Goal: Task Accomplishment & Management: Manage account settings

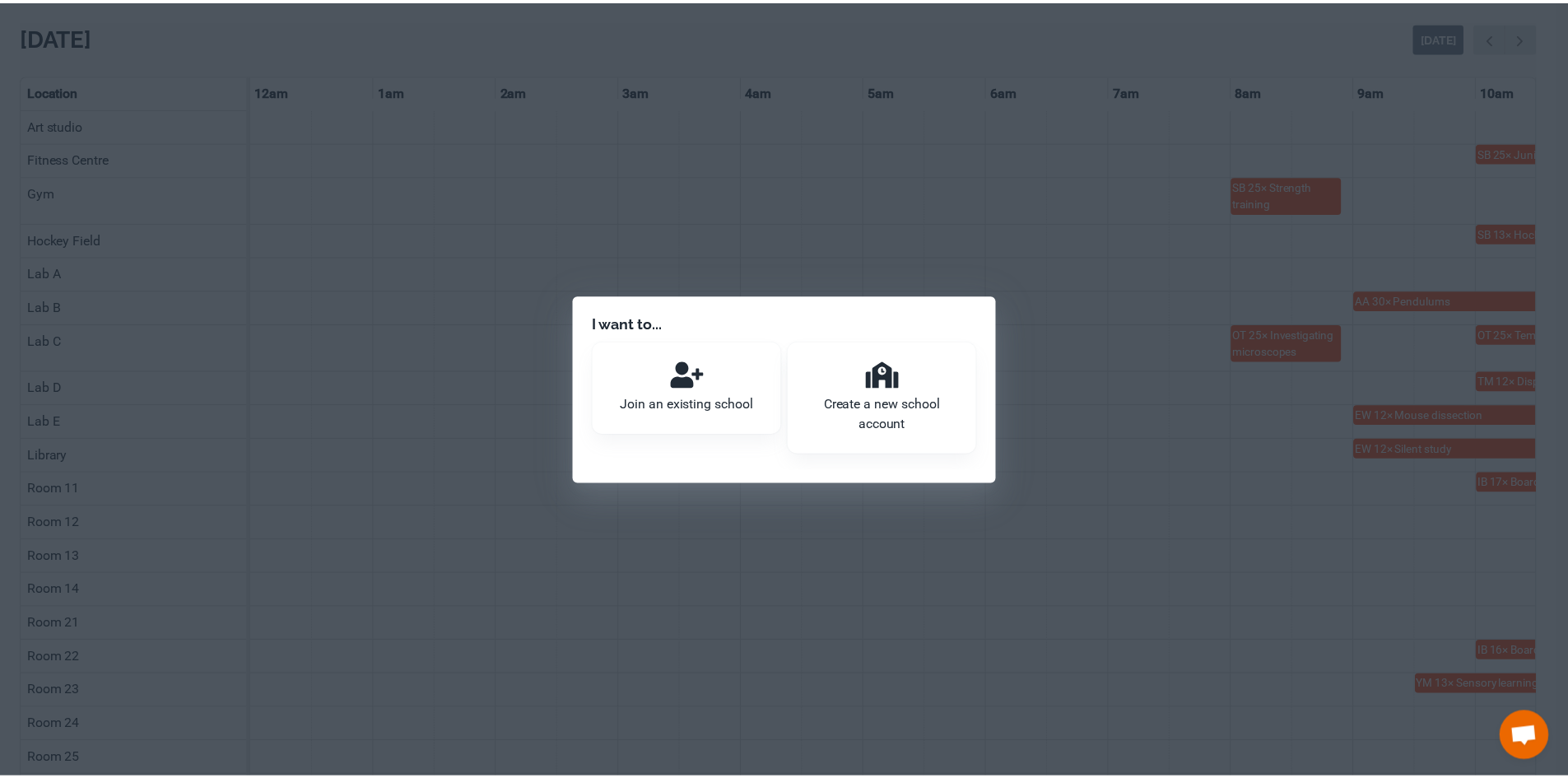
scroll to position [0, 989]
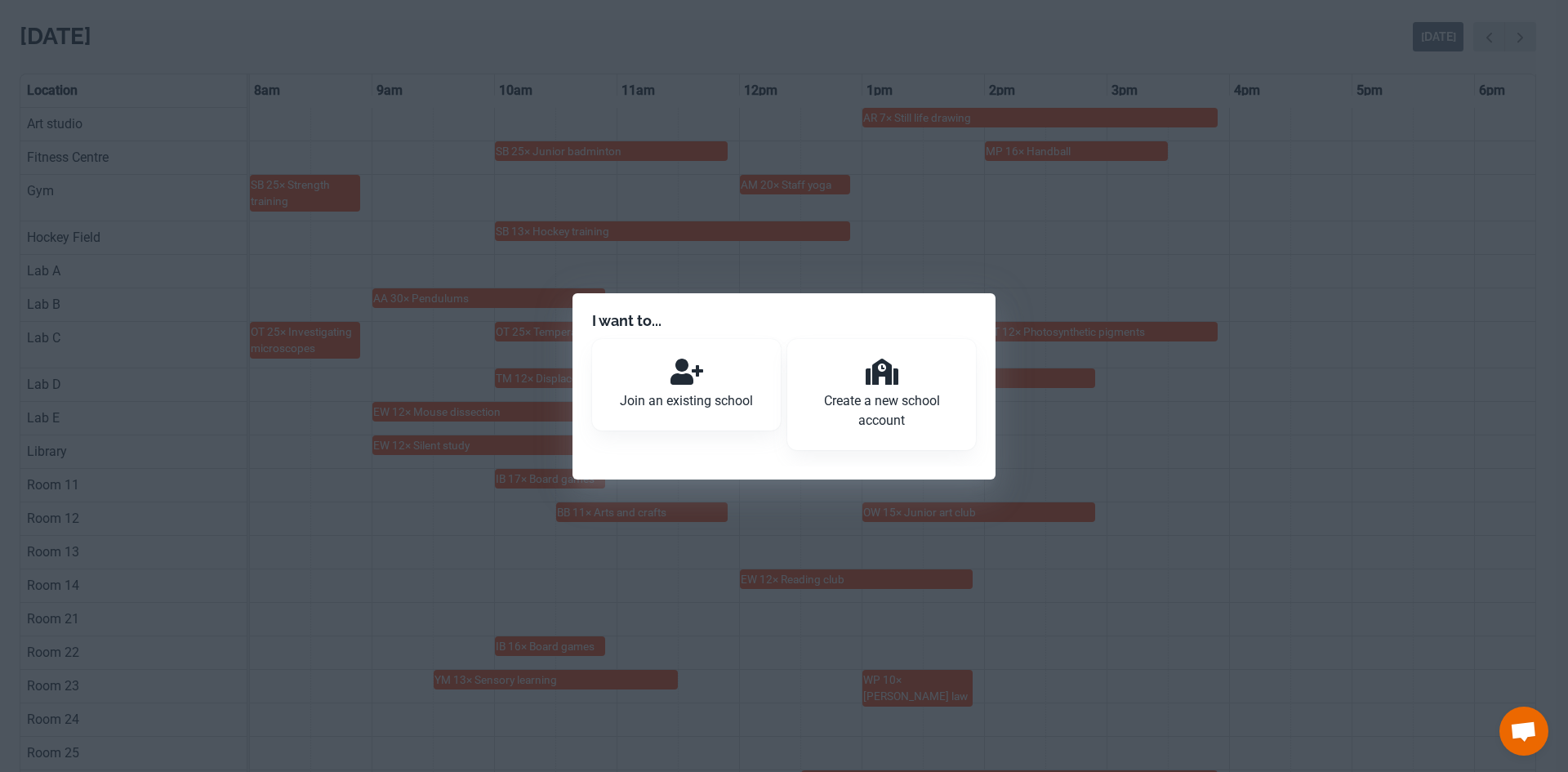
click at [687, 404] on p "Join an existing school" at bounding box center [686, 401] width 150 height 20
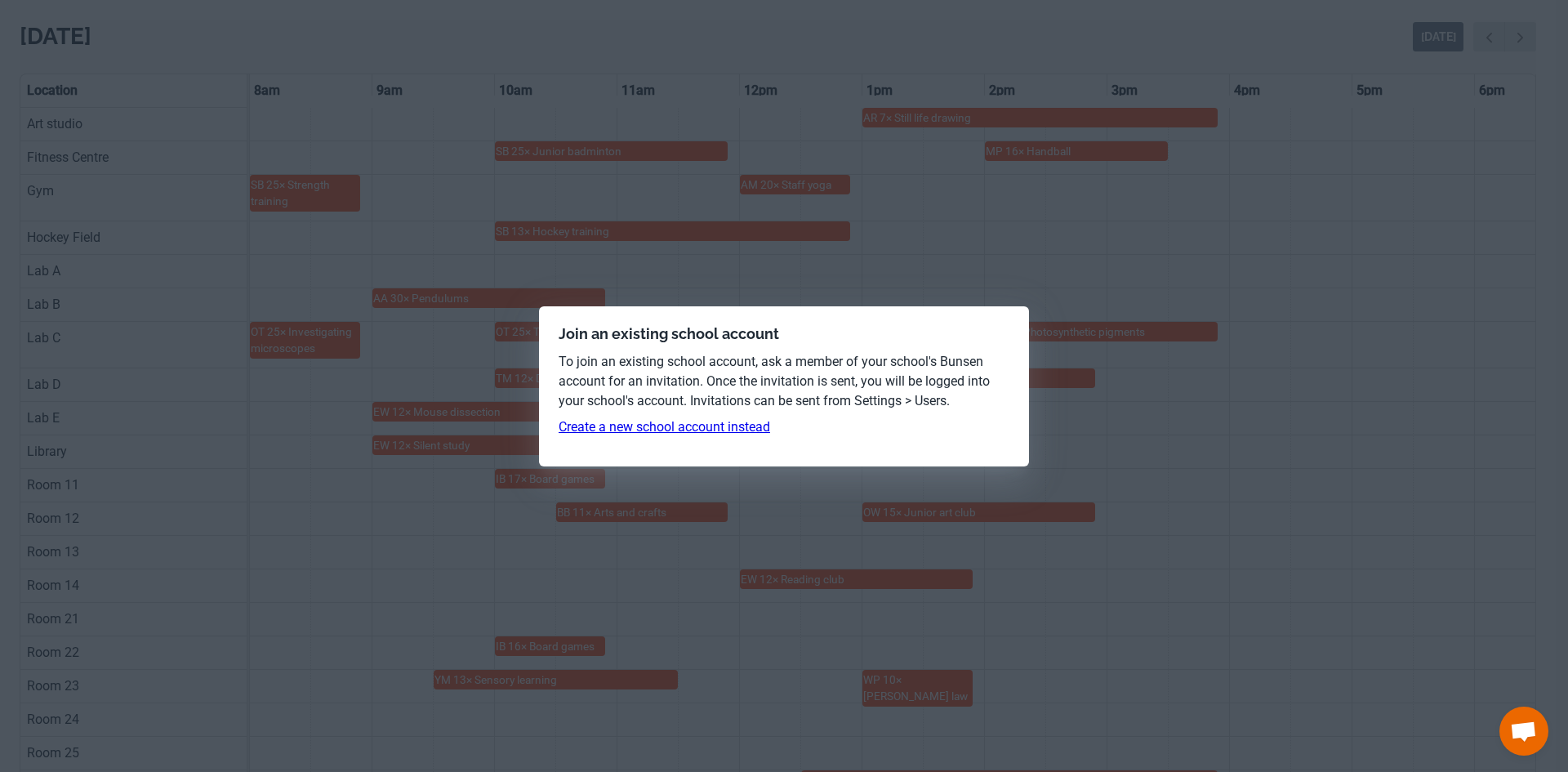
click at [676, 430] on link "Create a new school account instead" at bounding box center [664, 427] width 212 height 16
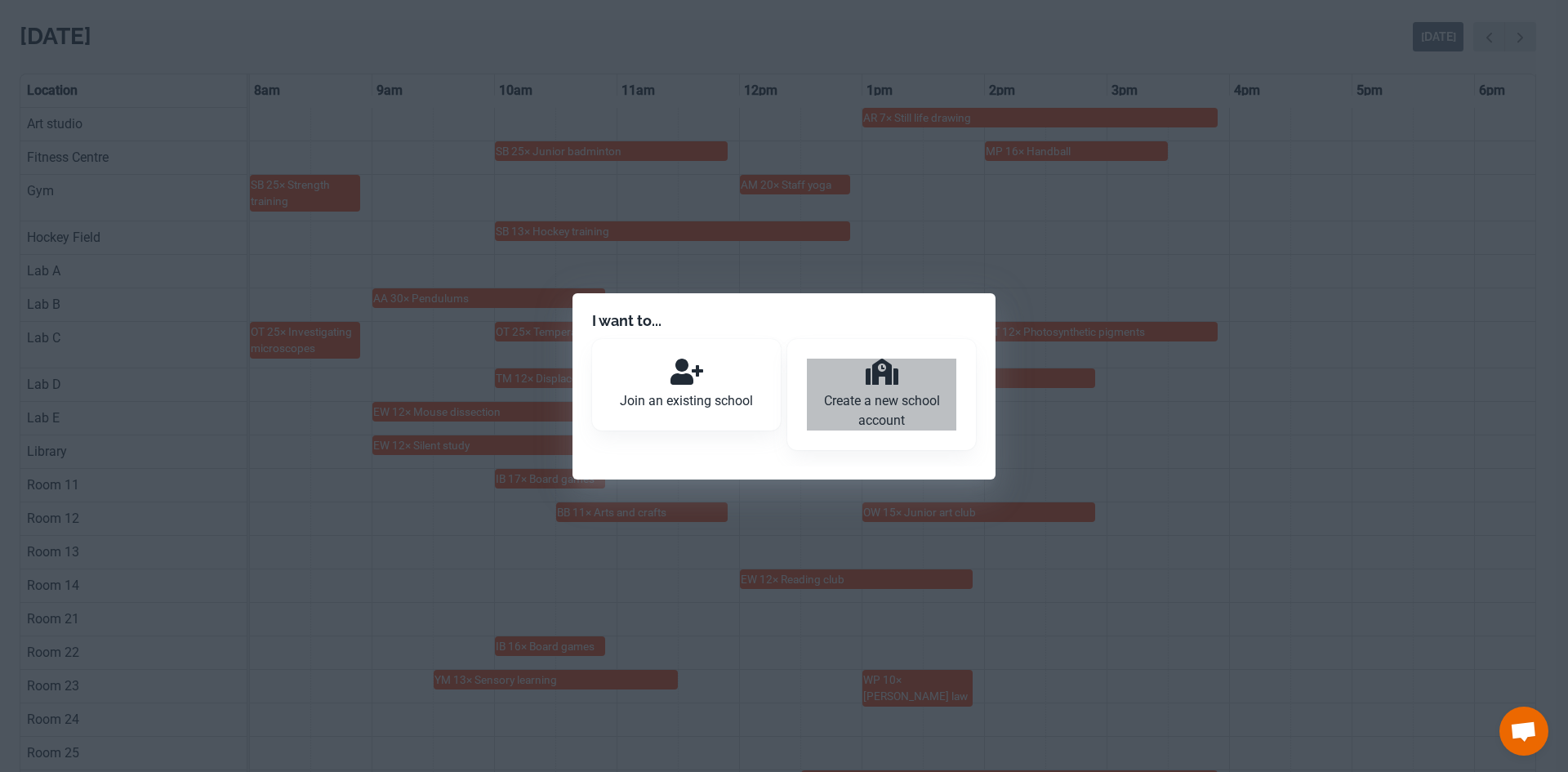
click at [828, 385] on button "Create a new school account" at bounding box center [882, 395] width 150 height 72
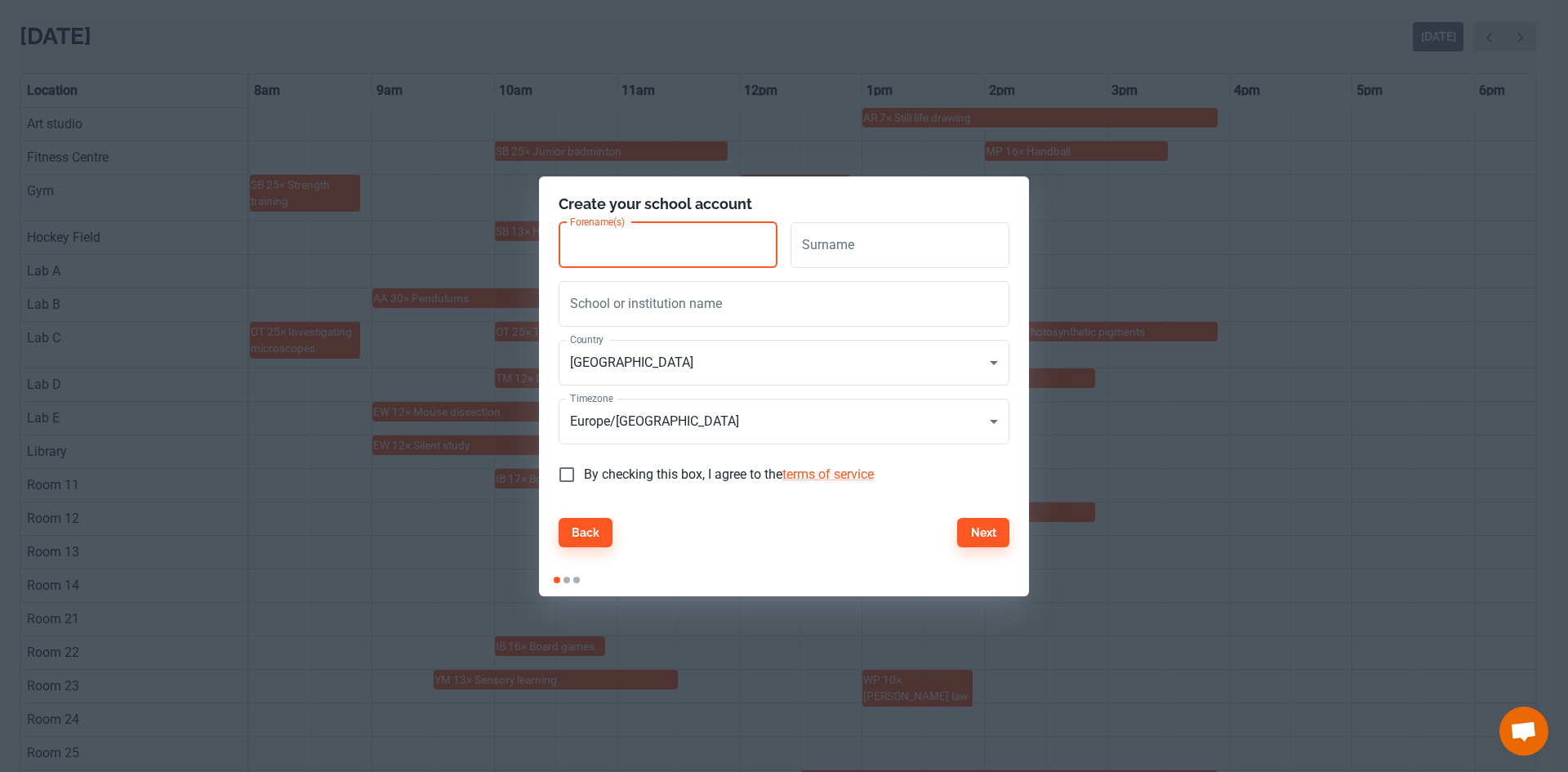
click at [614, 244] on input "Forename(s)" at bounding box center [667, 245] width 219 height 46
type input "R"
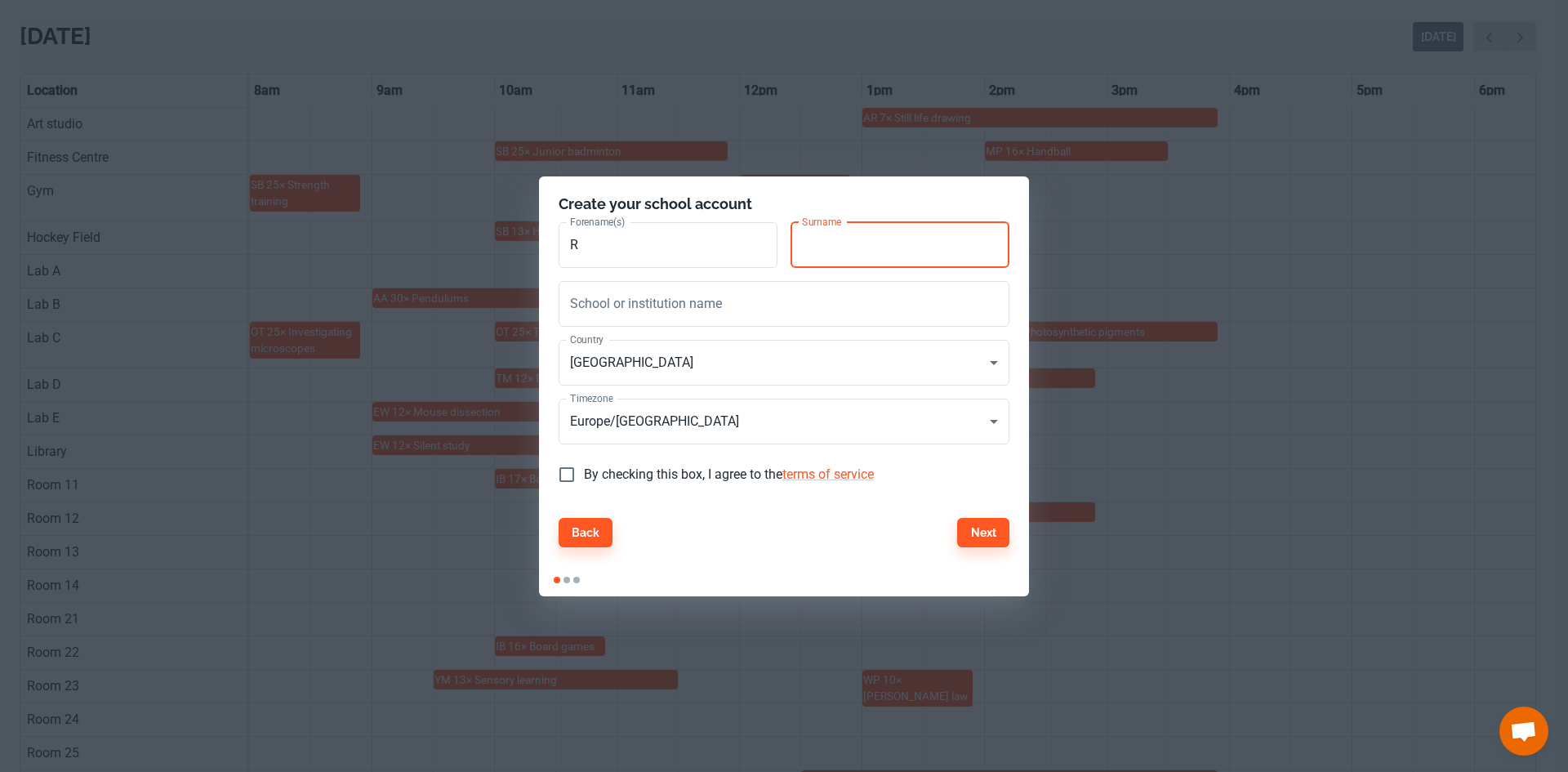
click at [856, 238] on input "Surname" at bounding box center [900, 245] width 219 height 46
type input "[PERSON_NAME]"
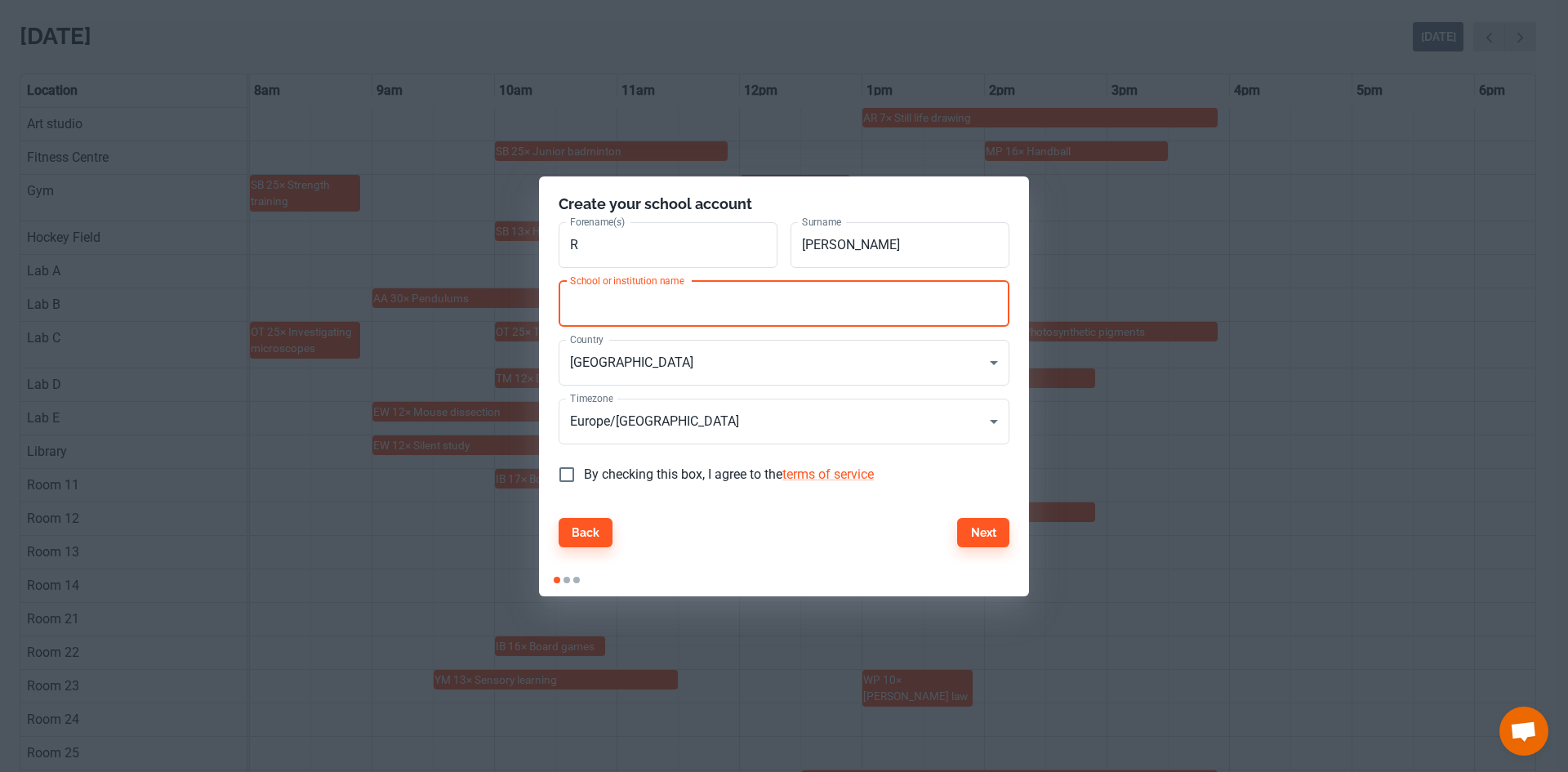
click at [693, 307] on input "School or institution name" at bounding box center [784, 304] width 451 height 46
type input "[GEOGRAPHIC_DATA]"
click at [572, 477] on input "By checking this box, I agree to the terms of service" at bounding box center [566, 474] width 34 height 34
checkbox input "true"
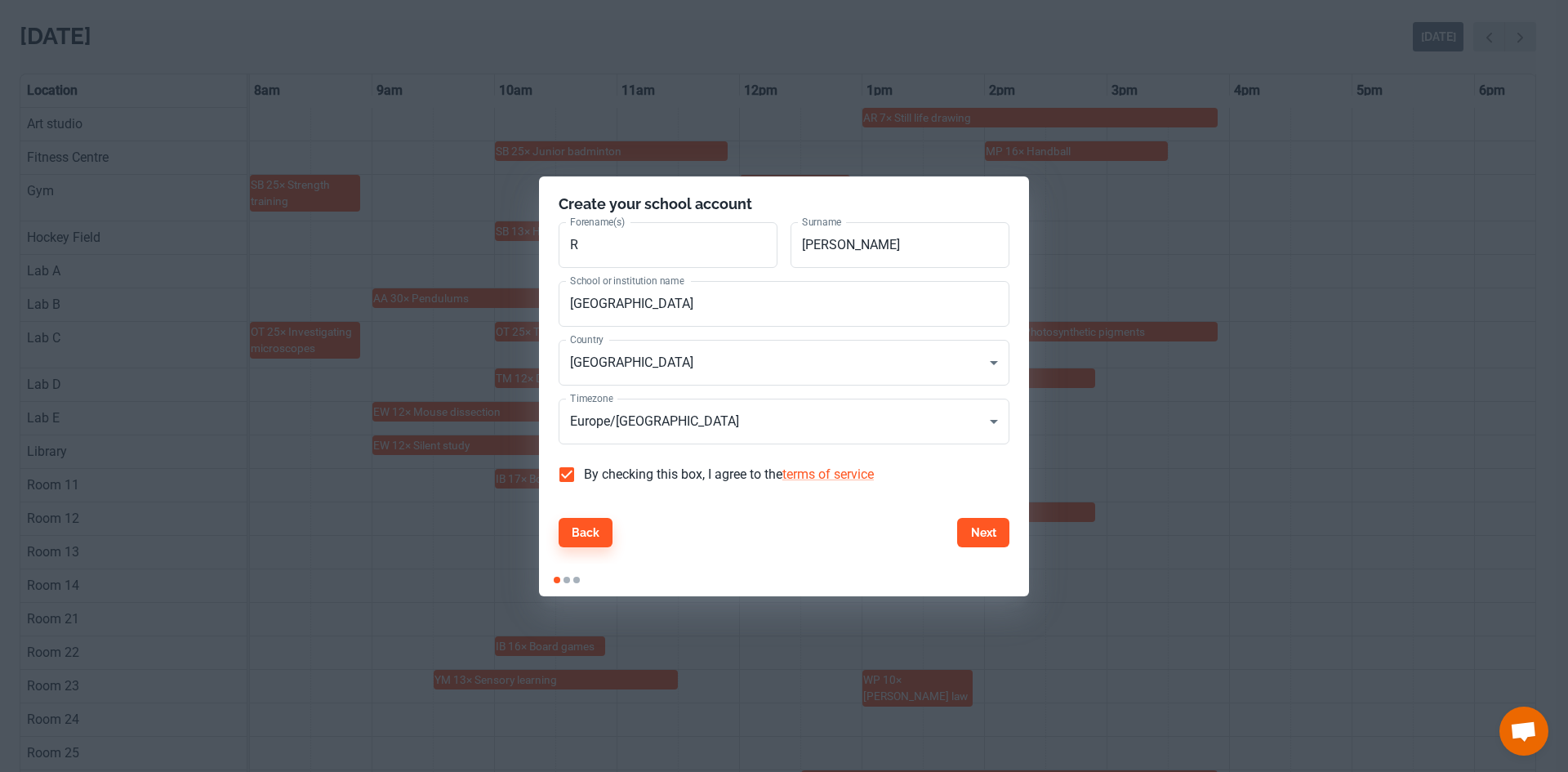
click at [997, 536] on button "Next" at bounding box center [983, 532] width 52 height 30
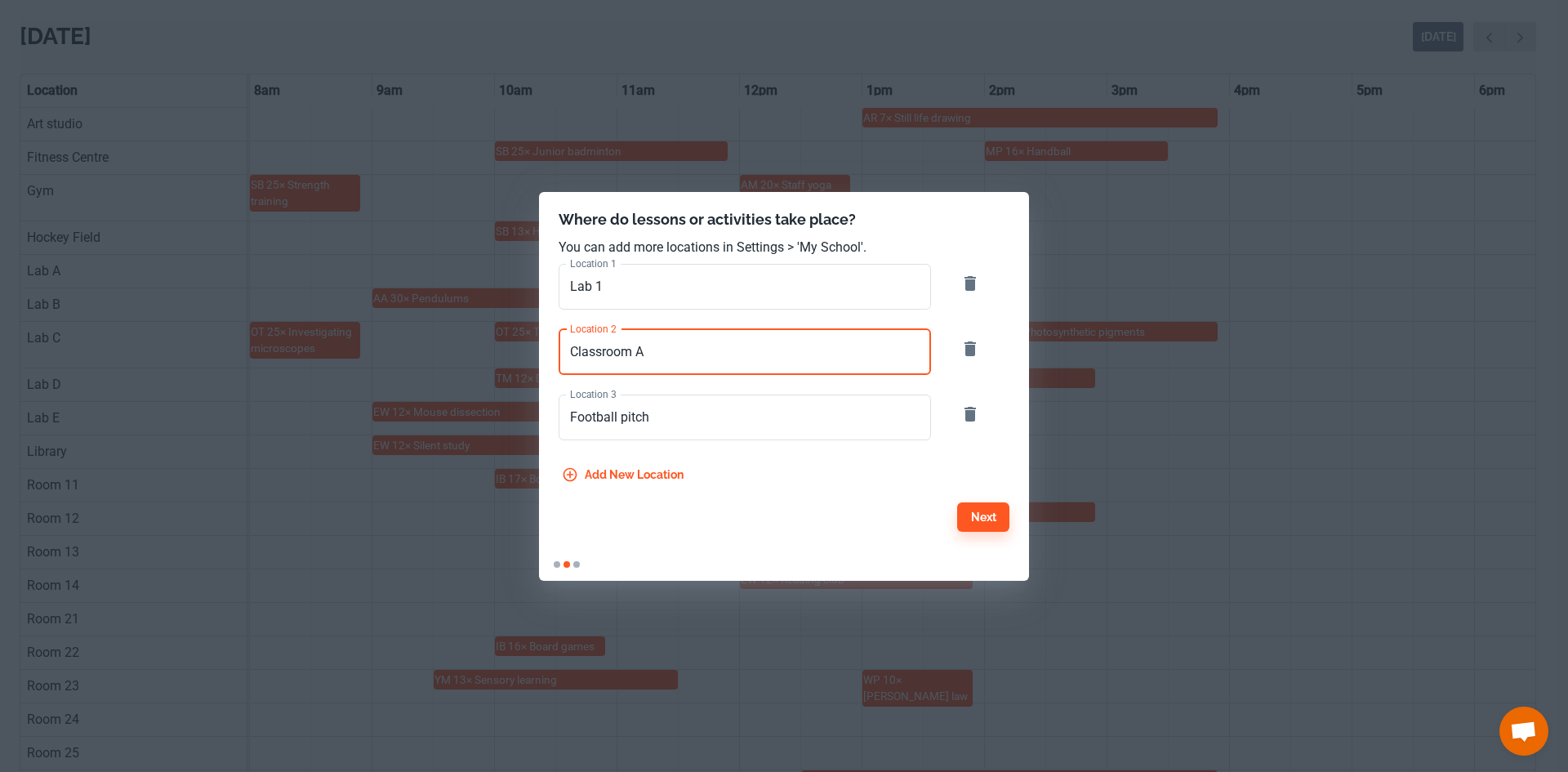
drag, startPoint x: 687, startPoint y: 354, endPoint x: 500, endPoint y: 349, distance: 187.1
click at [500, 349] on div "Where do lessons or activities take place? You can add more locations in Settin…" at bounding box center [784, 386] width 1568 height 772
type input "Lab 2"
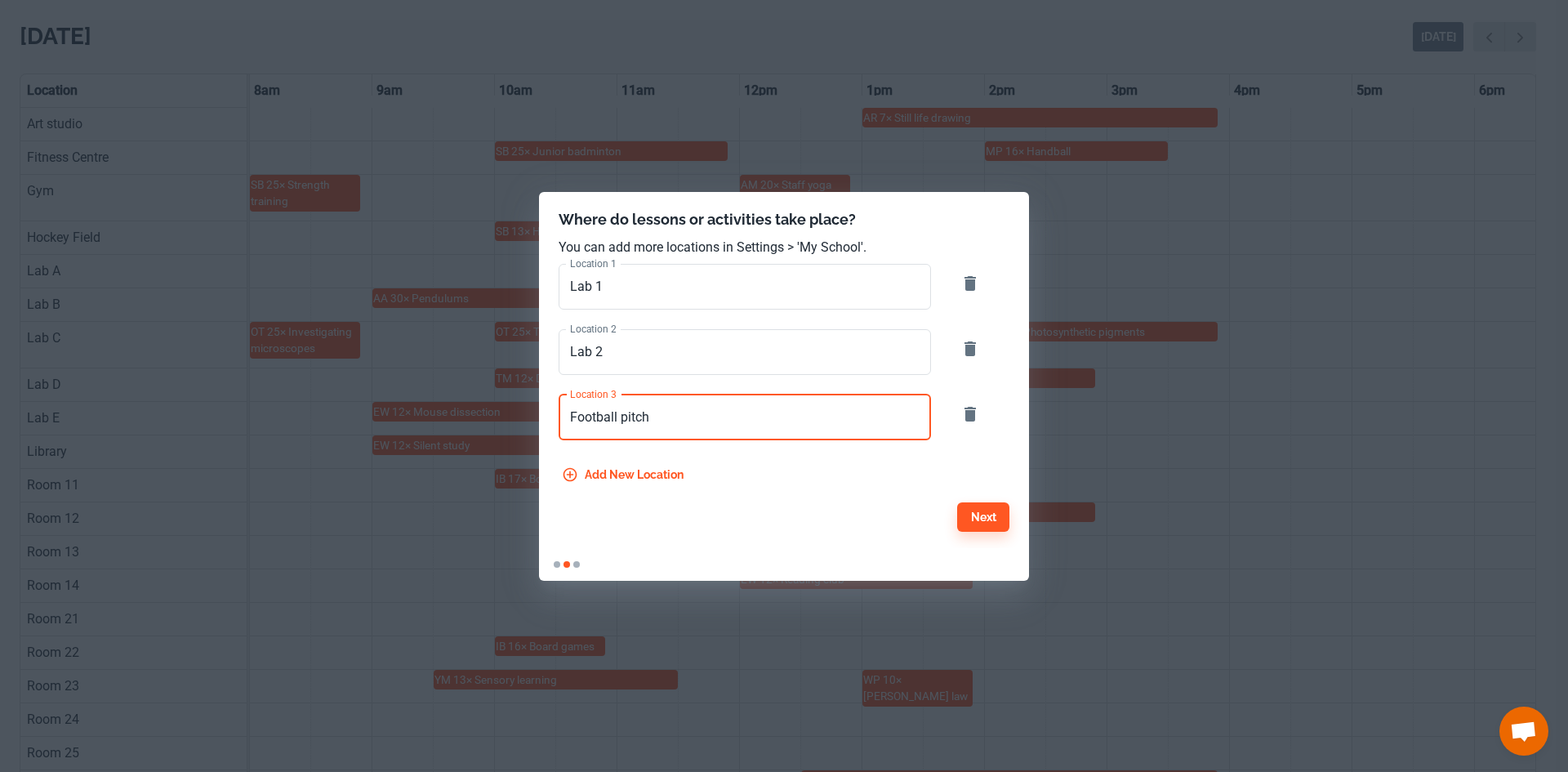
drag, startPoint x: 659, startPoint y: 420, endPoint x: 541, endPoint y: 430, distance: 118.4
click at [541, 430] on div "Location 3 Football pitch Location 3" at bounding box center [735, 407] width 392 height 65
type input "Lab 3"
click at [598, 467] on button "Add new location" at bounding box center [624, 475] width 132 height 30
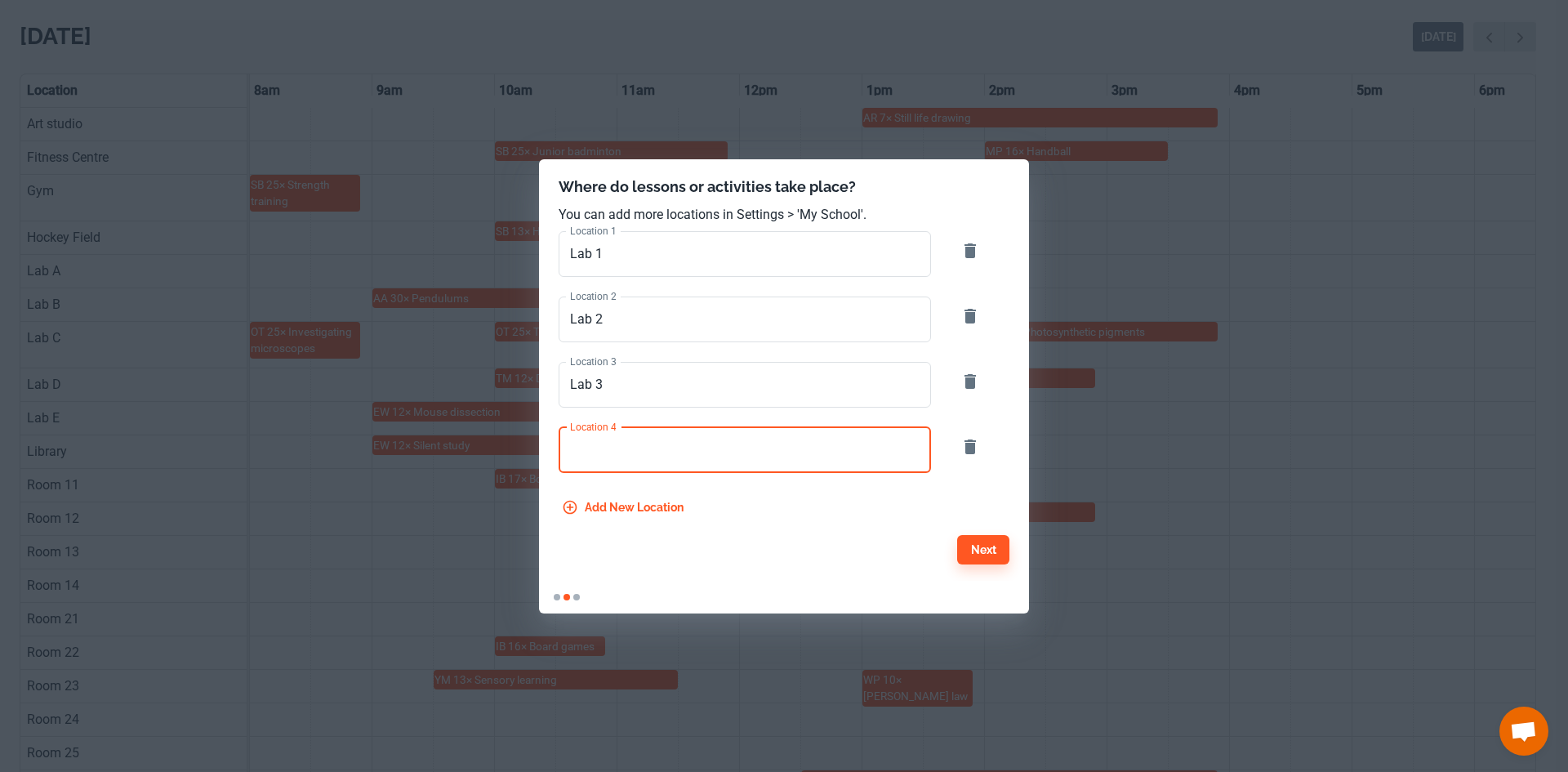
click at [591, 455] on input "Location 4" at bounding box center [745, 450] width 373 height 46
type input "Lab 4"
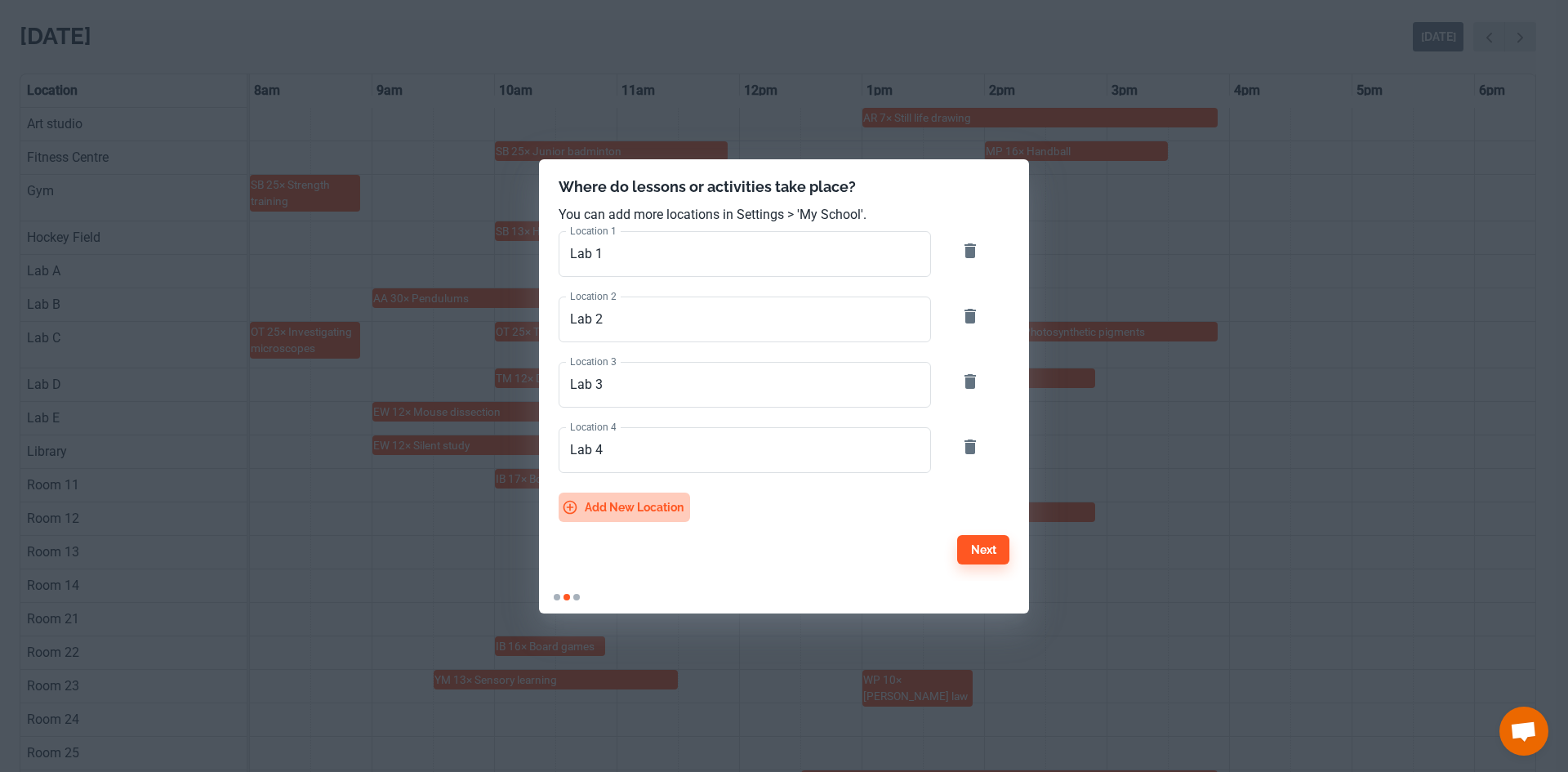
click at [626, 500] on button "Add new location" at bounding box center [624, 507] width 132 height 30
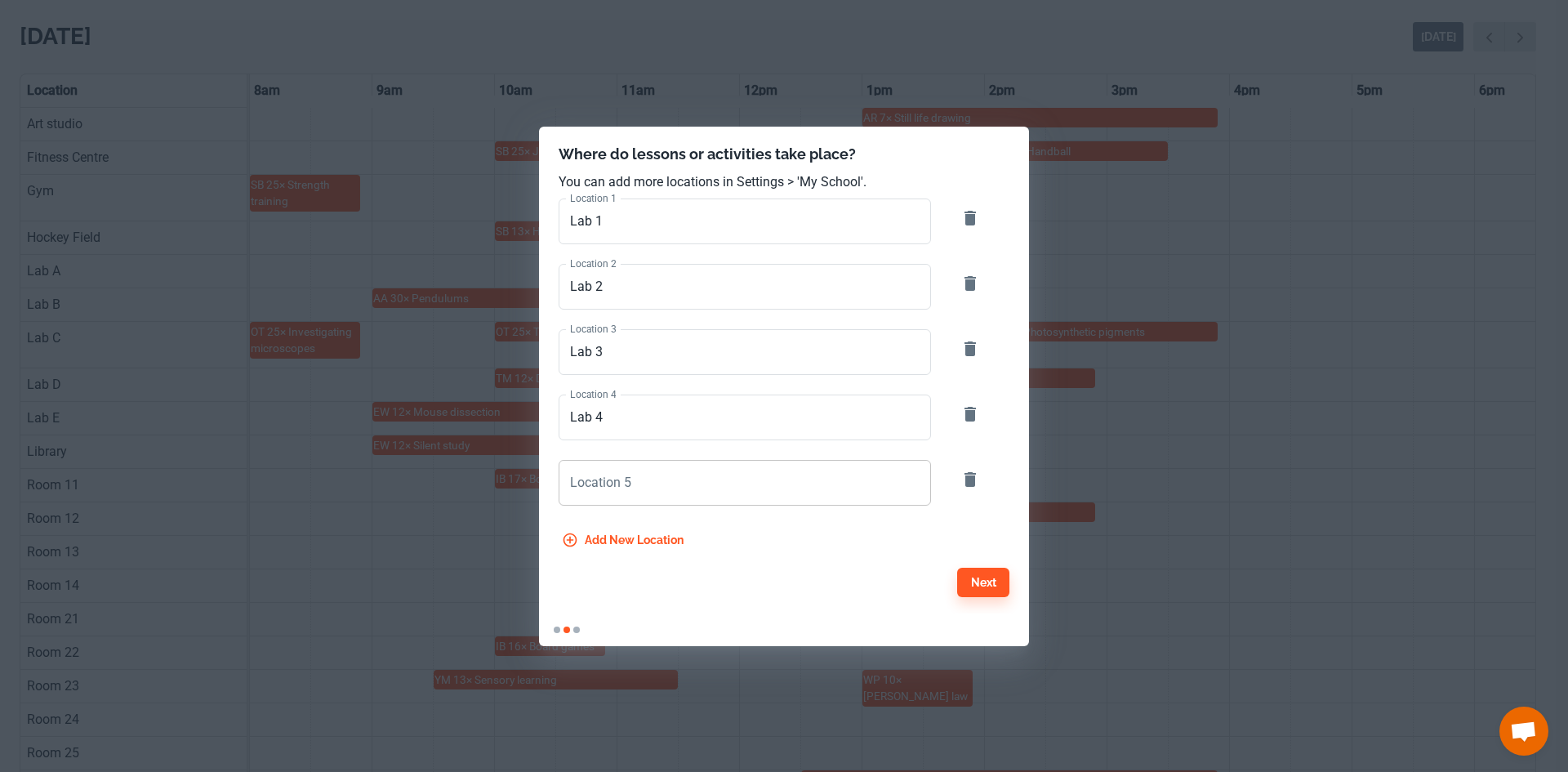
click at [652, 485] on input "Location 5" at bounding box center [745, 483] width 373 height 46
type input "Lab 6"
click at [618, 549] on button "Add new location" at bounding box center [624, 540] width 132 height 30
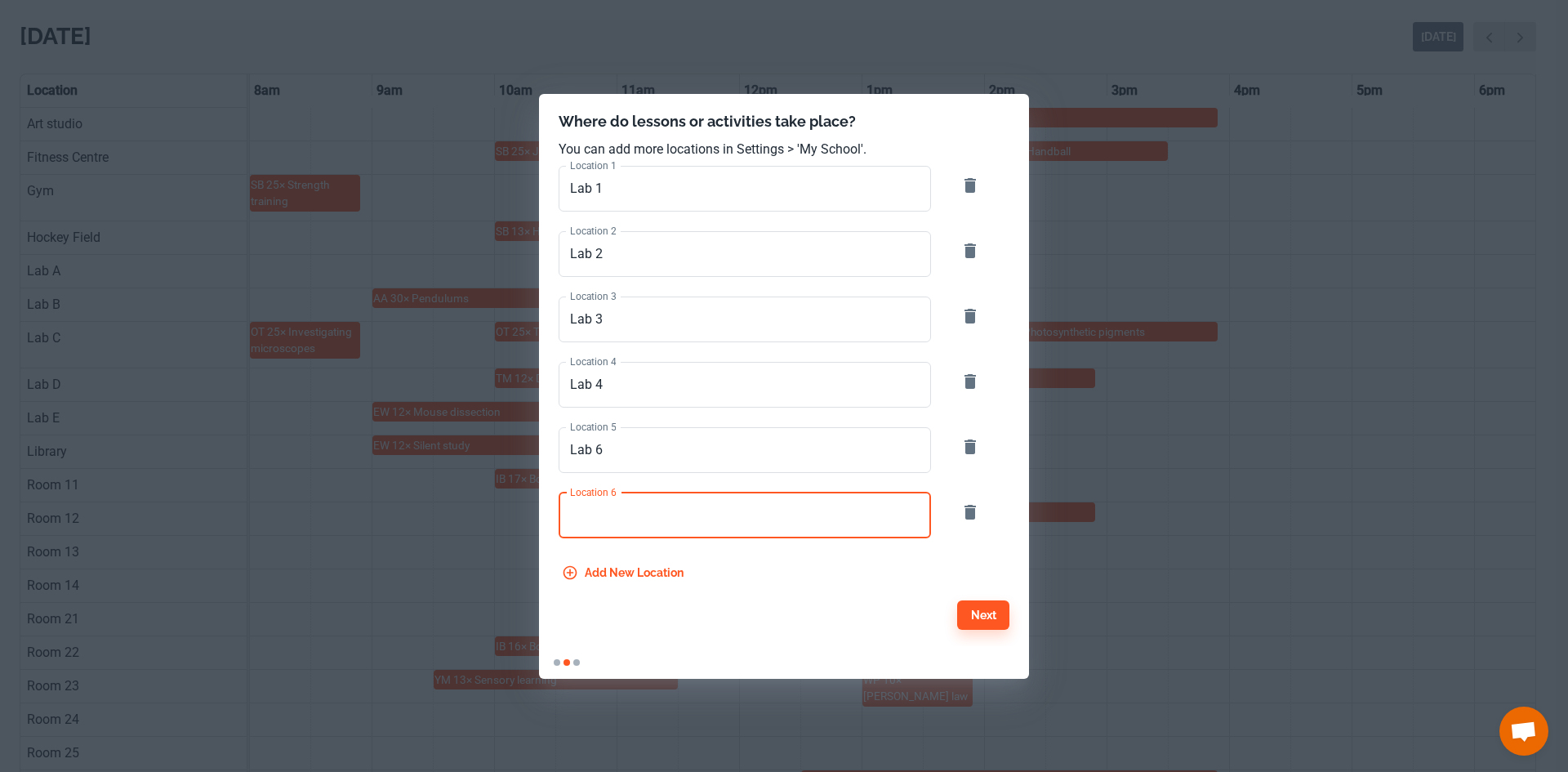
click at [631, 525] on input "Location 6" at bounding box center [745, 515] width 373 height 46
type input "Lab 7"
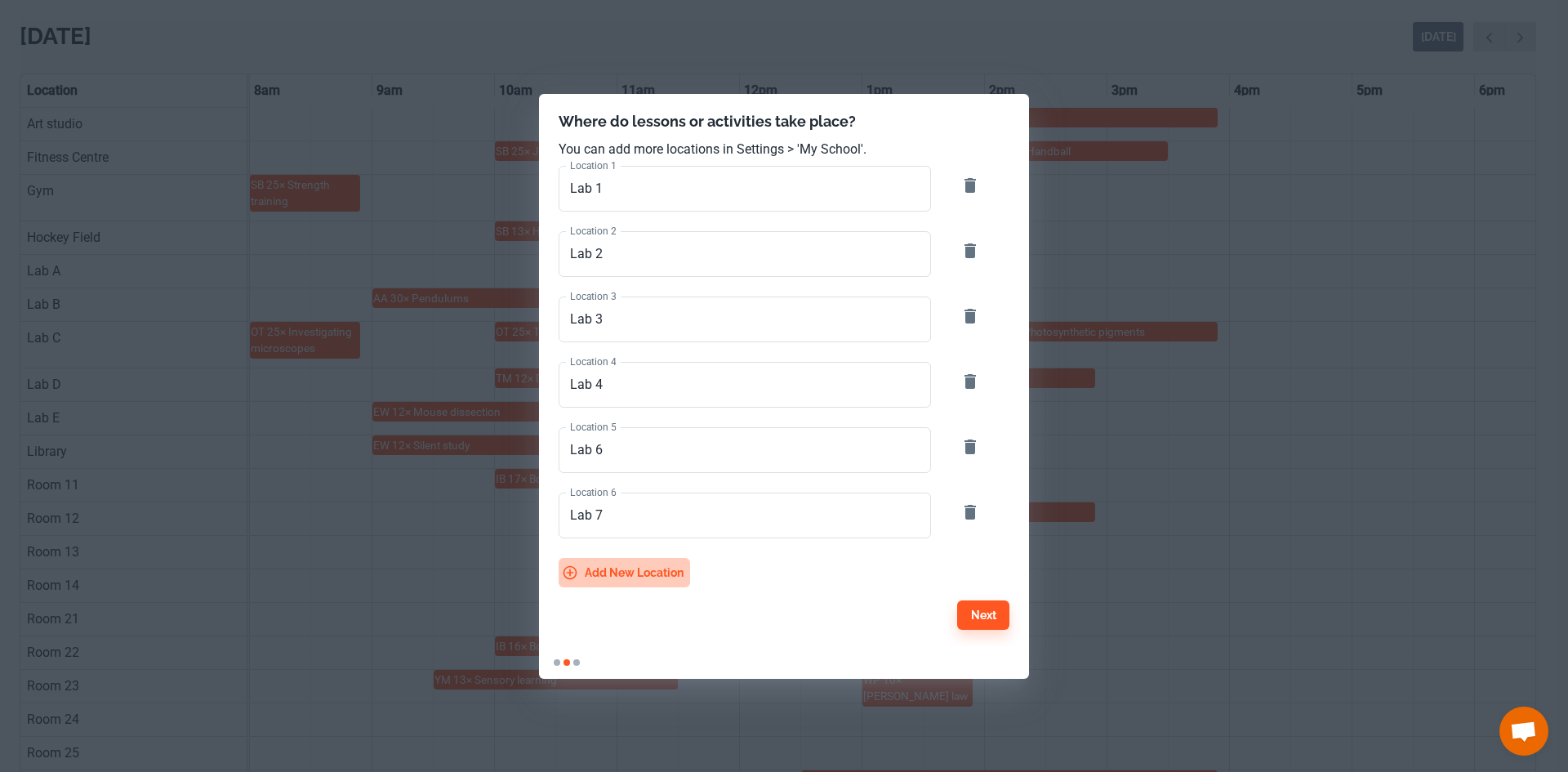
click at [573, 572] on icon "button" at bounding box center [571, 572] width 14 height 14
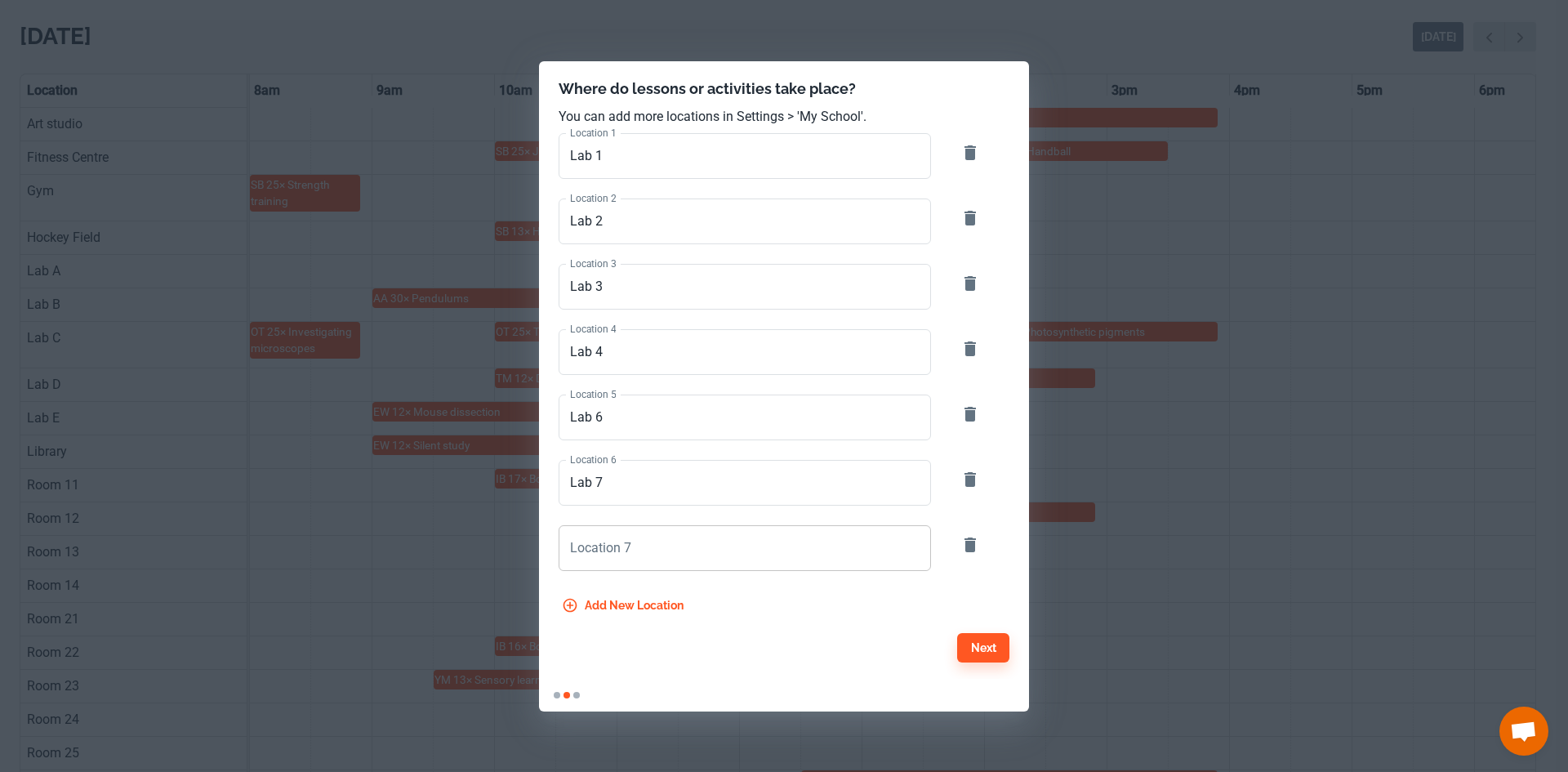
click at [633, 535] on input "Location 7" at bounding box center [745, 548] width 373 height 46
type input "DDE Classroom"
click at [982, 647] on button "Next" at bounding box center [983, 648] width 52 height 30
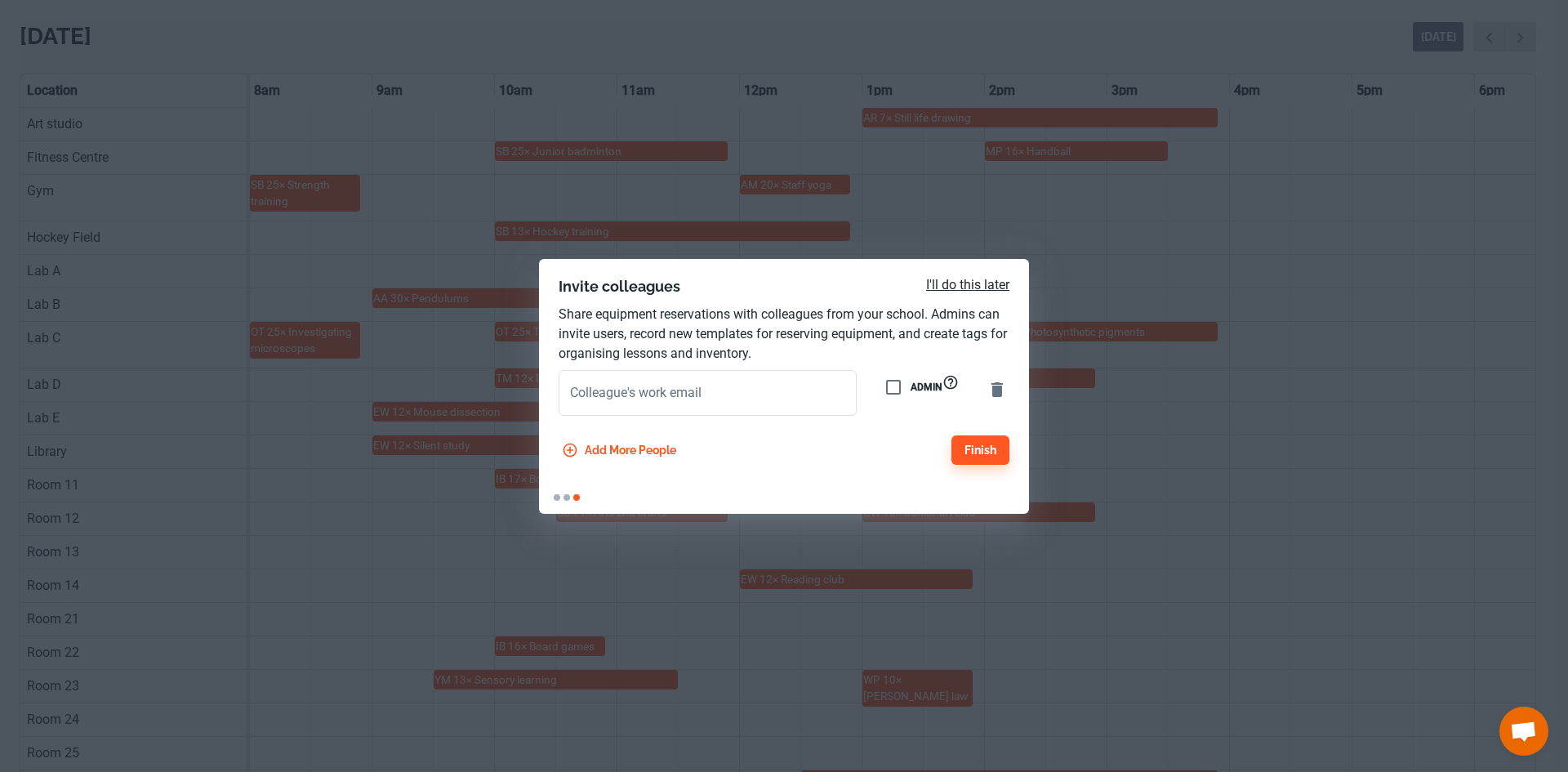
click at [941, 284] on link "I'll do this later" at bounding box center [968, 285] width 84 height 16
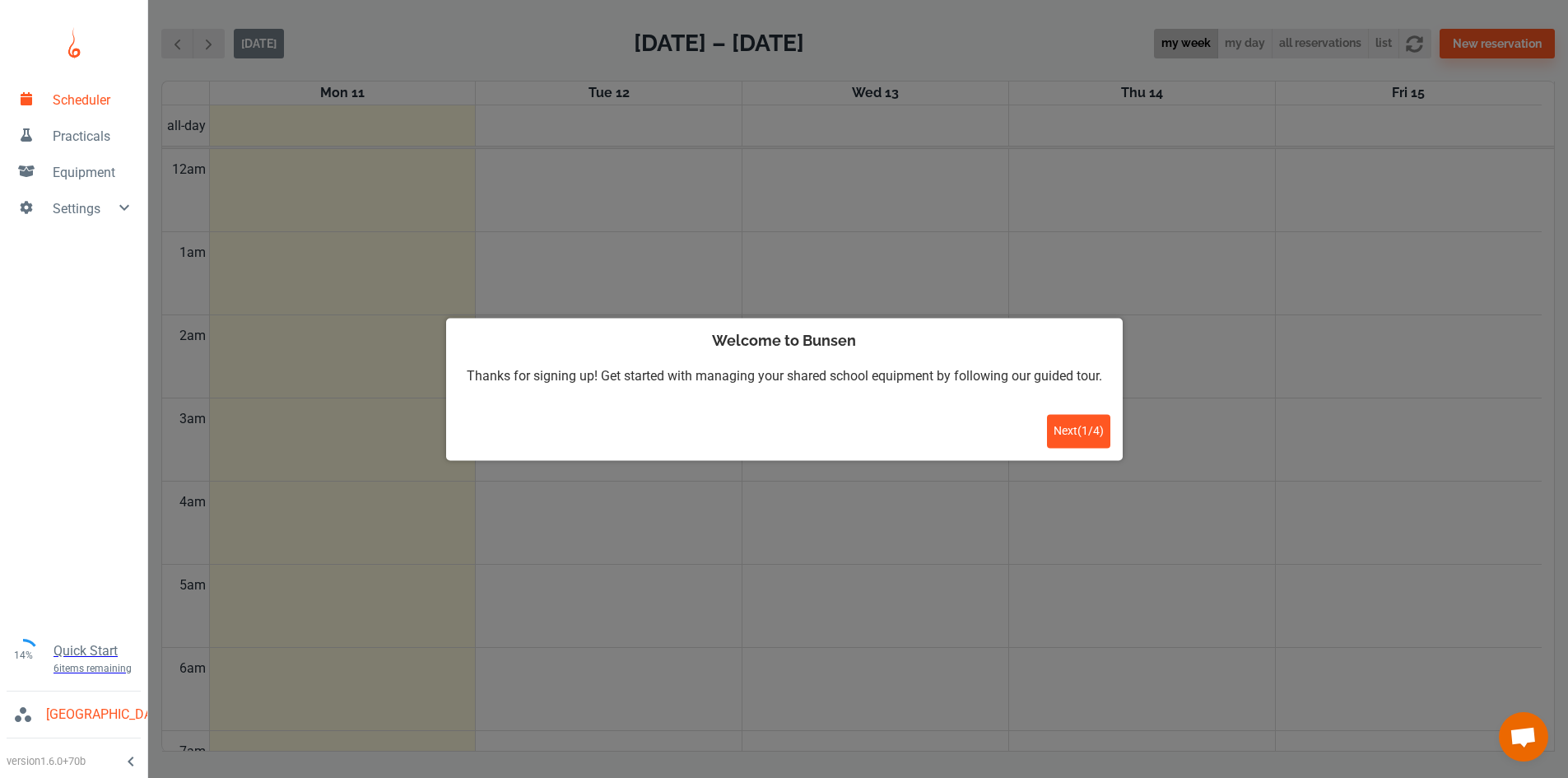
scroll to position [666, 0]
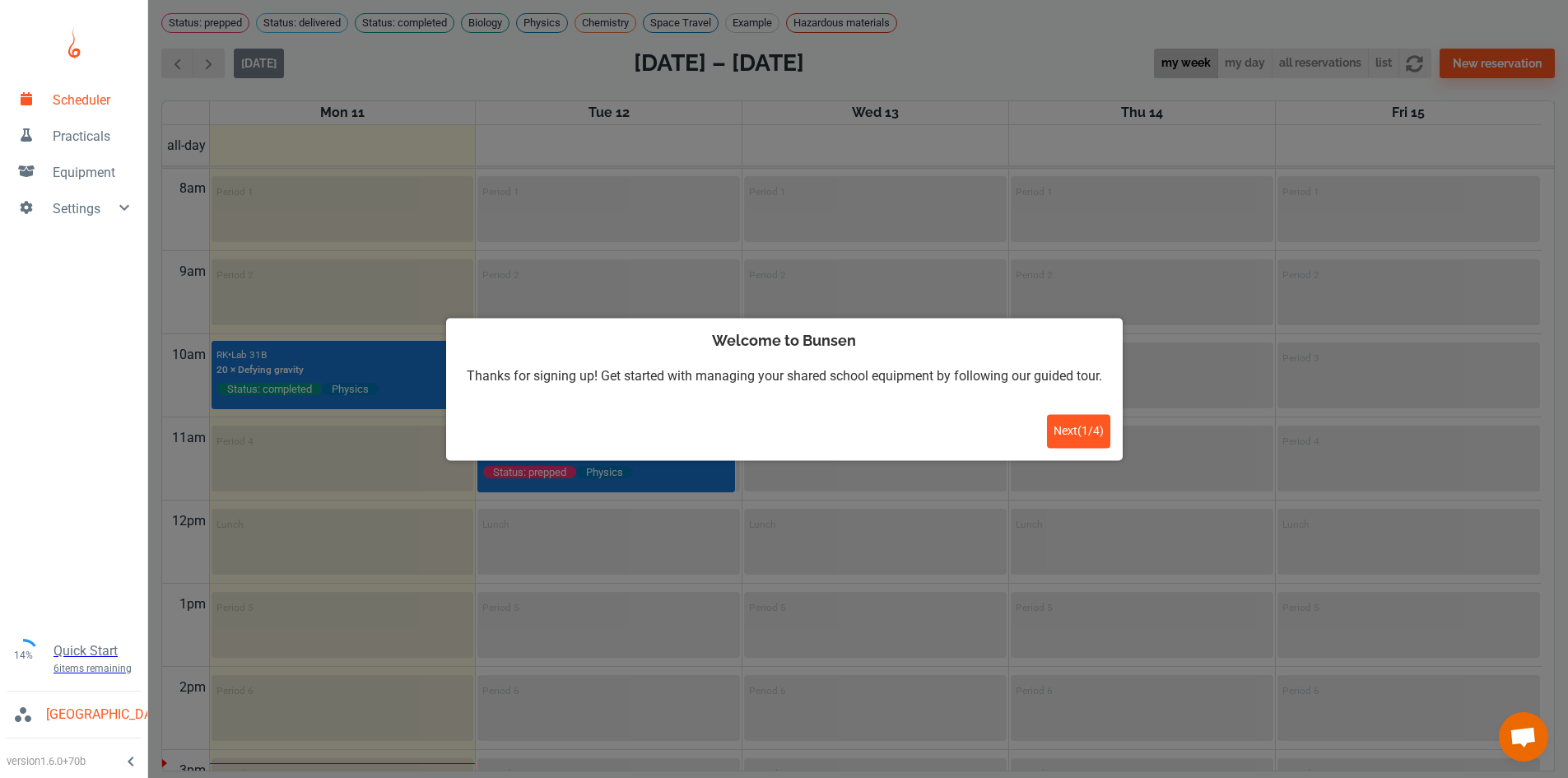
click at [1075, 426] on span "Next ( 1 / 4 )" at bounding box center [1078, 431] width 50 height 13
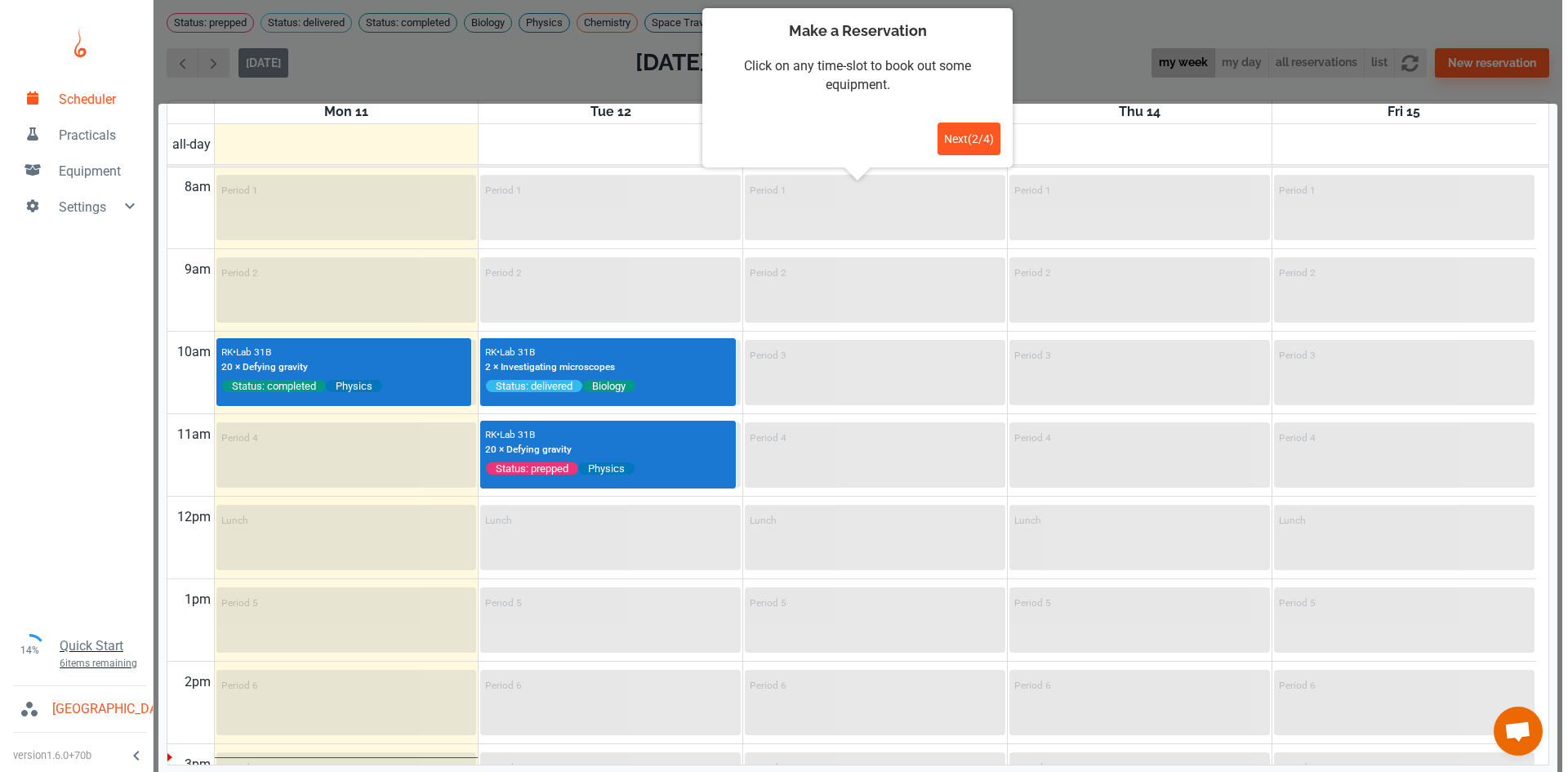
scroll to position [20, 0]
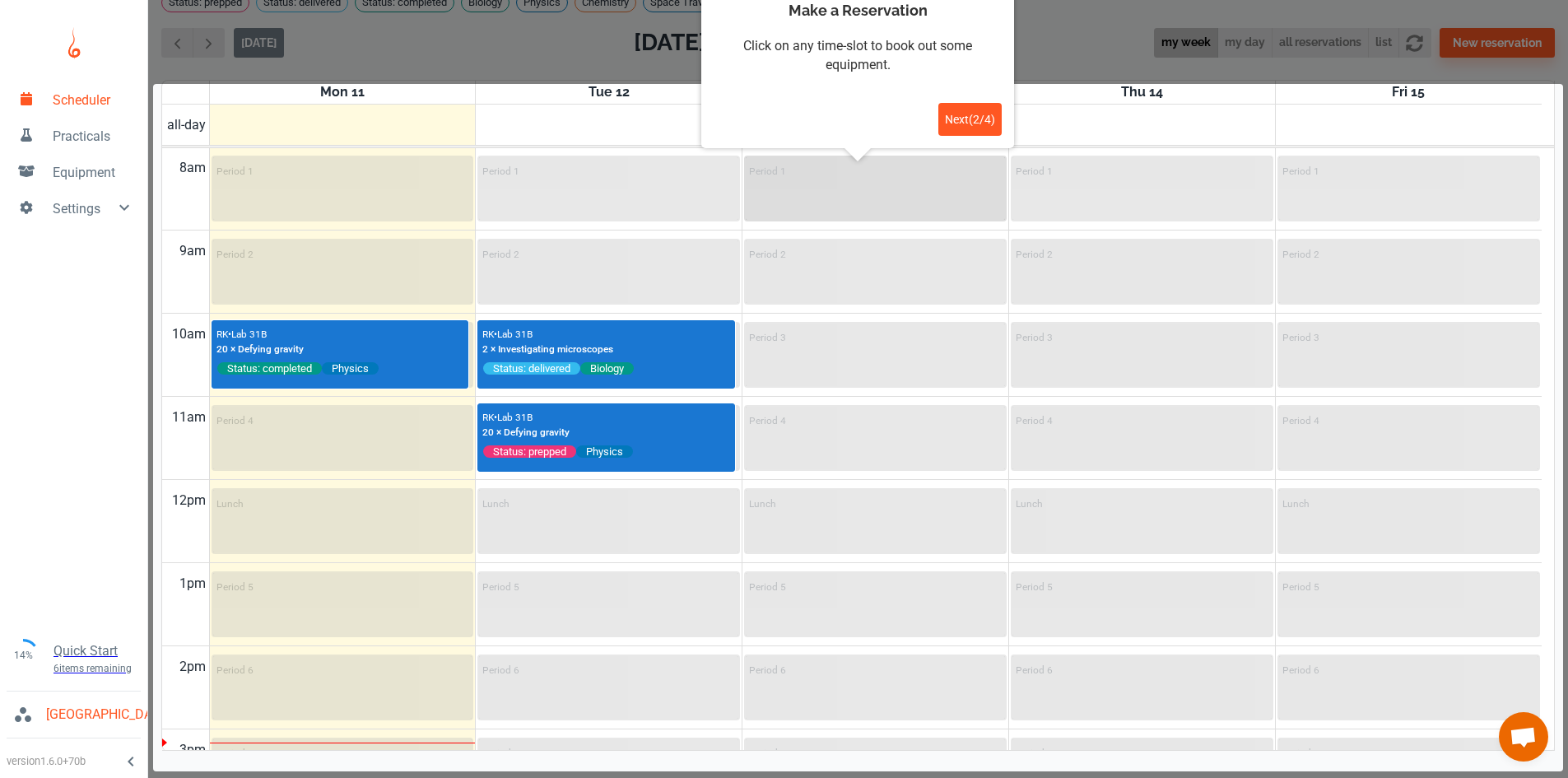
click at [864, 213] on div "Period 1" at bounding box center [874, 188] width 259 height 62
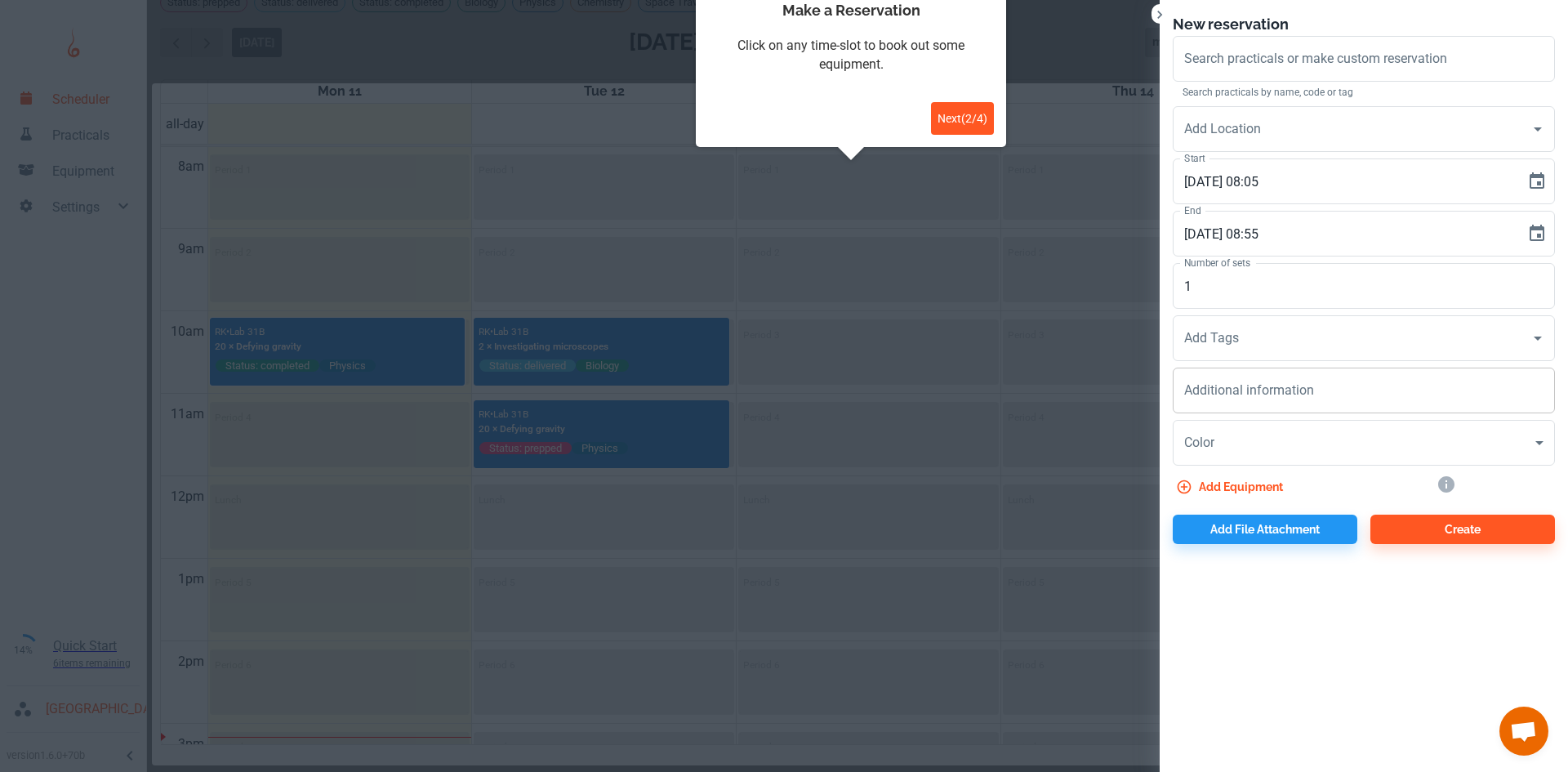
click at [1301, 386] on textarea "Additional information" at bounding box center [1363, 391] width 360 height 19
click at [1298, 354] on div "Add Tags" at bounding box center [1363, 338] width 382 height 46
click at [1533, 339] on icon "Open" at bounding box center [1538, 338] width 20 height 20
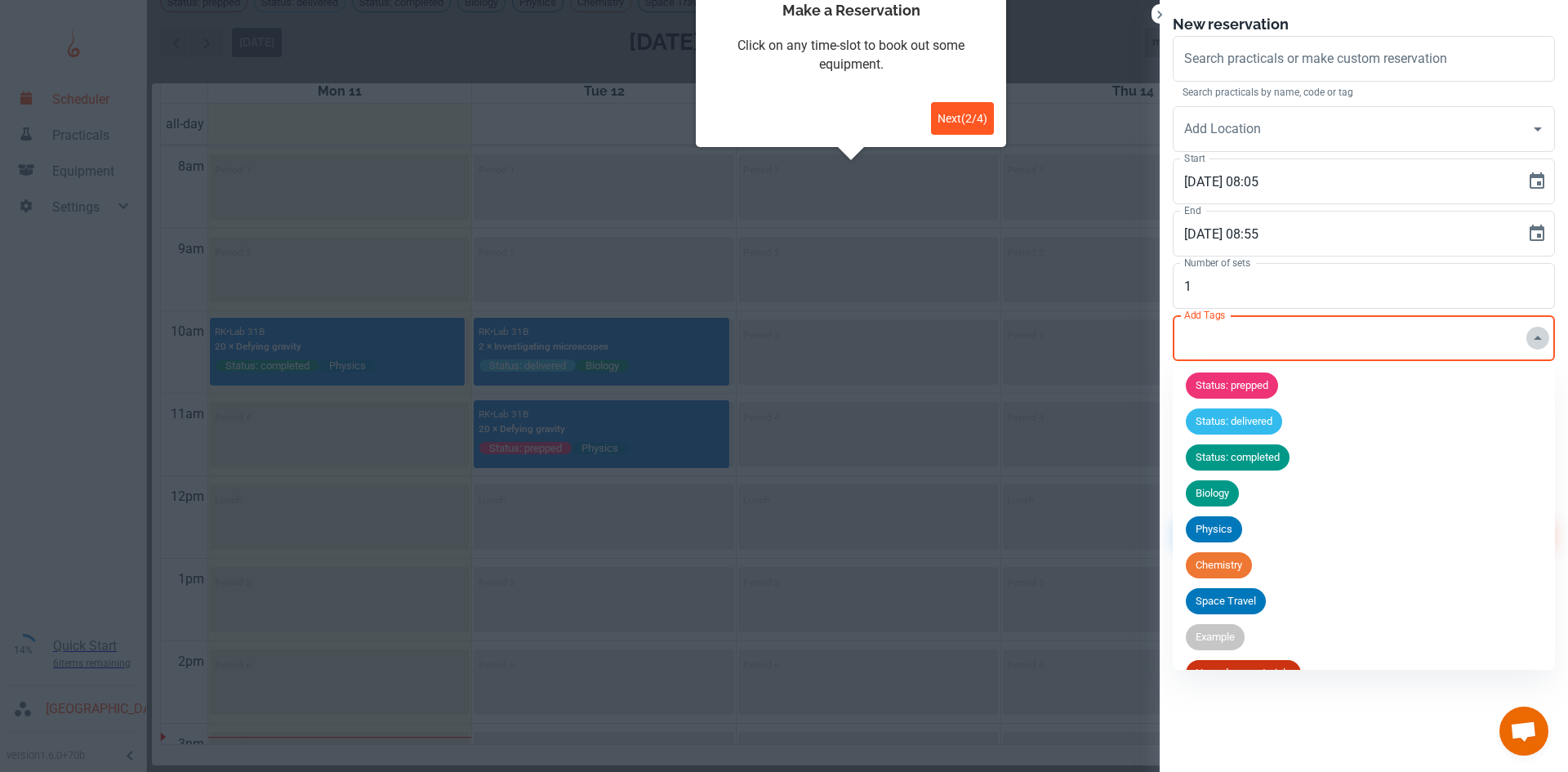
click at [1533, 339] on icon "Close" at bounding box center [1538, 338] width 20 height 20
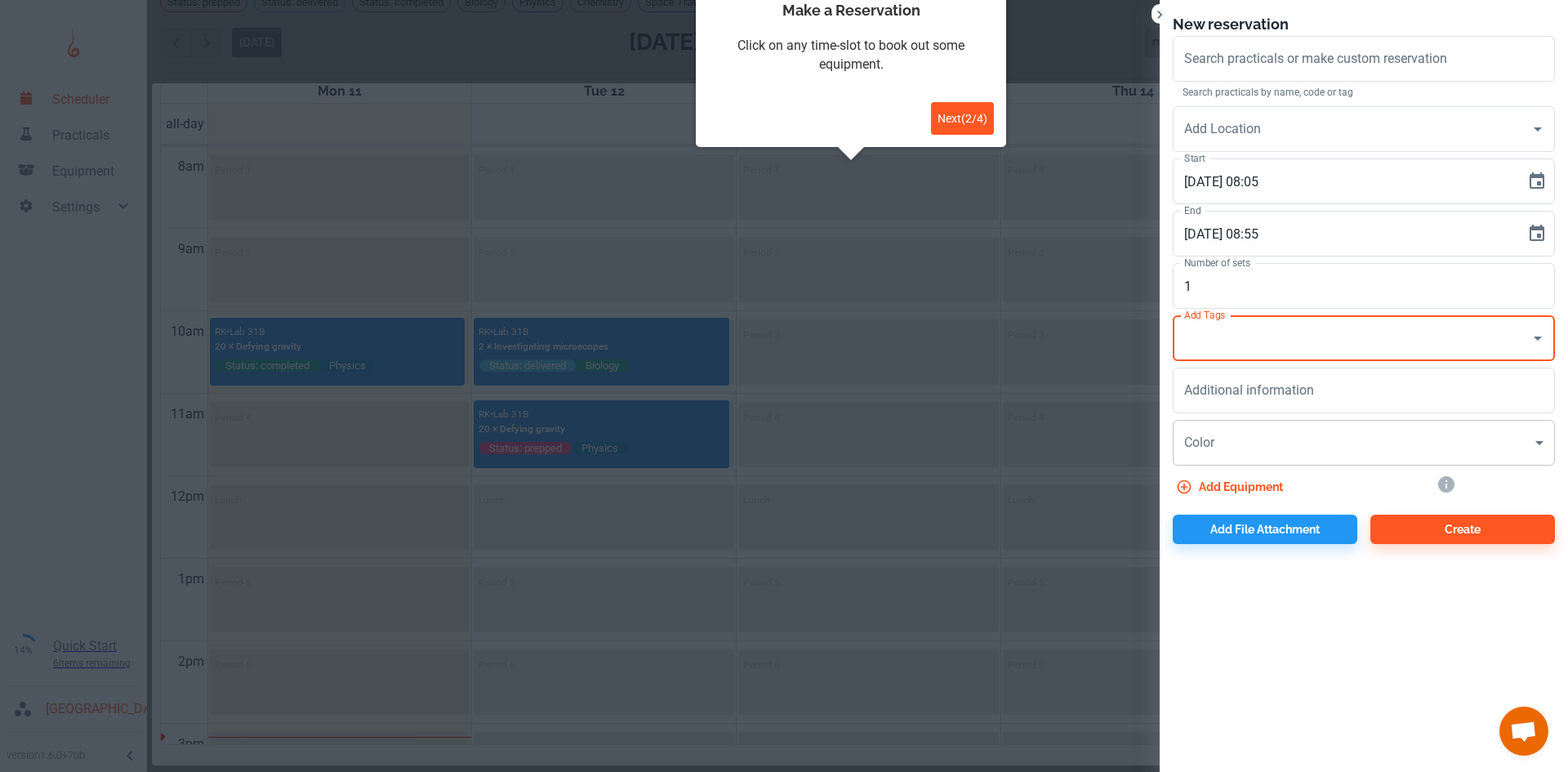
click at [1538, 437] on body "Scheduler Practicals Equipment Settings 14% Quick Start 6 items remaining St Ro…" at bounding box center [784, 366] width 1568 height 772
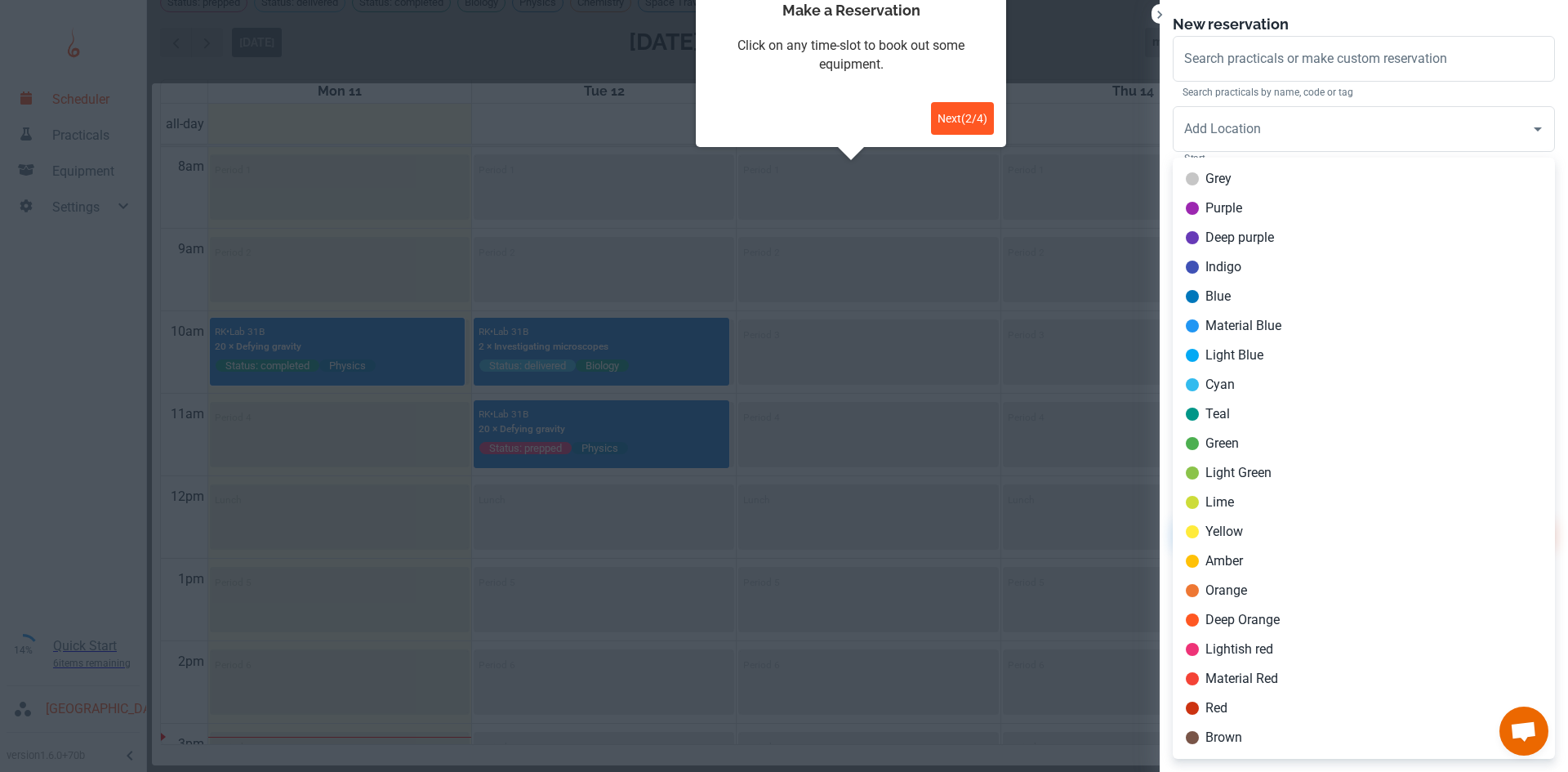
click at [1398, 62] on div at bounding box center [784, 386] width 1568 height 772
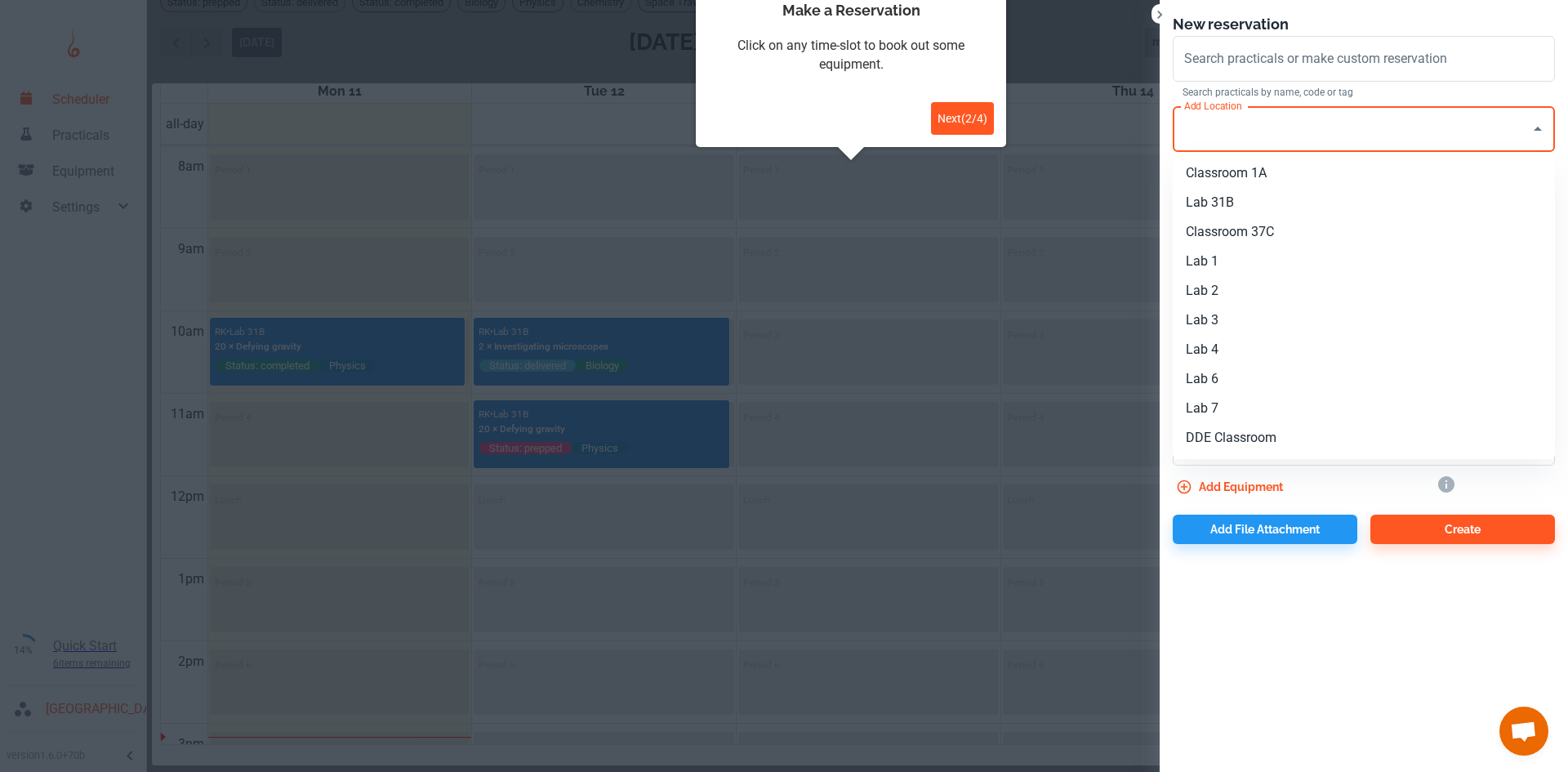
click at [1405, 121] on input "Add Location" at bounding box center [1352, 129] width 343 height 31
click at [1404, 69] on input "Search practicals or make custom reservation" at bounding box center [1364, 59] width 368 height 31
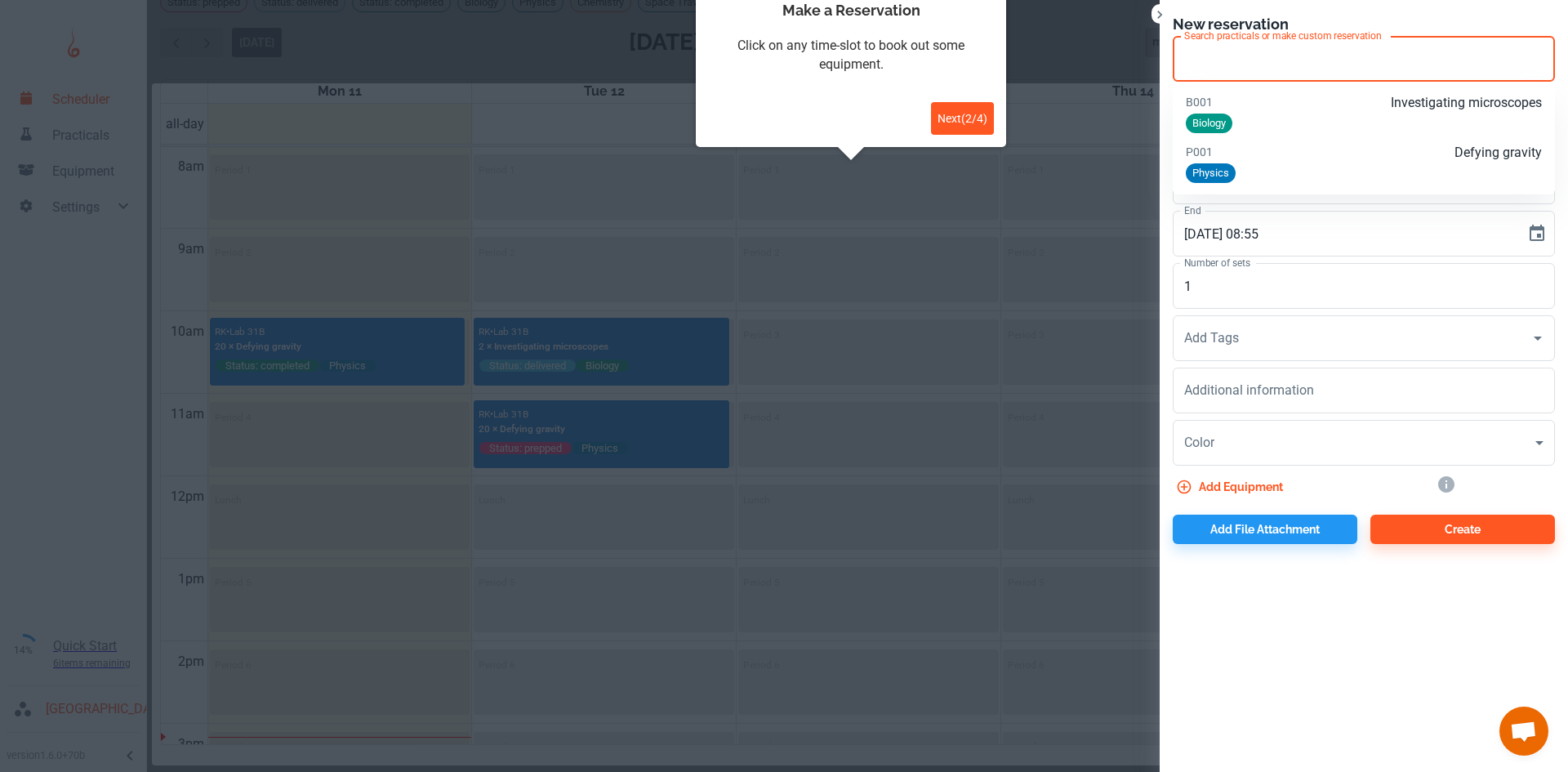
click at [964, 125] on button "Next ( 2 / 4 )" at bounding box center [963, 119] width 63 height 33
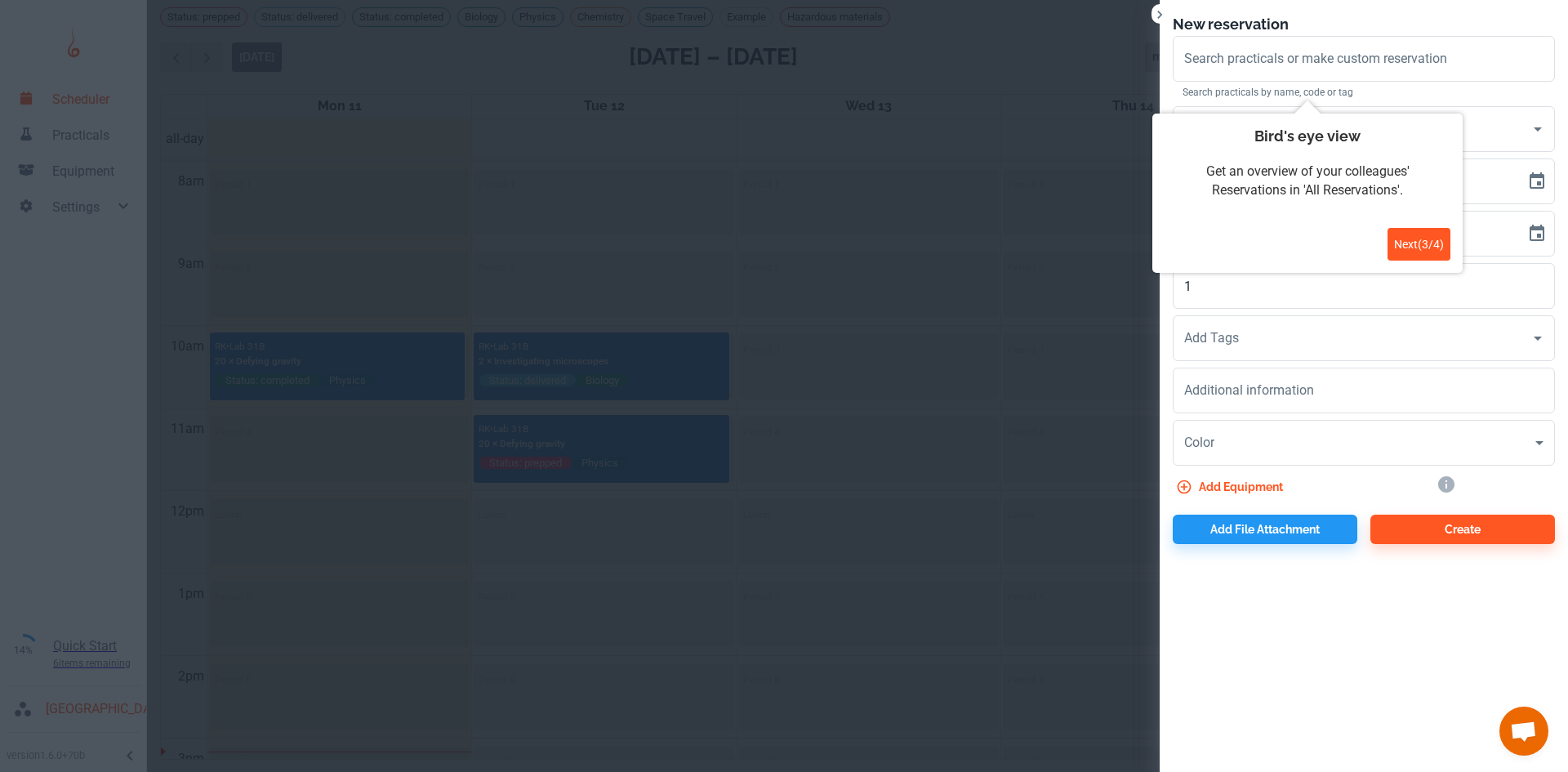
scroll to position [6, 0]
click at [1391, 244] on button "Next ( 3 / 4 )" at bounding box center [1419, 245] width 63 height 33
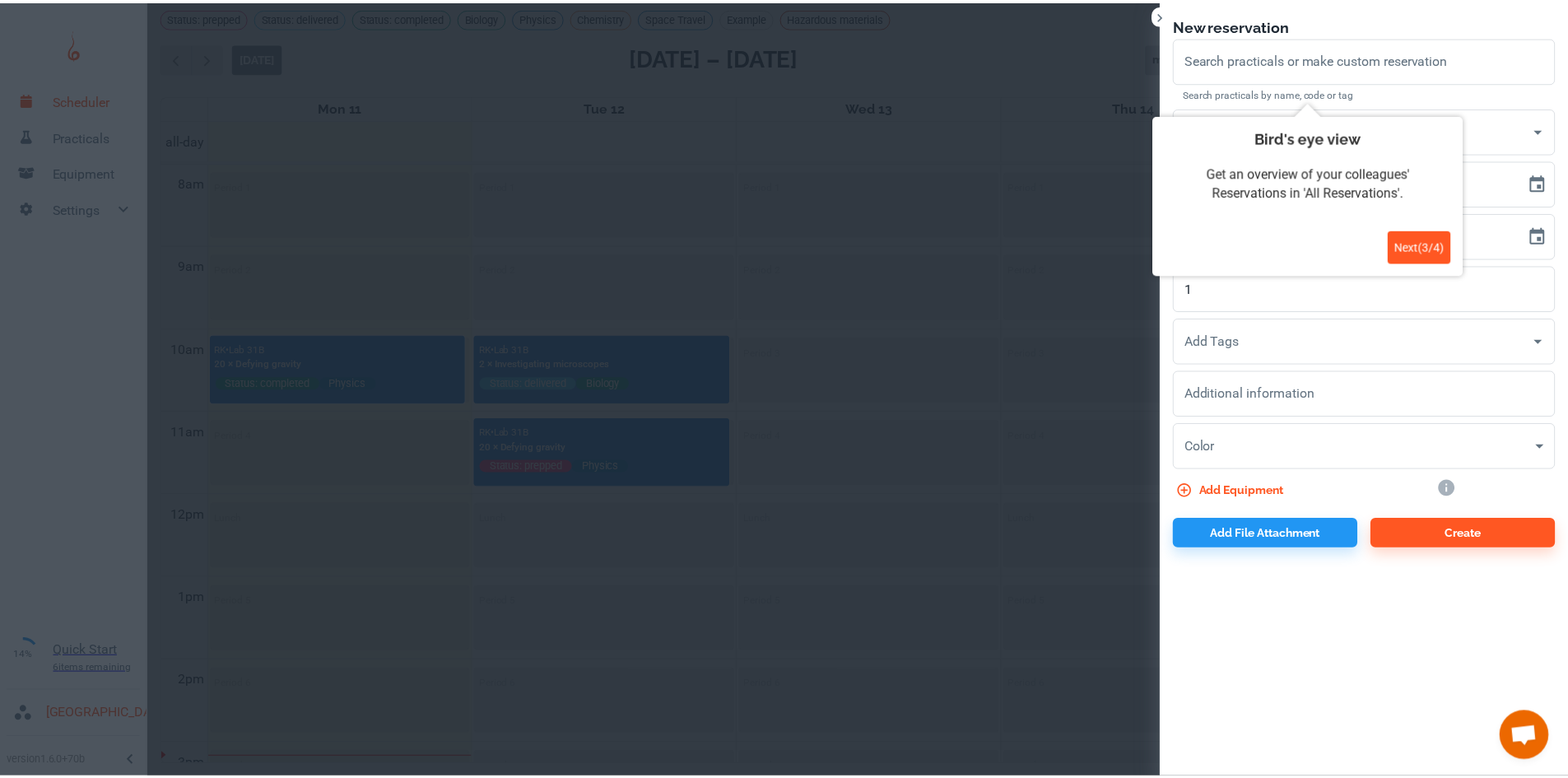
scroll to position [0, 0]
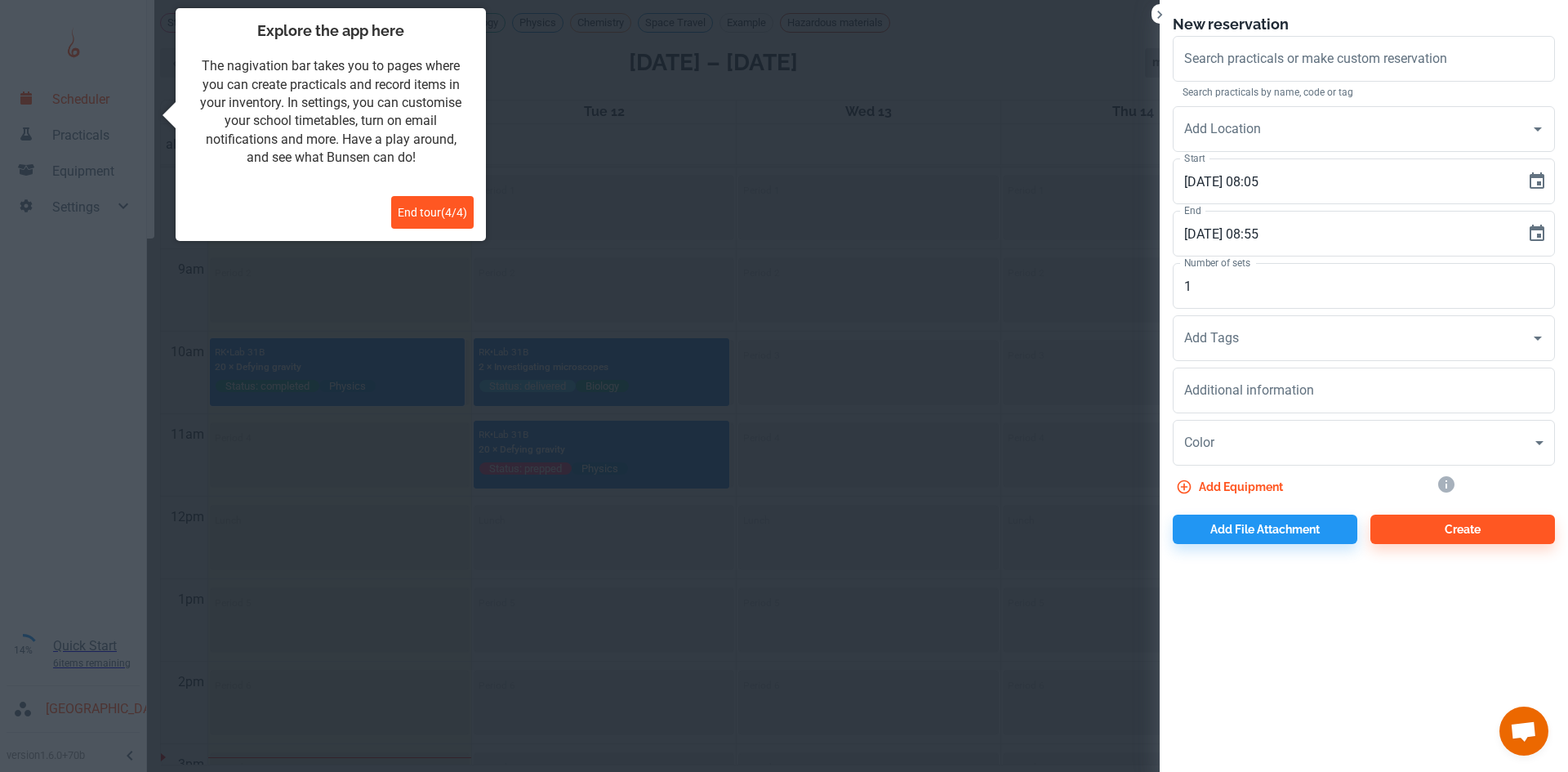
click at [425, 216] on span "End tour ( 4 / 4 )" at bounding box center [433, 212] width 70 height 13
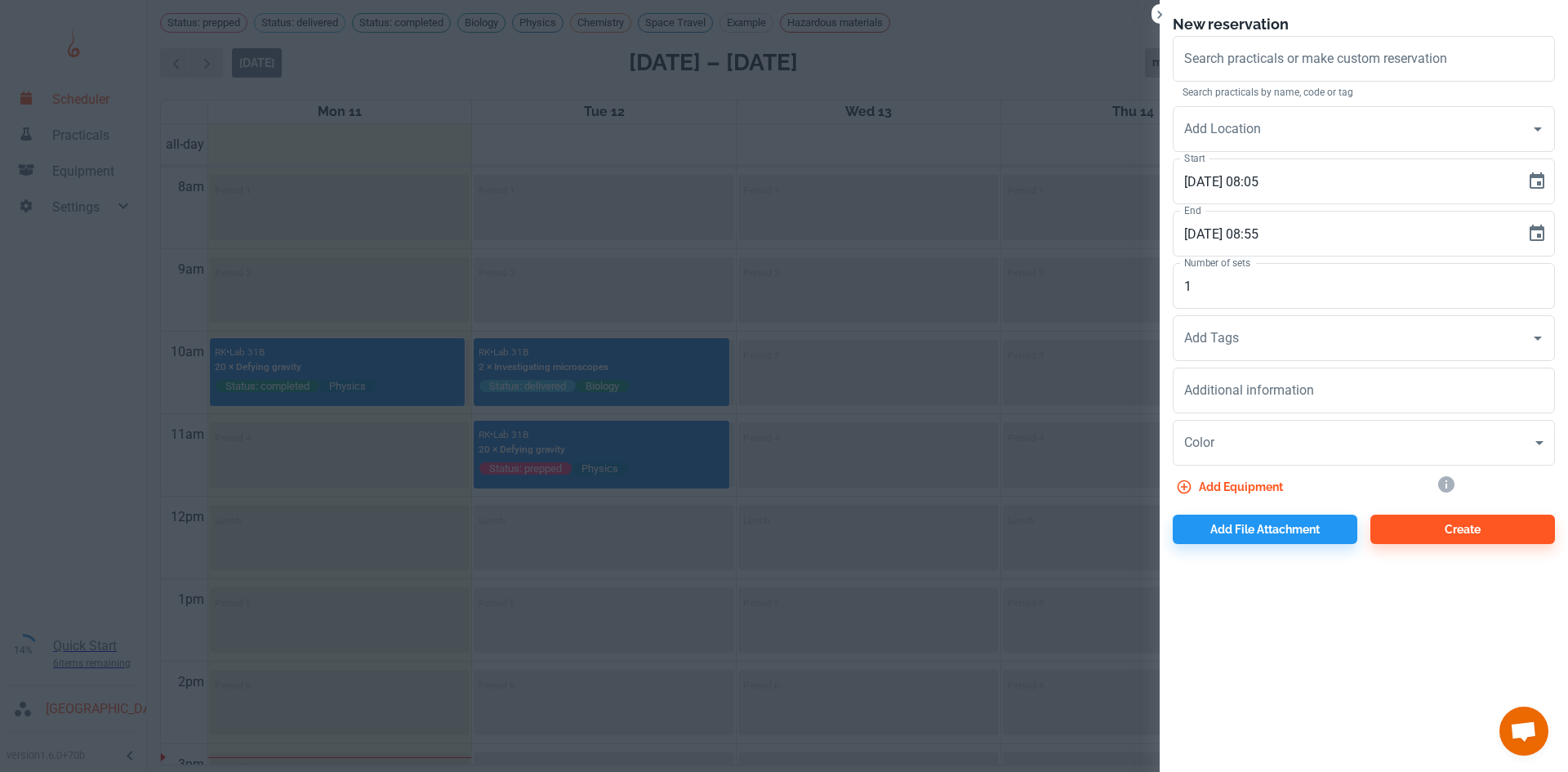
click at [998, 445] on div at bounding box center [784, 386] width 1568 height 772
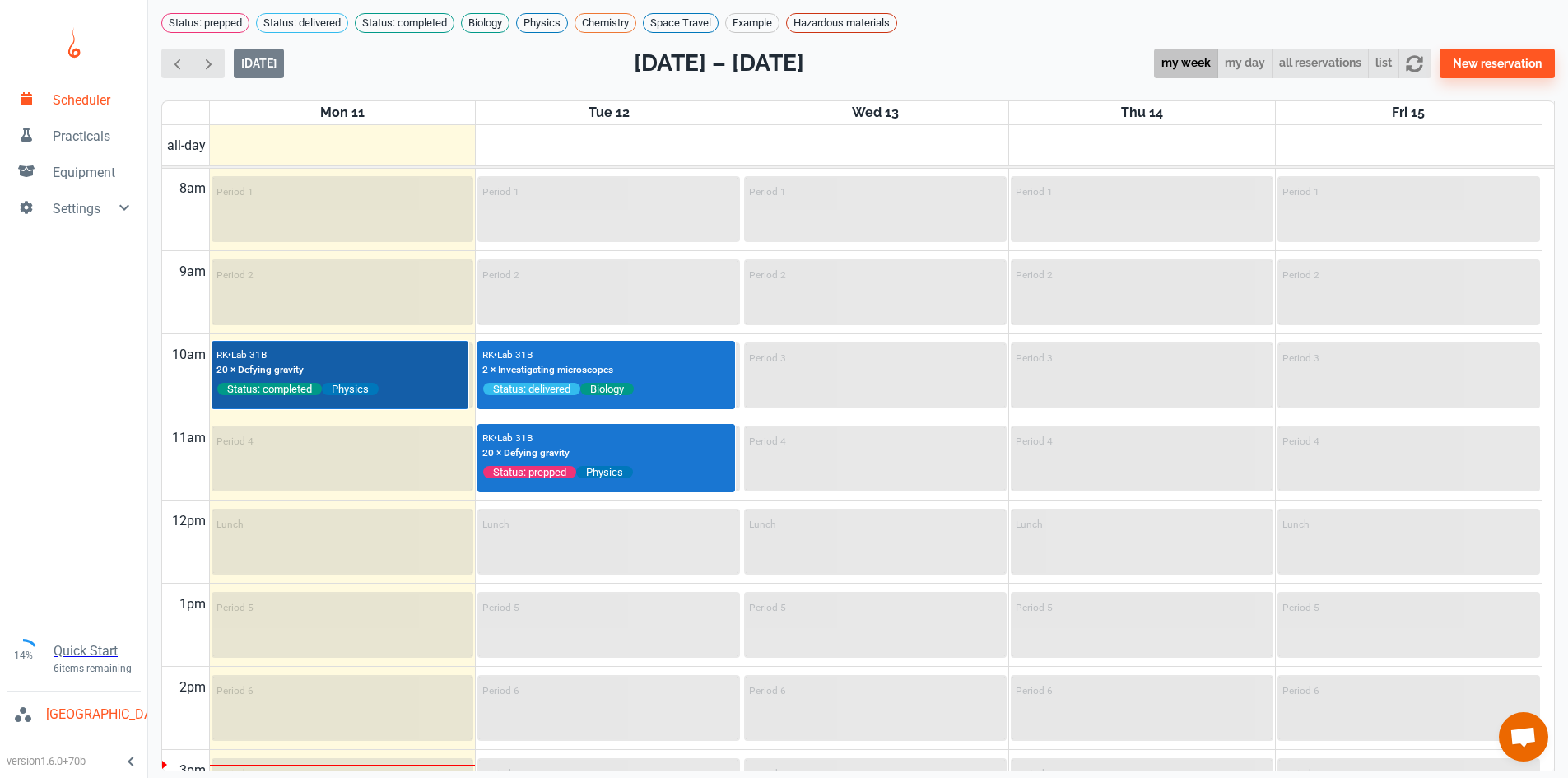
click at [383, 370] on div "RK • Lab 31B 20 × Defying gravity Status: completed Physics" at bounding box center [341, 371] width 248 height 52
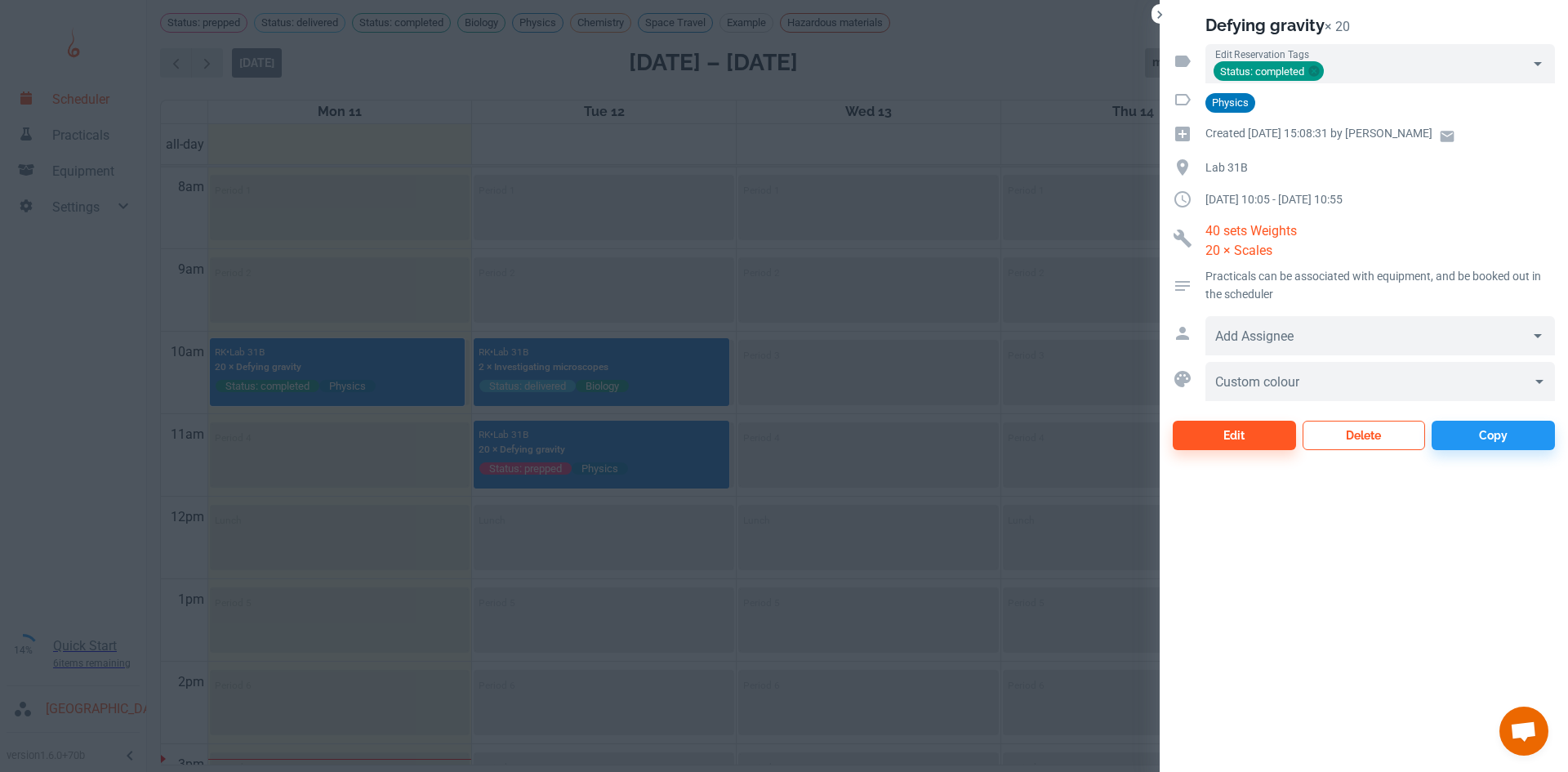
click at [1377, 427] on button "Delete" at bounding box center [1364, 436] width 124 height 30
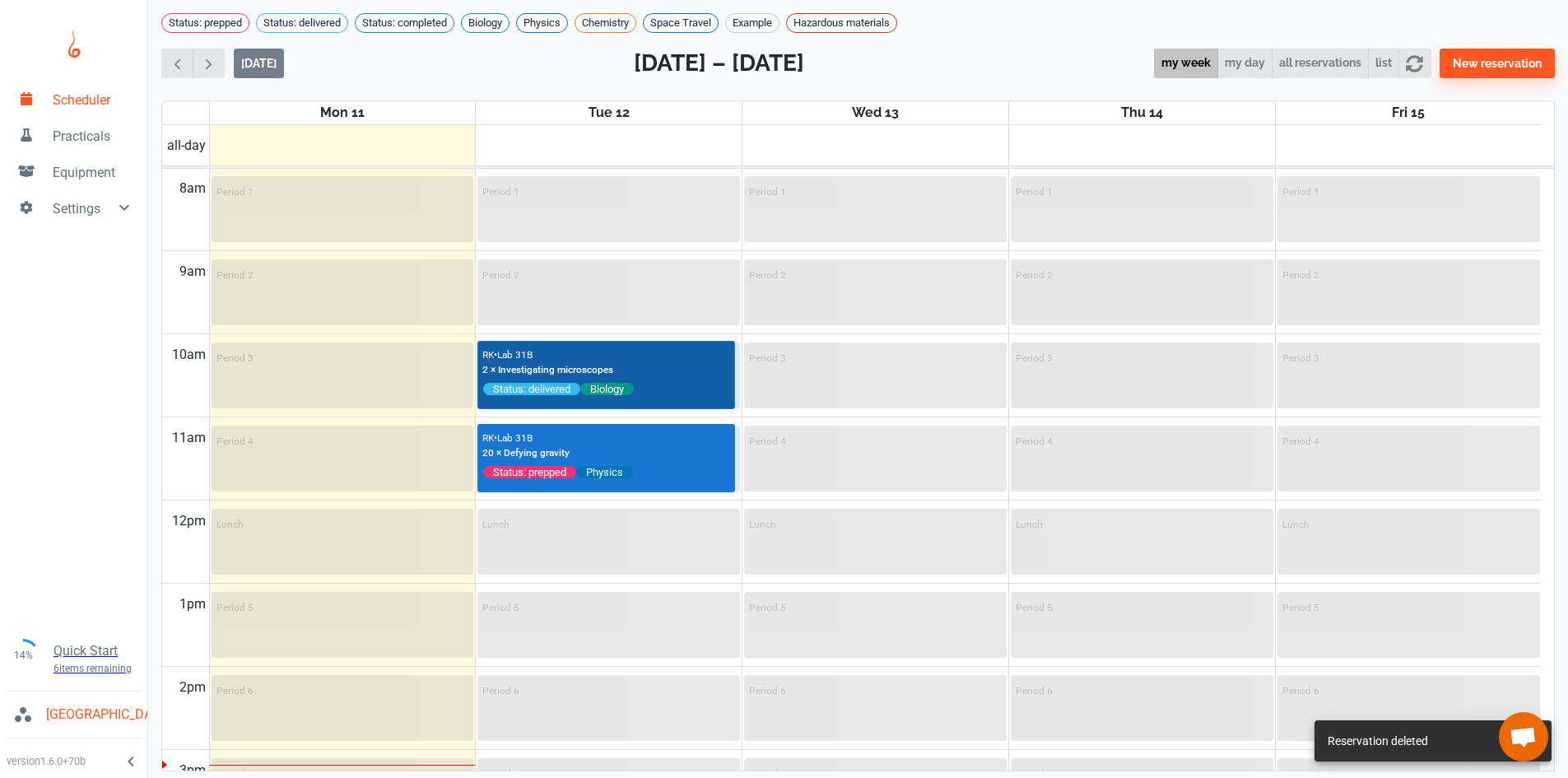
click at [559, 364] on div "RK • Lab 31B 2 × Investigating microscopes" at bounding box center [547, 362] width 131 height 32
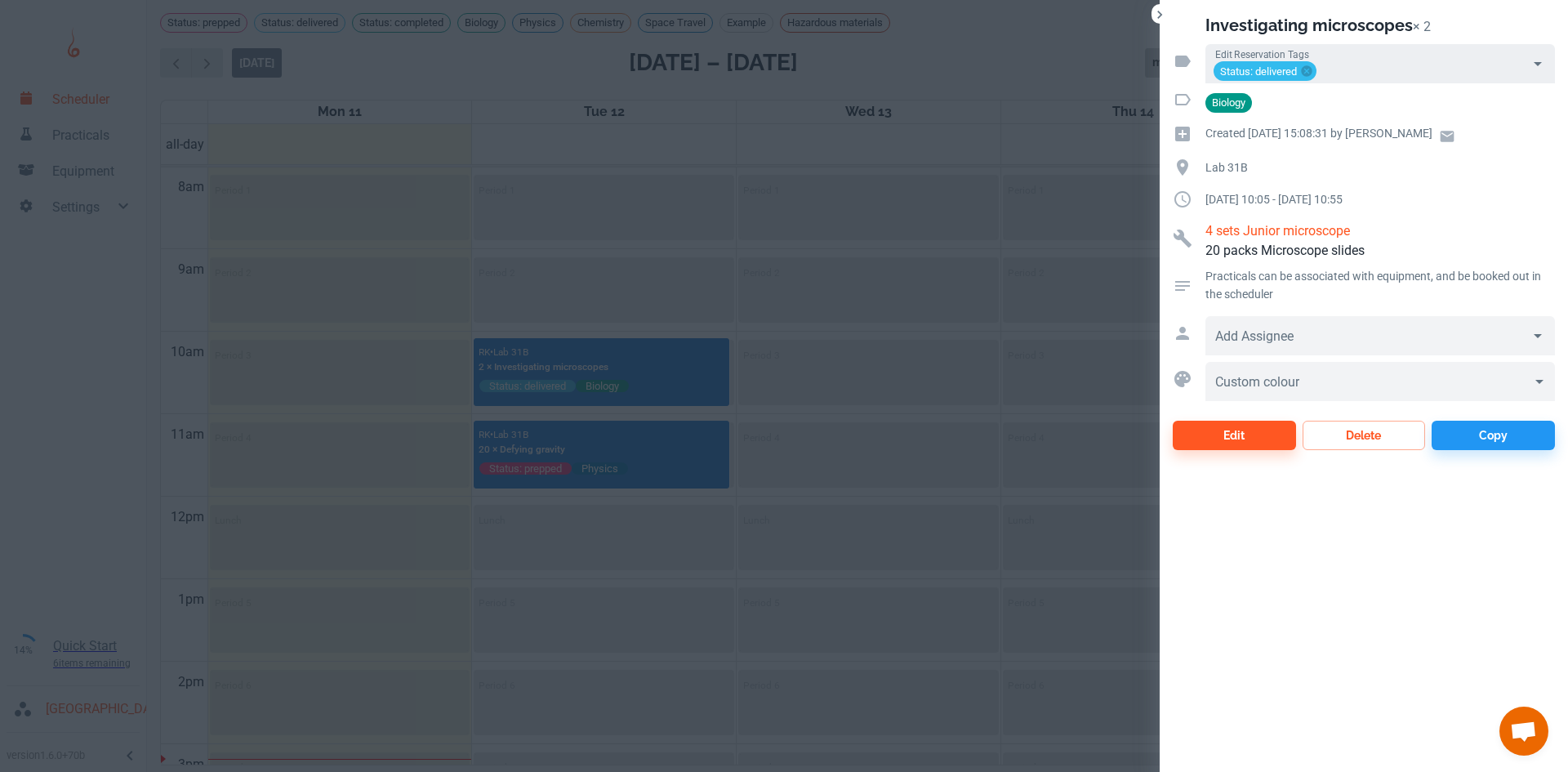
click at [1536, 57] on icon "Open" at bounding box center [1538, 64] width 20 height 20
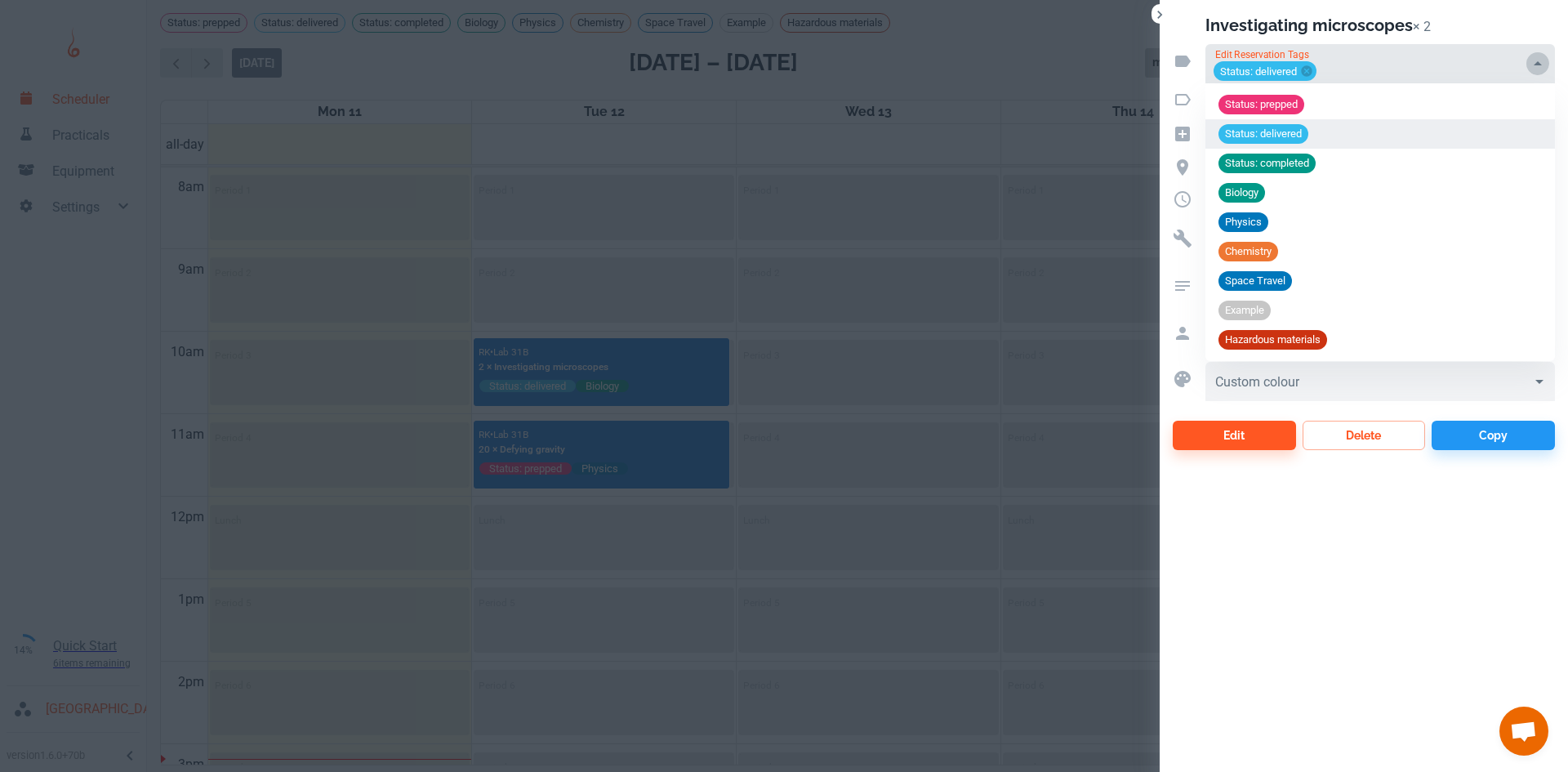
click at [1536, 57] on icon "Close" at bounding box center [1538, 64] width 20 height 20
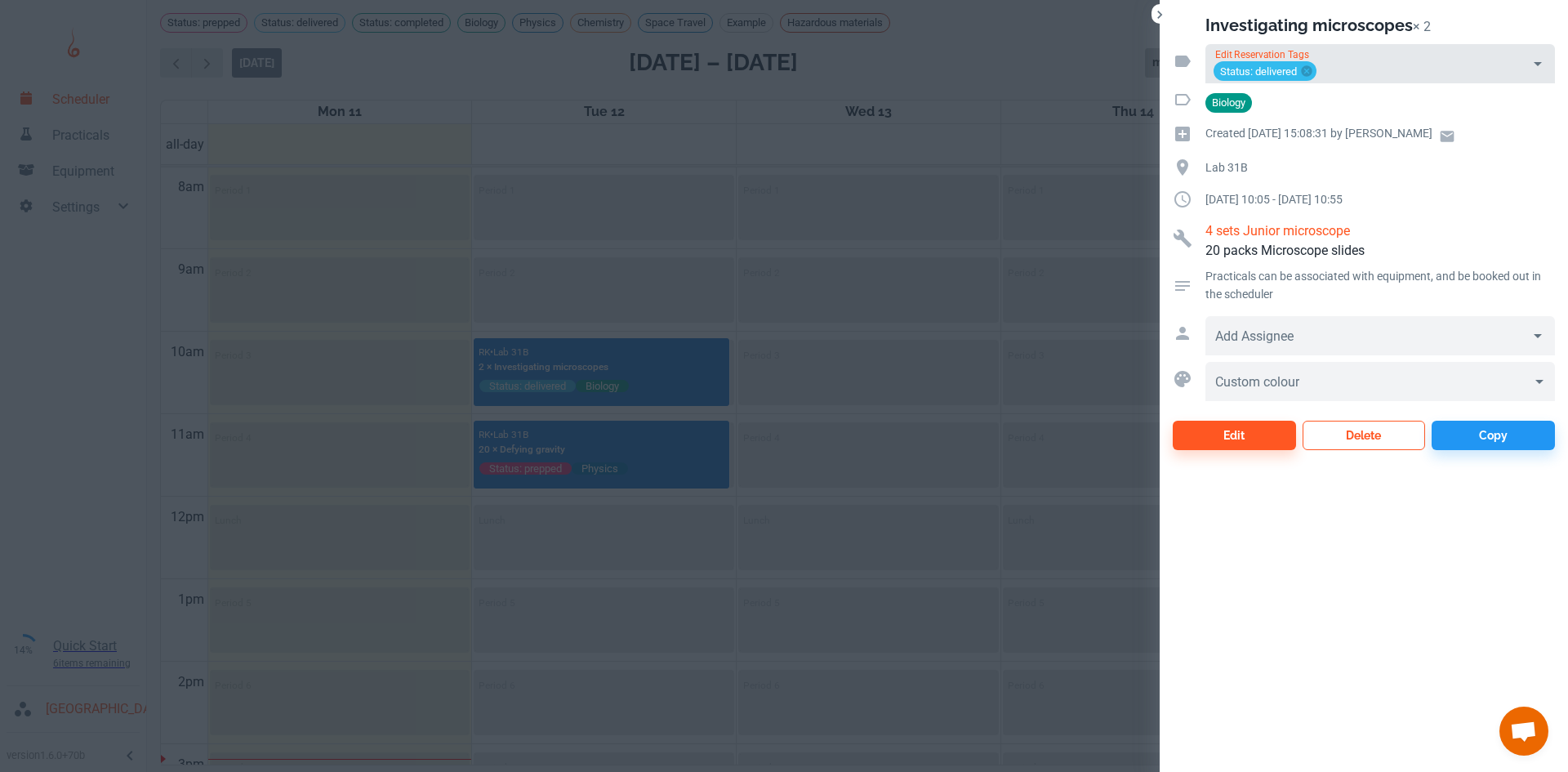
click at [1374, 438] on button "Delete" at bounding box center [1364, 436] width 124 height 30
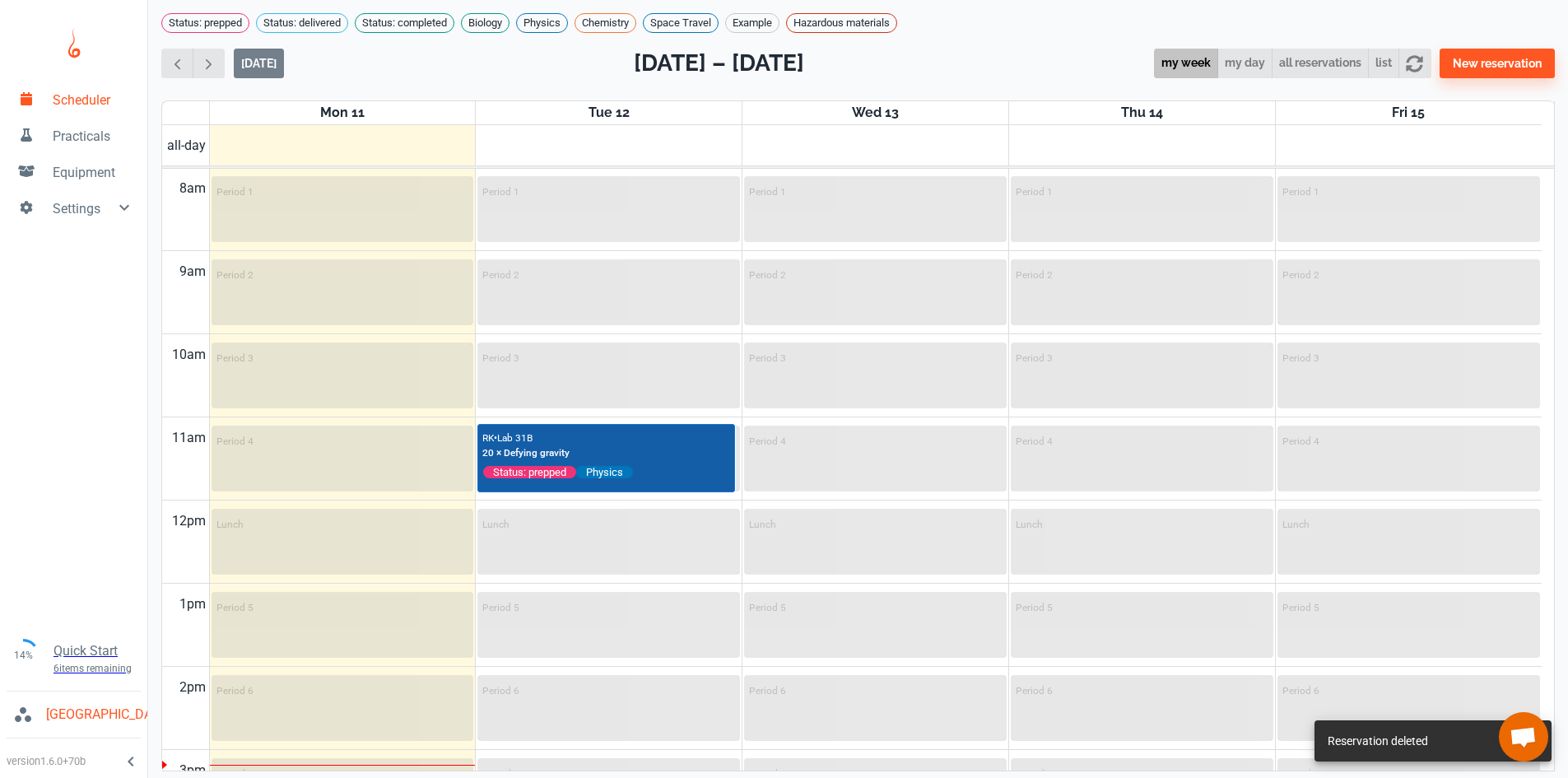
click at [579, 455] on div "RK • Lab 31B 20 × Defying gravity Status: prepped Physics" at bounding box center [606, 454] width 248 height 52
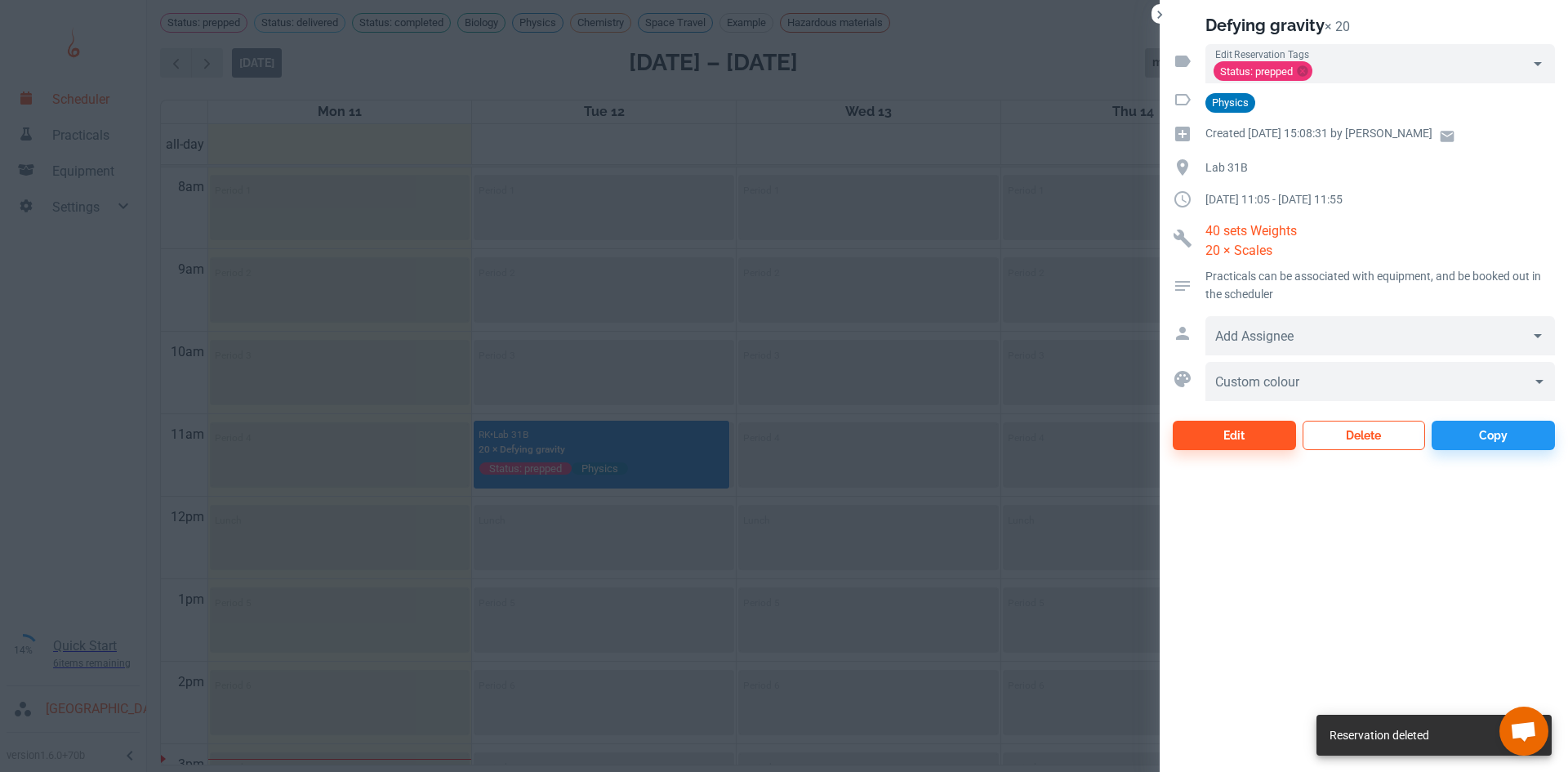
click at [1364, 428] on button "Delete" at bounding box center [1364, 436] width 124 height 30
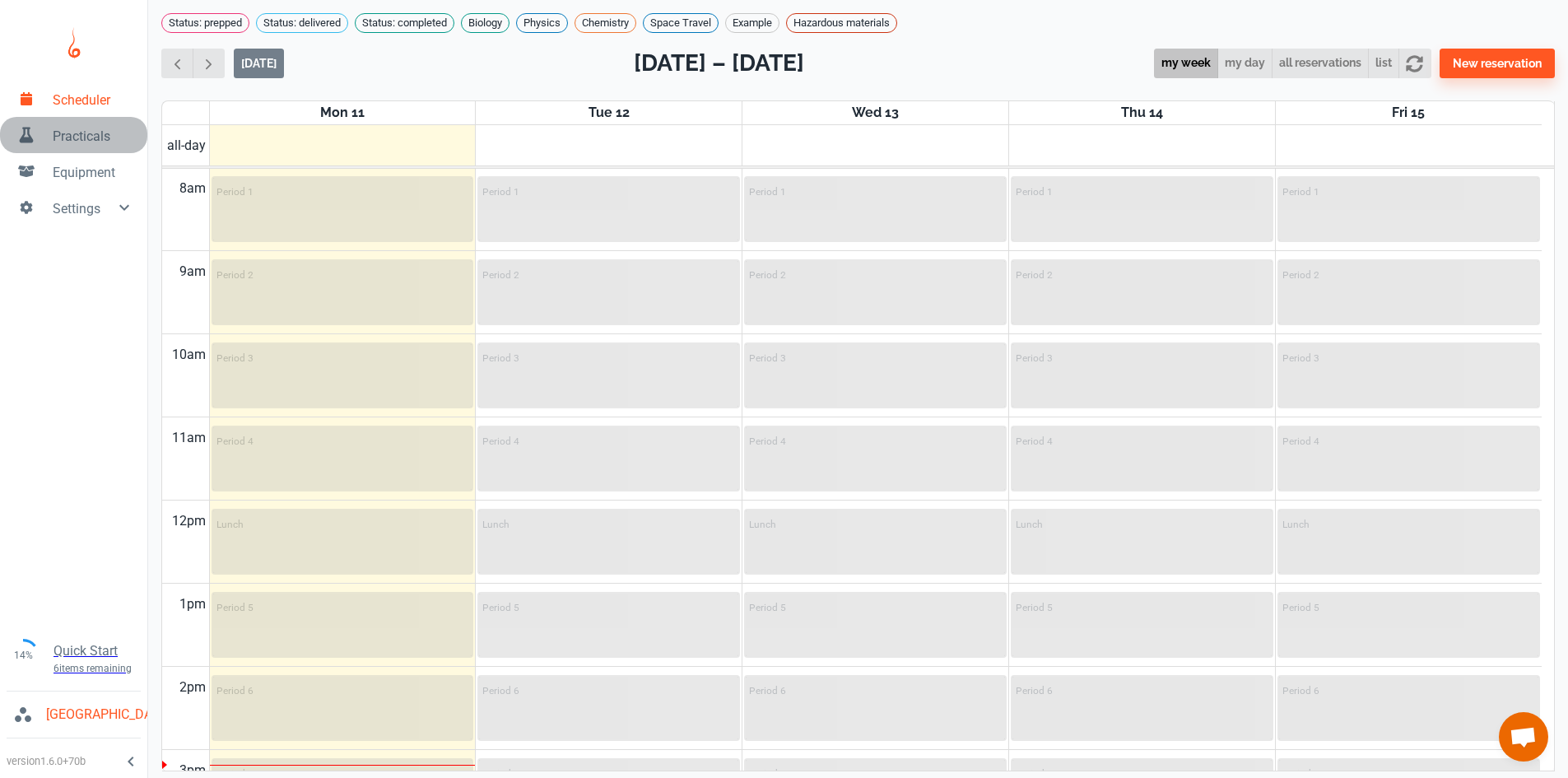
click at [92, 126] on link "Practicals" at bounding box center [74, 134] width 147 height 36
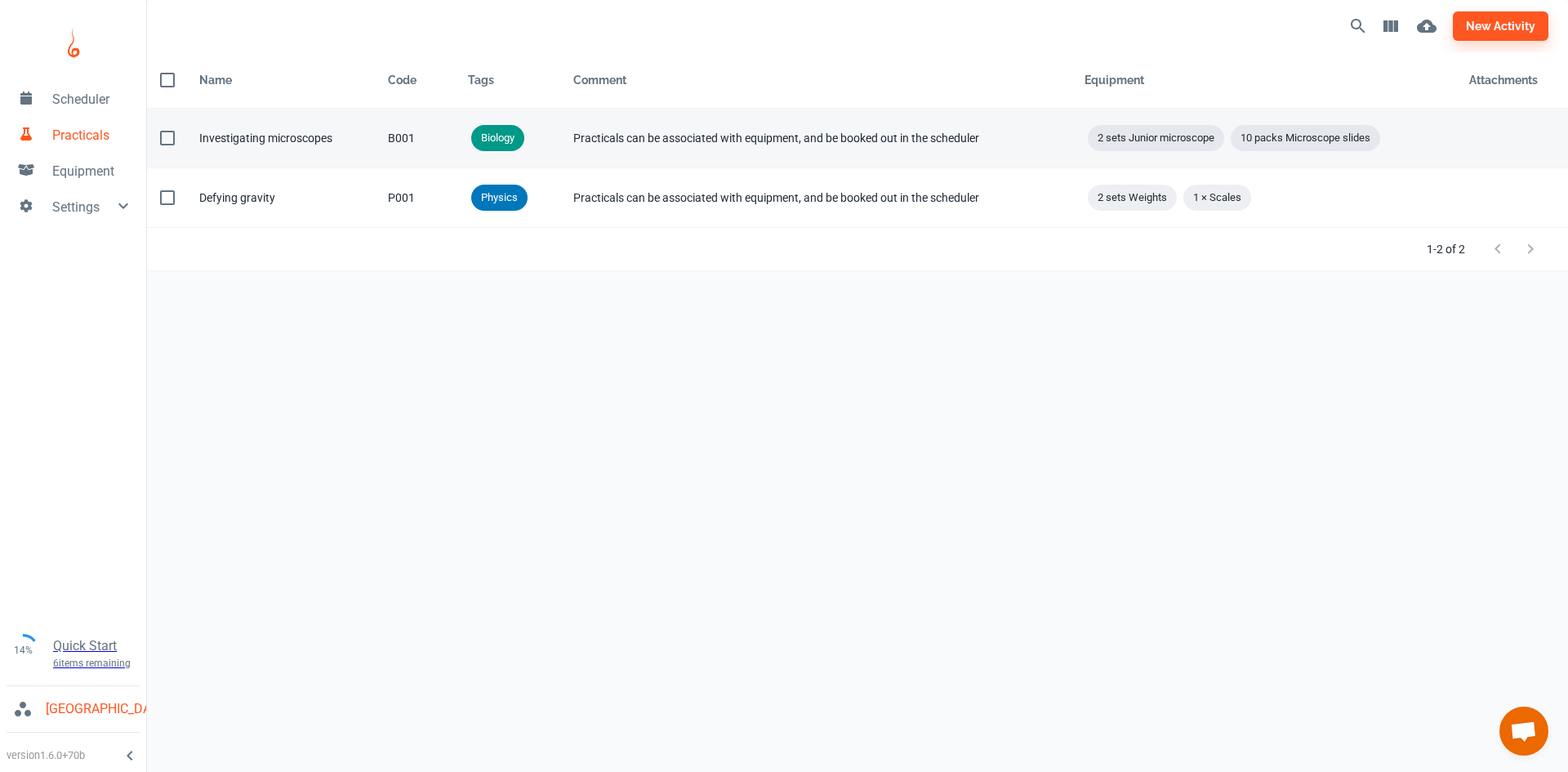
click at [177, 129] on input "checkbox" at bounding box center [167, 138] width 34 height 34
checkbox input "true"
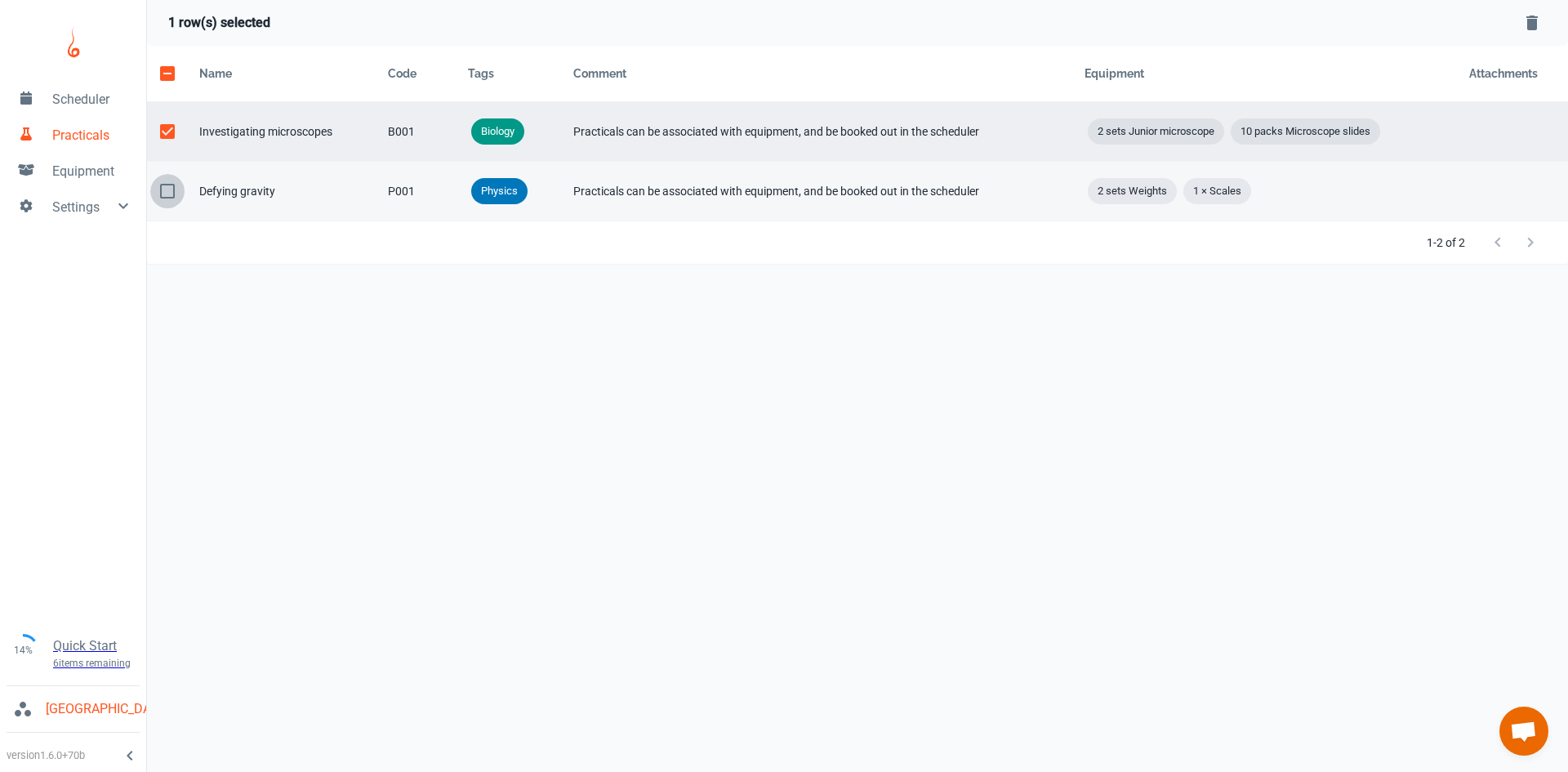
click at [163, 192] on input "checkbox" at bounding box center [167, 191] width 34 height 34
checkbox input "true"
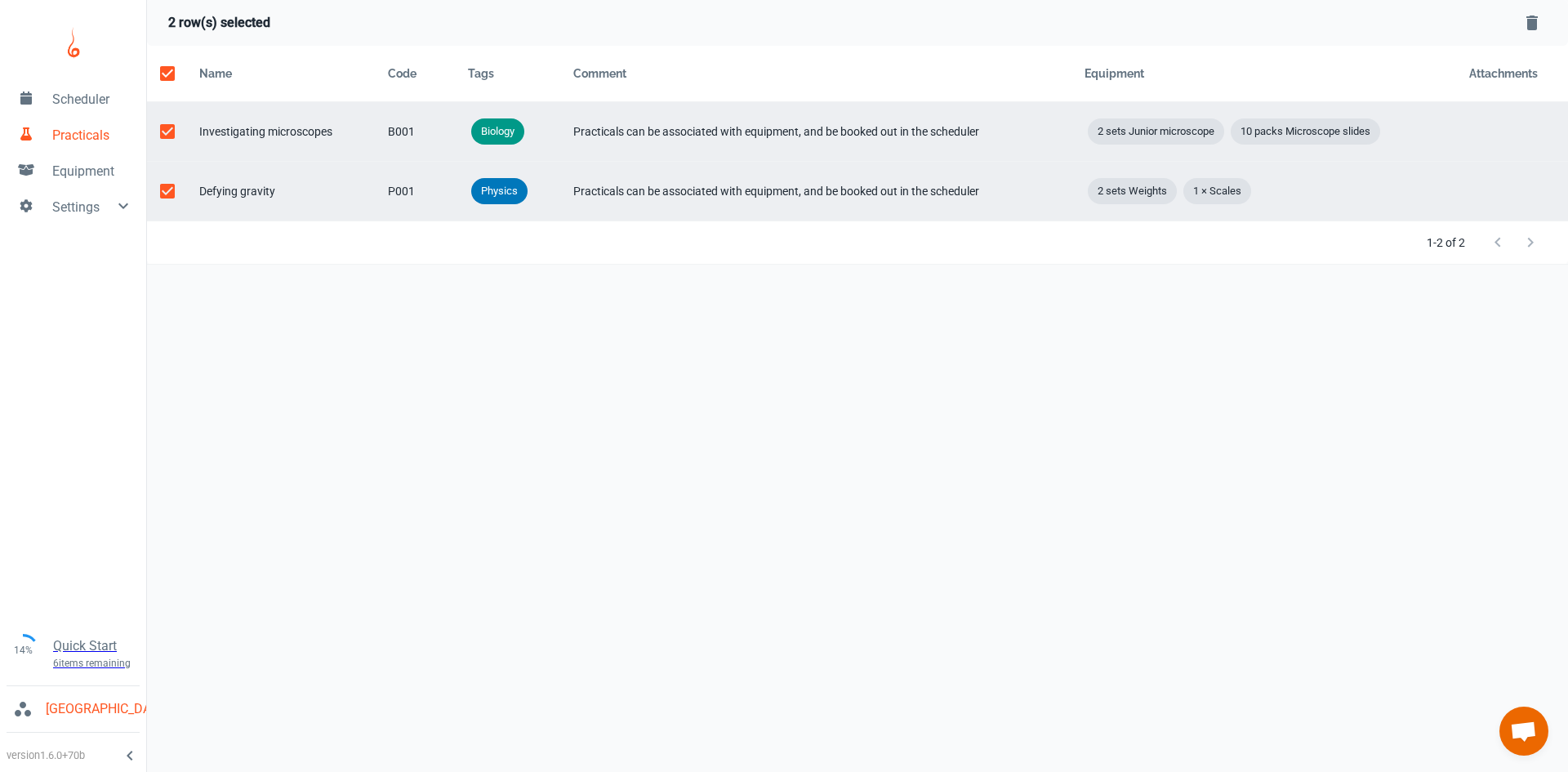
click at [1531, 27] on icon "Delete Selected Rows" at bounding box center [1531, 23] width 11 height 15
checkbox input "false"
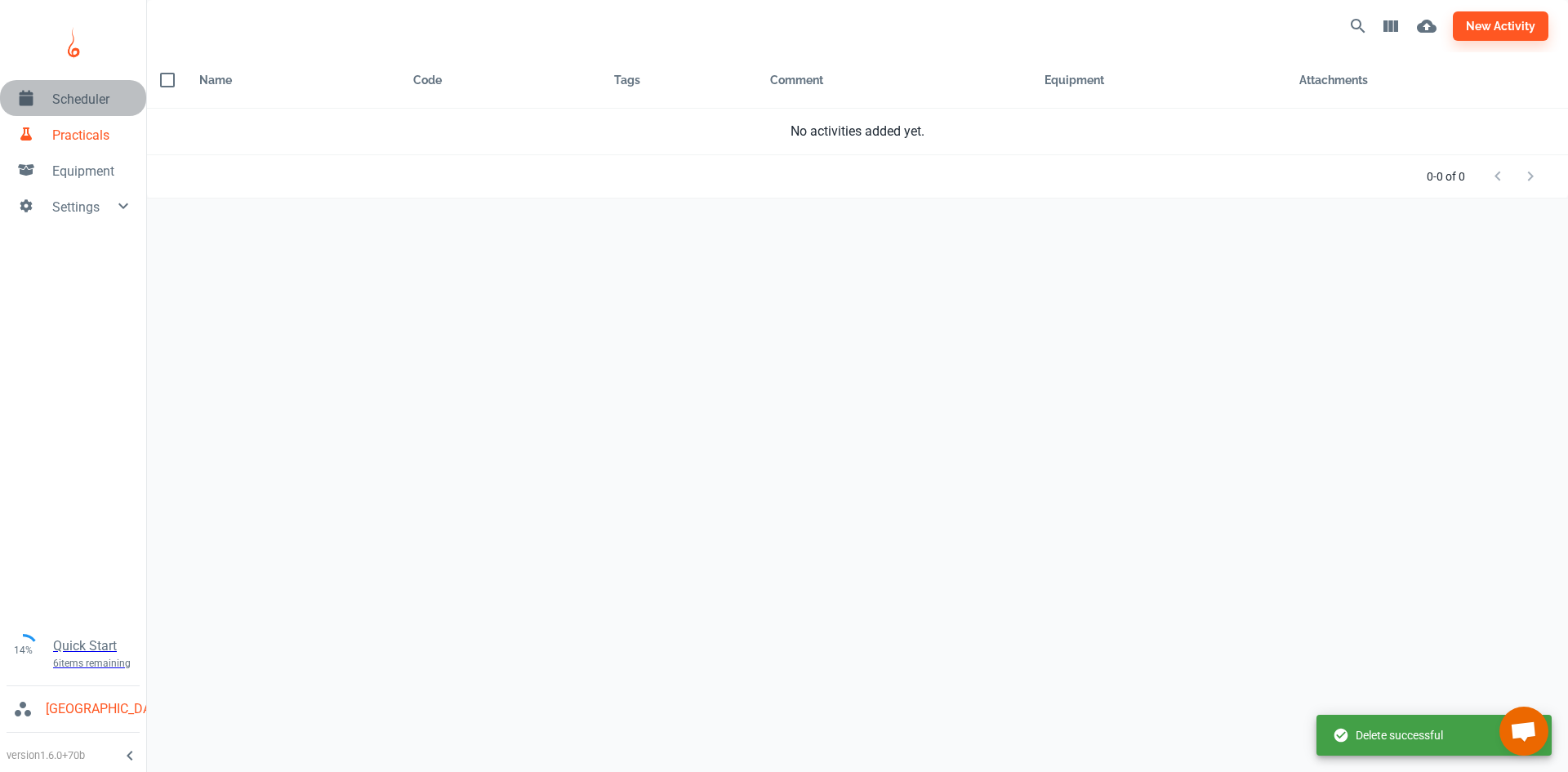
click at [60, 101] on span "Scheduler" at bounding box center [92, 99] width 81 height 20
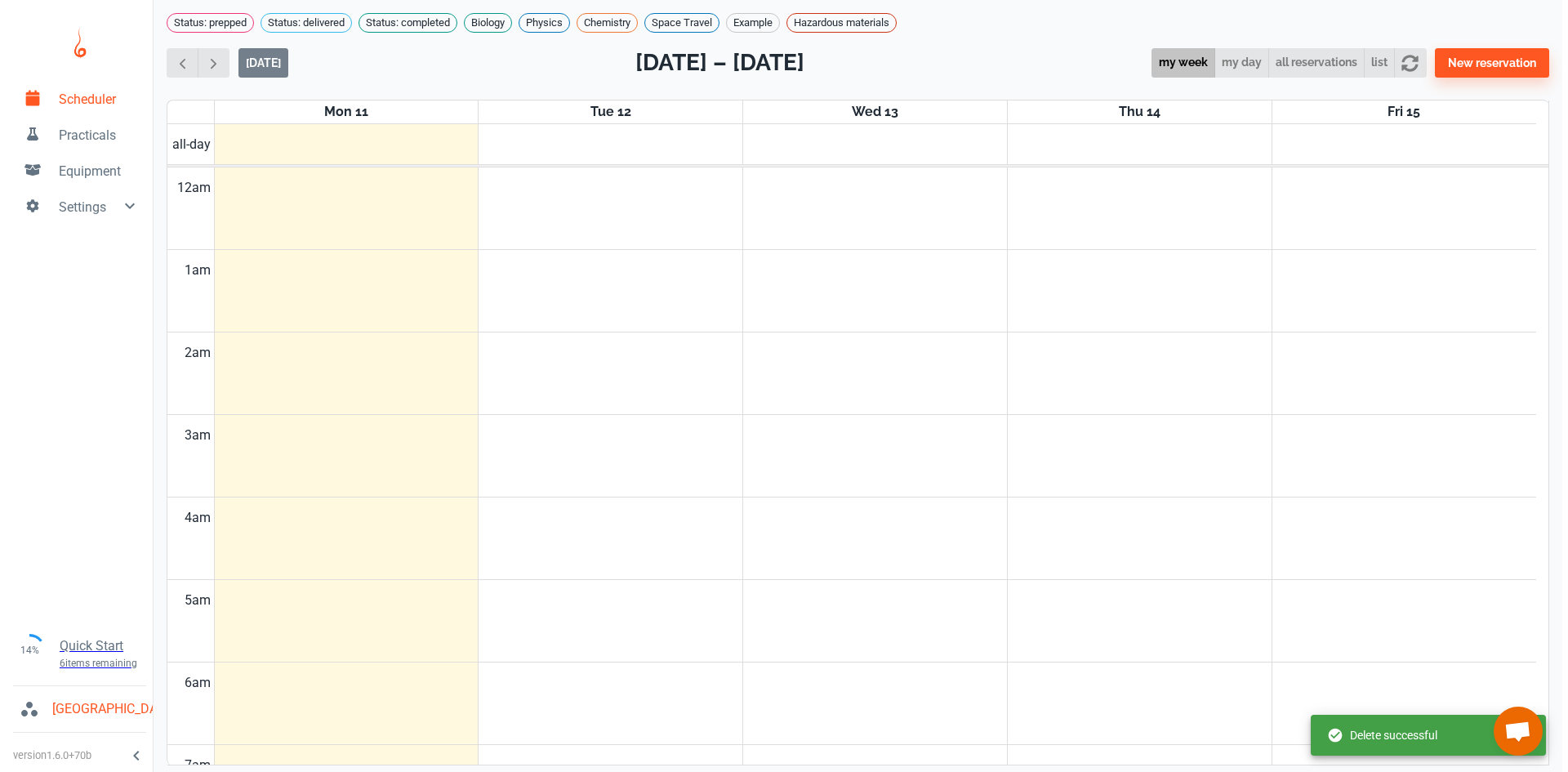
scroll to position [660, 0]
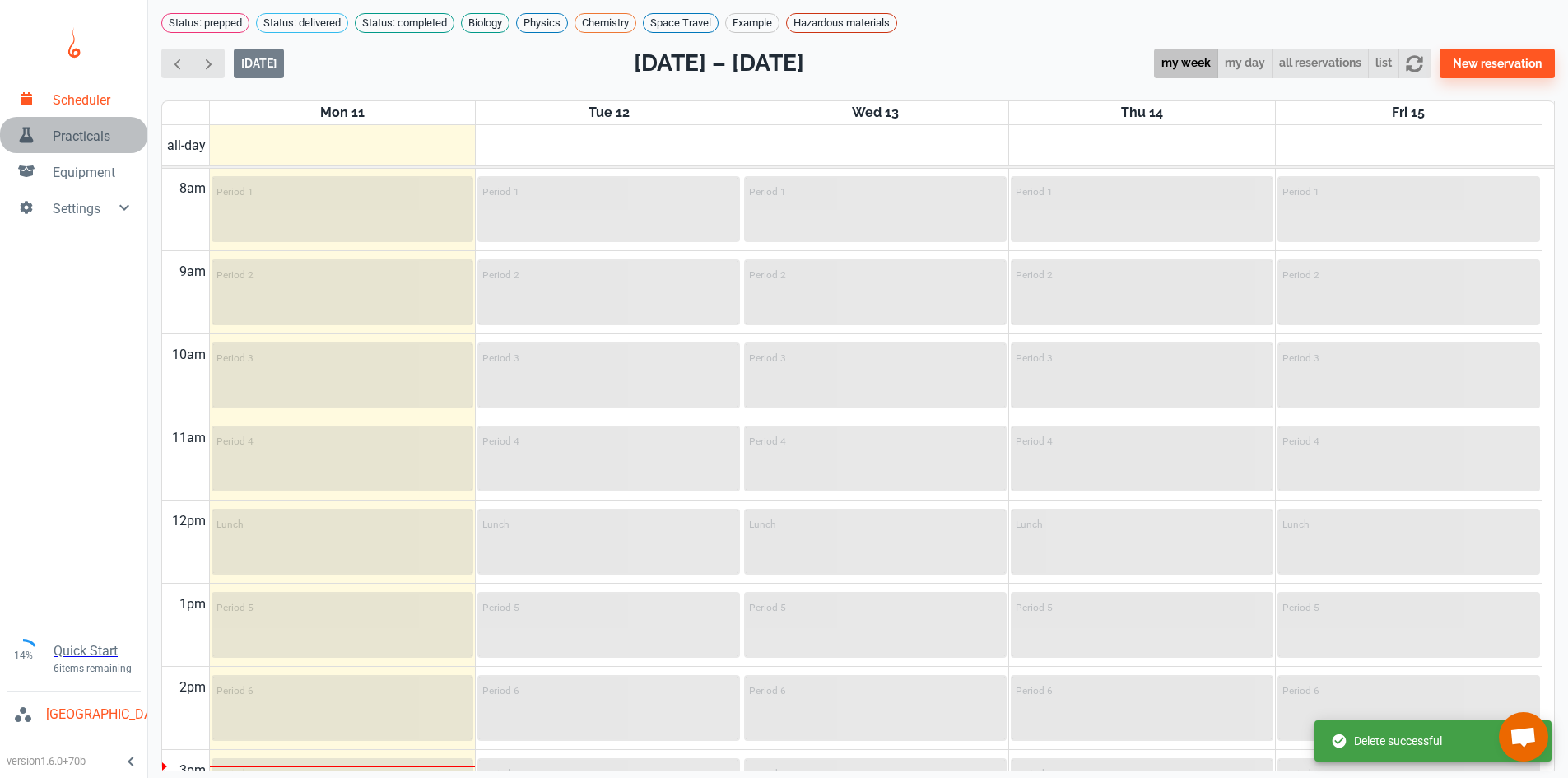
click at [71, 139] on span "Practicals" at bounding box center [93, 136] width 82 height 20
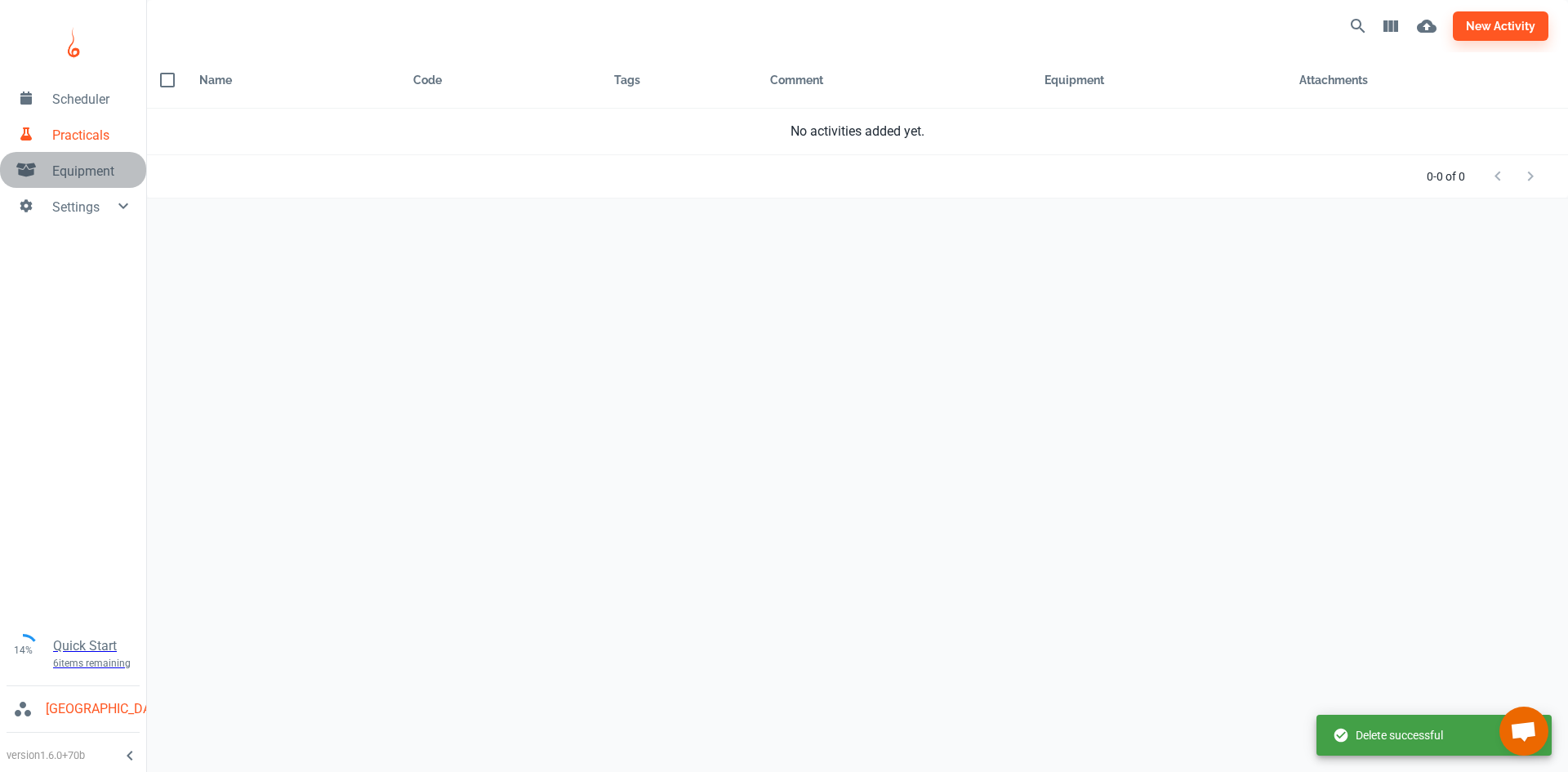
click at [96, 177] on span "Equipment" at bounding box center [92, 172] width 81 height 20
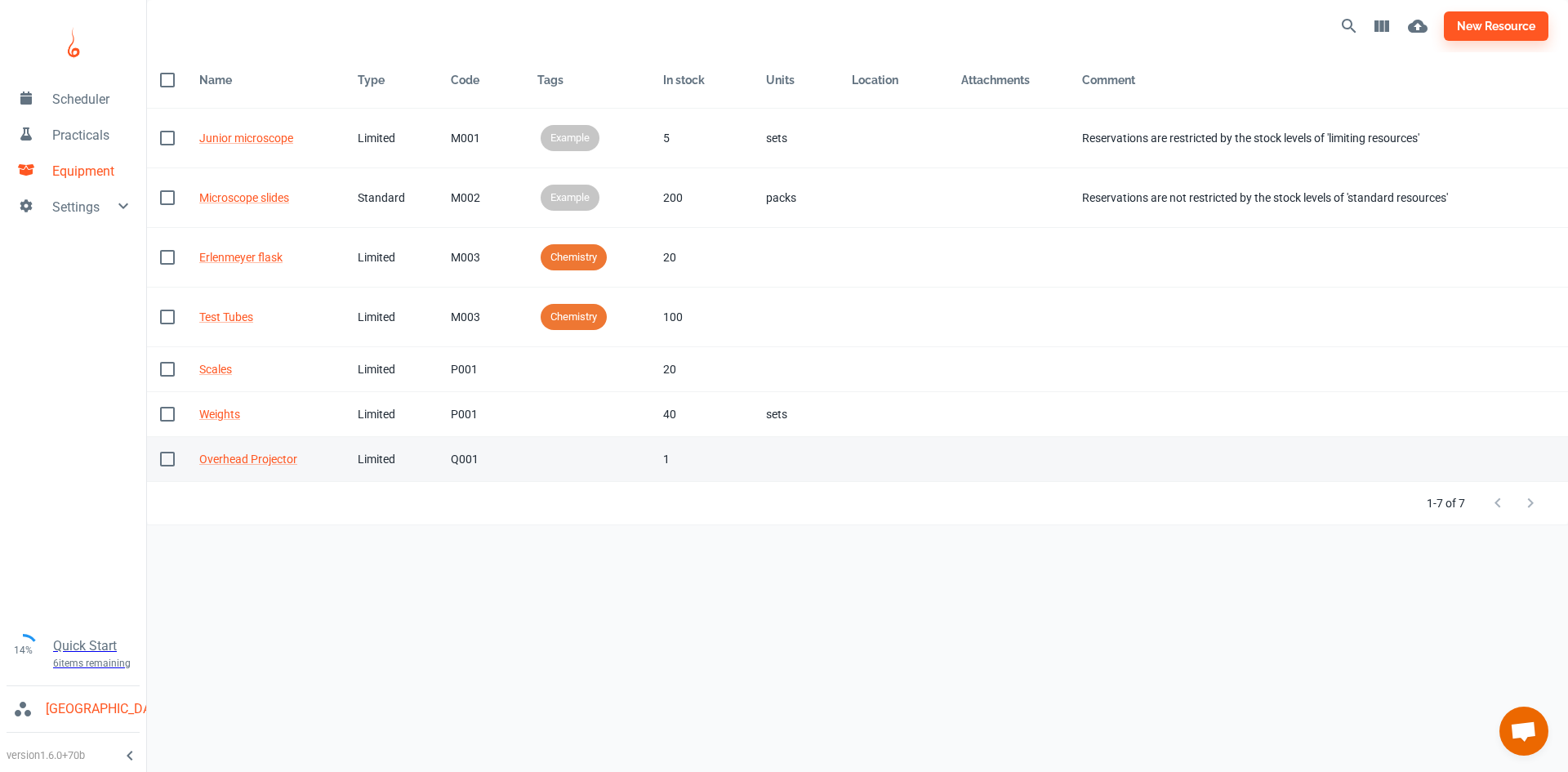
click at [164, 459] on input "checkbox" at bounding box center [167, 458] width 34 height 34
checkbox input "true"
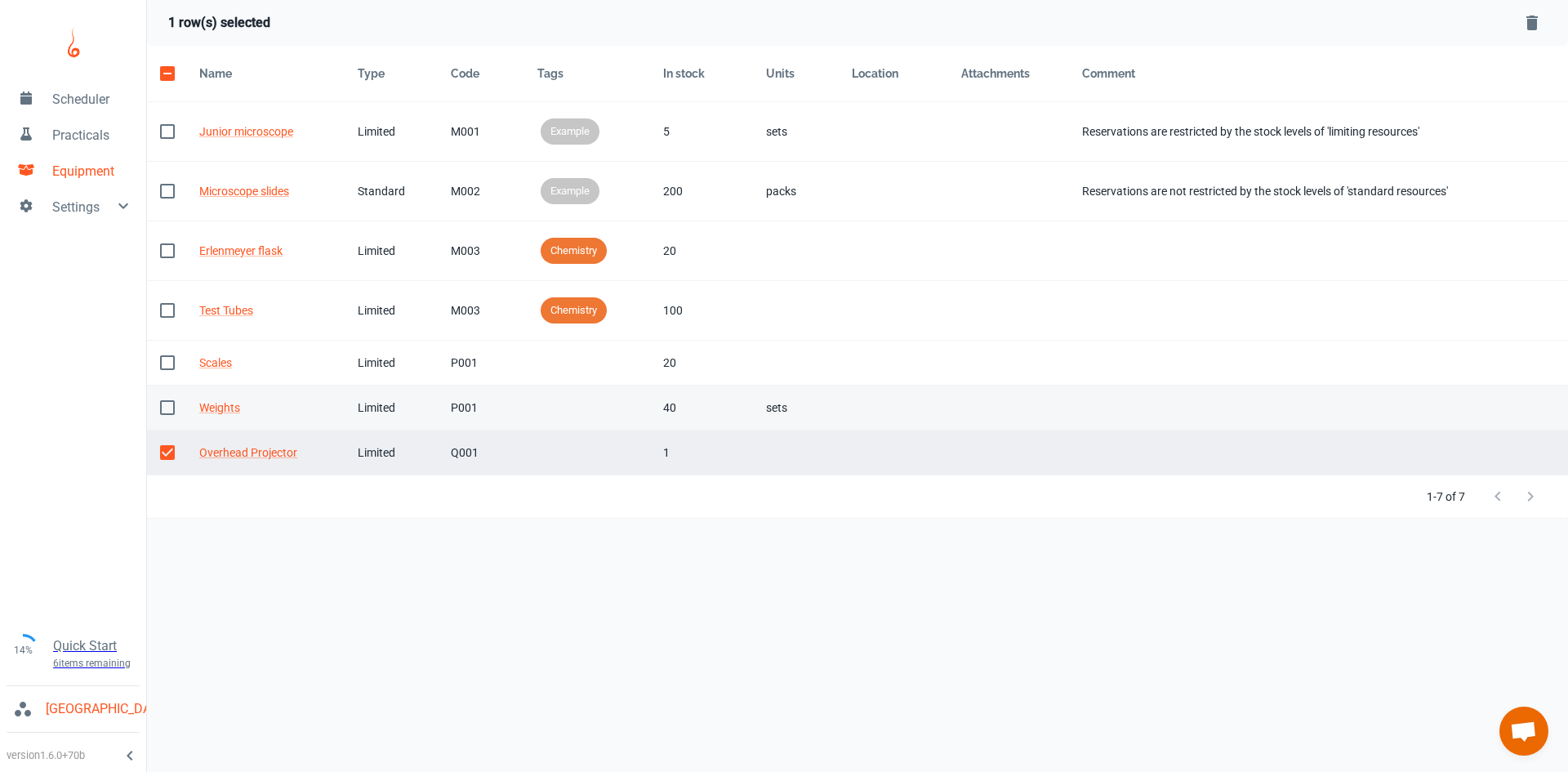
click at [170, 404] on input "checkbox" at bounding box center [167, 407] width 34 height 34
checkbox input "true"
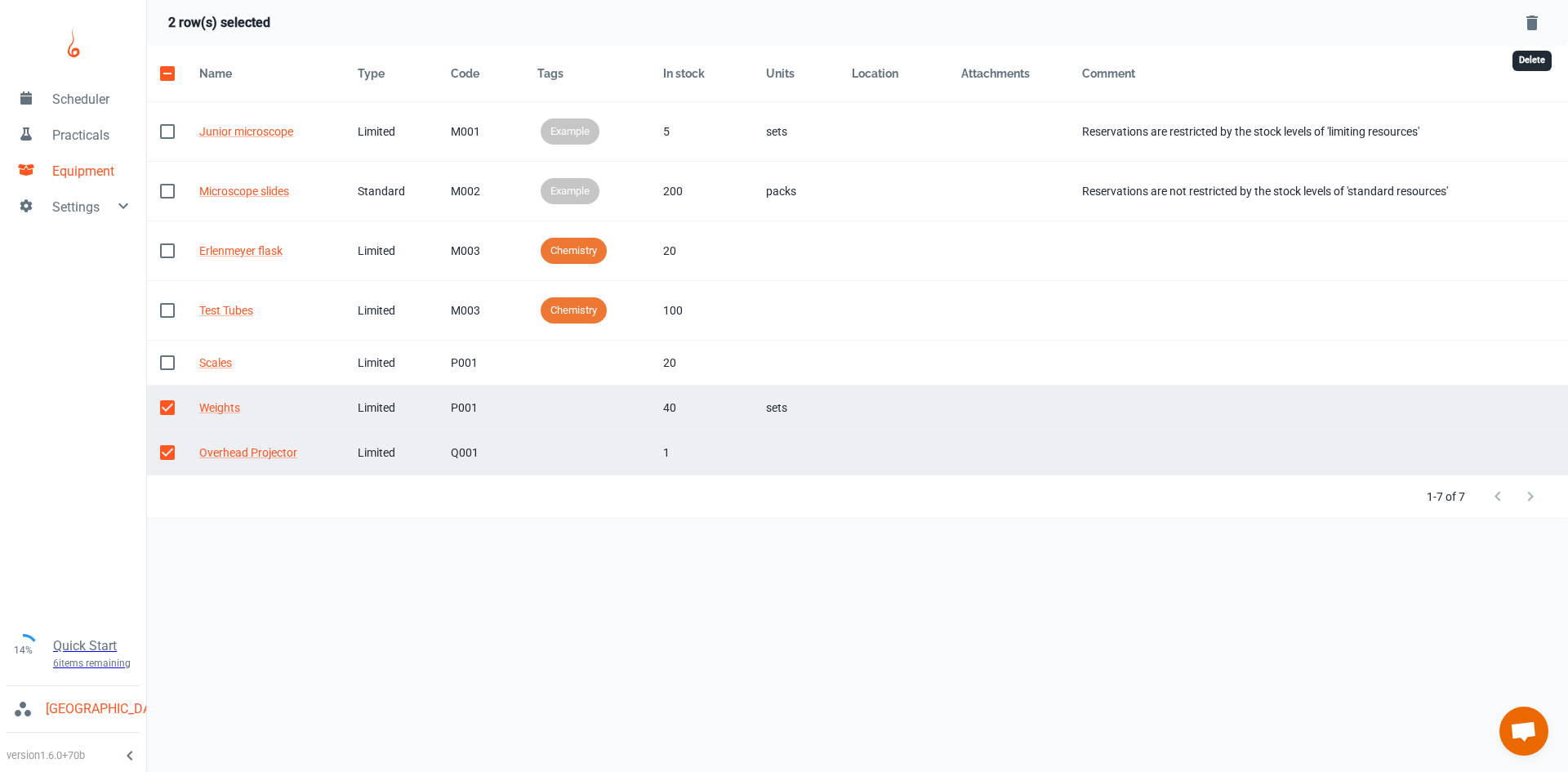
click at [1527, 24] on icon "Delete Selected Rows" at bounding box center [1531, 23] width 11 height 15
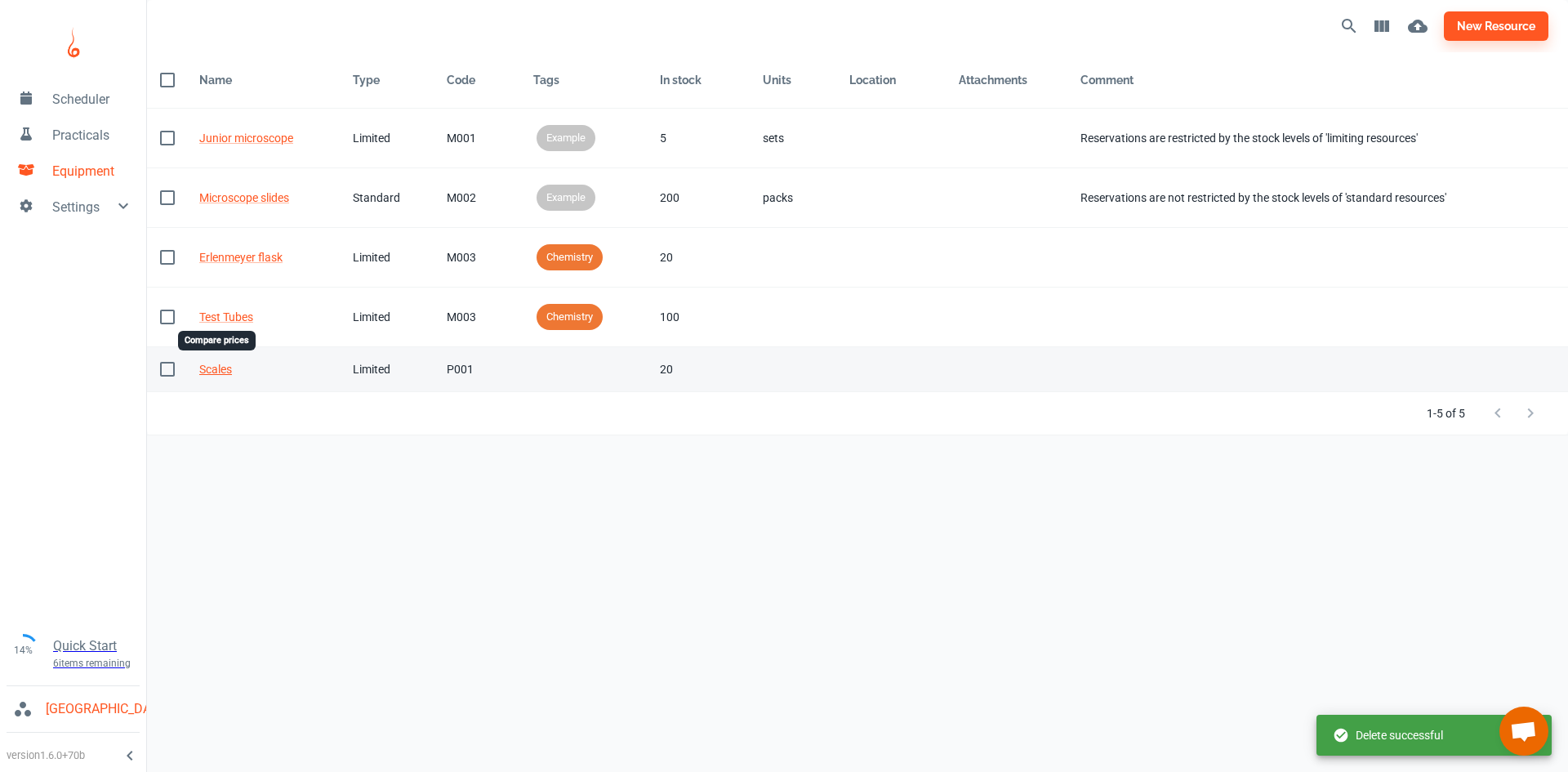
click at [220, 363] on link "Scales" at bounding box center [216, 369] width 33 height 13
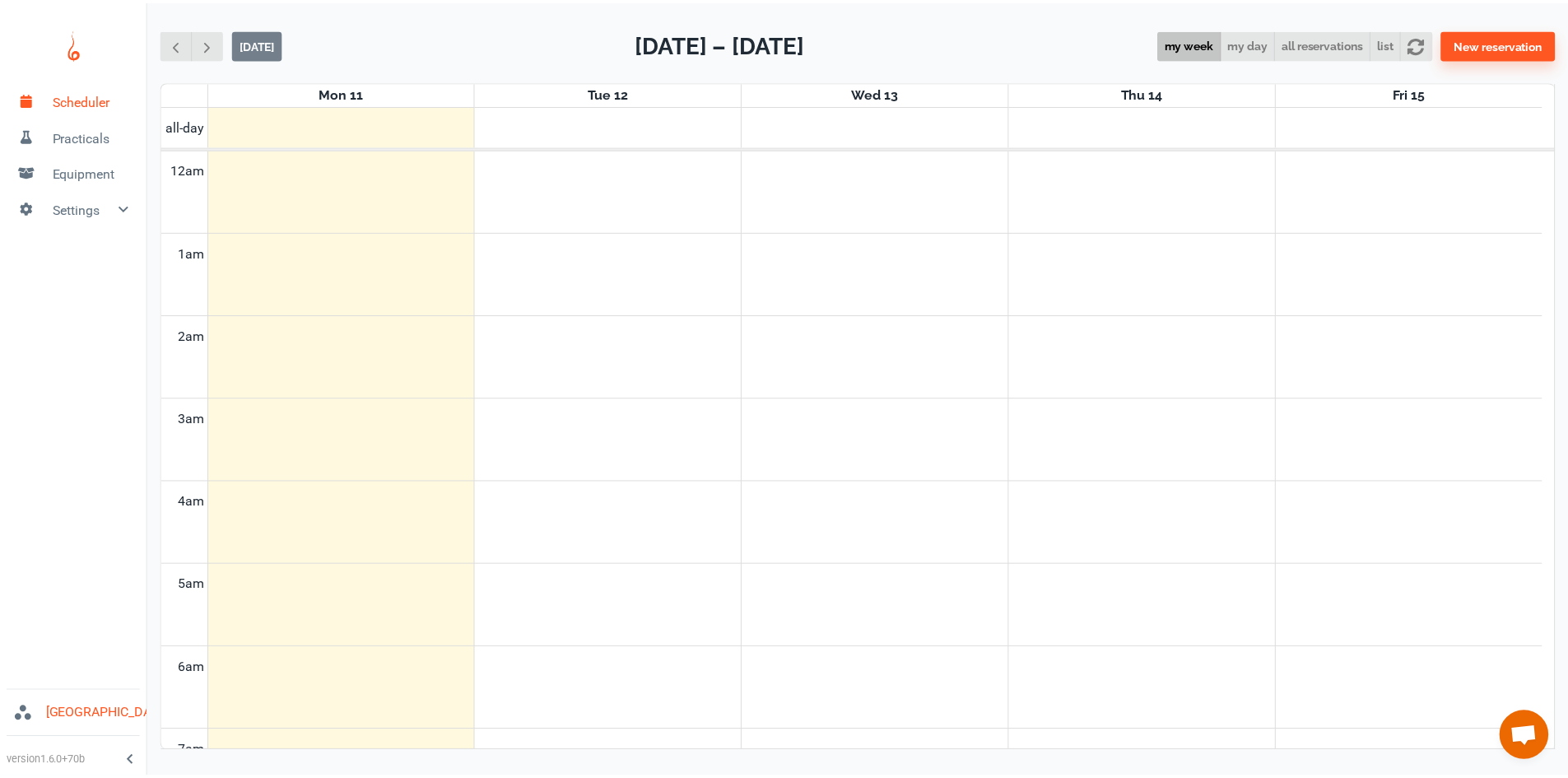
scroll to position [666, 0]
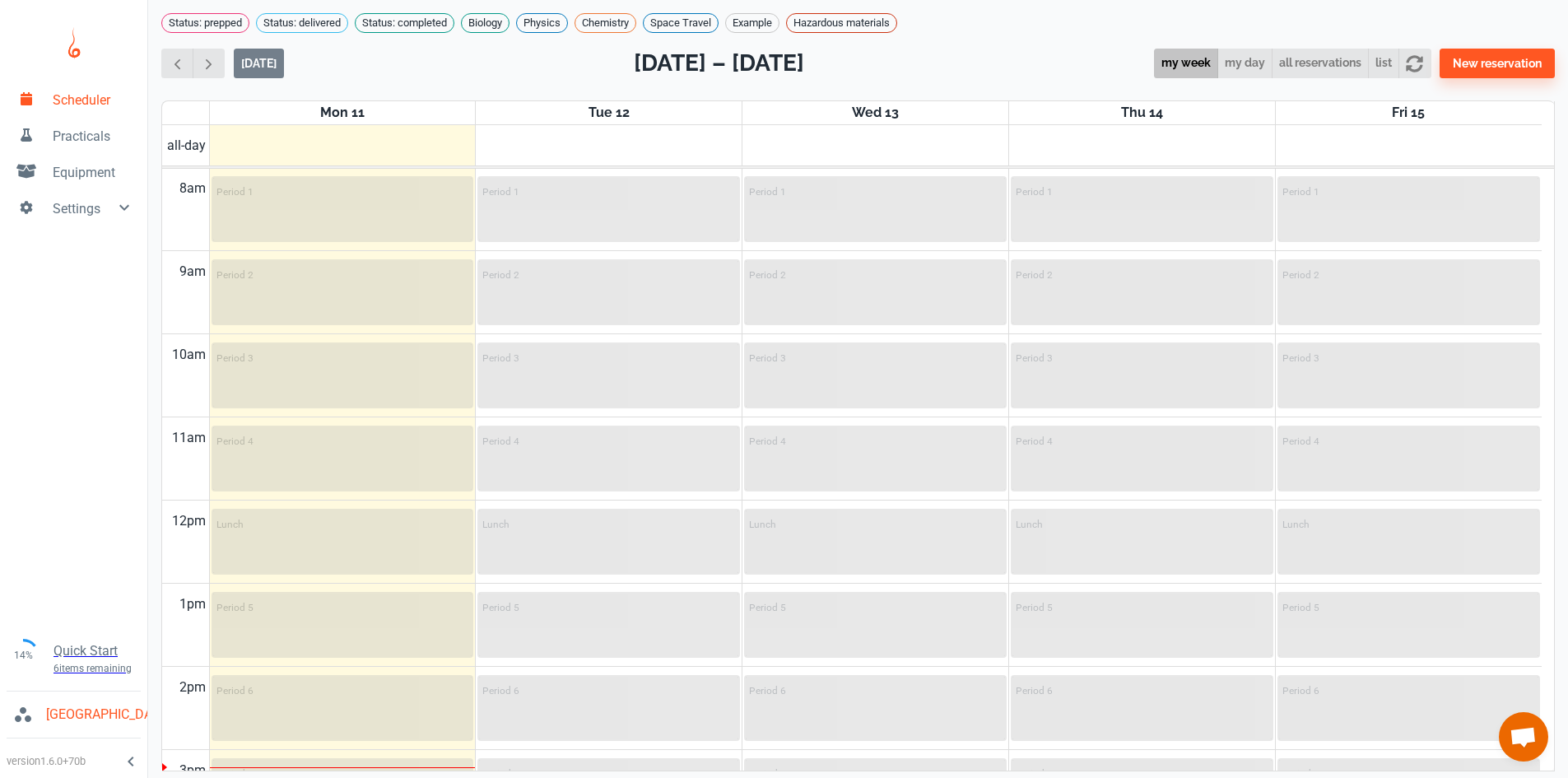
click at [86, 165] on span "Equipment" at bounding box center [93, 173] width 82 height 20
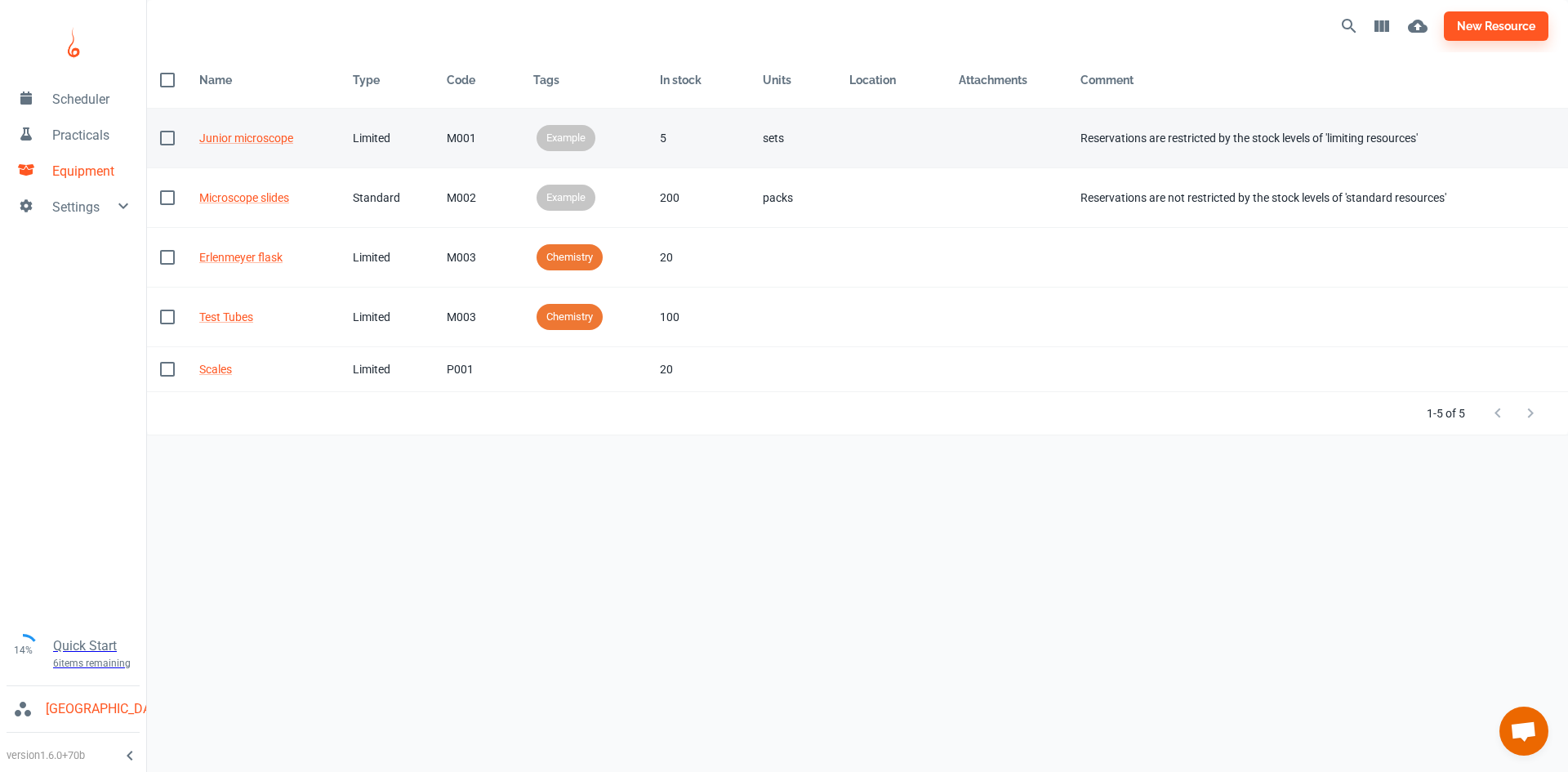
click at [155, 126] on input "checkbox" at bounding box center [167, 138] width 34 height 34
checkbox input "true"
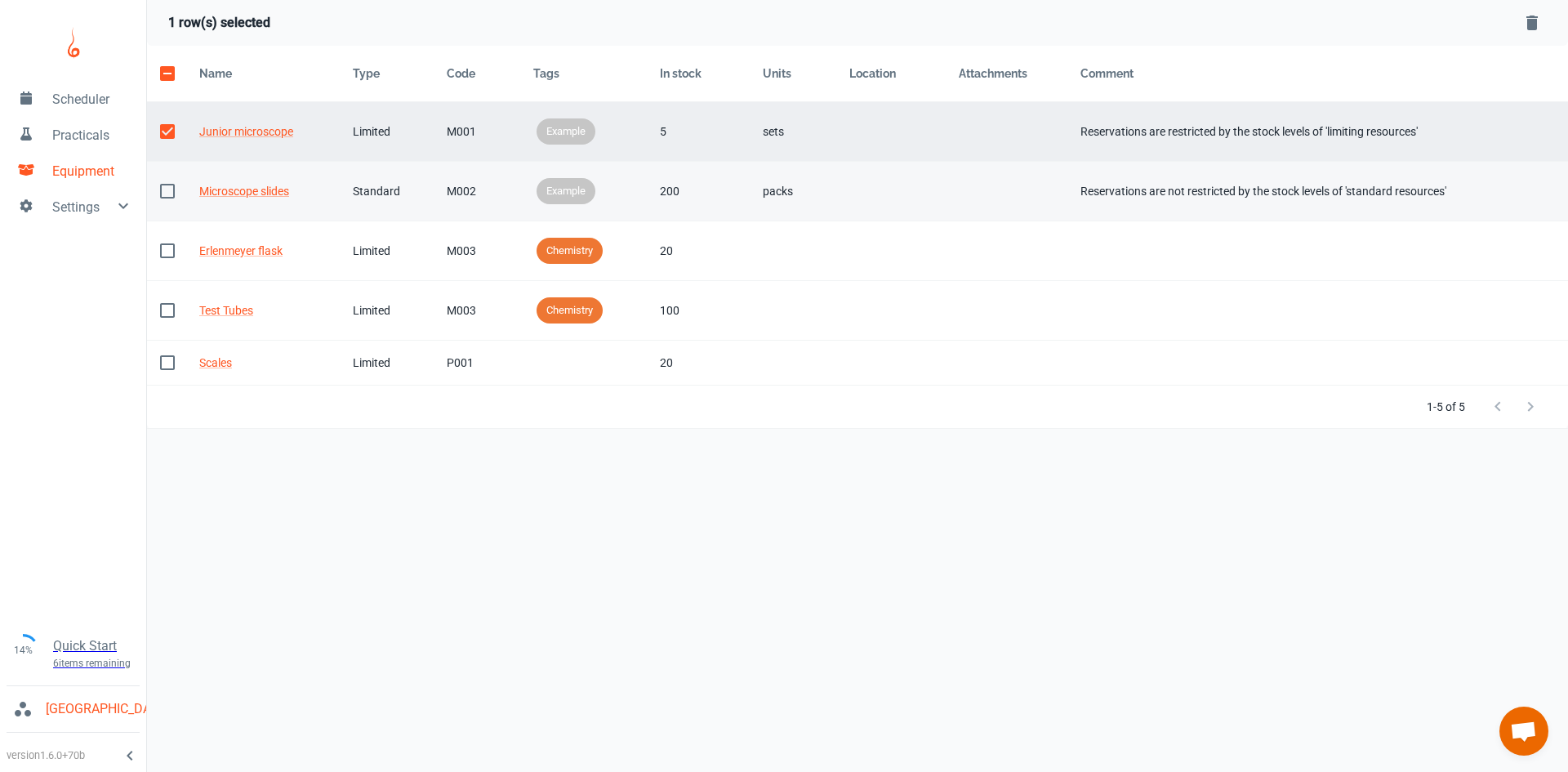
click at [172, 193] on input "checkbox" at bounding box center [167, 191] width 34 height 34
checkbox input "true"
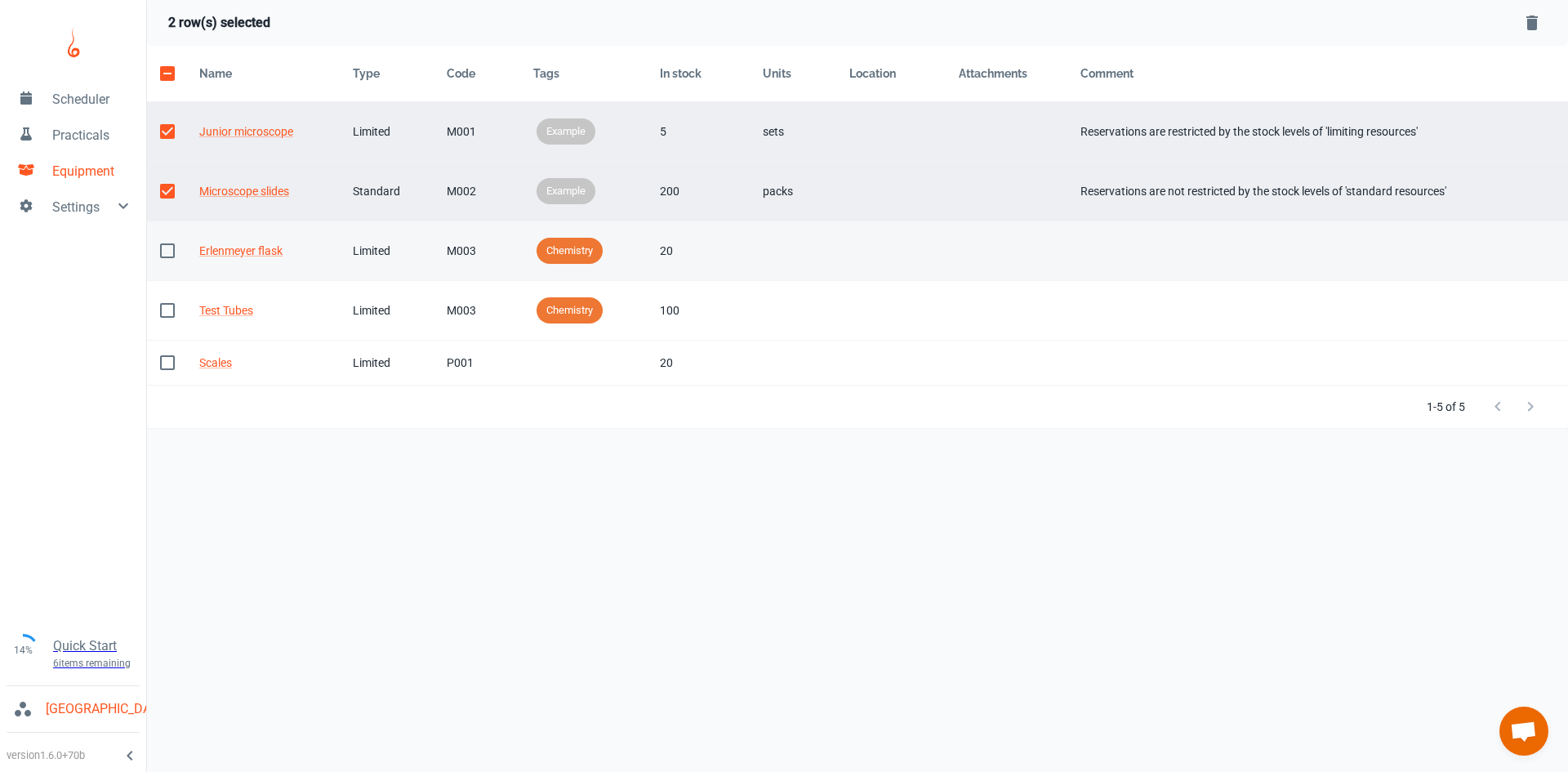
click at [171, 254] on input "checkbox" at bounding box center [167, 250] width 34 height 34
checkbox input "true"
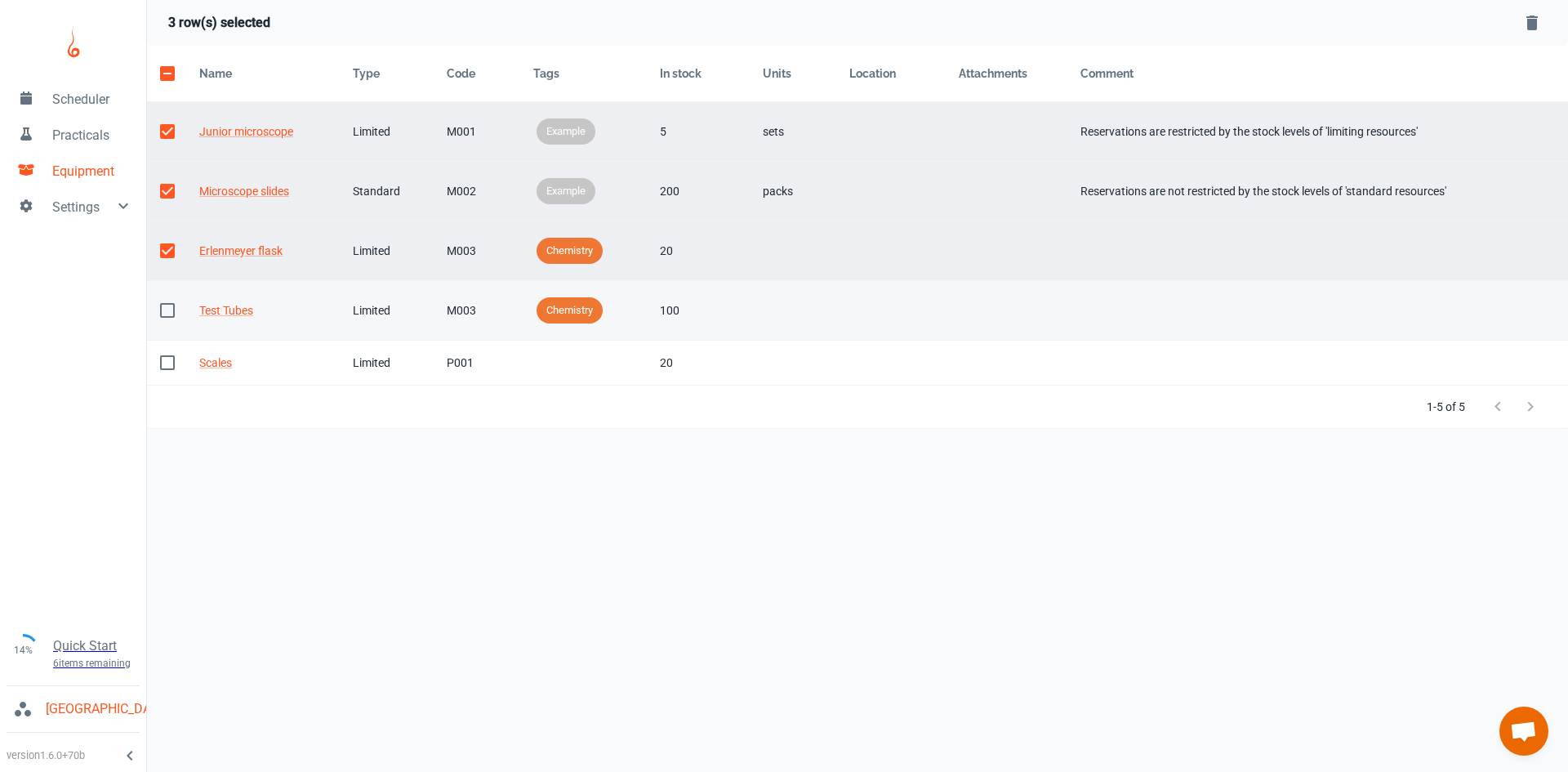
click at [170, 317] on input "checkbox" at bounding box center [167, 310] width 34 height 34
checkbox input "true"
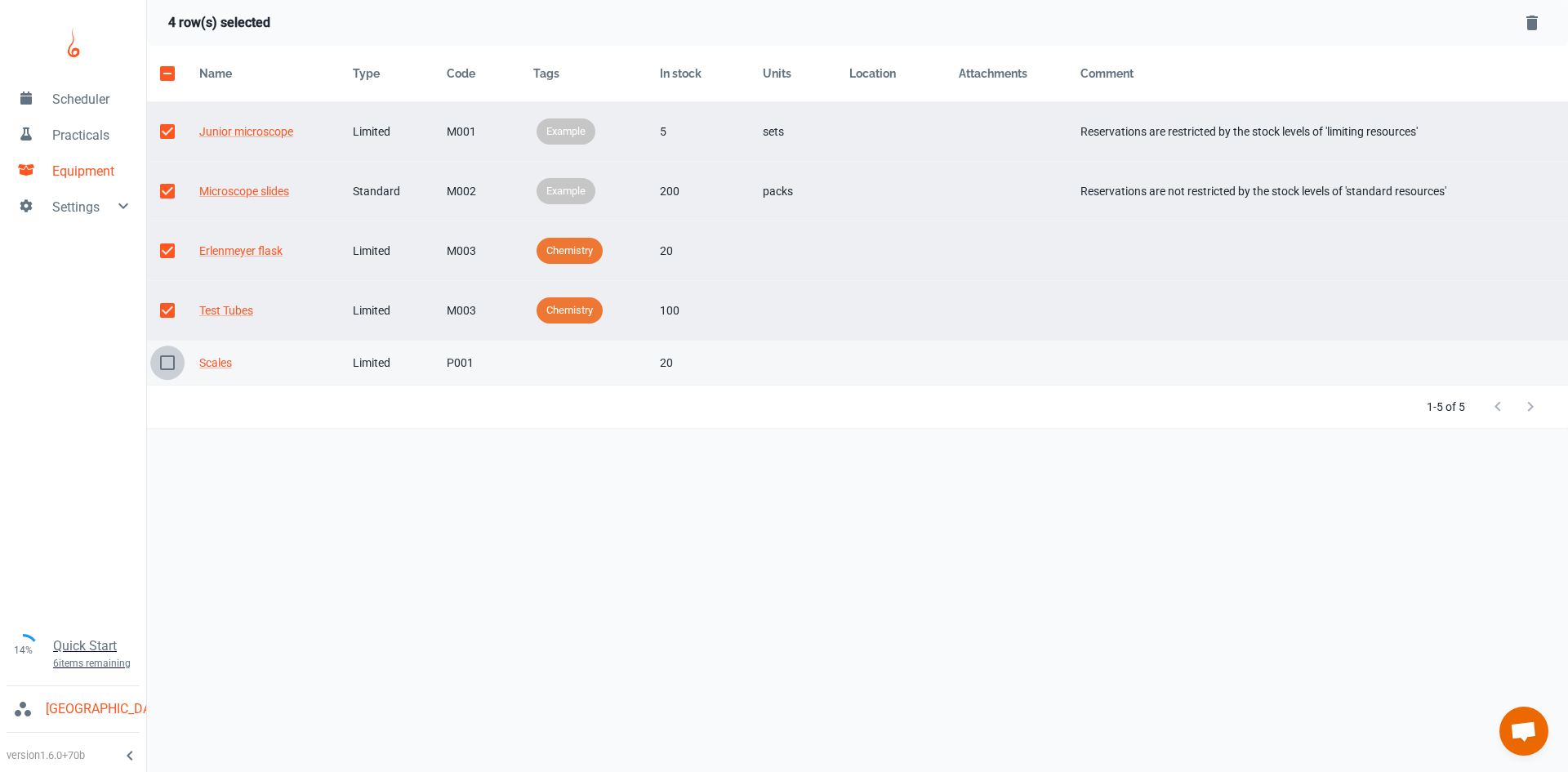
click at [169, 359] on input "checkbox" at bounding box center [167, 362] width 34 height 34
checkbox input "true"
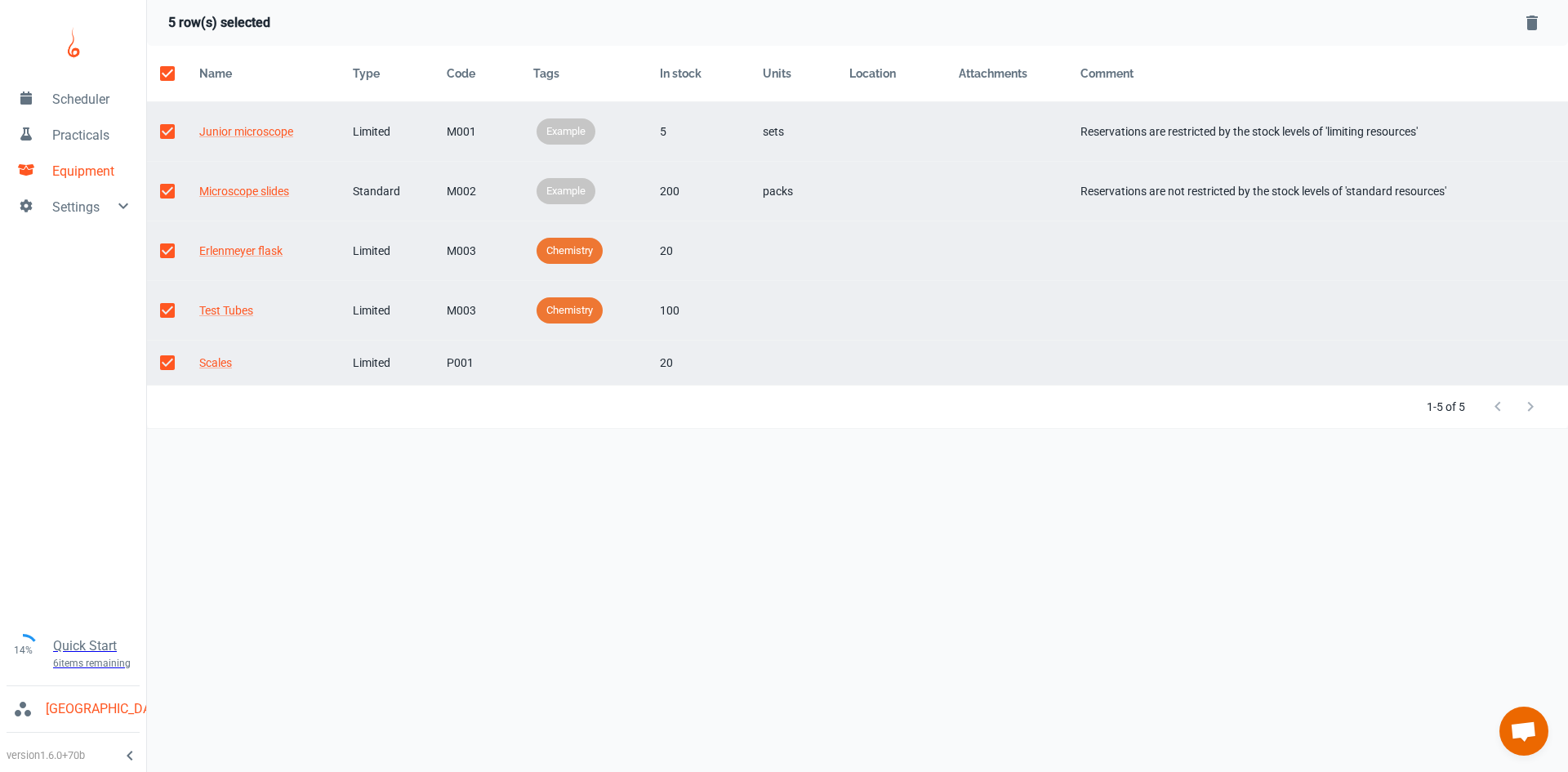
click at [1549, 20] on div "5 row(s) selected" at bounding box center [857, 23] width 1421 height 46
click at [1538, 24] on icon "Delete Selected Rows" at bounding box center [1532, 23] width 20 height 20
checkbox input "false"
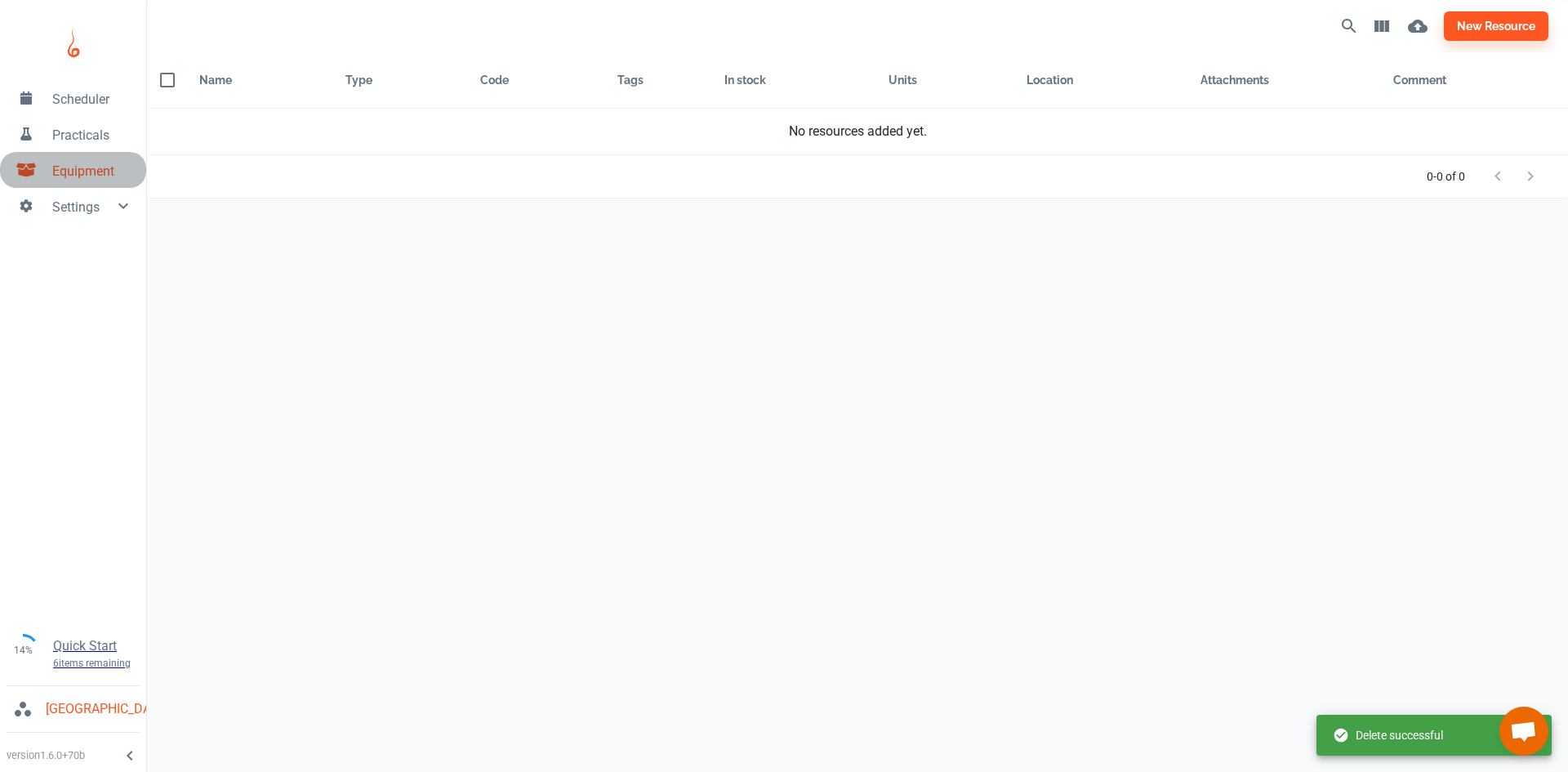
click at [65, 180] on span "Equipment" at bounding box center [92, 172] width 81 height 20
click at [71, 209] on span "Settings" at bounding box center [83, 207] width 61 height 20
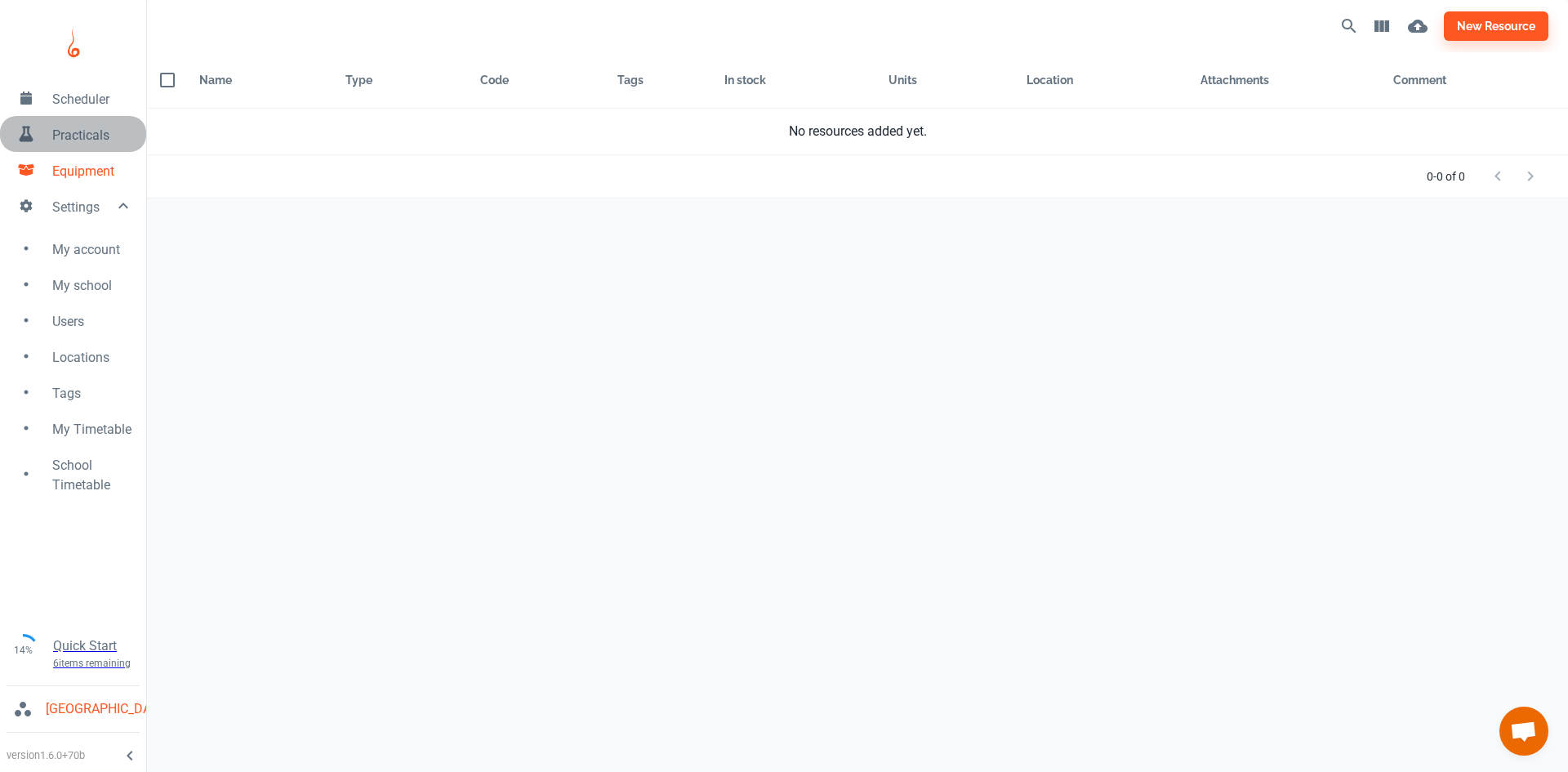
click at [75, 146] on link "Practicals" at bounding box center [73, 133] width 146 height 36
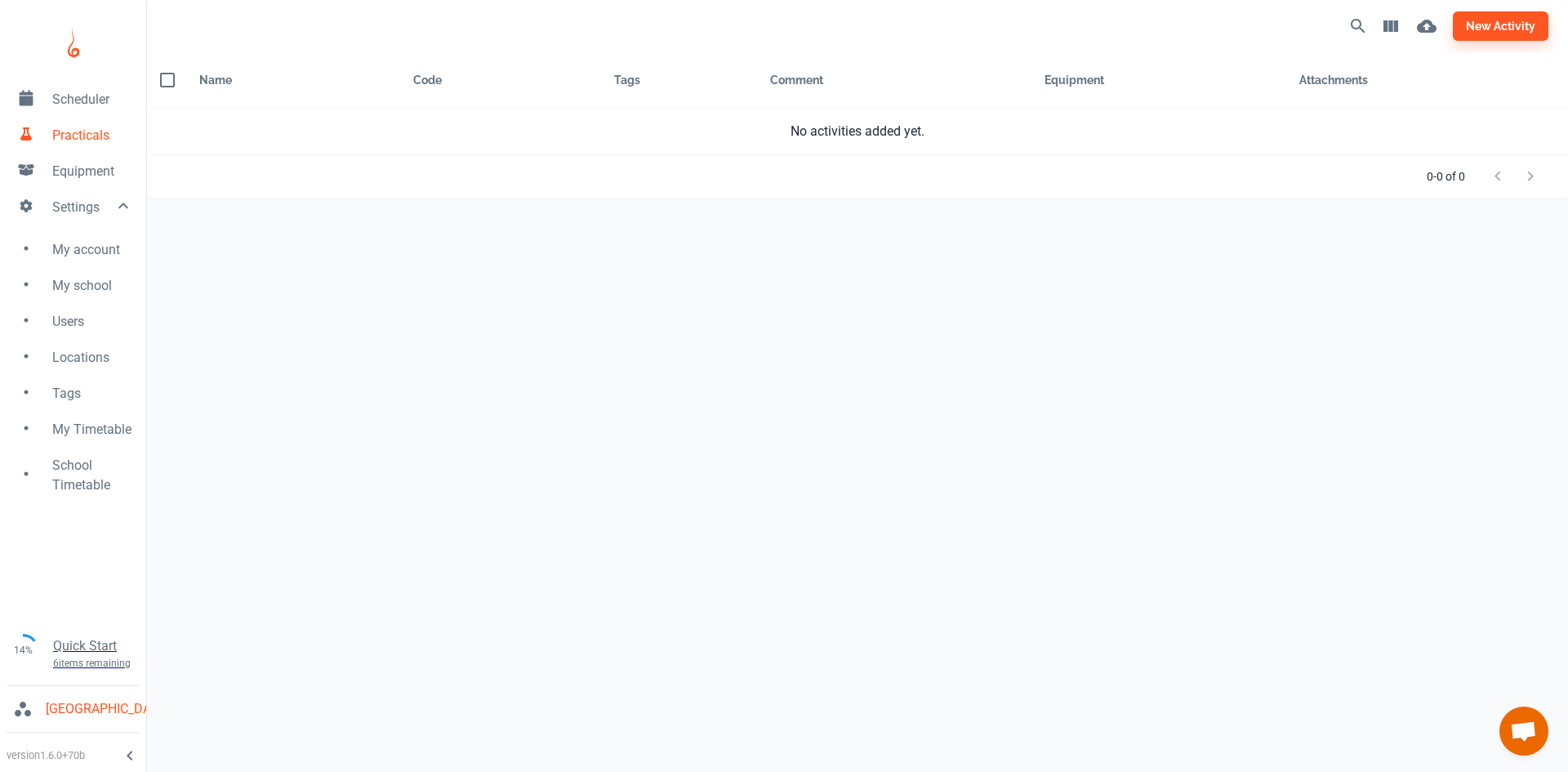
click at [84, 110] on link "Scheduler" at bounding box center [73, 98] width 146 height 36
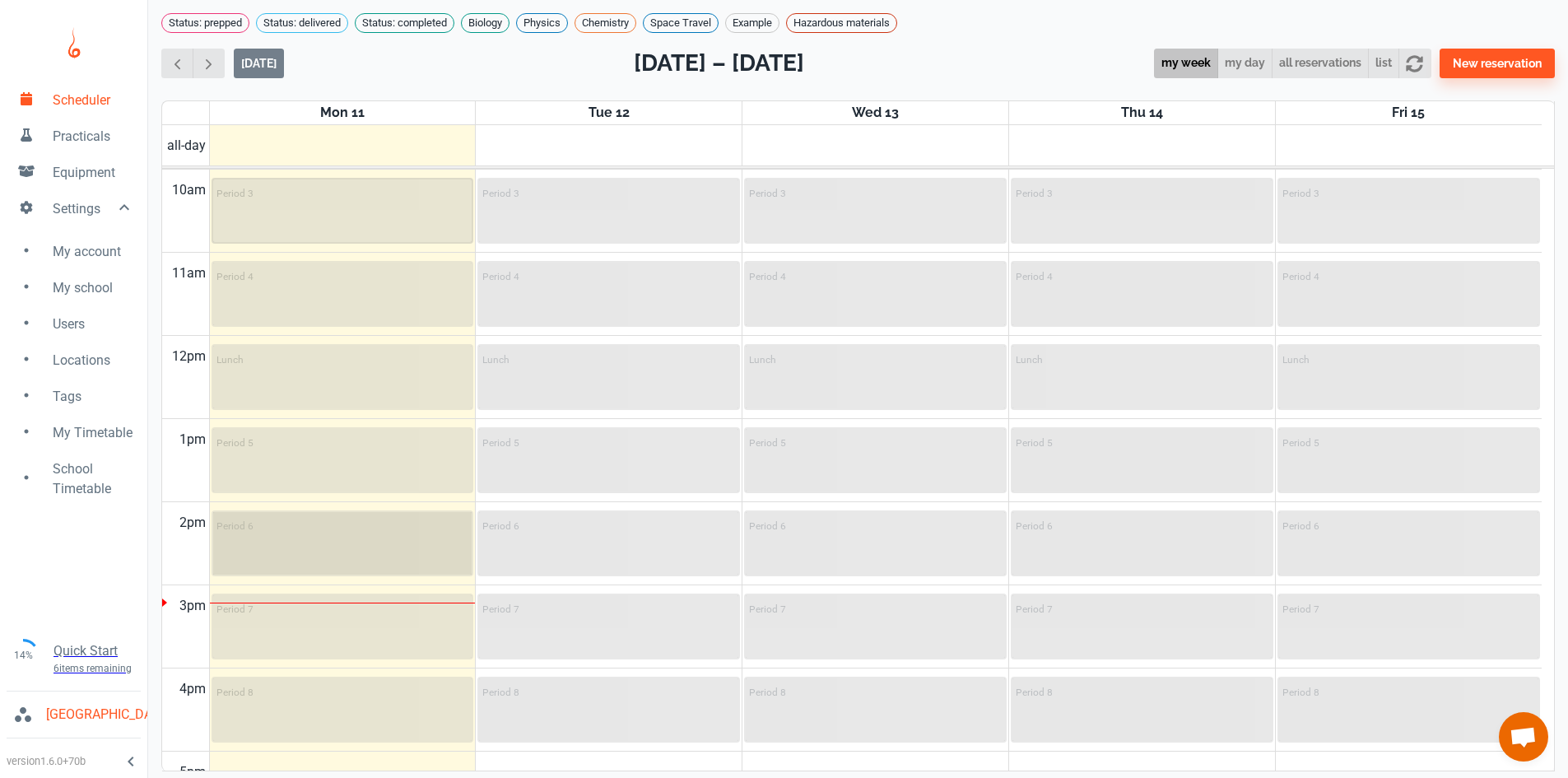
scroll to position [584, 0]
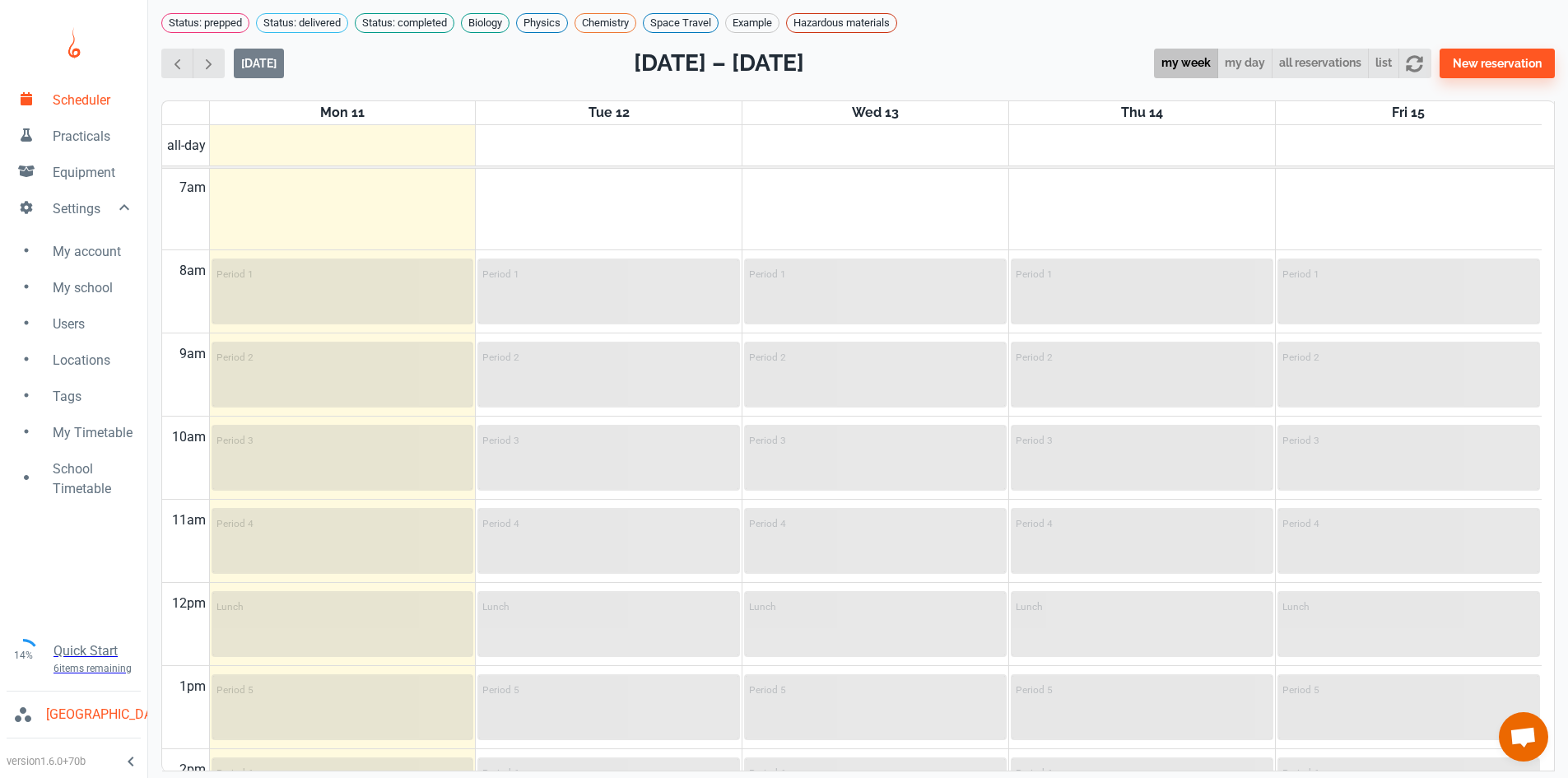
click at [88, 486] on span "School Timetable" at bounding box center [93, 479] width 82 height 40
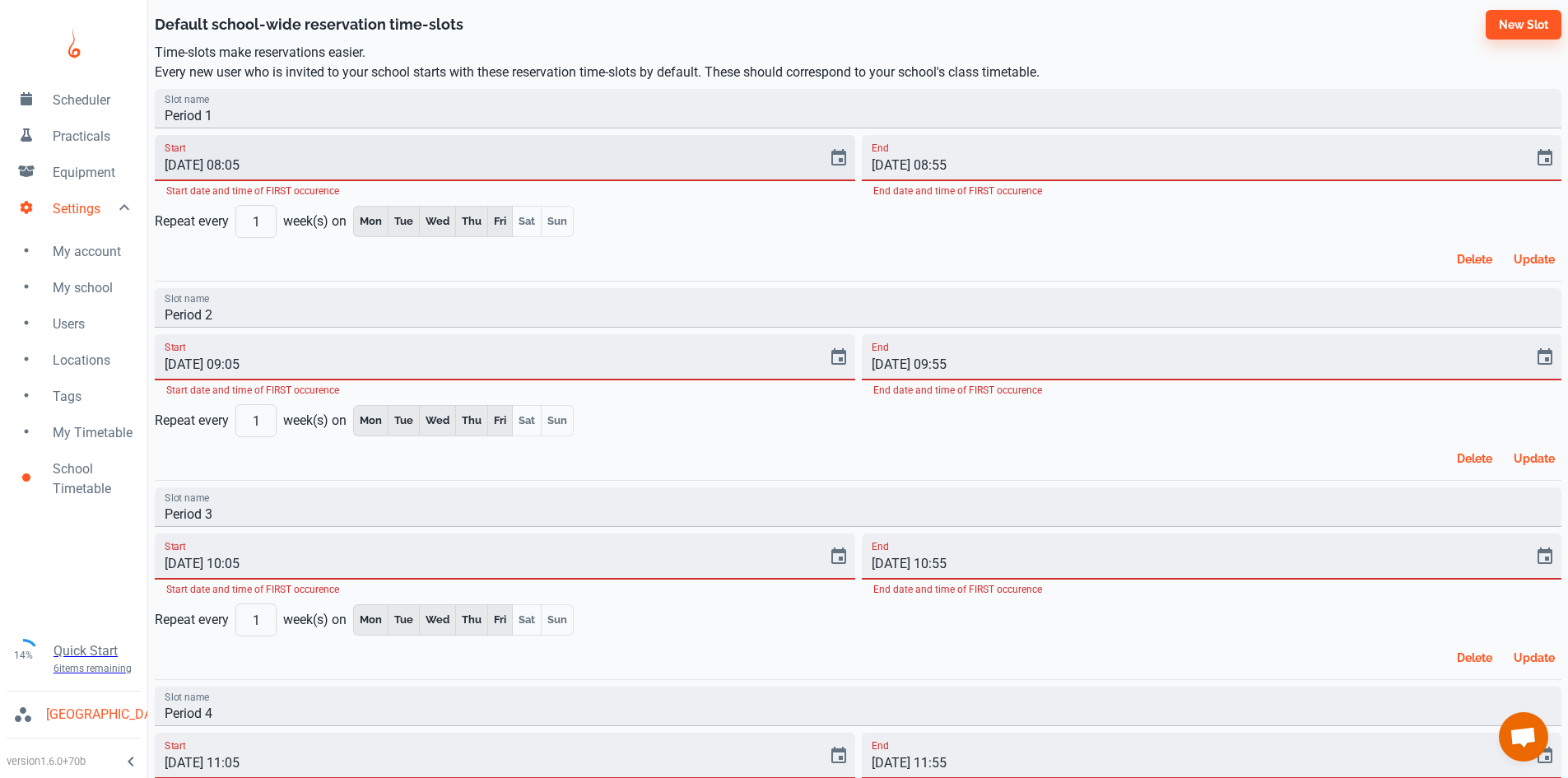
click at [244, 163] on input "[DATE] 08:05" at bounding box center [485, 158] width 661 height 47
click at [237, 166] on input "[DATE] 08:05" at bounding box center [485, 158] width 661 height 47
click at [248, 165] on input "[DATE] 08:05" at bounding box center [485, 158] width 661 height 47
type input "[DATE] 08:45"
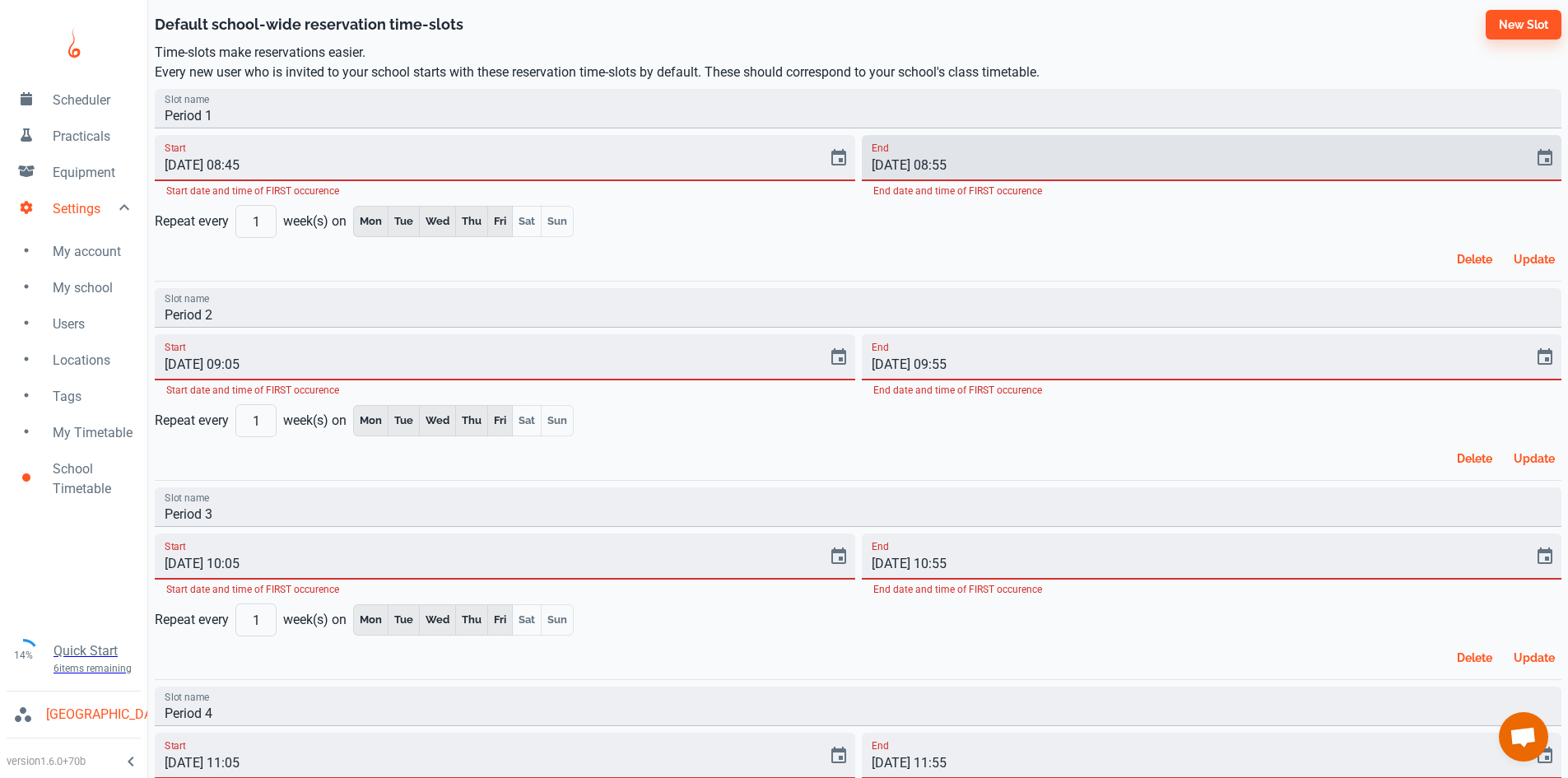
click at [943, 163] on input "[DATE] 08:55" at bounding box center [1192, 158] width 661 height 47
click at [965, 169] on input "[DATE] 09:55" at bounding box center [1192, 158] width 661 height 47
type input "[DATE] 09:35"
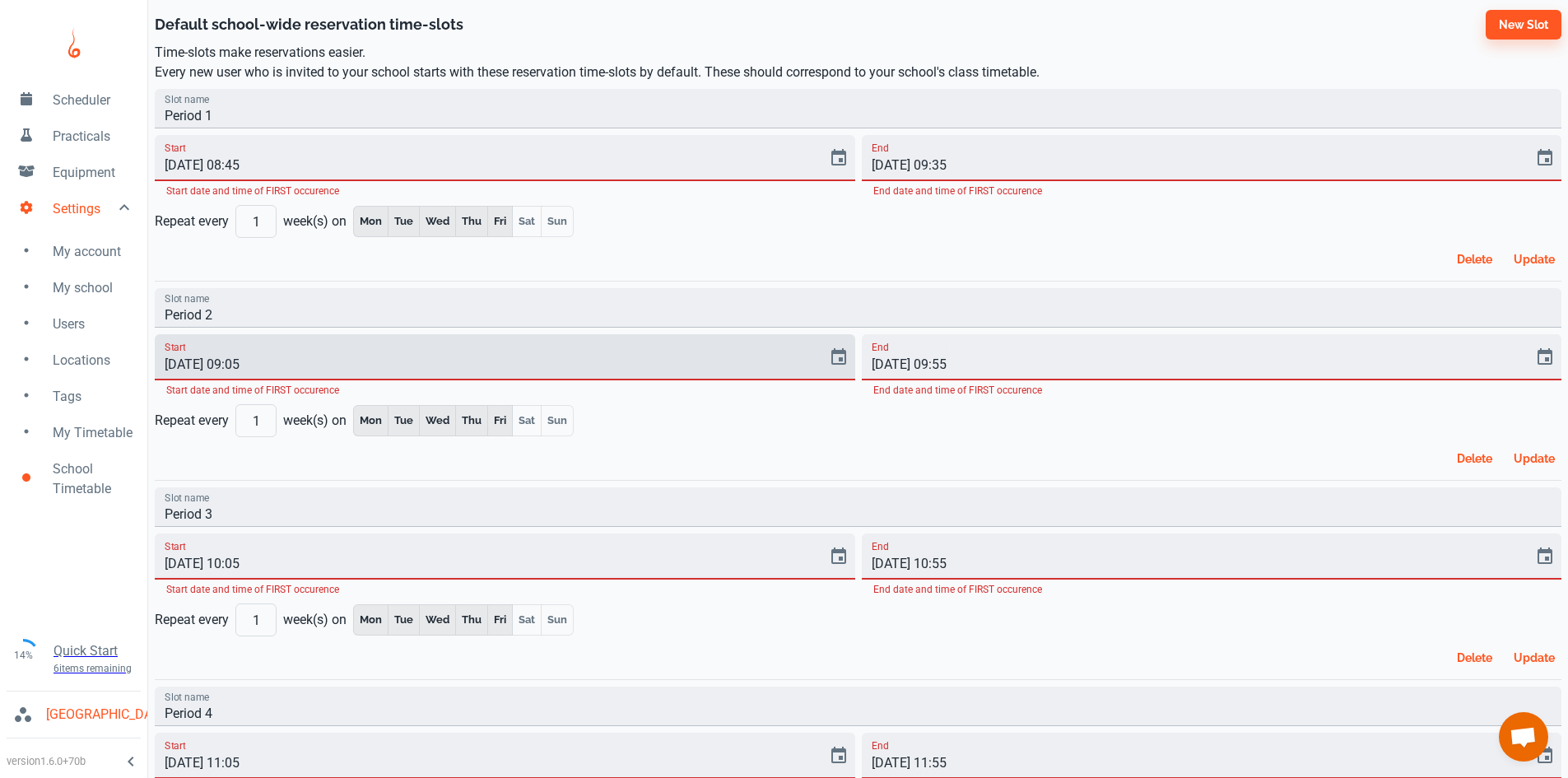
click at [252, 366] on input "[DATE] 09:05" at bounding box center [485, 357] width 661 height 47
type input "[DATE] 09:35"
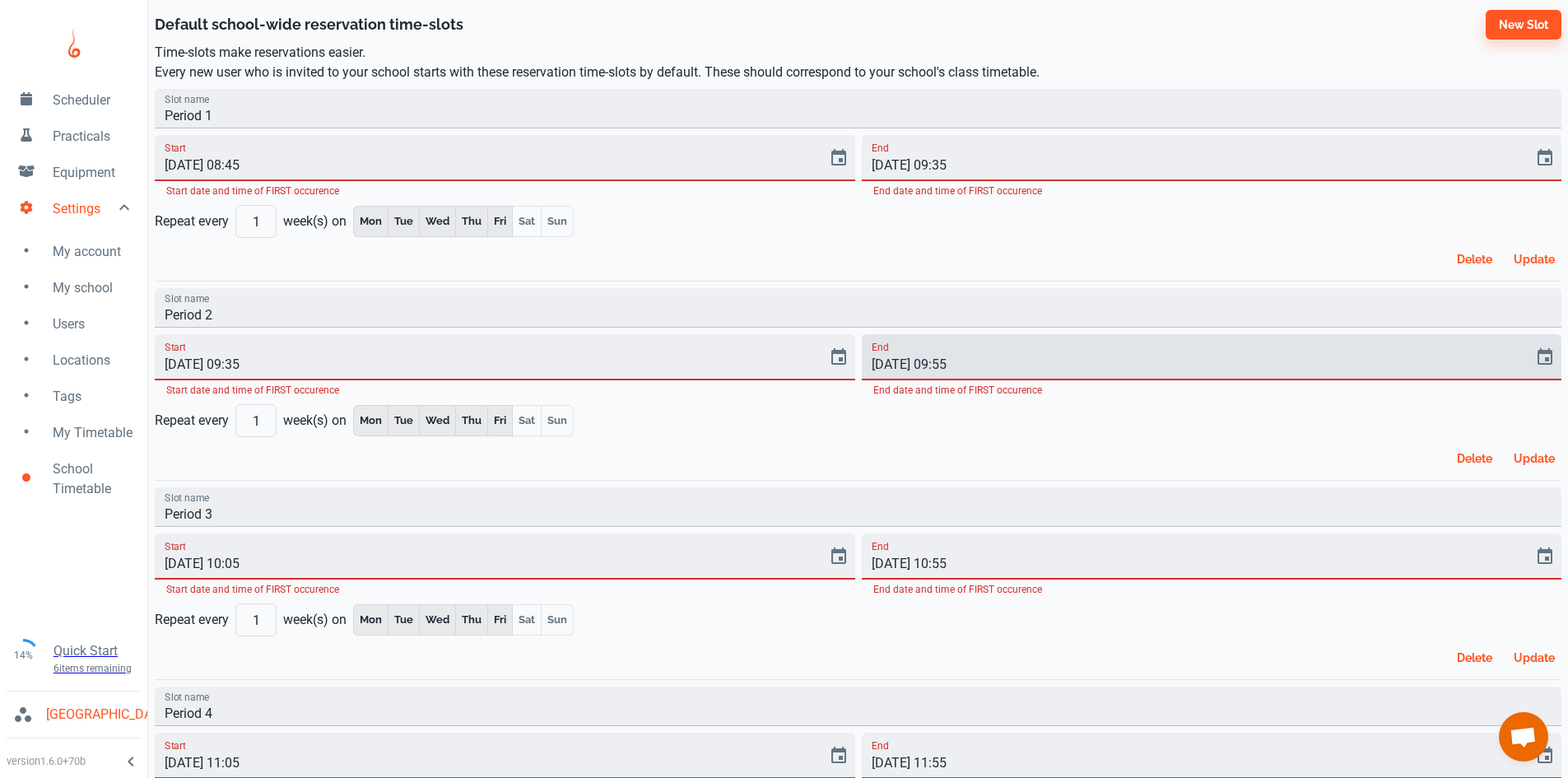
click at [944, 365] on input "[DATE] 09:55" at bounding box center [1192, 357] width 661 height 47
click at [955, 369] on input "[DATE] 10:55" at bounding box center [1192, 357] width 661 height 47
type input "[DATE] 10:25"
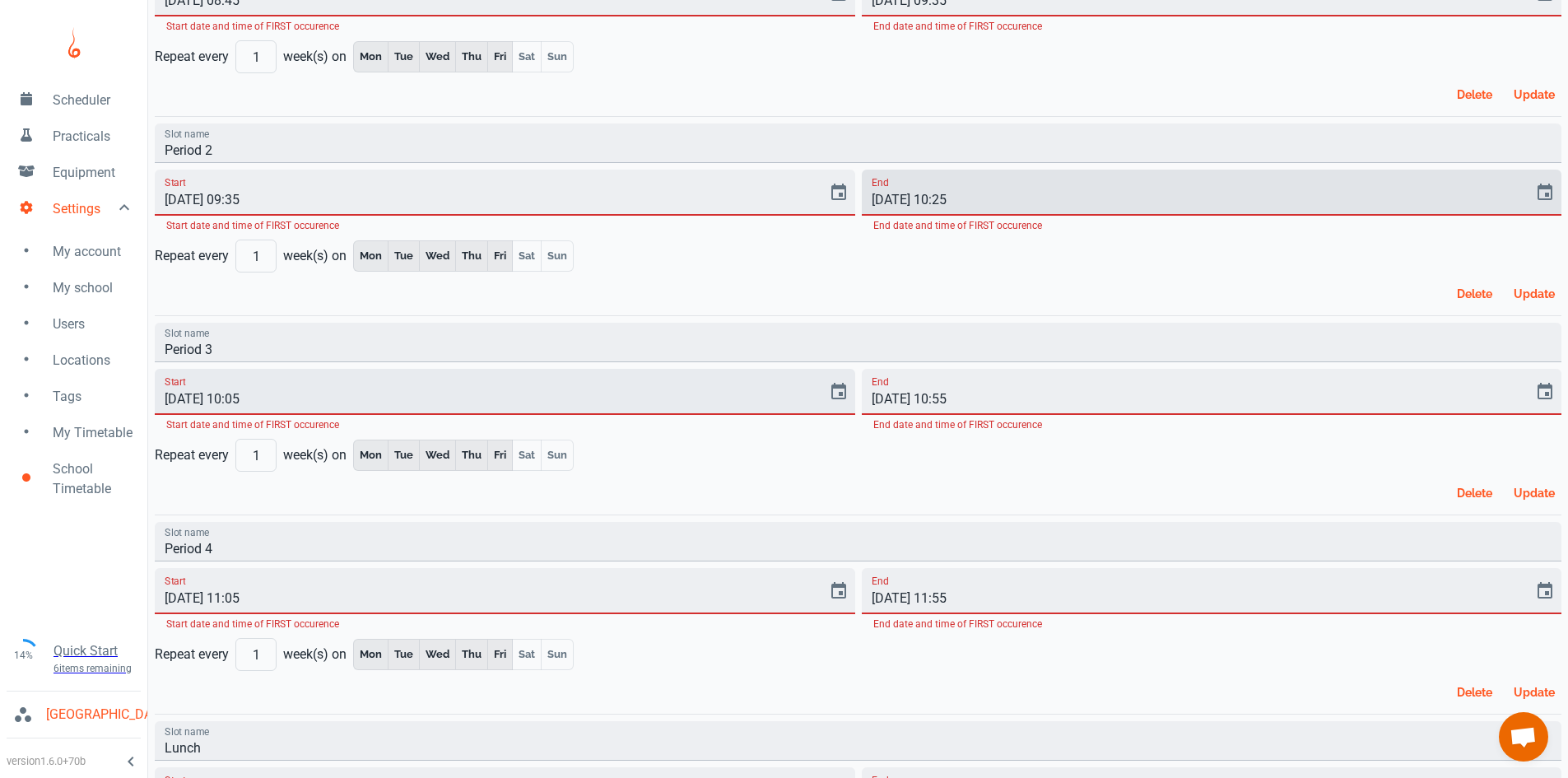
click at [249, 396] on input "[DATE] 10:05" at bounding box center [485, 392] width 661 height 47
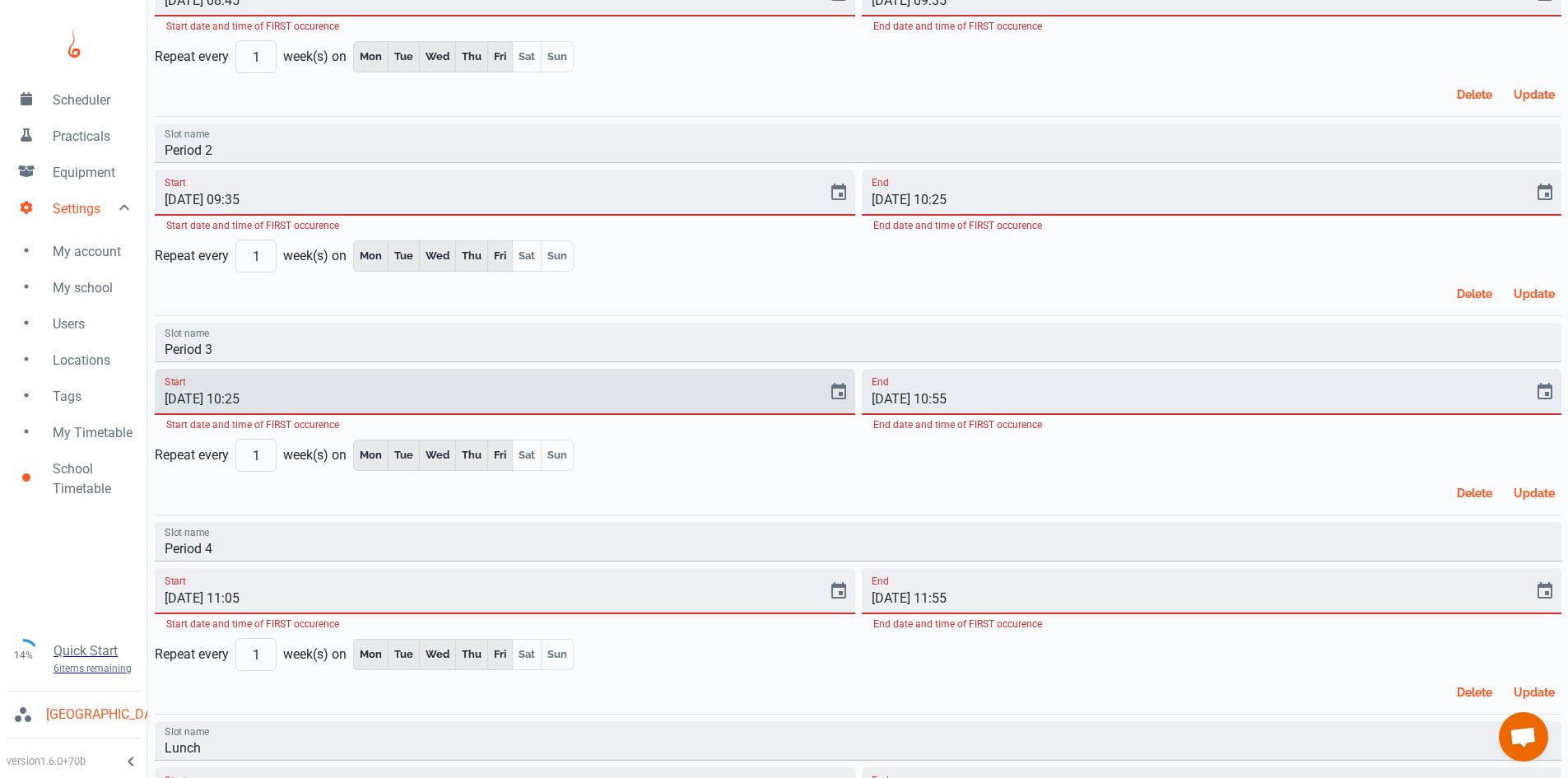
type input "[DATE] 10:25"
click at [943, 400] on input "[DATE] 10:55" at bounding box center [1192, 392] width 661 height 47
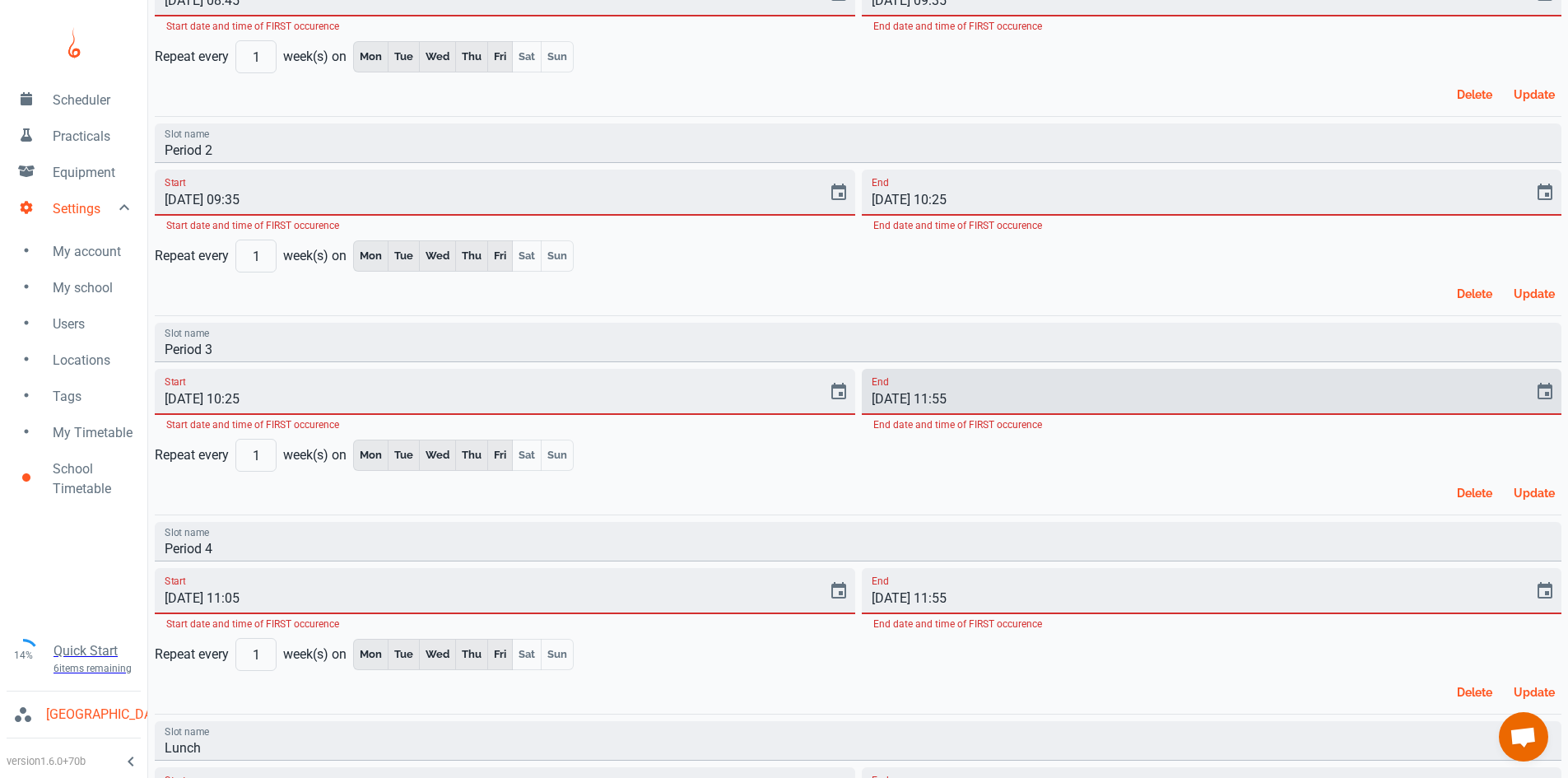
click at [960, 401] on input "[DATE] 11:55" at bounding box center [1192, 392] width 661 height 47
type input "[DATE] 11:15"
click at [249, 340] on input "Period 3" at bounding box center [858, 342] width 1406 height 40
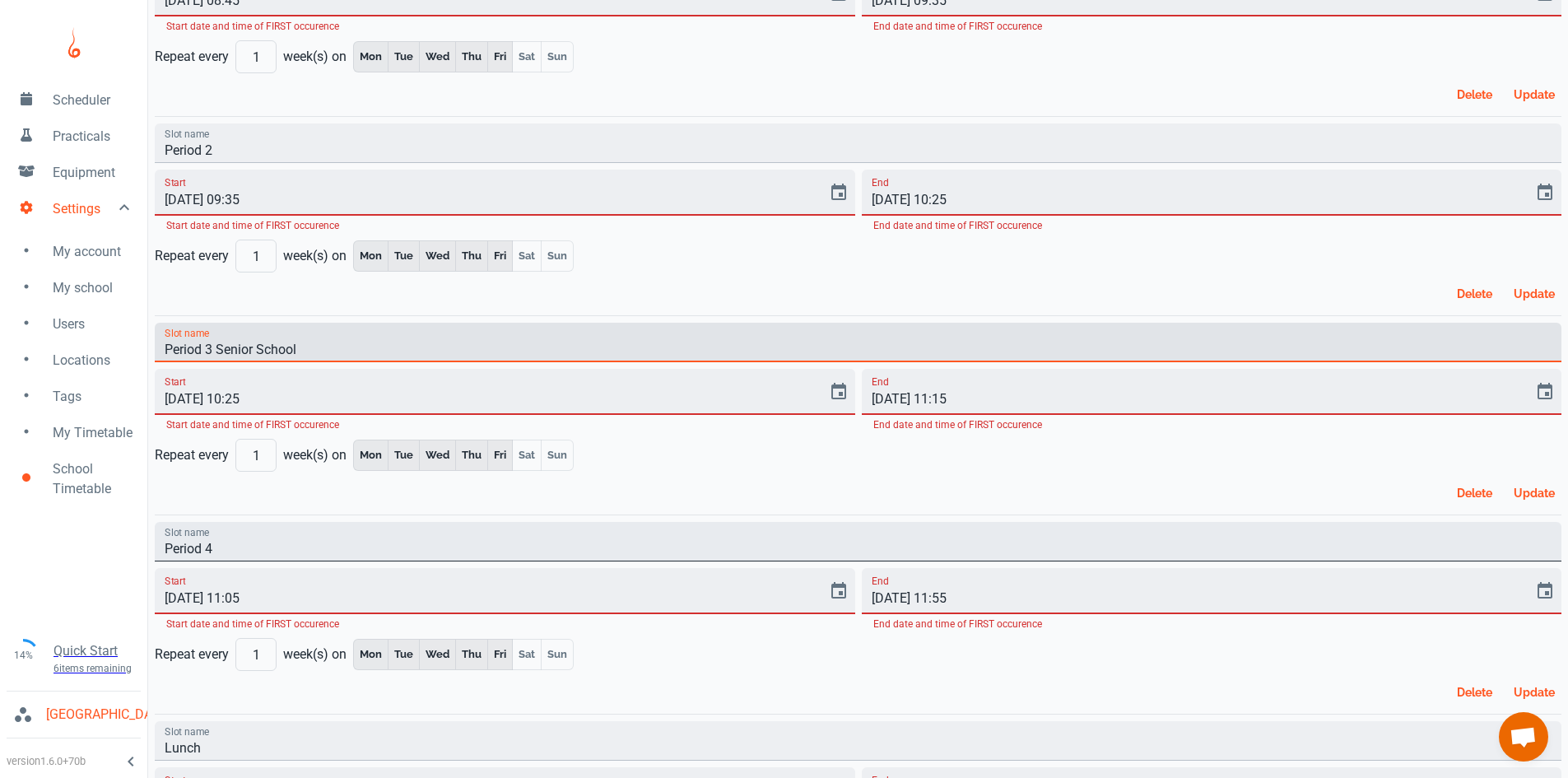
type input "Period 3 Senior School"
click at [214, 554] on input "Period 4" at bounding box center [858, 541] width 1406 height 40
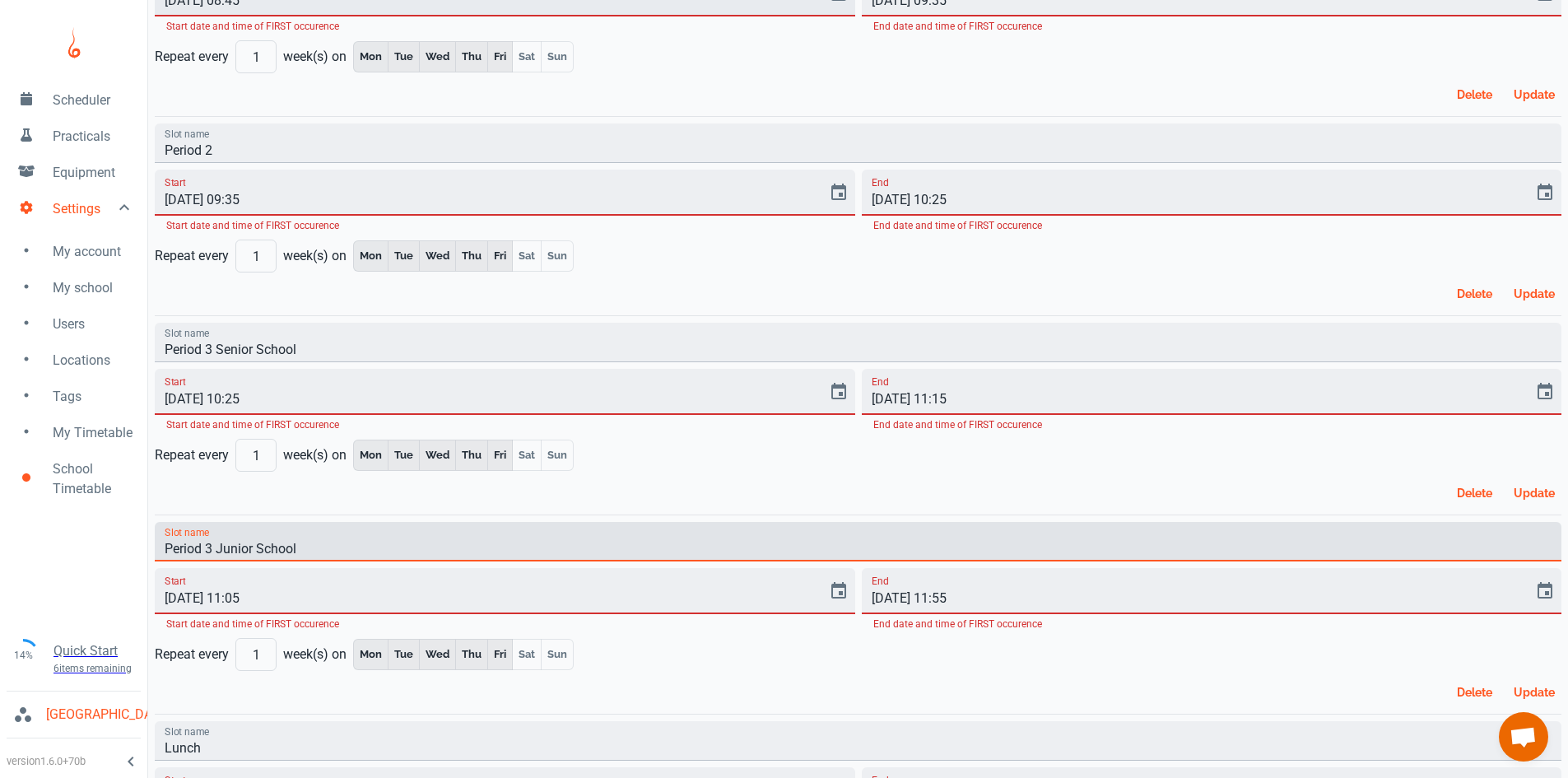
type input "Period 3 Junior School"
click at [237, 600] on input "[DATE] 11:05" at bounding box center [485, 591] width 661 height 47
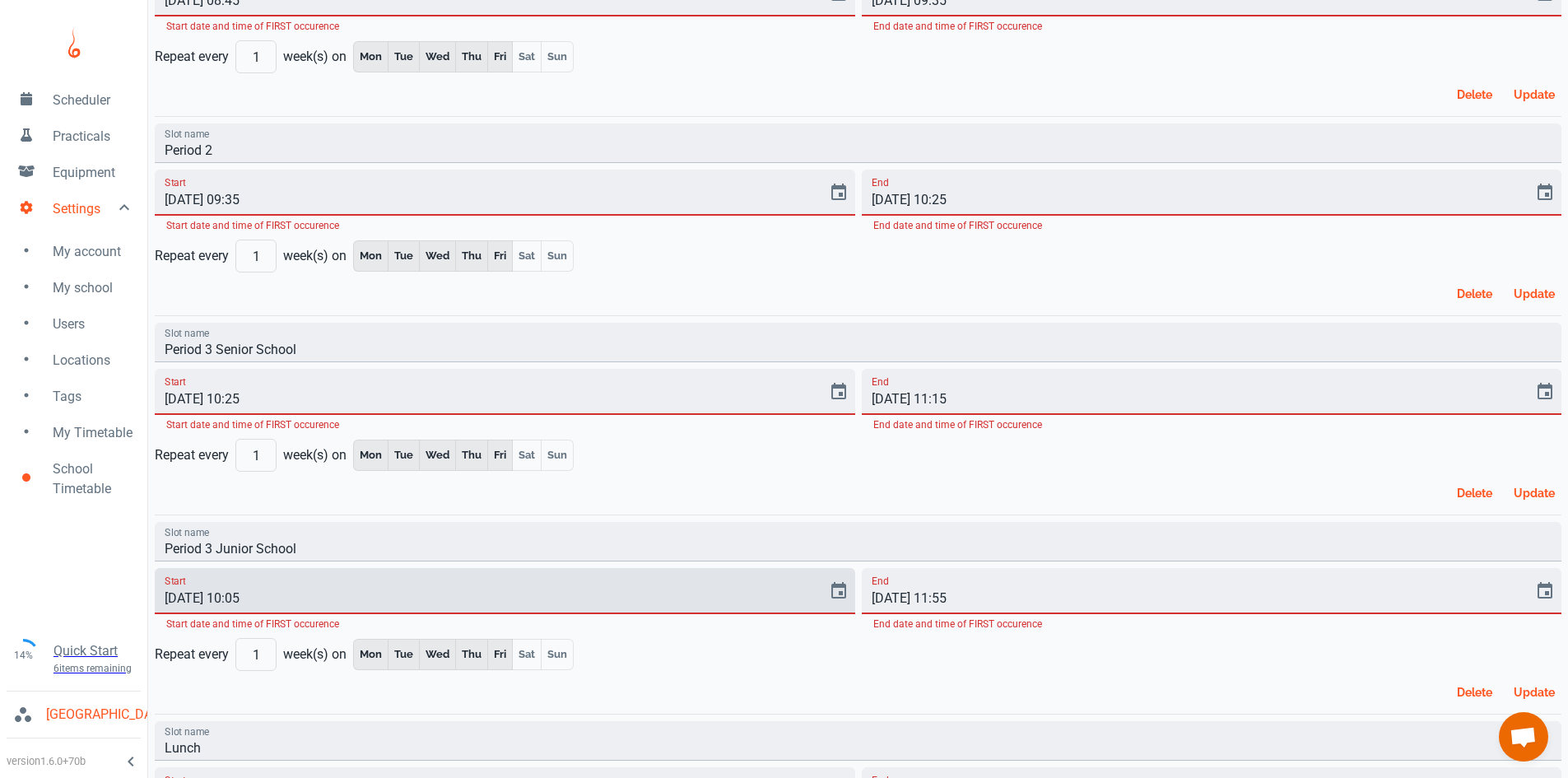
click at [261, 597] on input "[DATE] 10:05" at bounding box center [485, 591] width 661 height 47
type input "[DATE] 10:40"
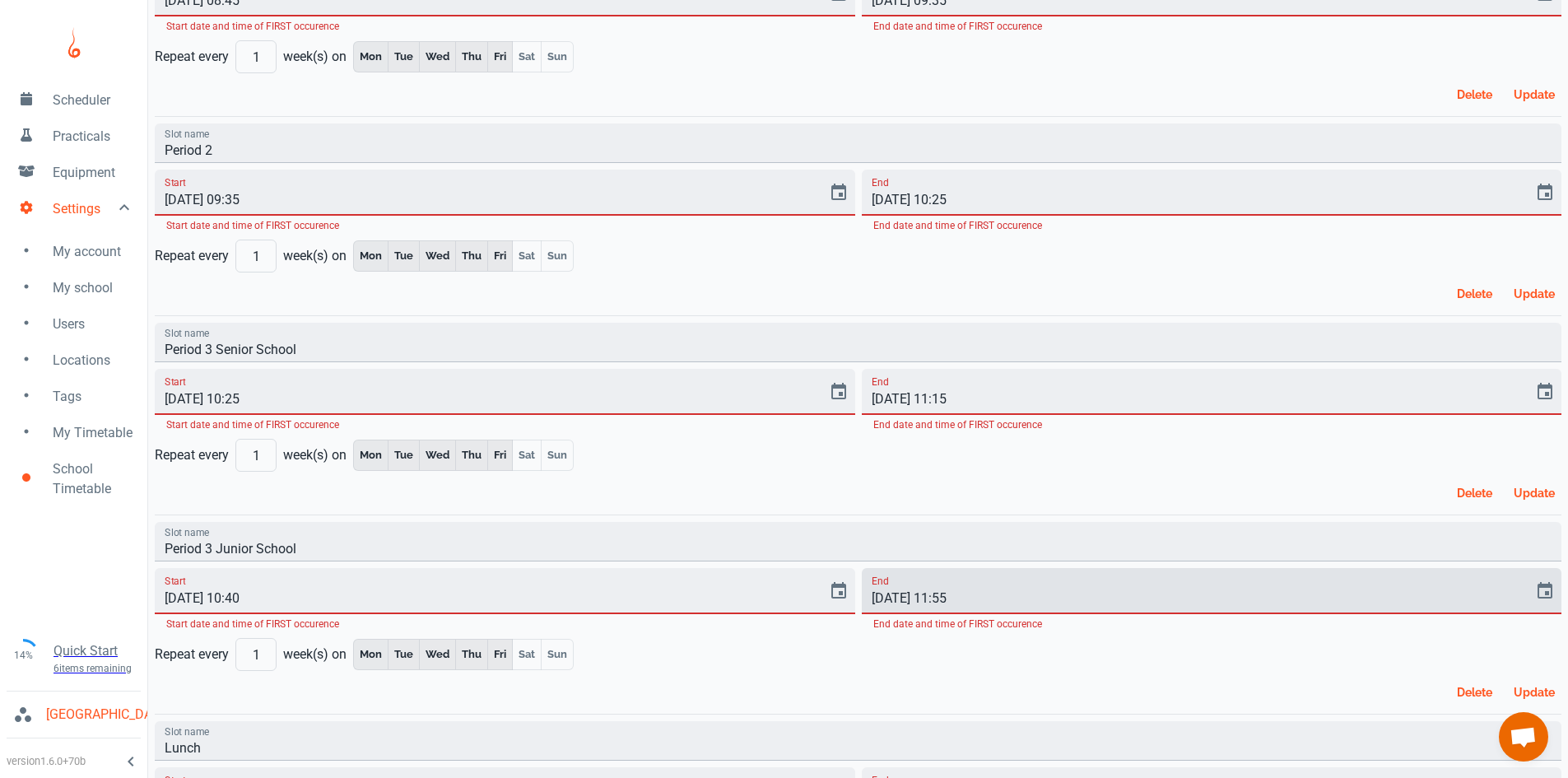
click at [962, 600] on input "[DATE] 11:55" at bounding box center [1192, 591] width 661 height 47
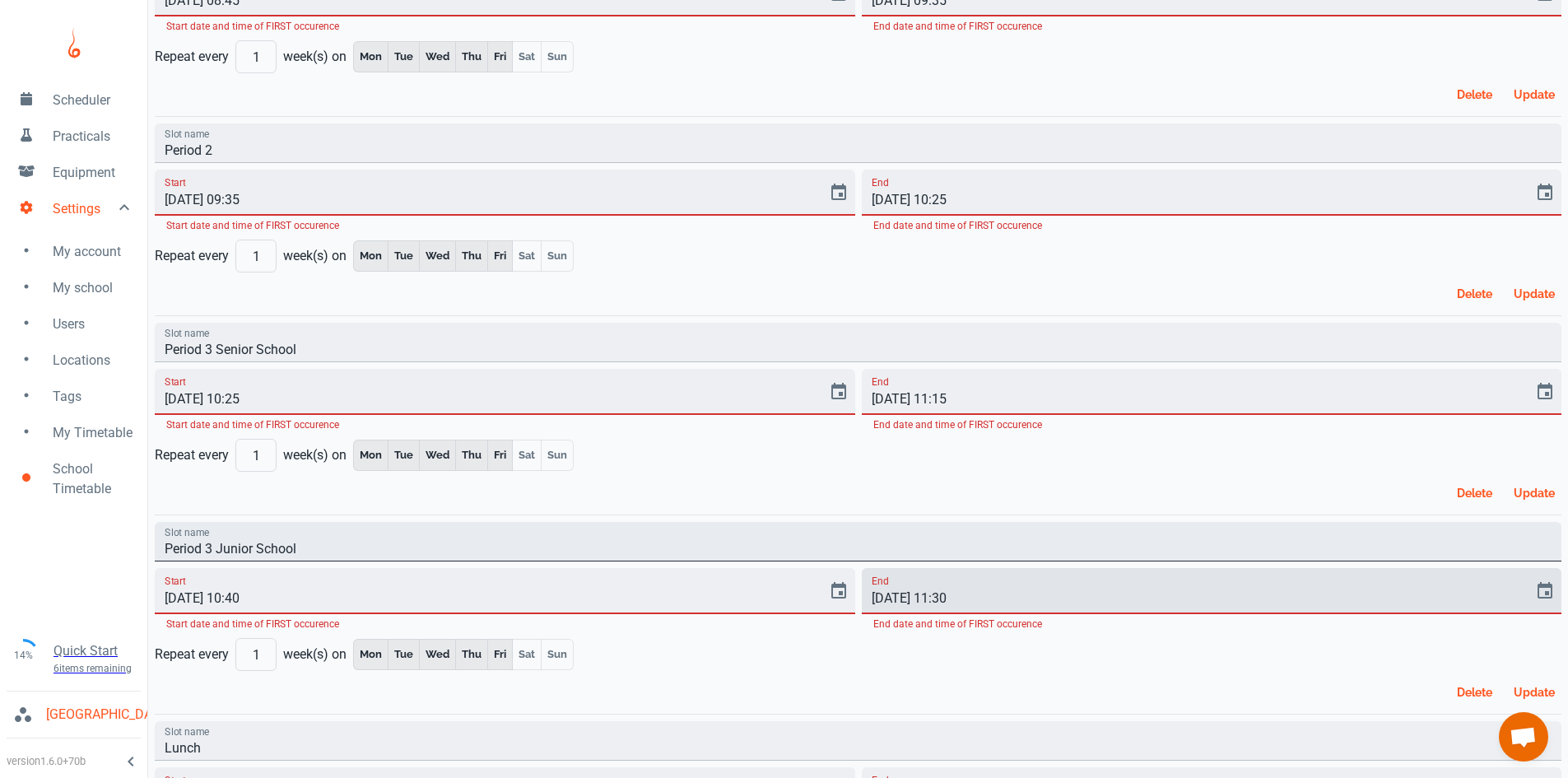
type input "[DATE] 11:30"
click at [805, 555] on input "Period 3 Junior School" at bounding box center [858, 541] width 1406 height 40
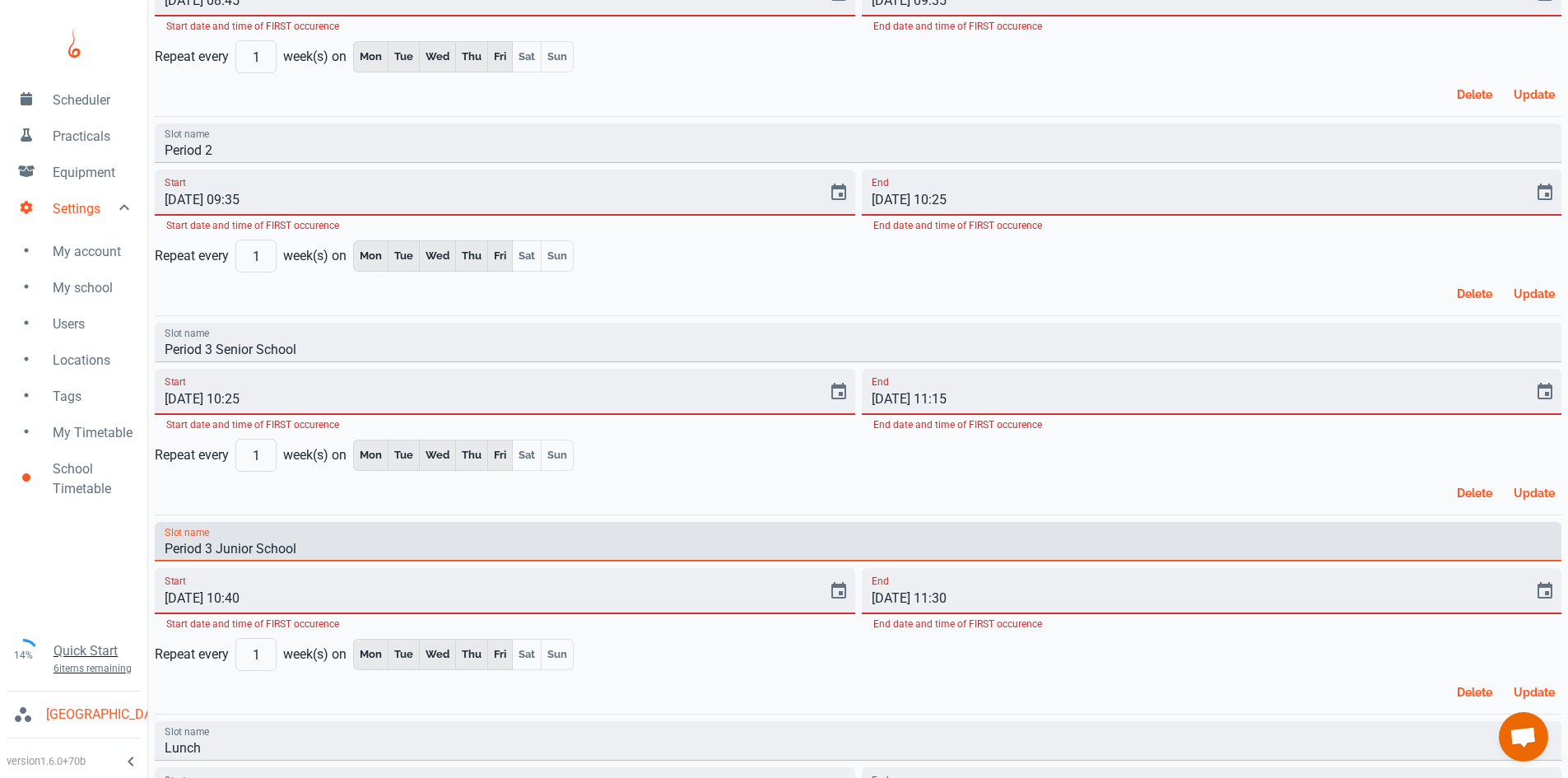
click at [821, 483] on div "Delete Update" at bounding box center [855, 489] width 1413 height 36
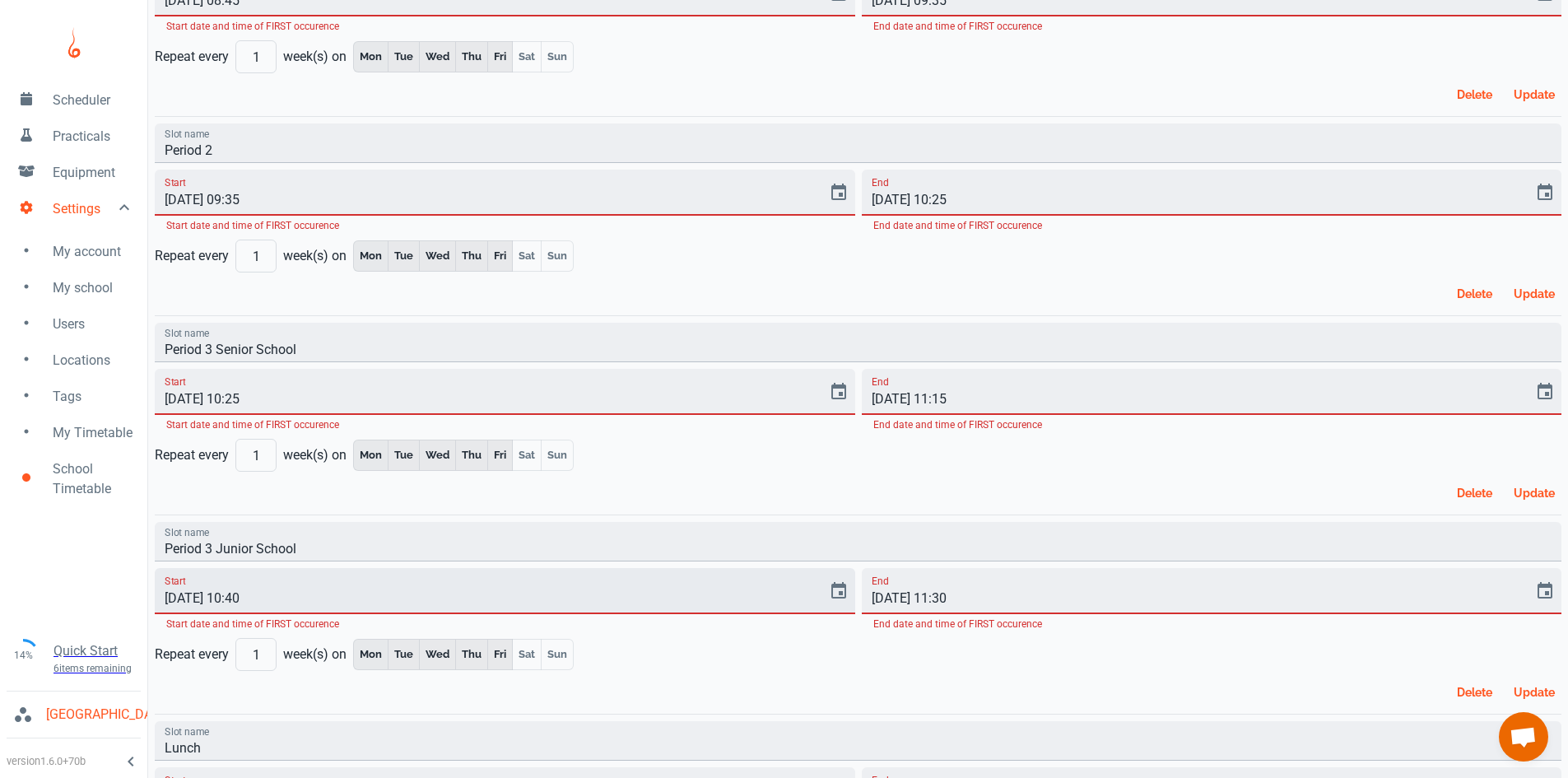
scroll to position [329, 0]
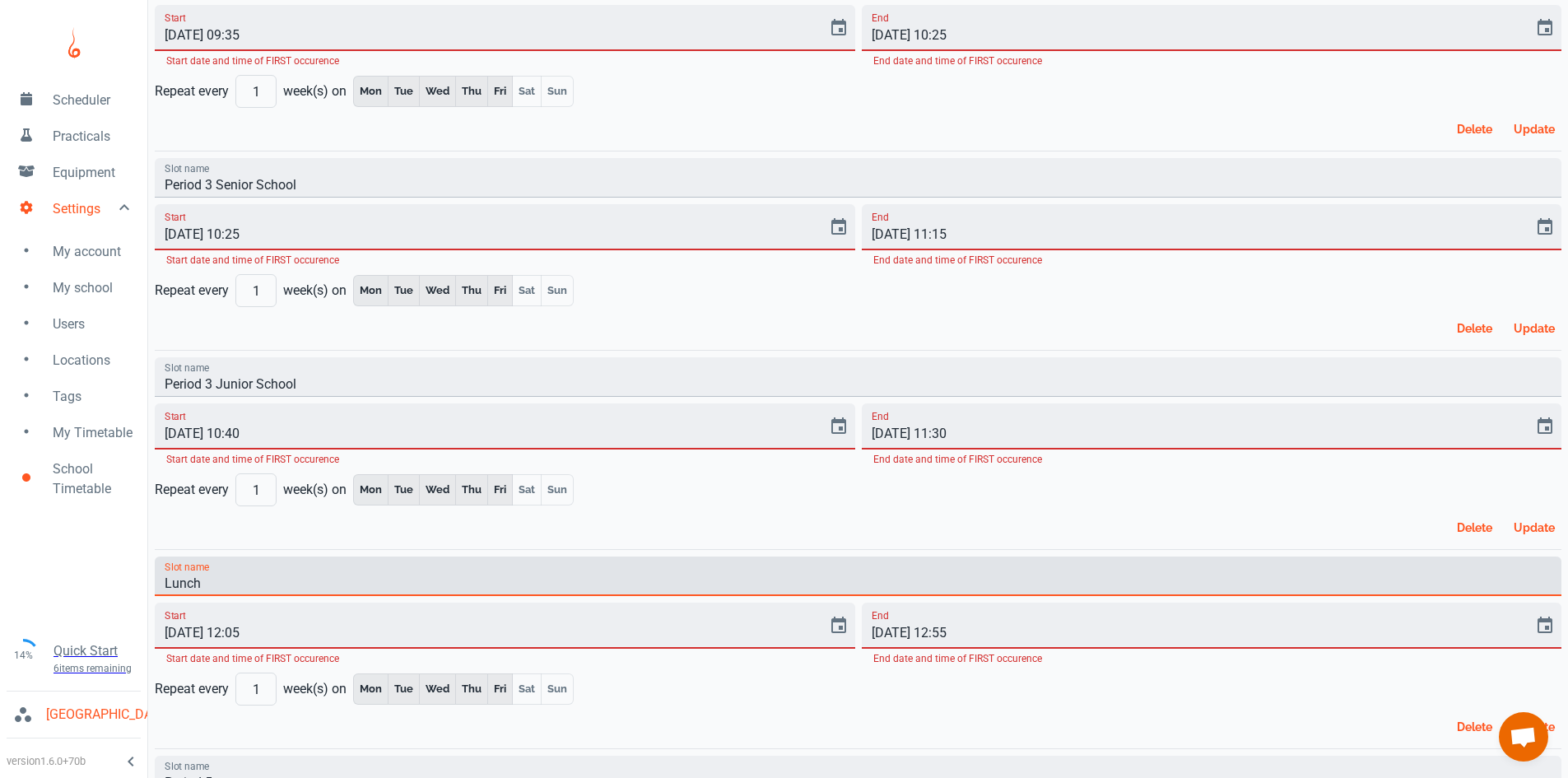
click at [547, 585] on input "Lunch" at bounding box center [858, 576] width 1406 height 40
drag, startPoint x: 547, startPoint y: 582, endPoint x: 569, endPoint y: 652, distance: 73.4
click at [569, 652] on div "Slot name Lunch Start [DATE] 12:05 Start date and time of FIRST occurence End […" at bounding box center [855, 645] width 1413 height 191
drag, startPoint x: 563, startPoint y: 582, endPoint x: 571, endPoint y: 632, distance: 50.6
click at [571, 632] on div "Slot name Lunch Start [DATE] 12:05 Start date and time of FIRST occurence End […" at bounding box center [855, 645] width 1413 height 191
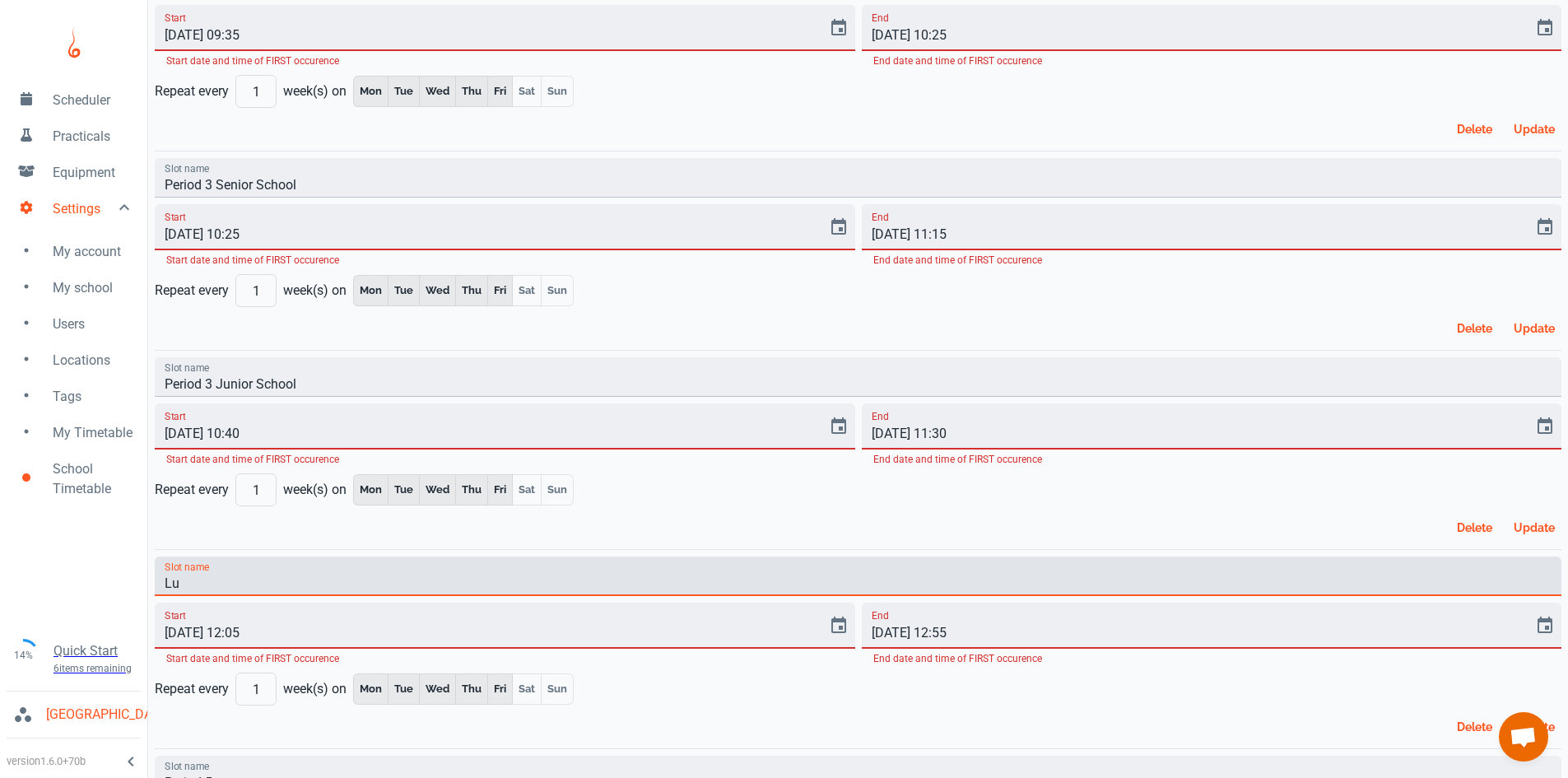
type input "L"
click at [400, 568] on input "Slot name" at bounding box center [858, 576] width 1406 height 40
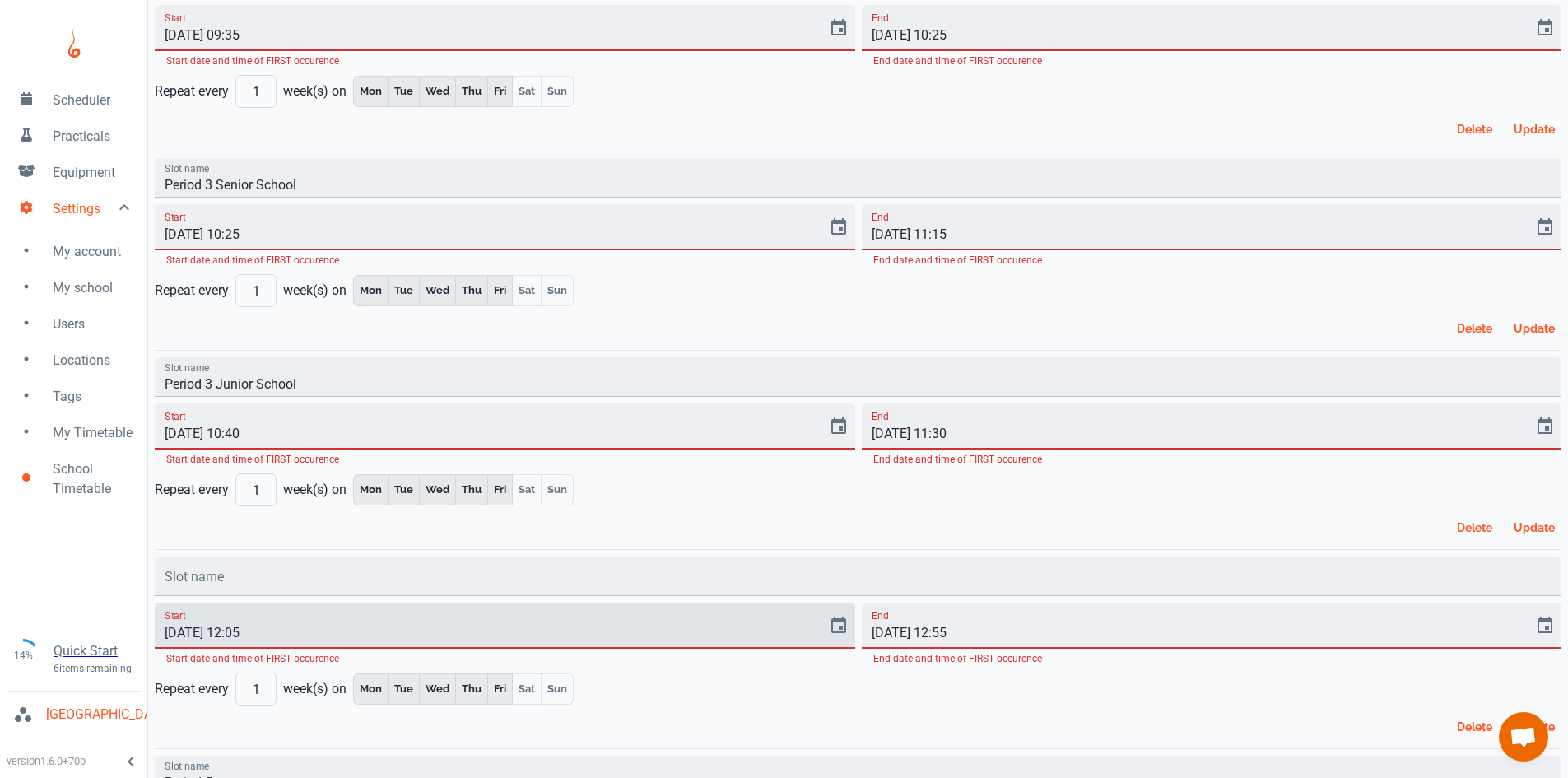
drag, startPoint x: 384, startPoint y: 629, endPoint x: 386, endPoint y: 520, distance: 109.0
click at [386, 520] on div "Default school-wide reservation time-slots New slot Time-slots make reservation…" at bounding box center [858, 611] width 1406 height 1869
drag, startPoint x: 368, startPoint y: 625, endPoint x: 369, endPoint y: 541, distance: 84.0
click at [369, 538] on div "Default school-wide reservation time-slots New slot Time-slots make reservation…" at bounding box center [858, 611] width 1406 height 1869
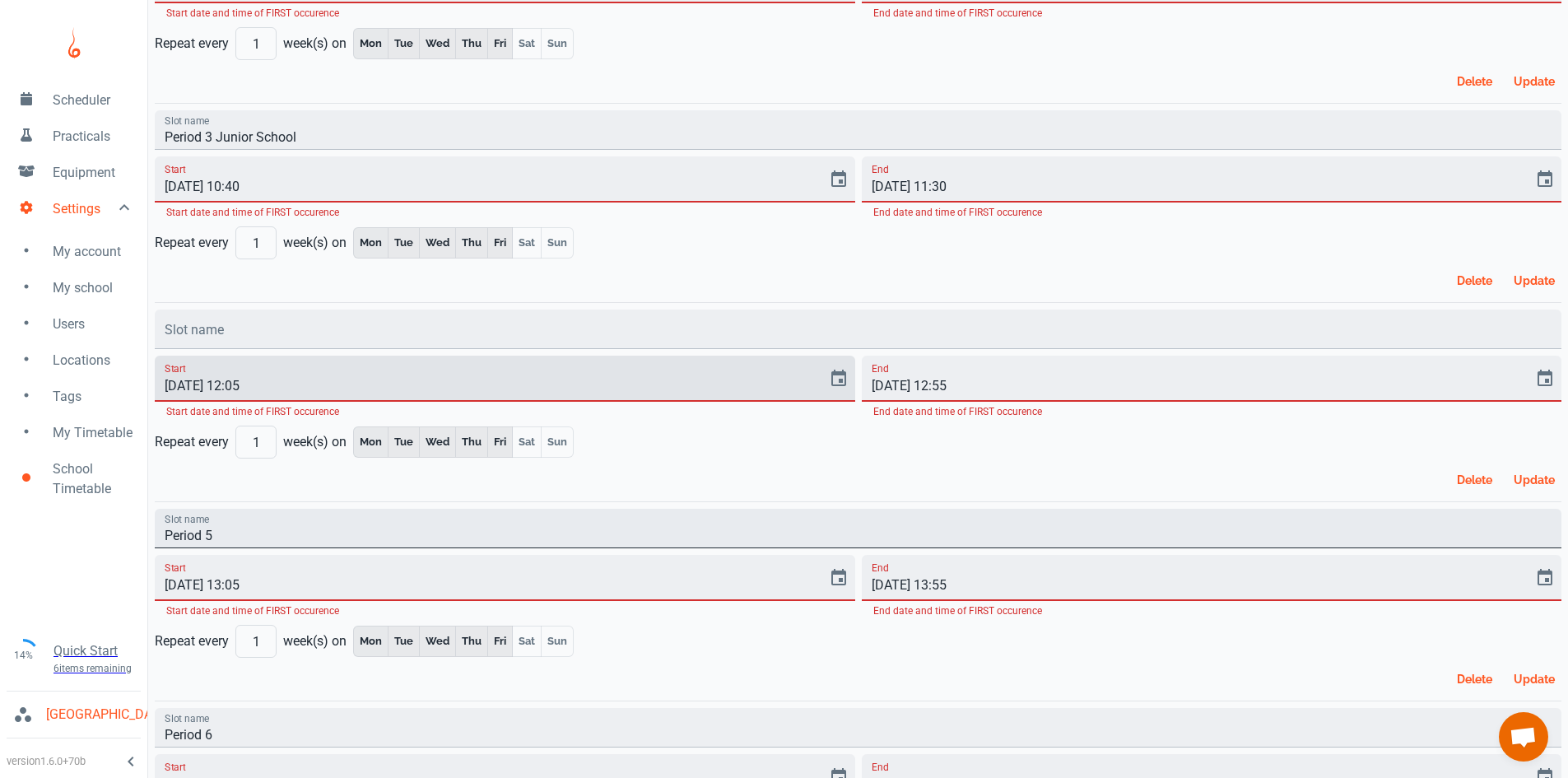
scroll to position [494, 0]
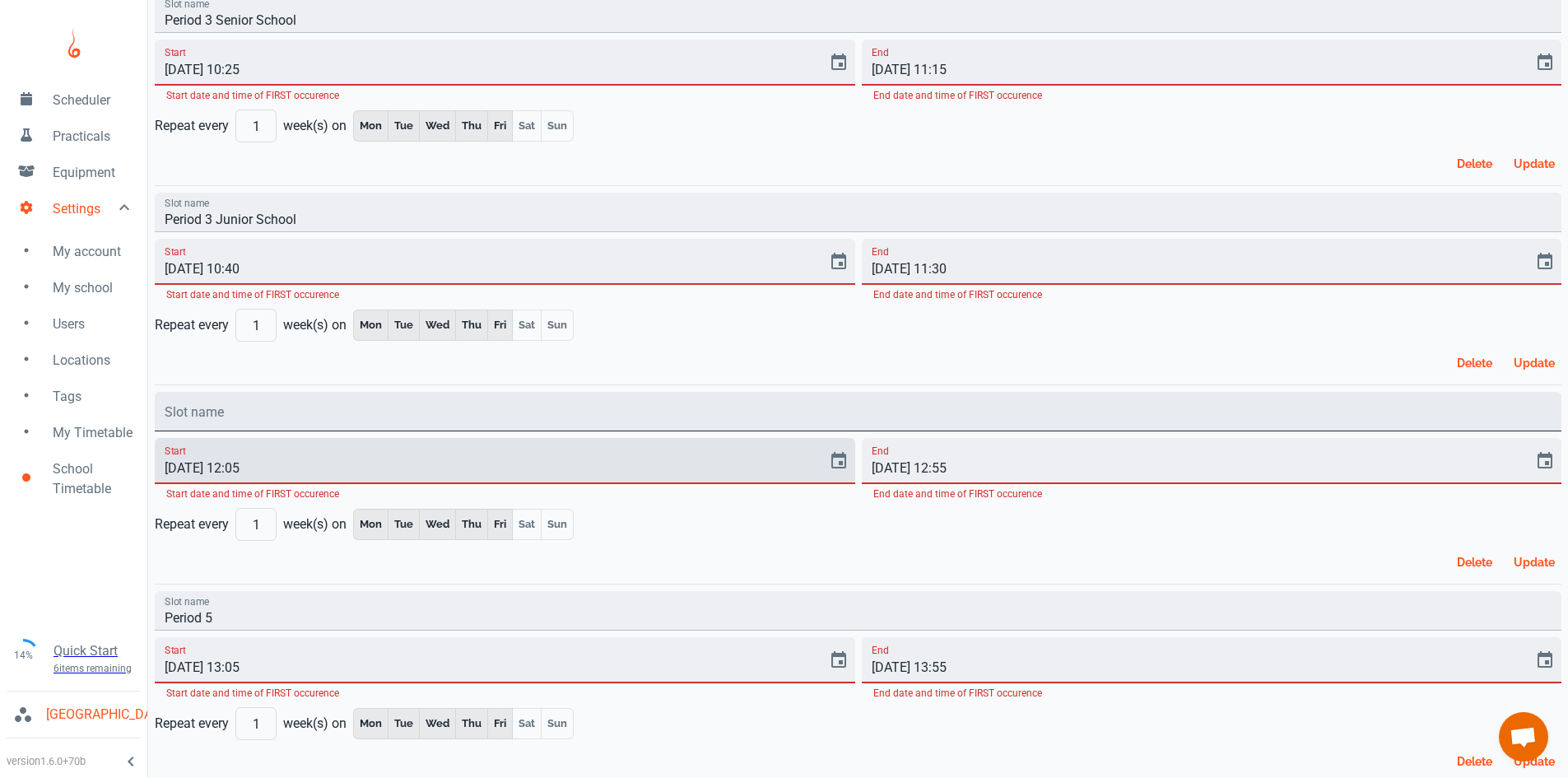
click at [259, 409] on input "Slot name" at bounding box center [858, 411] width 1406 height 40
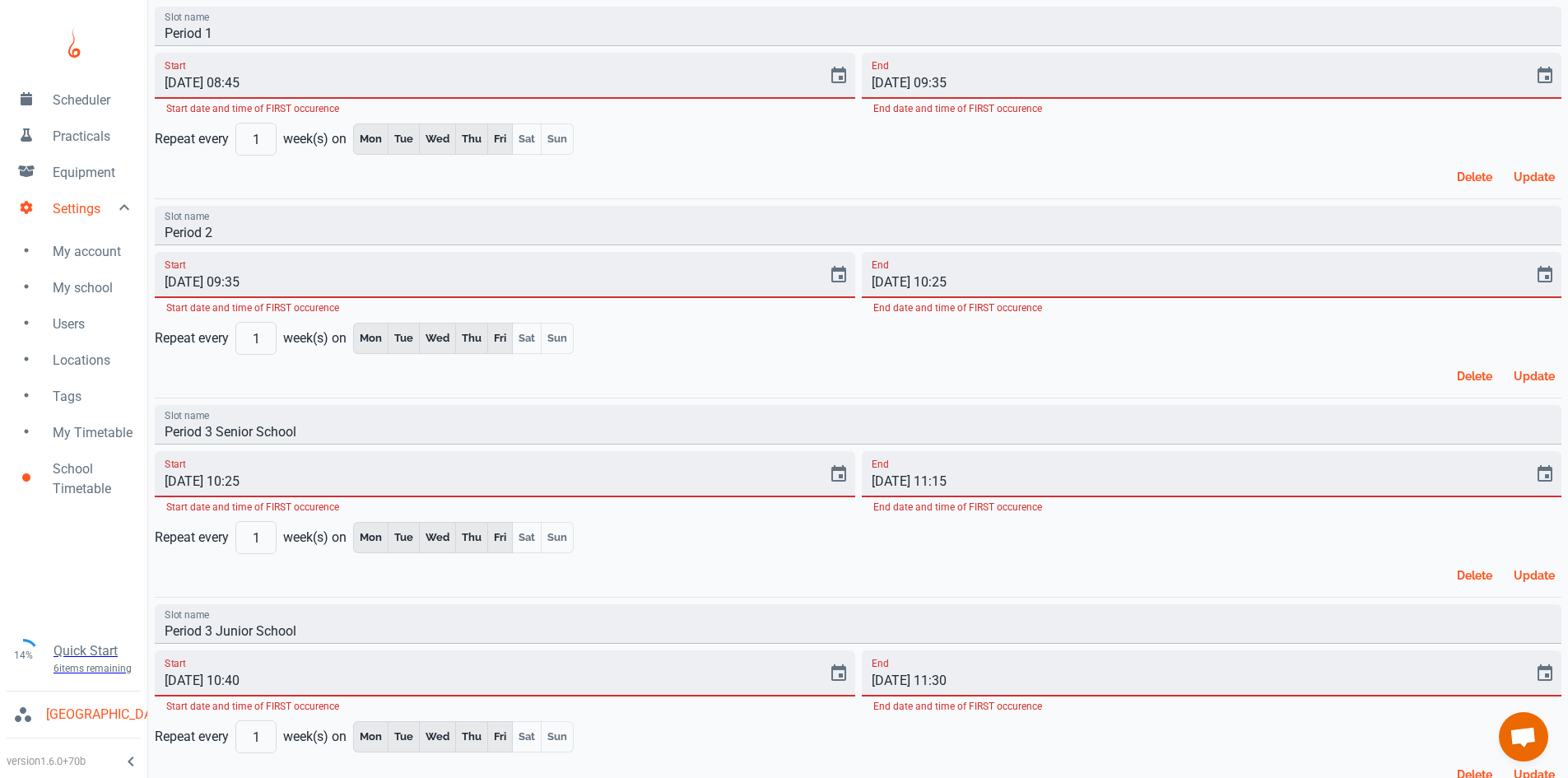
scroll to position [0, 0]
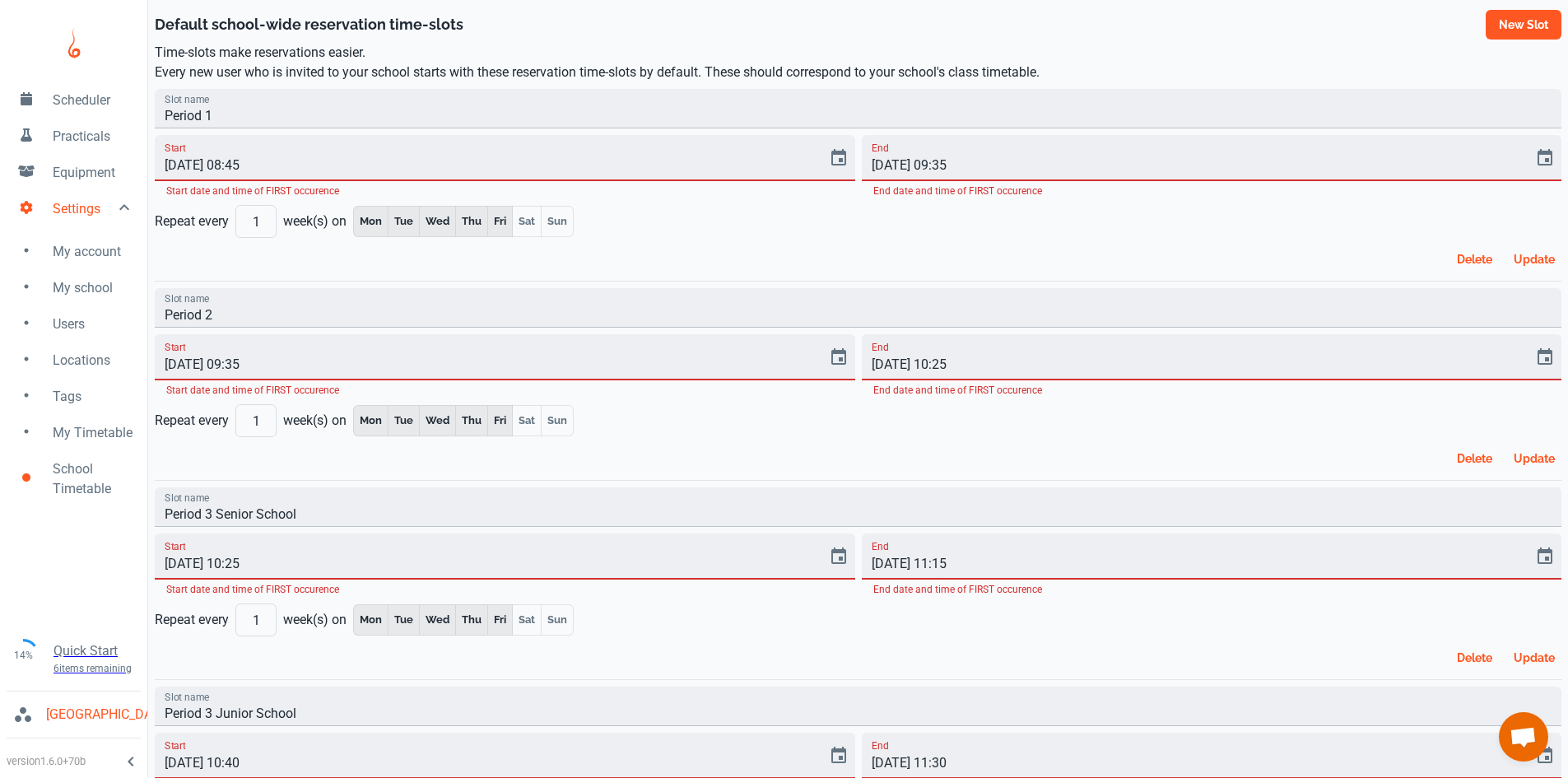
click at [1528, 30] on button "New slot" at bounding box center [1523, 25] width 76 height 30
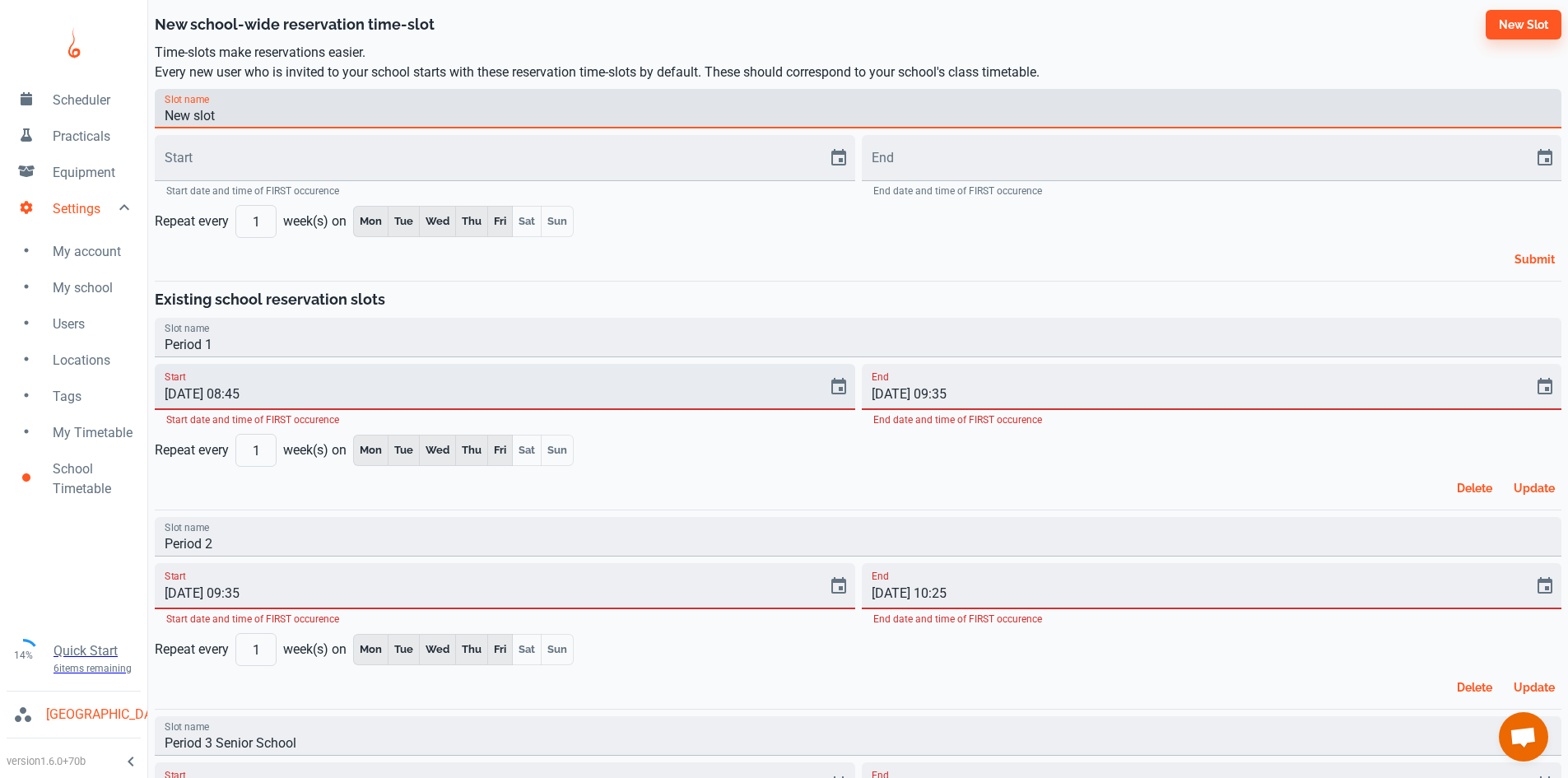
drag, startPoint x: 783, startPoint y: 111, endPoint x: 806, endPoint y: 405, distance: 294.9
click at [1006, 32] on div "New school-wide reservation time-slot New slot" at bounding box center [858, 25] width 1406 height 36
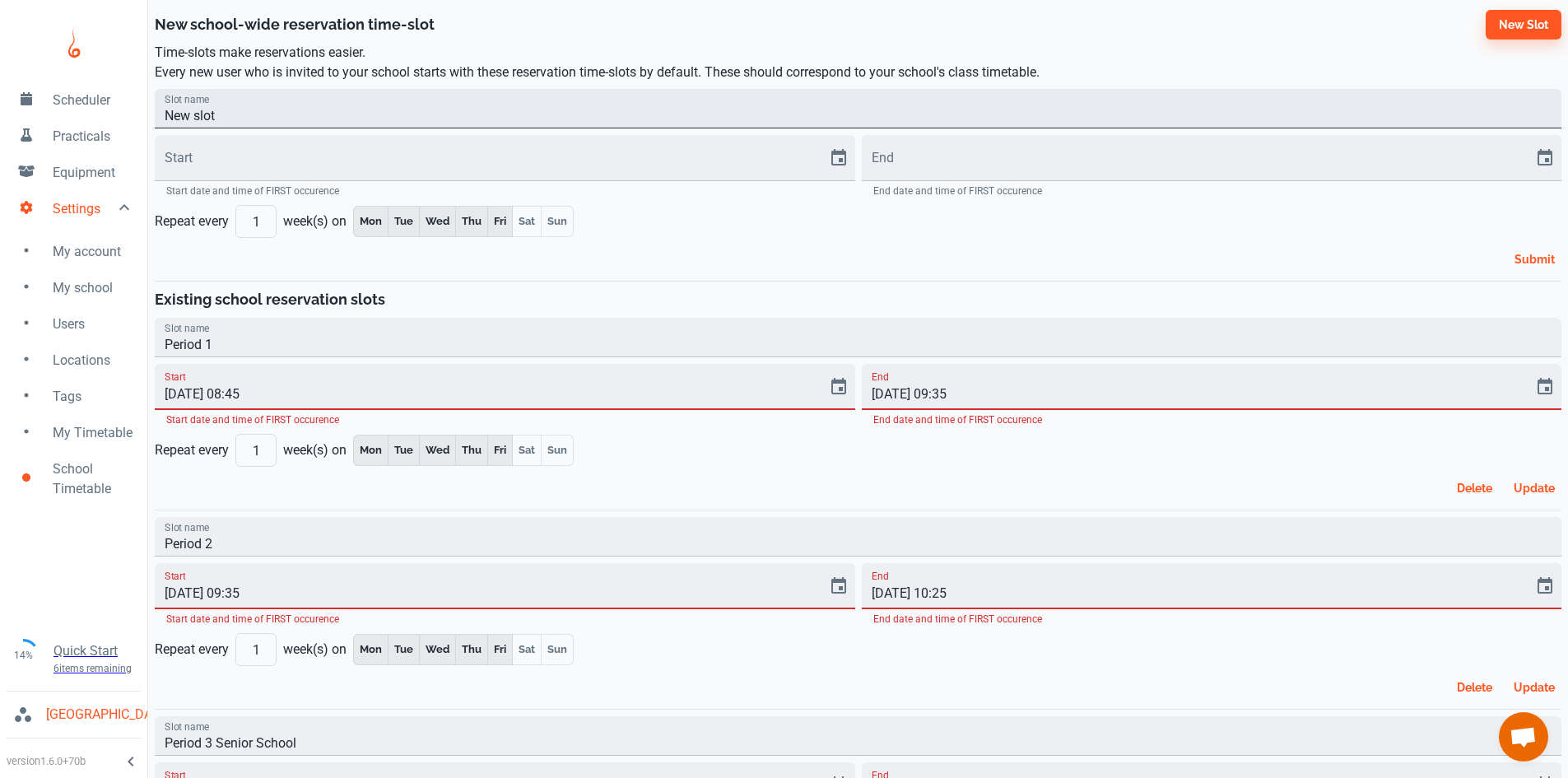
click at [189, 116] on input "New slot" at bounding box center [858, 108] width 1406 height 40
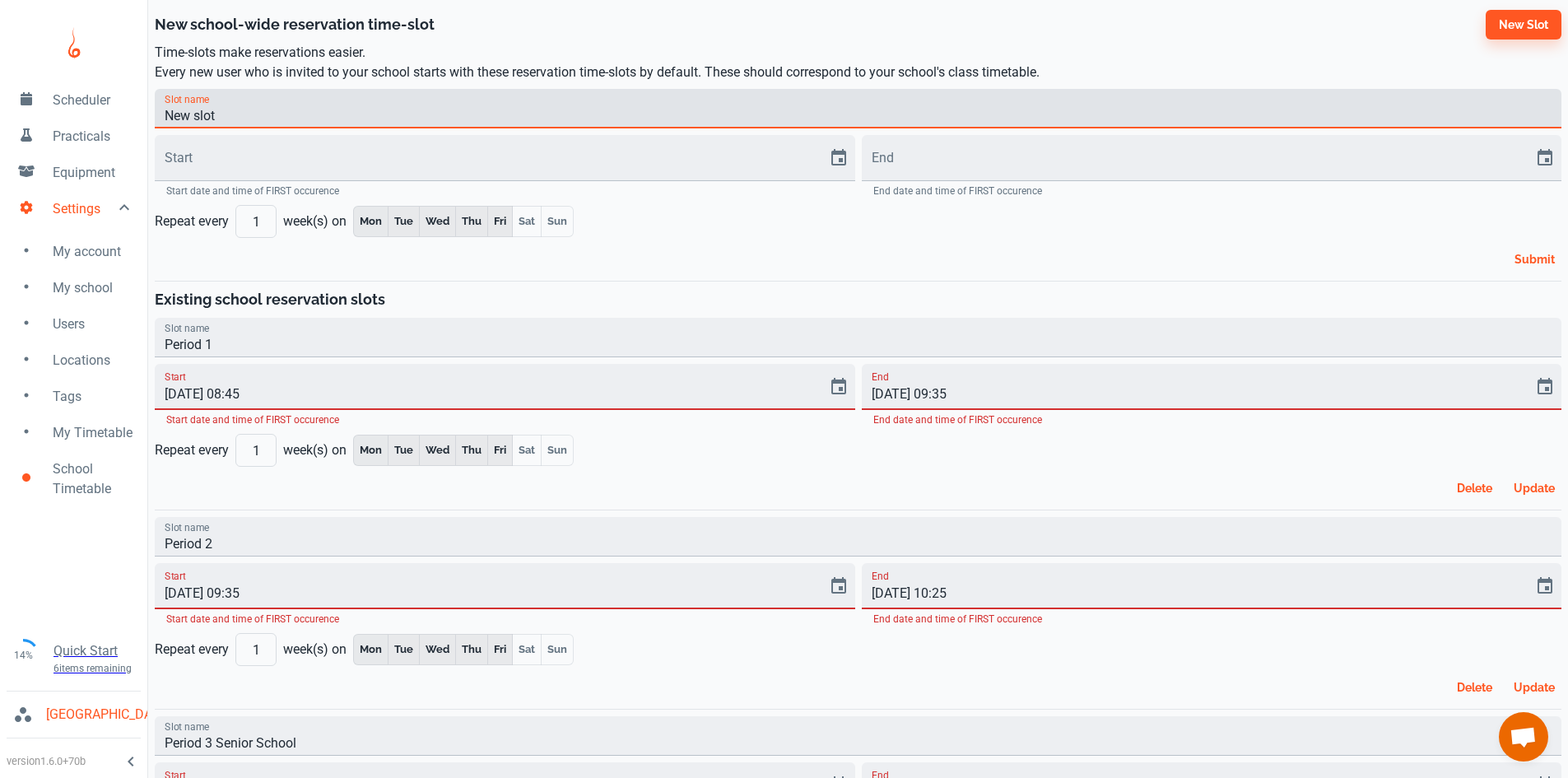
drag, startPoint x: 236, startPoint y: 116, endPoint x: 166, endPoint y: 119, distance: 70.1
click at [166, 119] on input "New slot" at bounding box center [858, 108] width 1406 height 40
type input "Period 1"
click at [350, 165] on input "Start" at bounding box center [485, 158] width 661 height 47
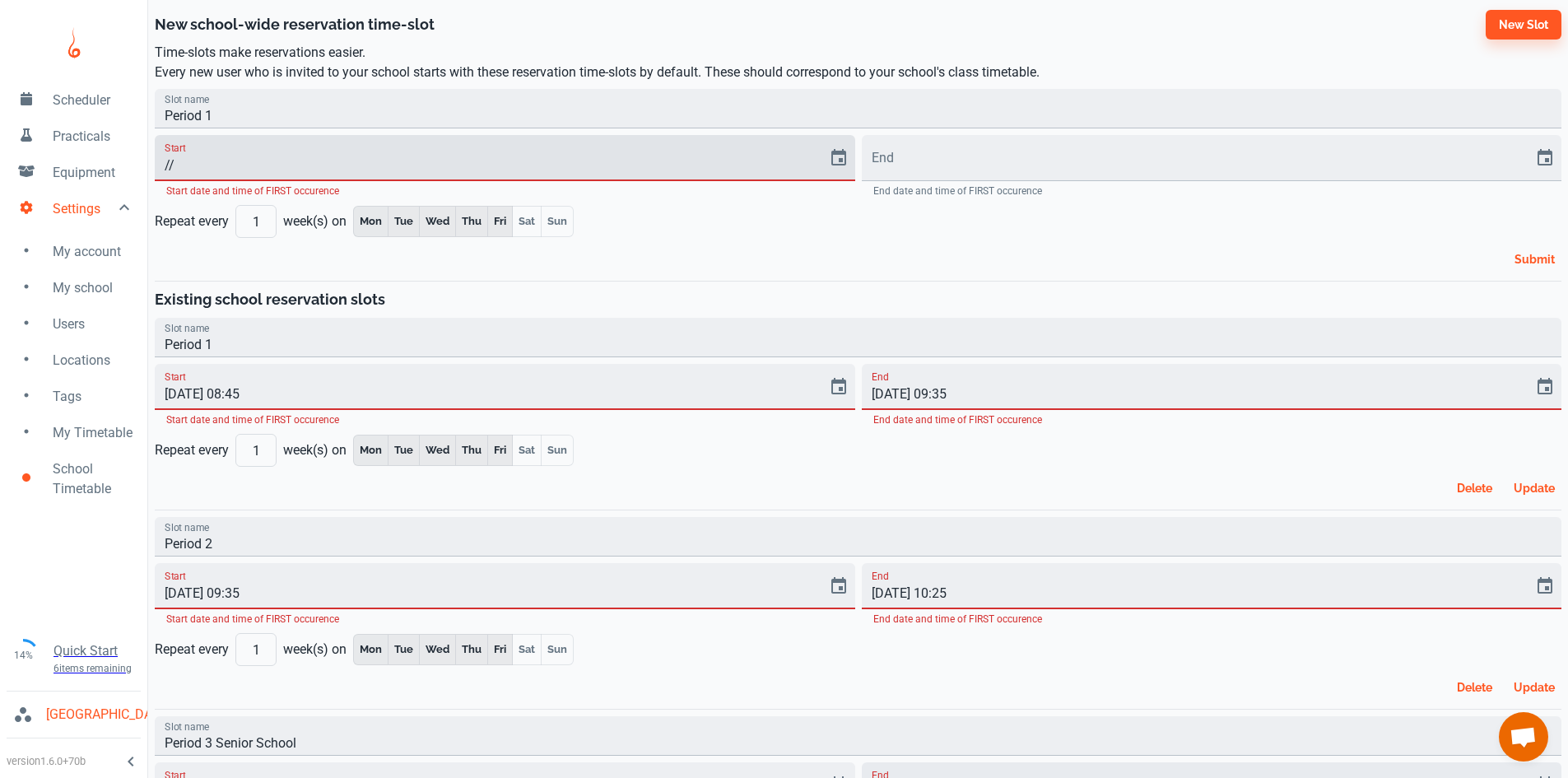
type input "/"
type input "[DATE] 08:45"
click at [895, 159] on input "End" at bounding box center [1192, 158] width 661 height 47
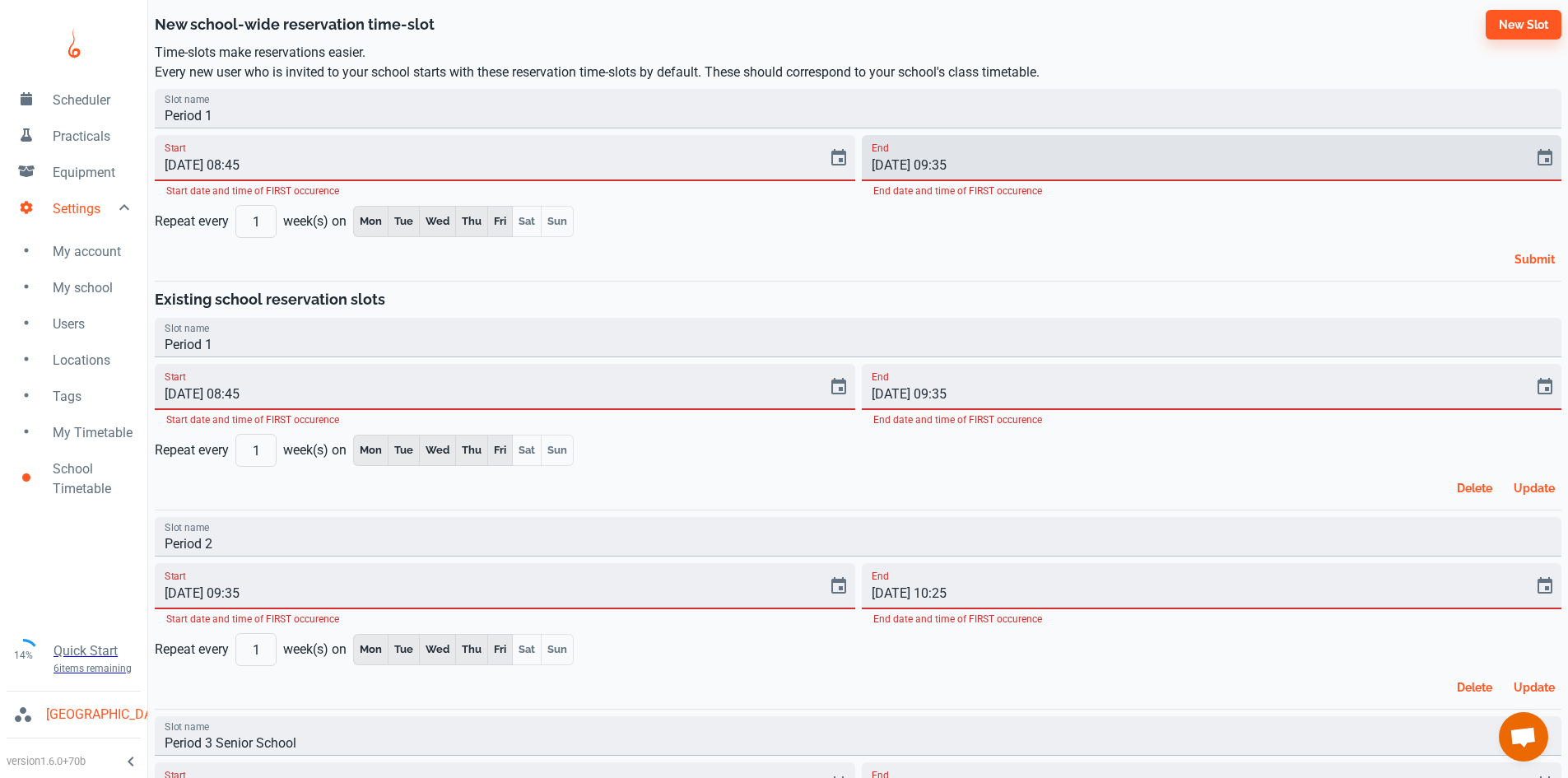
type input "[DATE] 09:35"
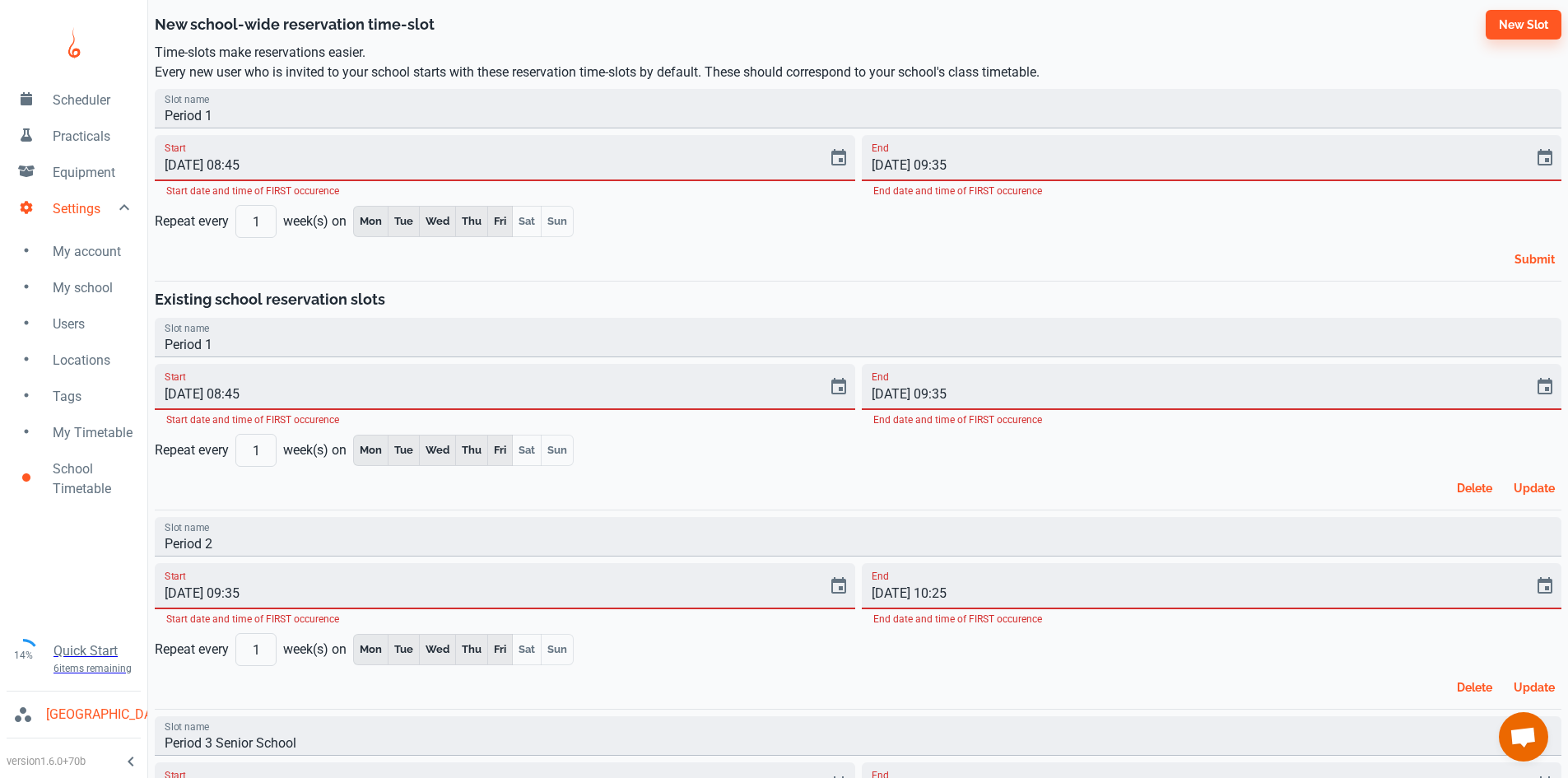
click at [843, 227] on div "Slot name Period 1 Start [DATE] 08:45 Start date and time of FIRST occurence En…" at bounding box center [855, 178] width 1413 height 191
click at [286, 331] on input "Period 1" at bounding box center [858, 337] width 1406 height 40
click at [309, 297] on h6 "Existing school reservation slots" at bounding box center [858, 299] width 1406 height 23
click at [379, 295] on h6 "Existing school reservation slots" at bounding box center [858, 299] width 1406 height 23
drag, startPoint x: 371, startPoint y: 299, endPoint x: 337, endPoint y: 299, distance: 34.0
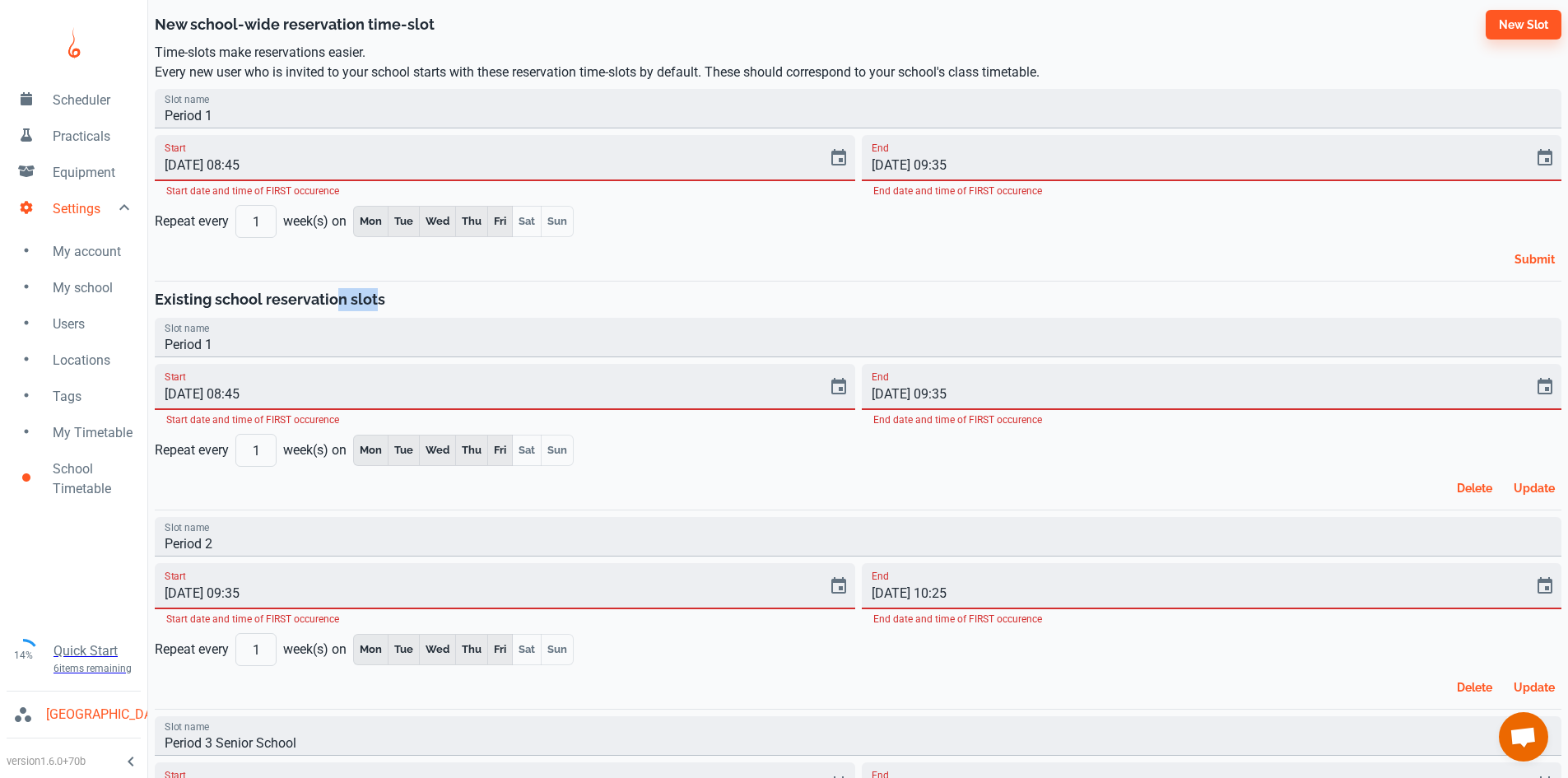
click at [337, 299] on h6 "Existing school reservation slots" at bounding box center [858, 299] width 1406 height 23
click at [402, 304] on h6 "Existing school reservation slots" at bounding box center [858, 299] width 1406 height 23
click at [218, 345] on input "Period 1" at bounding box center [858, 337] width 1406 height 40
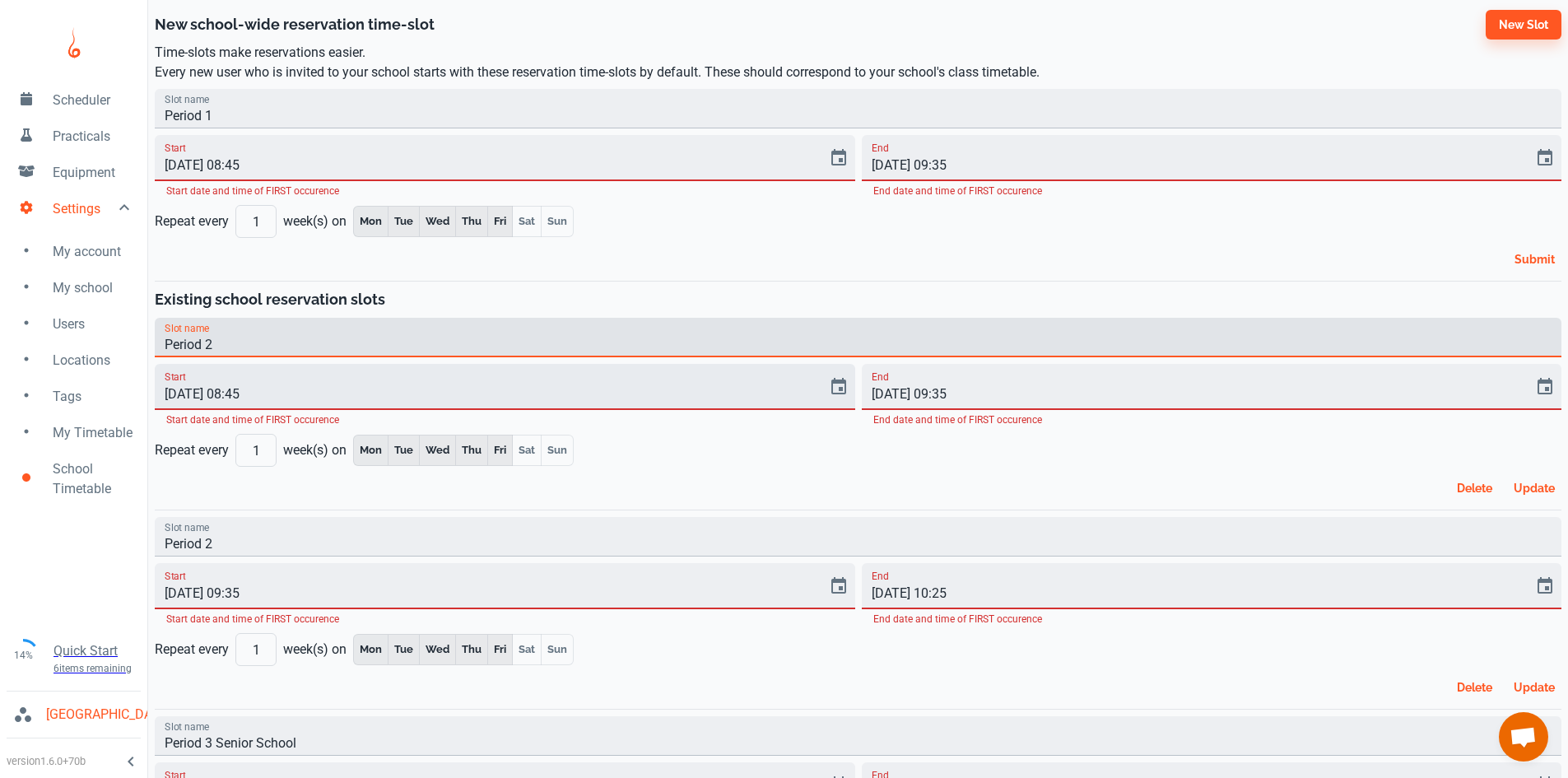
type input "Period 2"
click at [235, 398] on input "[DATE] 08:45" at bounding box center [485, 386] width 661 height 47
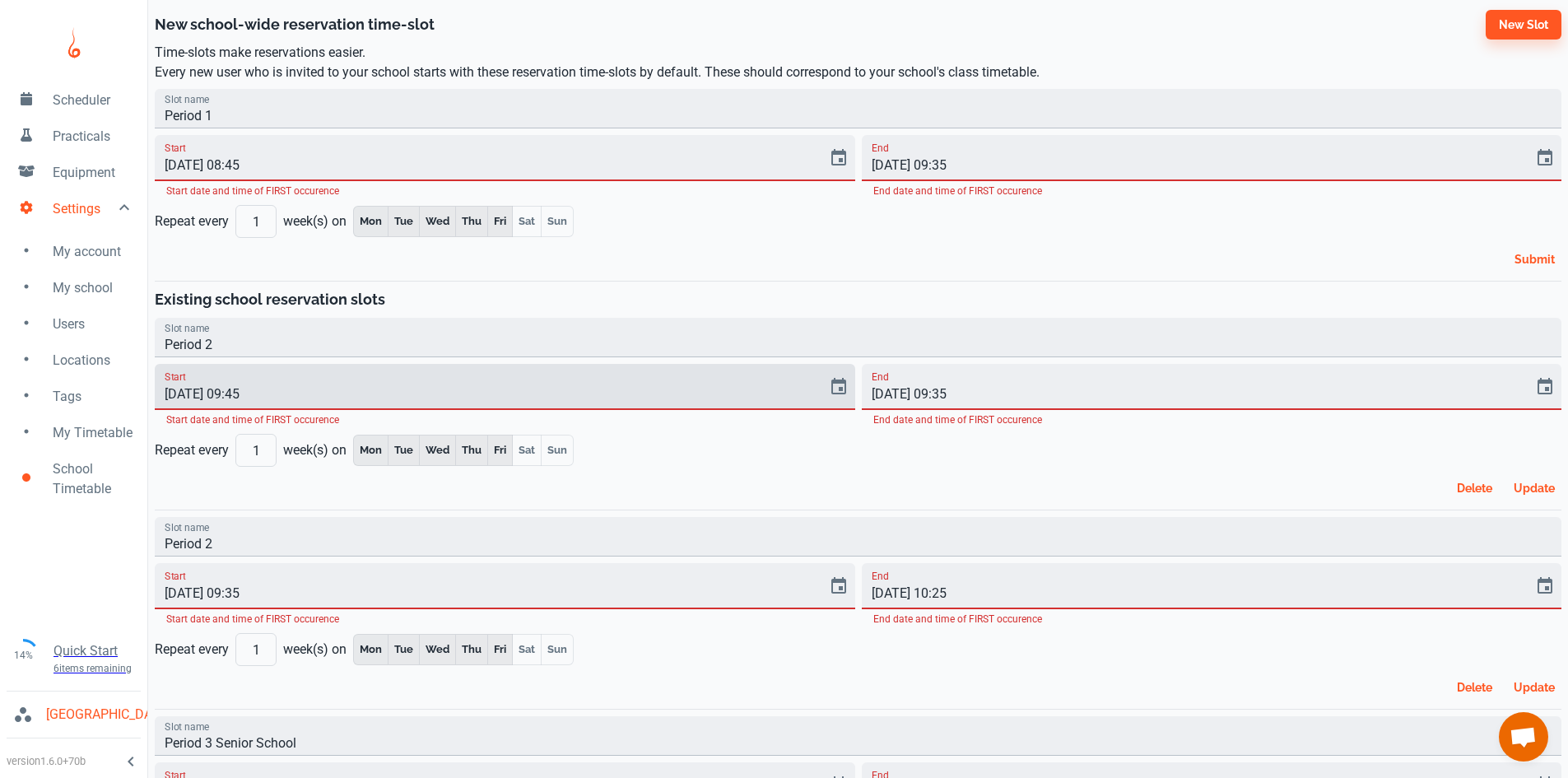
click at [249, 388] on input "[DATE] 09:45" at bounding box center [485, 386] width 661 height 47
type input "[DATE] 09:35"
click at [942, 395] on input "[DATE] 09:35" at bounding box center [1192, 386] width 661 height 47
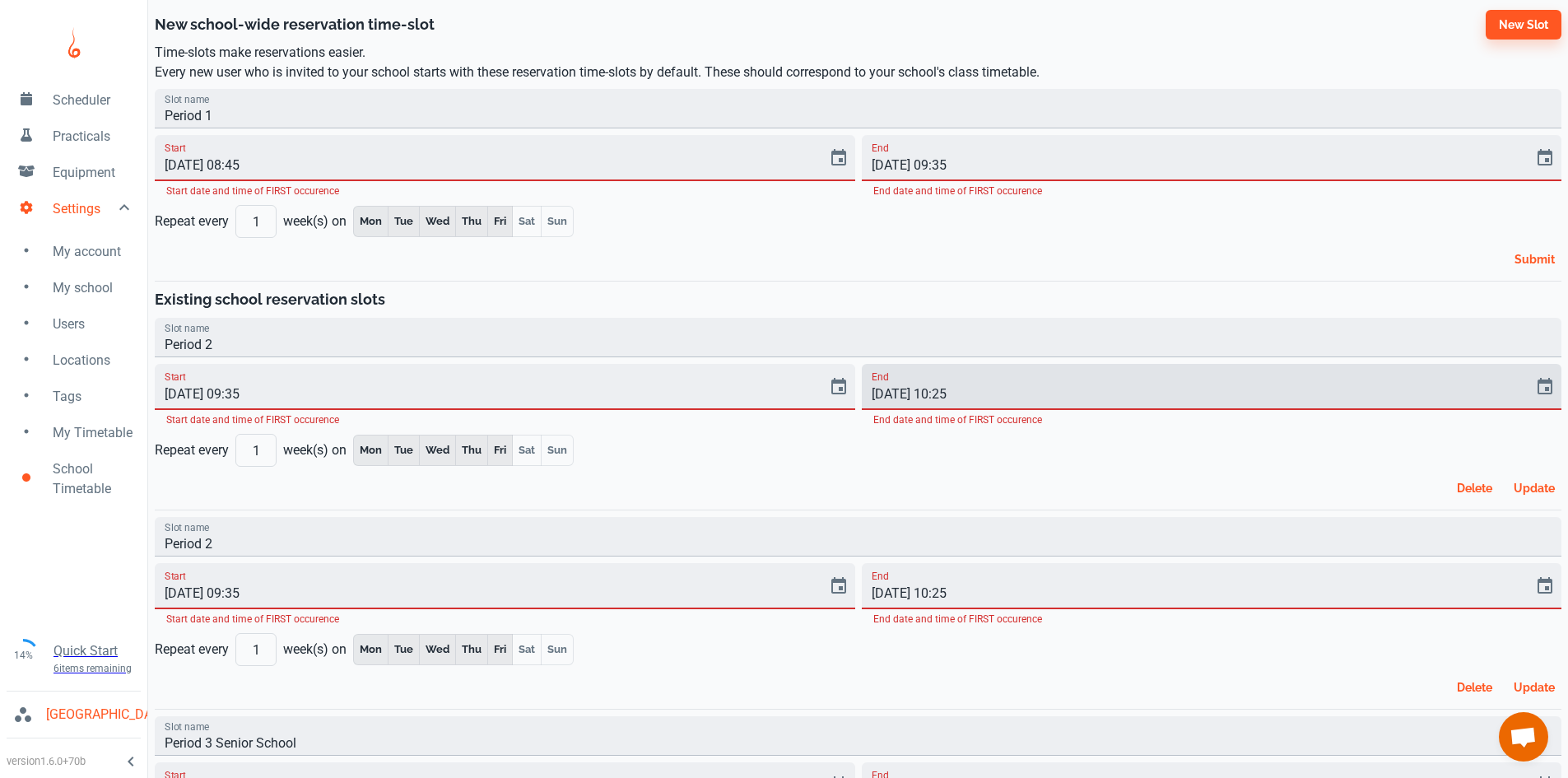
type input "[DATE] 10:25"
click at [957, 478] on div "Delete Update" at bounding box center [855, 485] width 1413 height 36
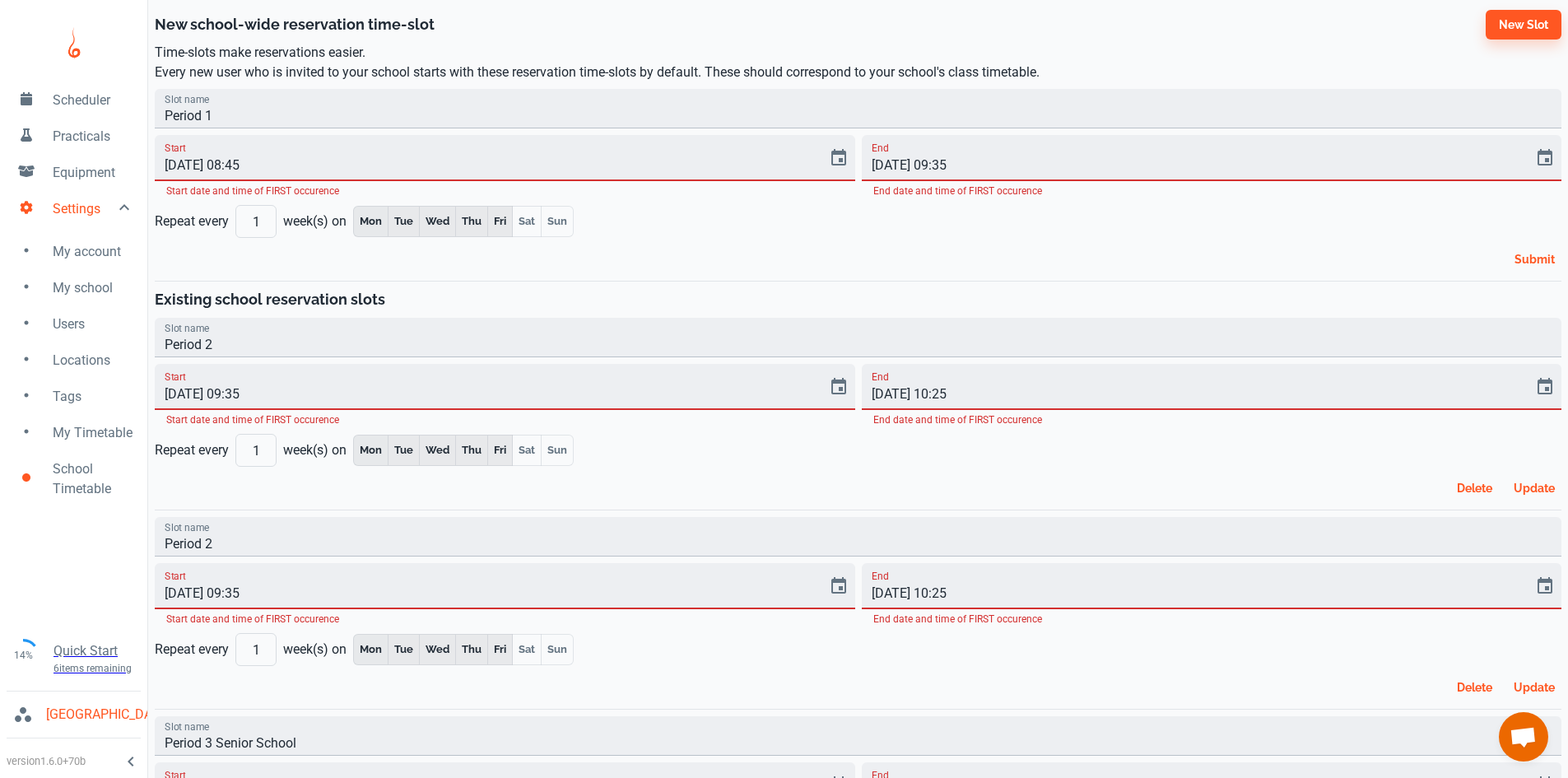
scroll to position [165, 0]
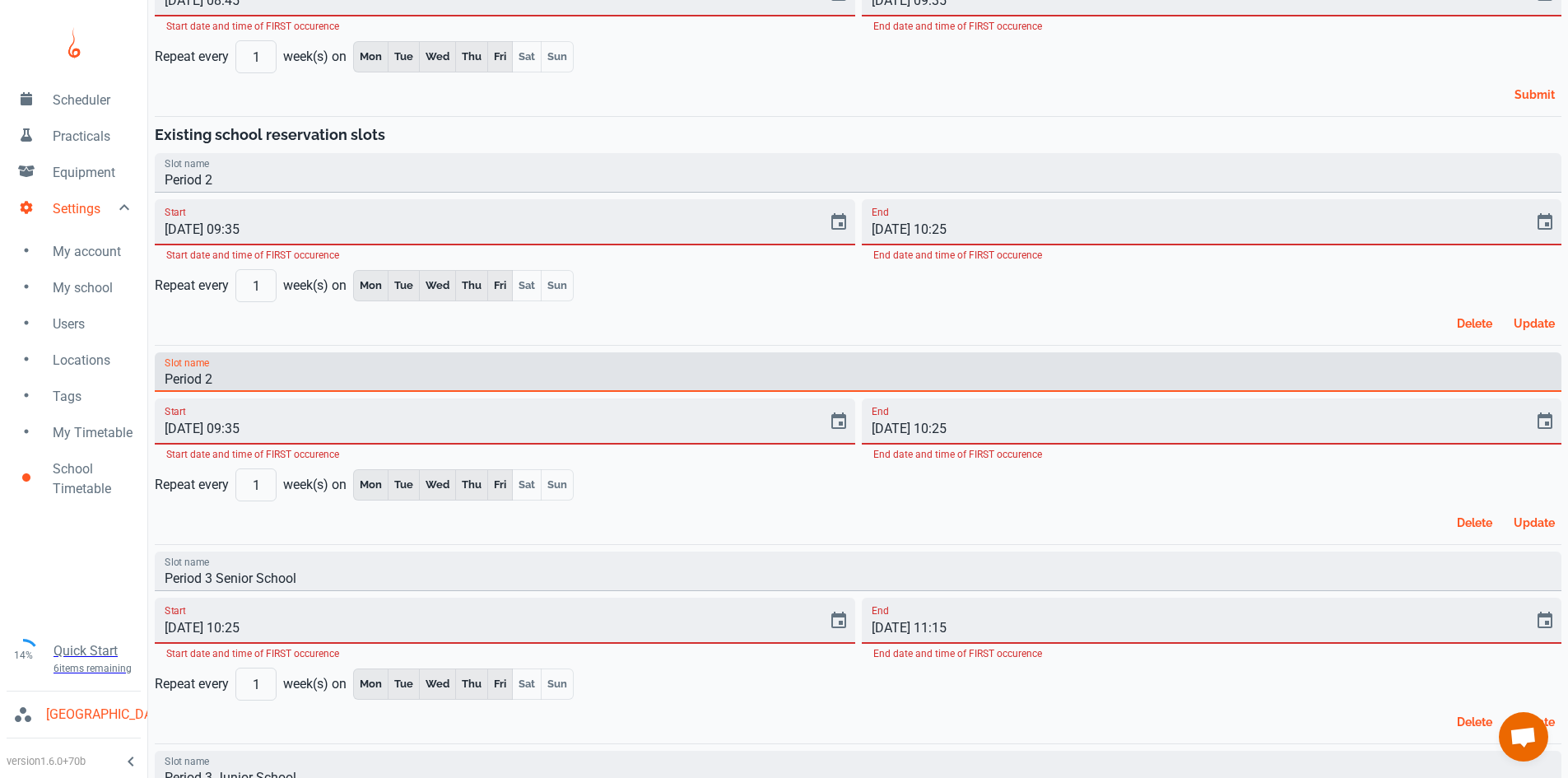
click at [212, 374] on input "Period 2" at bounding box center [858, 371] width 1406 height 40
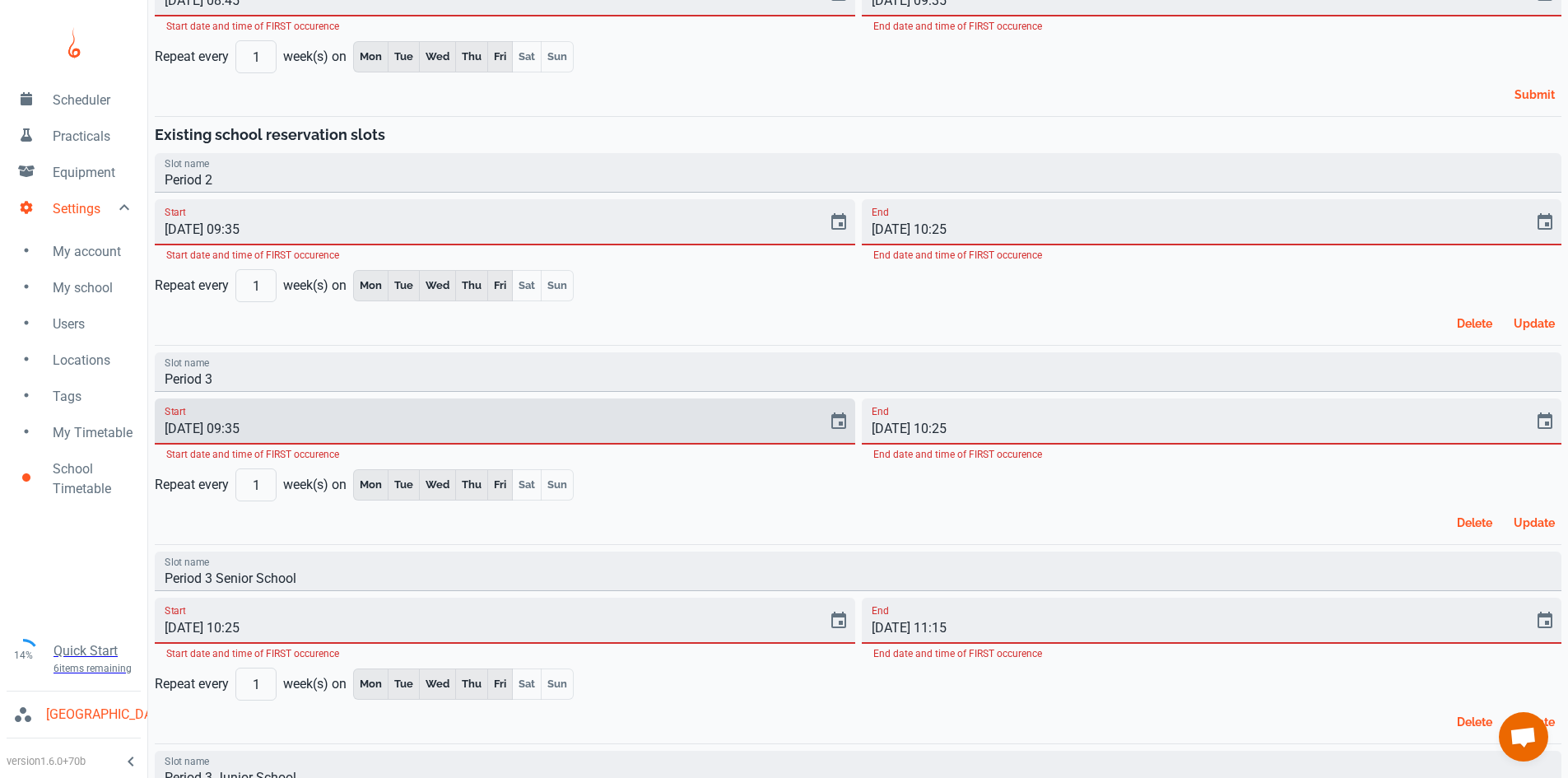
click at [233, 429] on input "[DATE] 09:35" at bounding box center [485, 421] width 661 height 47
click at [242, 378] on input "Period 3" at bounding box center [858, 371] width 1406 height 40
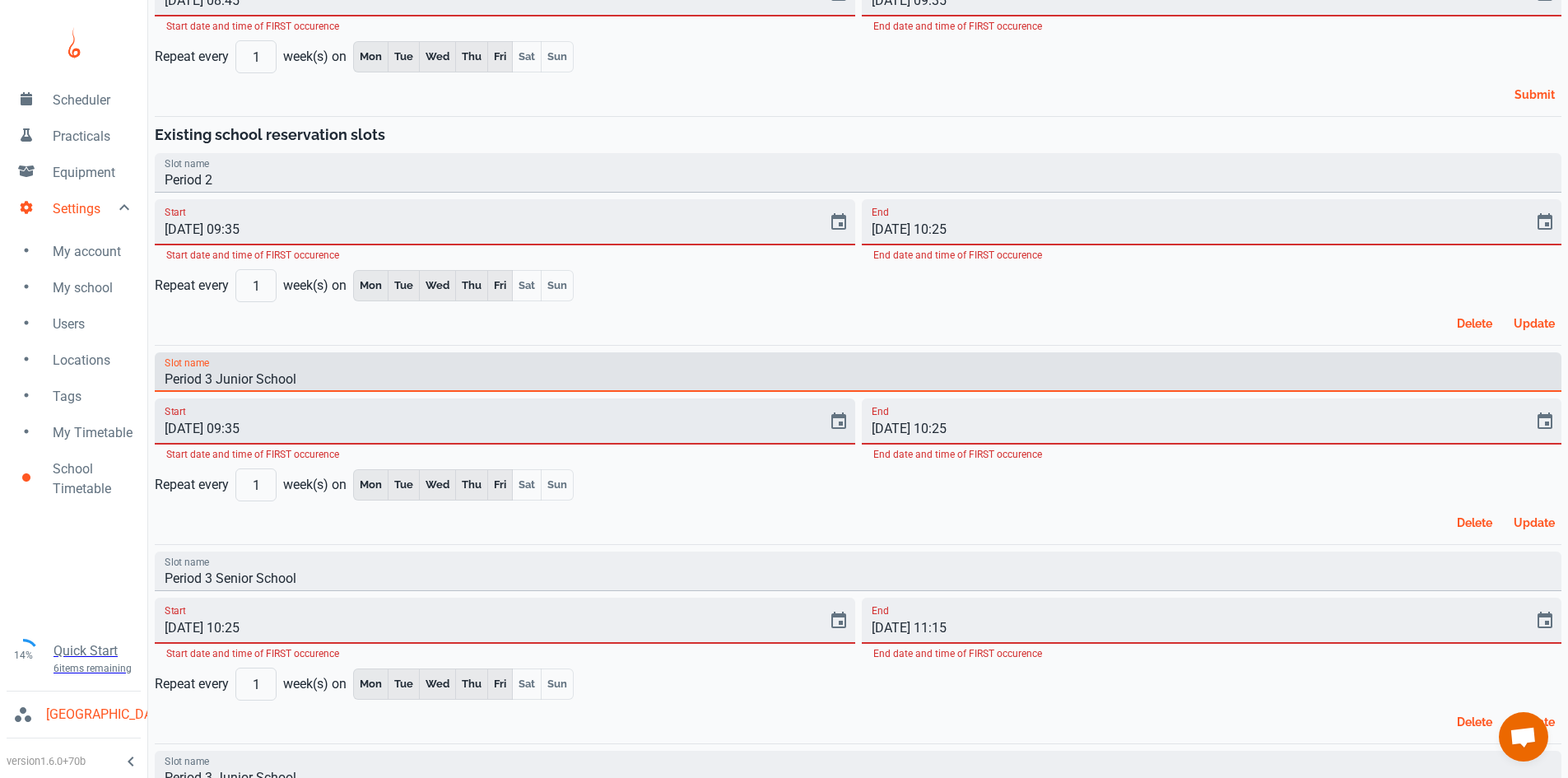
scroll to position [247, 0]
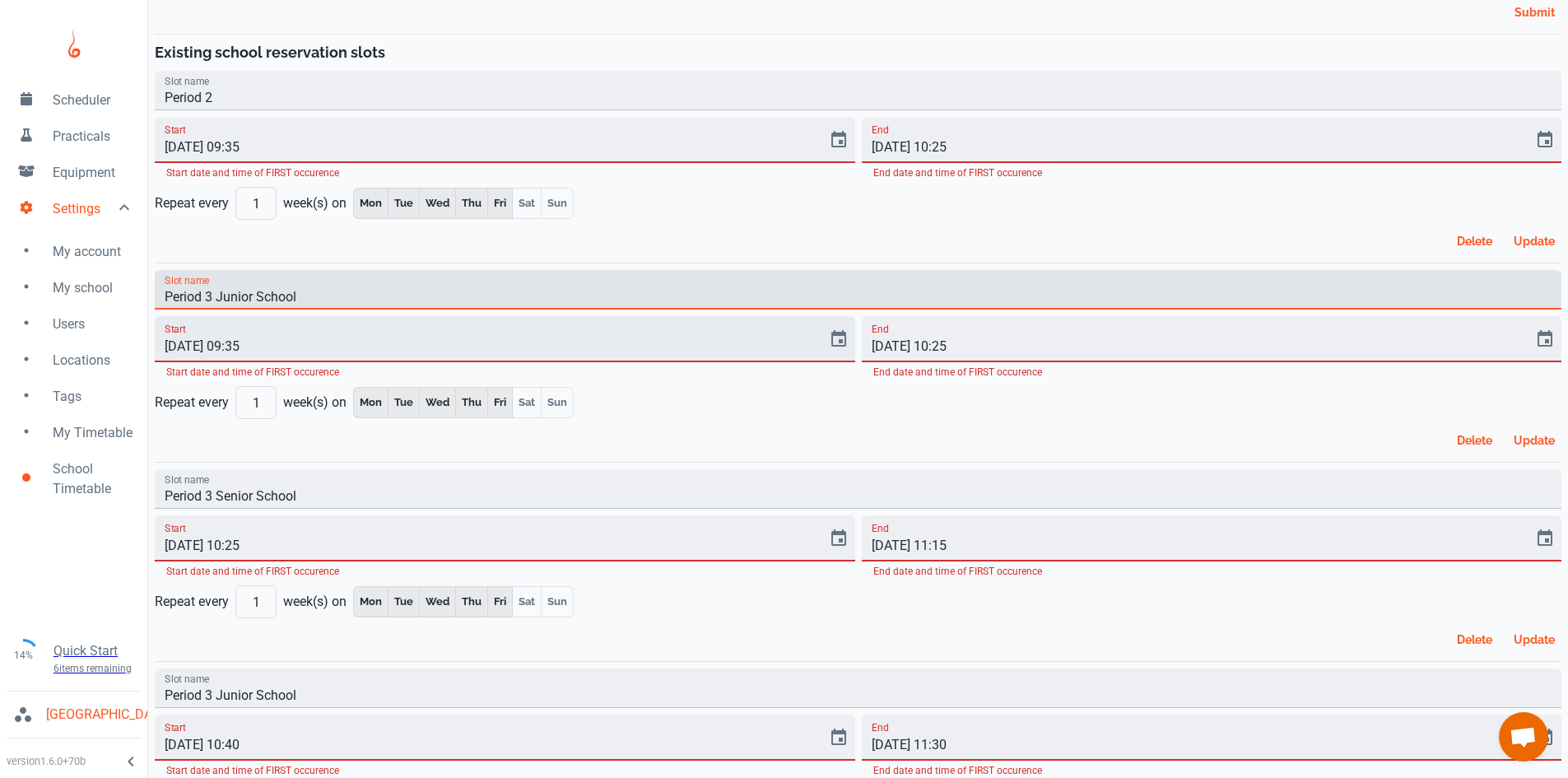
type input "Period 3 Junior School"
click at [237, 341] on input "[DATE] 09:35" at bounding box center [485, 339] width 661 height 47
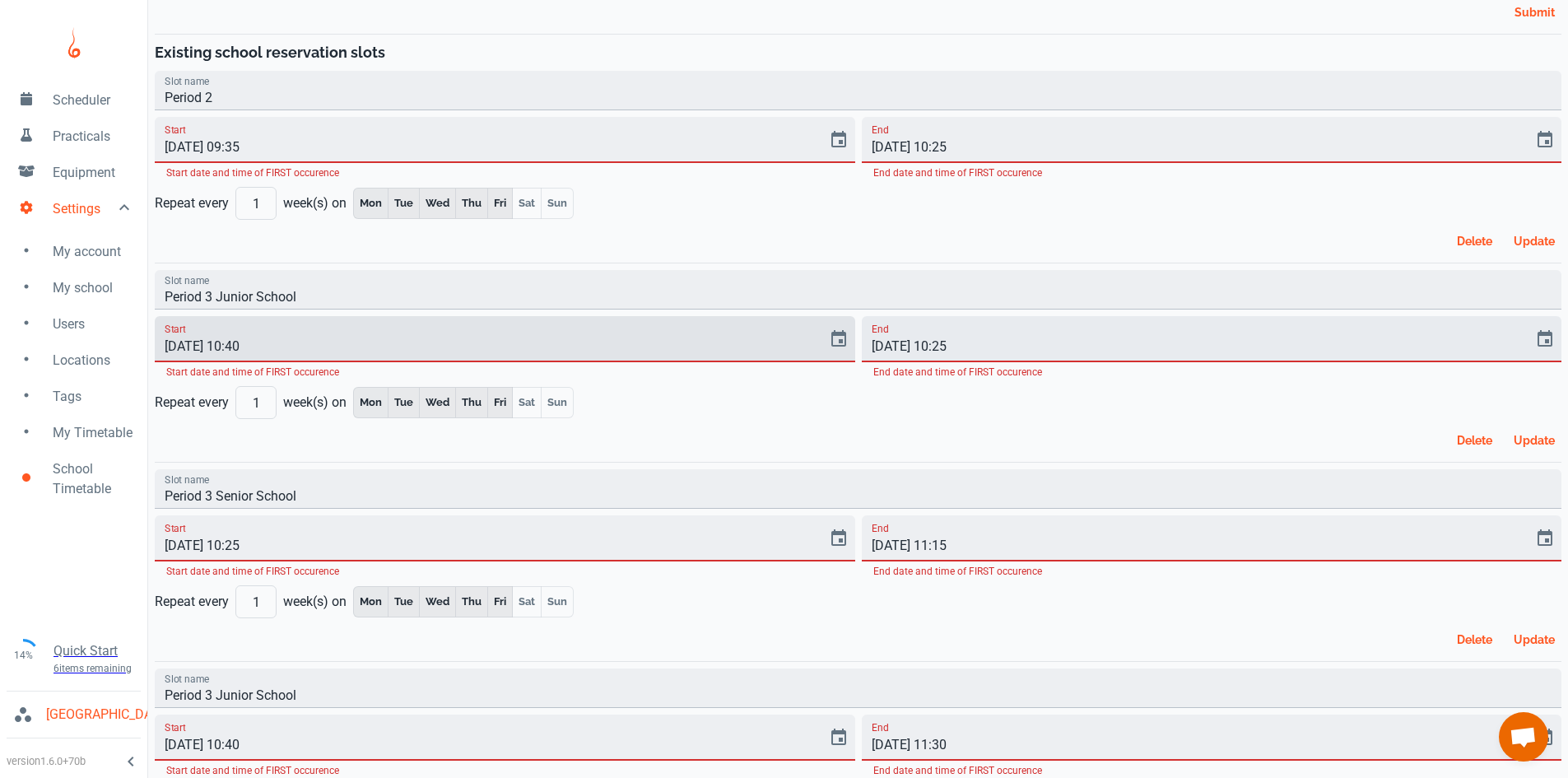
type input "[DATE] 10:40"
click at [943, 344] on input "[DATE] 10:25" at bounding box center [1192, 339] width 661 height 47
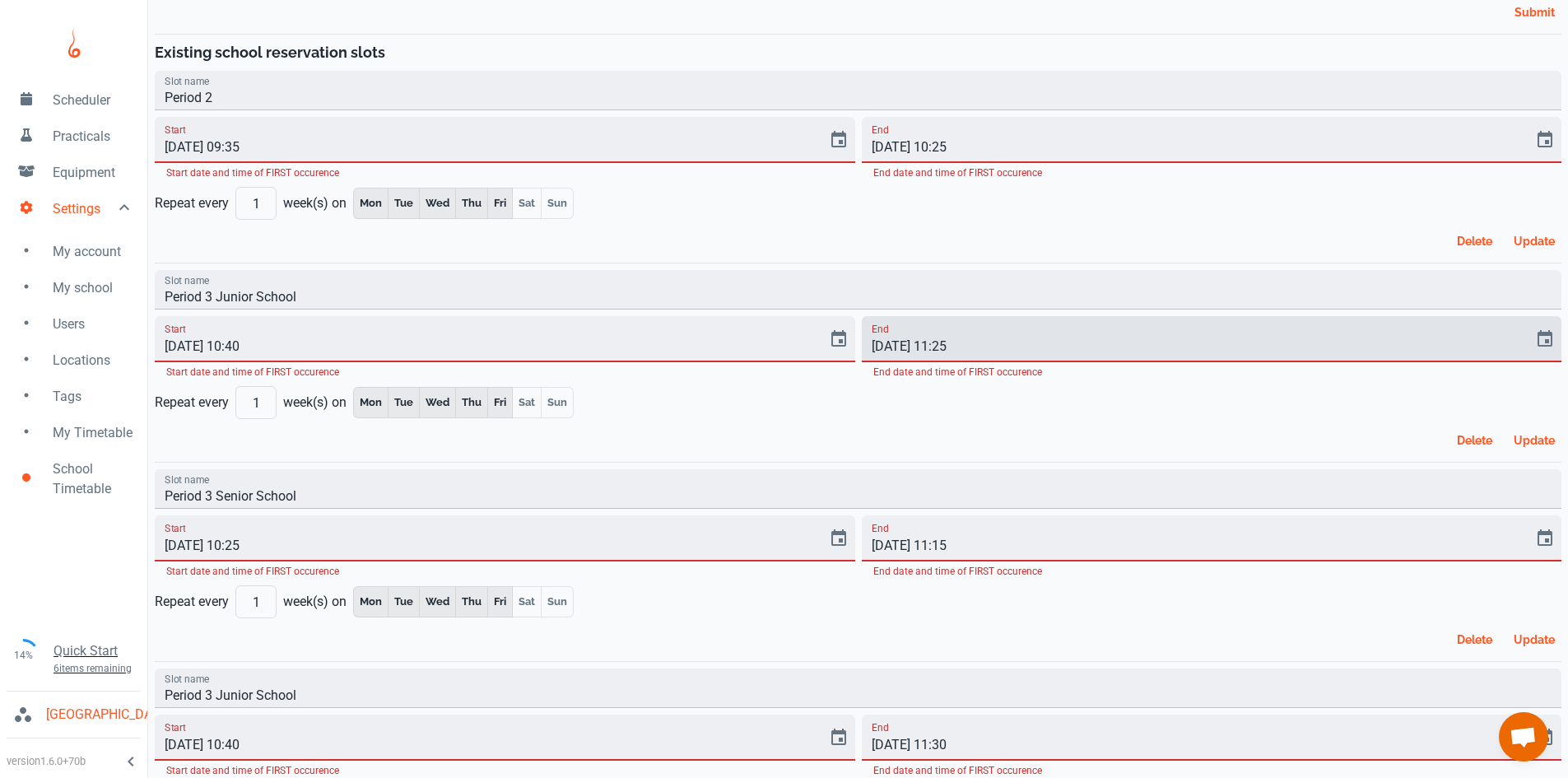
click at [961, 349] on input "[DATE] 11:25" at bounding box center [1192, 339] width 661 height 47
type input "[DATE] 11:30"
click at [429, 496] on input "Period 3 Senior School" at bounding box center [858, 488] width 1406 height 40
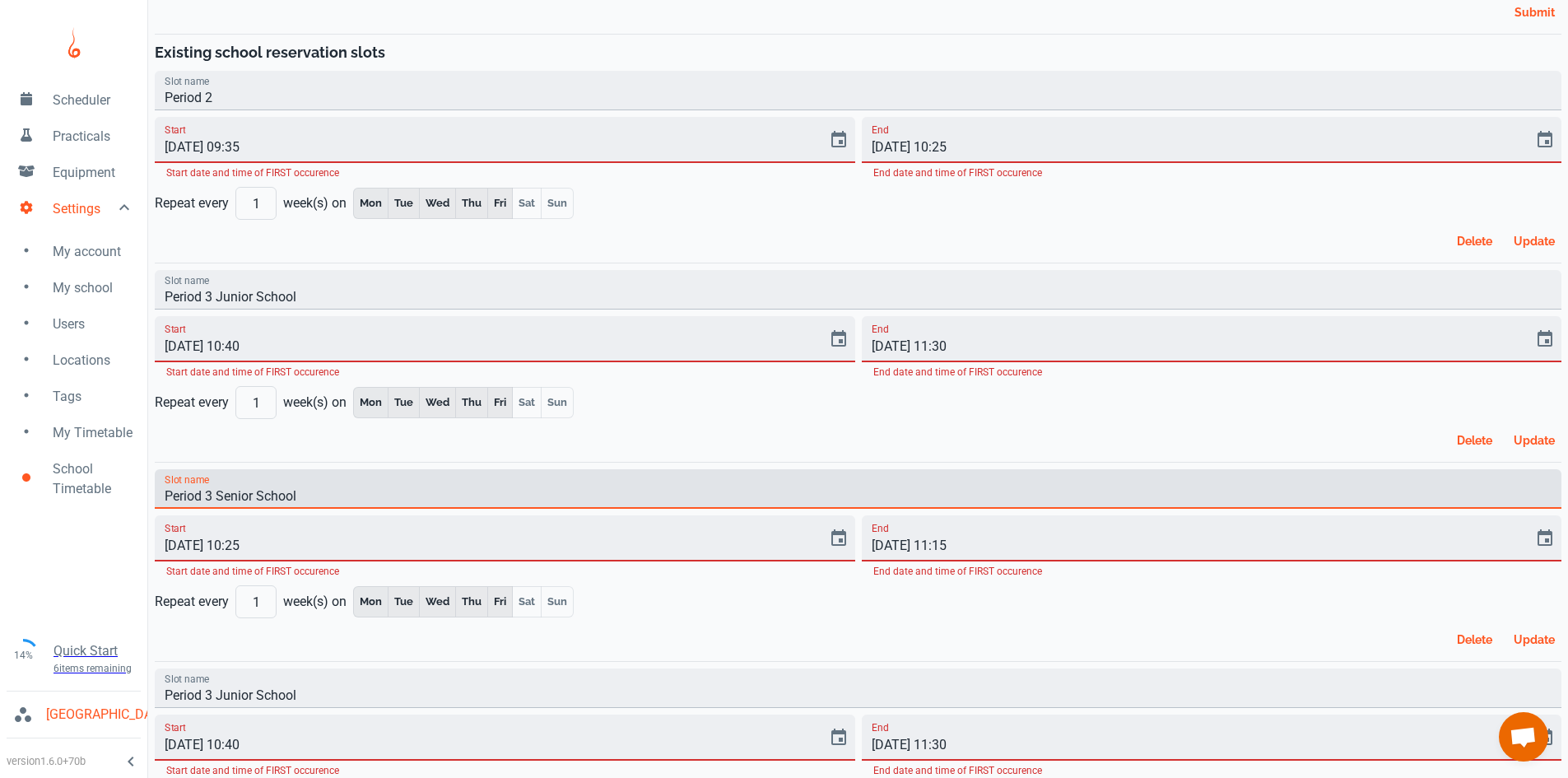
scroll to position [329, 0]
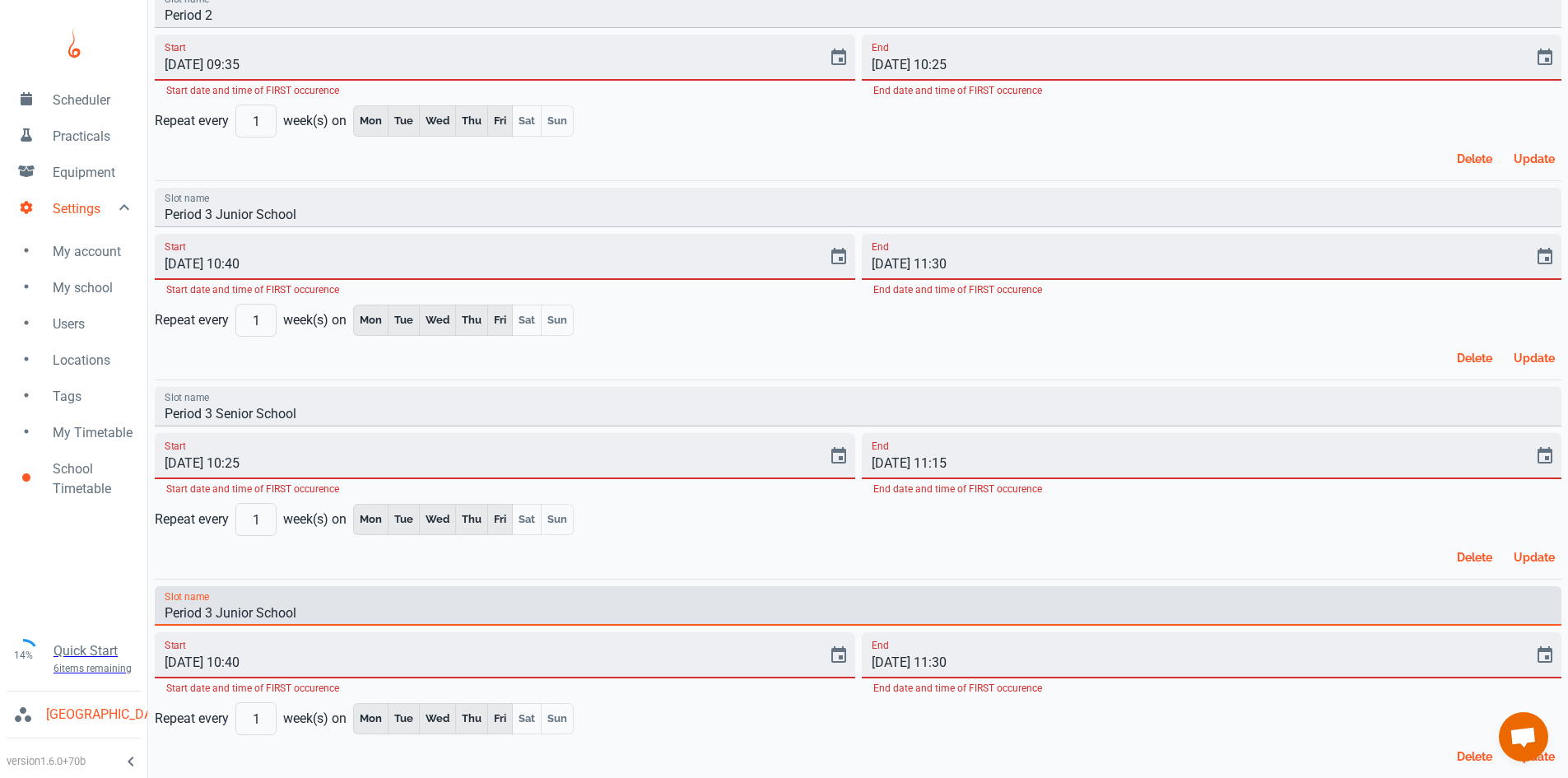
drag, startPoint x: 310, startPoint y: 618, endPoint x: 204, endPoint y: 605, distance: 106.8
click at [204, 605] on input "Period 3 Junior School" at bounding box center [858, 606] width 1406 height 40
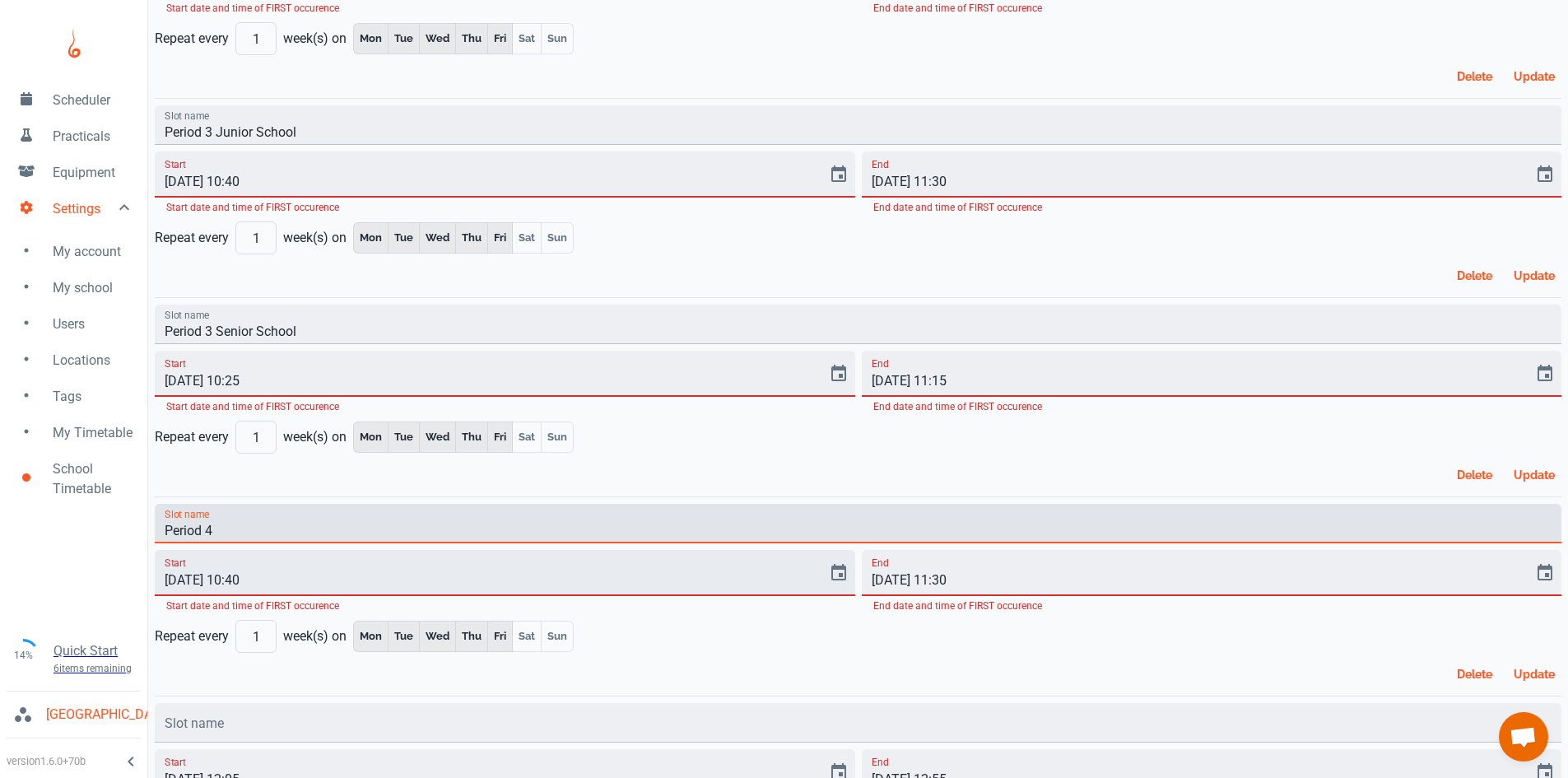
scroll to position [494, 0]
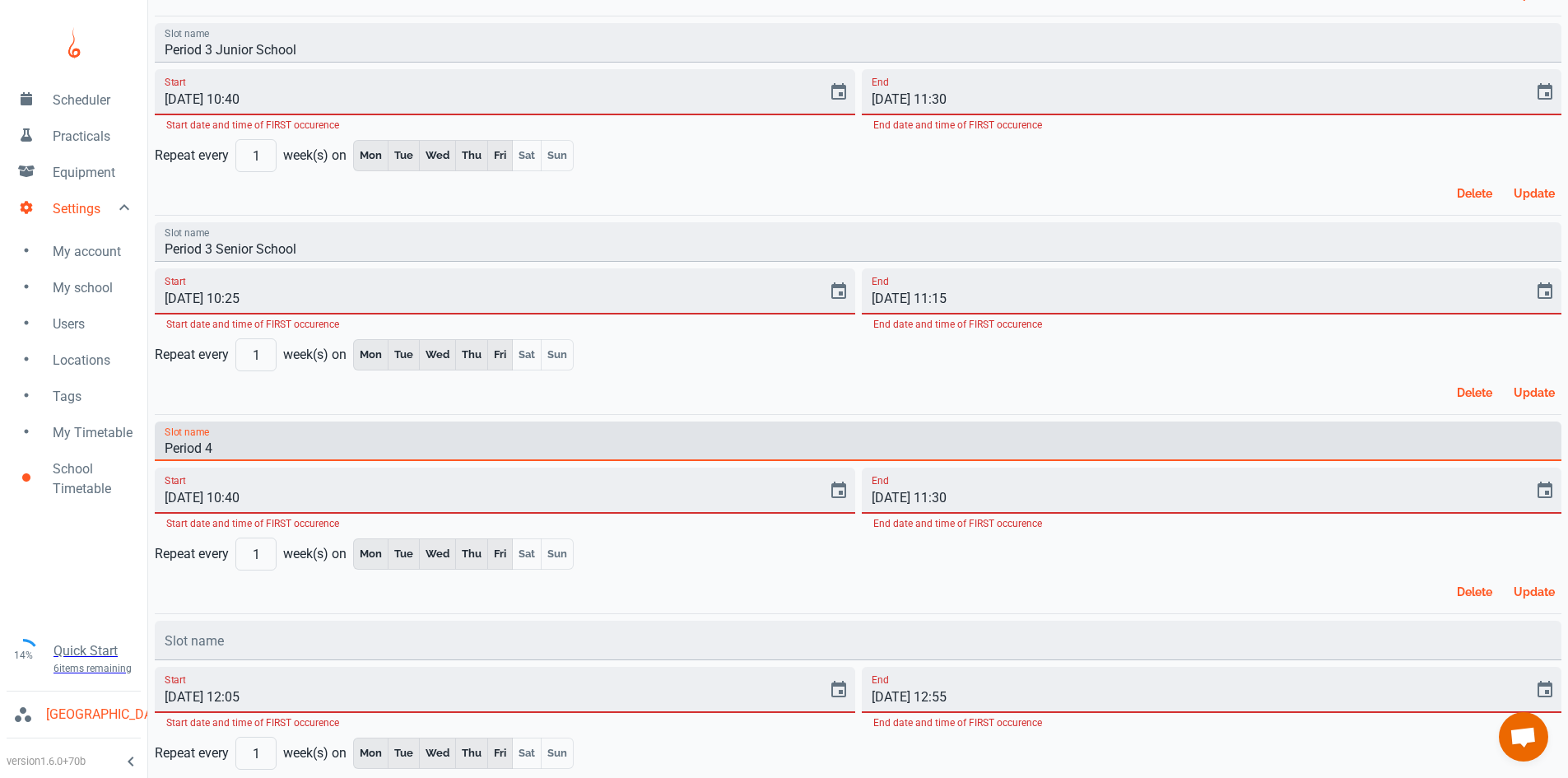
type input "Period 4"
click at [236, 495] on input "[DATE] 10:40" at bounding box center [485, 491] width 661 height 47
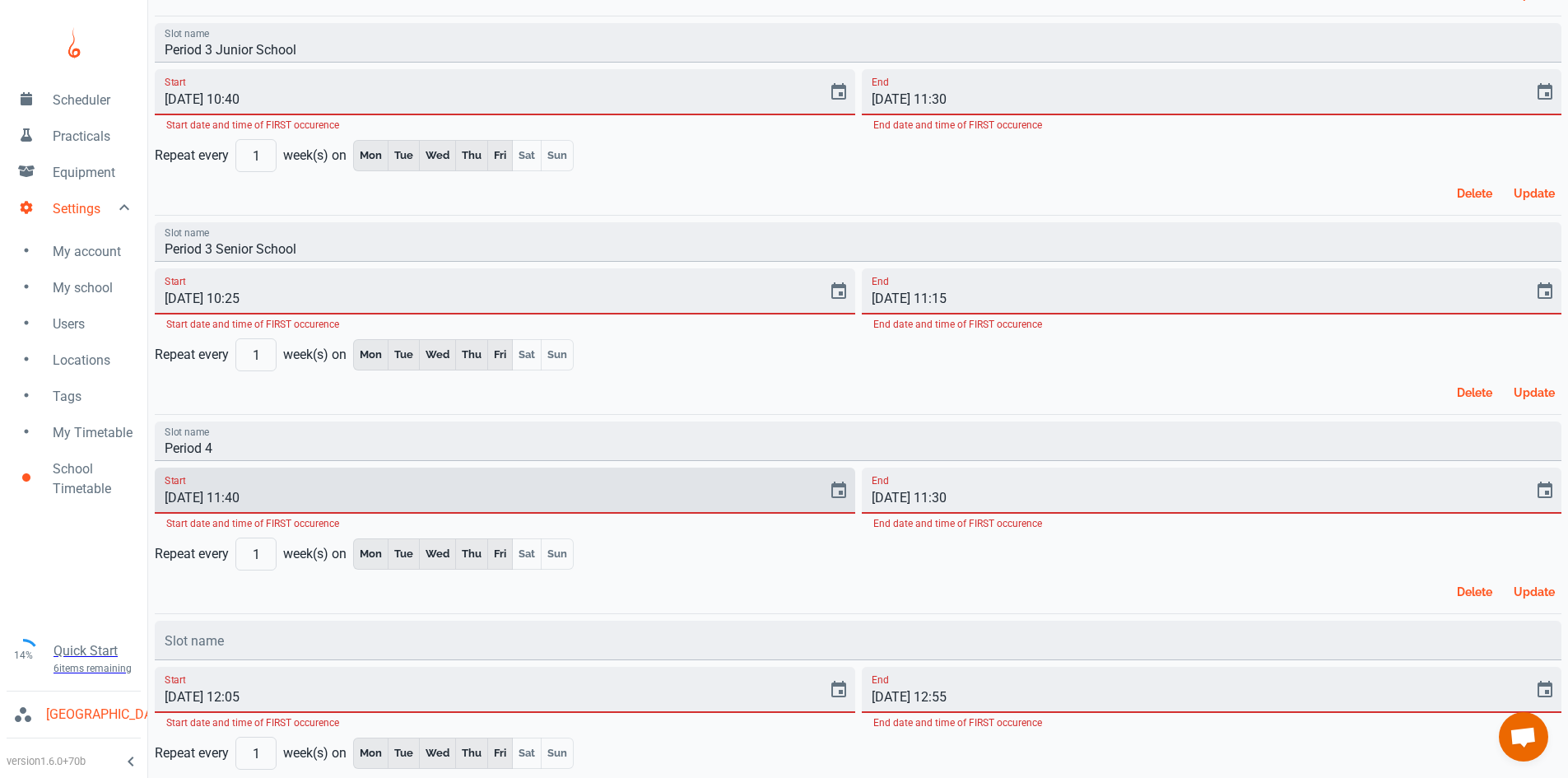
click at [255, 501] on input "[DATE] 11:40" at bounding box center [485, 491] width 661 height 47
type input "[DATE] 11:30"
click at [942, 500] on input "[DATE] 11:30" at bounding box center [1192, 491] width 661 height 47
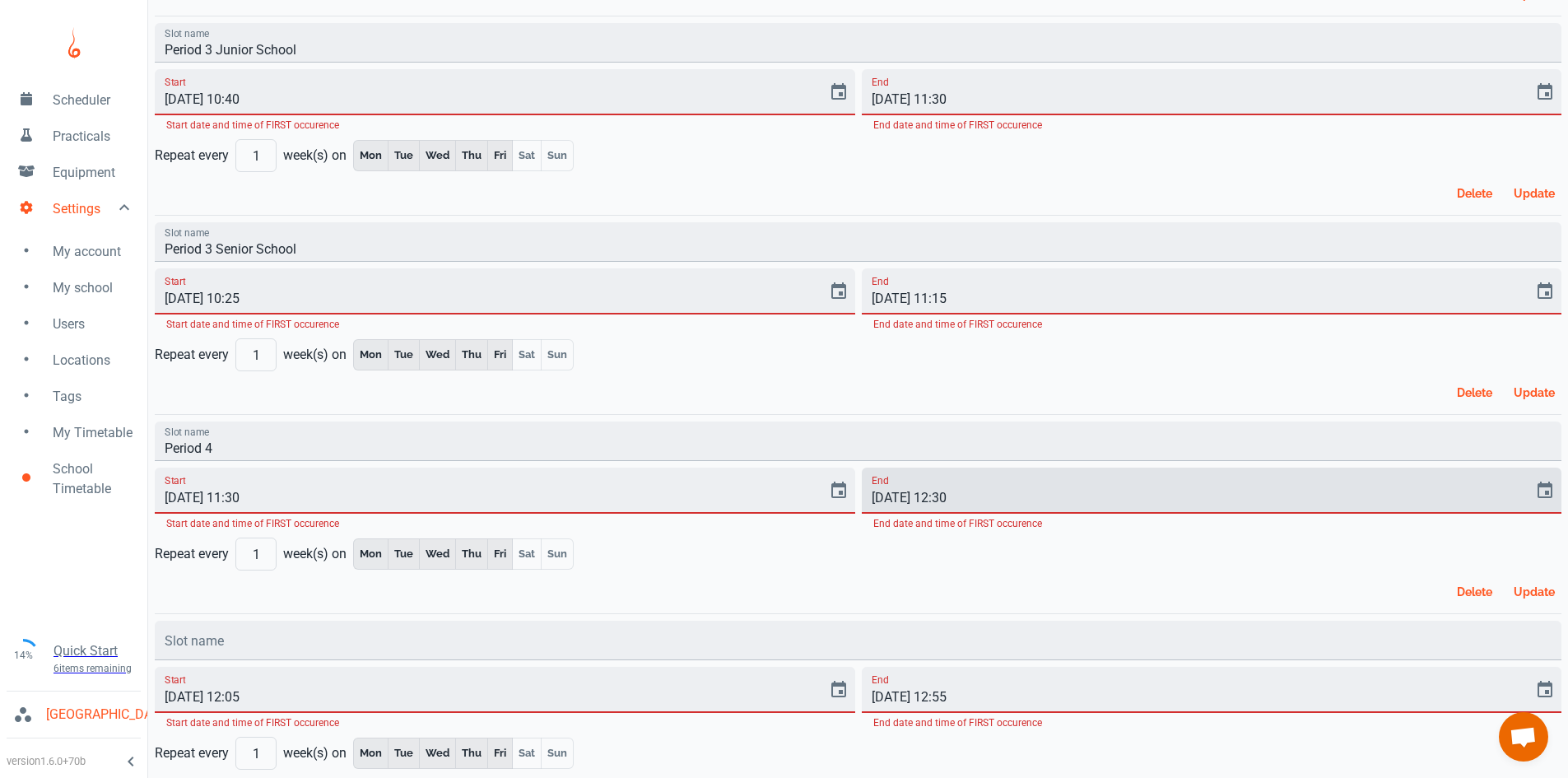
click at [953, 498] on input "[DATE] 12:30" at bounding box center [1192, 491] width 661 height 47
type input "[DATE] 12:20"
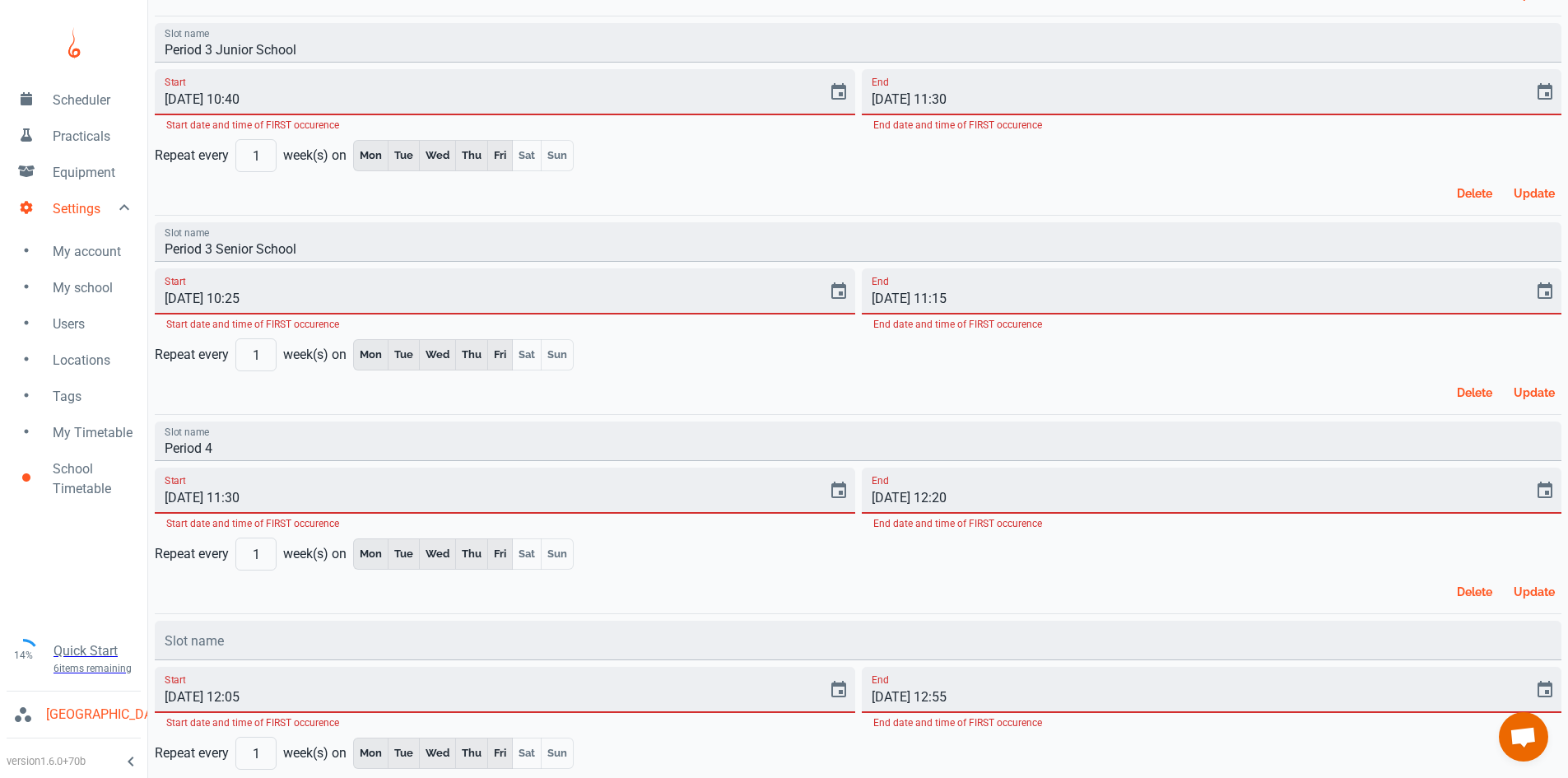
click at [955, 570] on div "Slot name Period 4 Start [DATE] 11:30 Start date and time of FIRST occurence En…" at bounding box center [855, 511] width 1413 height 191
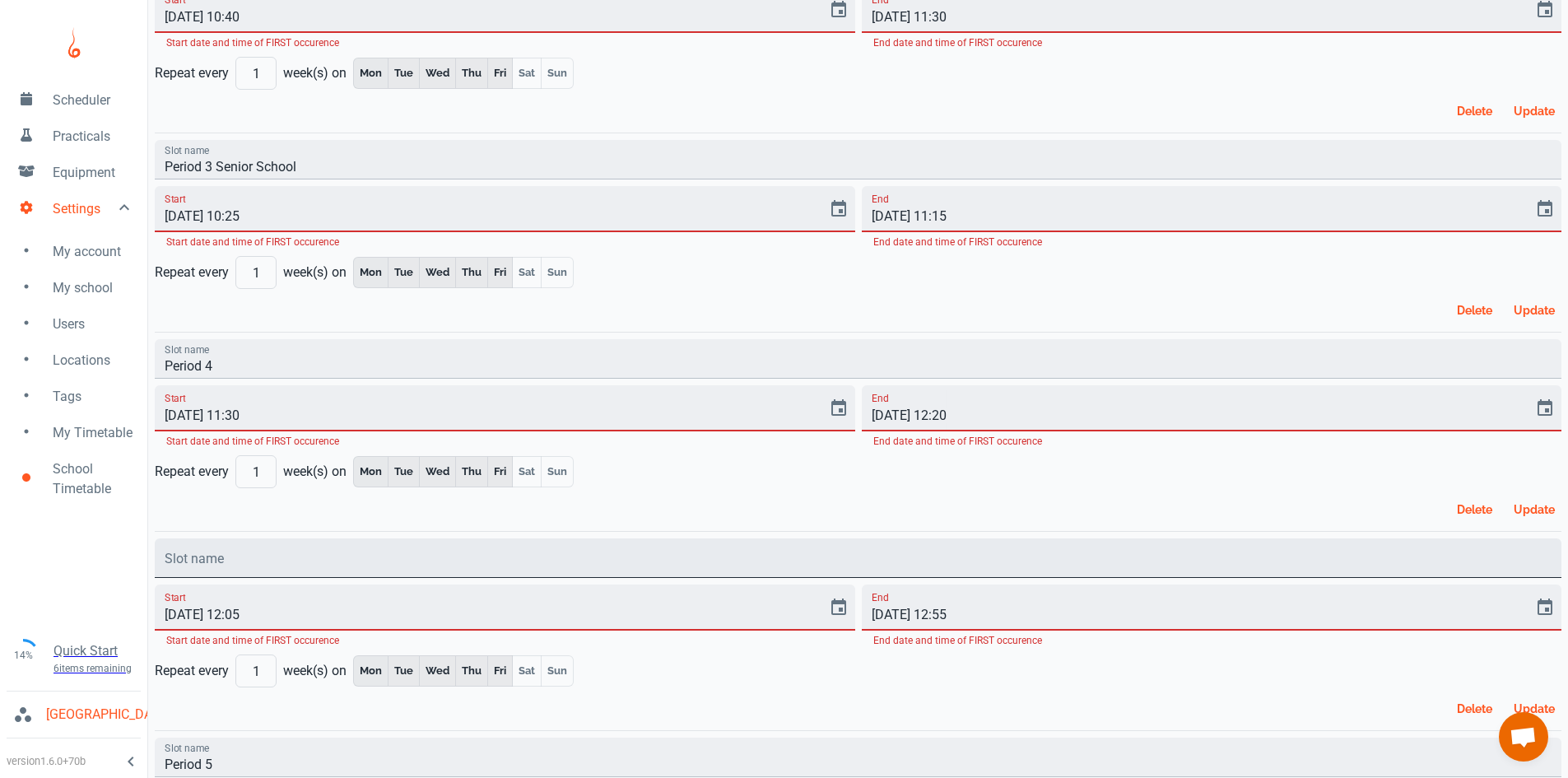
click at [313, 559] on input "Slot name" at bounding box center [858, 558] width 1406 height 40
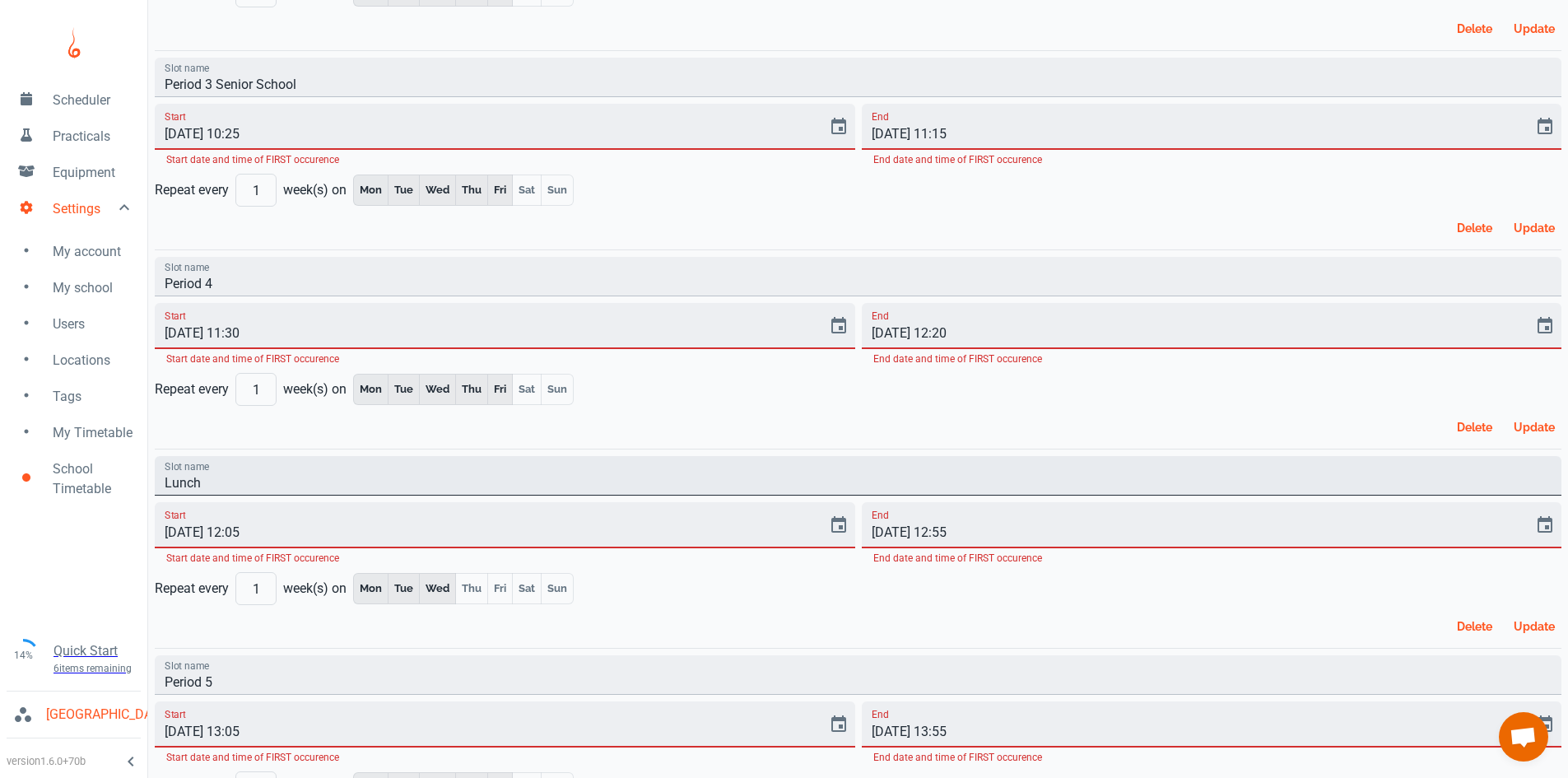
click at [203, 485] on input "Lunch" at bounding box center [858, 475] width 1406 height 40
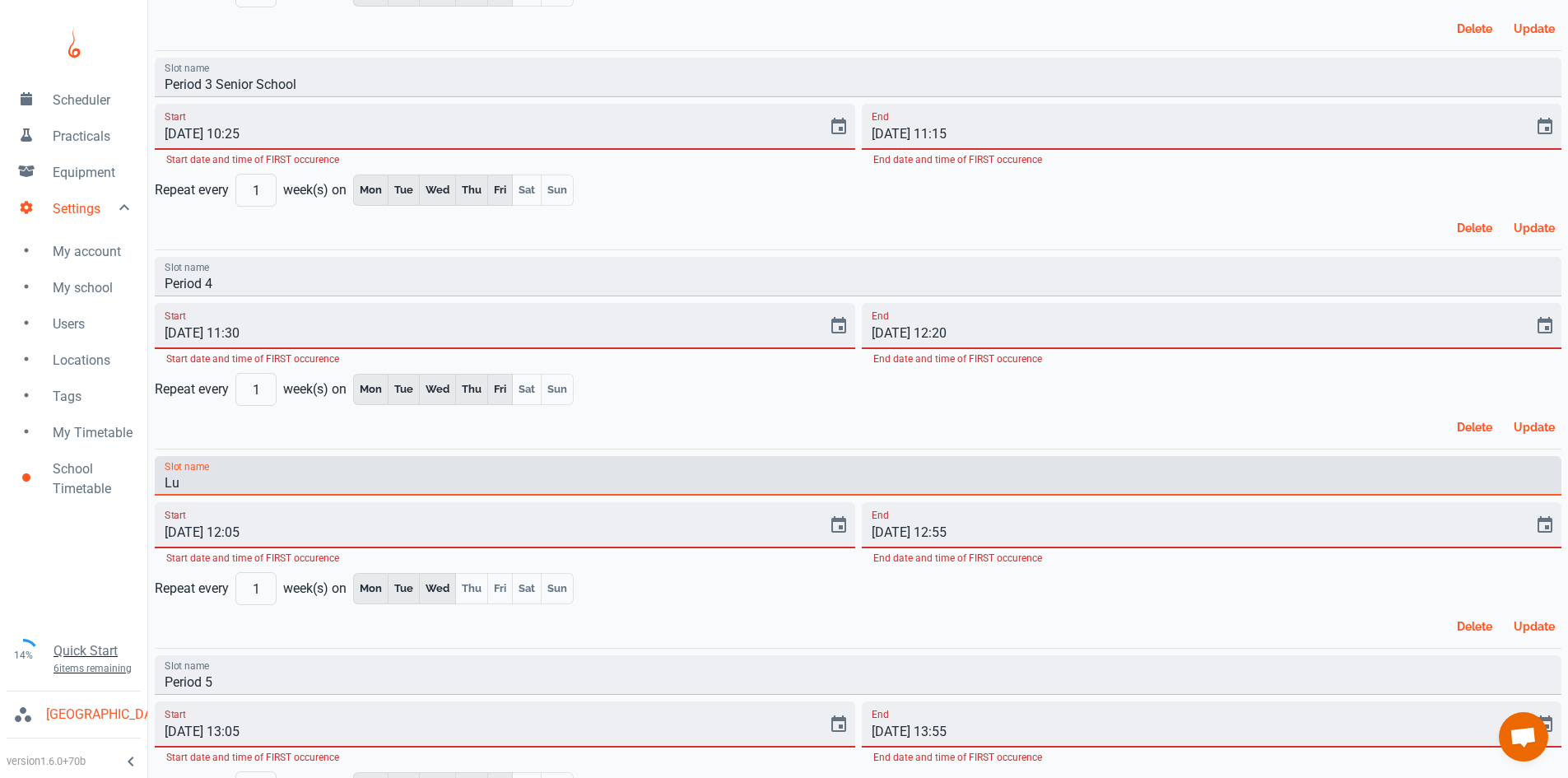
type input "L"
type input "Period 5"
click at [251, 530] on input "[DATE] 12:05" at bounding box center [485, 525] width 661 height 47
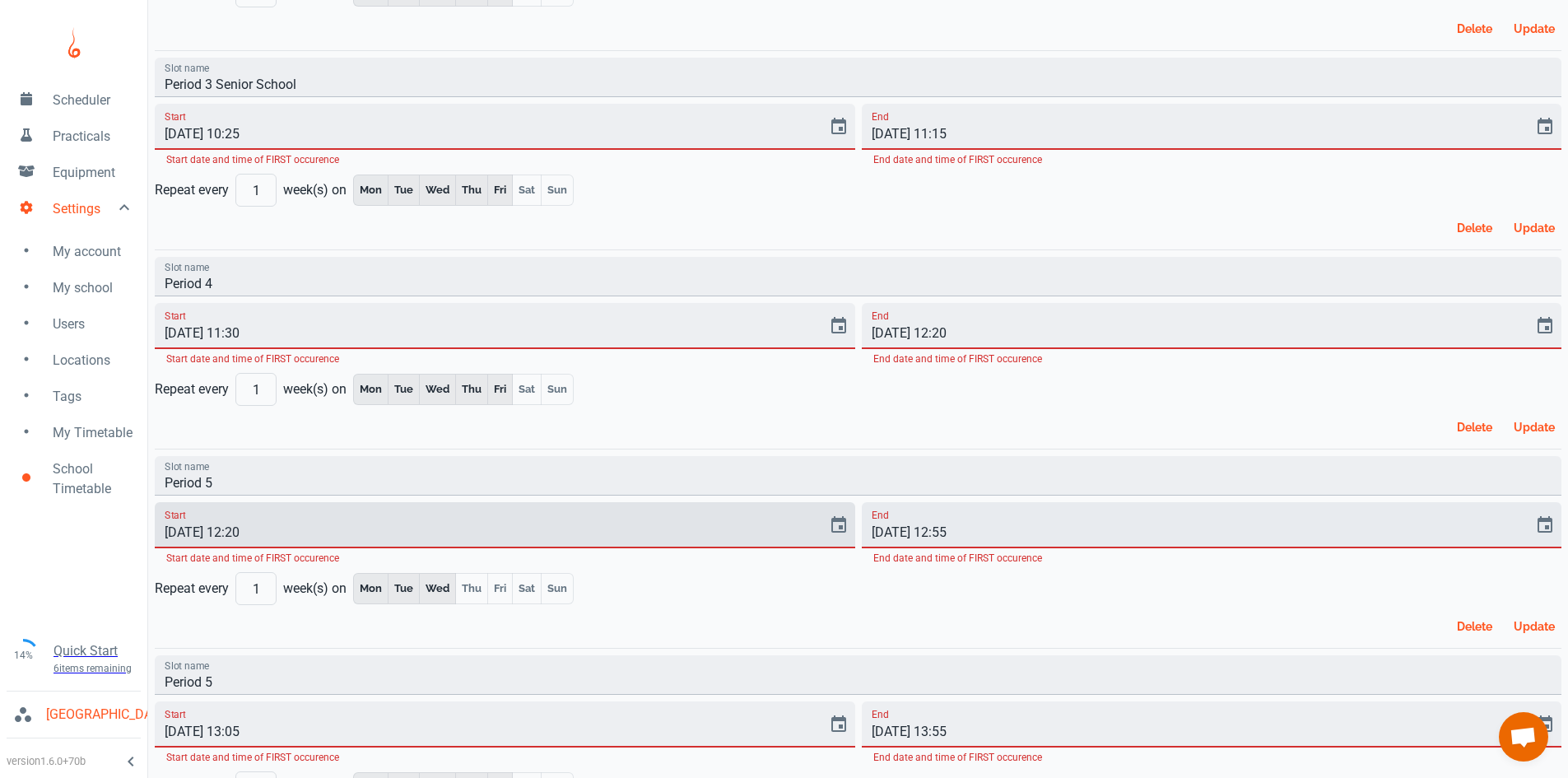
type input "[DATE] 12:20"
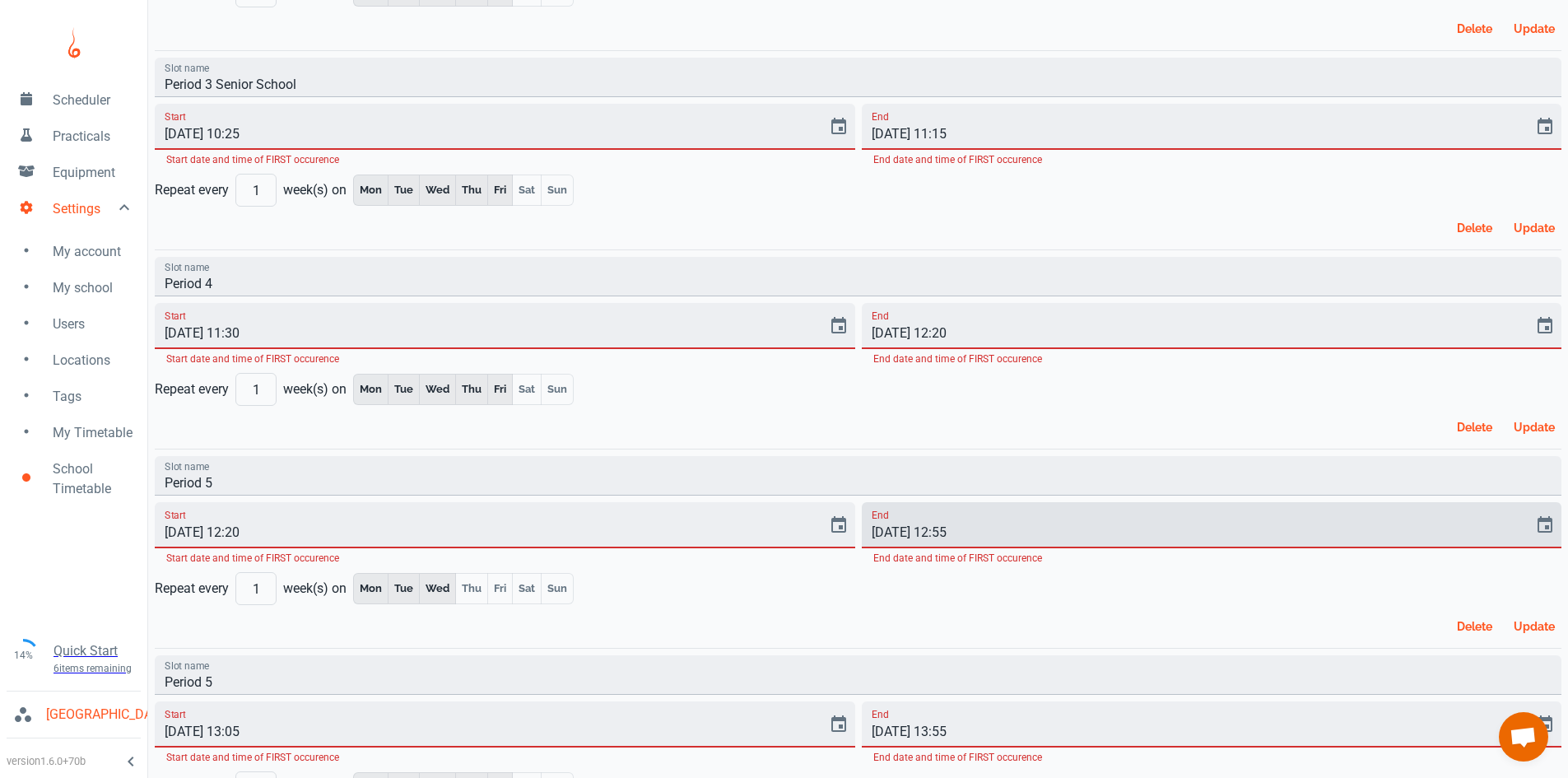
click at [946, 530] on input "[DATE] 12:55" at bounding box center [1192, 525] width 661 height 47
click at [945, 531] on input "[DATE] 12:55" at bounding box center [1192, 525] width 661 height 47
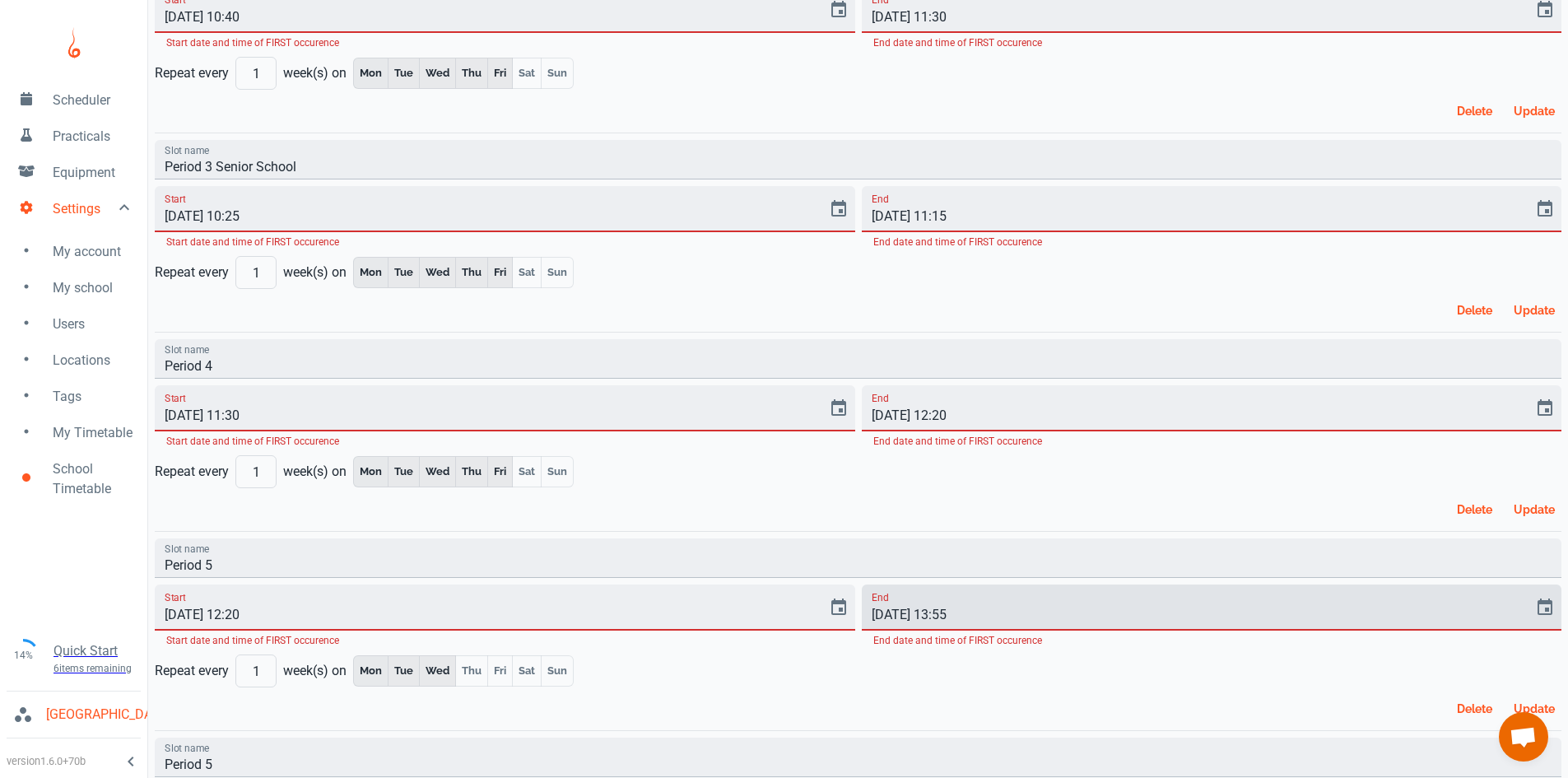
click at [962, 616] on input "[DATE] 13:55" at bounding box center [1192, 608] width 661 height 47
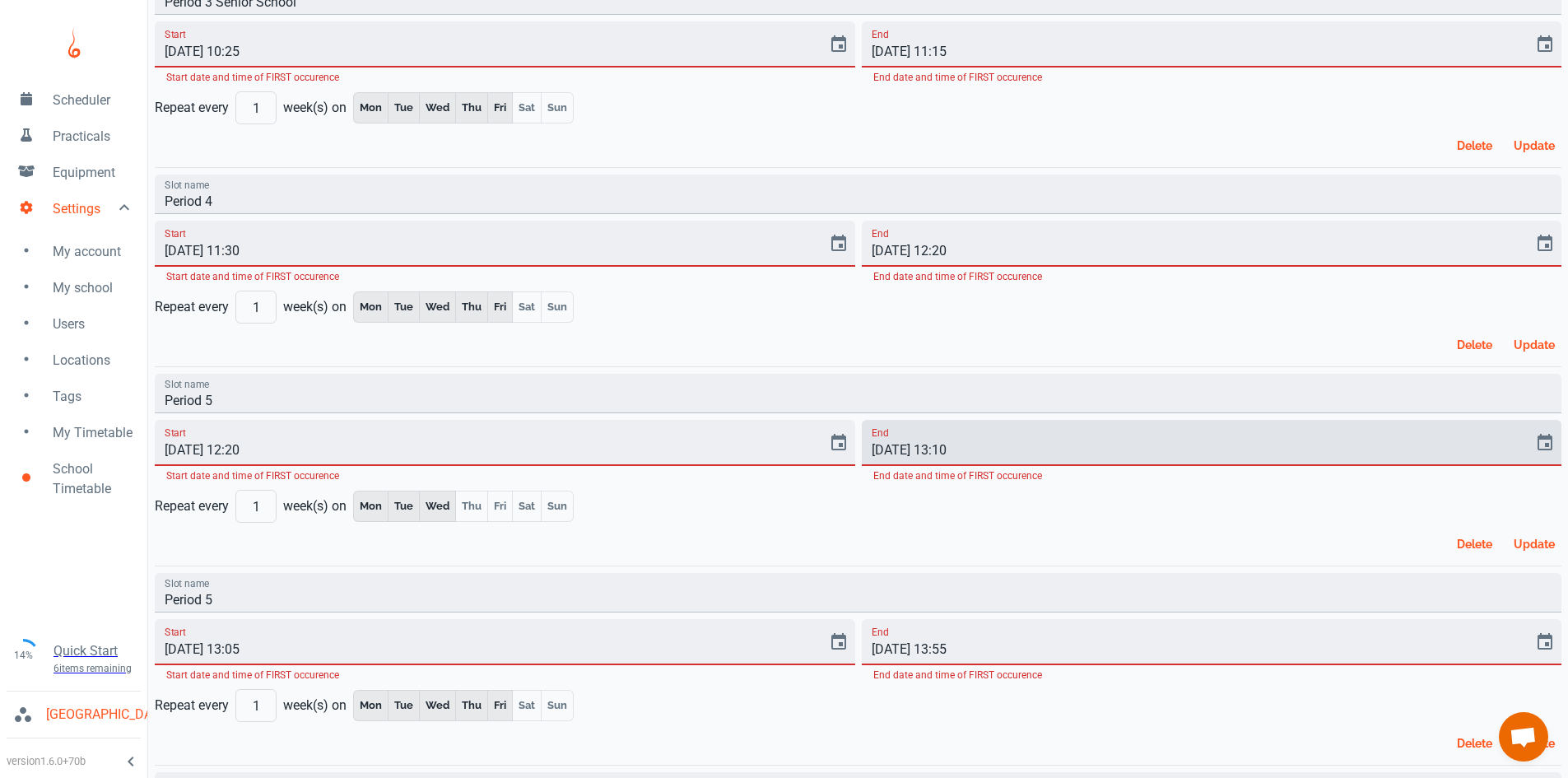
scroll to position [824, 0]
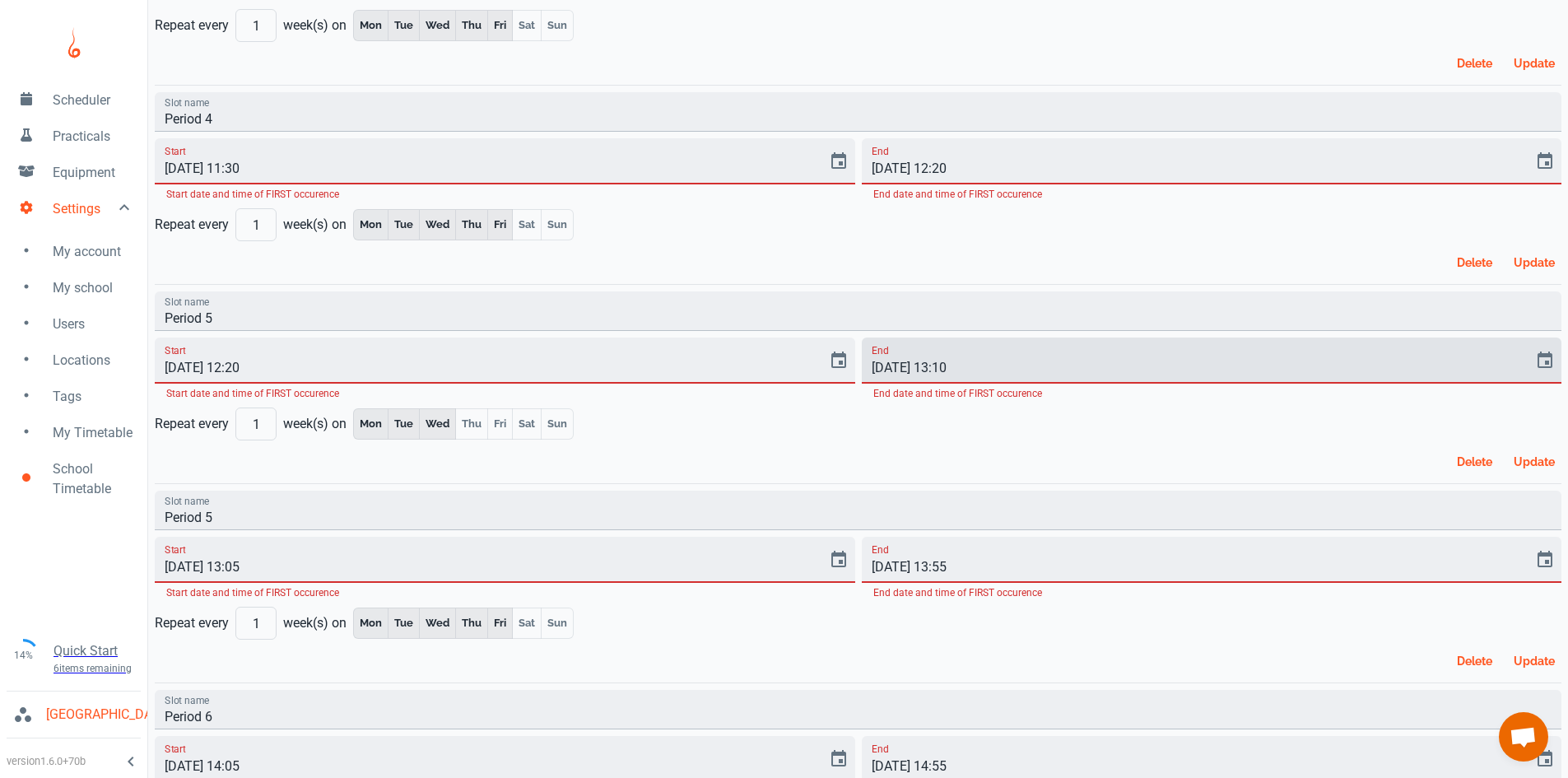
type input "[DATE] 13:10"
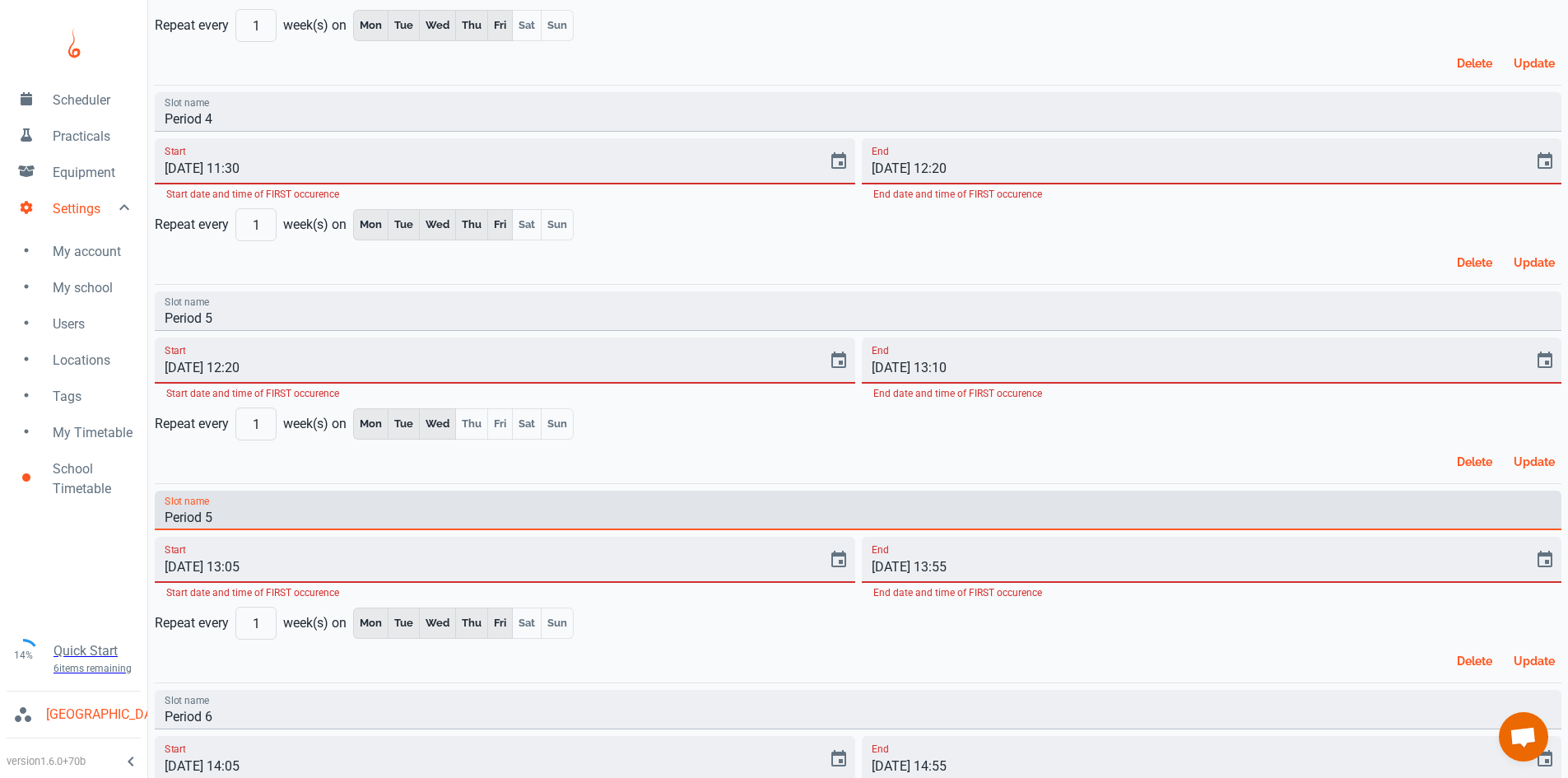
drag, startPoint x: 224, startPoint y: 510, endPoint x: 165, endPoint y: 509, distance: 59.0
click at [165, 509] on input "Period 5" at bounding box center [858, 510] width 1406 height 40
type input "Lunch"
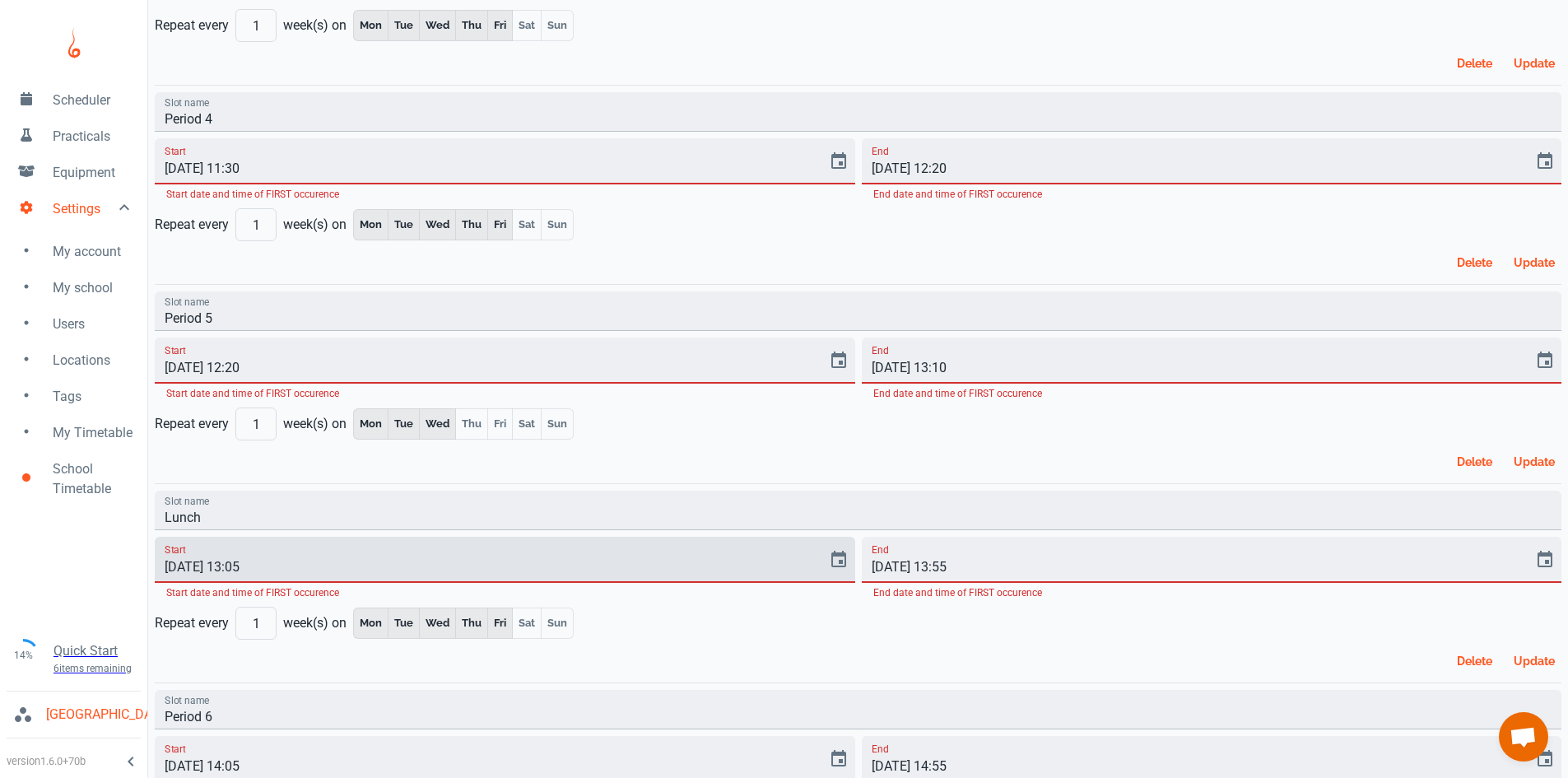
click at [255, 569] on input "[DATE] 13:05" at bounding box center [485, 559] width 661 height 47
type input "[DATE] 13:10"
click at [961, 562] on input "[DATE] 13:55" at bounding box center [1192, 559] width 661 height 47
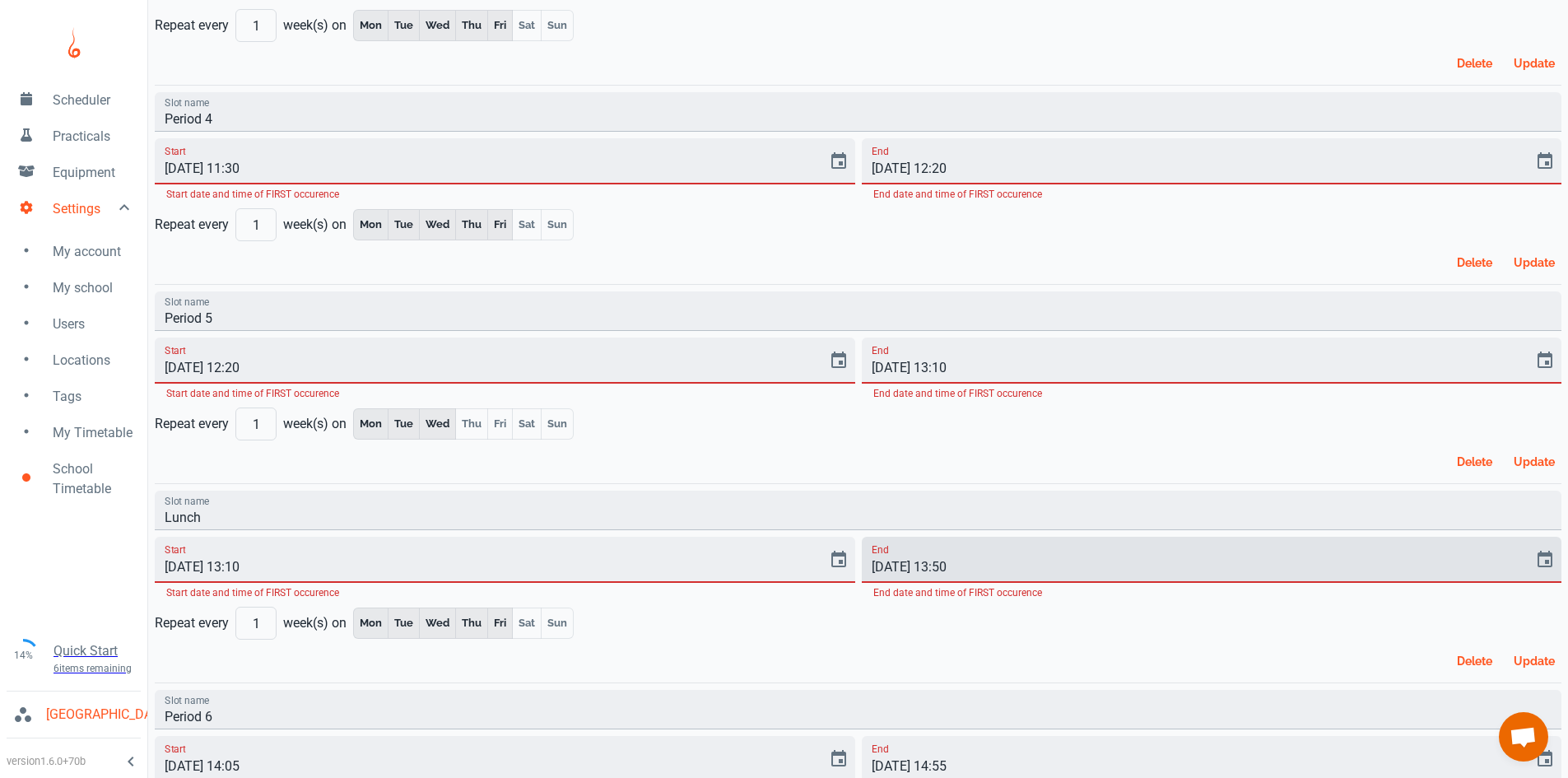
type input "[DATE] 13:50"
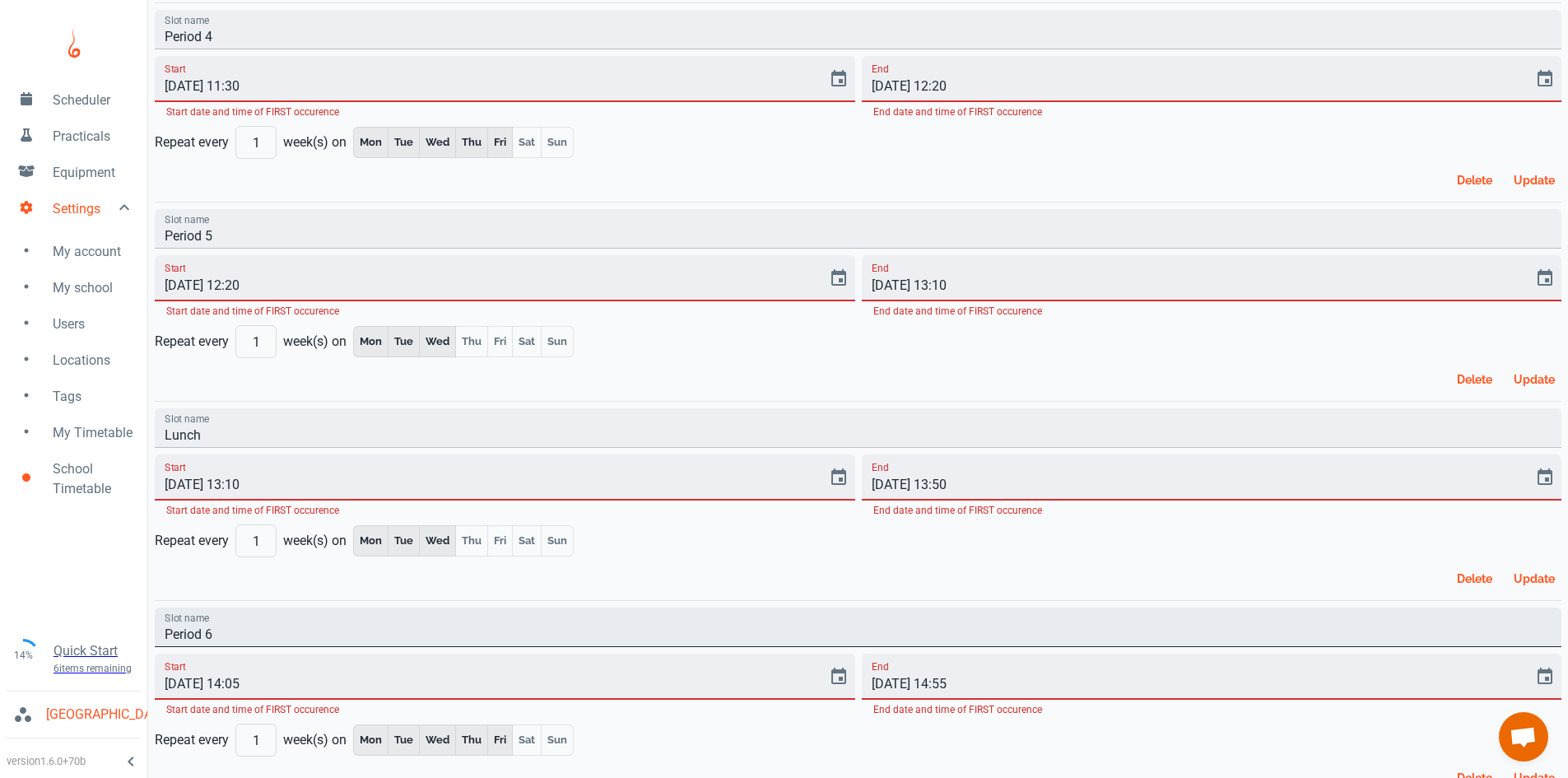
scroll to position [988, 0]
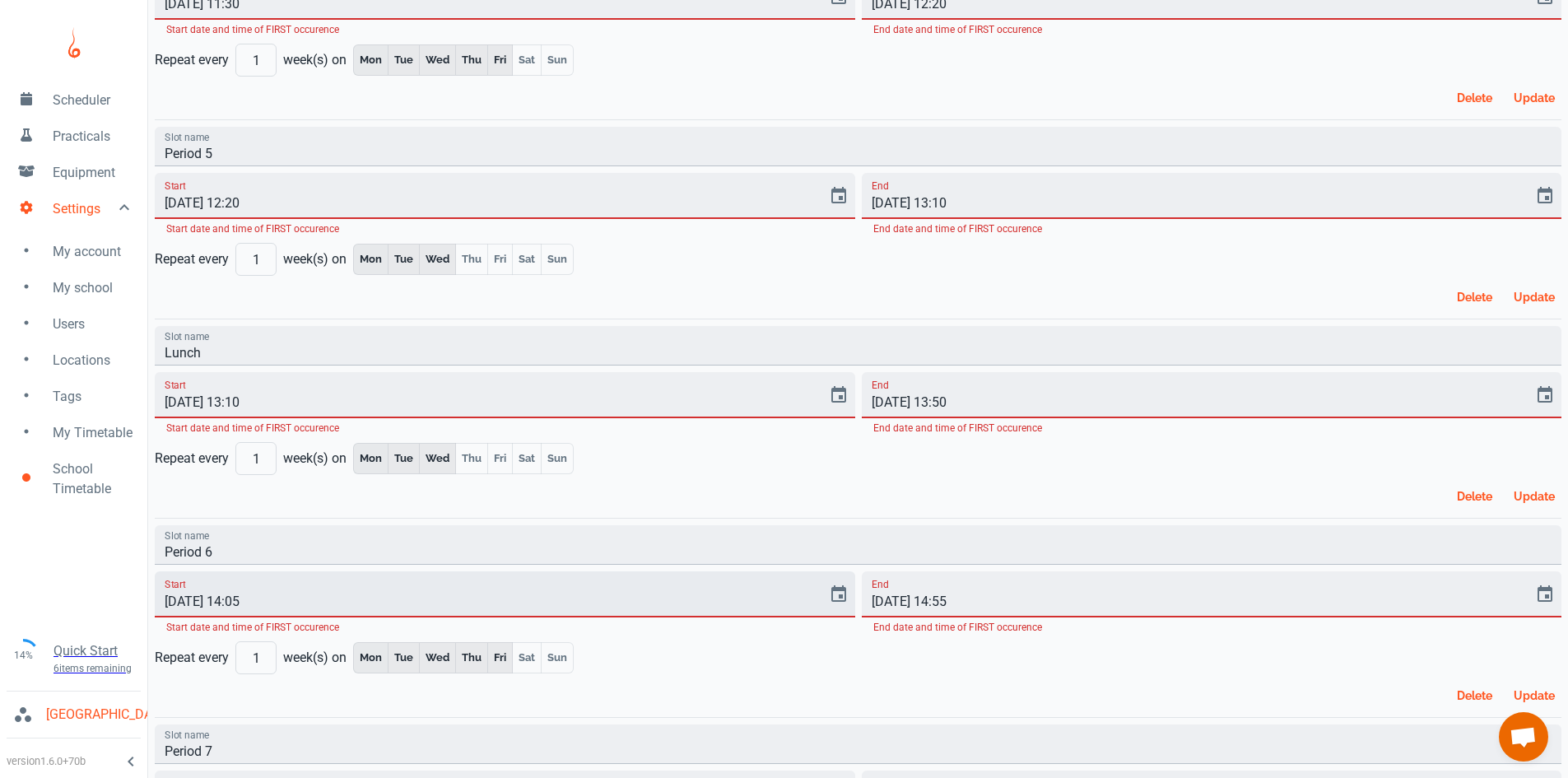
click at [238, 601] on input "[DATE] 14:05" at bounding box center [485, 594] width 661 height 47
type input "[DATE] 13:50"
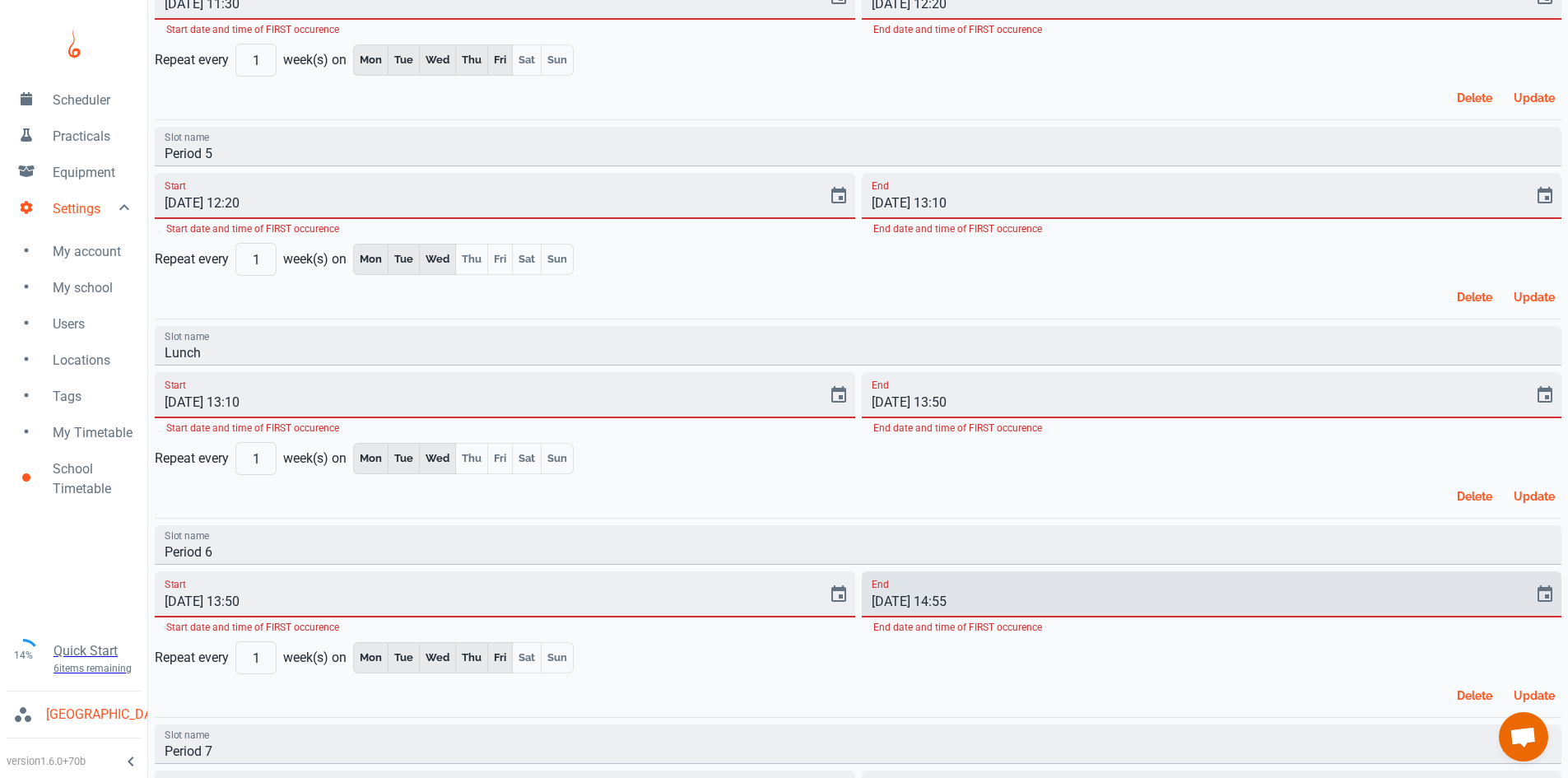
click at [961, 602] on input "[DATE] 14:55" at bounding box center [1192, 594] width 661 height 47
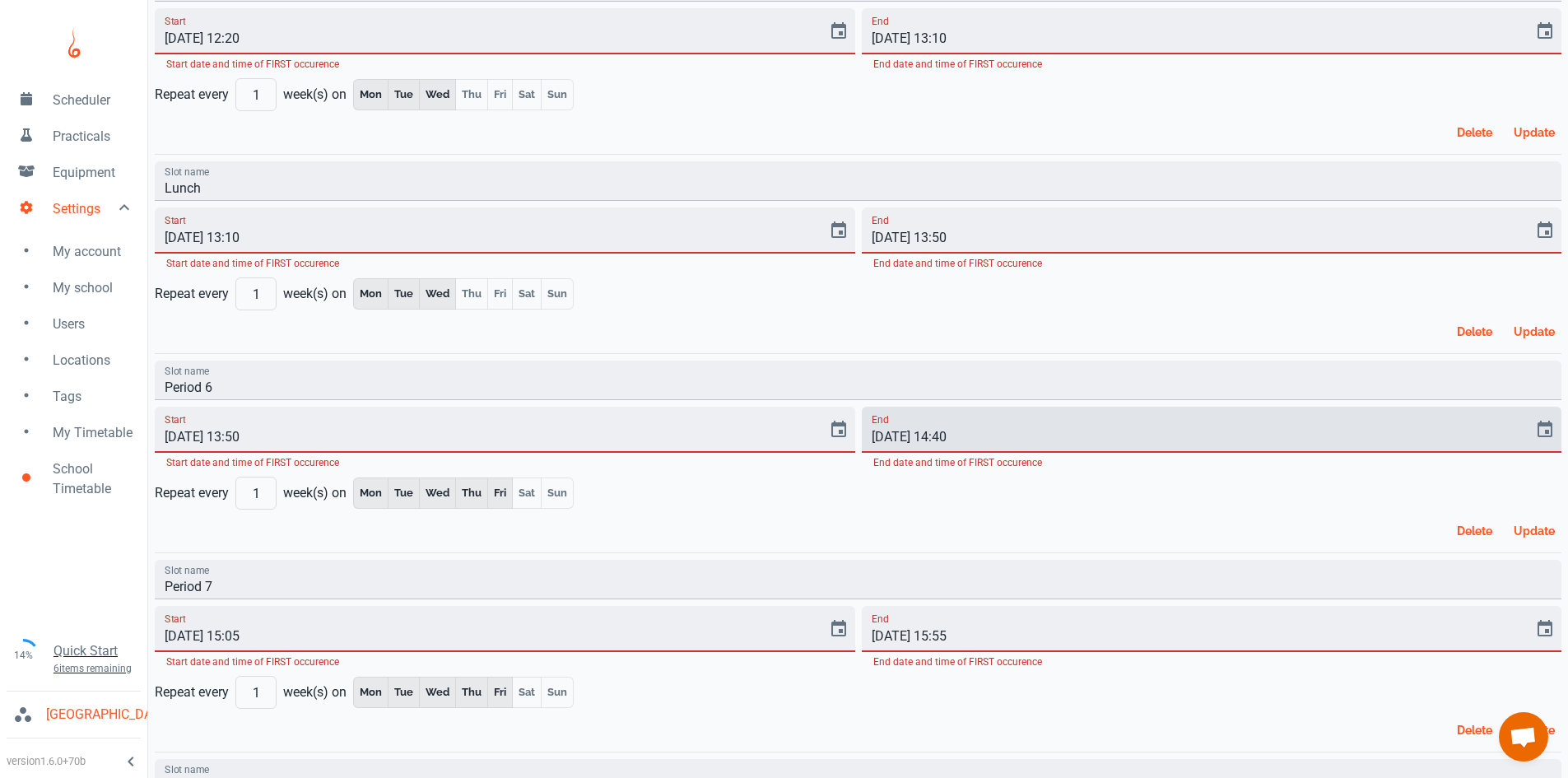
type input "[DATE] 14:40"
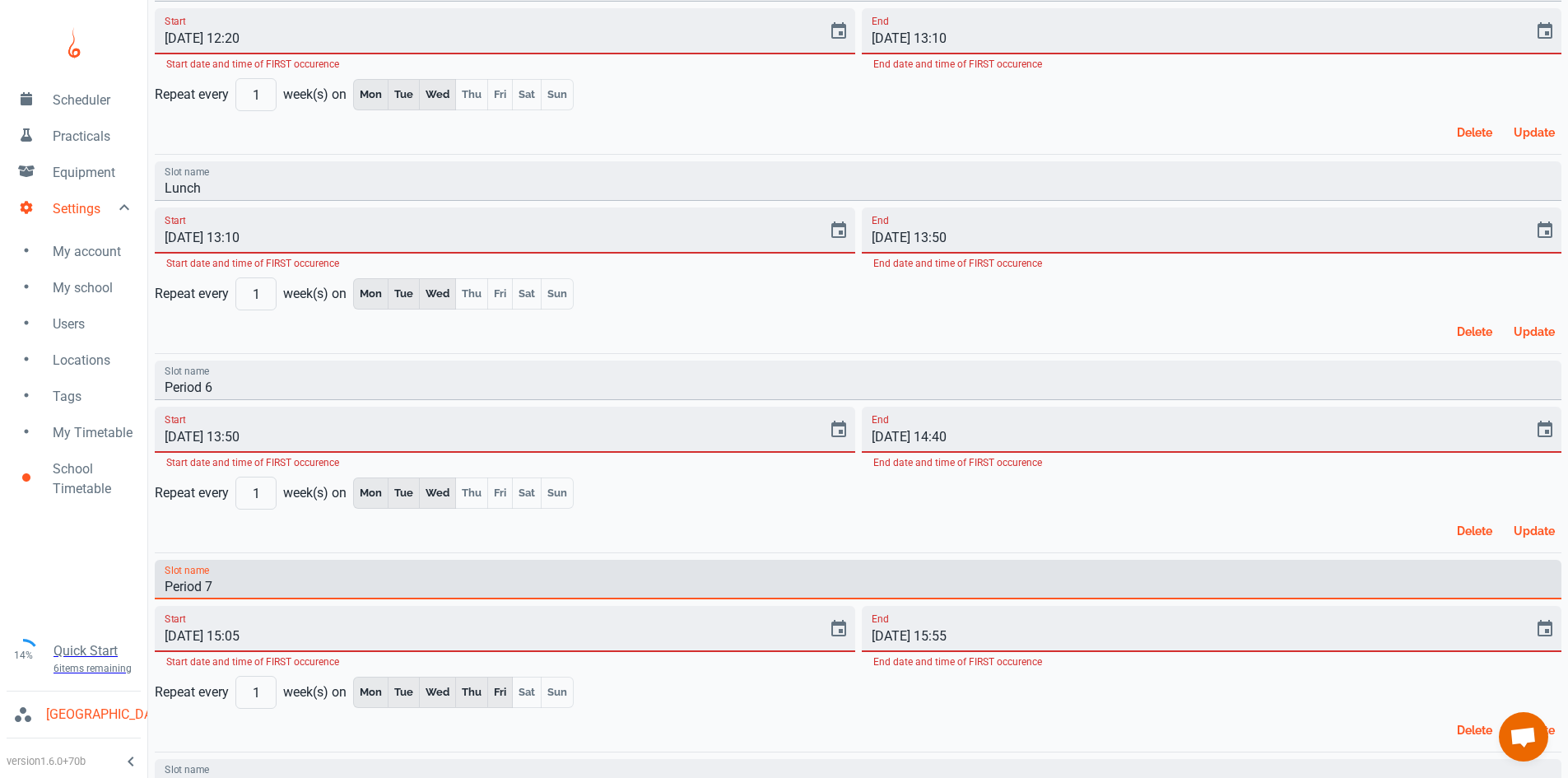
click at [218, 585] on input "Period 7" at bounding box center [858, 580] width 1406 height 40
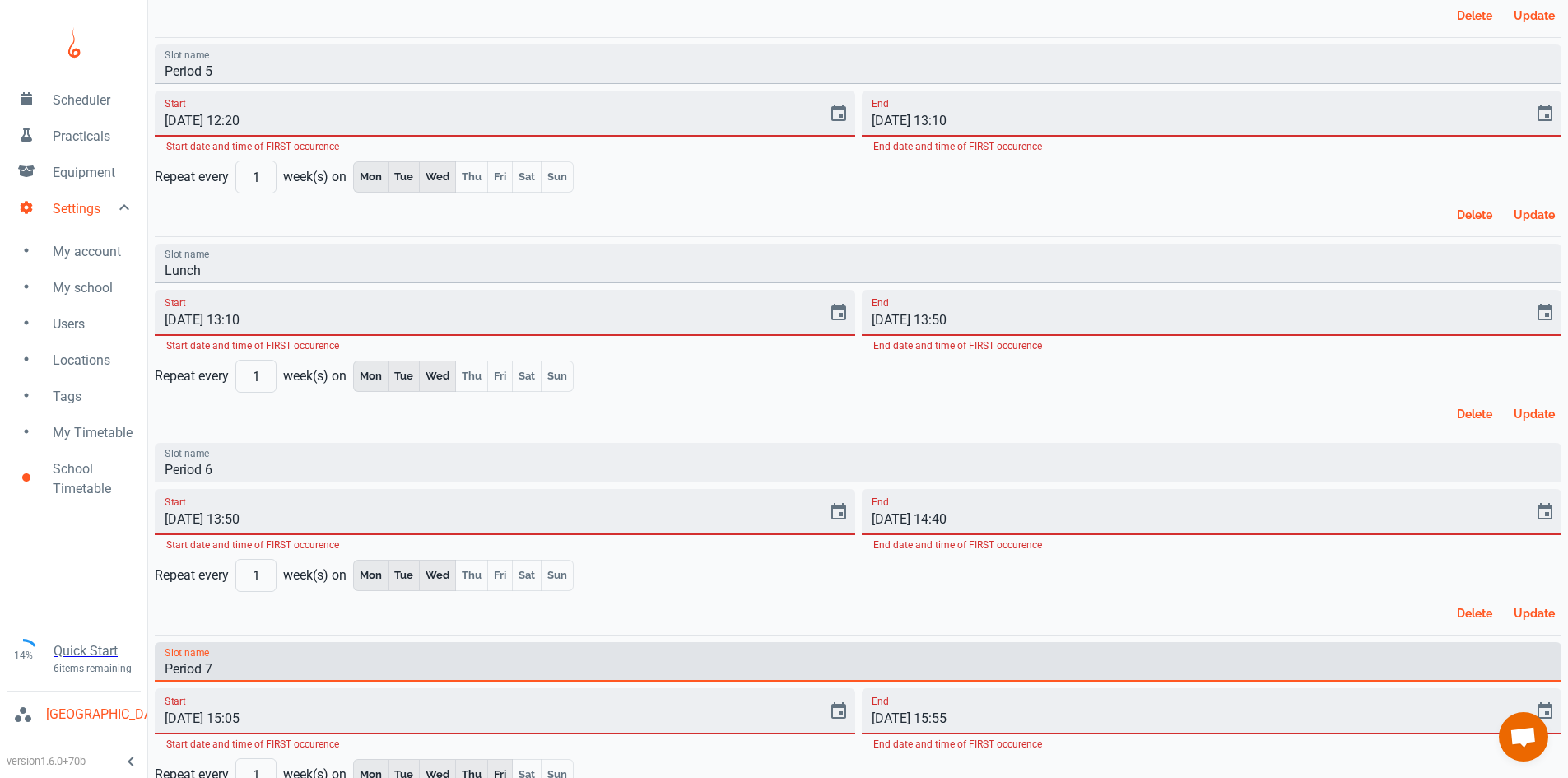
scroll to position [1235, 0]
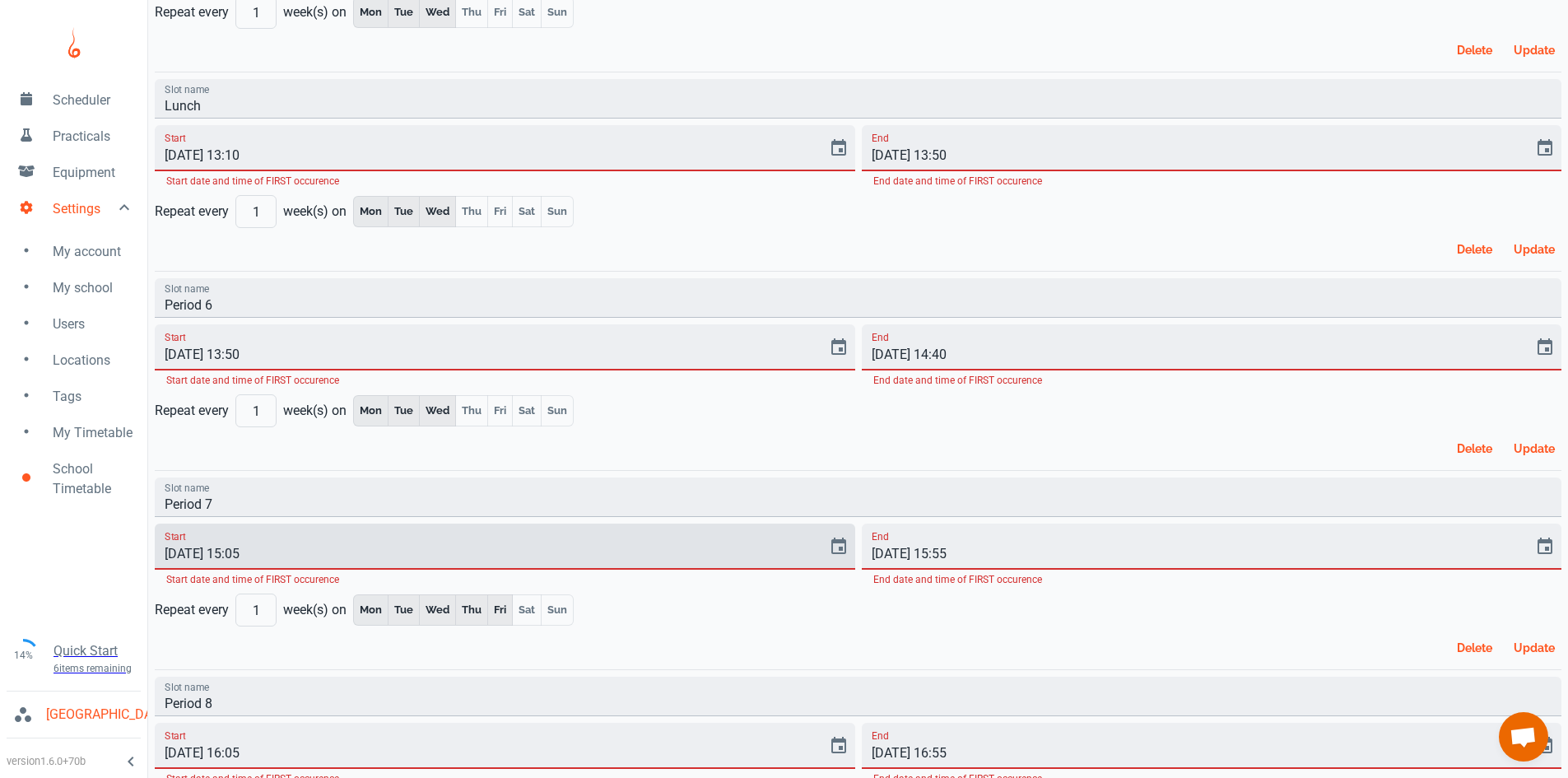
click at [238, 558] on input "[DATE] 15:05" at bounding box center [485, 546] width 661 height 47
click at [257, 553] on input "[DATE] 14:05" at bounding box center [485, 546] width 661 height 47
type input "[DATE] 14:40"
click at [964, 555] on input "[DATE] 15:55" at bounding box center [1192, 546] width 661 height 47
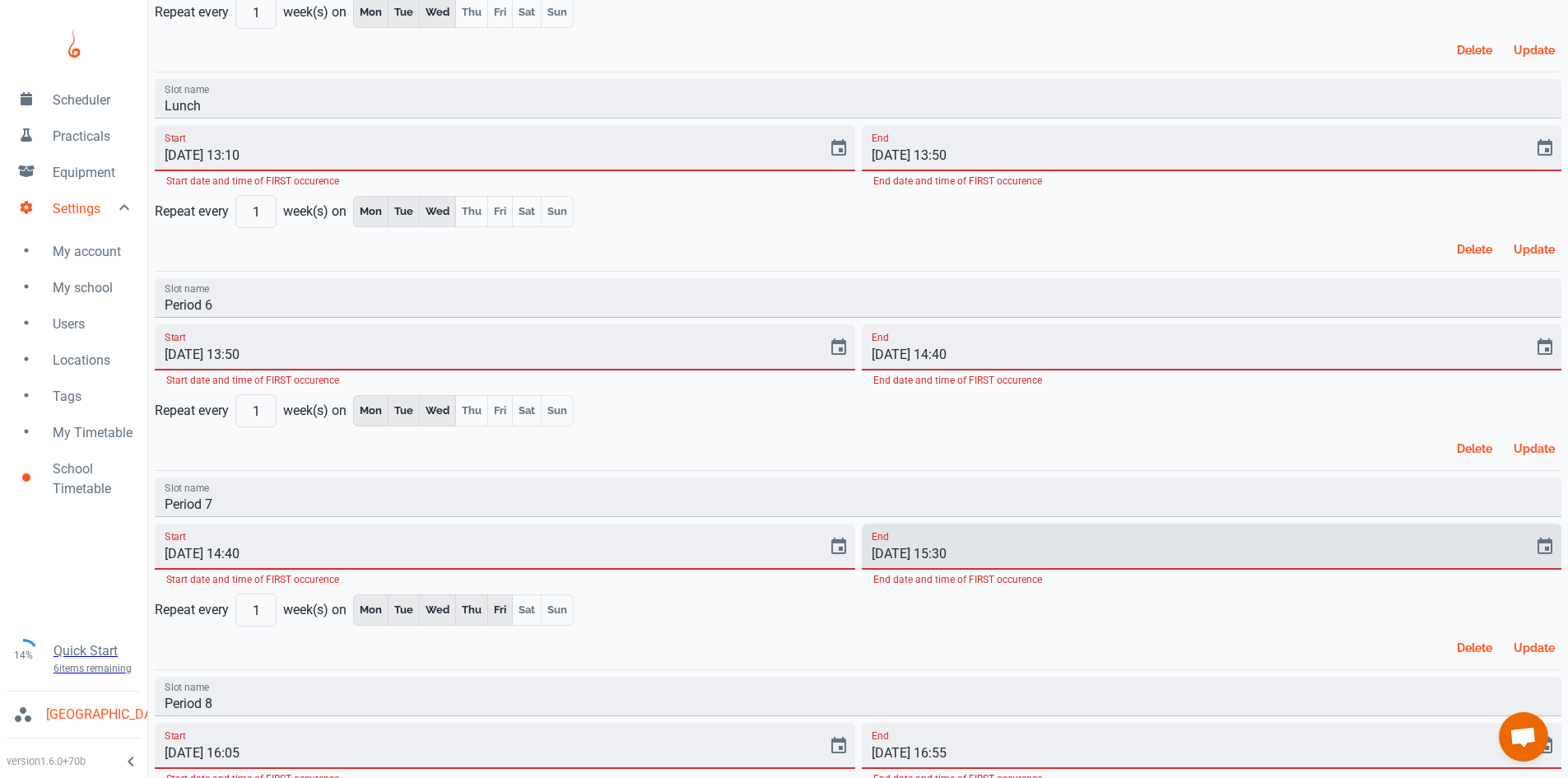
type input "[DATE] 15:30"
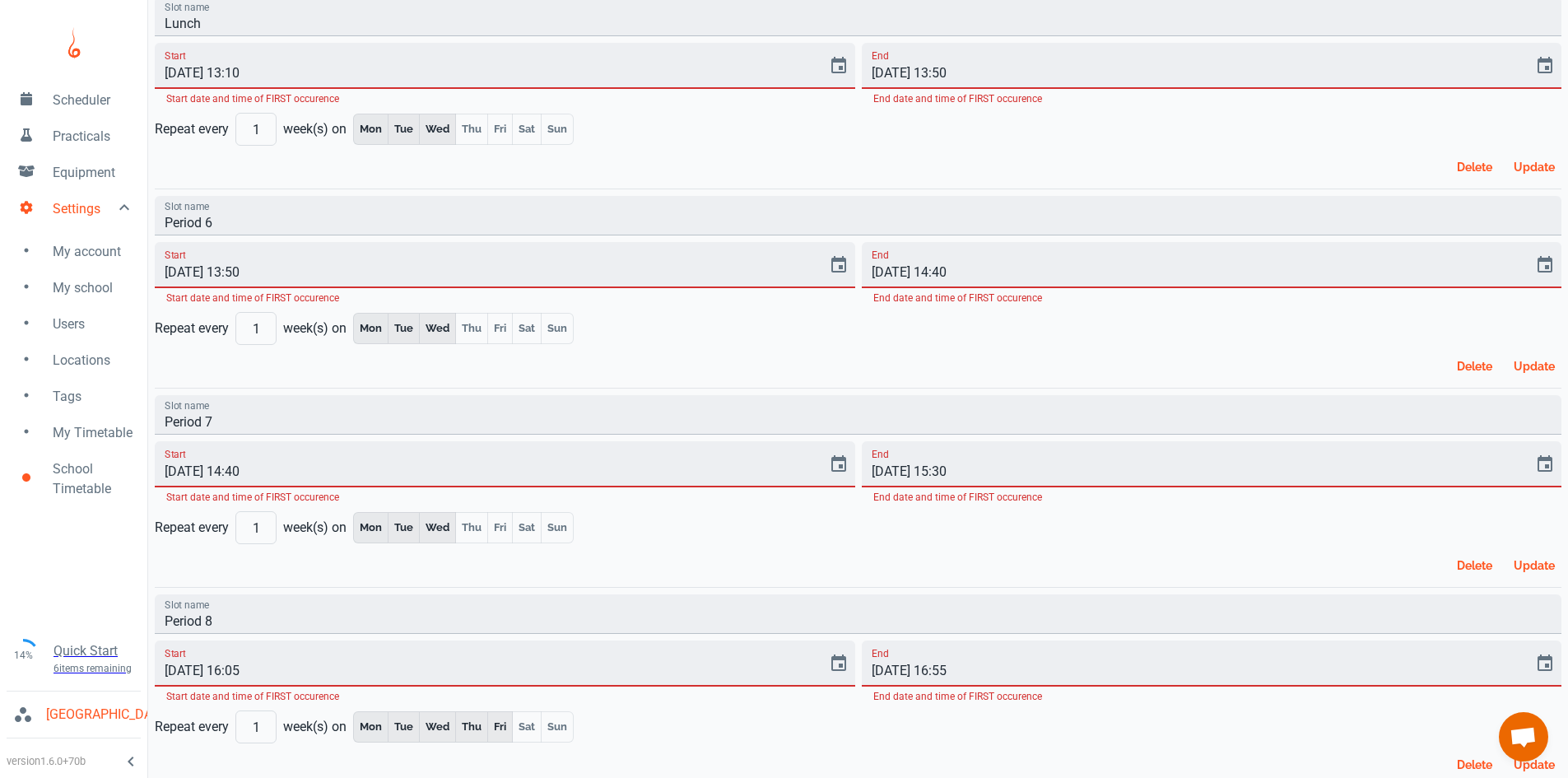
scroll to position [1326, 0]
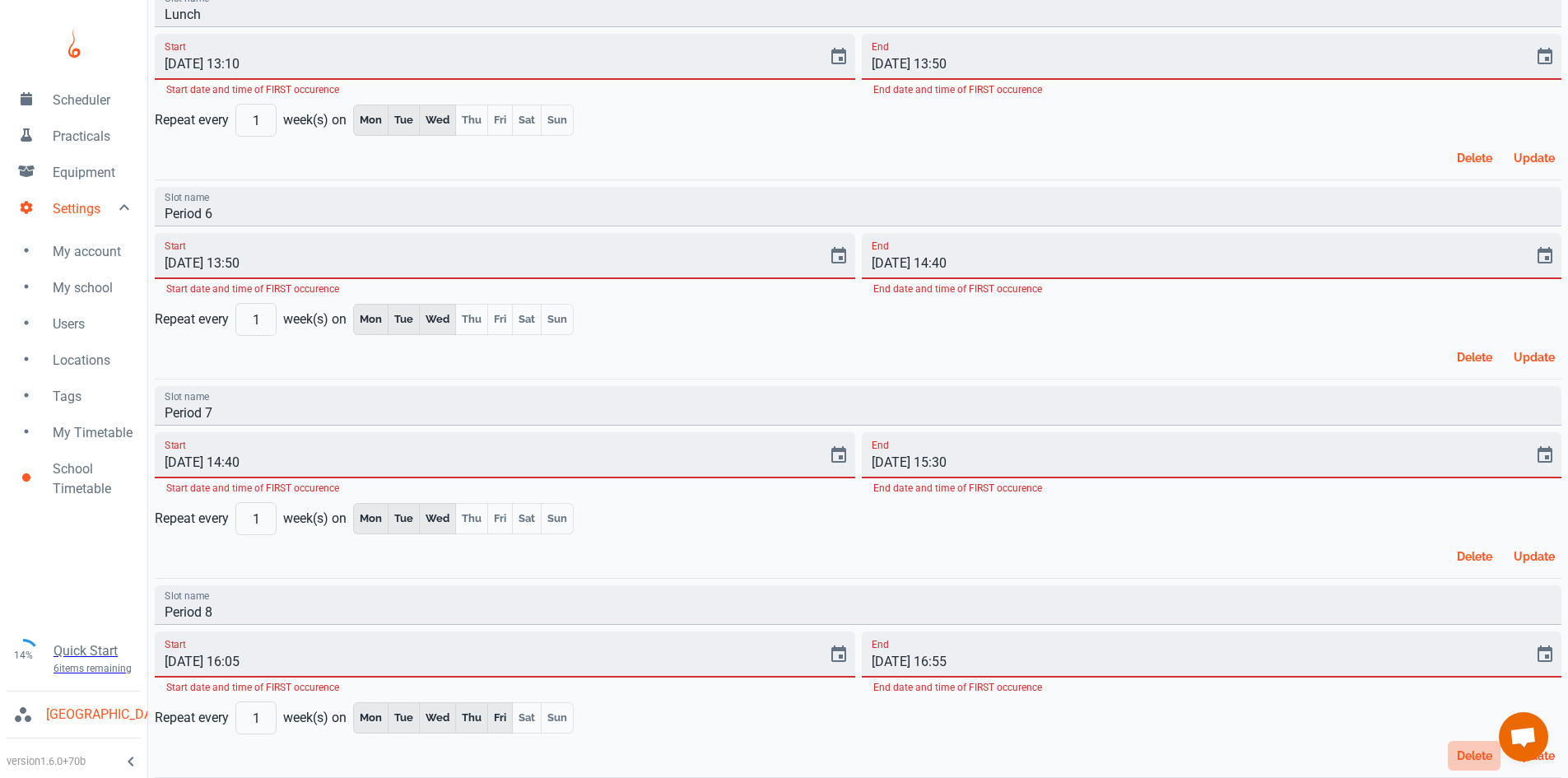
click at [1473, 755] on button "Delete" at bounding box center [1474, 756] width 53 height 30
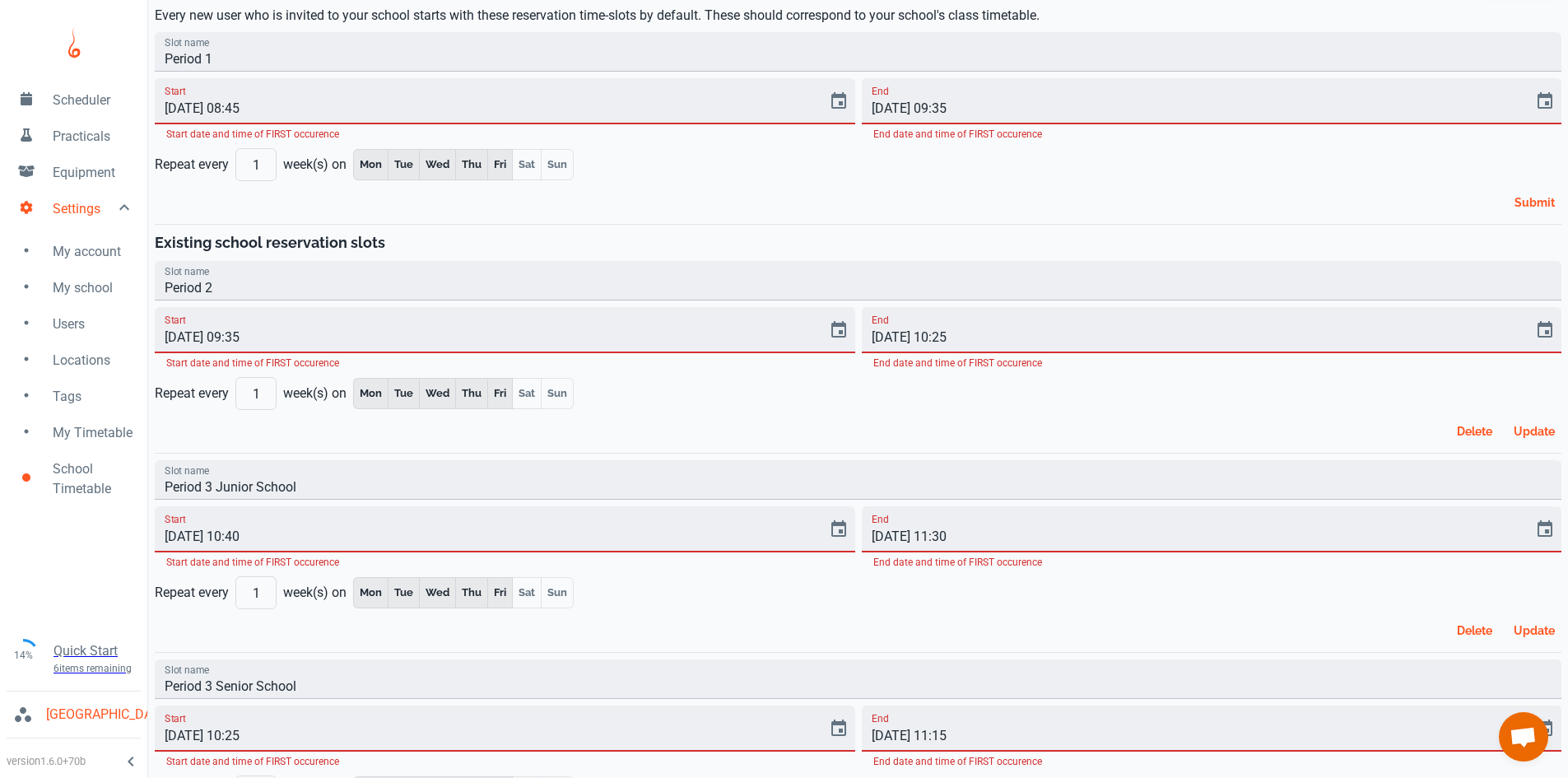
scroll to position [0, 0]
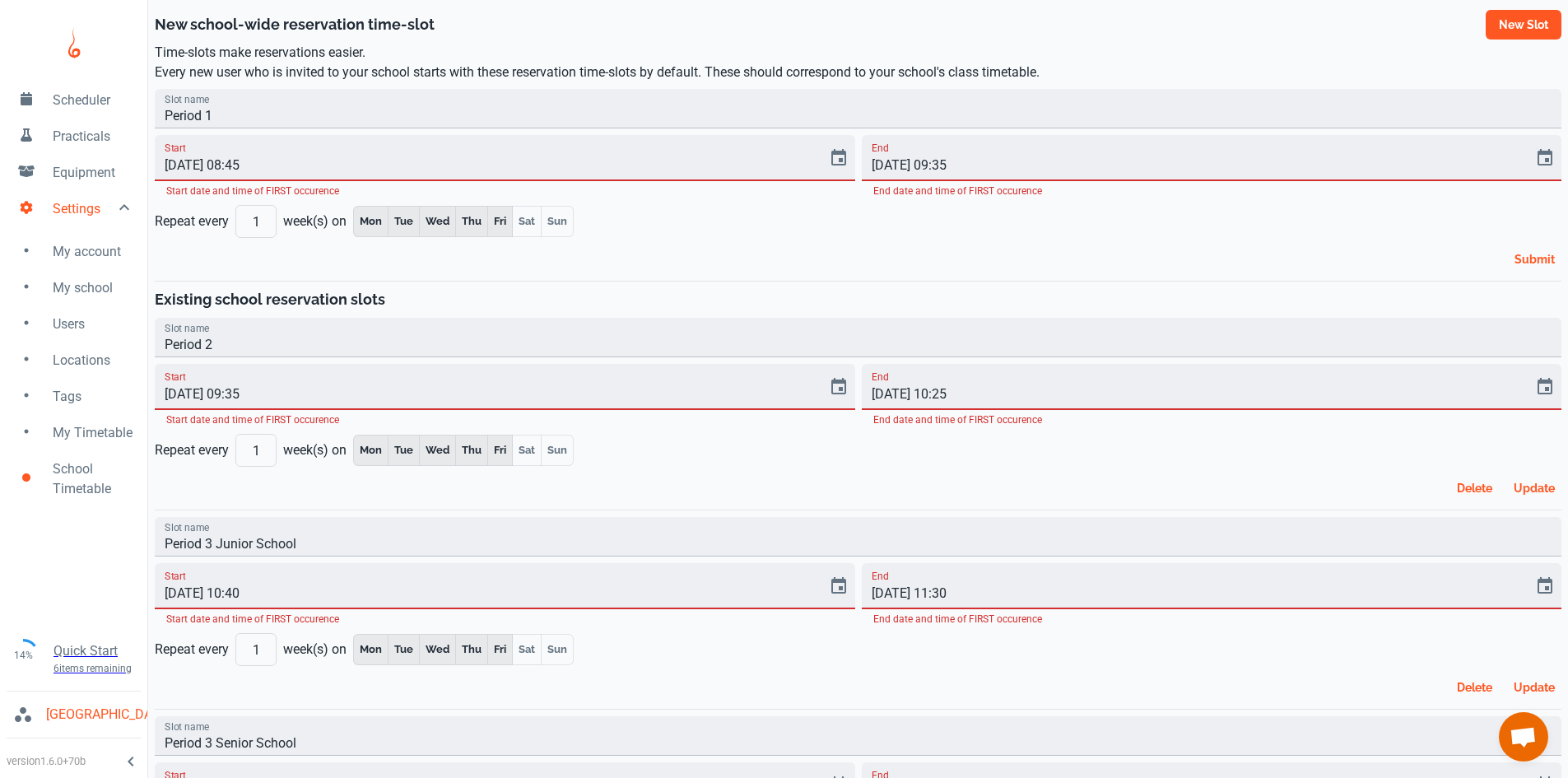
click at [1529, 33] on button "New slot" at bounding box center [1523, 25] width 76 height 30
click at [1516, 32] on button "New slot" at bounding box center [1523, 25] width 76 height 30
click at [867, 21] on div "New school-wide reservation time-slot New slot" at bounding box center [858, 25] width 1406 height 36
click at [454, 52] on p "Time-slots make reservations easier. Every new user who is invited to your scho…" at bounding box center [858, 62] width 1406 height 40
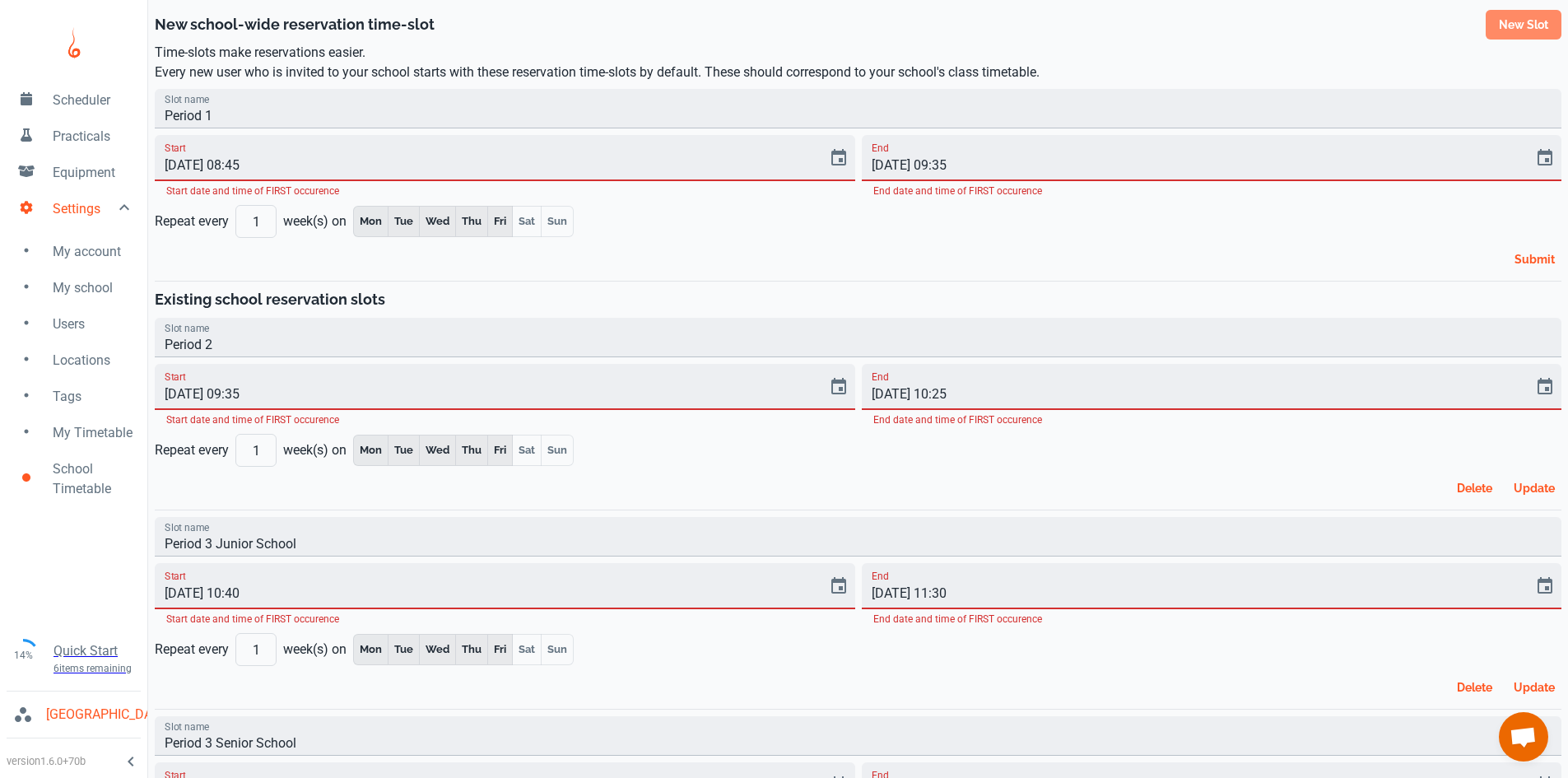
click at [1521, 32] on button "New slot" at bounding box center [1523, 25] width 76 height 30
click at [108, 443] on link "My Timetable" at bounding box center [74, 431] width 147 height 36
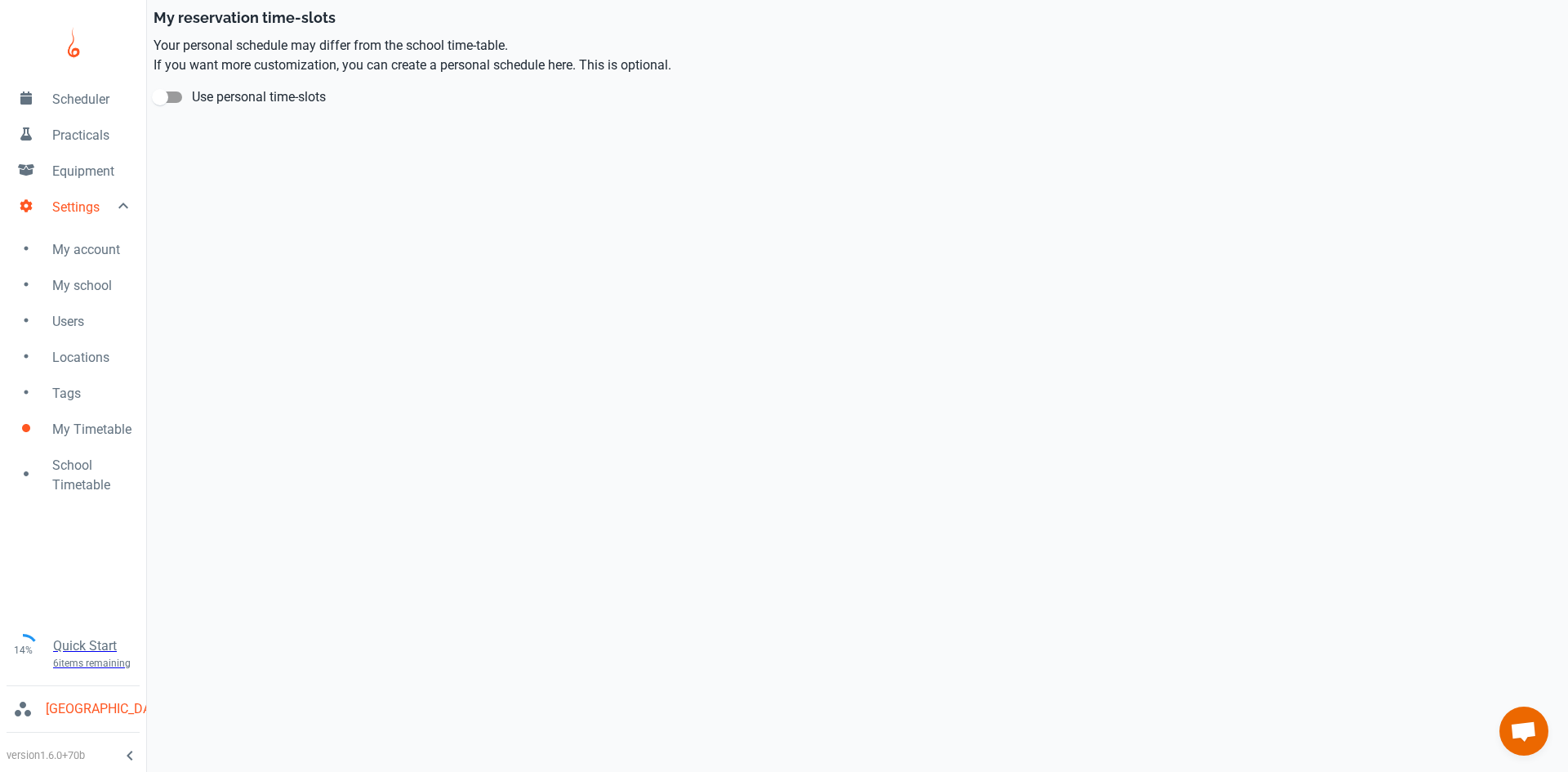
click at [90, 470] on span "School Timetable" at bounding box center [92, 475] width 81 height 39
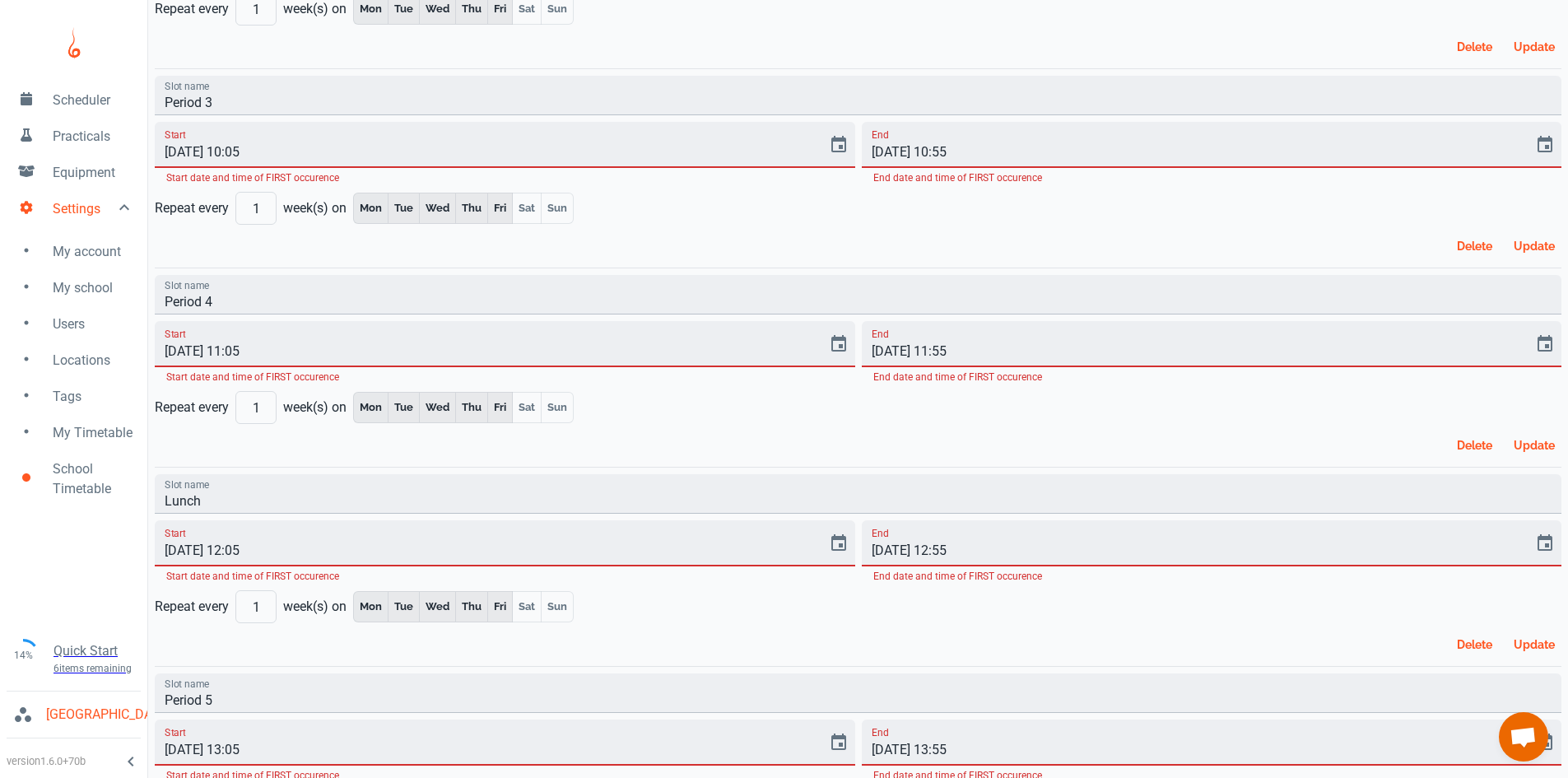
scroll to position [494, 0]
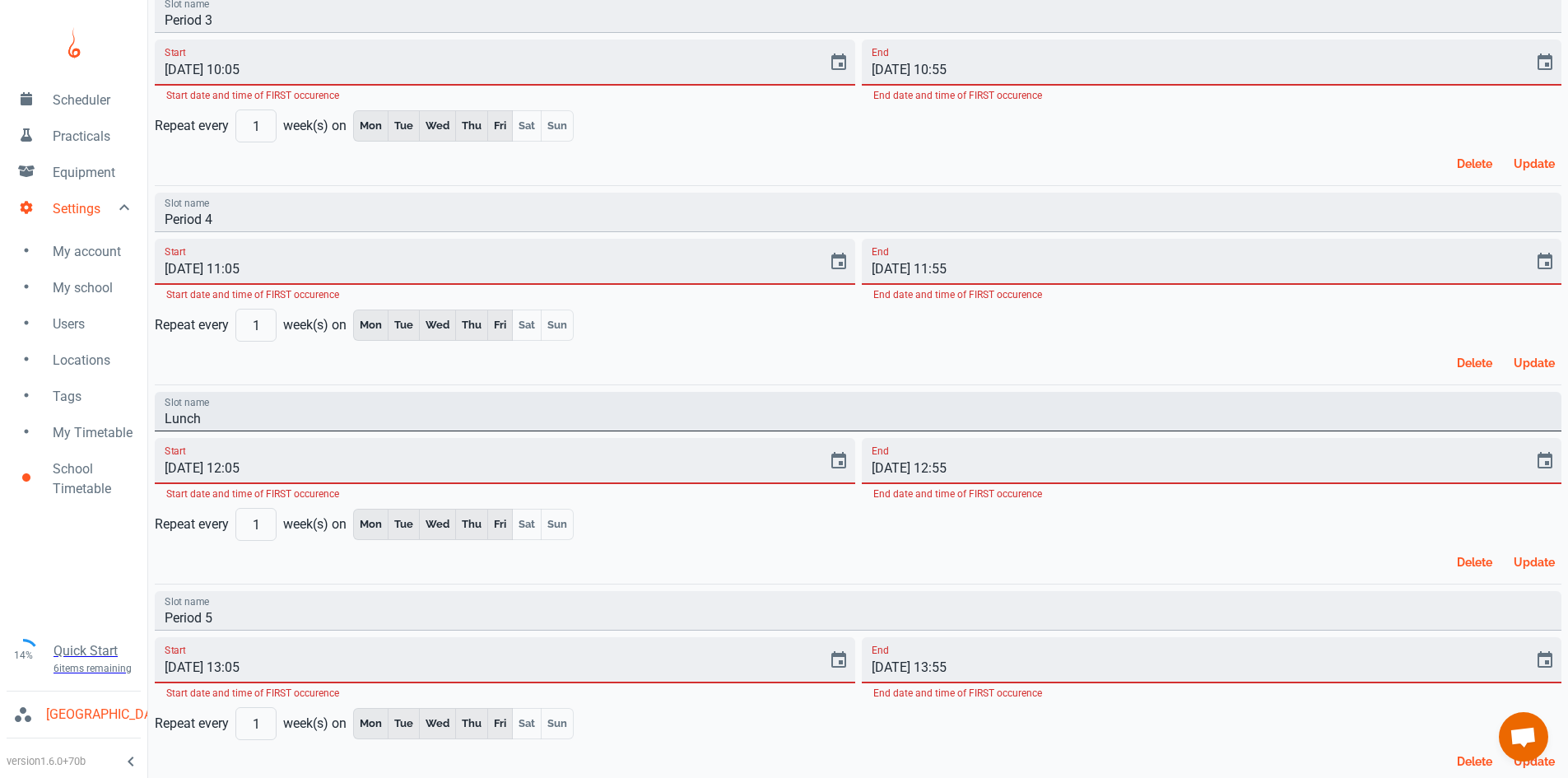
click at [276, 418] on input "Lunch" at bounding box center [858, 411] width 1406 height 40
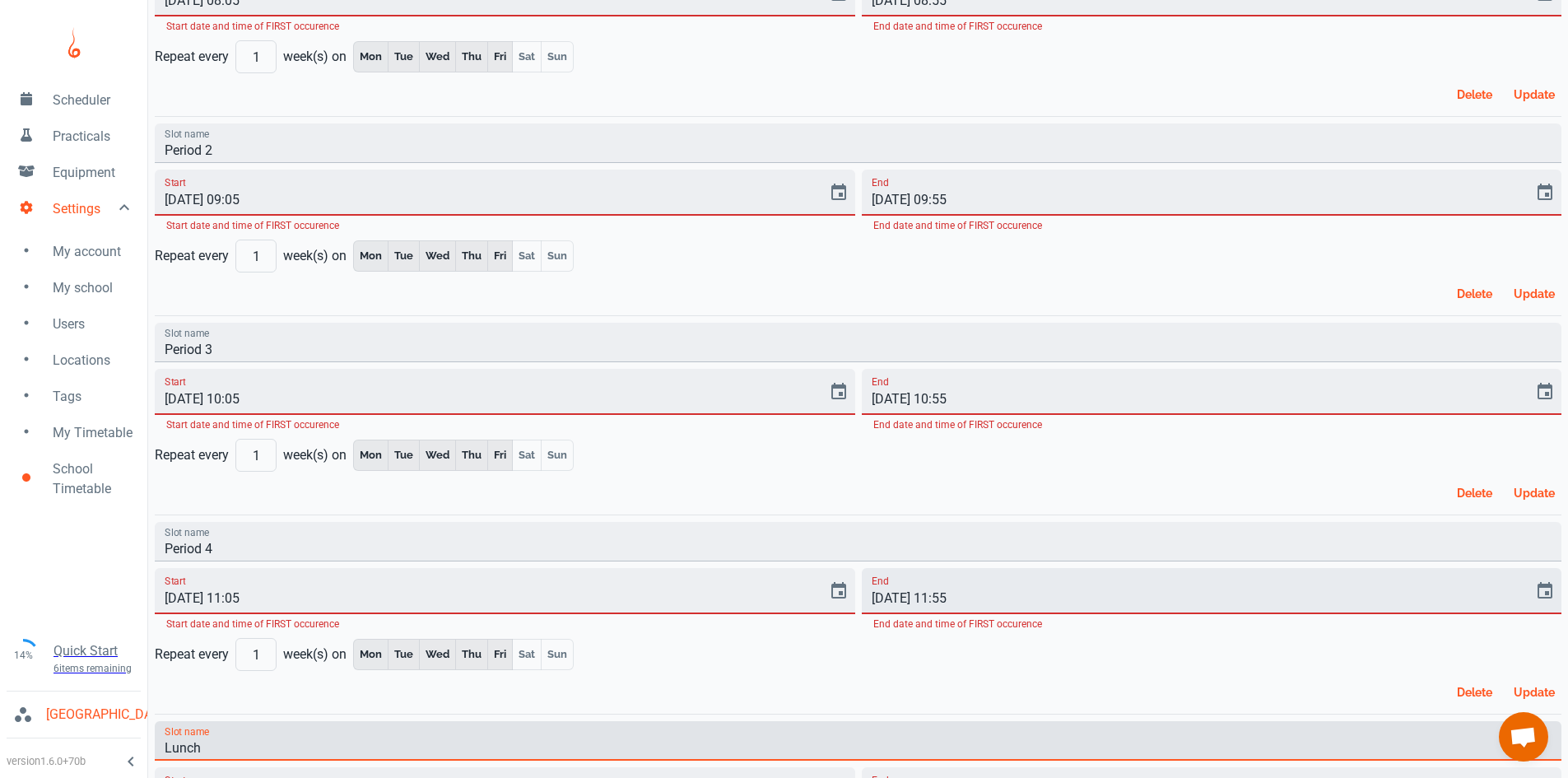
scroll to position [0, 0]
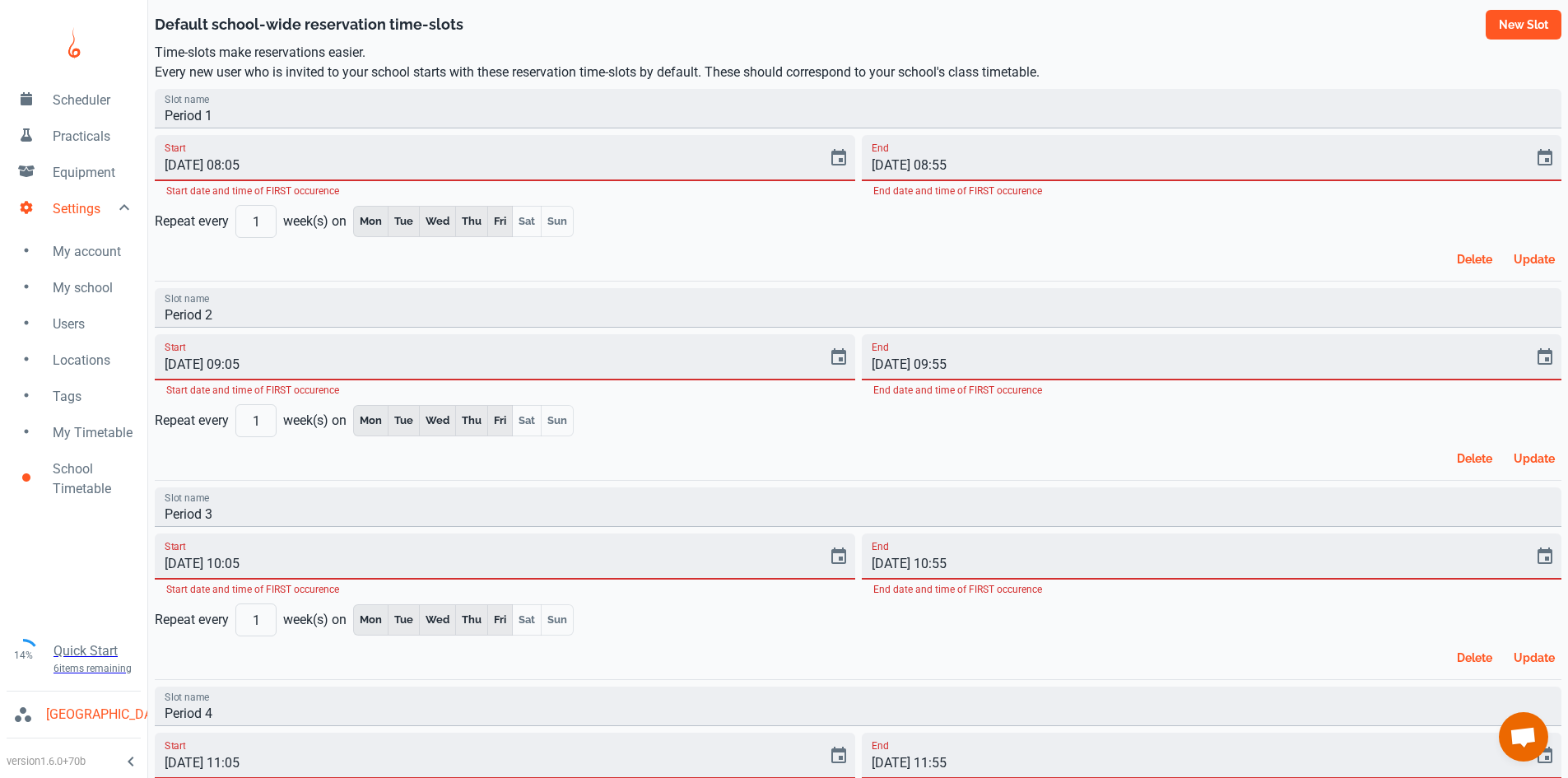
click at [1500, 25] on button "New slot" at bounding box center [1523, 25] width 76 height 30
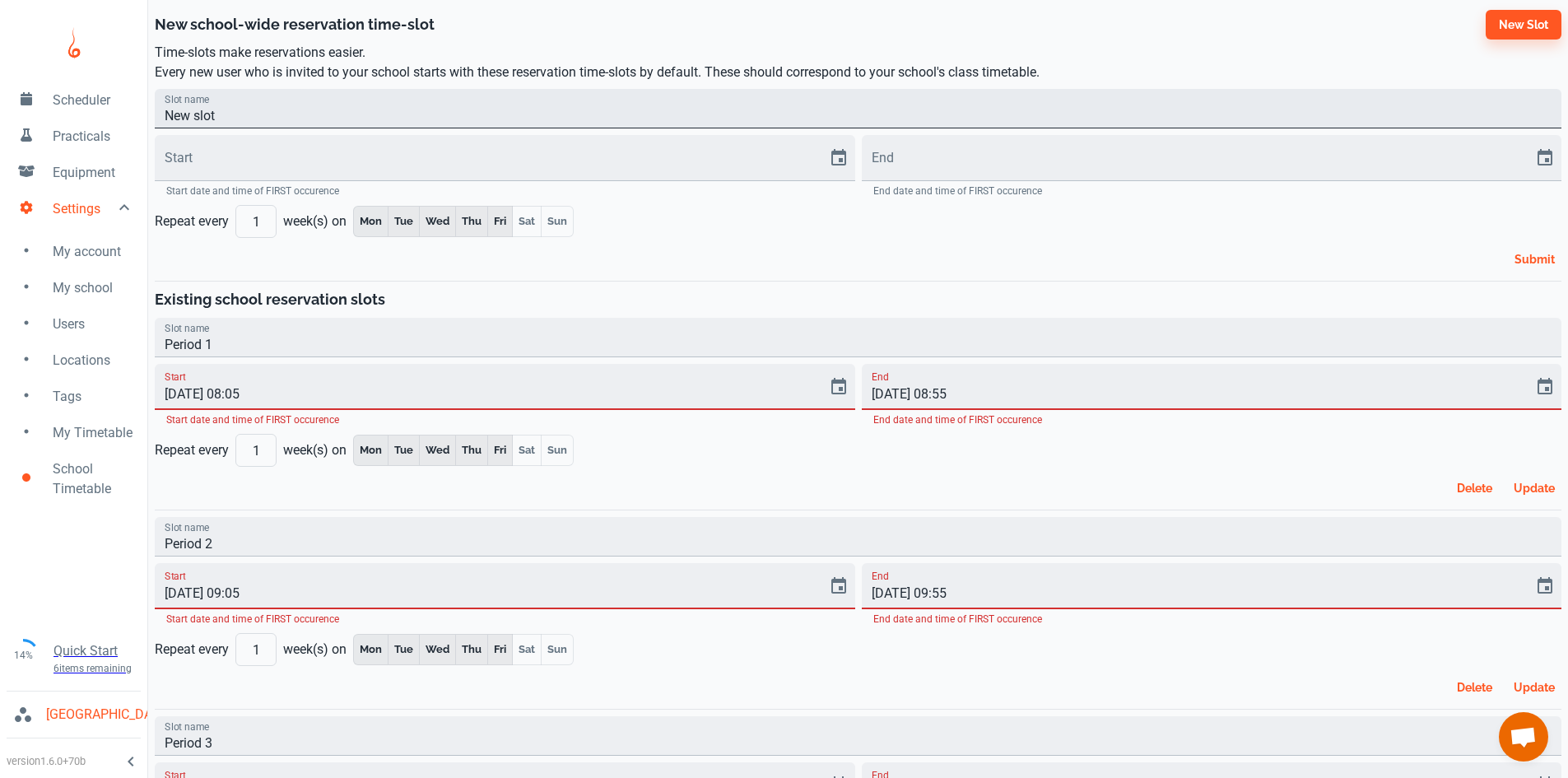
click at [255, 112] on input "New slot" at bounding box center [858, 108] width 1406 height 40
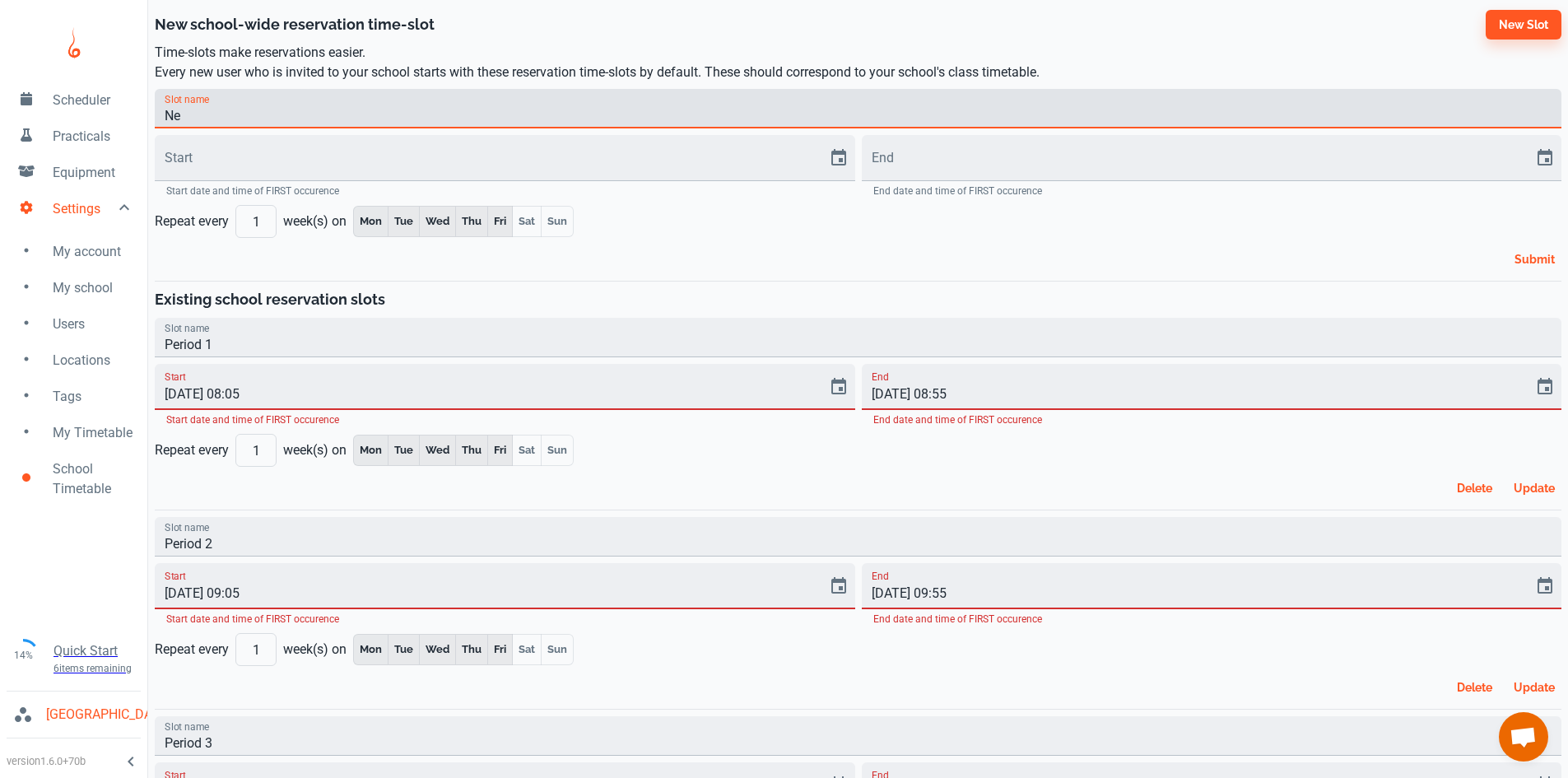
type input "N"
type input "Lunch"
click at [236, 165] on input "Start" at bounding box center [485, 158] width 661 height 47
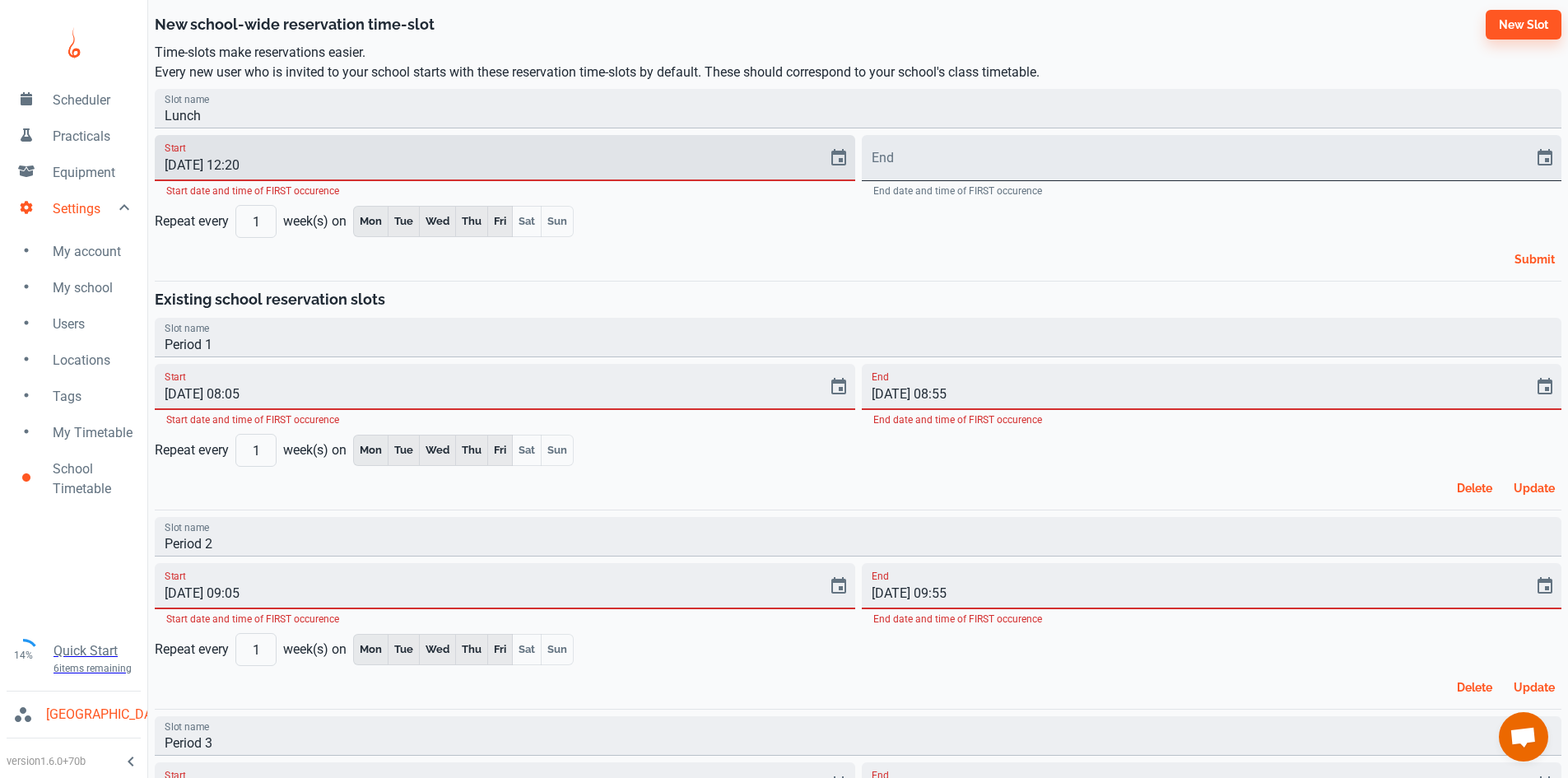
type input "[DATE] 12:20"
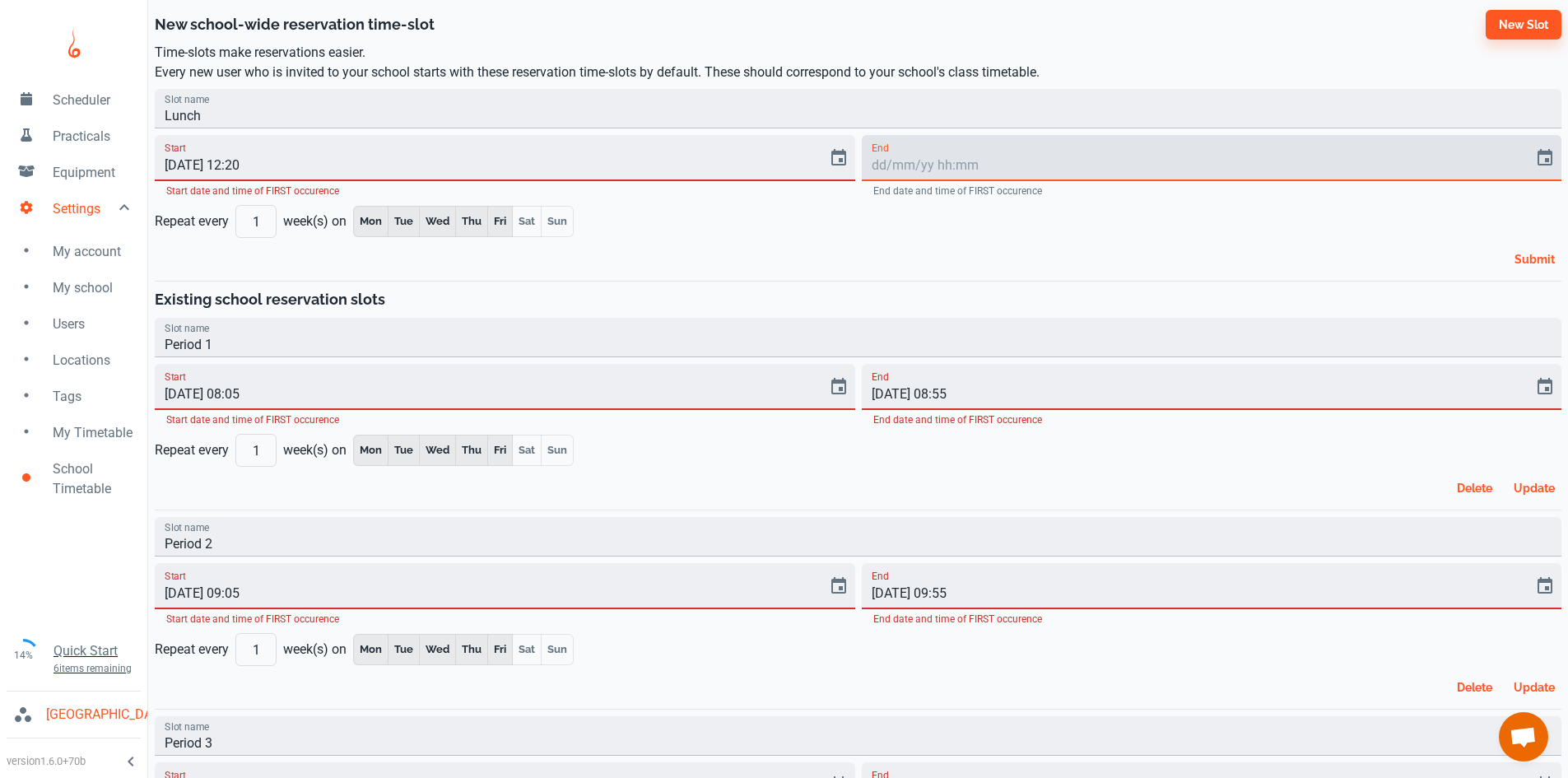
click at [893, 158] on input "End" at bounding box center [1192, 158] width 661 height 47
type input "[DATE] 13:00"
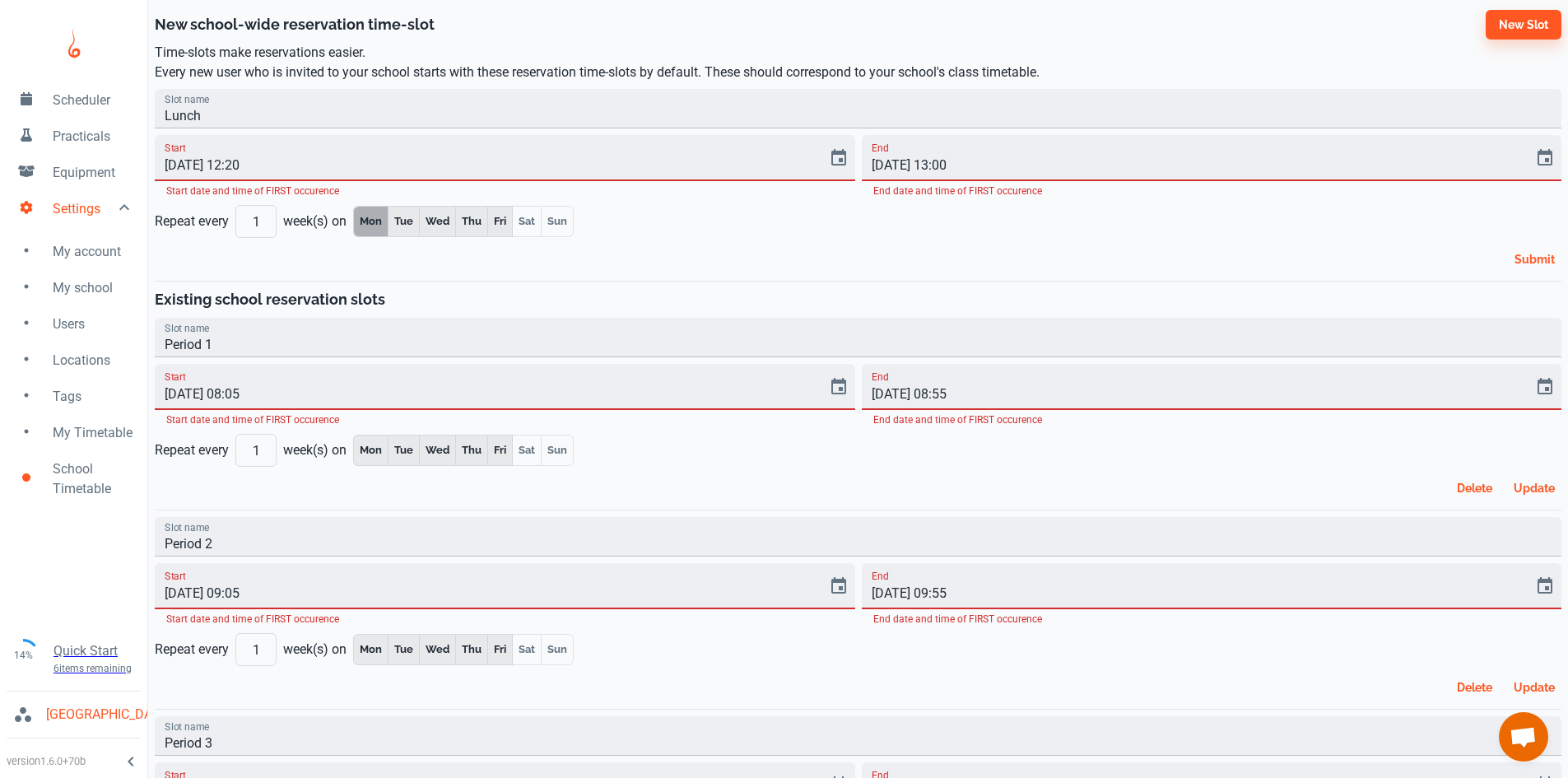
click at [366, 222] on button "Mon" at bounding box center [370, 221] width 35 height 32
click at [385, 223] on button "Mon" at bounding box center [370, 221] width 35 height 32
click at [442, 234] on button "Wed" at bounding box center [437, 221] width 36 height 32
drag, startPoint x: 407, startPoint y: 226, endPoint x: 377, endPoint y: 231, distance: 30.4
click at [406, 226] on button "Tue" at bounding box center [405, 221] width 32 height 32
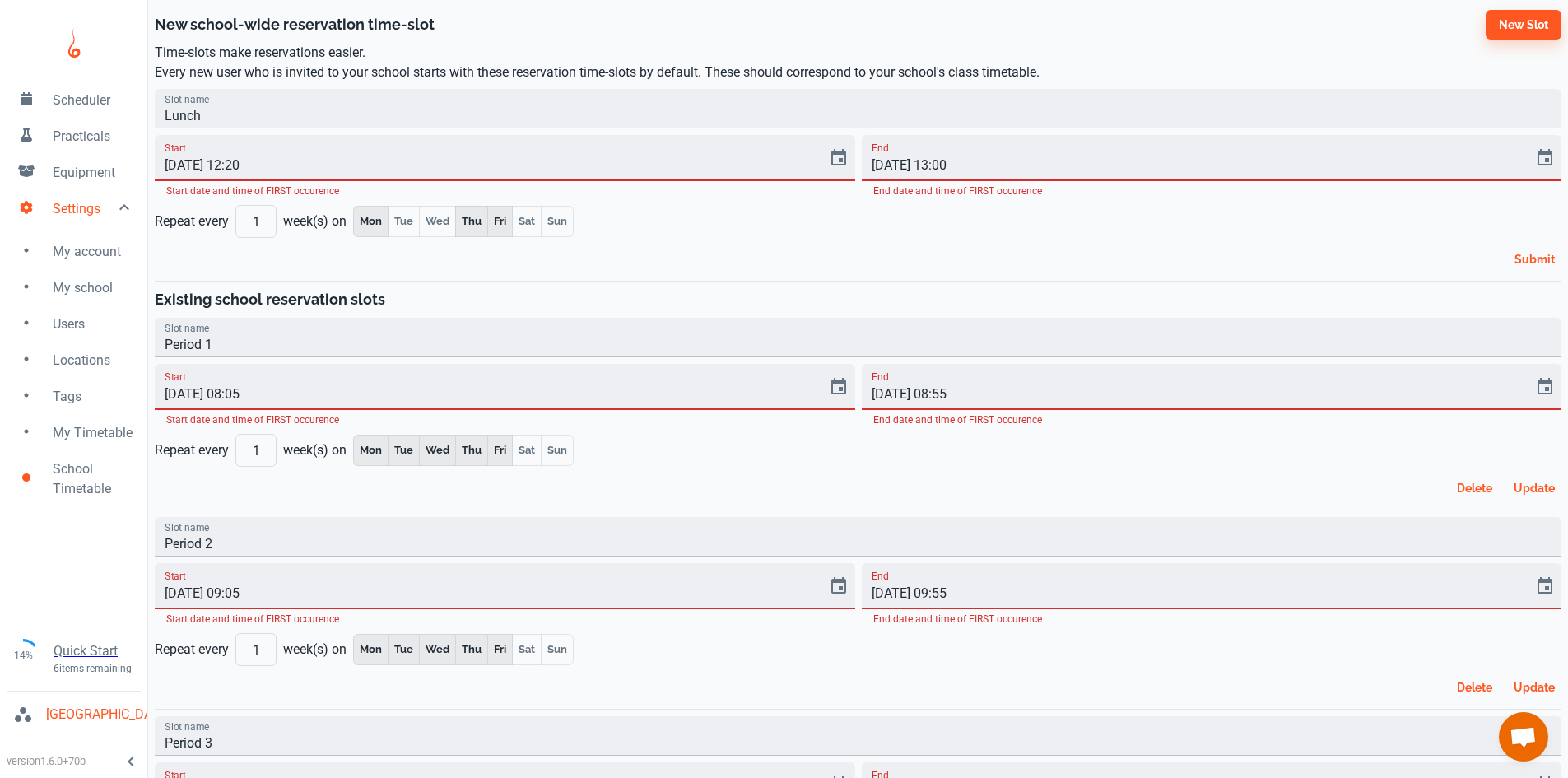
click at [376, 231] on button "Mon" at bounding box center [370, 221] width 35 height 32
click at [665, 230] on div "Slot name Lunch Start [DATE] 12:20 Start date and time of FIRST occurence End […" at bounding box center [855, 178] width 1413 height 191
click at [348, 104] on input "Lunch" at bounding box center [858, 108] width 1406 height 40
click at [1504, 32] on button "New slot" at bounding box center [1523, 25] width 76 height 30
click at [271, 112] on input "Lunch" at bounding box center [858, 108] width 1406 height 40
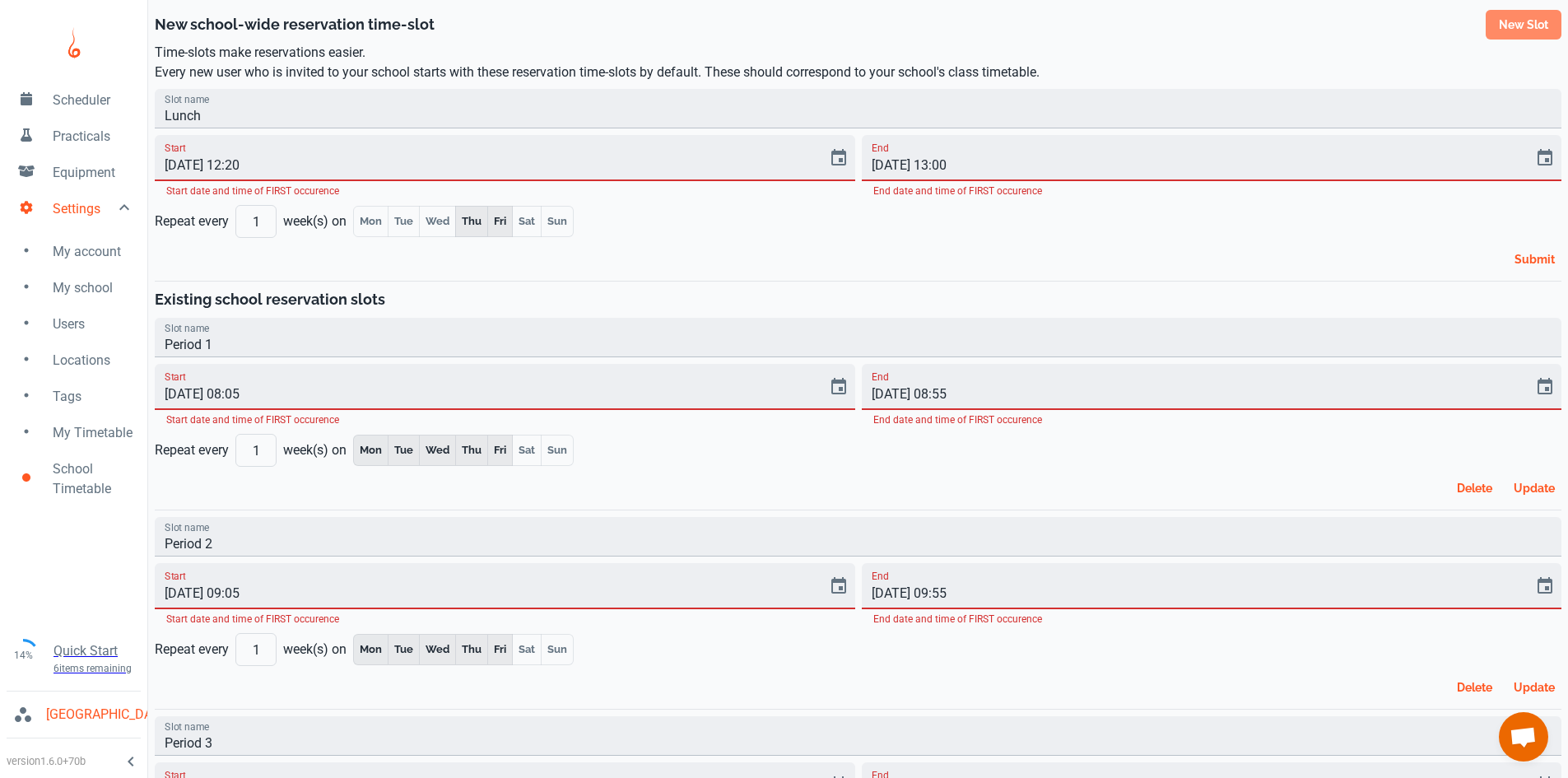
click at [1511, 23] on button "New slot" at bounding box center [1523, 25] width 76 height 30
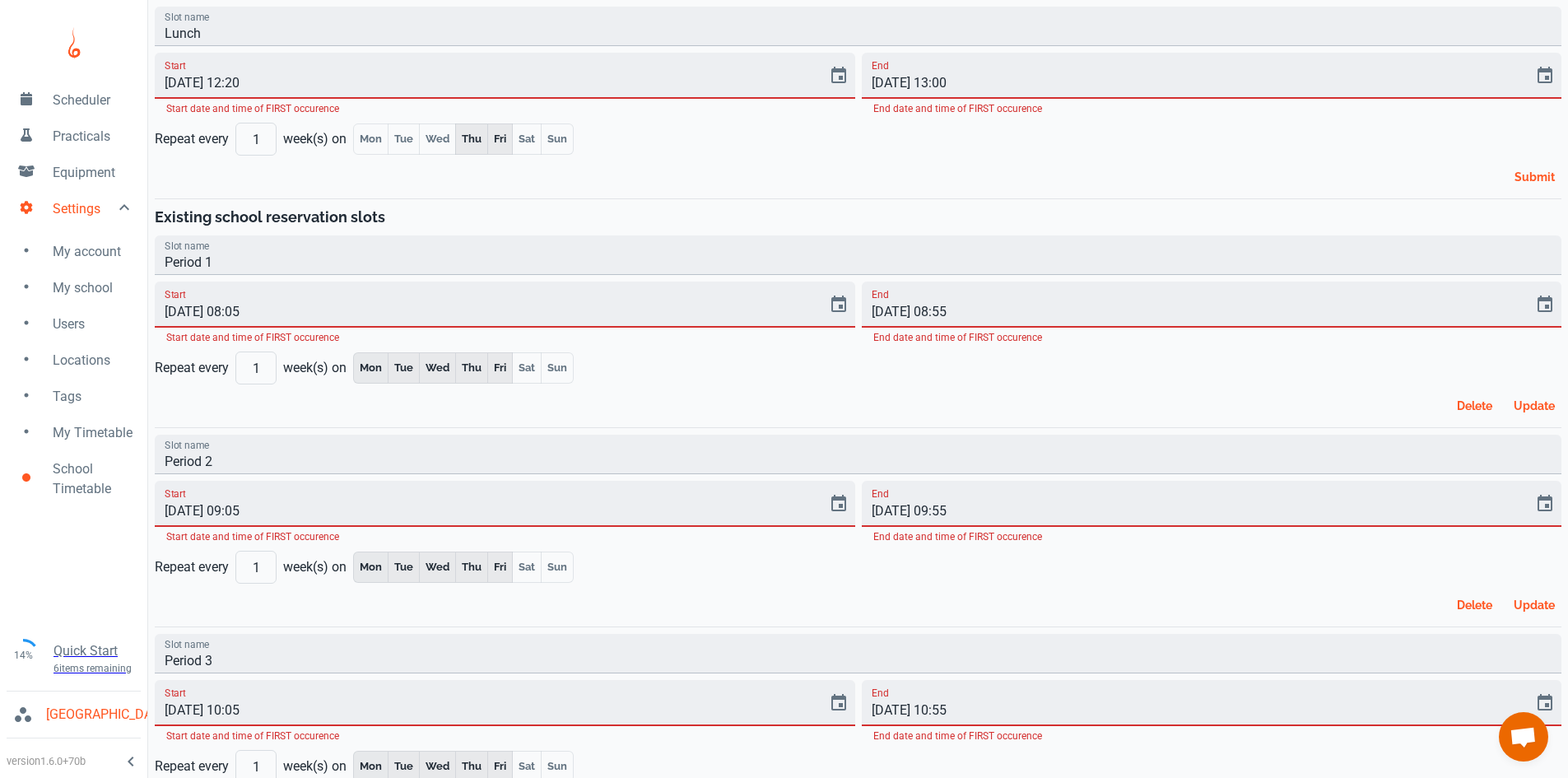
scroll to position [165, 0]
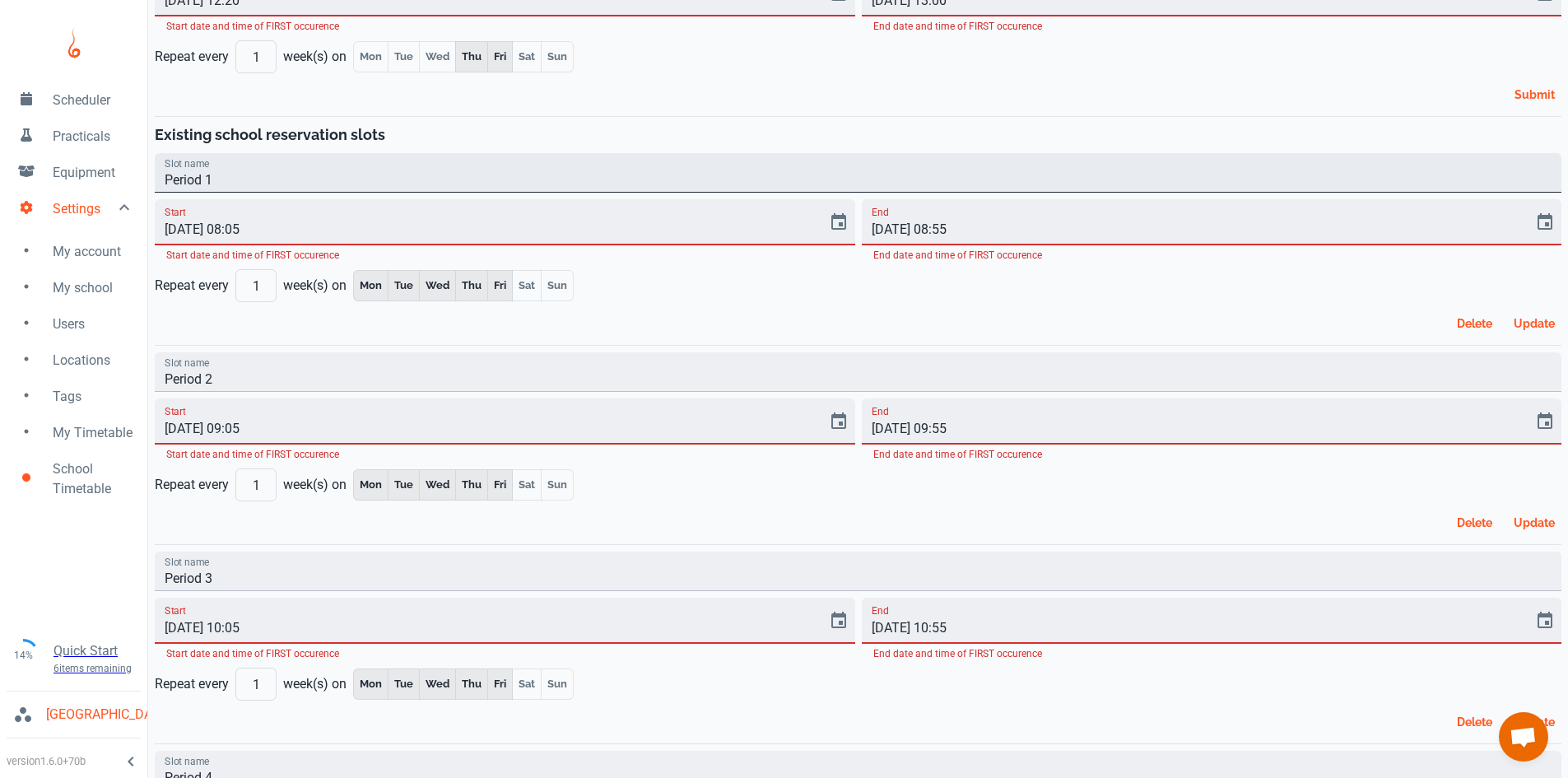
click at [283, 191] on input "Period 1" at bounding box center [858, 172] width 1406 height 40
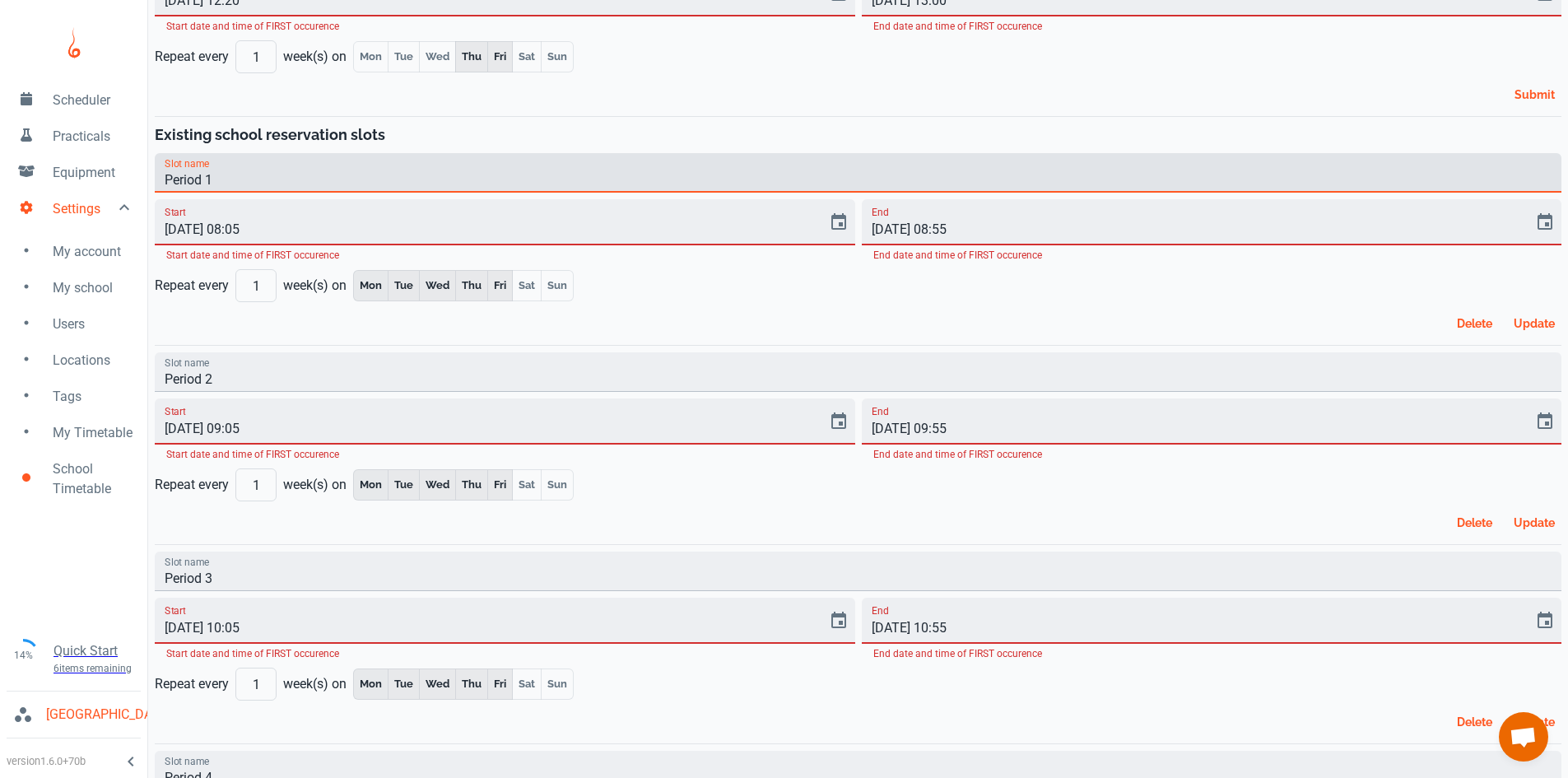
scroll to position [0, 0]
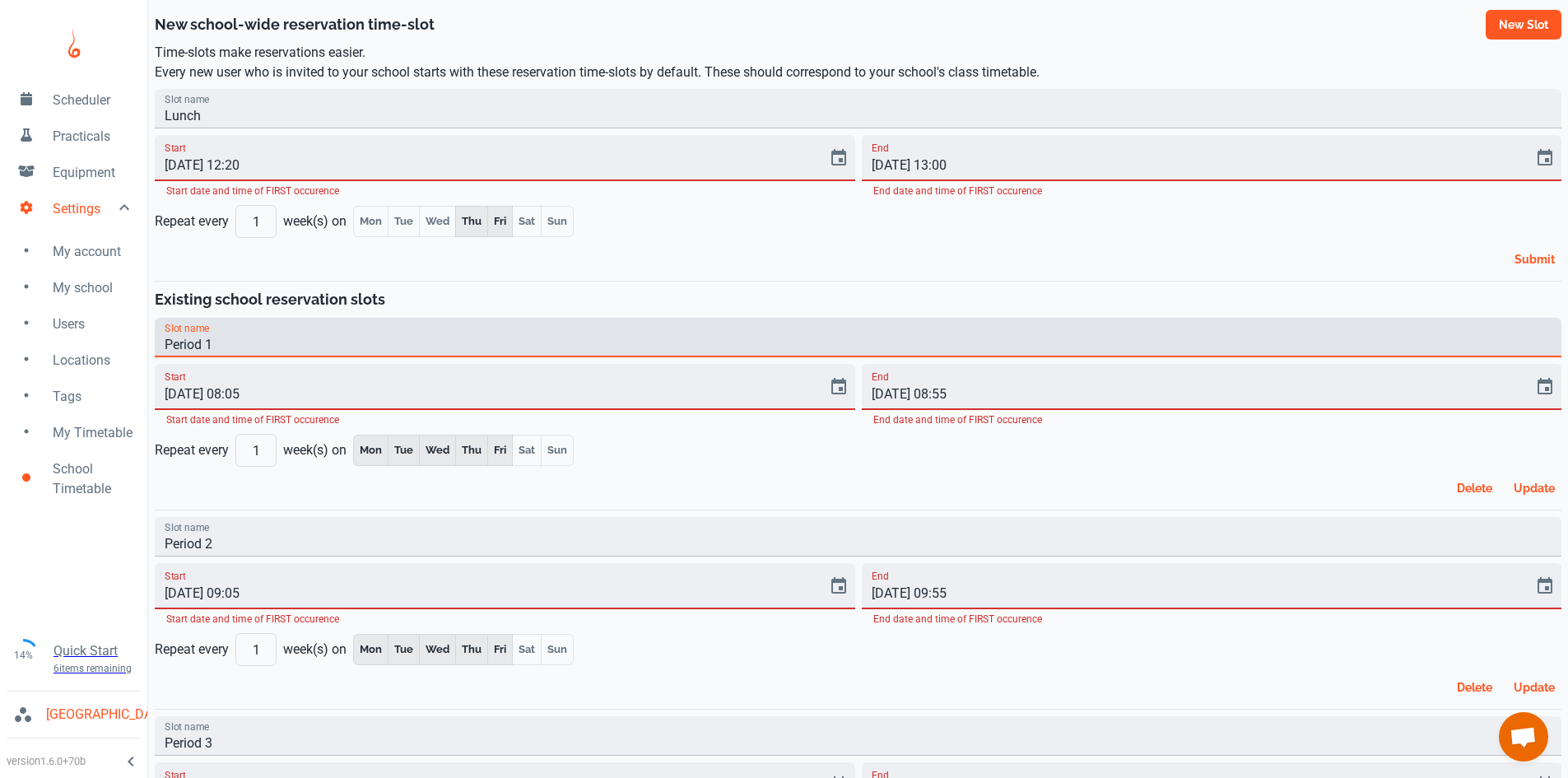
click at [1522, 25] on button "New slot" at bounding box center [1523, 25] width 76 height 30
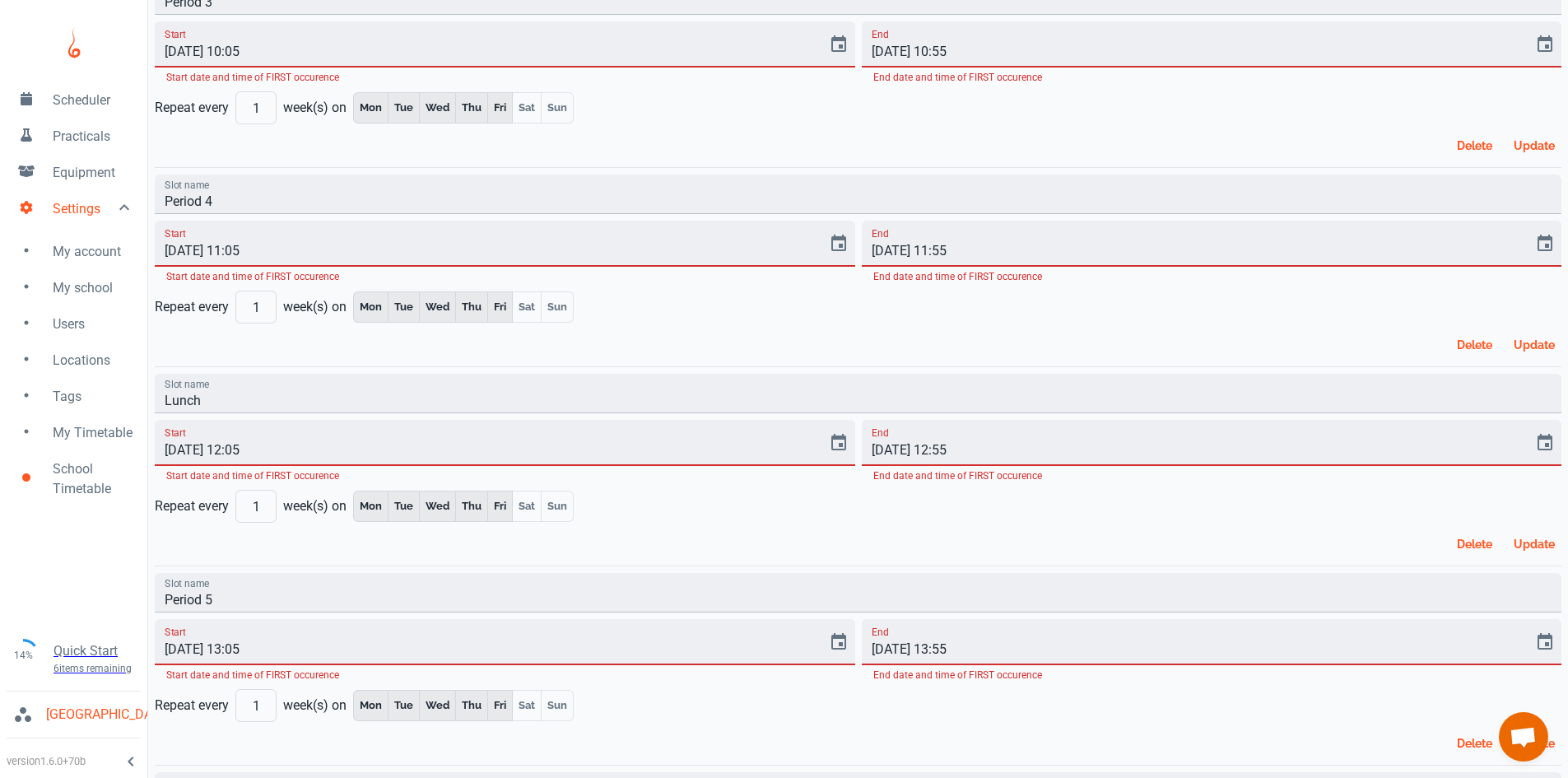
scroll to position [1127, 0]
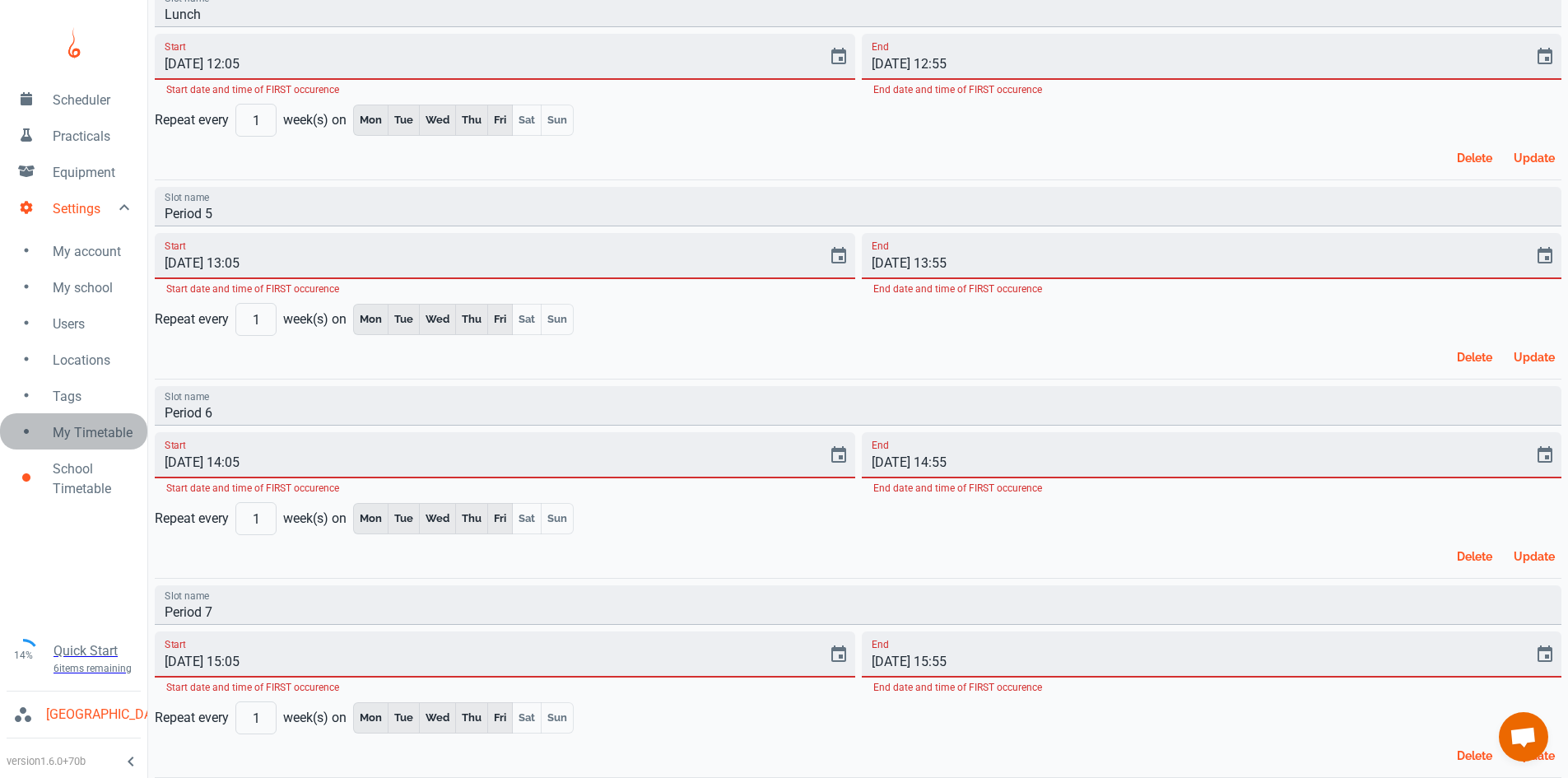
click at [65, 433] on span "My Timetable" at bounding box center [93, 433] width 82 height 20
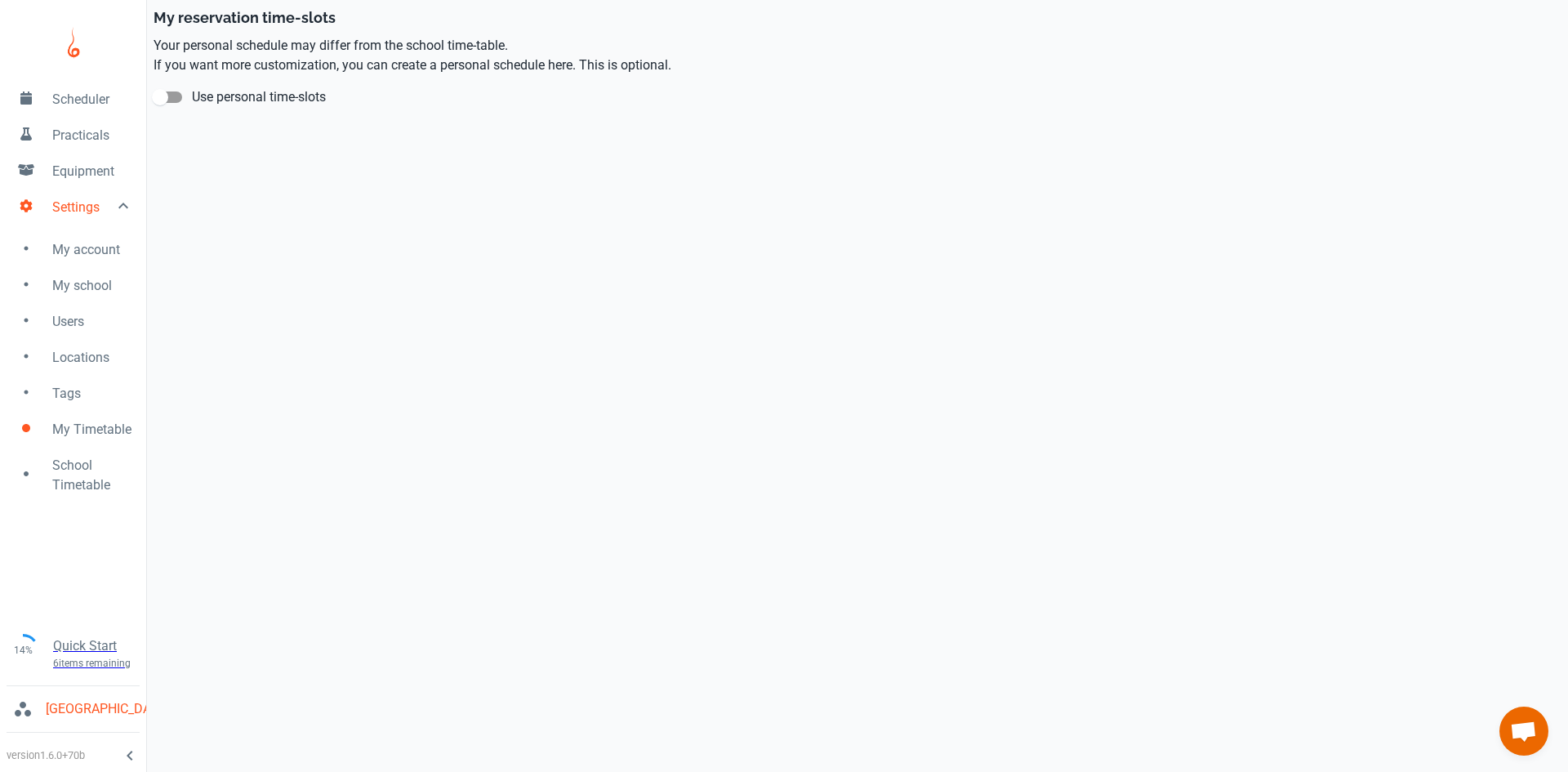
click at [80, 477] on span "School Timetable" at bounding box center [92, 475] width 81 height 39
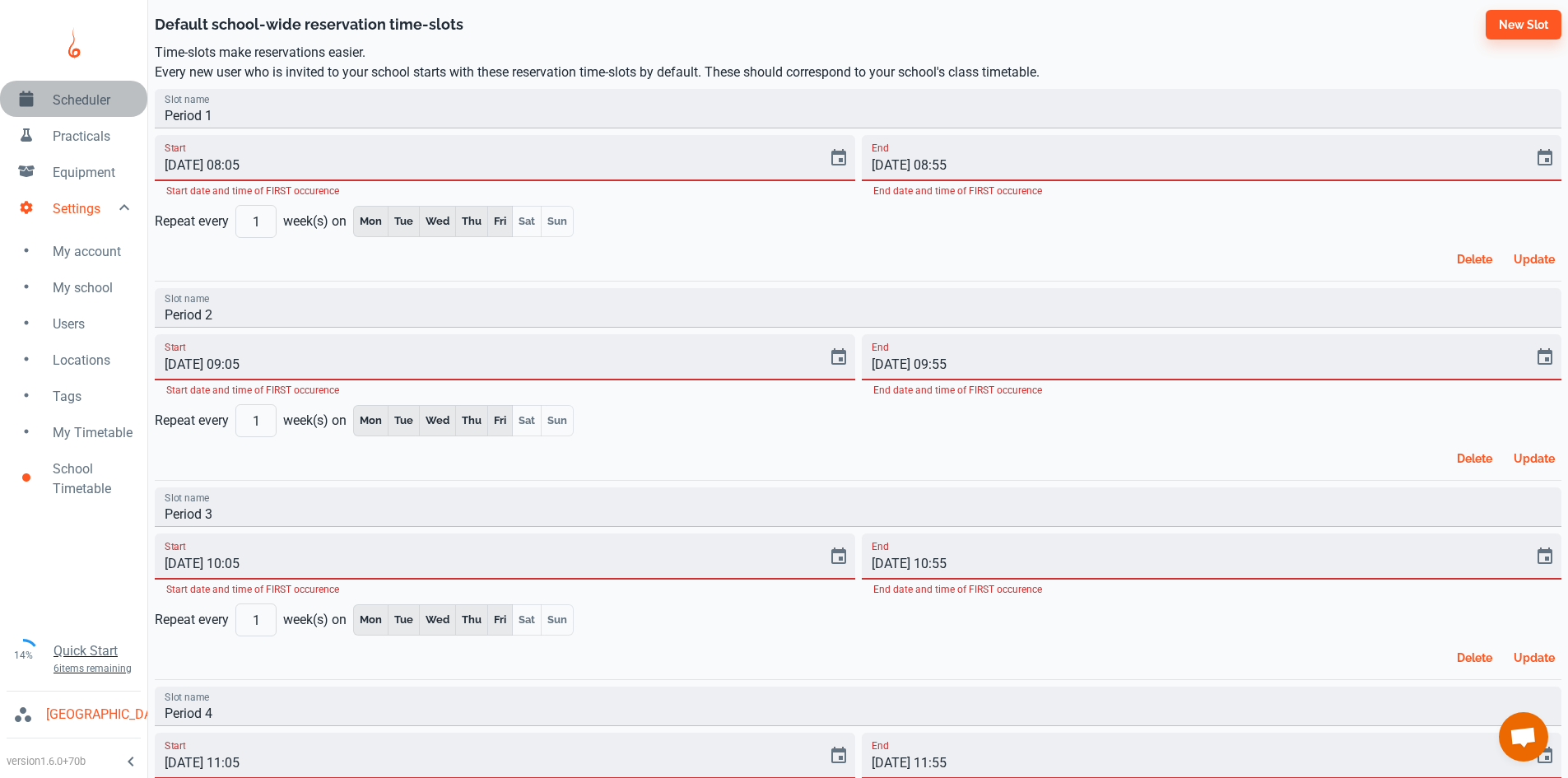
click at [74, 106] on span "Scheduler" at bounding box center [93, 100] width 82 height 20
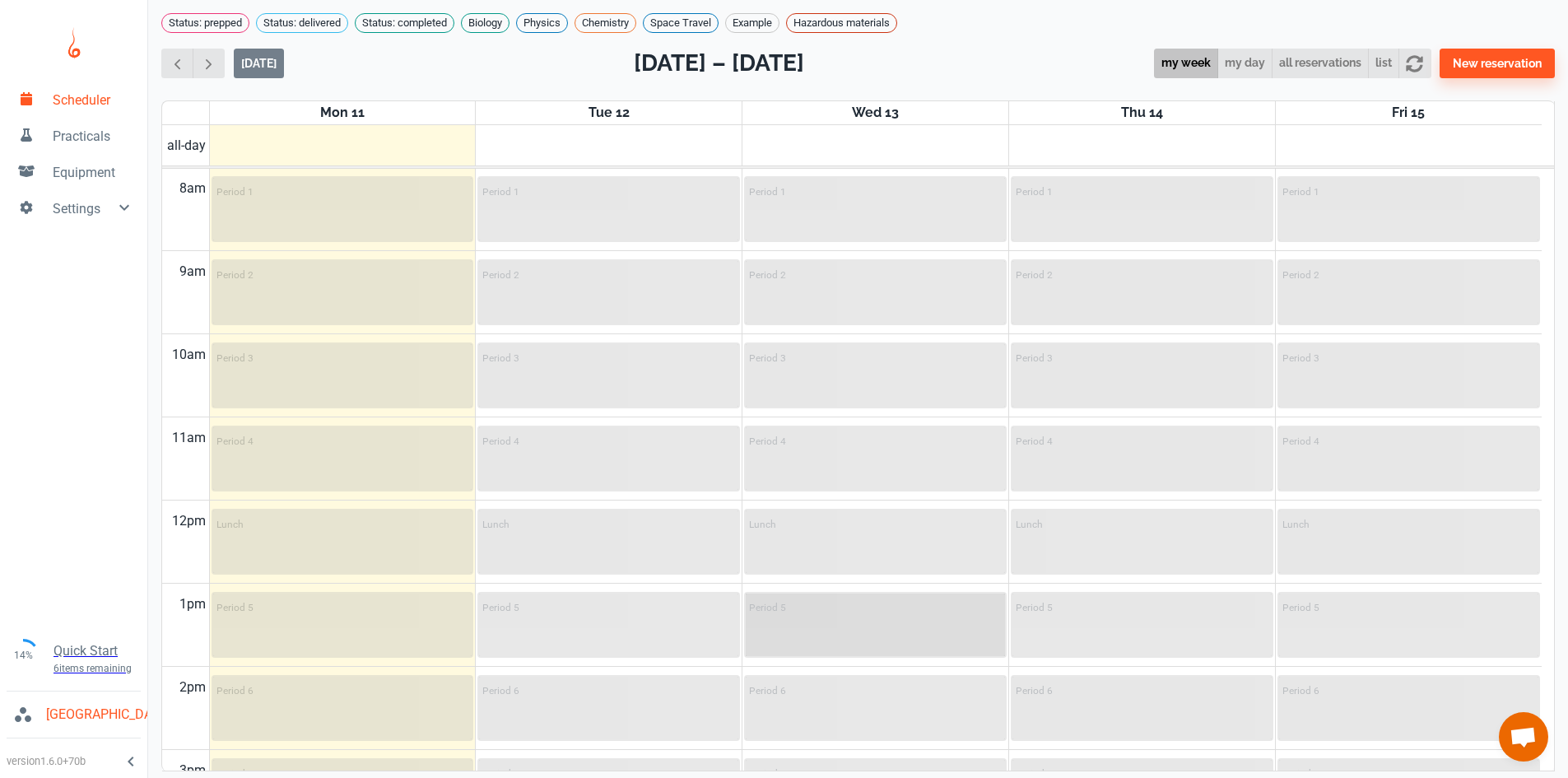
scroll to position [584, 0]
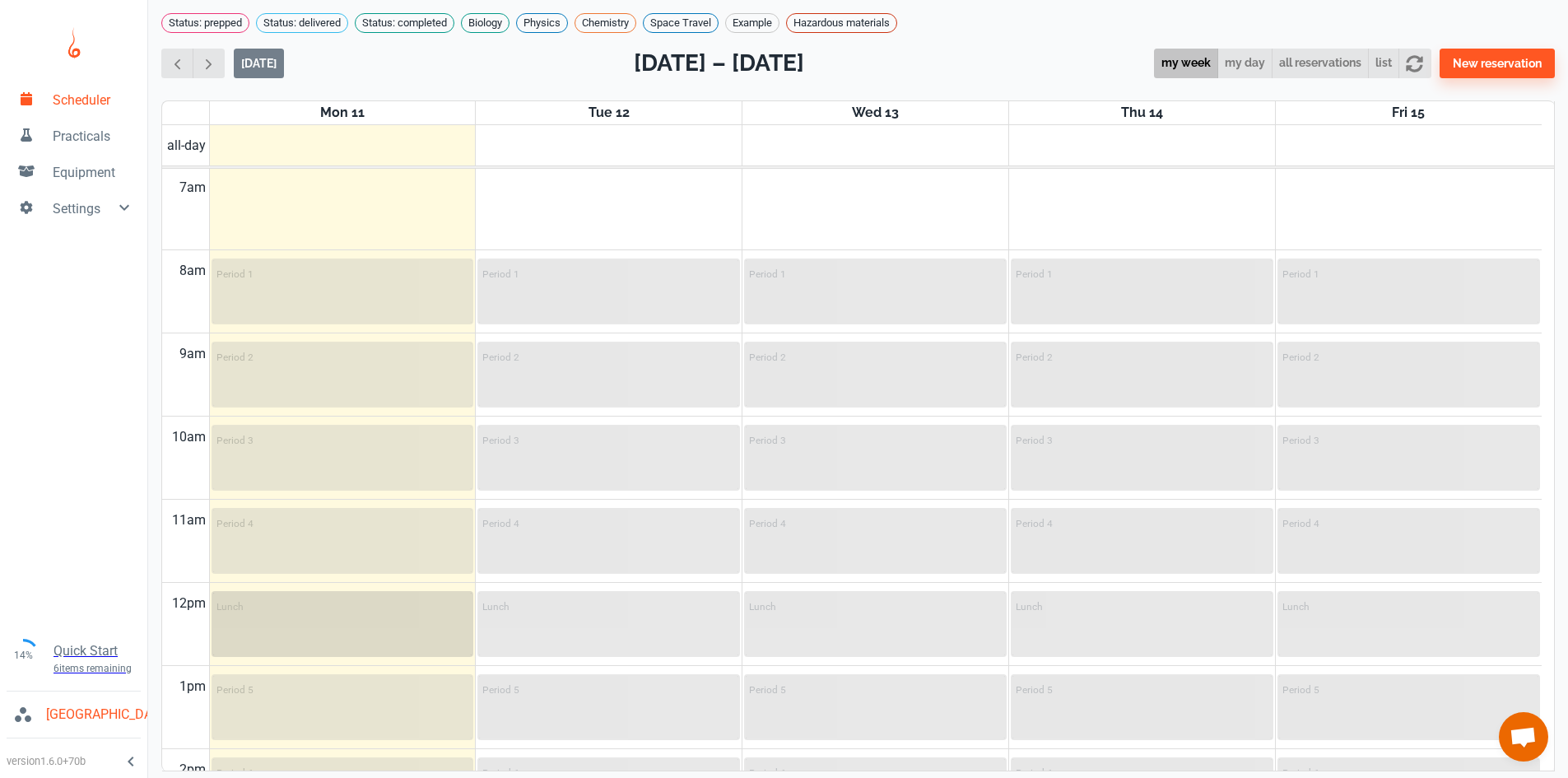
click at [326, 652] on div "Lunch" at bounding box center [342, 623] width 259 height 62
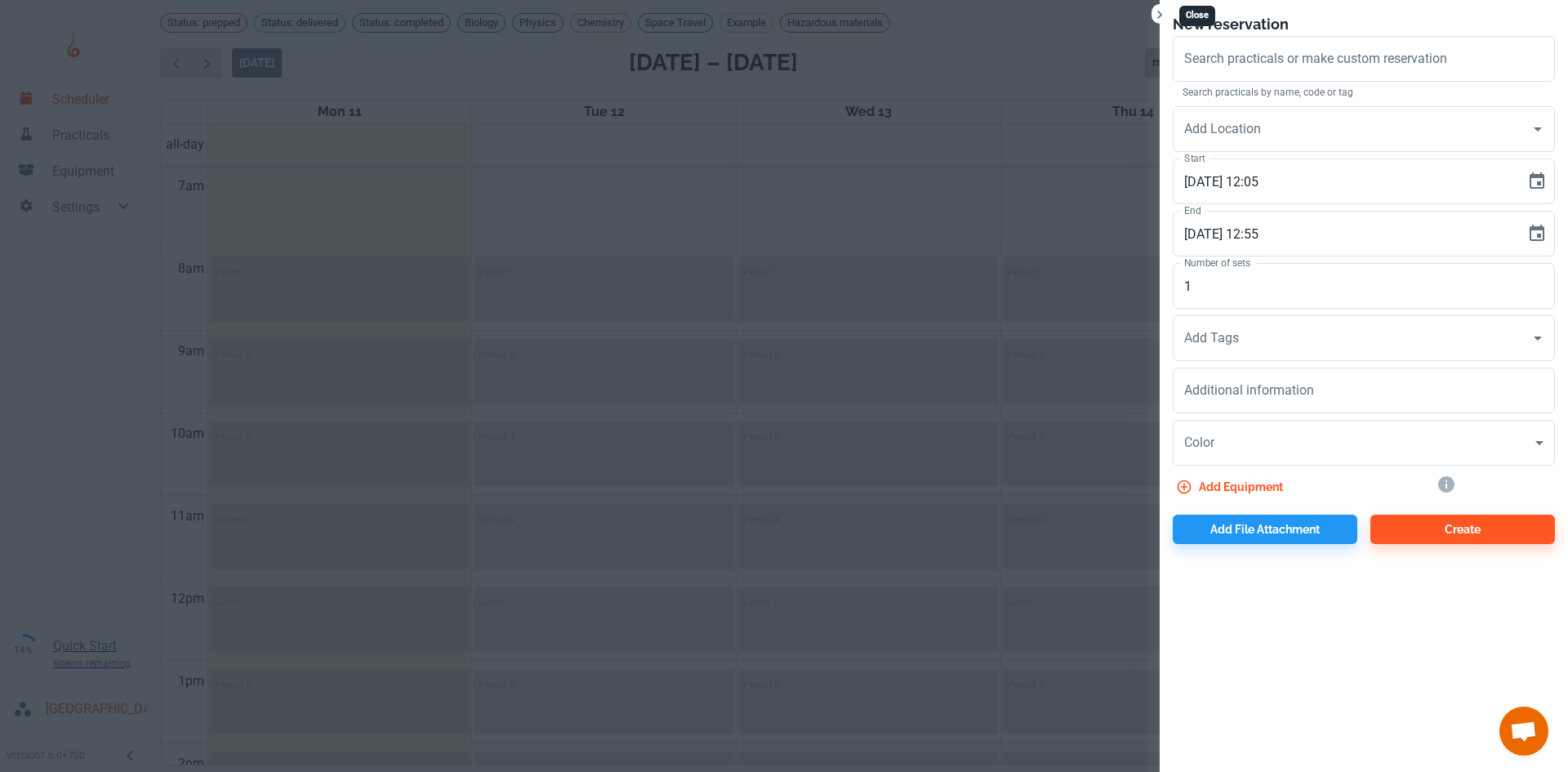
click at [1160, 17] on icon "Close" at bounding box center [1159, 14] width 5 height 8
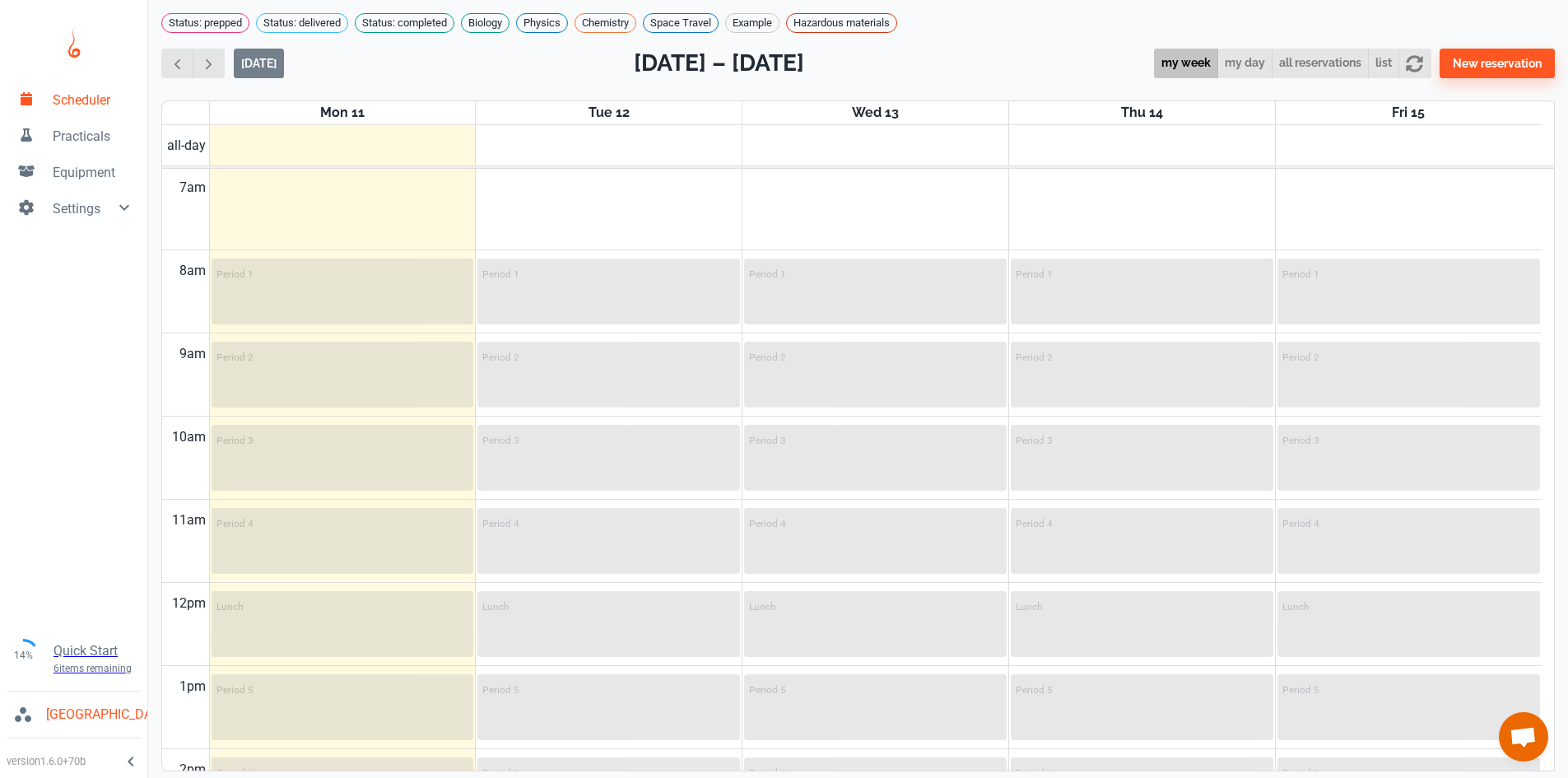
click at [75, 214] on span "Settings" at bounding box center [83, 209] width 61 height 20
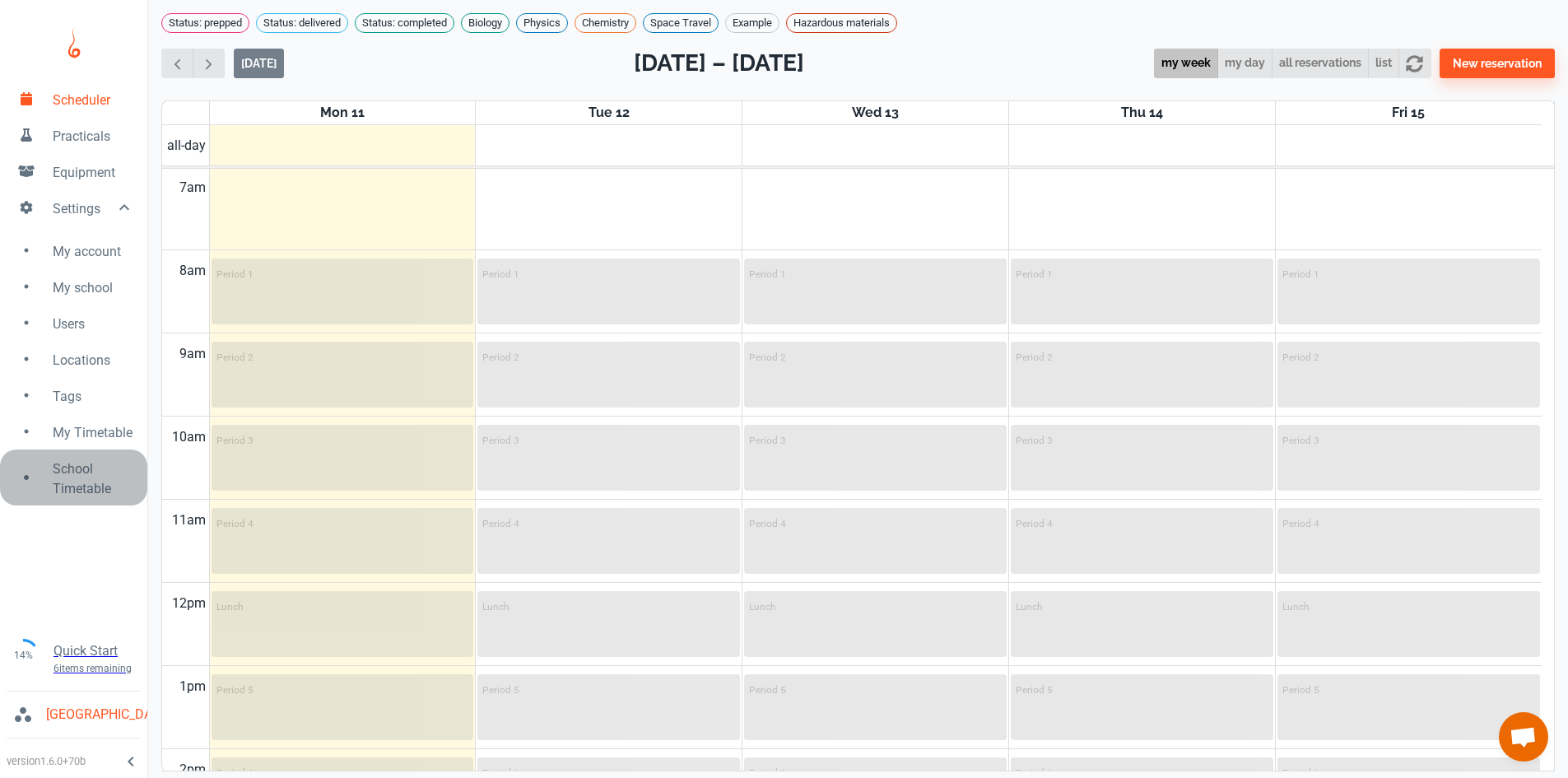
click at [79, 482] on span "School Timetable" at bounding box center [93, 479] width 82 height 40
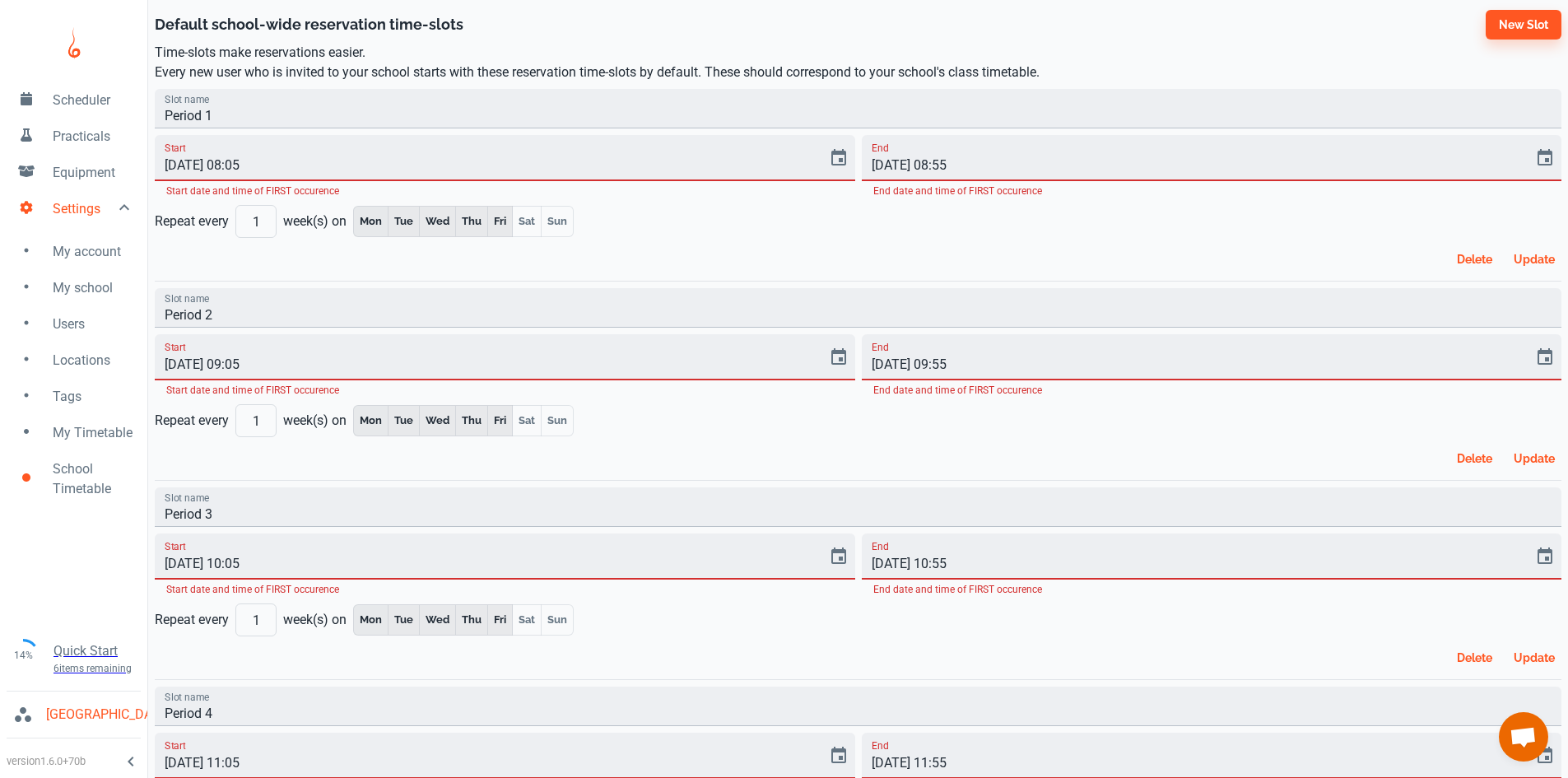
click at [75, 421] on link "My Timetable" at bounding box center [74, 431] width 147 height 36
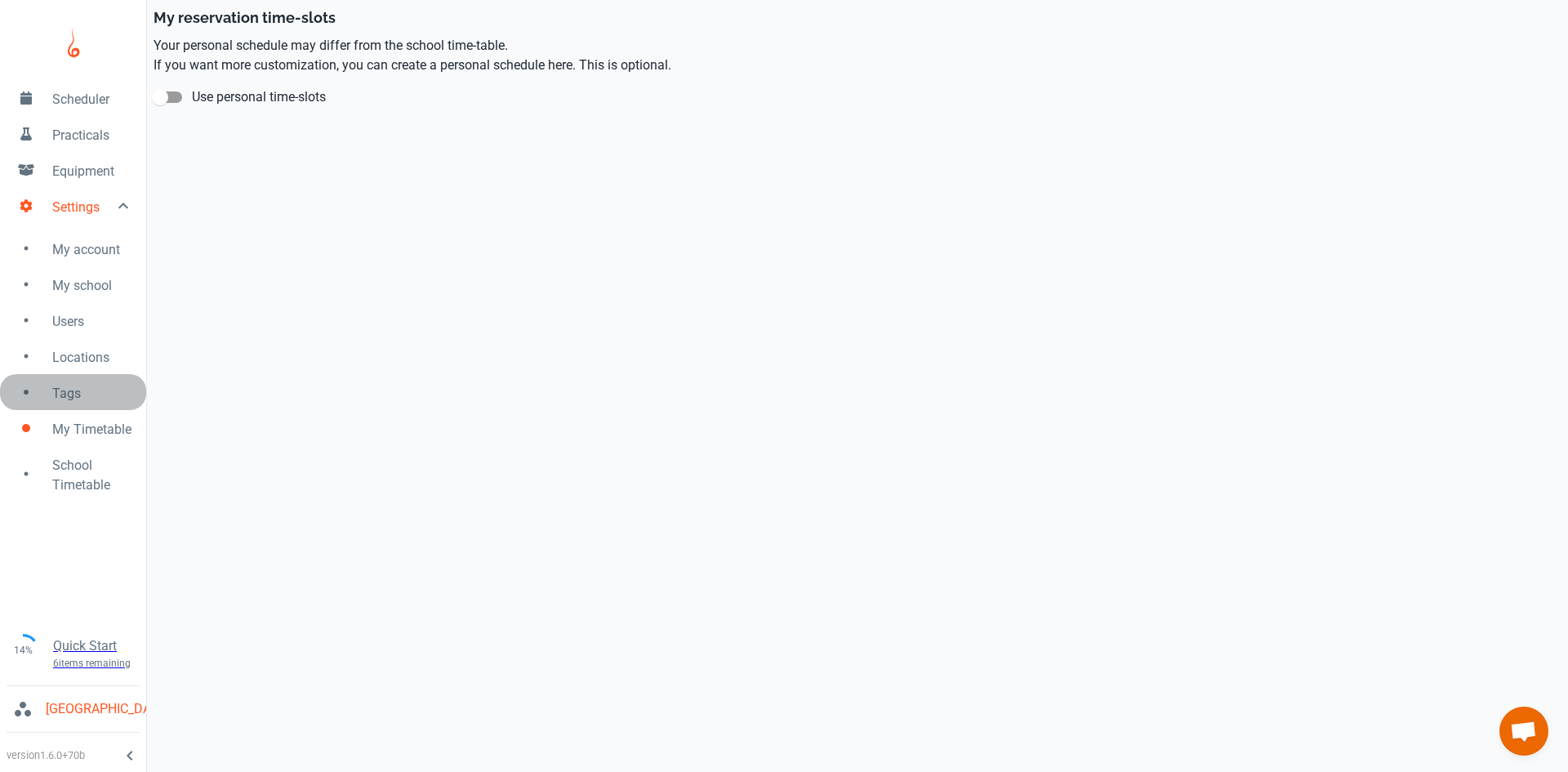
click at [72, 399] on span "Tags" at bounding box center [92, 394] width 81 height 20
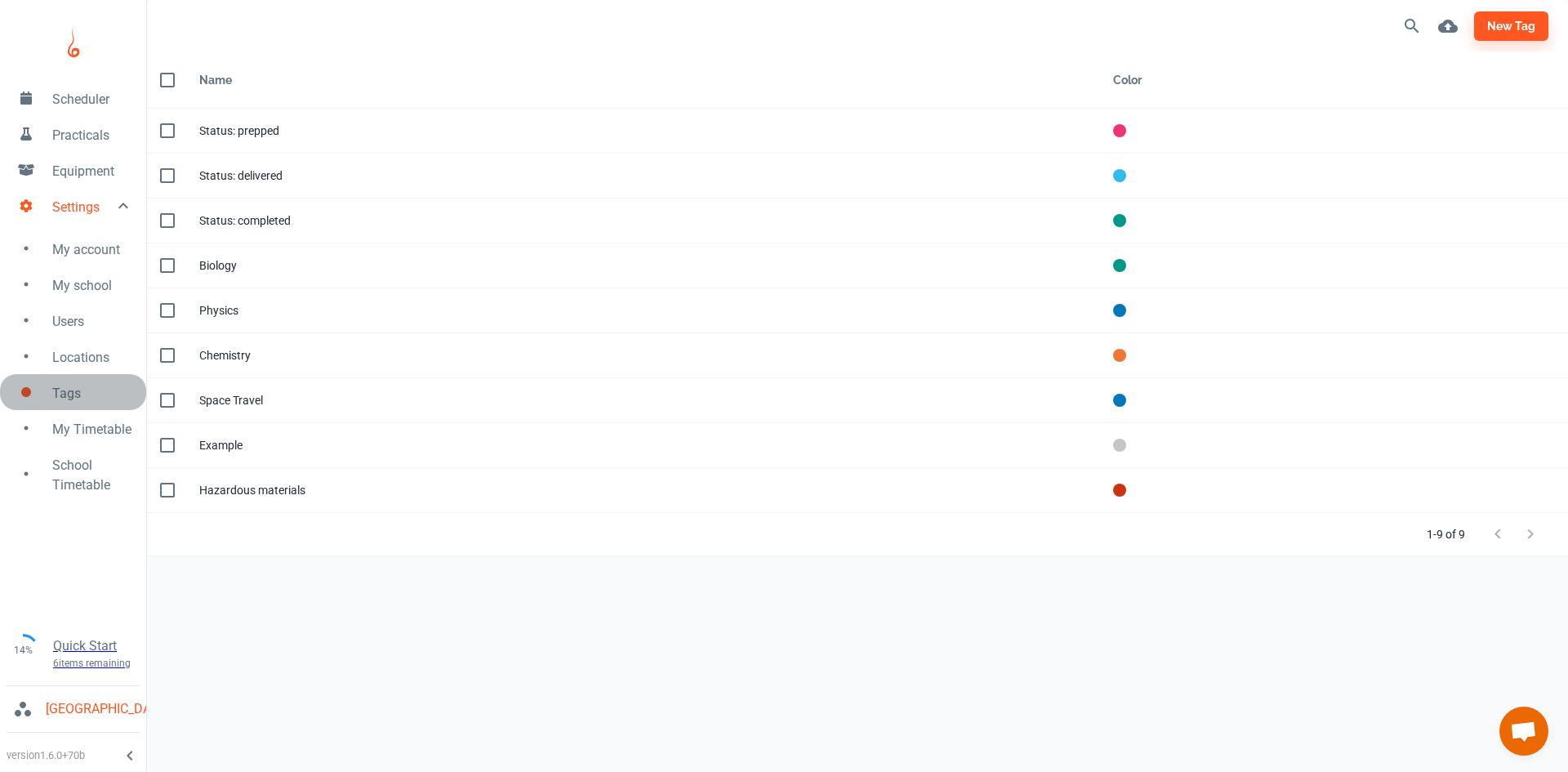
click at [71, 376] on link "Tags" at bounding box center [73, 391] width 146 height 36
click at [66, 357] on span "Locations" at bounding box center [92, 357] width 81 height 20
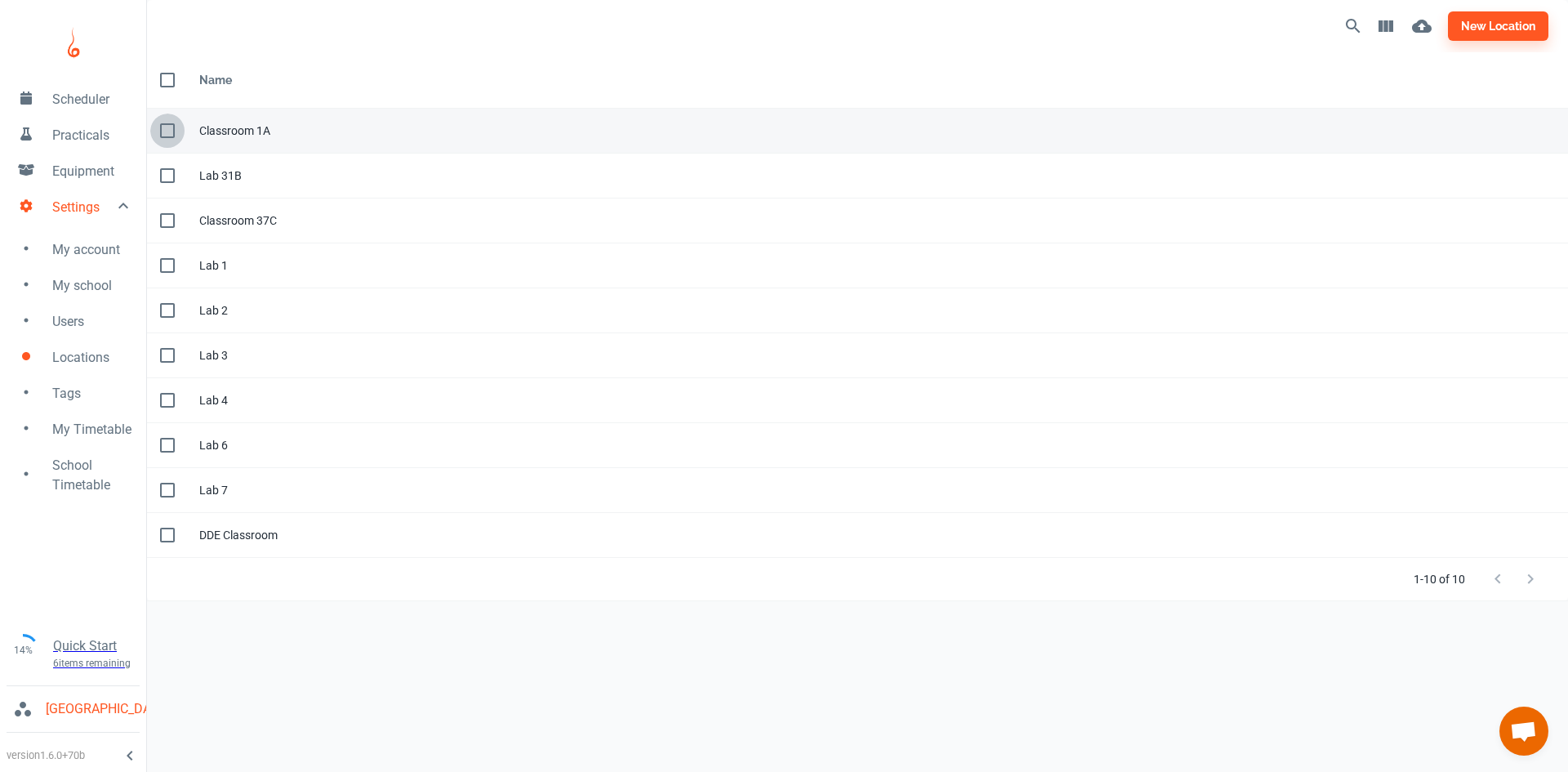
click at [161, 131] on input "checkbox" at bounding box center [167, 130] width 34 height 34
checkbox input "true"
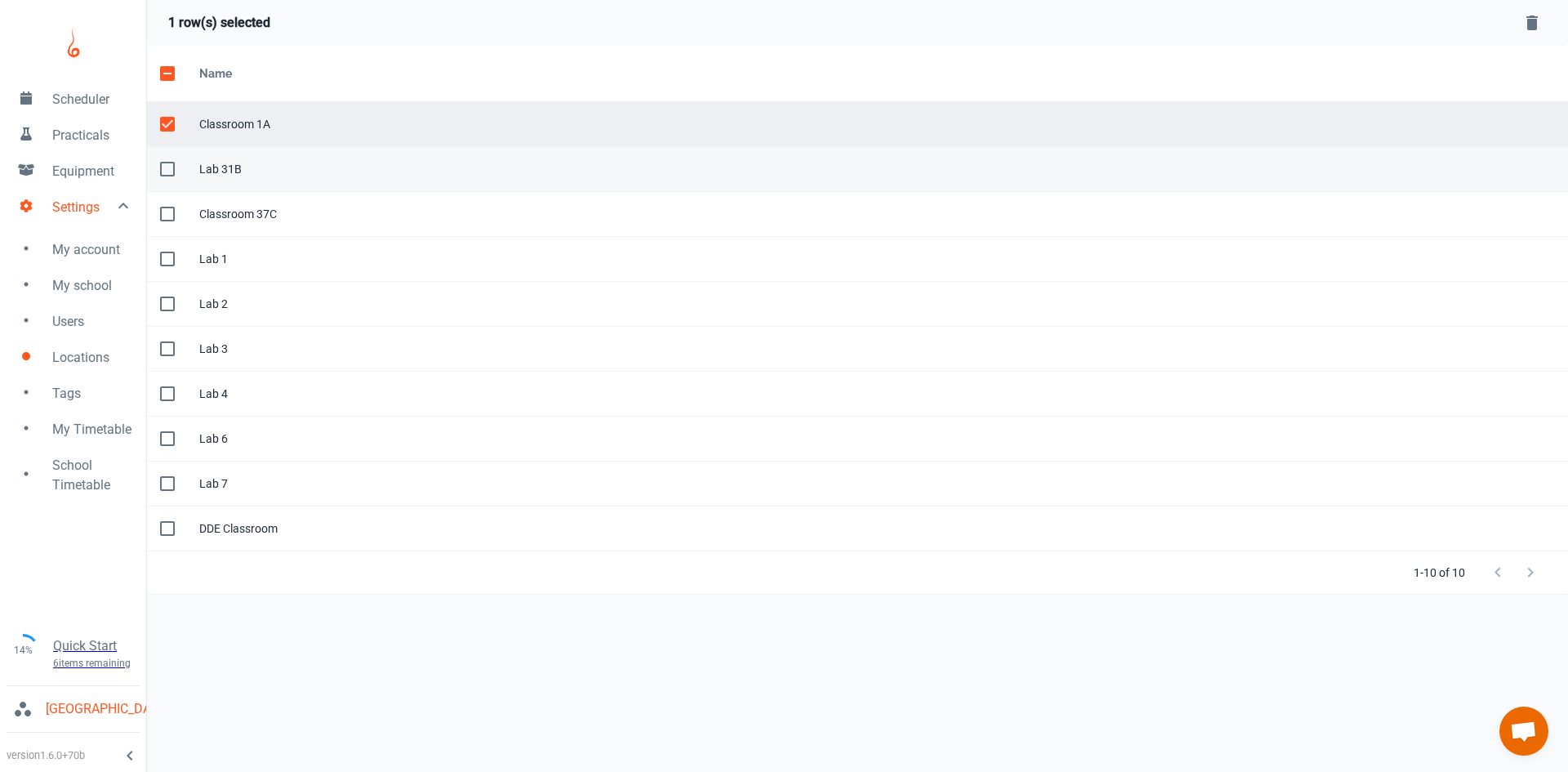
click at [167, 164] on input "checkbox" at bounding box center [167, 168] width 34 height 34
checkbox input "true"
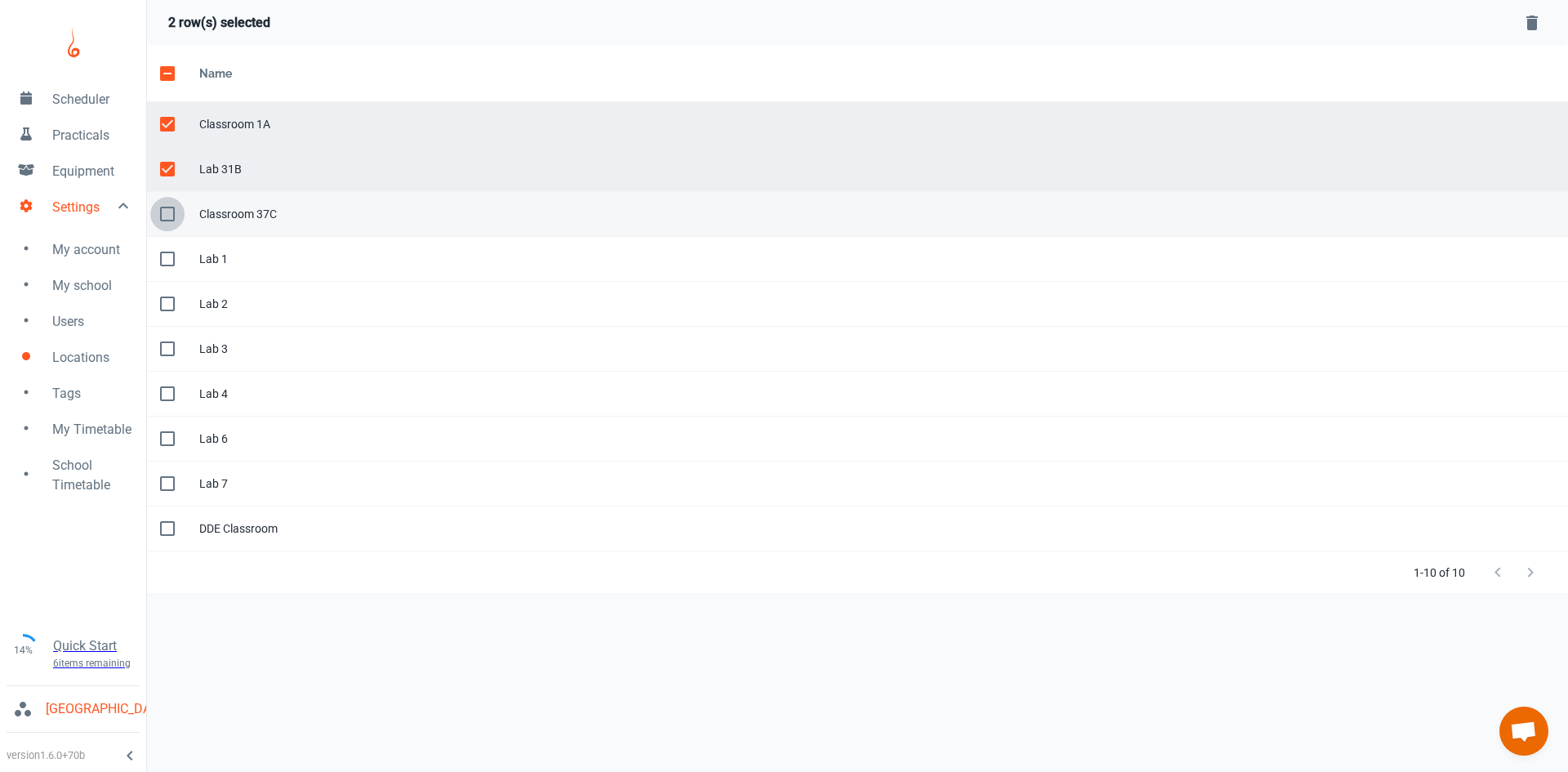
click at [169, 220] on input "checkbox" at bounding box center [167, 213] width 34 height 34
checkbox input "true"
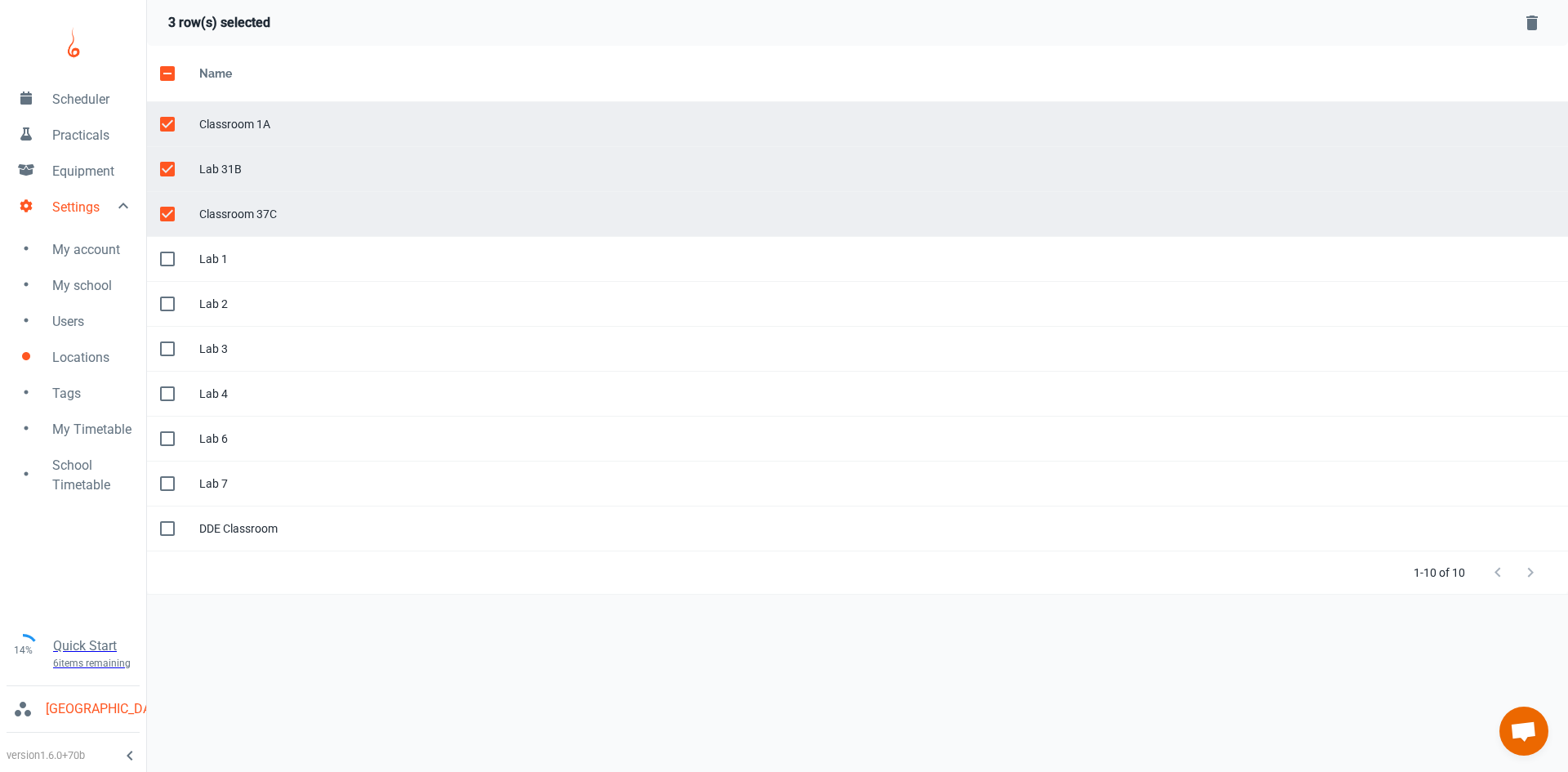
click at [1534, 20] on icon "Delete Selected Rows" at bounding box center [1531, 23] width 11 height 15
checkbox input "false"
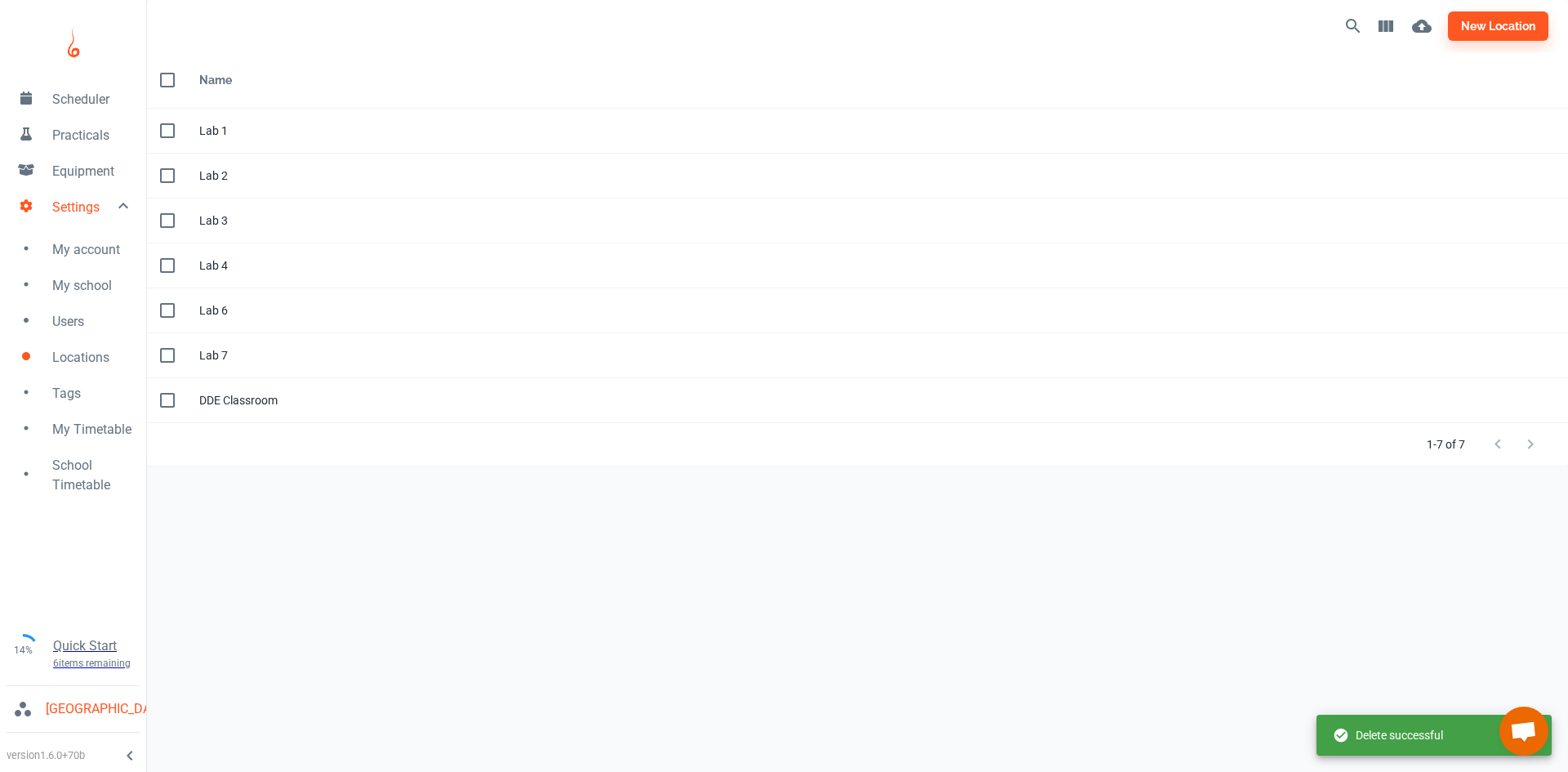
click at [82, 318] on span "Users" at bounding box center [92, 322] width 81 height 20
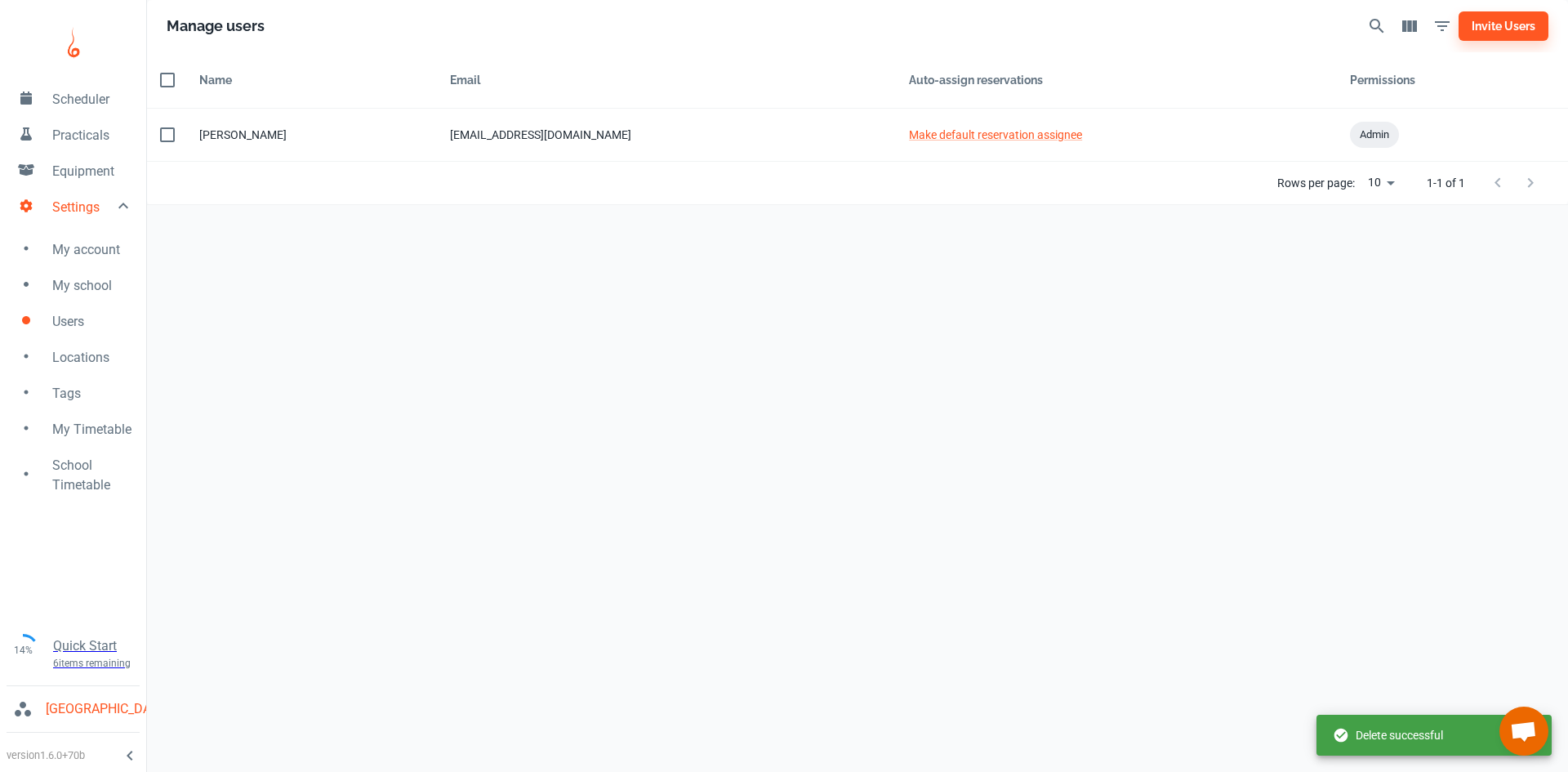
click at [80, 282] on span "My school" at bounding box center [92, 286] width 81 height 20
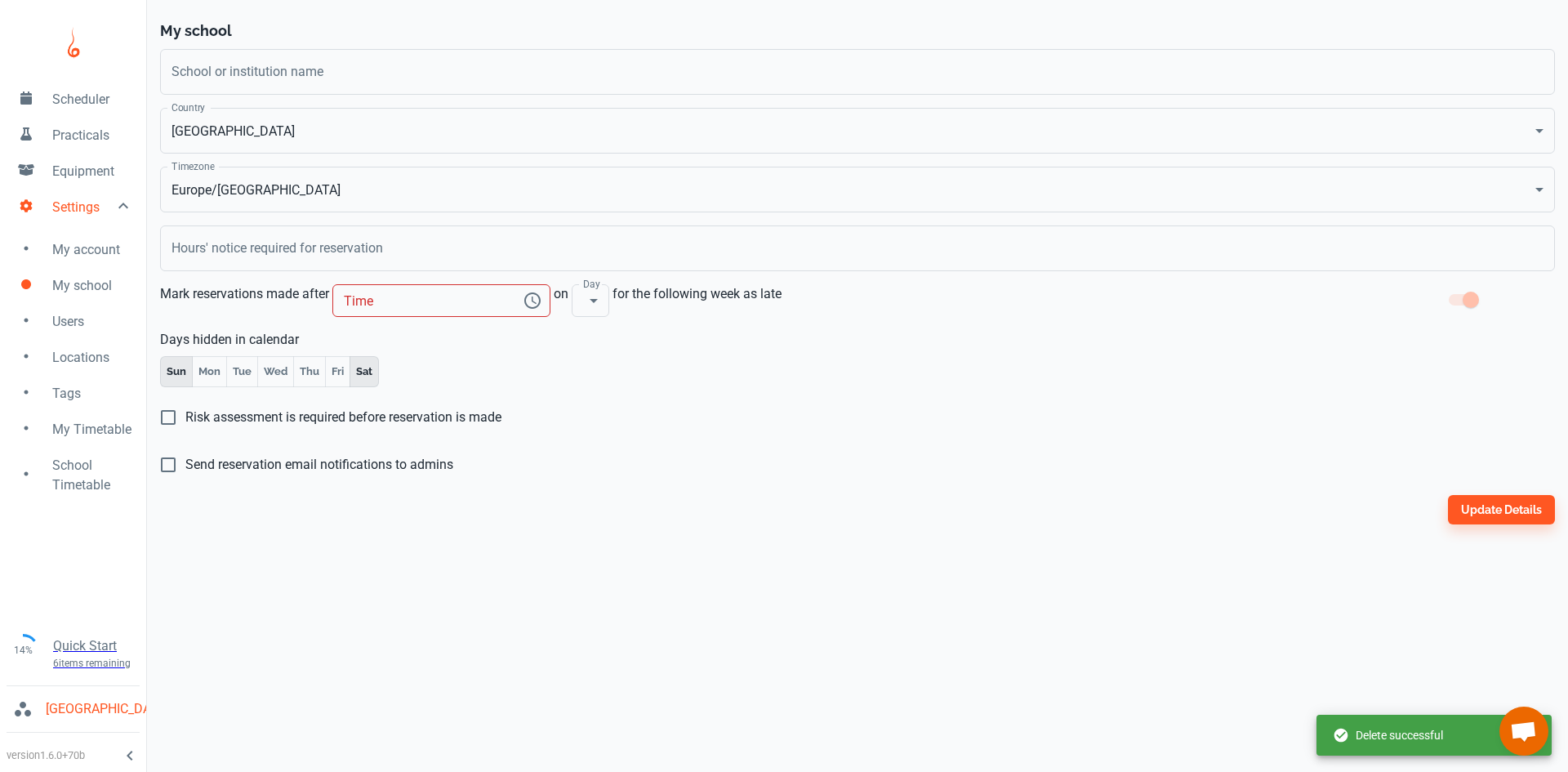
type input "[GEOGRAPHIC_DATA]"
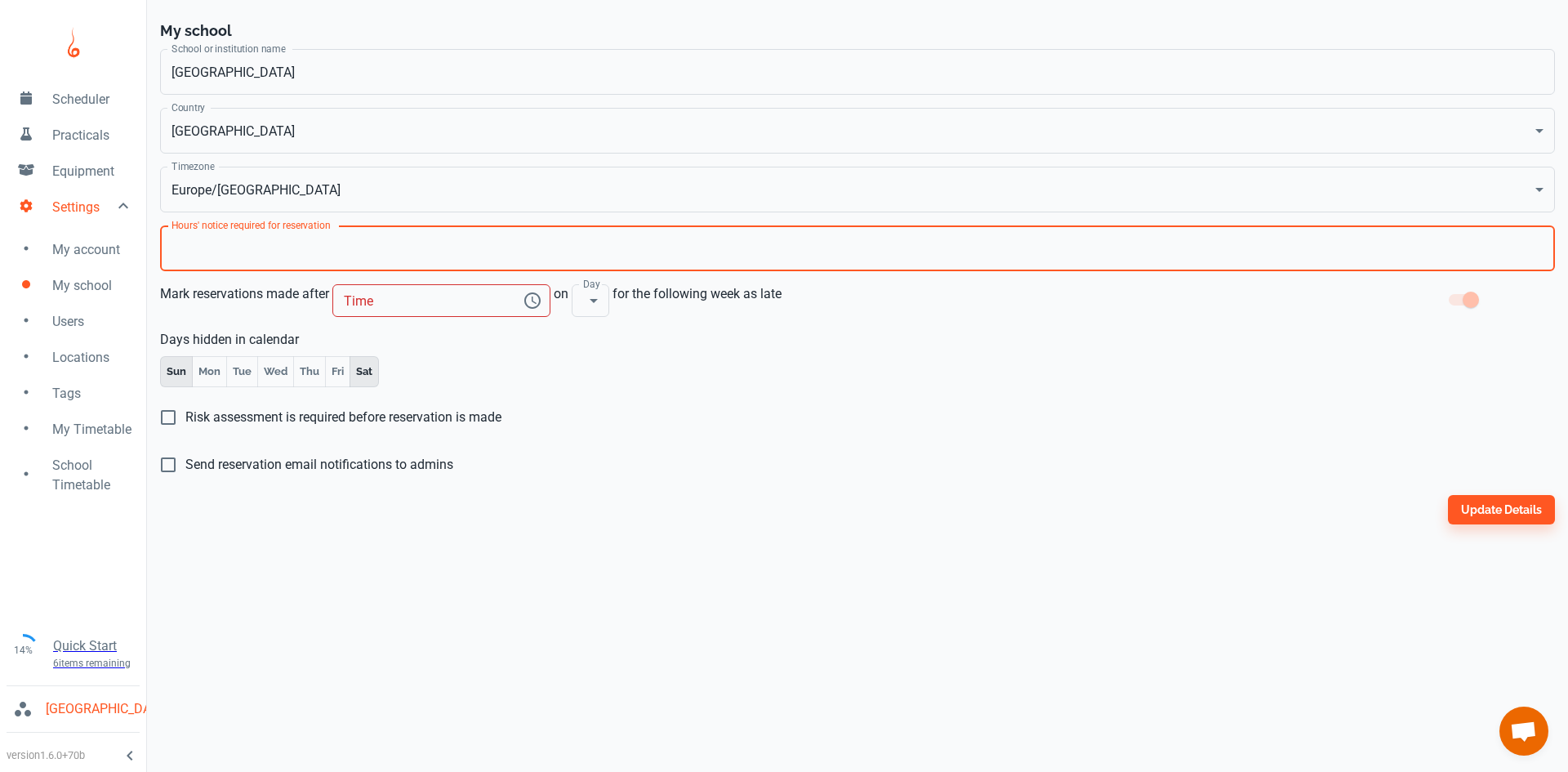
click at [189, 260] on input "Hours' notice required for reservation" at bounding box center [857, 248] width 1395 height 46
type input "48"
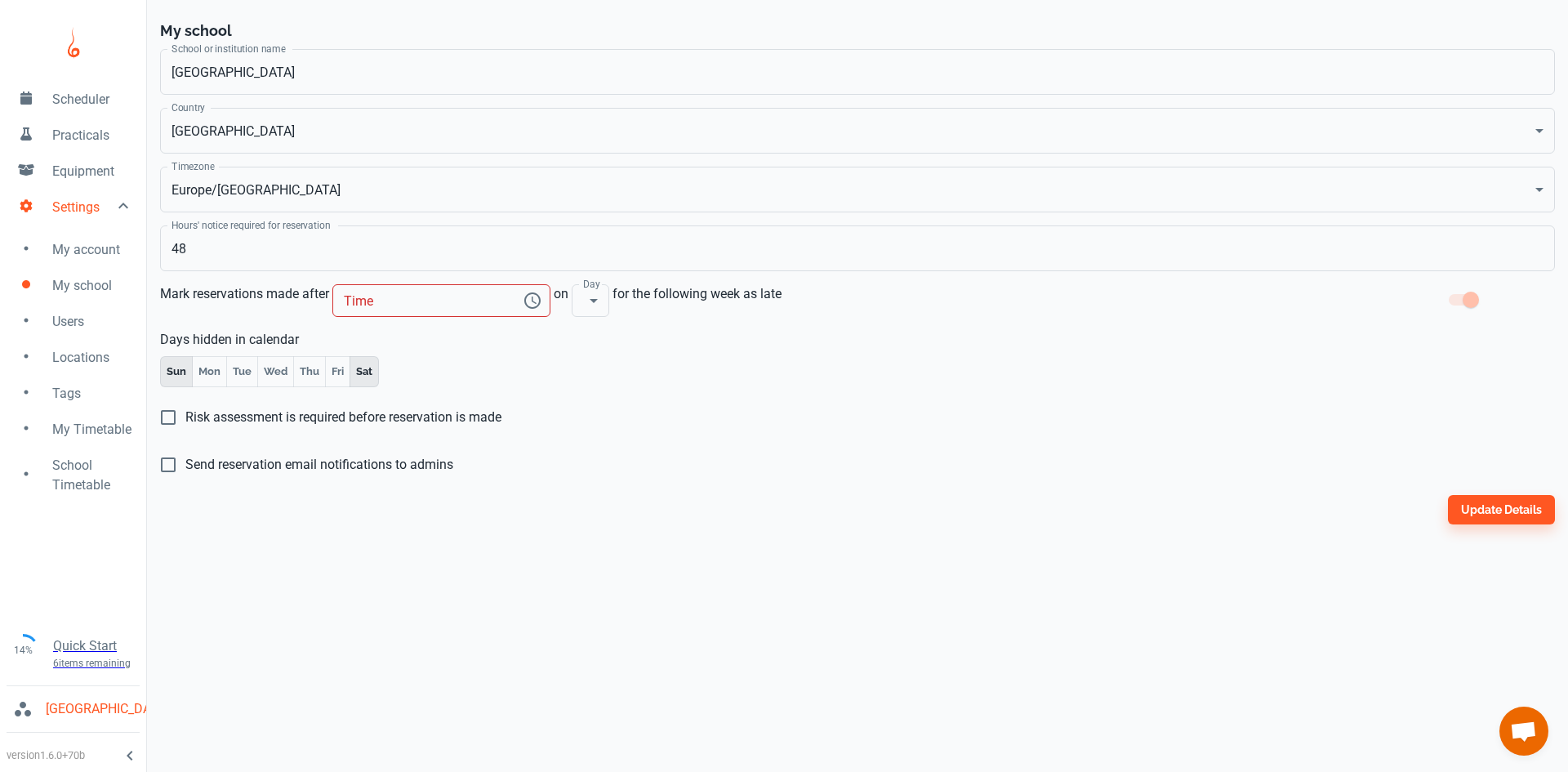
click at [687, 355] on div "Days hidden in calendar Sun Mon Tue Wed Thu Fri Sat" at bounding box center [851, 352] width 1408 height 71
click at [523, 309] on icon "Choose time" at bounding box center [532, 301] width 20 height 20
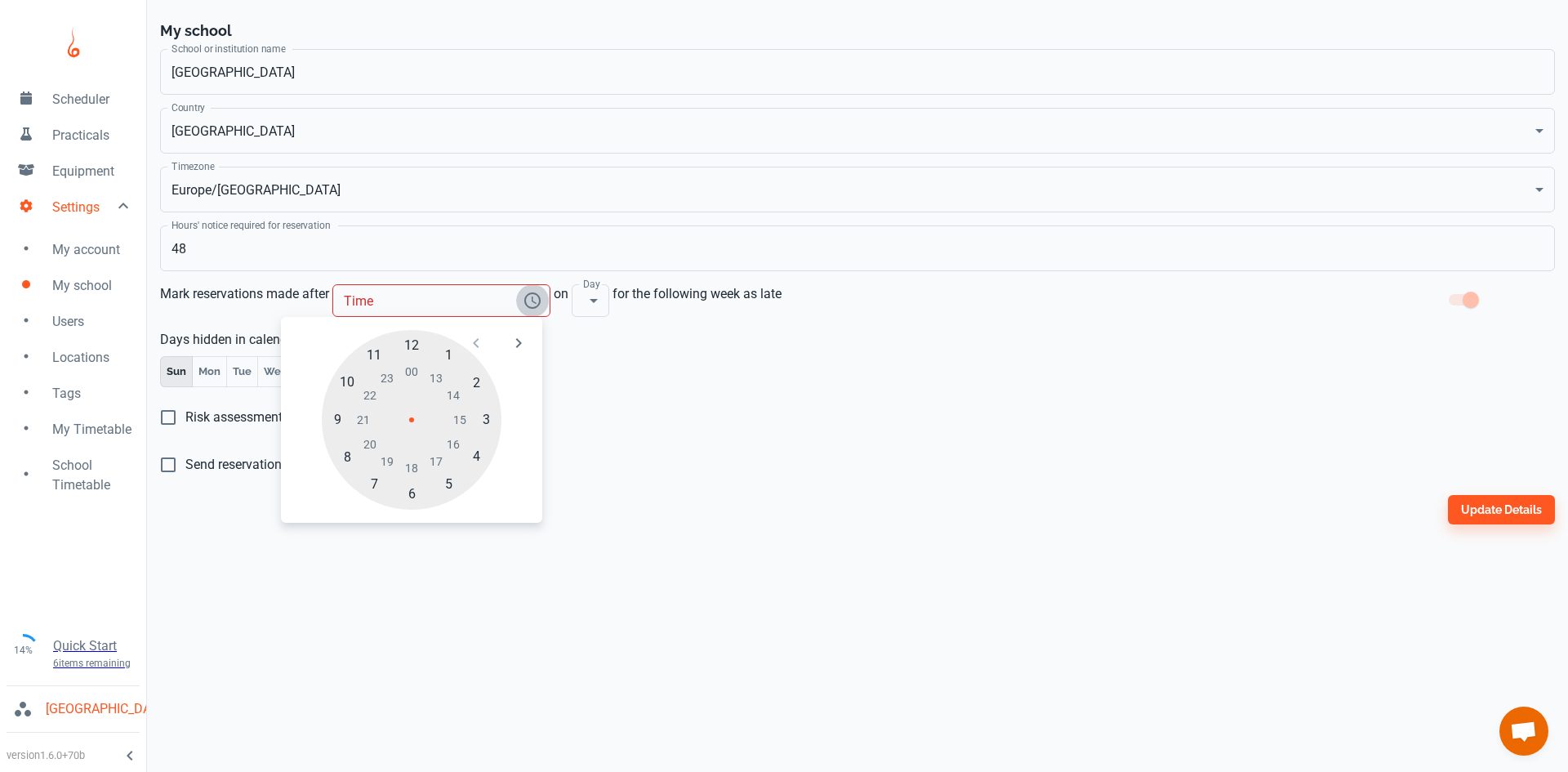
click at [523, 309] on icon "Choose time" at bounding box center [532, 301] width 20 height 20
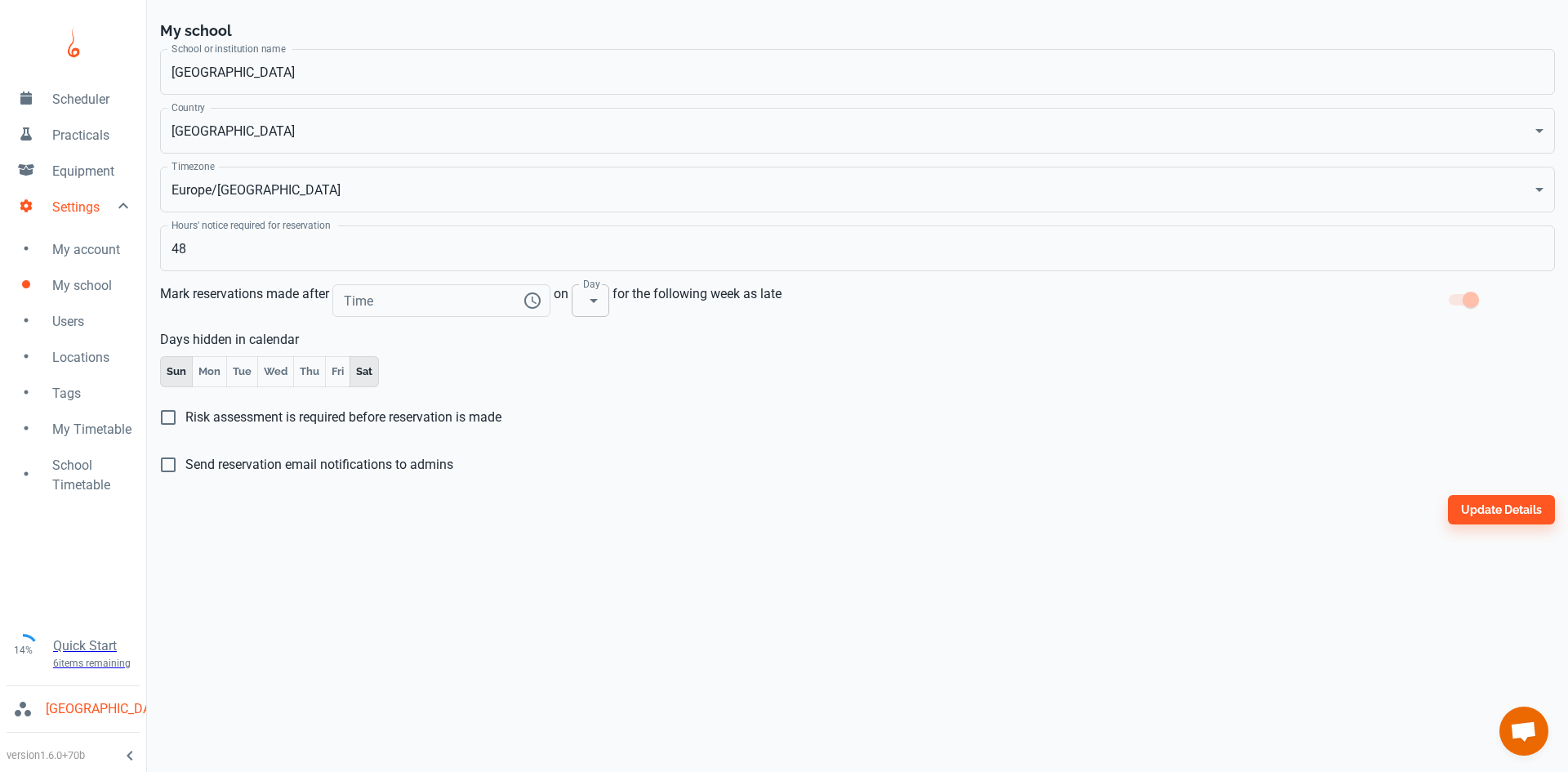
click at [564, 302] on body "Scheduler Practicals Equipment Settings My account My school Users Locations Ta…" at bounding box center [784, 386] width 1568 height 772
click at [556, 455] on li "Thu" at bounding box center [569, 456] width 52 height 30
type input "4"
click at [611, 393] on div "Risk assessment is required before reservation is made" at bounding box center [851, 410] width 1408 height 47
click at [205, 464] on span "Send reservation email notifications to admins" at bounding box center [320, 464] width 268 height 20
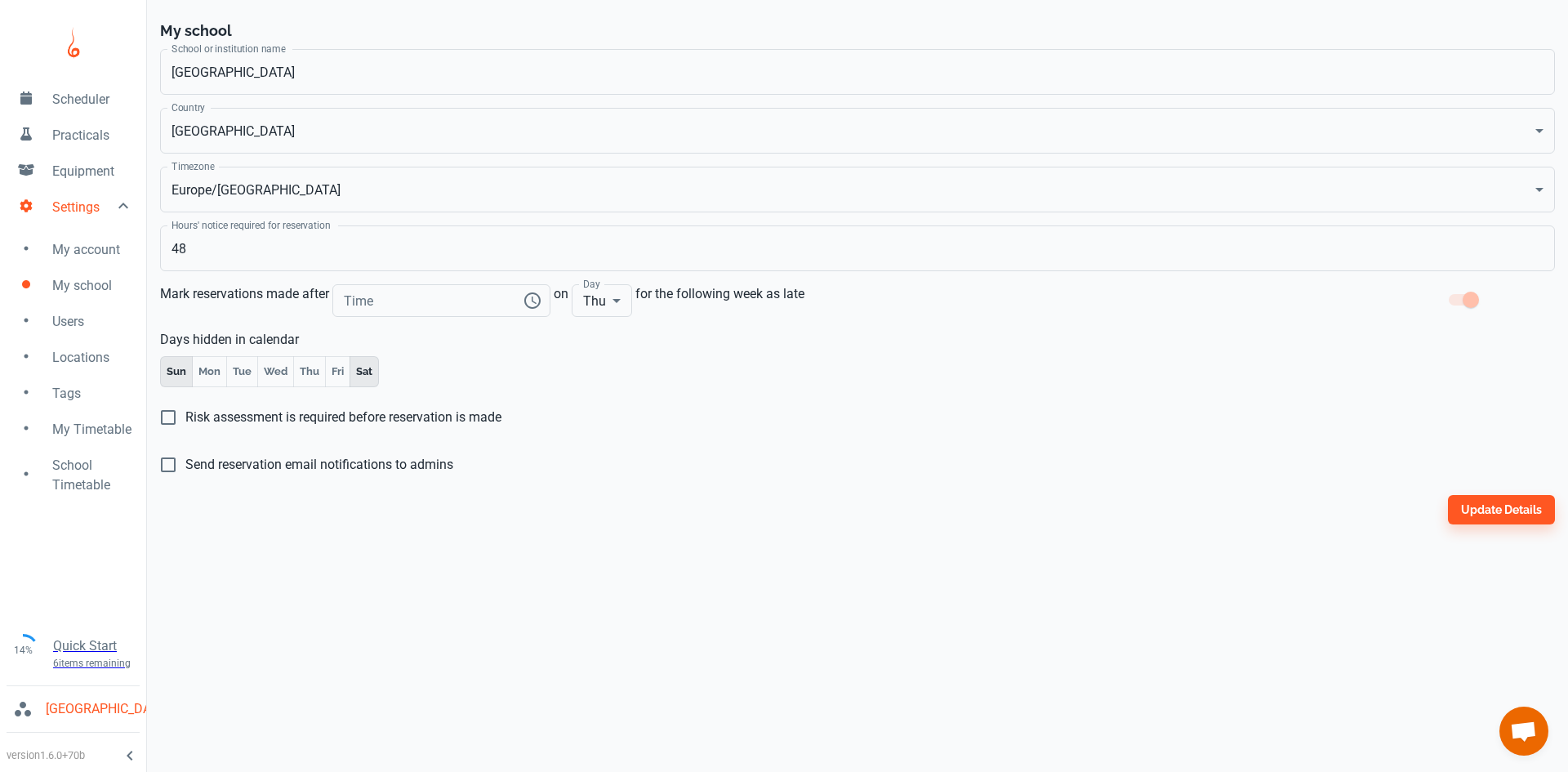
click at [186, 464] on input "Send reservation email notifications to admins" at bounding box center [167, 464] width 34 height 34
checkbox input "true"
click at [1504, 504] on button "Update details" at bounding box center [1501, 510] width 107 height 30
click at [474, 308] on input "Time" at bounding box center [421, 301] width 177 height 33
click at [537, 331] on p "Days hidden in calendar" at bounding box center [857, 340] width 1395 height 20
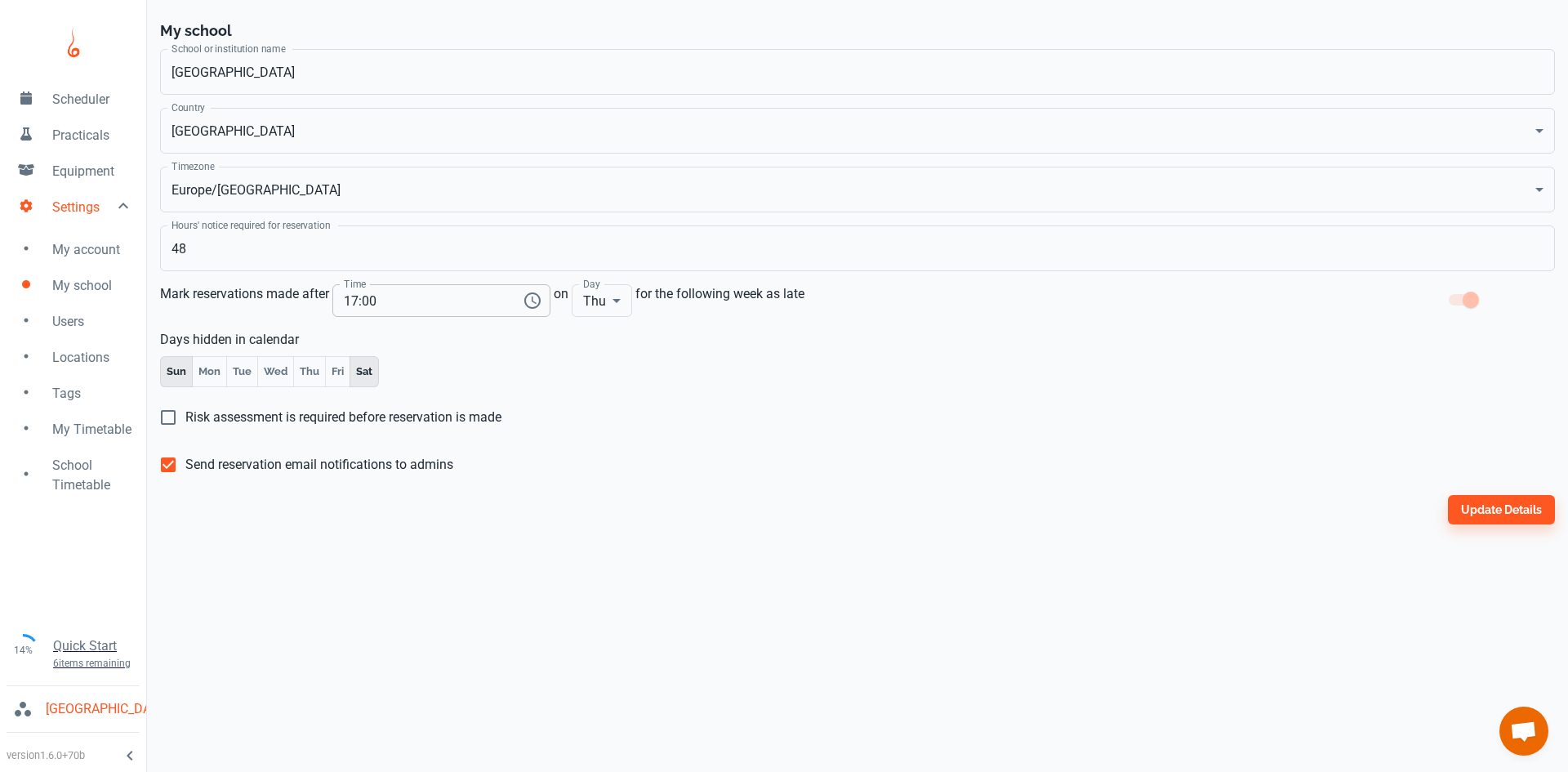
click at [361, 301] on input "17:00" at bounding box center [421, 301] width 177 height 33
click at [374, 302] on input "14:00" at bounding box center [421, 301] width 177 height 33
type input "14:40"
click at [1463, 507] on button "Update details" at bounding box center [1501, 510] width 107 height 30
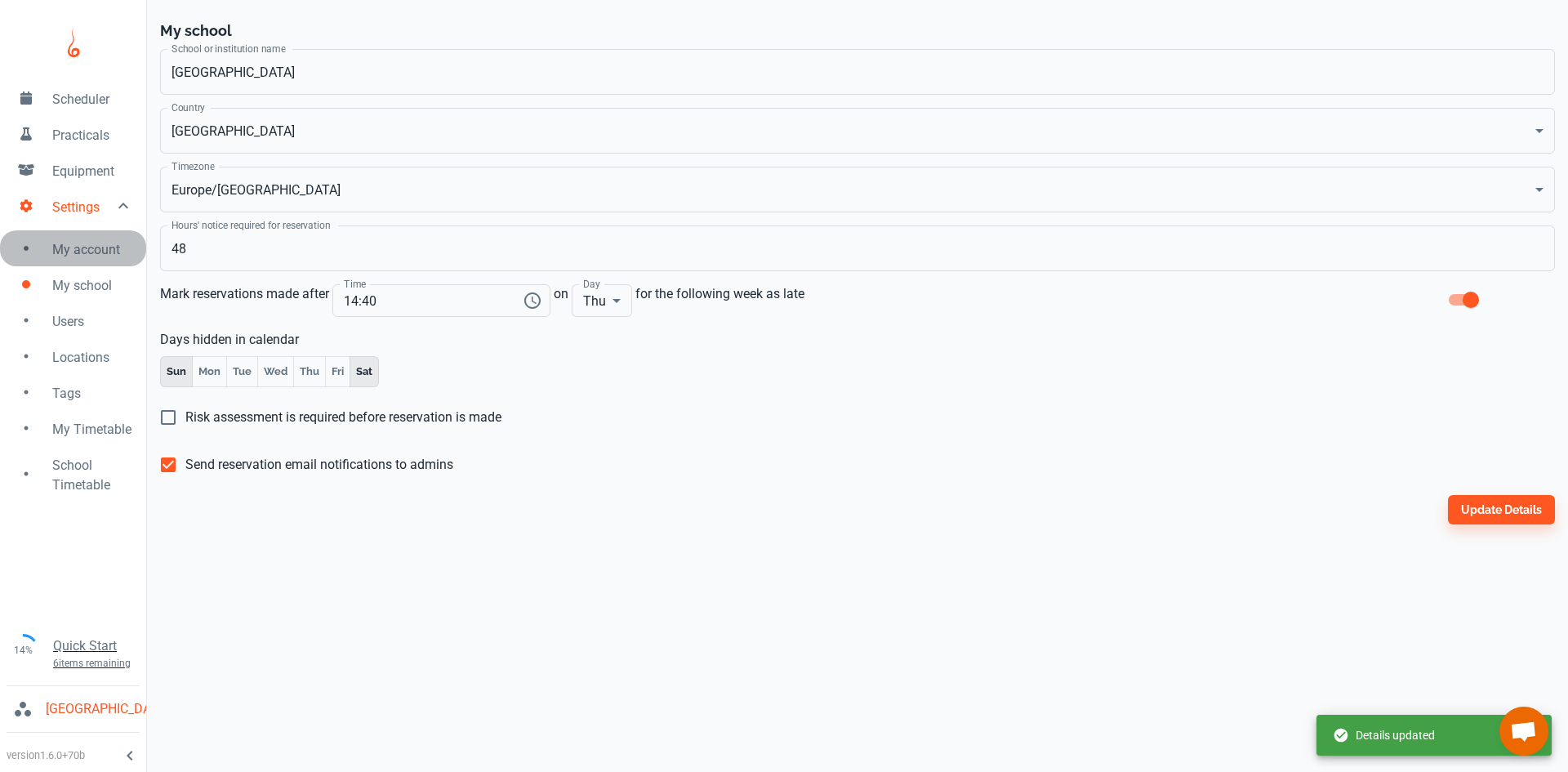
click at [92, 231] on link "My account" at bounding box center [73, 247] width 146 height 36
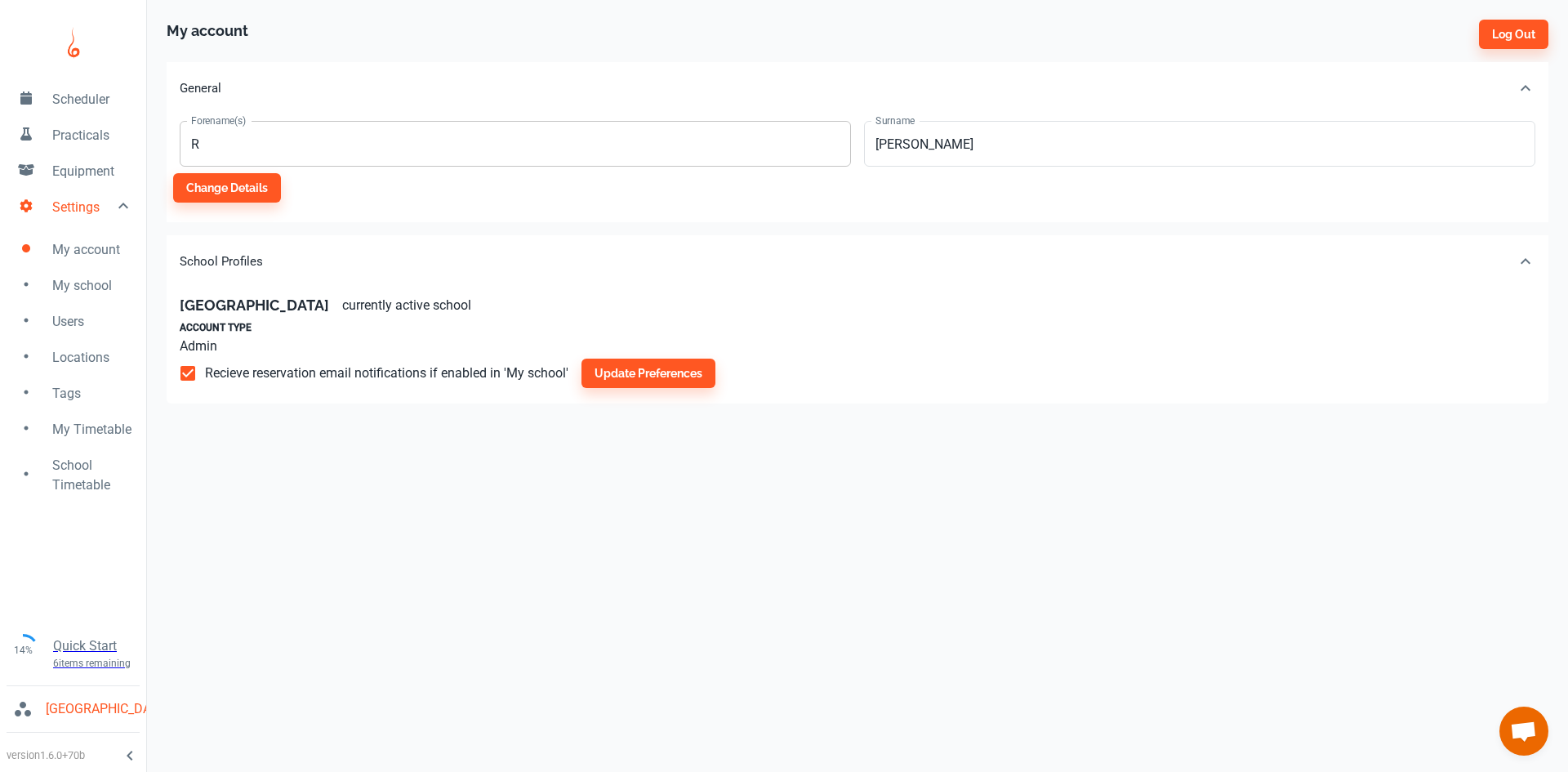
click at [207, 145] on input "R" at bounding box center [515, 144] width 672 height 46
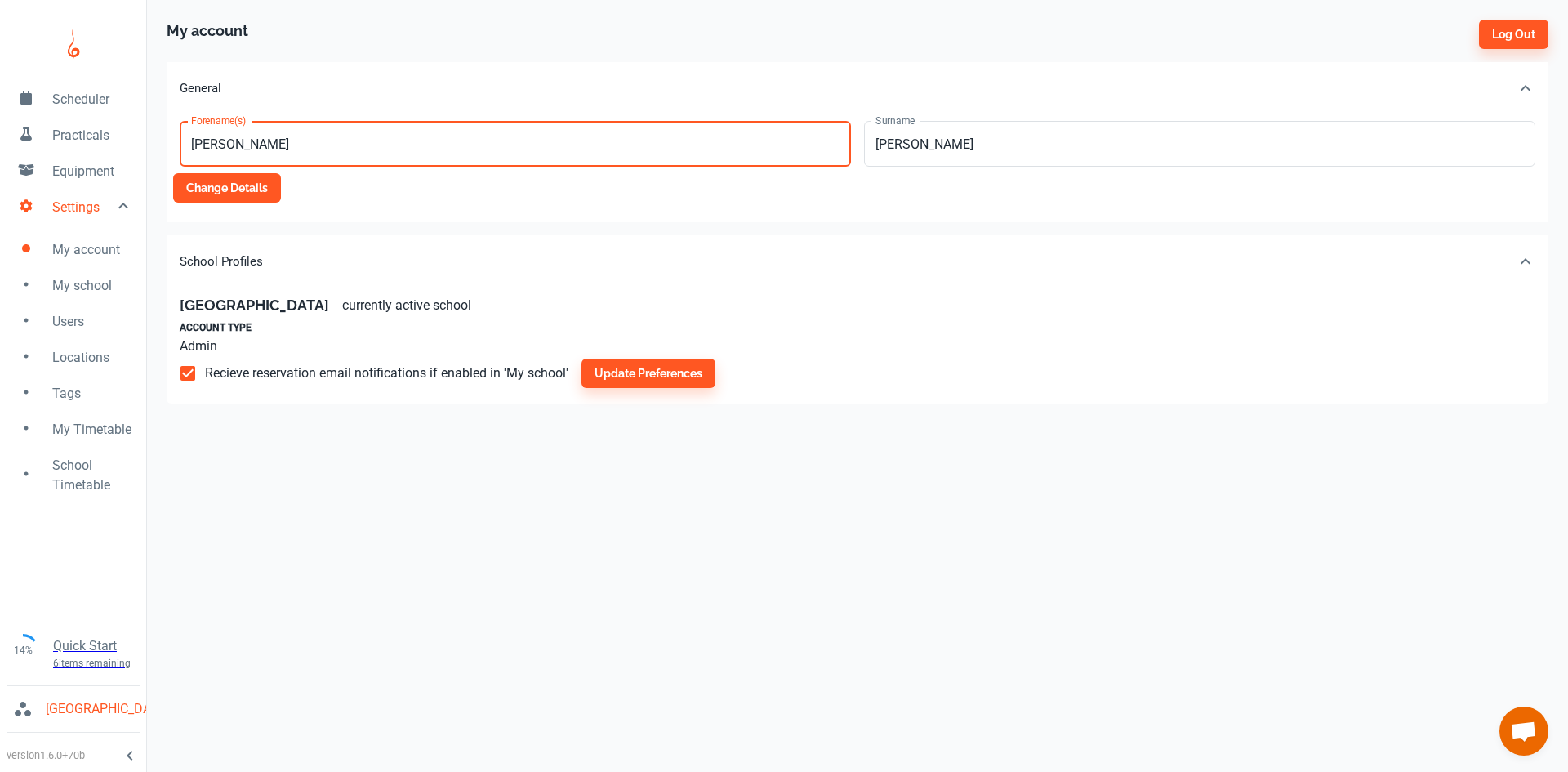
type input "[PERSON_NAME]"
click at [269, 189] on button "Change details" at bounding box center [227, 188] width 108 height 30
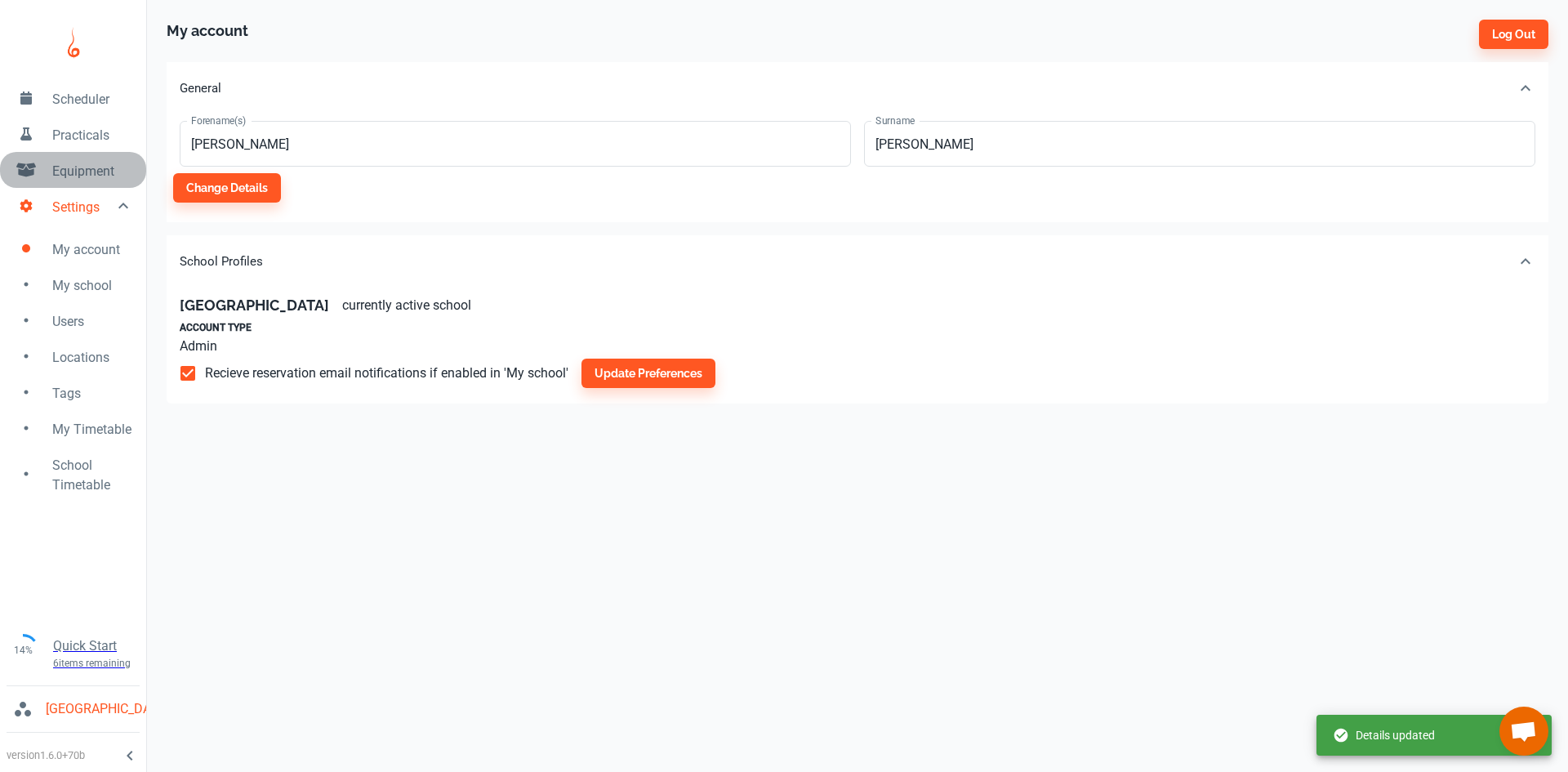
click at [50, 176] on link "Equipment" at bounding box center [73, 169] width 146 height 36
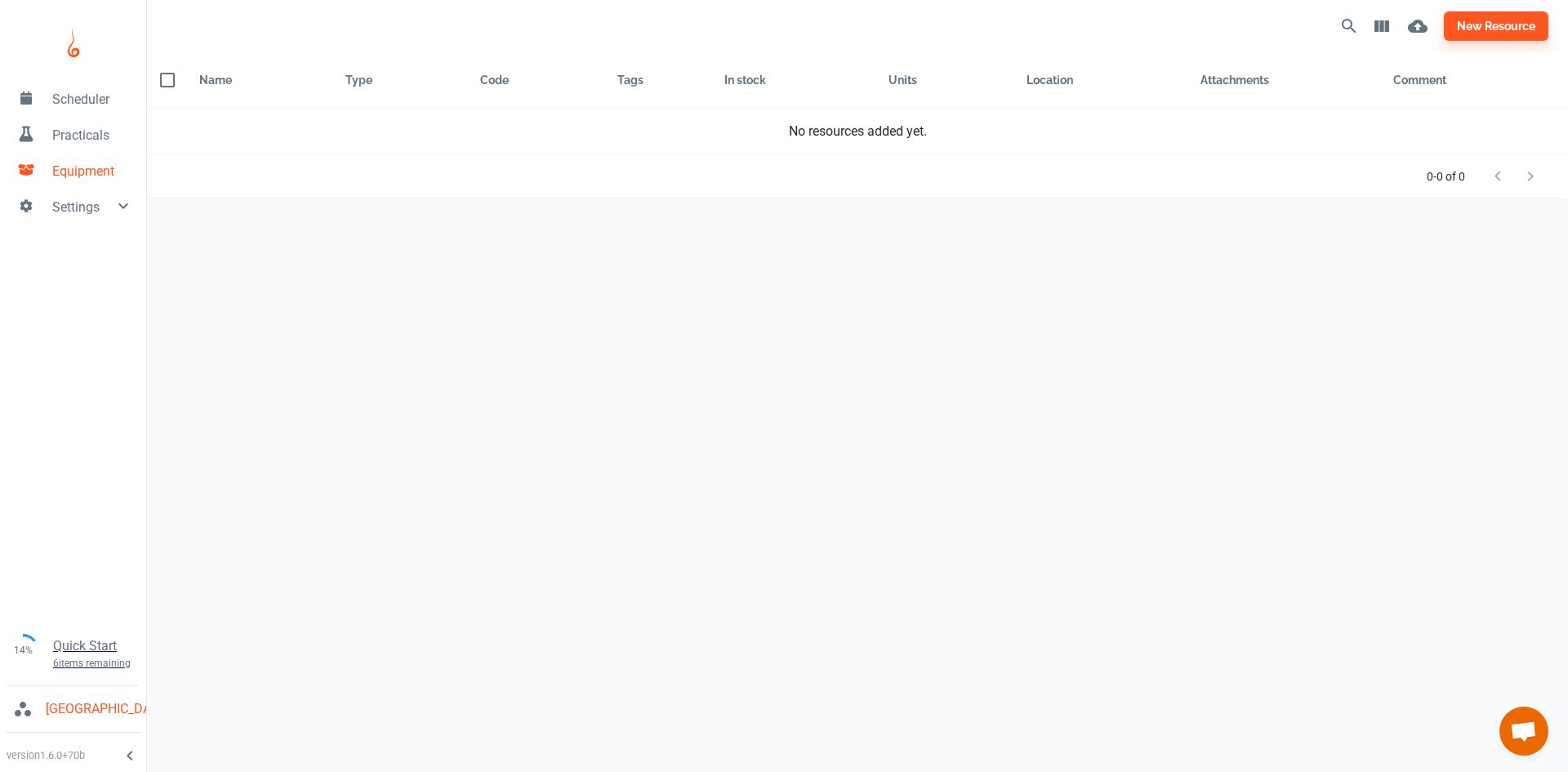
click at [83, 130] on span "Practicals" at bounding box center [92, 135] width 81 height 20
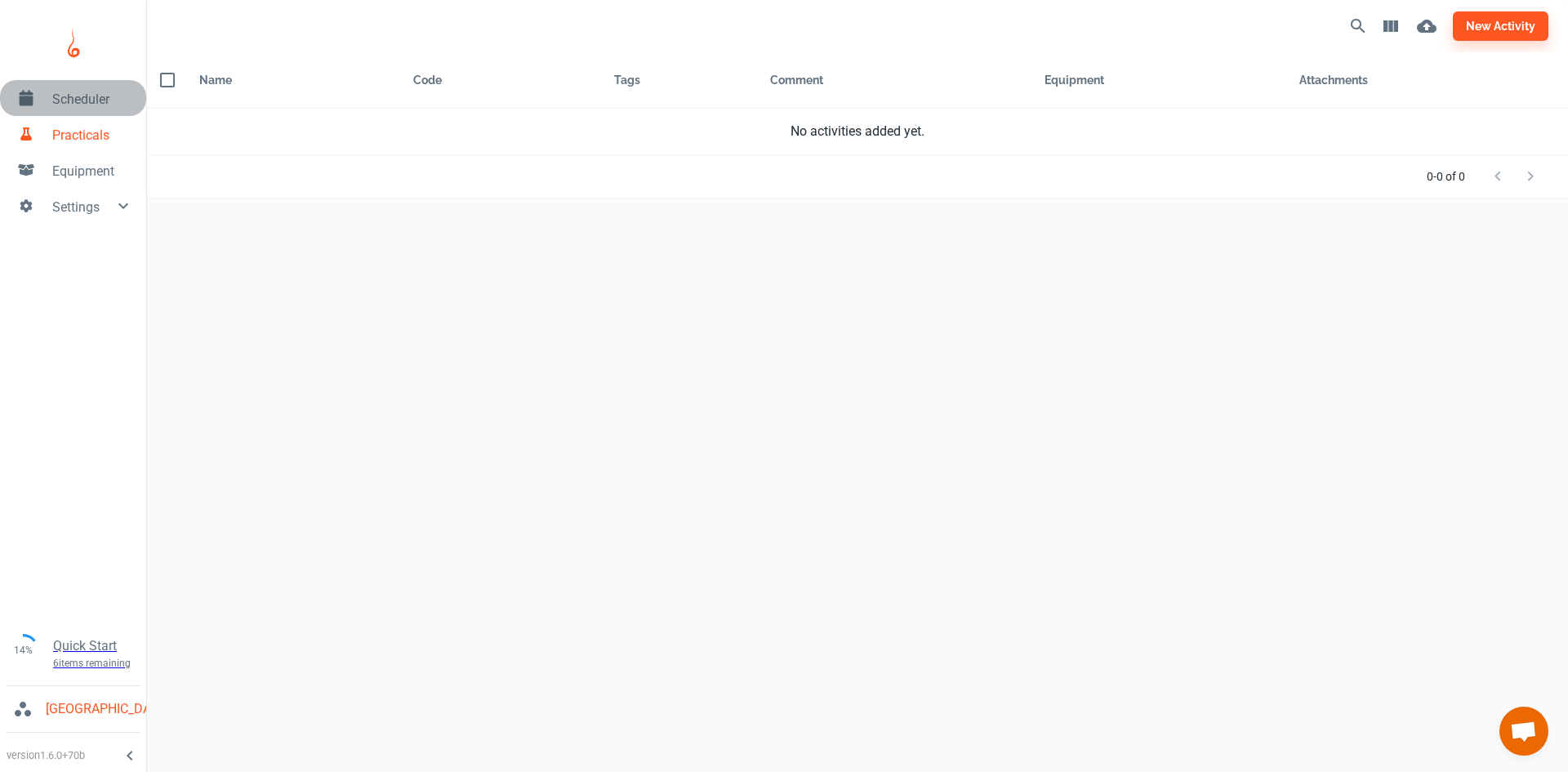
click at [84, 107] on span "Scheduler" at bounding box center [92, 99] width 81 height 20
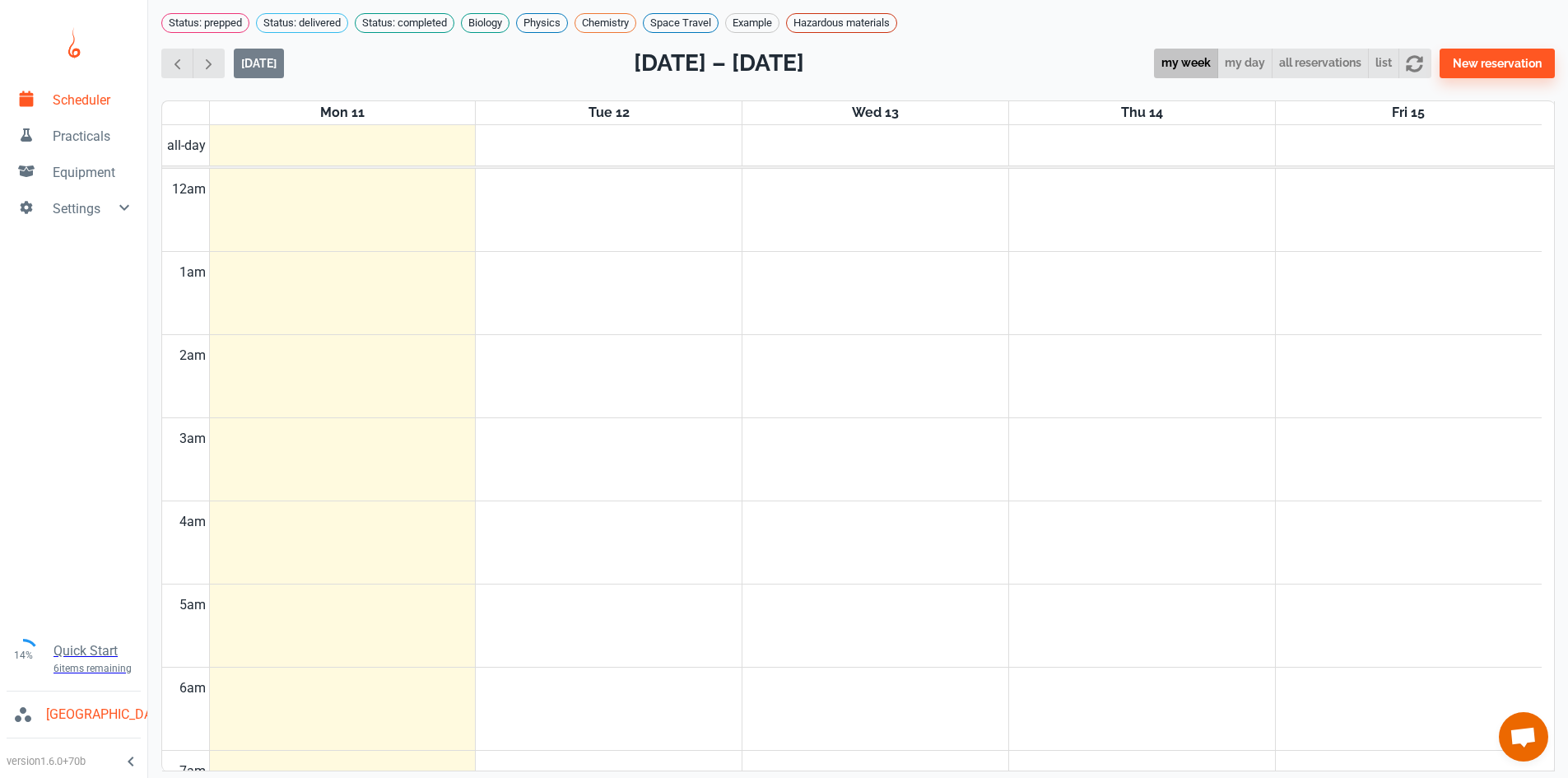
scroll to position [666, 0]
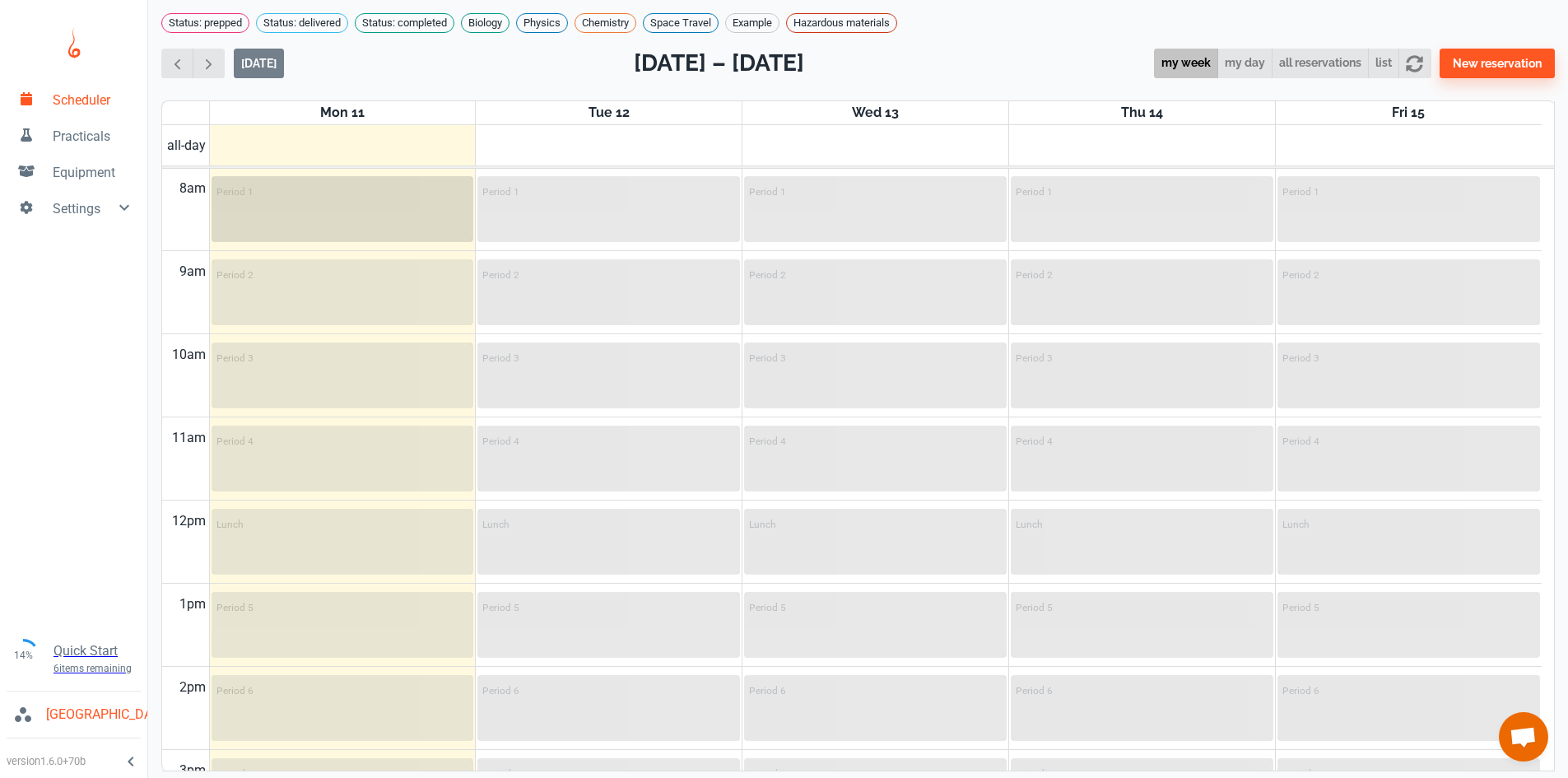
click at [368, 219] on div "Period 1" at bounding box center [342, 209] width 259 height 62
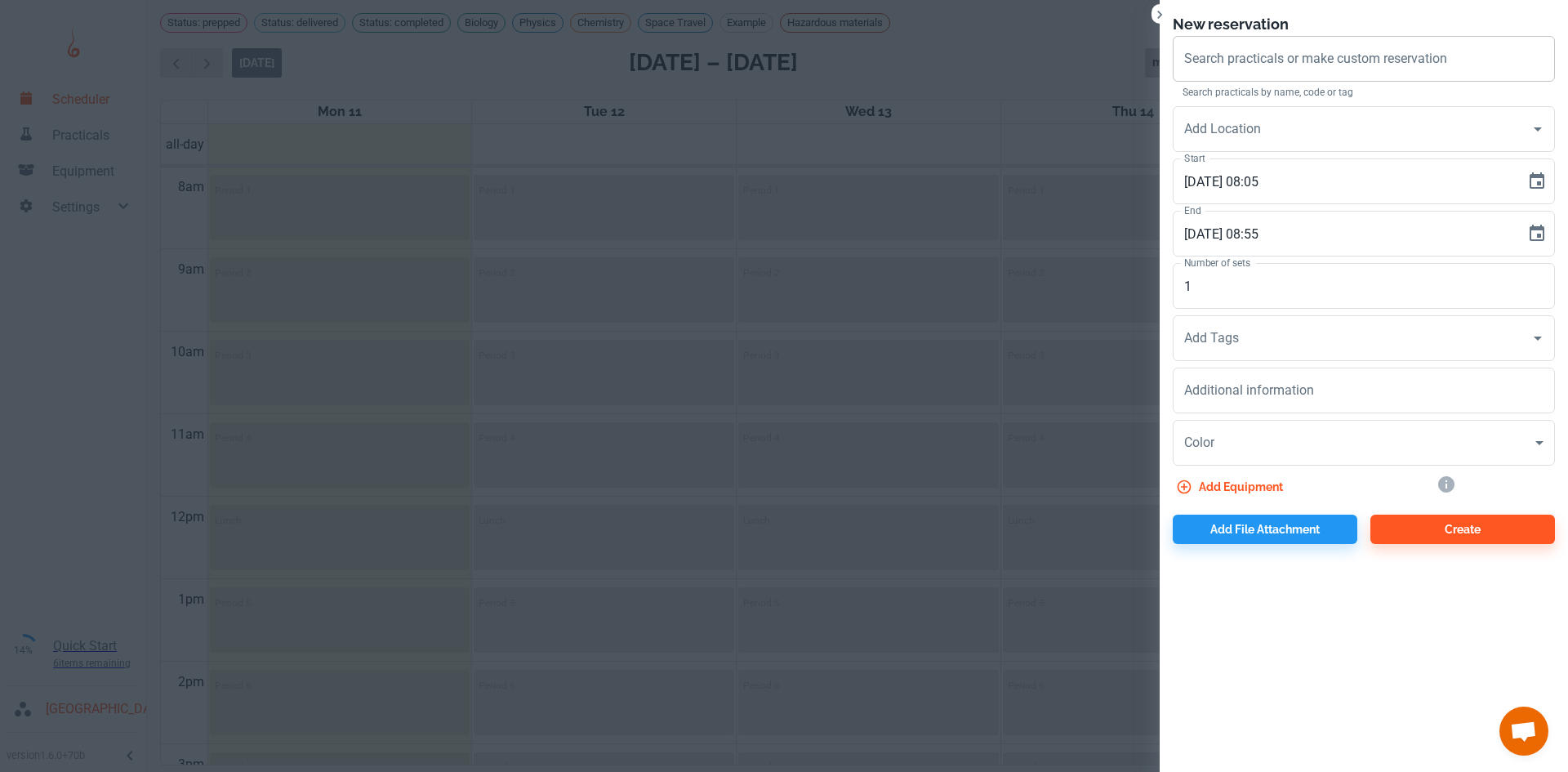
click at [1414, 73] on input "Search practicals or make custom reservation" at bounding box center [1364, 59] width 368 height 31
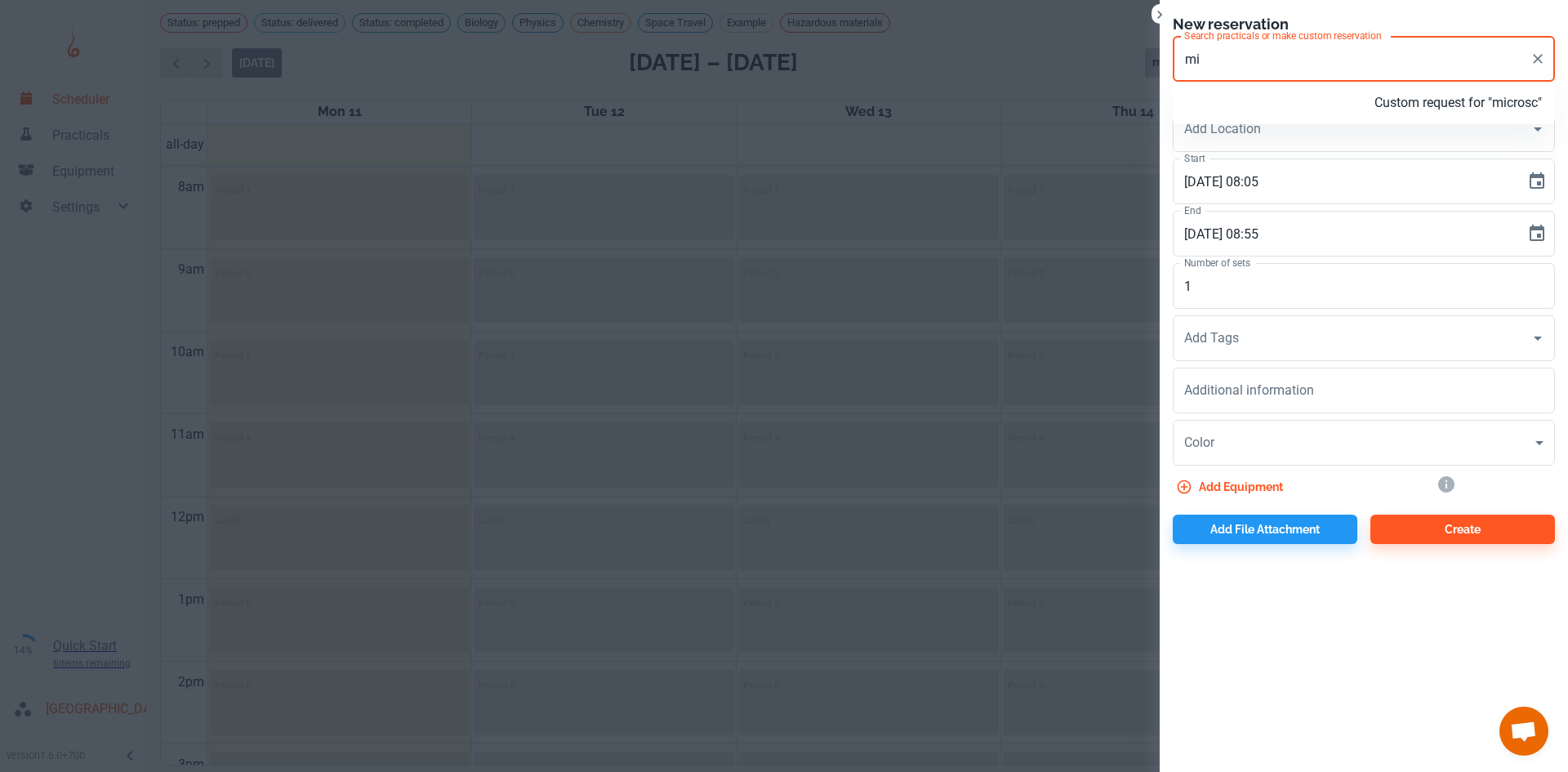
type input "m"
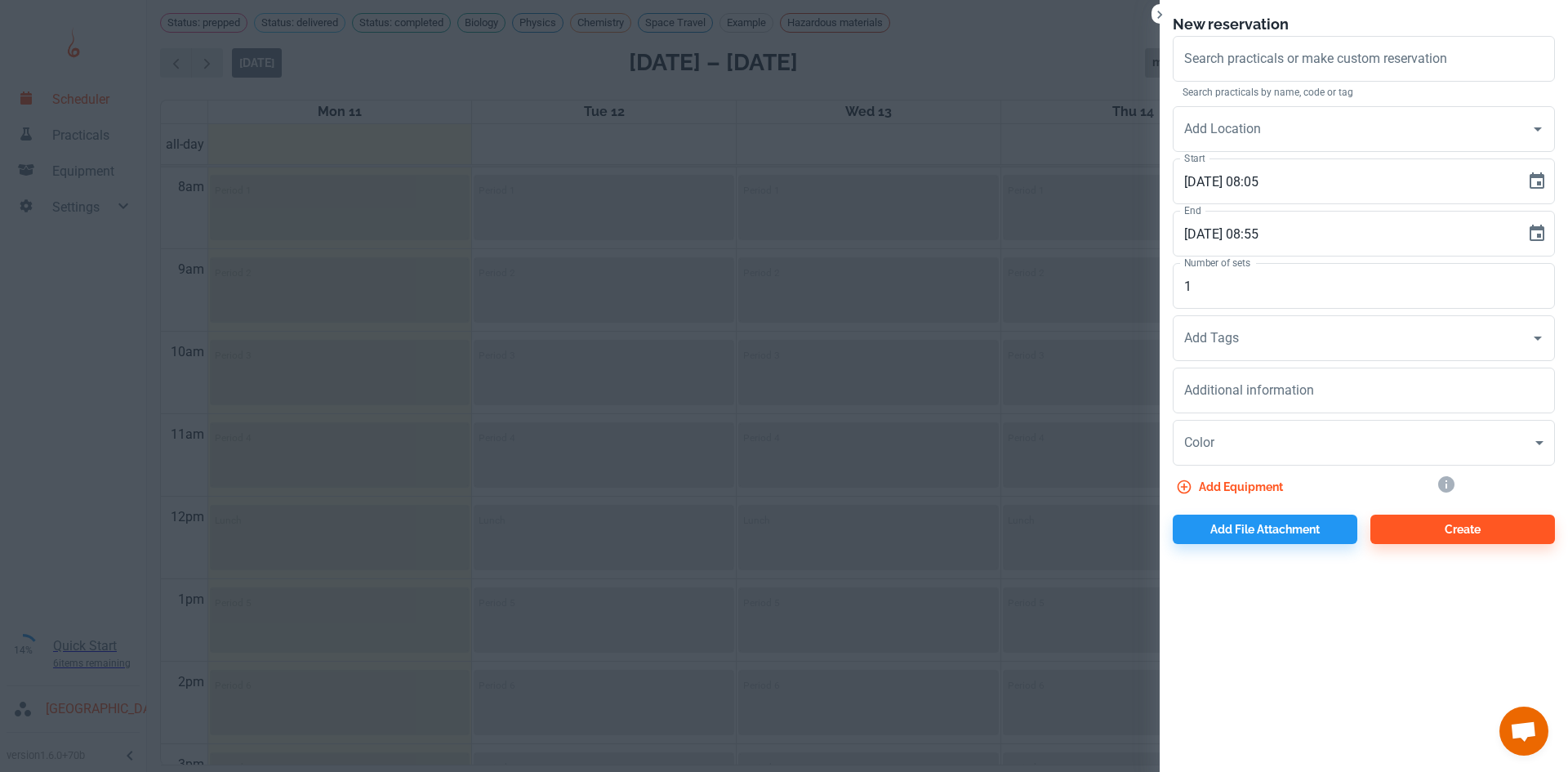
click at [970, 244] on div at bounding box center [784, 386] width 1568 height 772
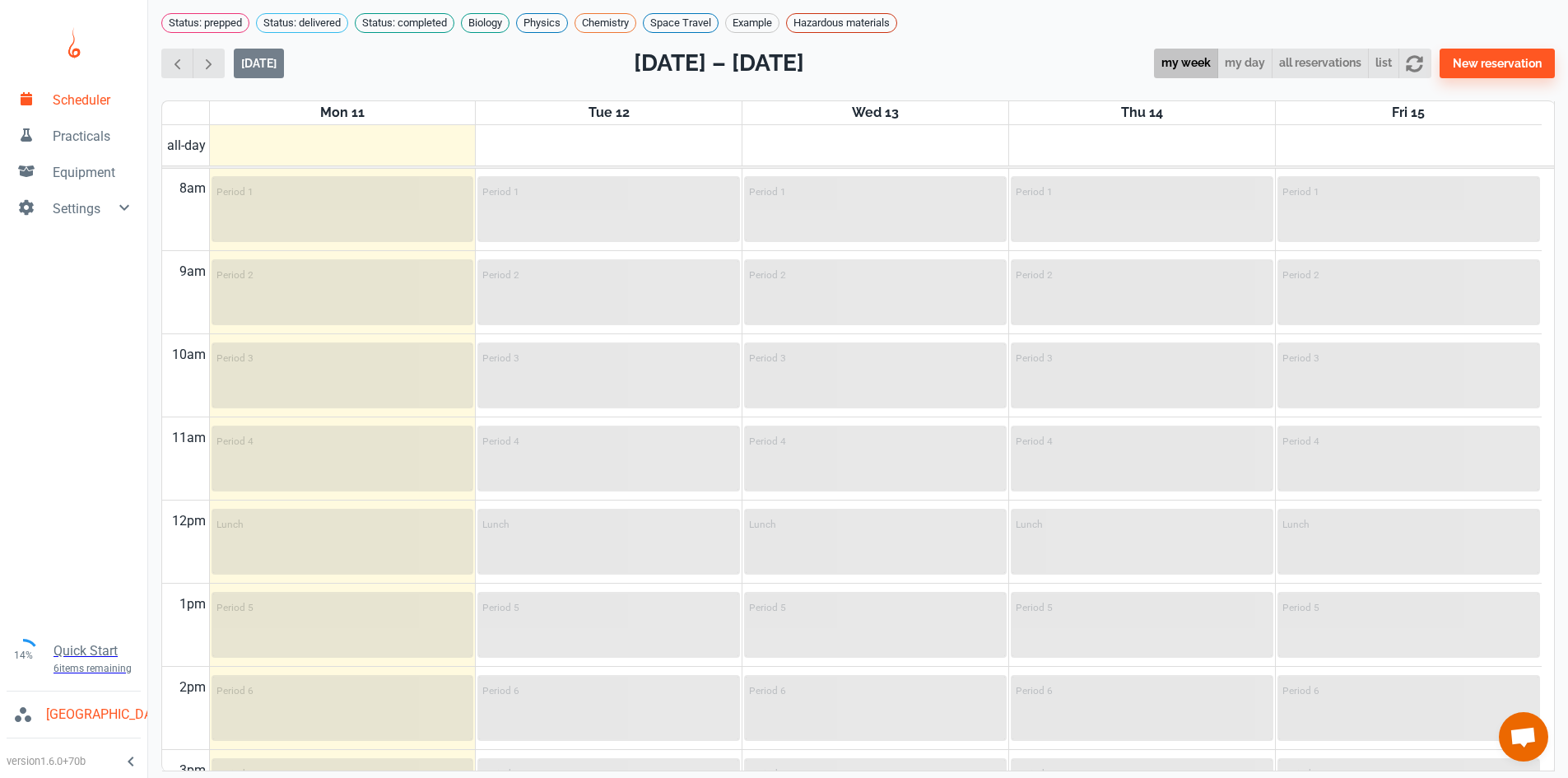
click at [116, 218] on div "Settings" at bounding box center [74, 207] width 147 height 36
click at [95, 486] on span "School Timetable" at bounding box center [93, 479] width 82 height 40
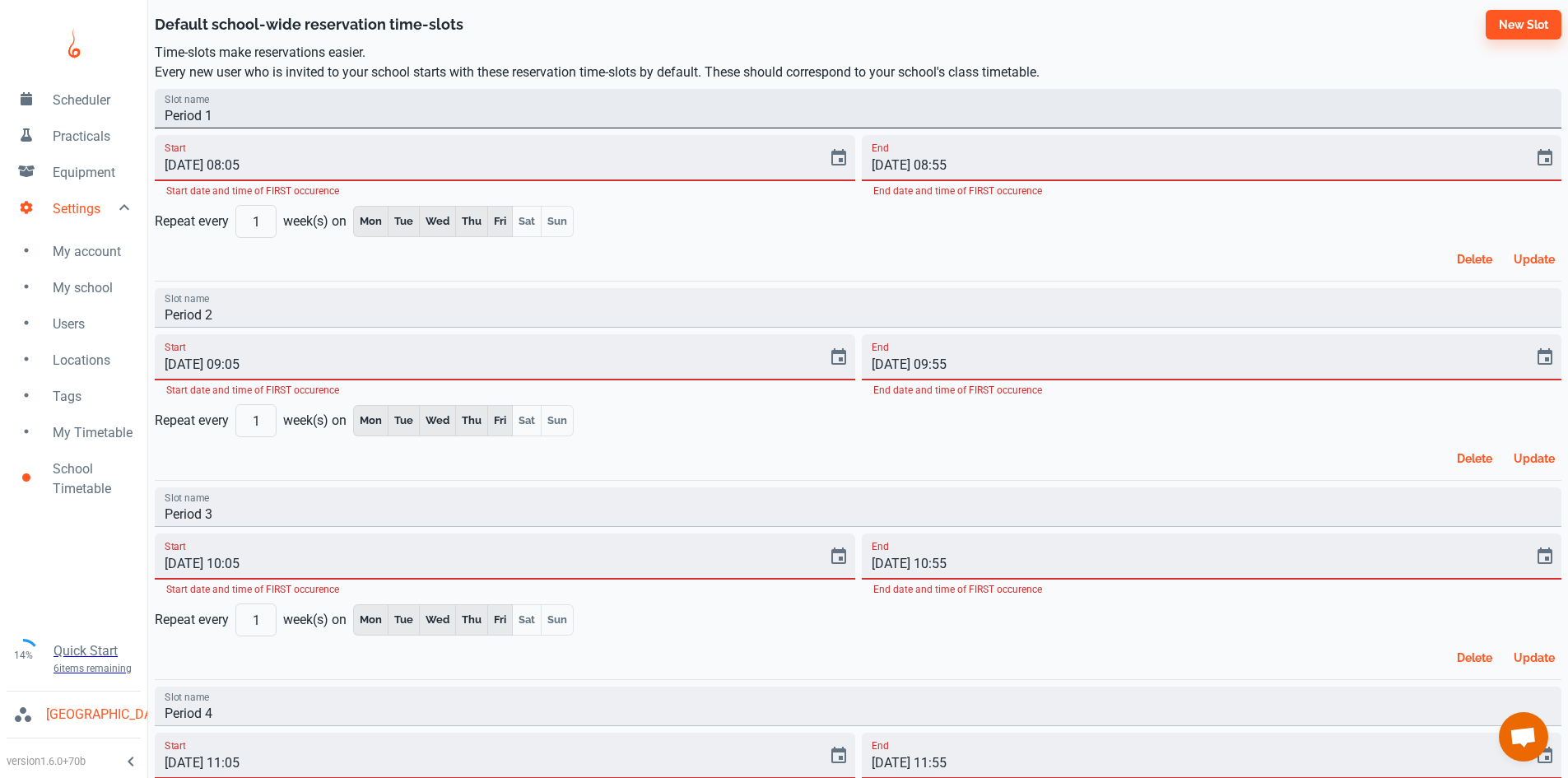
click at [234, 101] on input "Period 1" at bounding box center [858, 108] width 1406 height 40
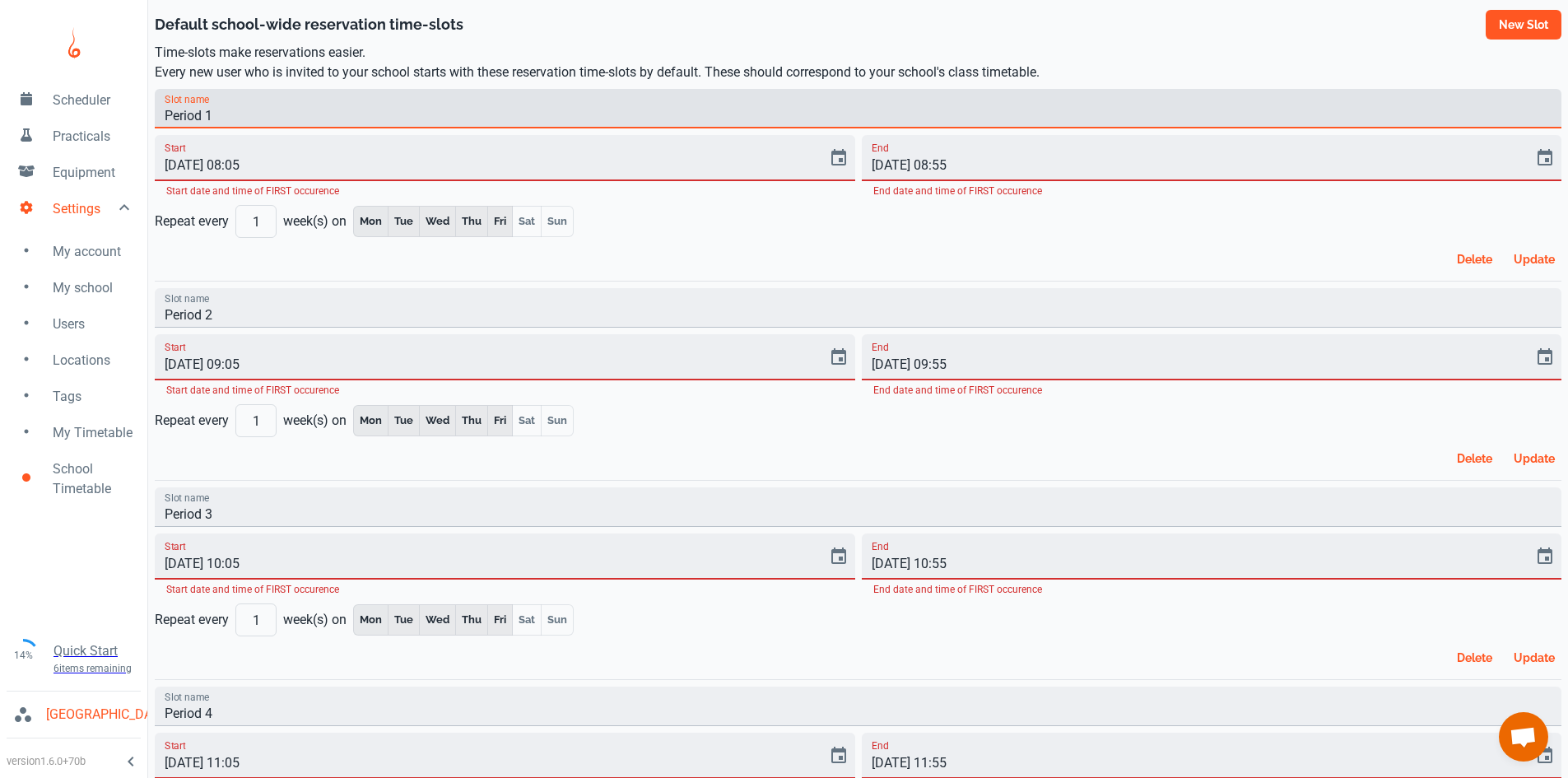
click at [1509, 22] on button "New slot" at bounding box center [1523, 25] width 76 height 30
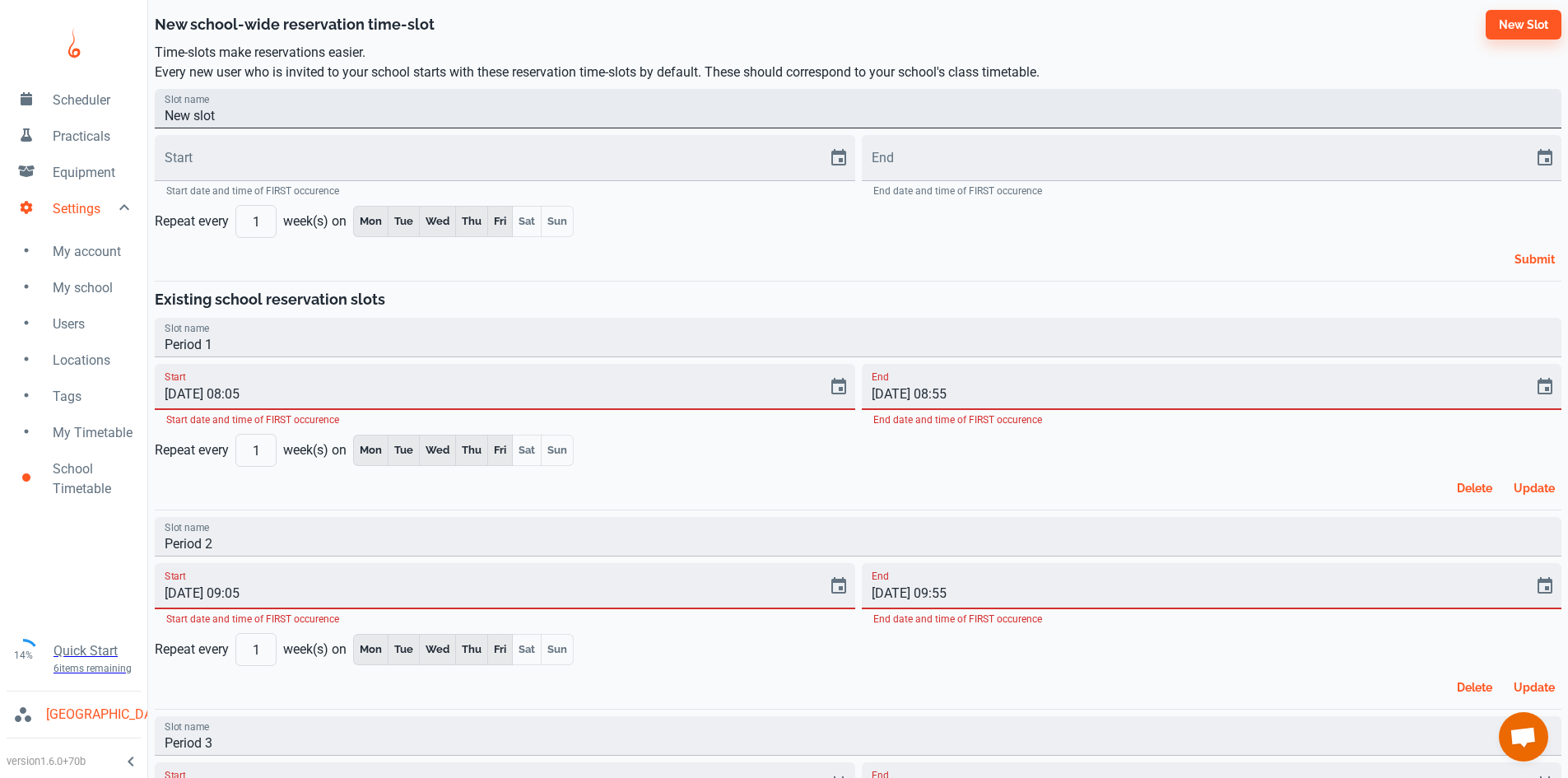
click at [546, 111] on input "New slot" at bounding box center [858, 108] width 1406 height 40
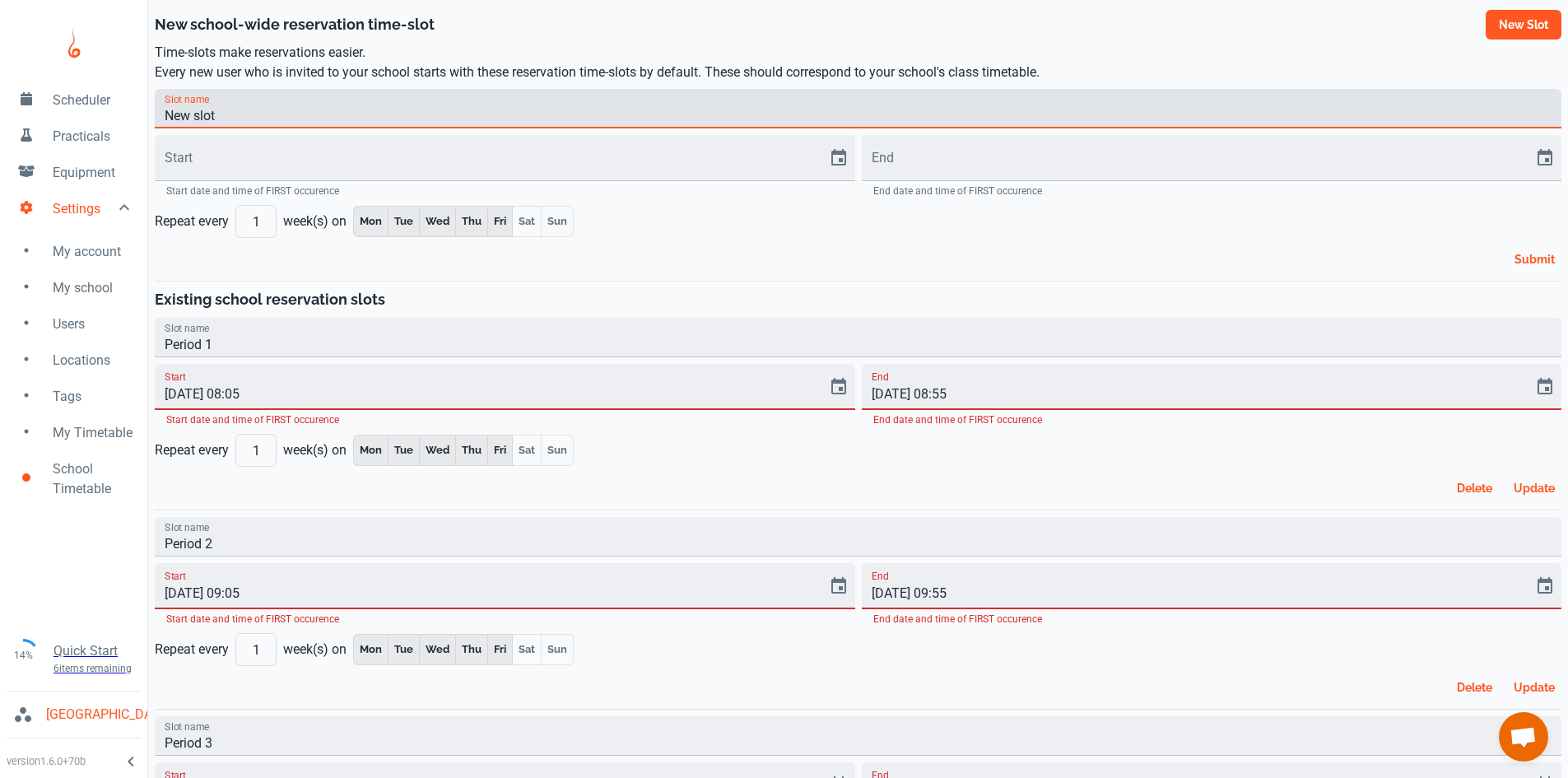
click at [1524, 22] on button "New slot" at bounding box center [1523, 25] width 76 height 30
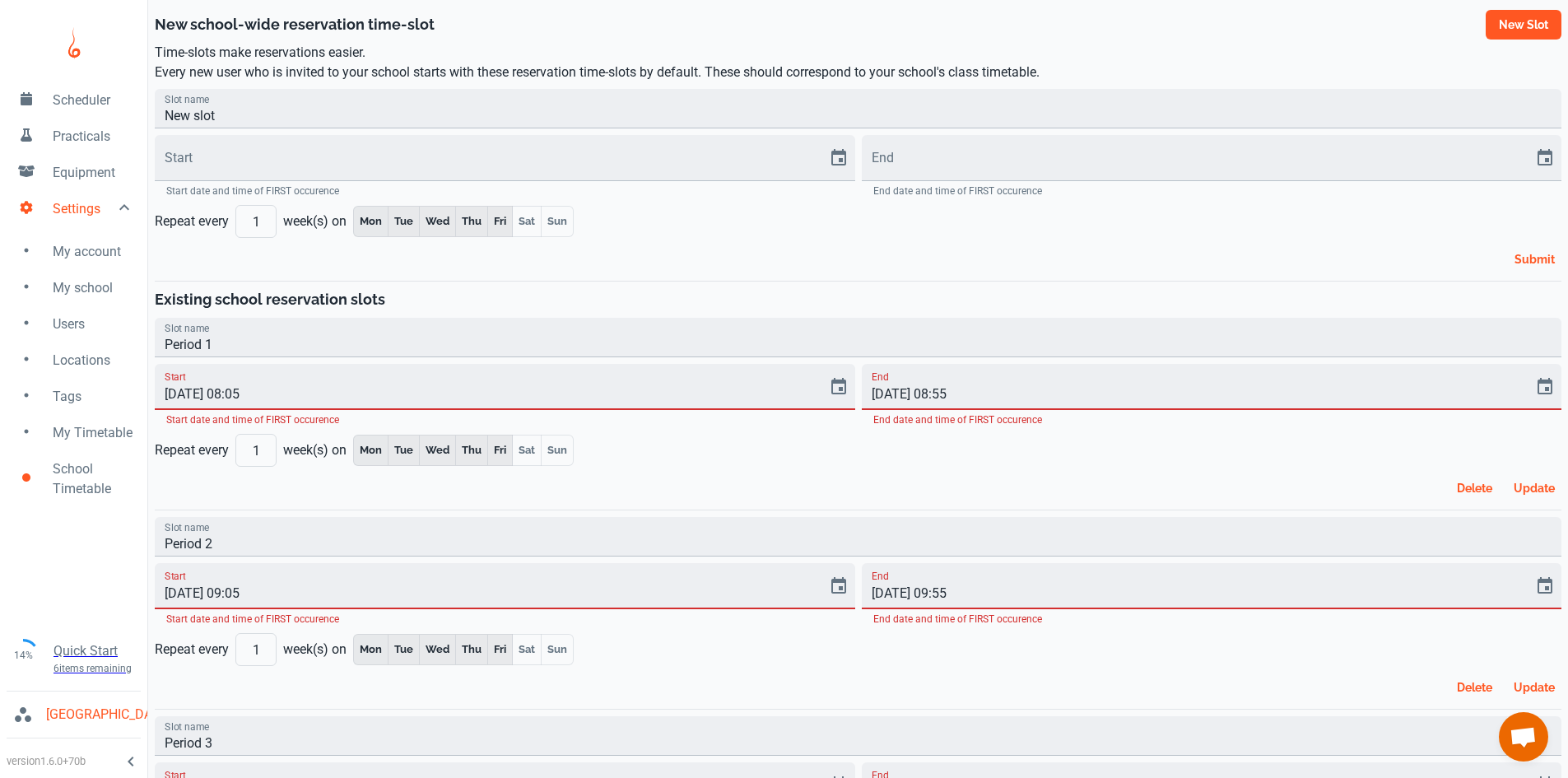
click at [1524, 22] on button "New slot" at bounding box center [1523, 25] width 76 height 30
click at [81, 91] on span "Scheduler" at bounding box center [93, 100] width 82 height 20
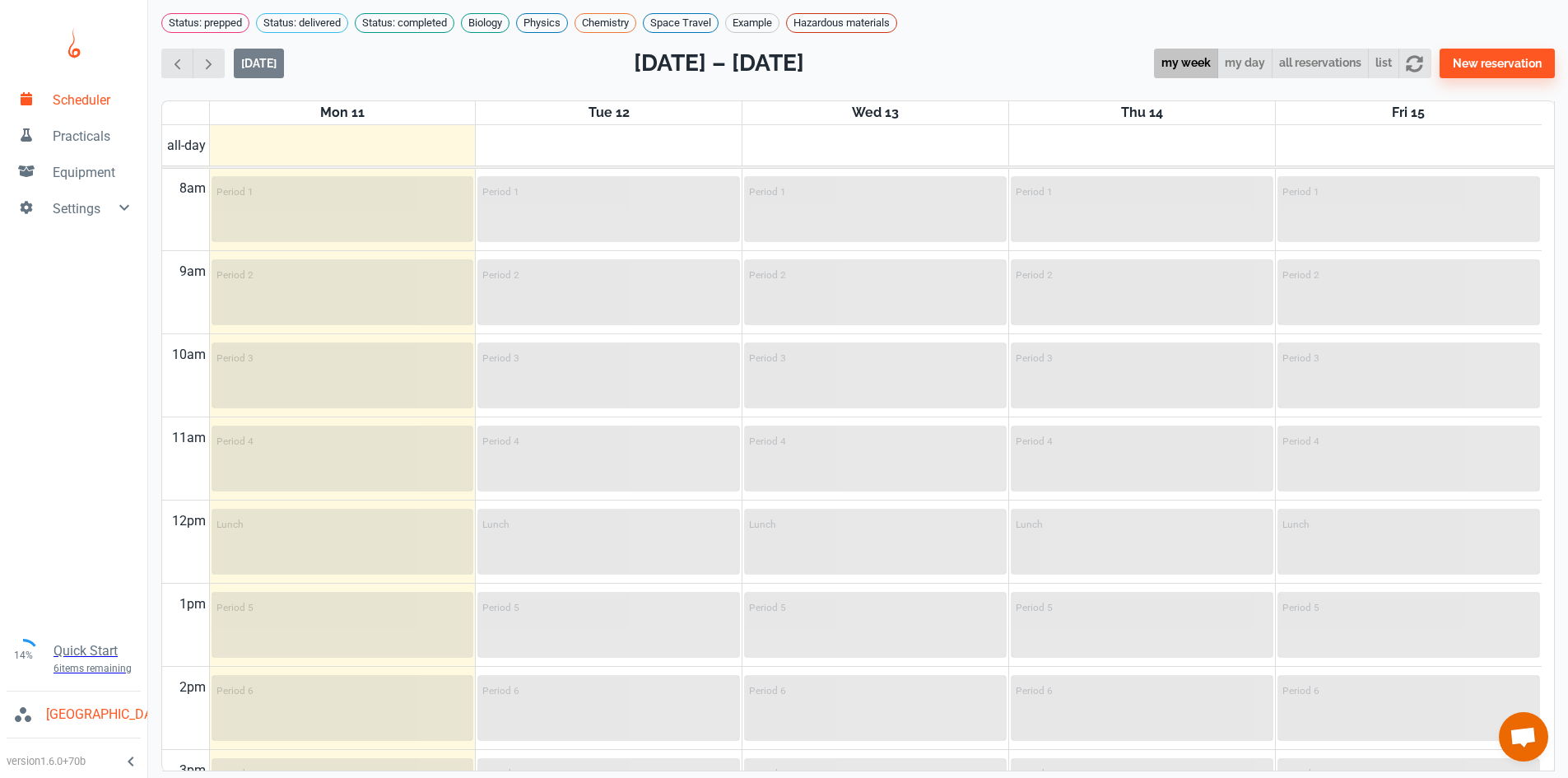
scroll to position [584, 0]
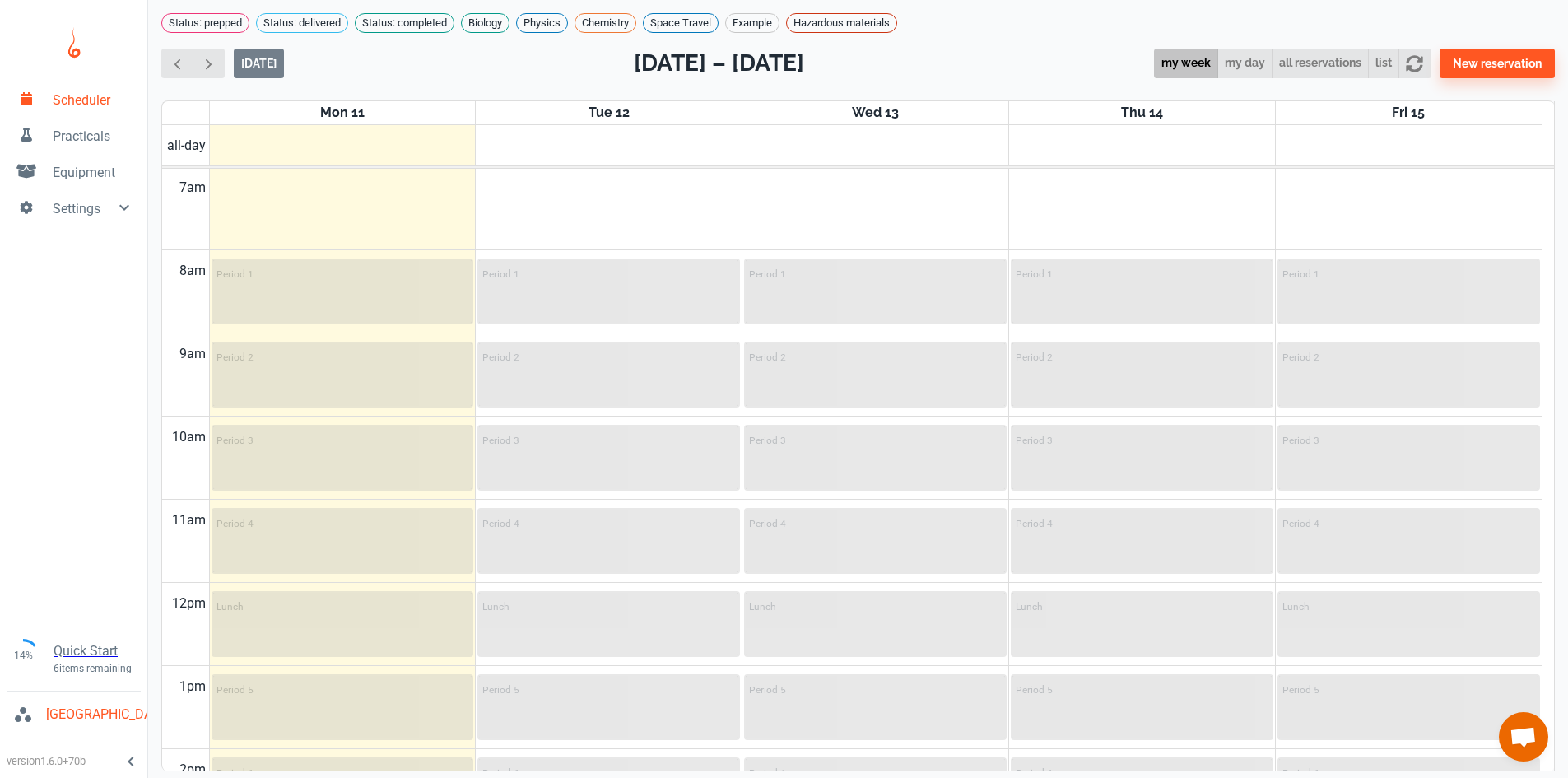
click at [99, 189] on link "Equipment" at bounding box center [74, 170] width 147 height 36
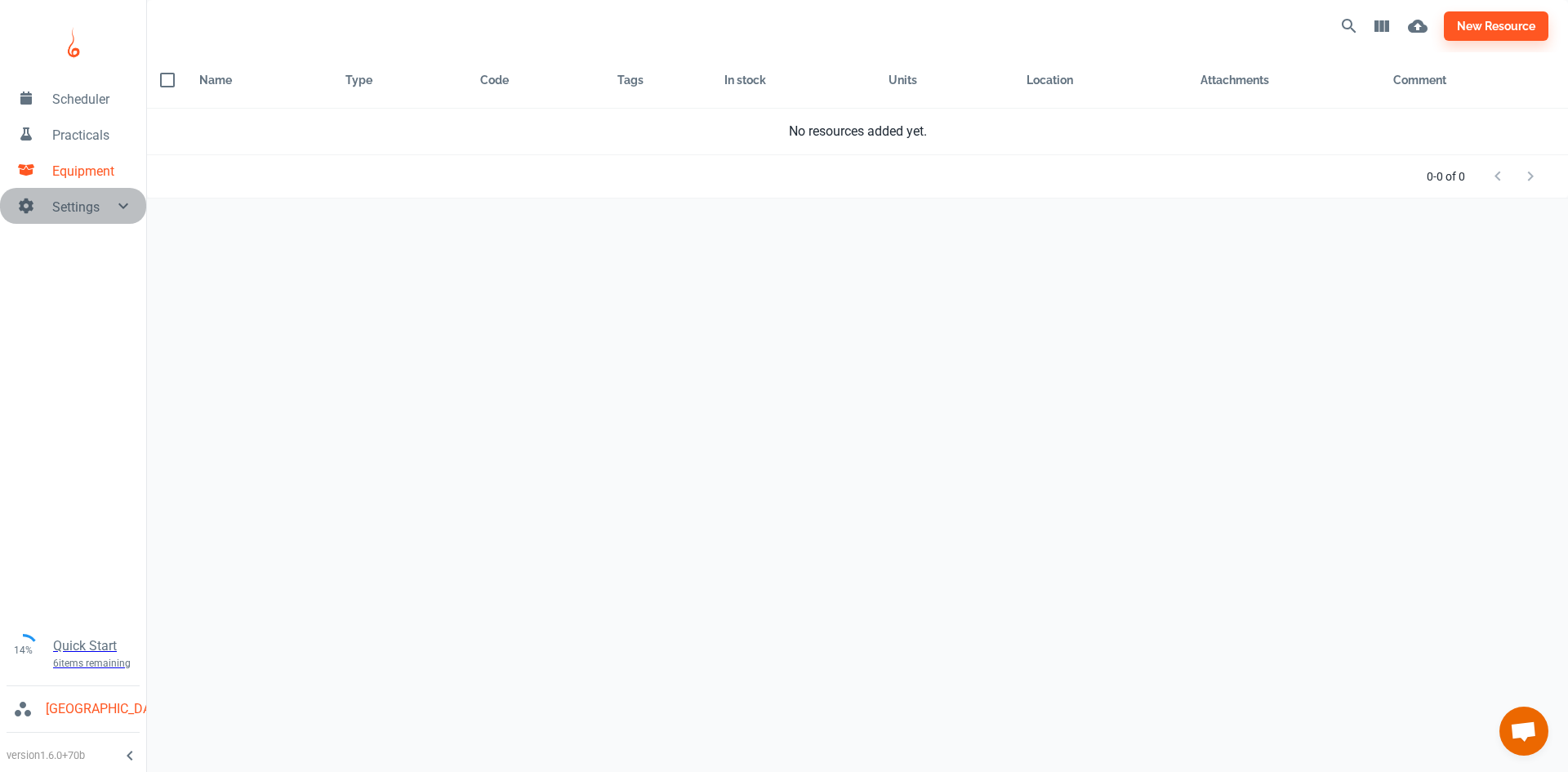
click at [103, 203] on span "Settings" at bounding box center [83, 207] width 61 height 20
click at [85, 489] on span "School Timetable" at bounding box center [92, 475] width 81 height 39
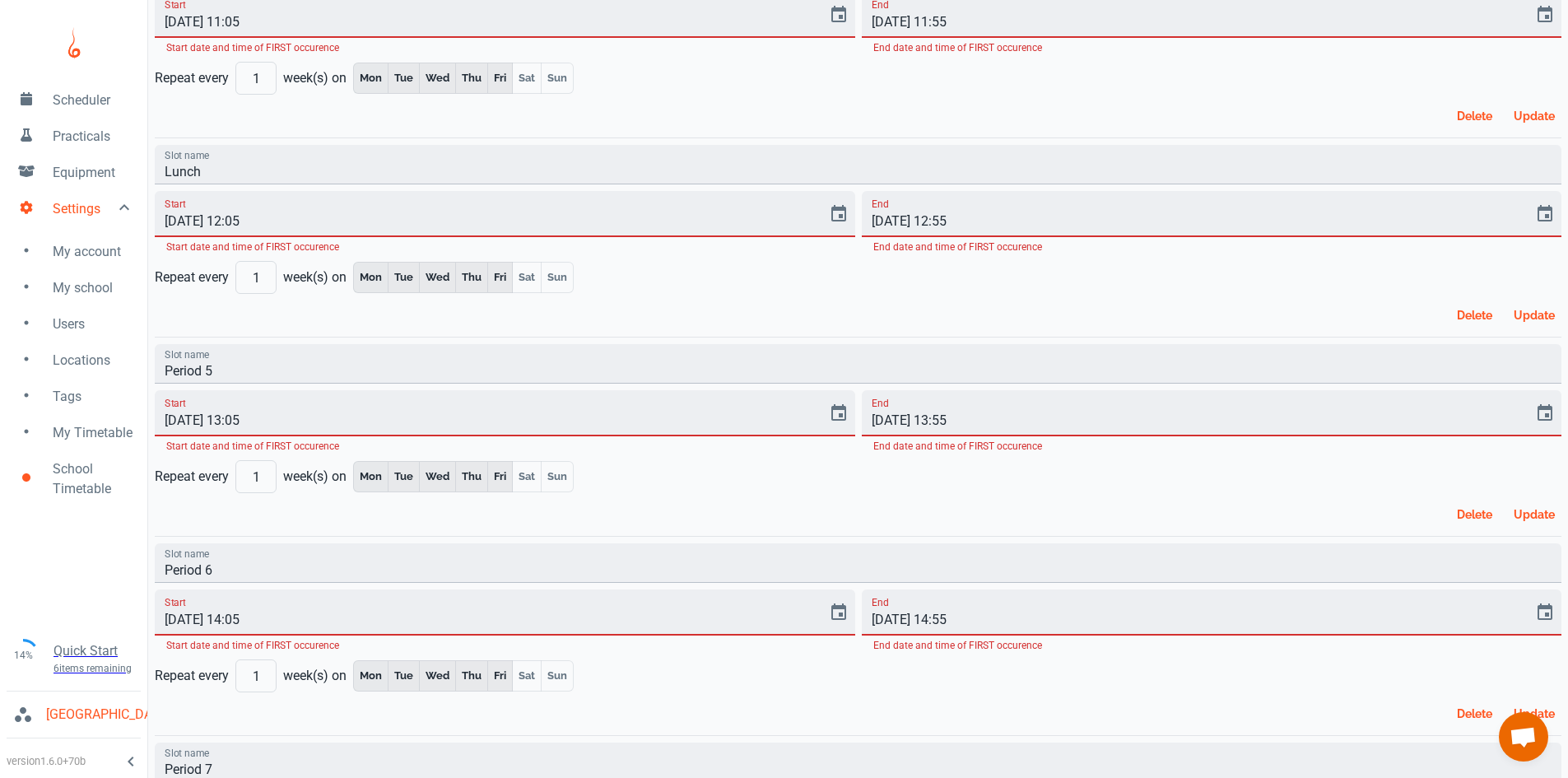
scroll to position [898, 0]
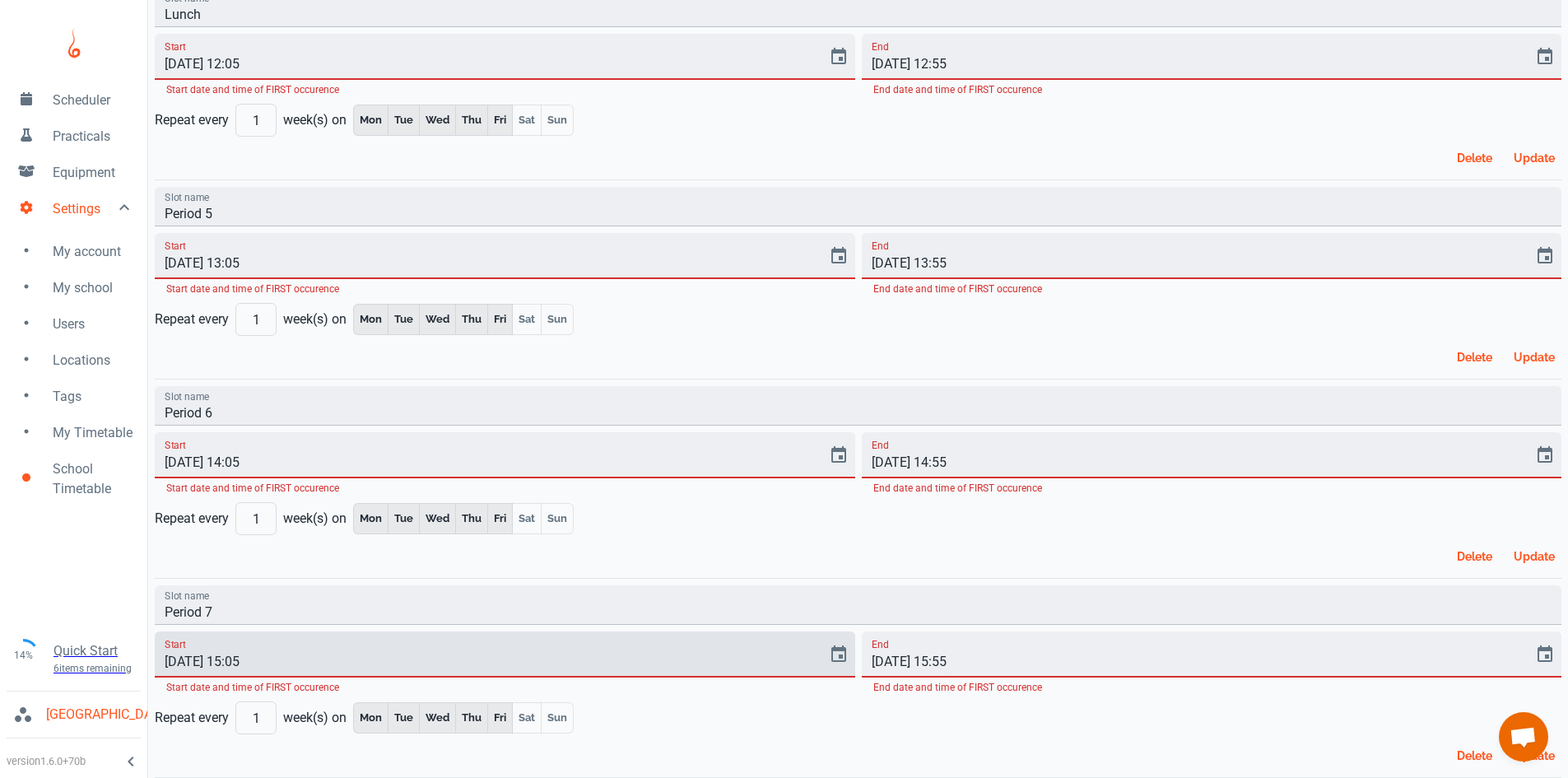
click at [236, 662] on input "[DATE] 15:05" at bounding box center [485, 654] width 661 height 47
click at [248, 666] on input "[DATE] 14:05" at bounding box center [485, 654] width 661 height 47
type input "[DATE] 14:40"
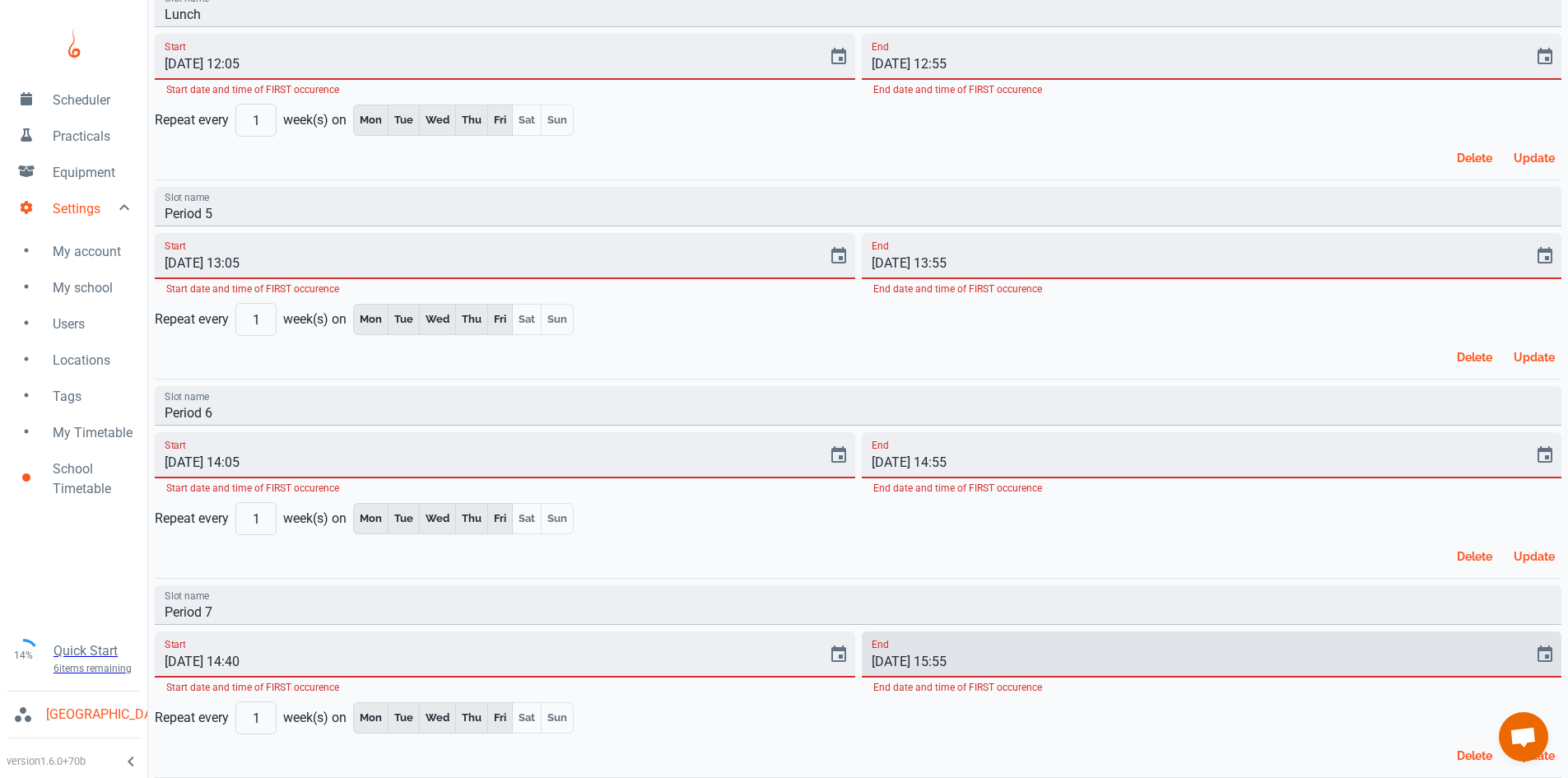
click at [960, 666] on input "[DATE] 15:55" at bounding box center [1192, 654] width 661 height 47
type input "[DATE] 15:30"
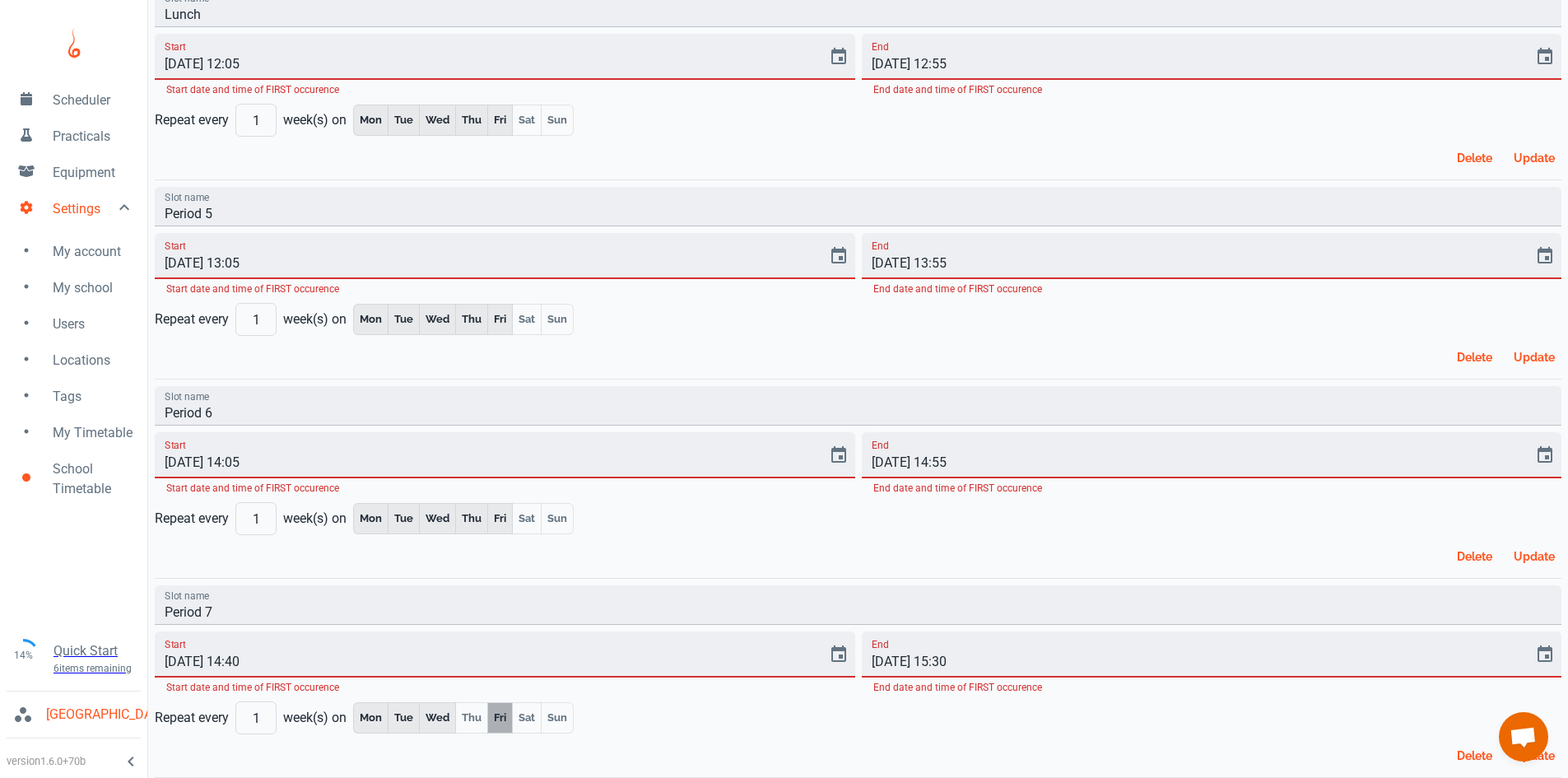
click at [1553, 753] on button "Update" at bounding box center [1535, 756] width 54 height 30
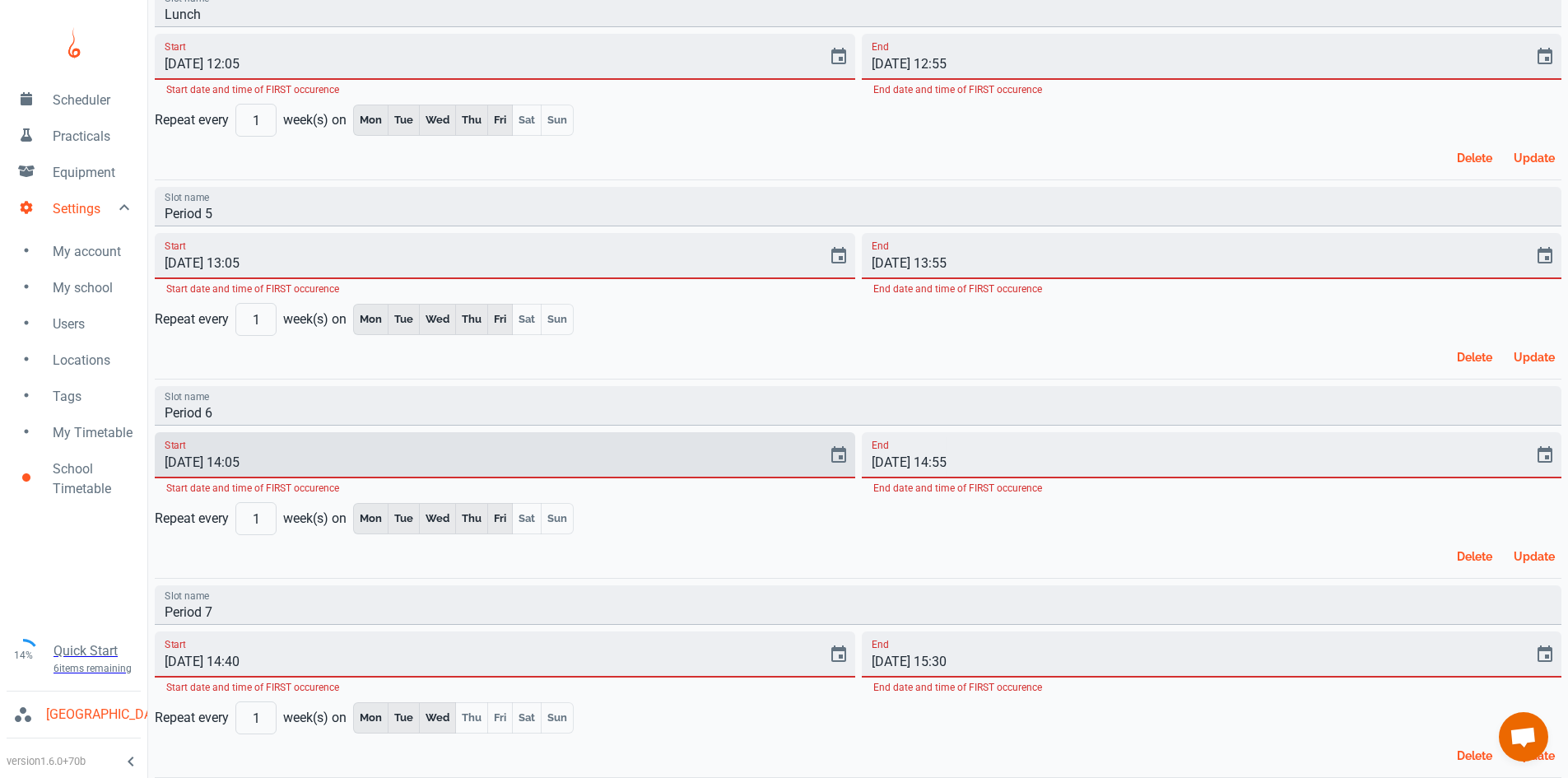
click at [238, 464] on input "[DATE] 14:05" at bounding box center [485, 455] width 661 height 47
click at [257, 457] on input "[DATE] 13:05" at bounding box center [485, 455] width 661 height 47
type input "[DATE] 13:50"
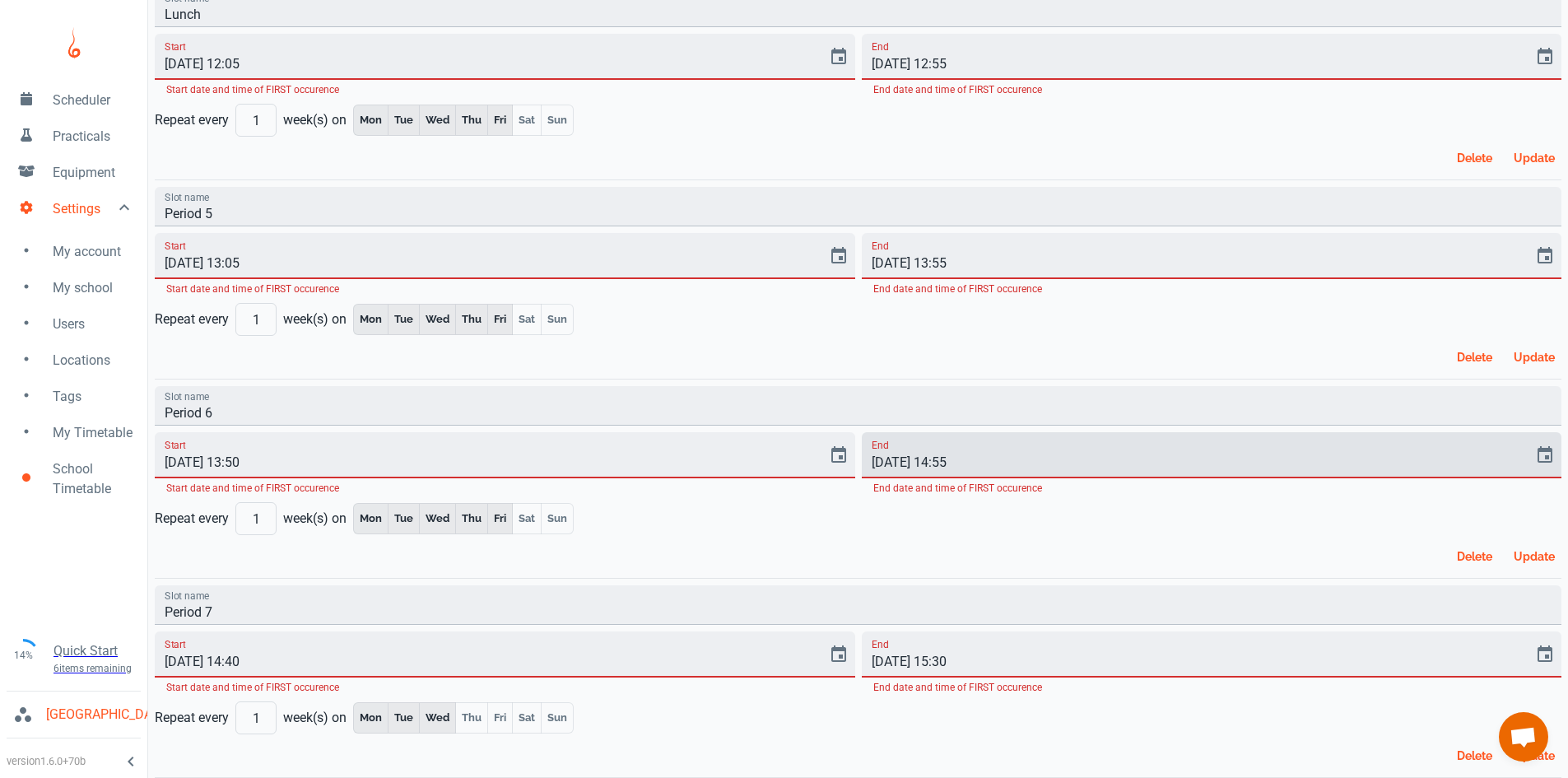
click at [961, 463] on input "[DATE] 14:55" at bounding box center [1192, 455] width 661 height 47
type input "[DATE] 14:40"
click at [1538, 560] on button "Update" at bounding box center [1535, 557] width 54 height 30
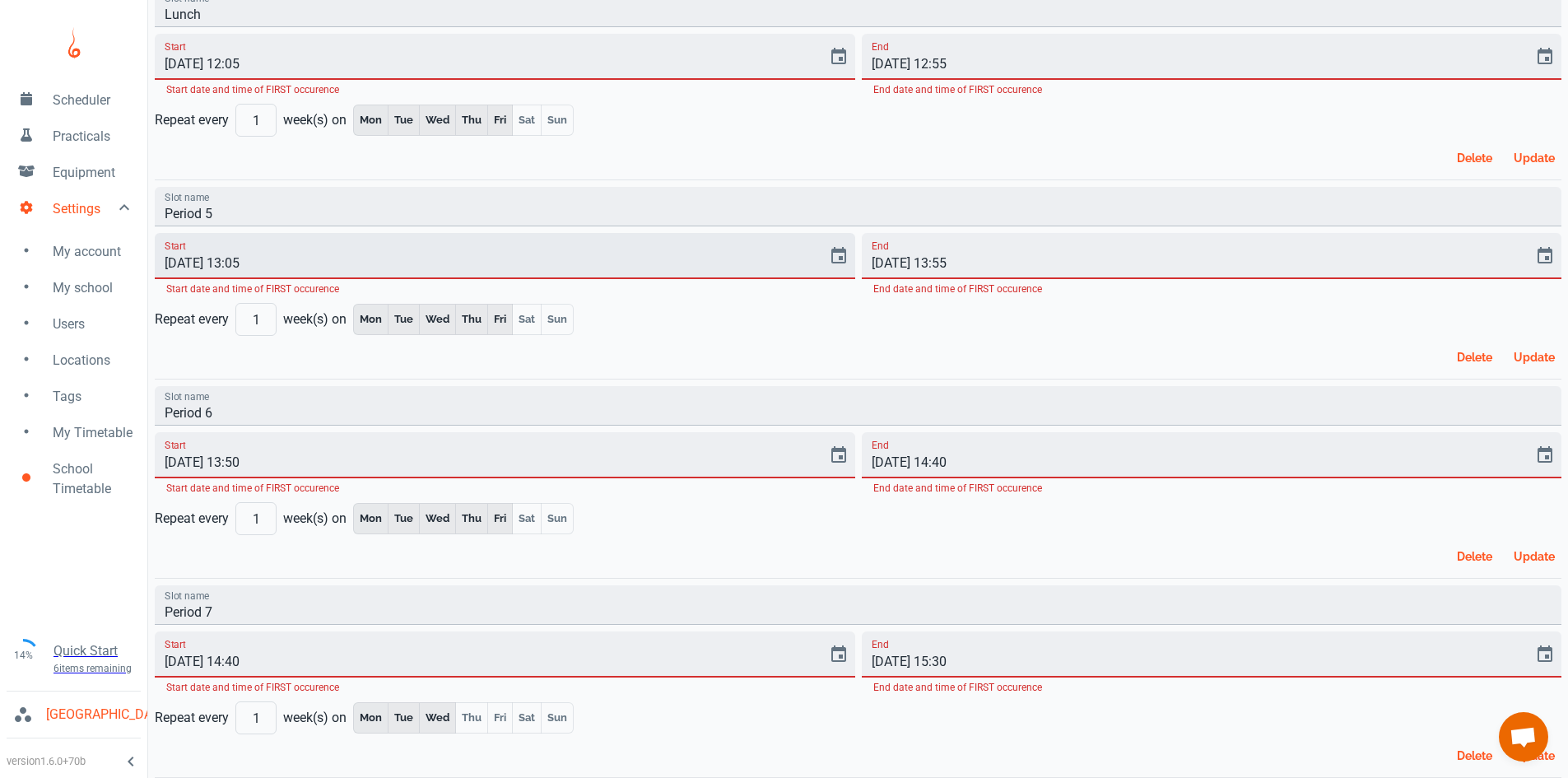
click at [250, 263] on input "[DATE] 13:05" at bounding box center [485, 256] width 661 height 47
type input "[DATE] 13:00"
click at [962, 267] on input "[DATE] 13:55" at bounding box center [1192, 256] width 661 height 47
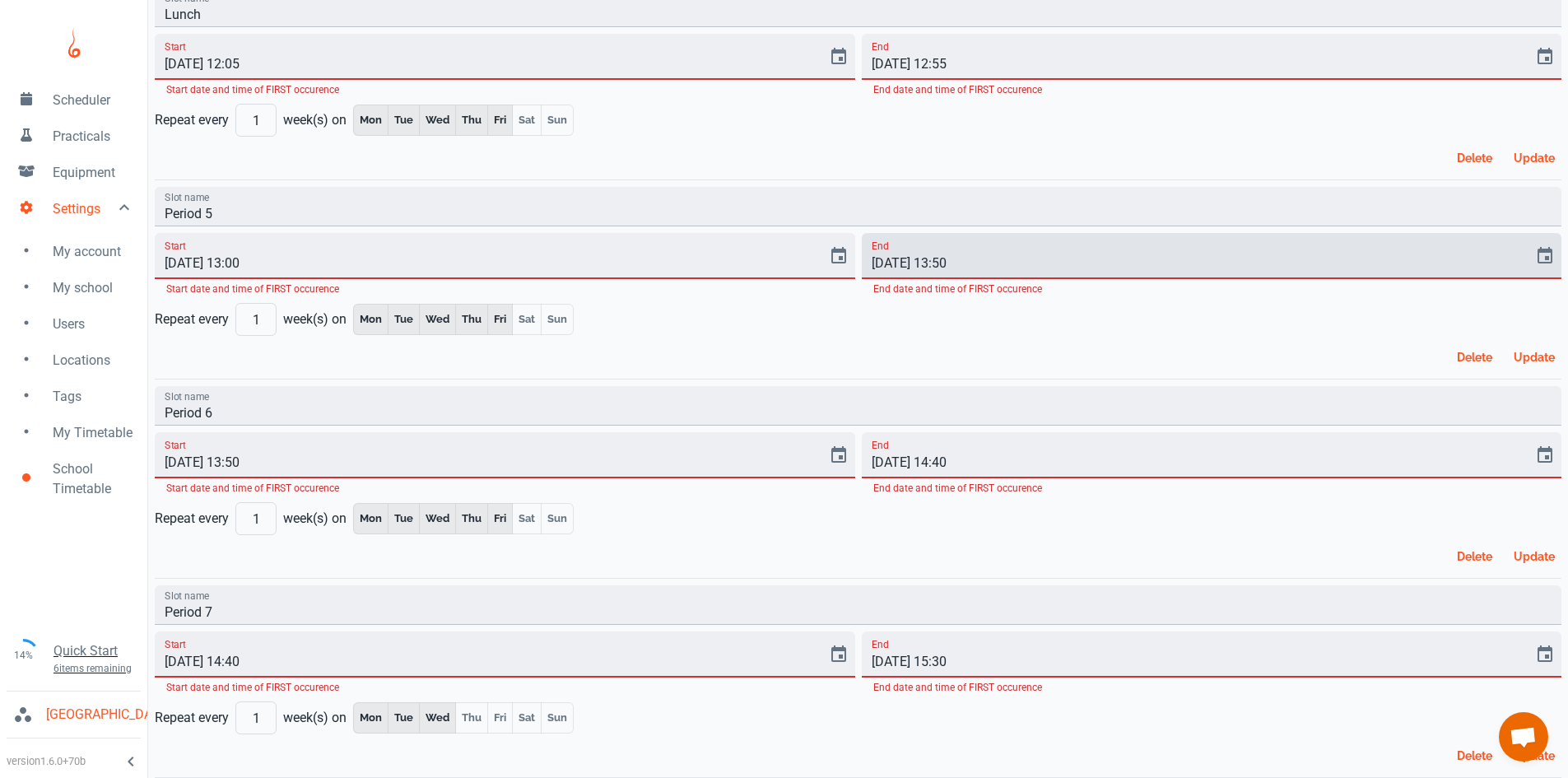
type input "[DATE] 13:50"
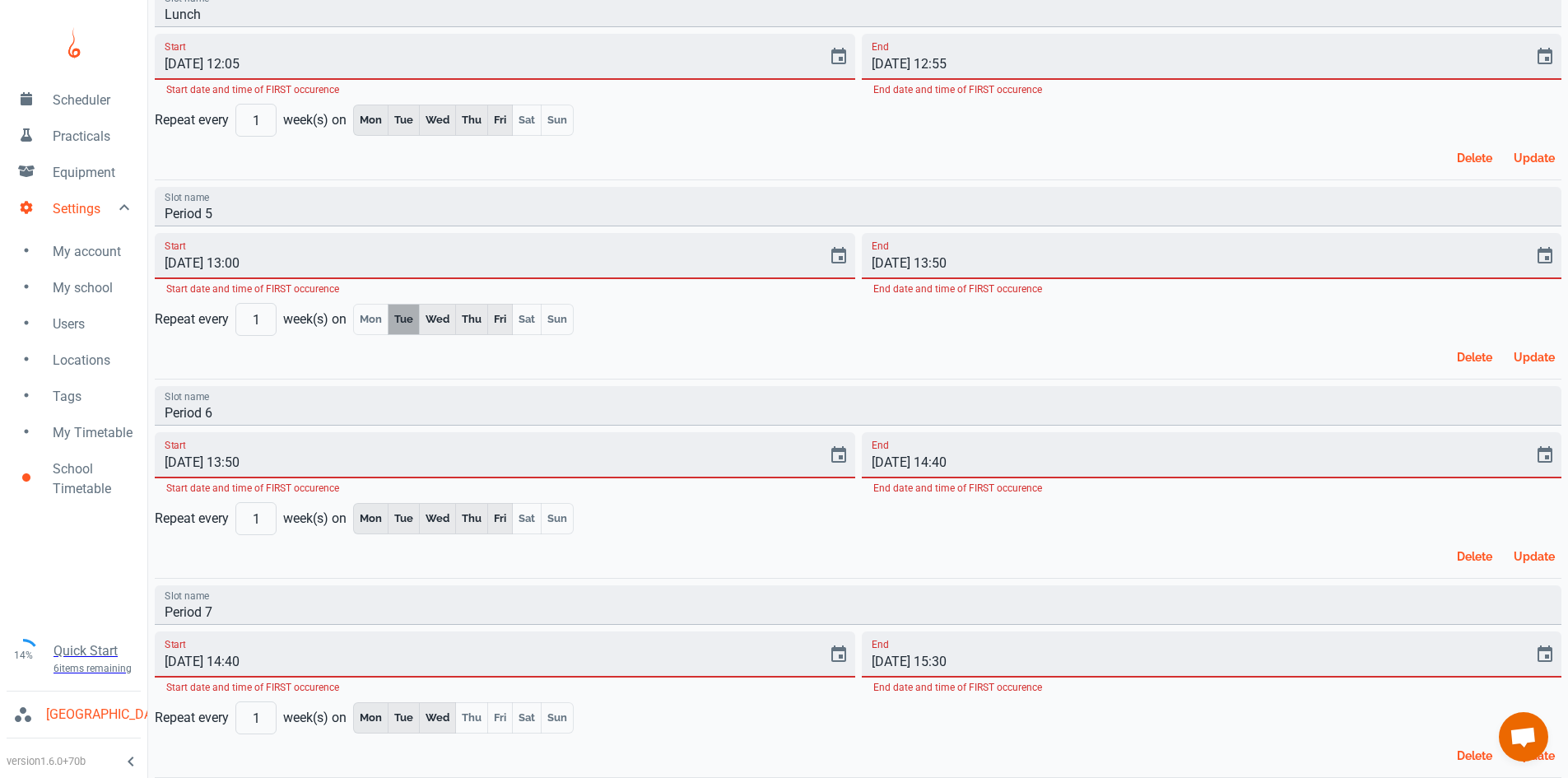
click at [1534, 355] on button "Update" at bounding box center [1535, 357] width 54 height 30
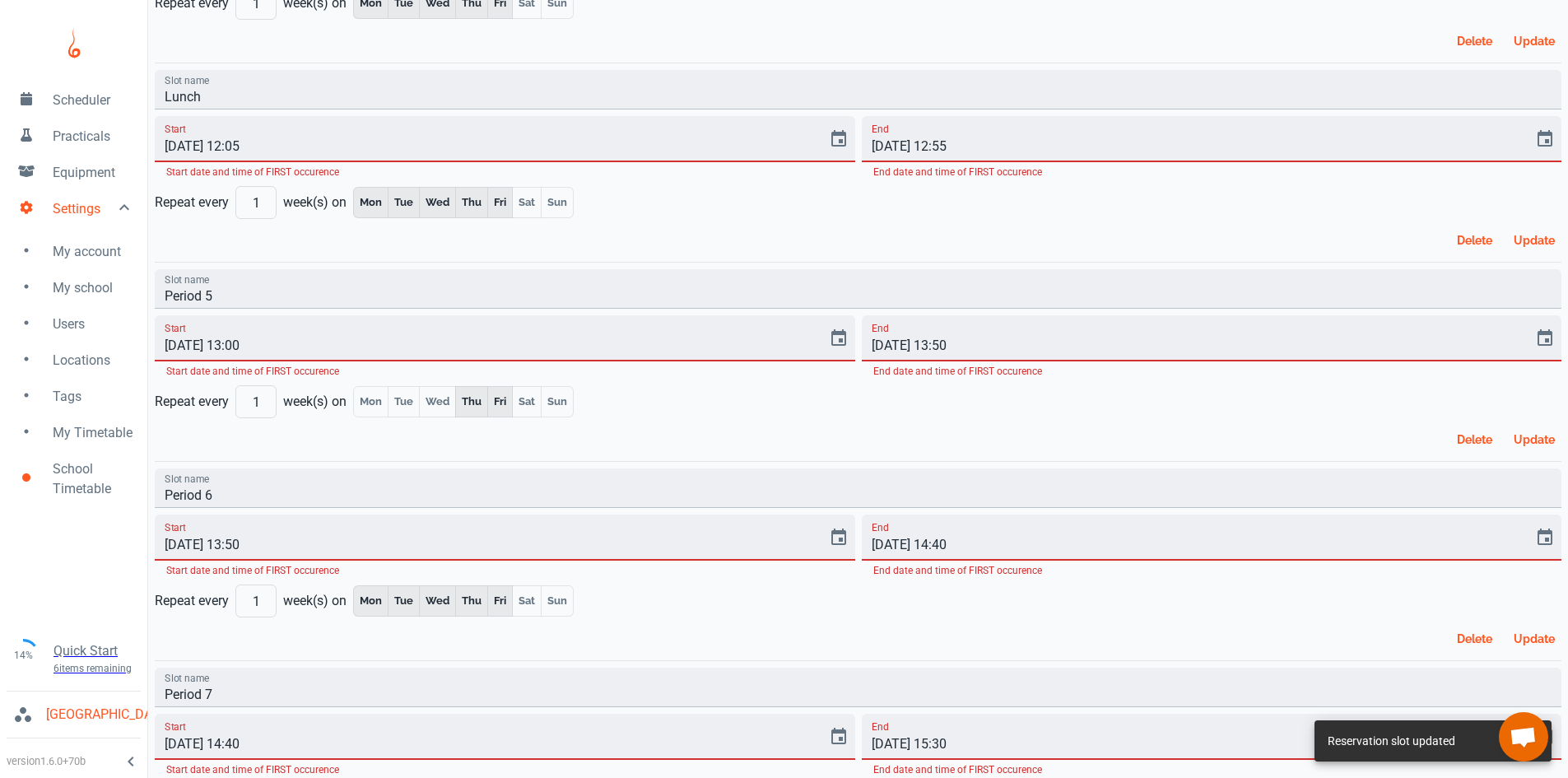
scroll to position [733, 0]
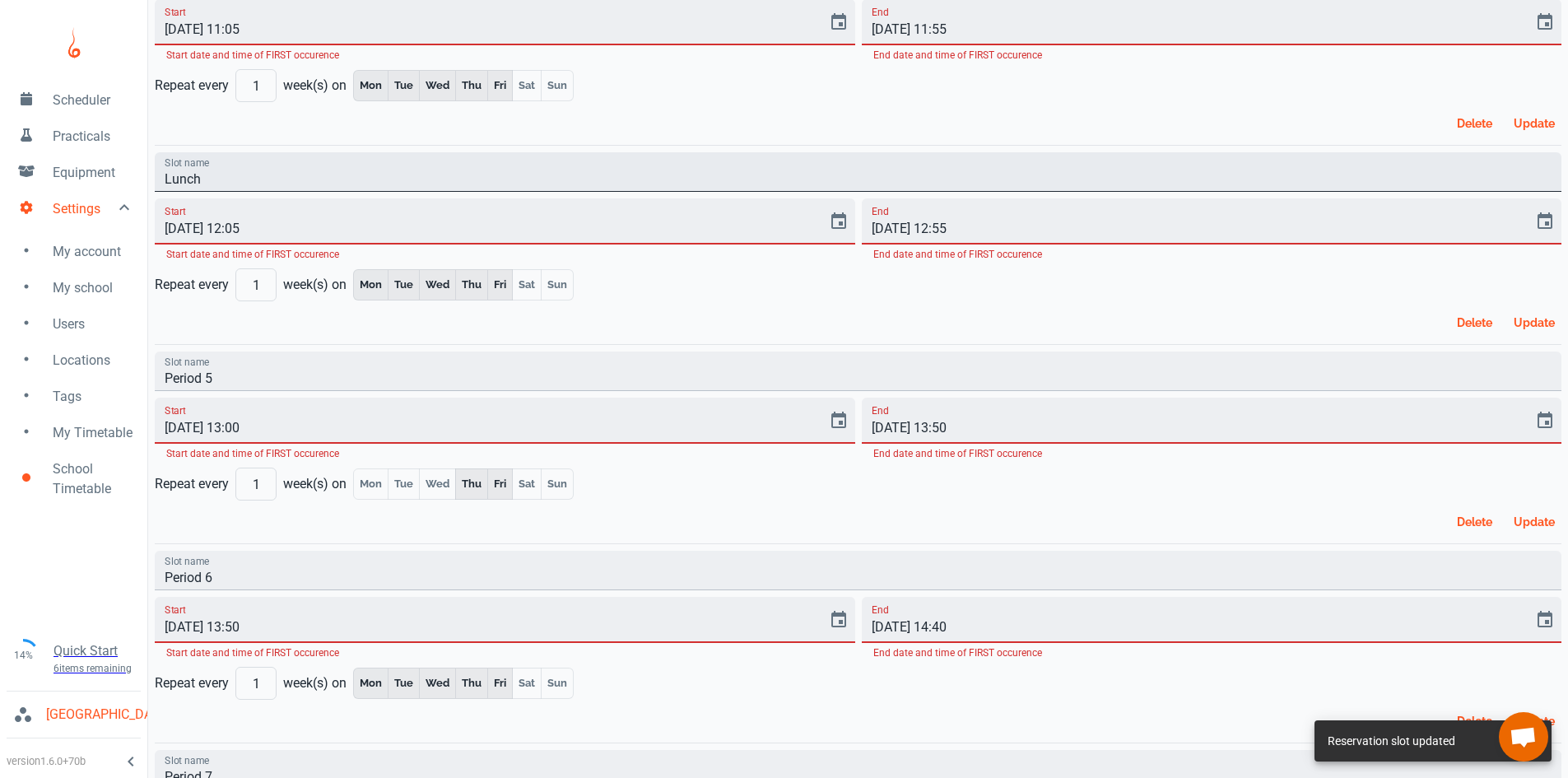
click at [210, 184] on input "Lunch" at bounding box center [858, 171] width 1406 height 40
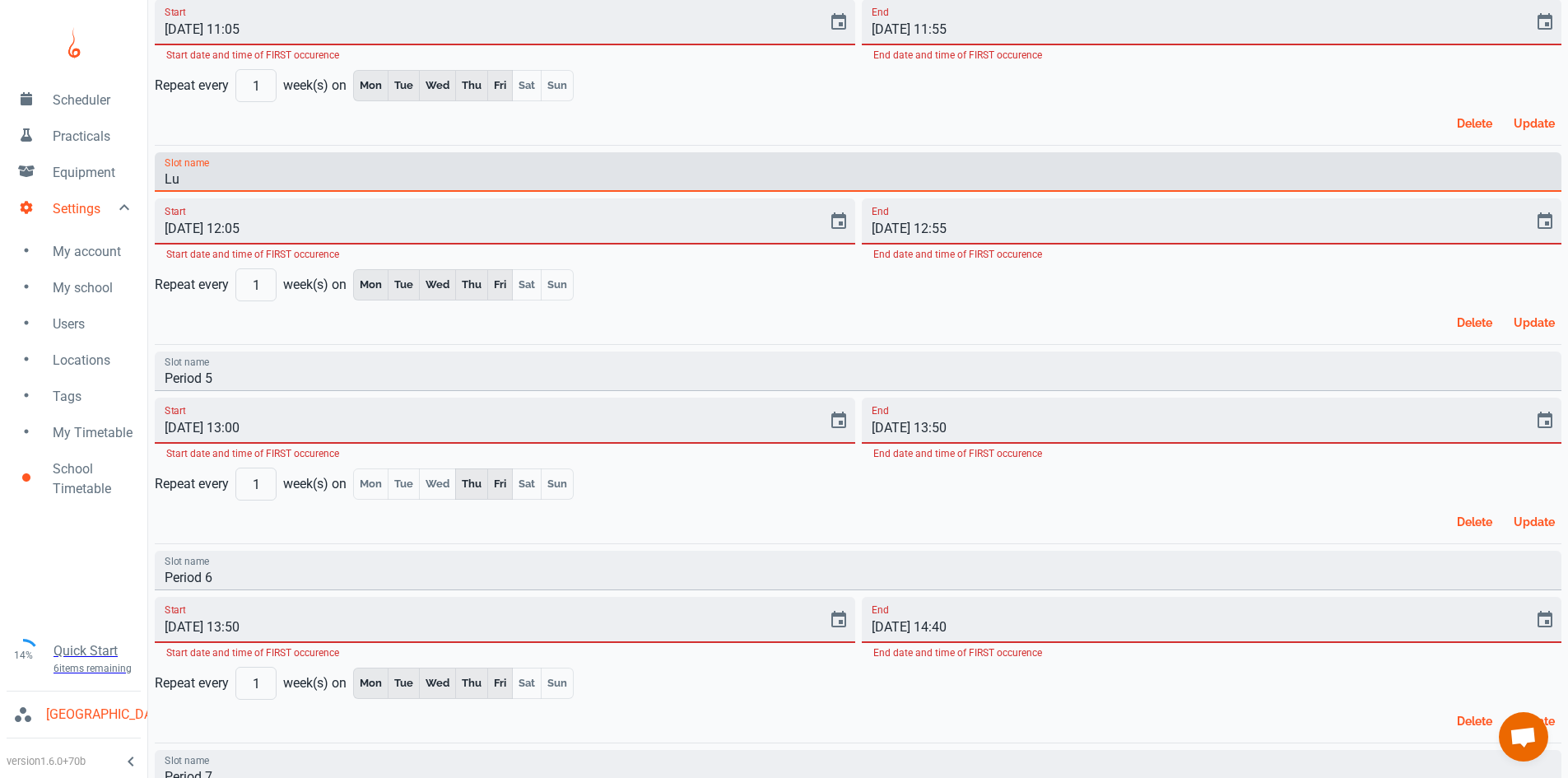
type input "L"
type input "Period 5"
click at [252, 227] on input "[DATE] 12:05" at bounding box center [485, 221] width 661 height 47
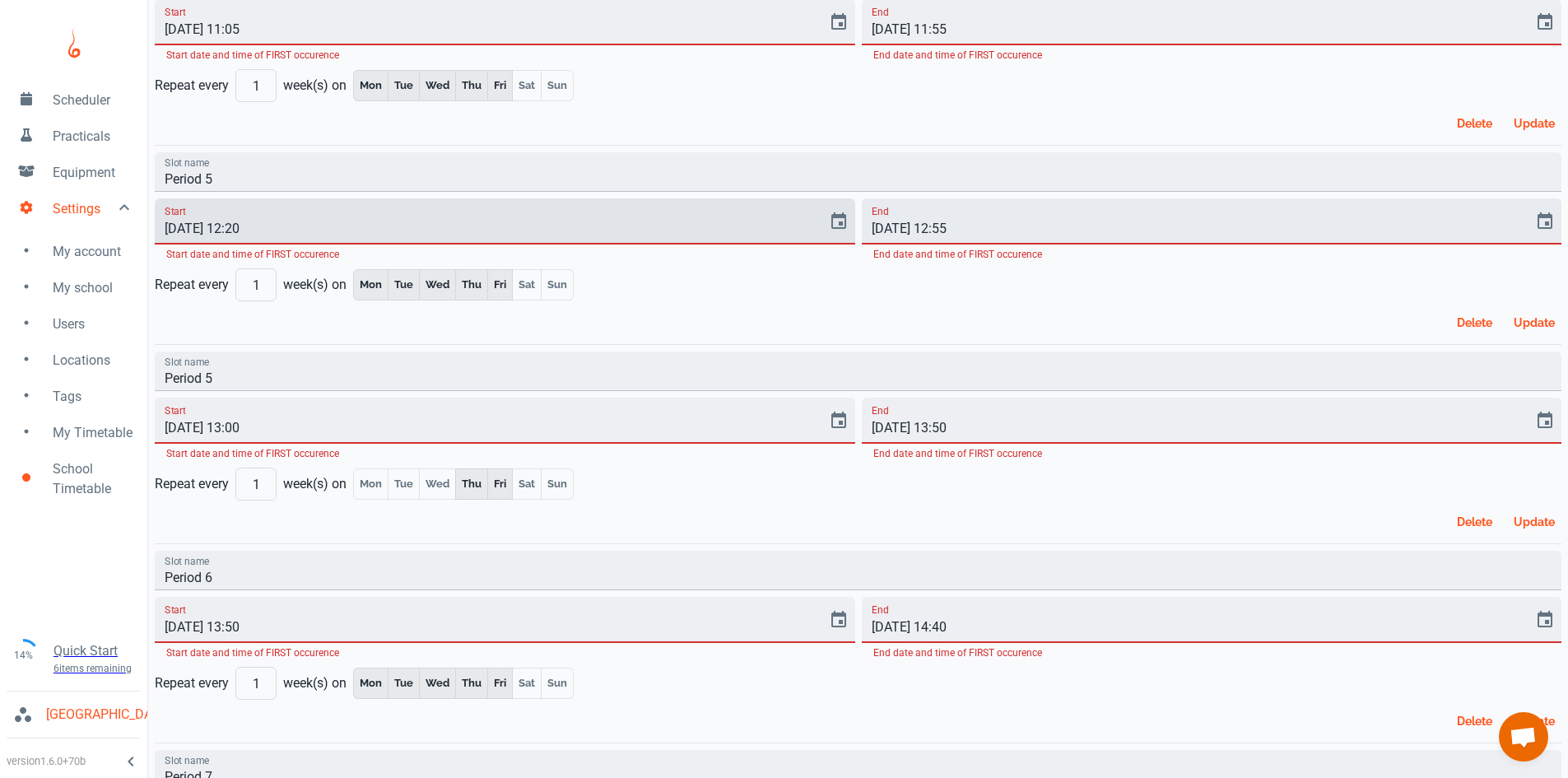
type input "[DATE] 12:20"
click at [964, 228] on input "[DATE] 12:55" at bounding box center [1192, 221] width 661 height 47
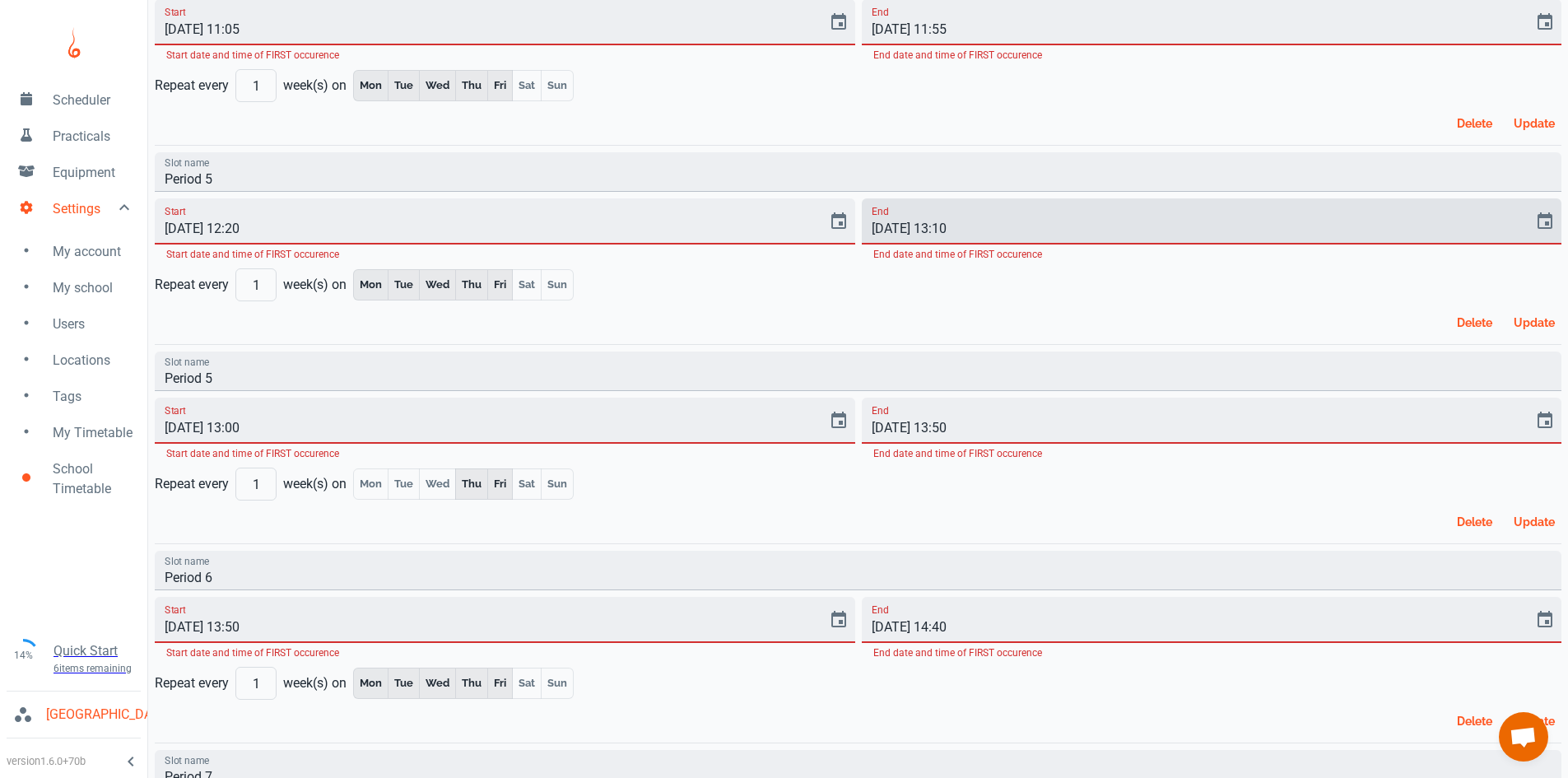
type input "[DATE] 13:10"
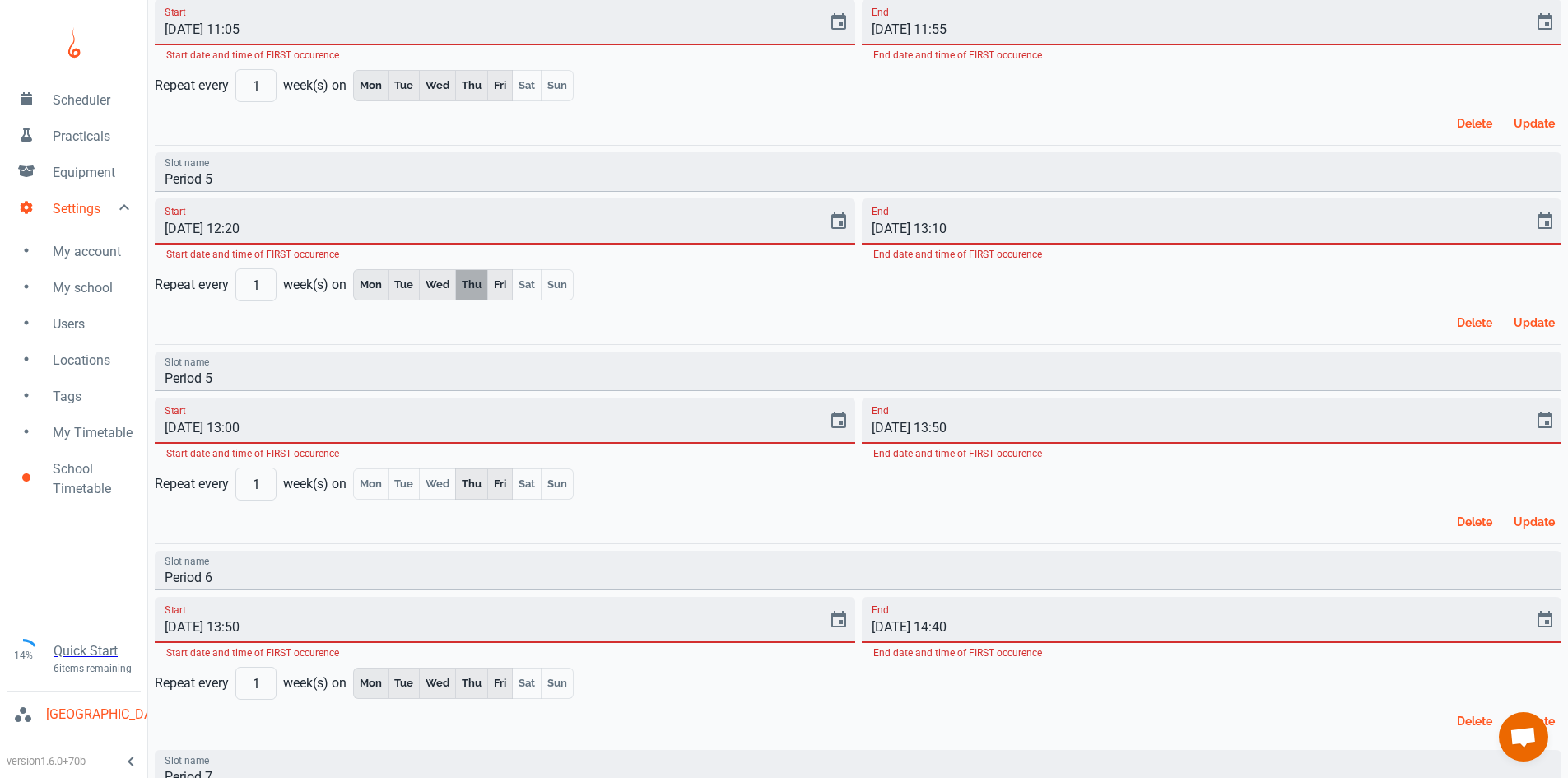
click at [1535, 332] on button "Update" at bounding box center [1535, 323] width 54 height 30
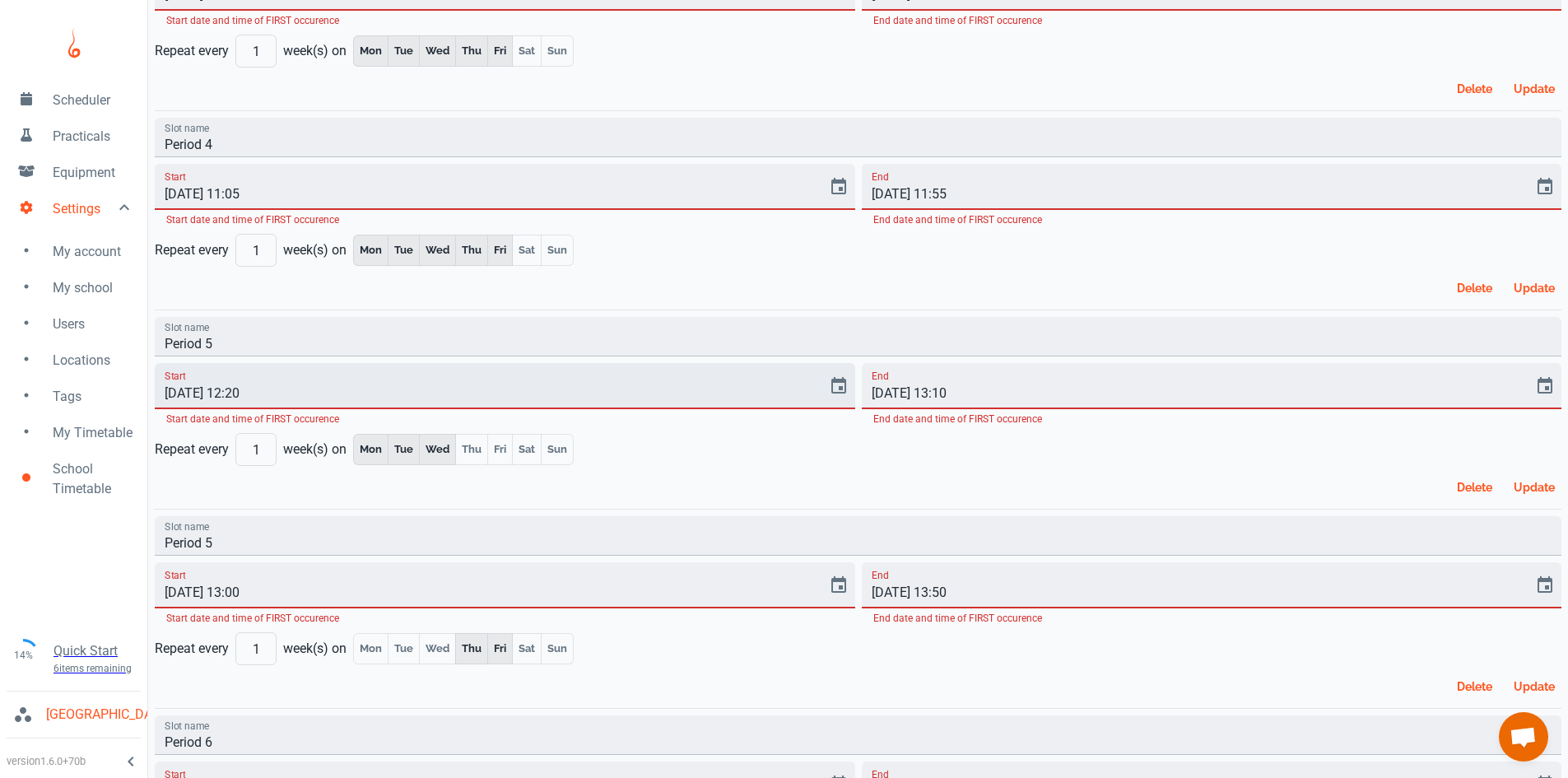
scroll to position [486, 0]
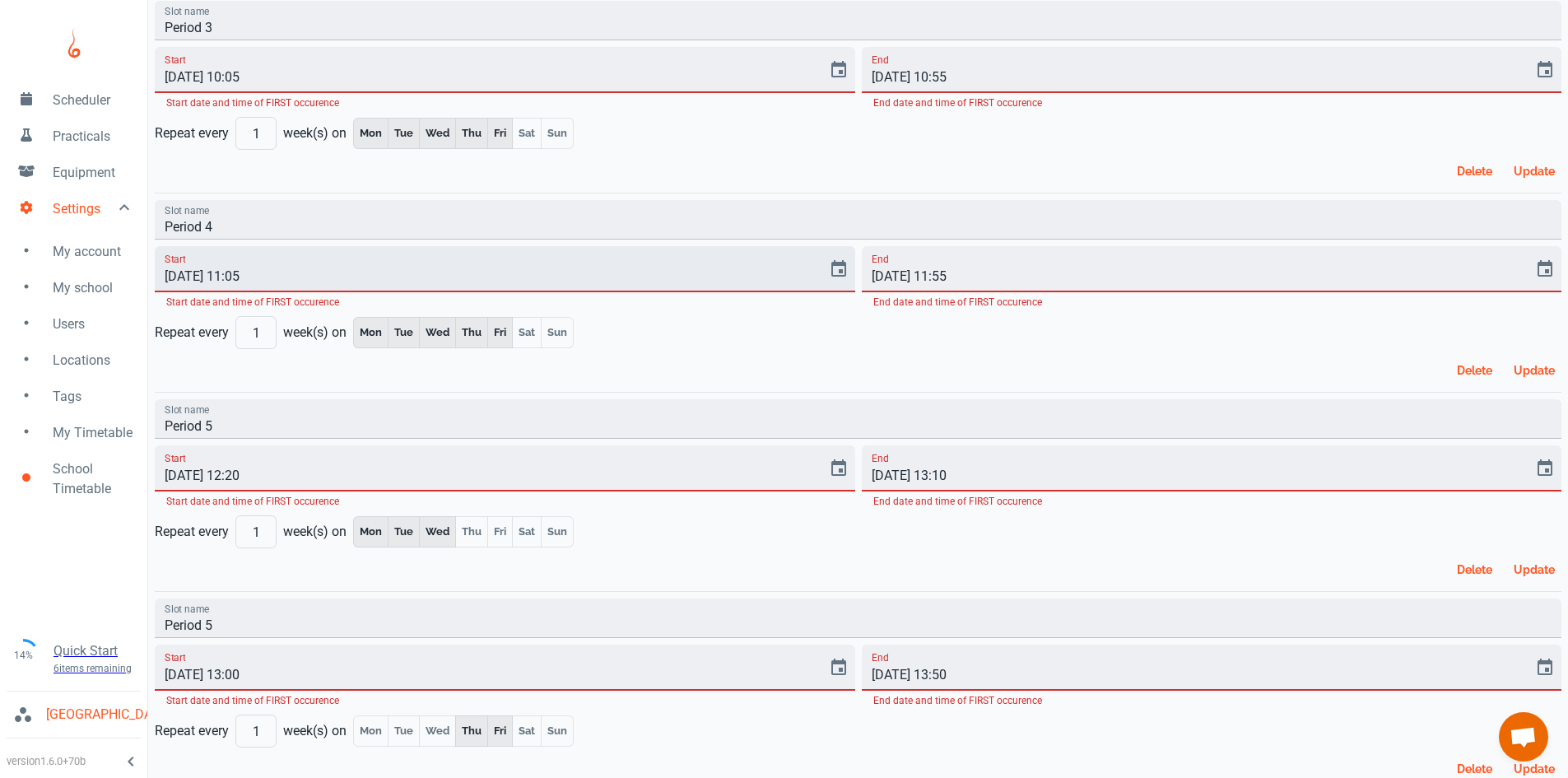
click at [251, 280] on input "[DATE] 11:05" at bounding box center [485, 269] width 661 height 47
type input "[DATE] 11:30"
click at [945, 274] on input "[DATE] 11:55" at bounding box center [1192, 269] width 661 height 47
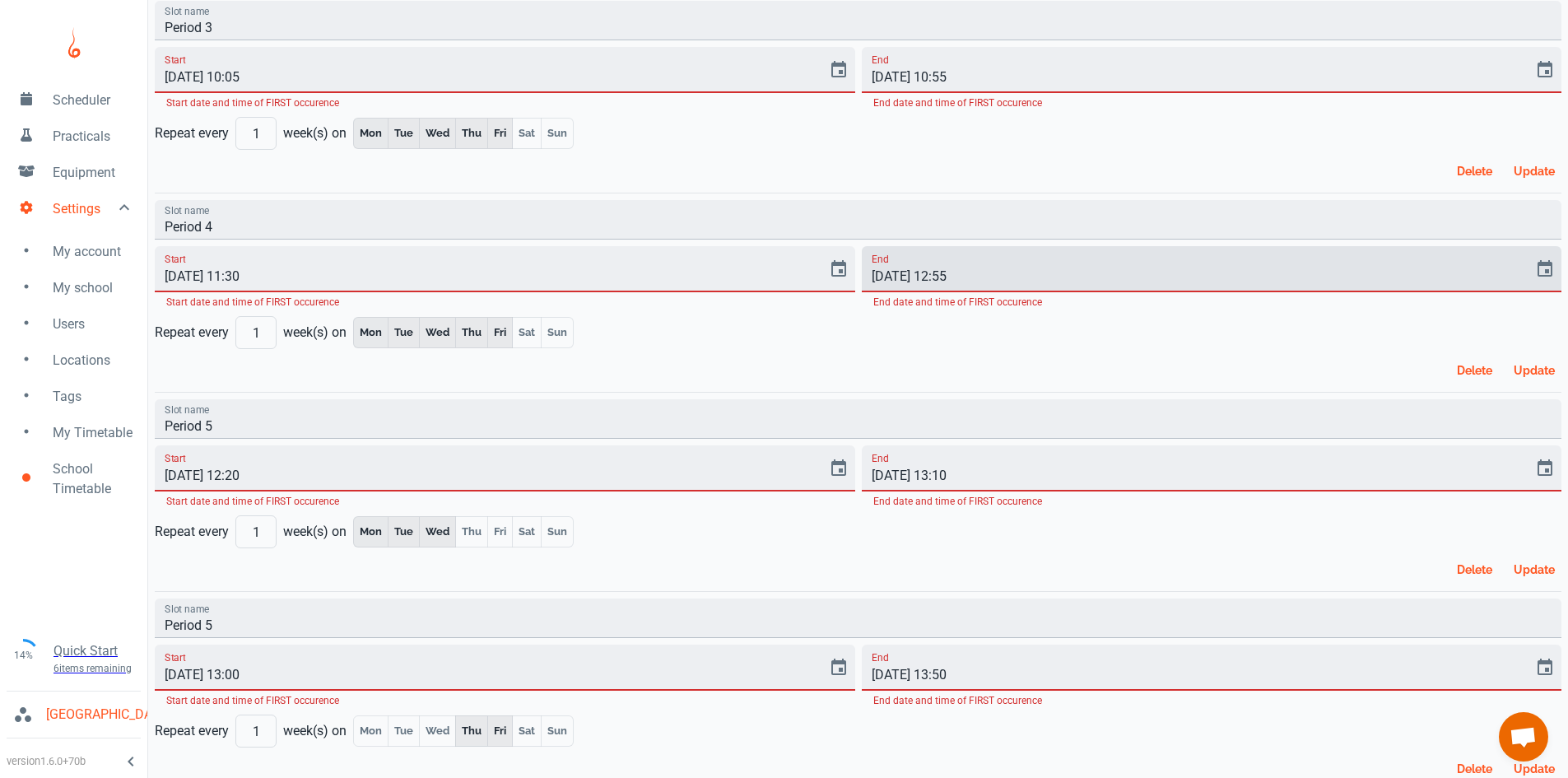
click at [965, 276] on input "[DATE] 12:55" at bounding box center [1192, 269] width 661 height 47
type input "[DATE] 12:20"
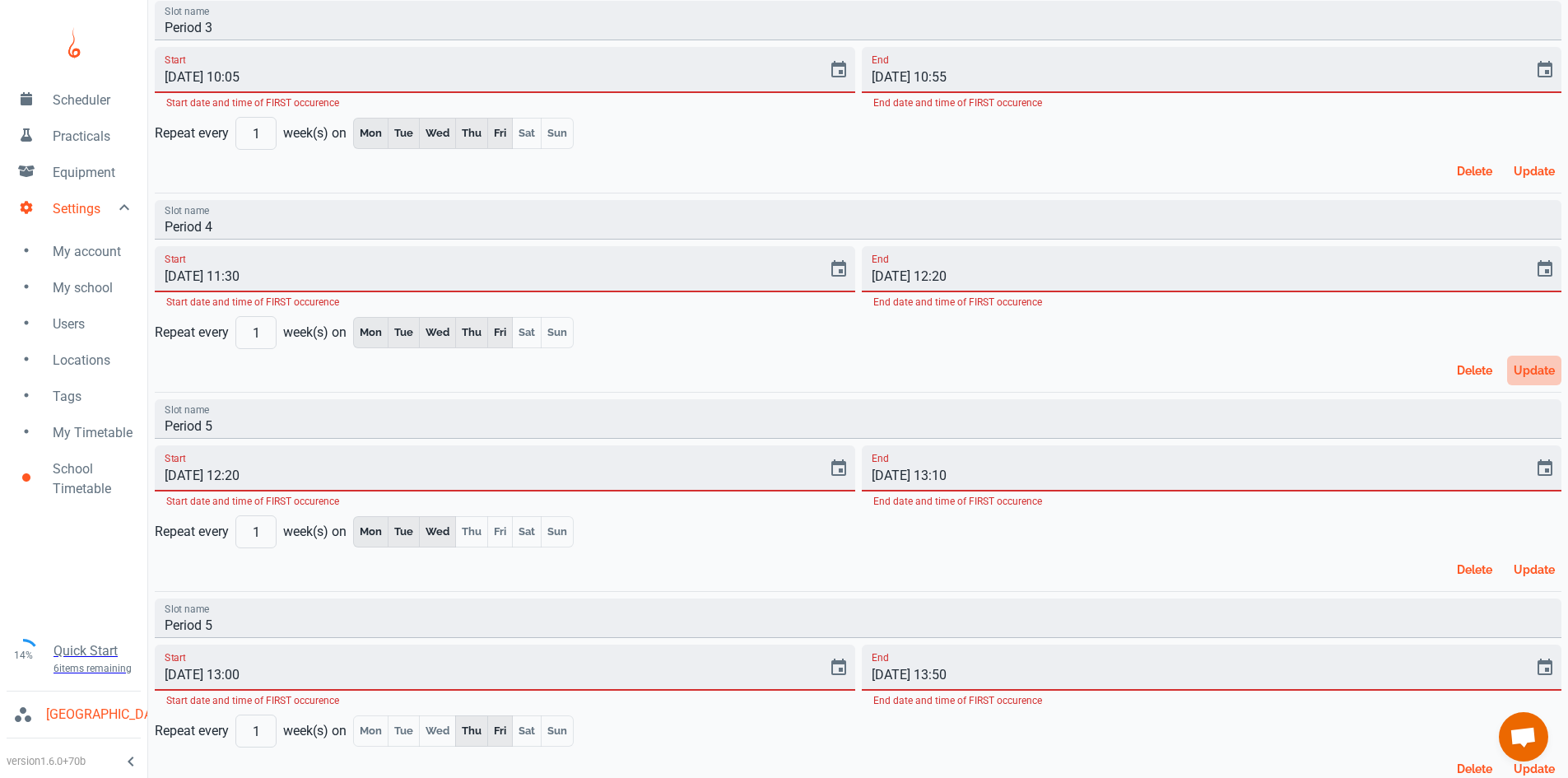
click at [1537, 364] on button "Update" at bounding box center [1535, 371] width 54 height 30
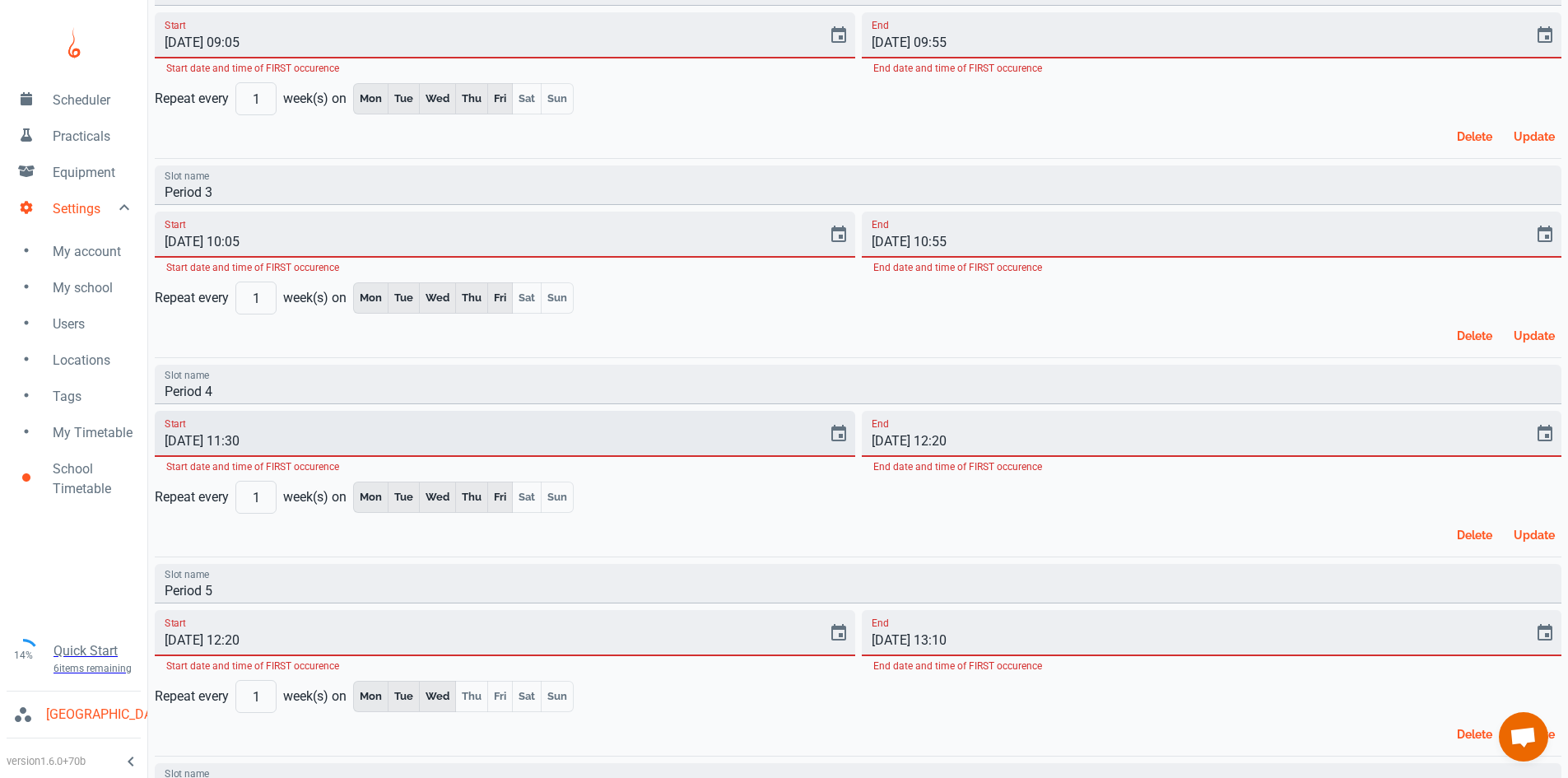
scroll to position [240, 0]
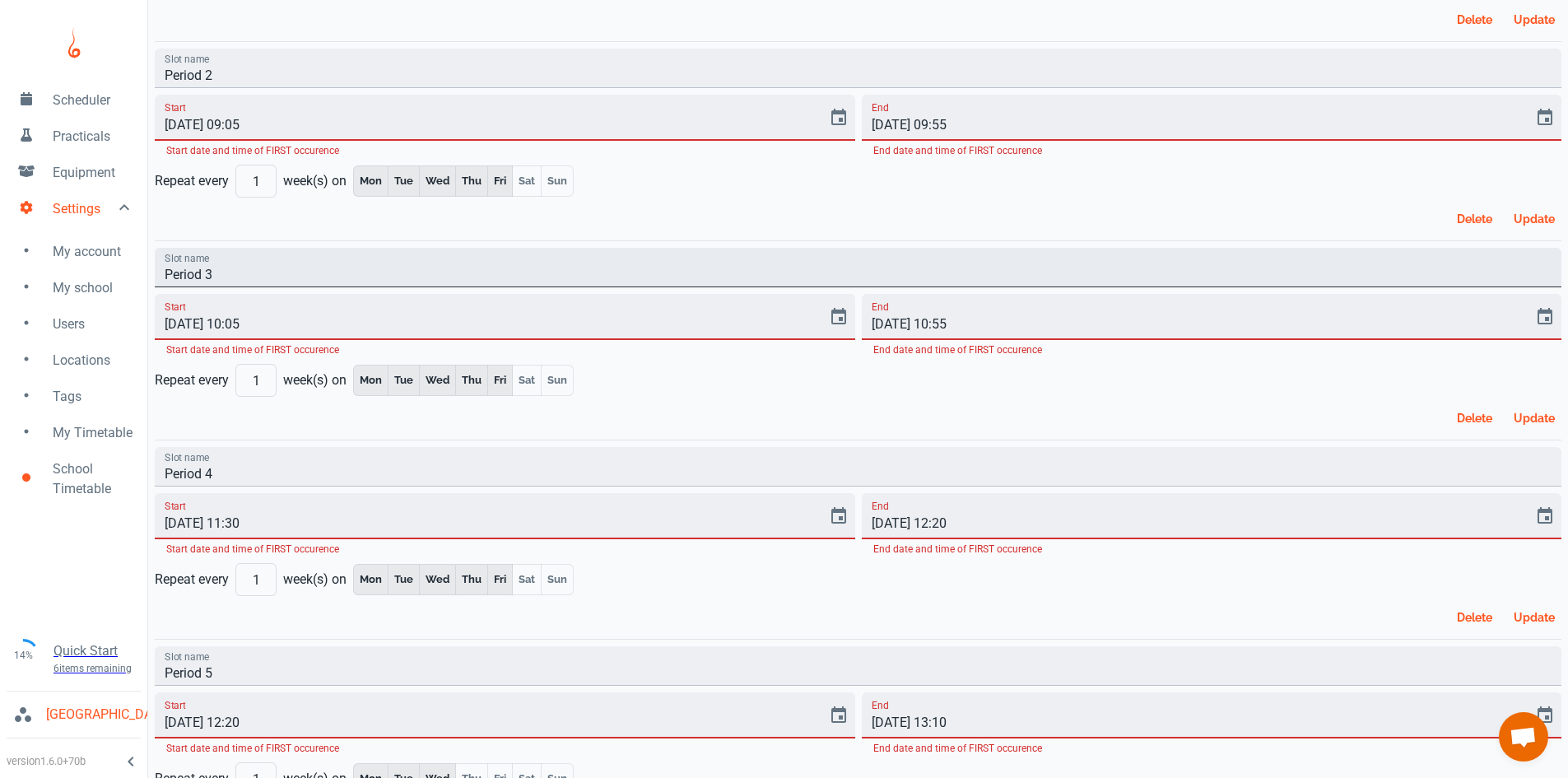
click at [241, 272] on input "Period 3" at bounding box center [858, 267] width 1406 height 40
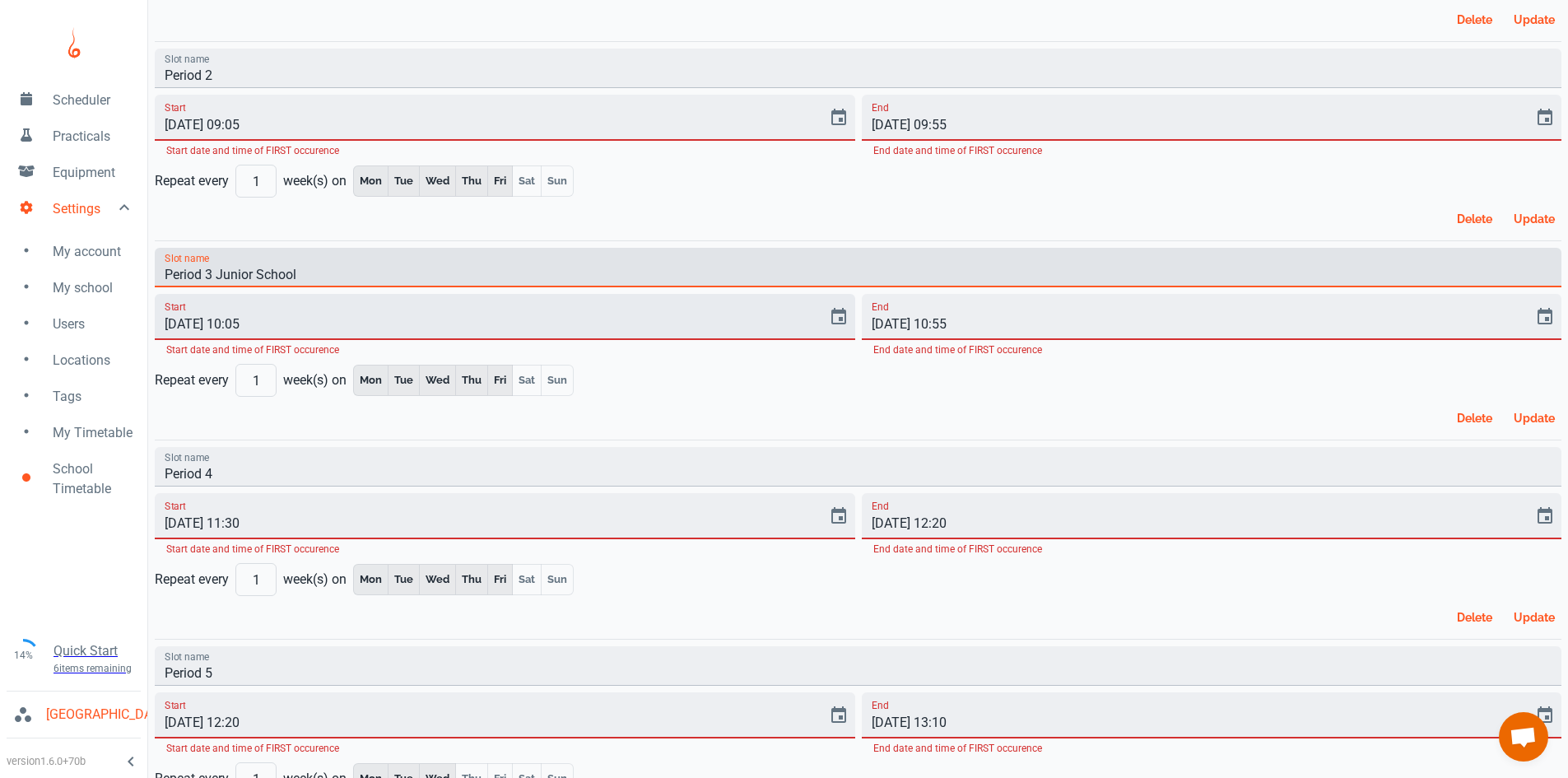
type input "Period 3 Junior School"
click at [256, 323] on input "[DATE] 10:05" at bounding box center [485, 317] width 661 height 47
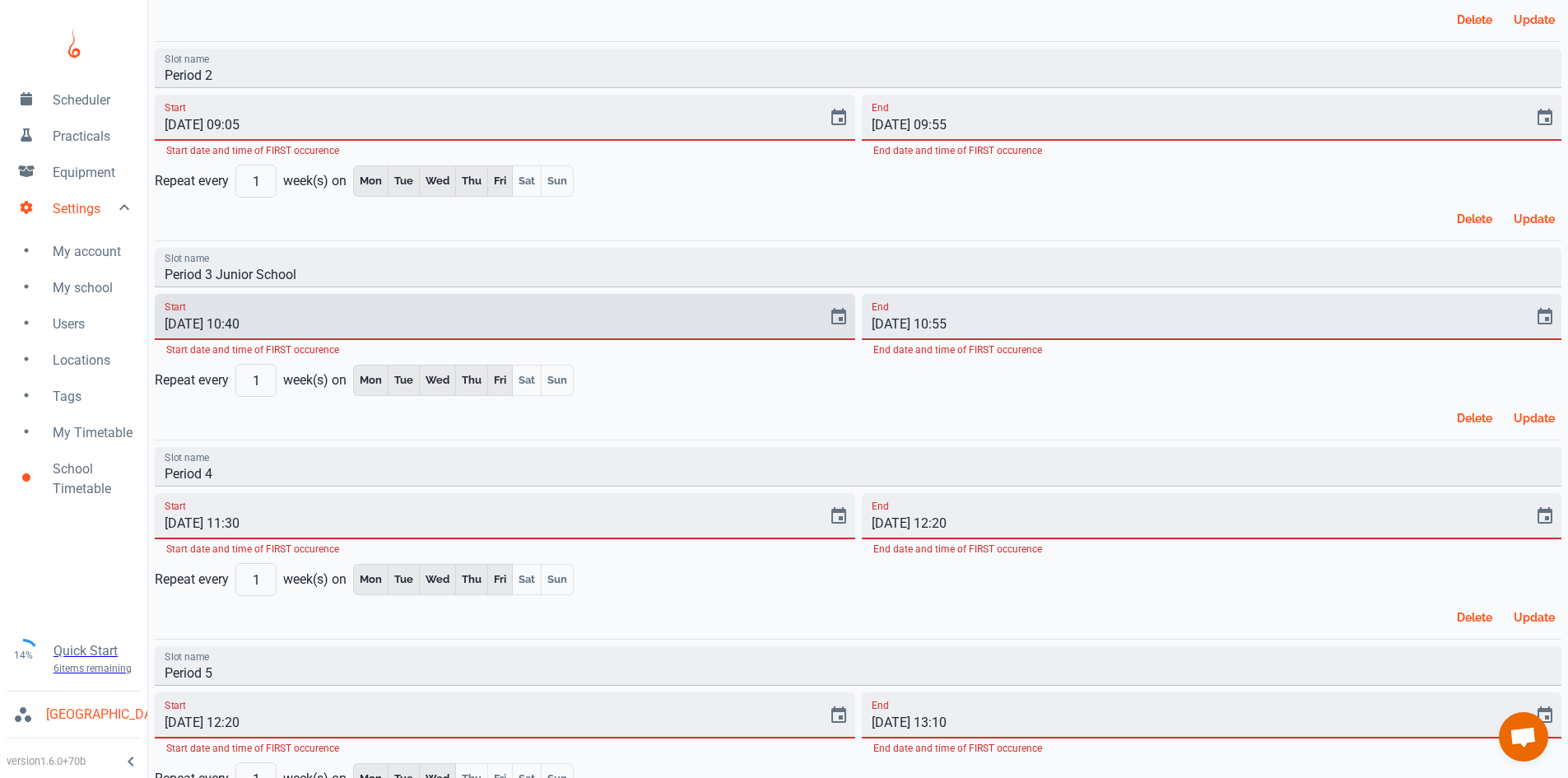
type input "[DATE] 10:40"
click at [943, 323] on input "[DATE] 10:55" at bounding box center [1192, 317] width 661 height 47
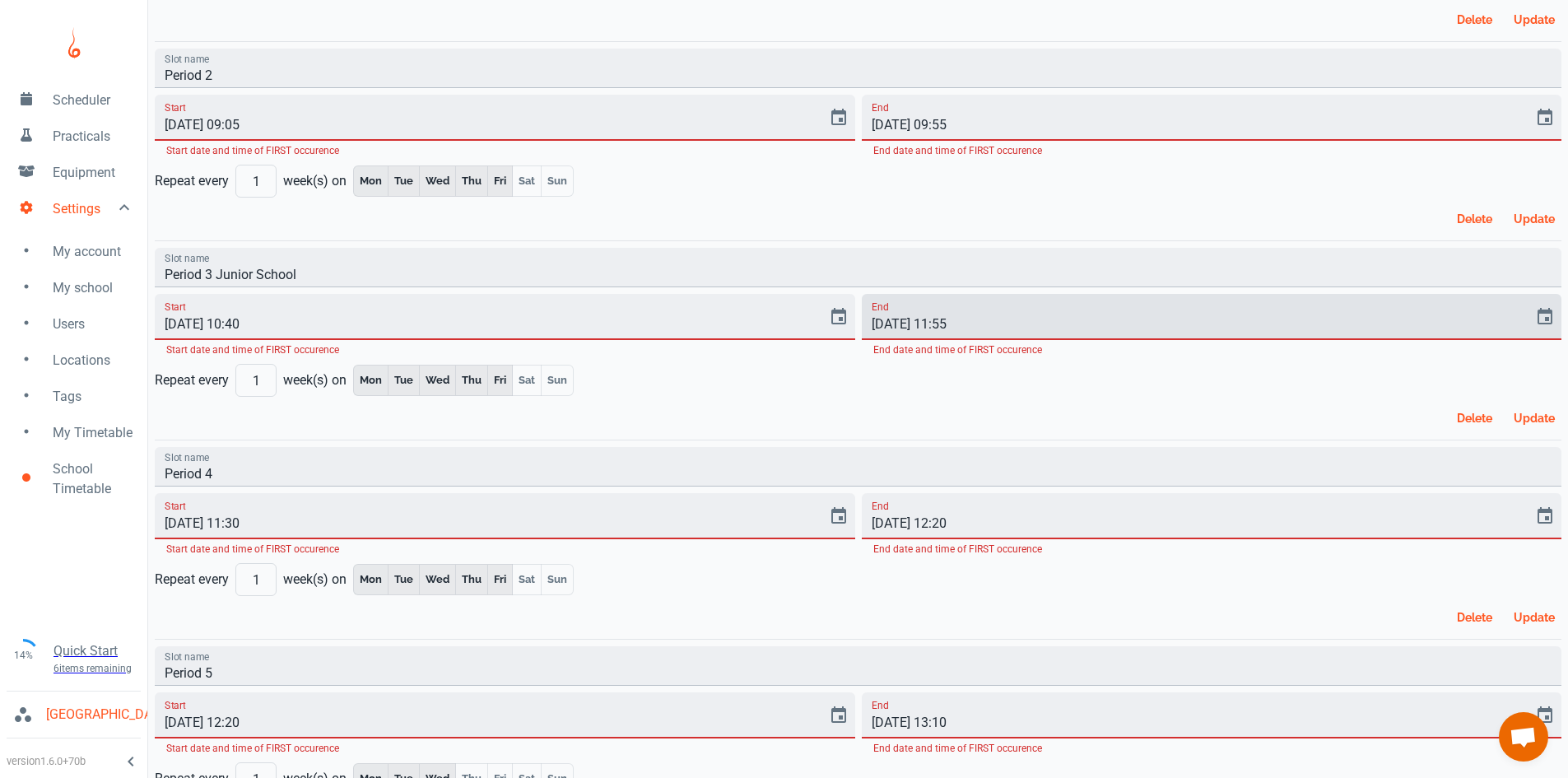
click at [965, 324] on input "[DATE] 11:55" at bounding box center [1192, 317] width 661 height 47
type input "[DATE] 11:30"
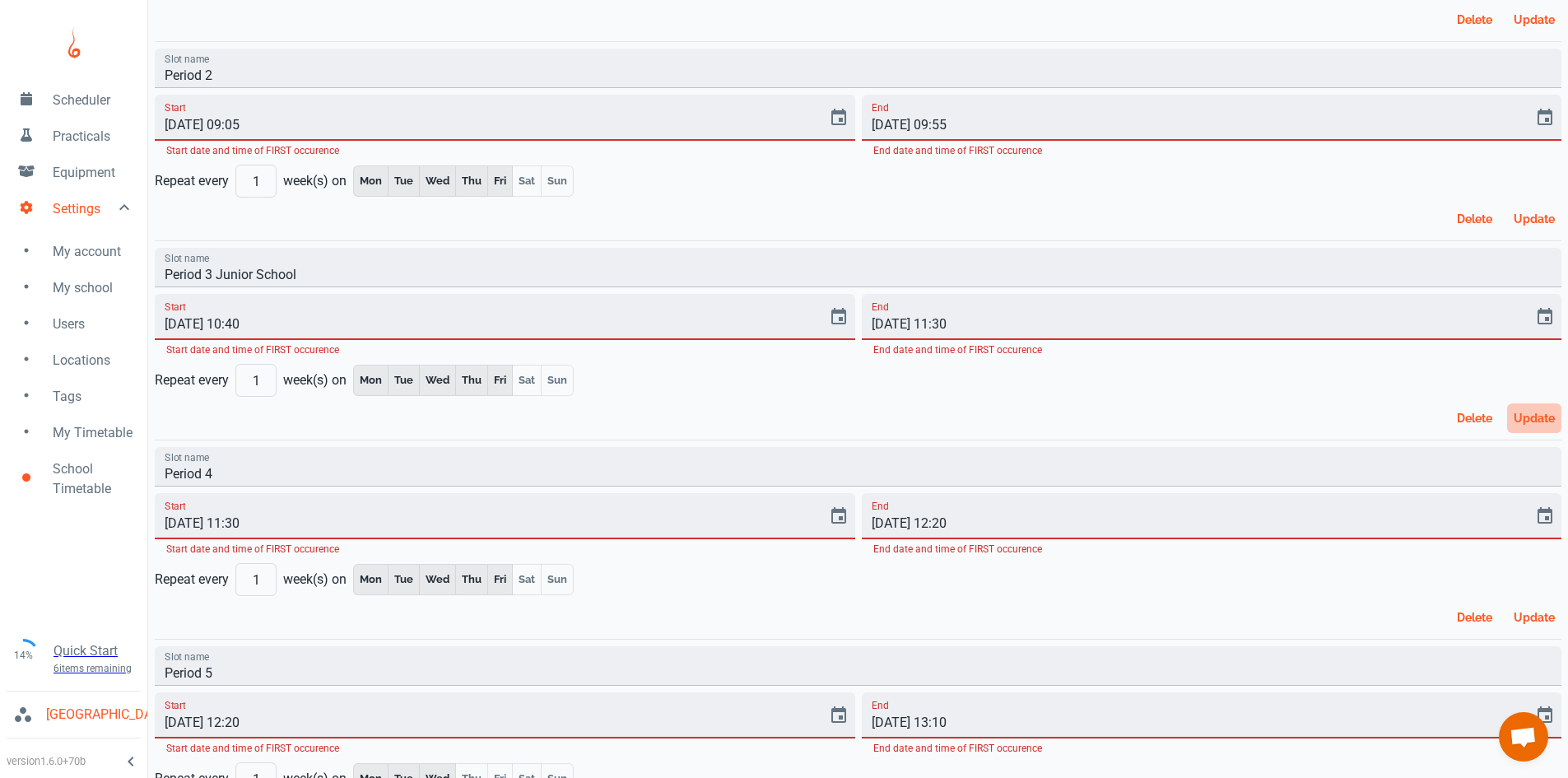
click at [1548, 423] on button "Update" at bounding box center [1535, 418] width 54 height 30
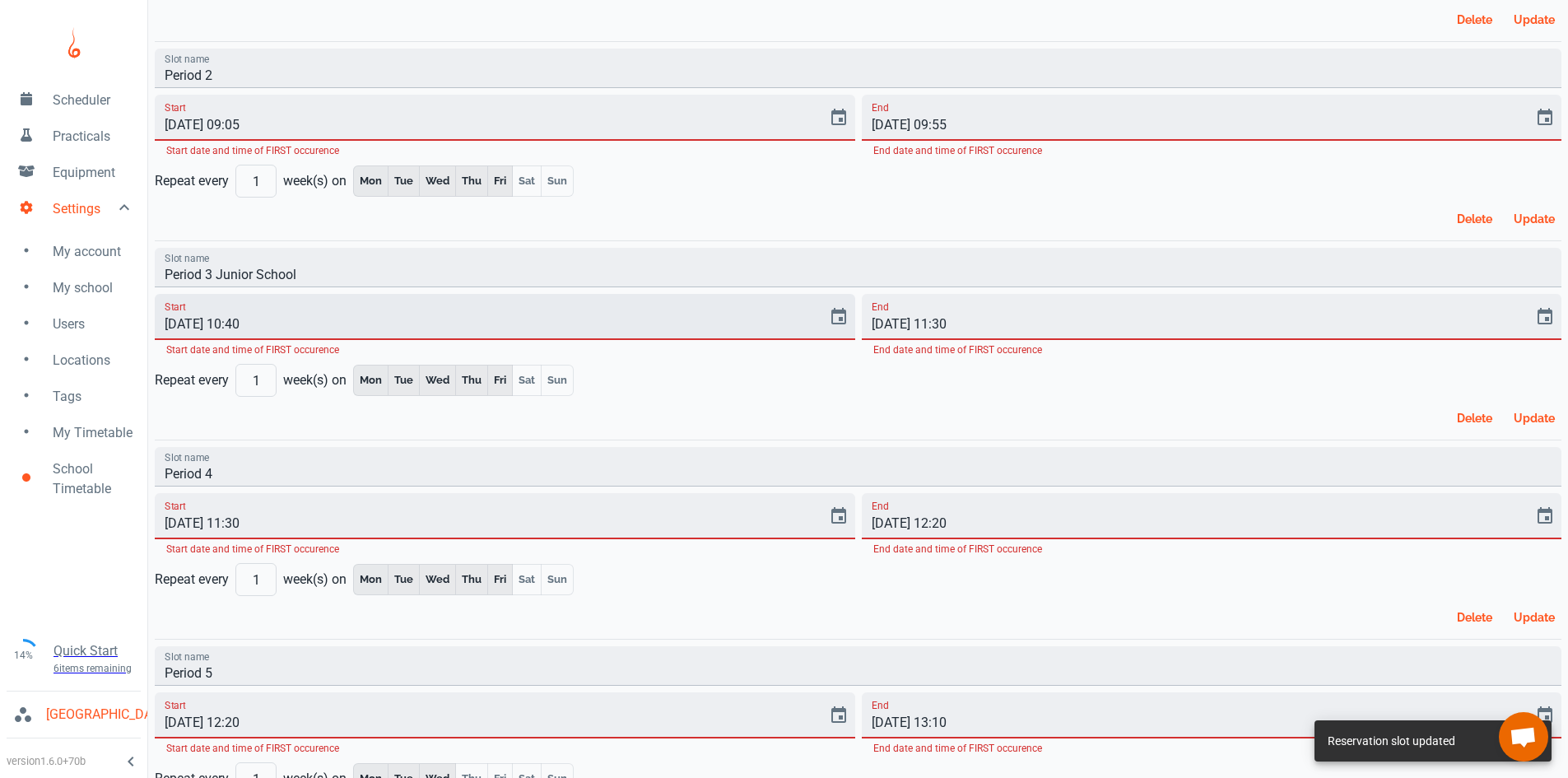
scroll to position [0, 0]
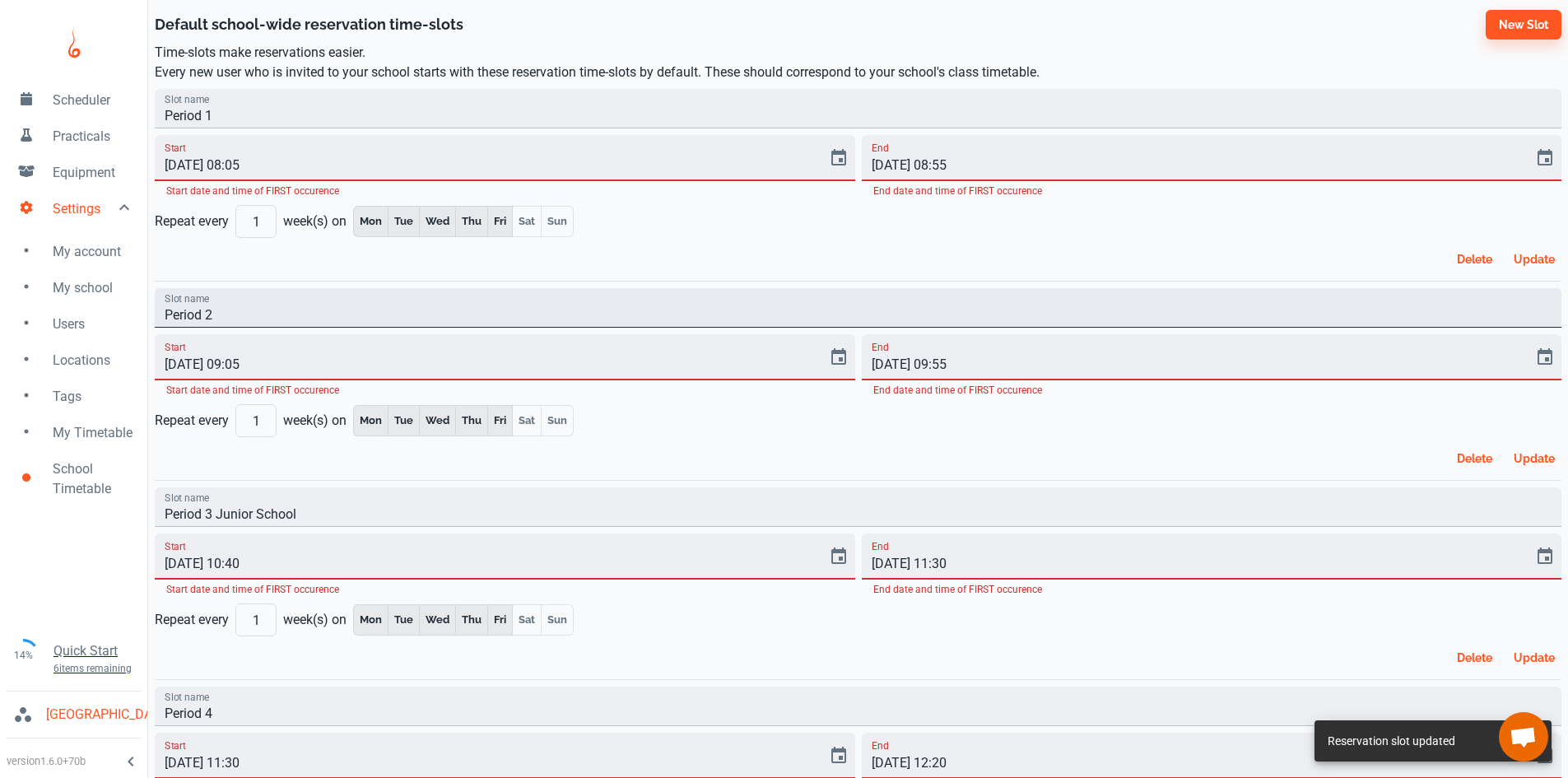
click at [218, 321] on input "Period 2" at bounding box center [858, 307] width 1406 height 40
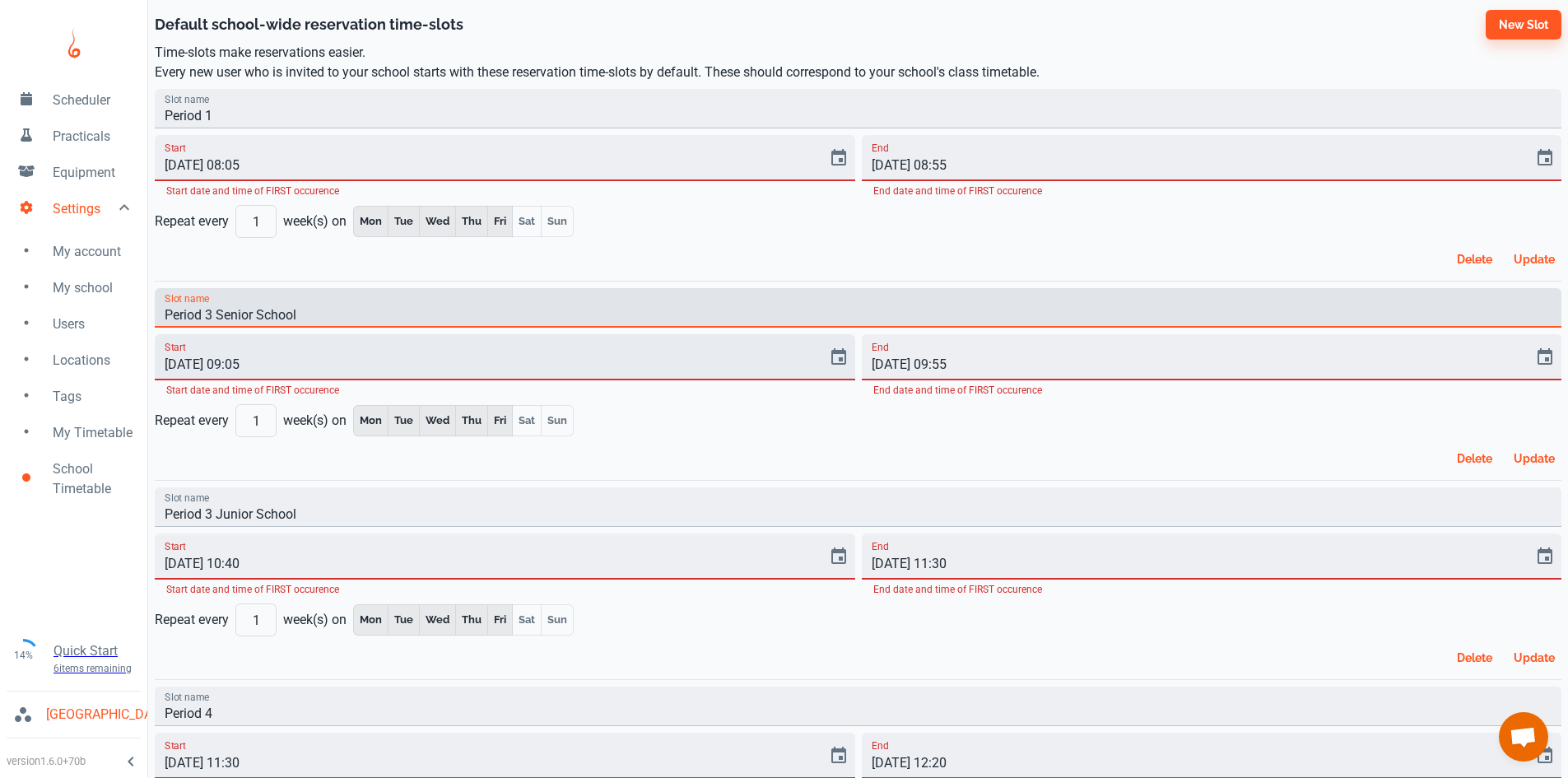
type input "Period 3 Senior School"
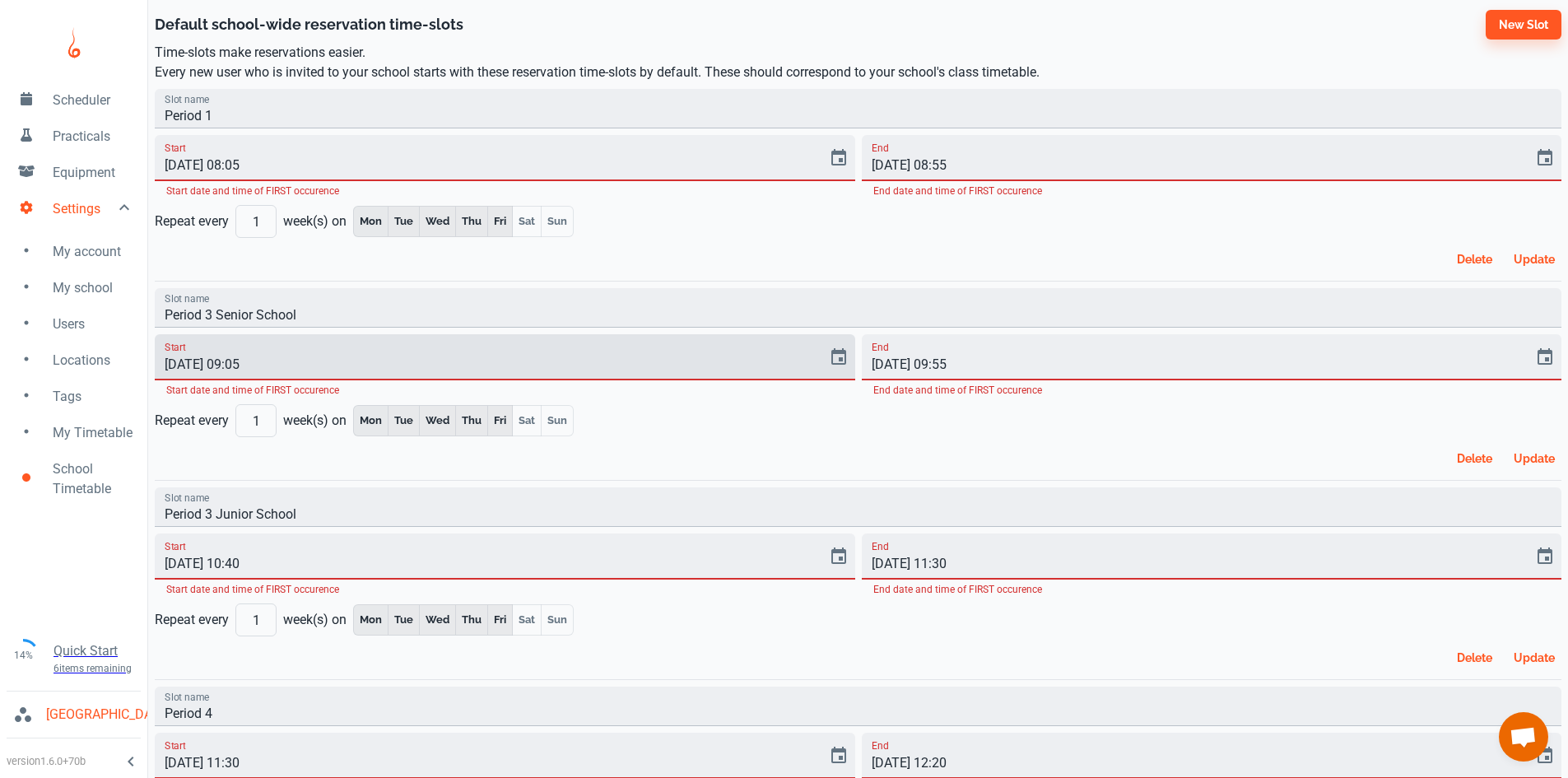
click at [236, 363] on input "[DATE] 09:05" at bounding box center [485, 357] width 661 height 47
click at [251, 367] on input "[DATE] 10:05" at bounding box center [485, 357] width 661 height 47
type input "[DATE] 10:25"
click at [942, 363] on input "[DATE] 09:55" at bounding box center [1192, 357] width 661 height 47
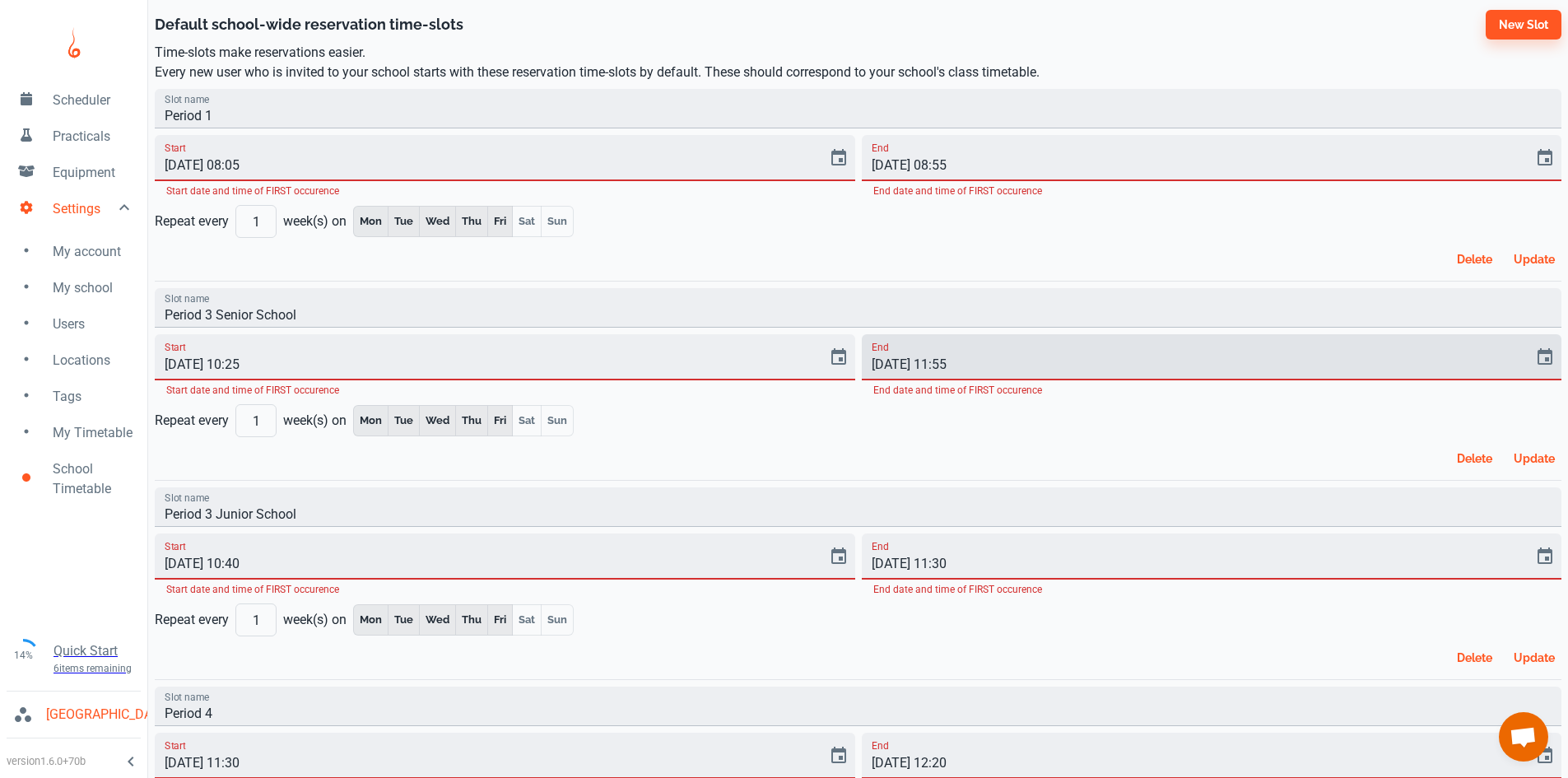
click at [955, 364] on input "[DATE] 11:55" at bounding box center [1192, 357] width 661 height 47
type input "[DATE] 11:15"
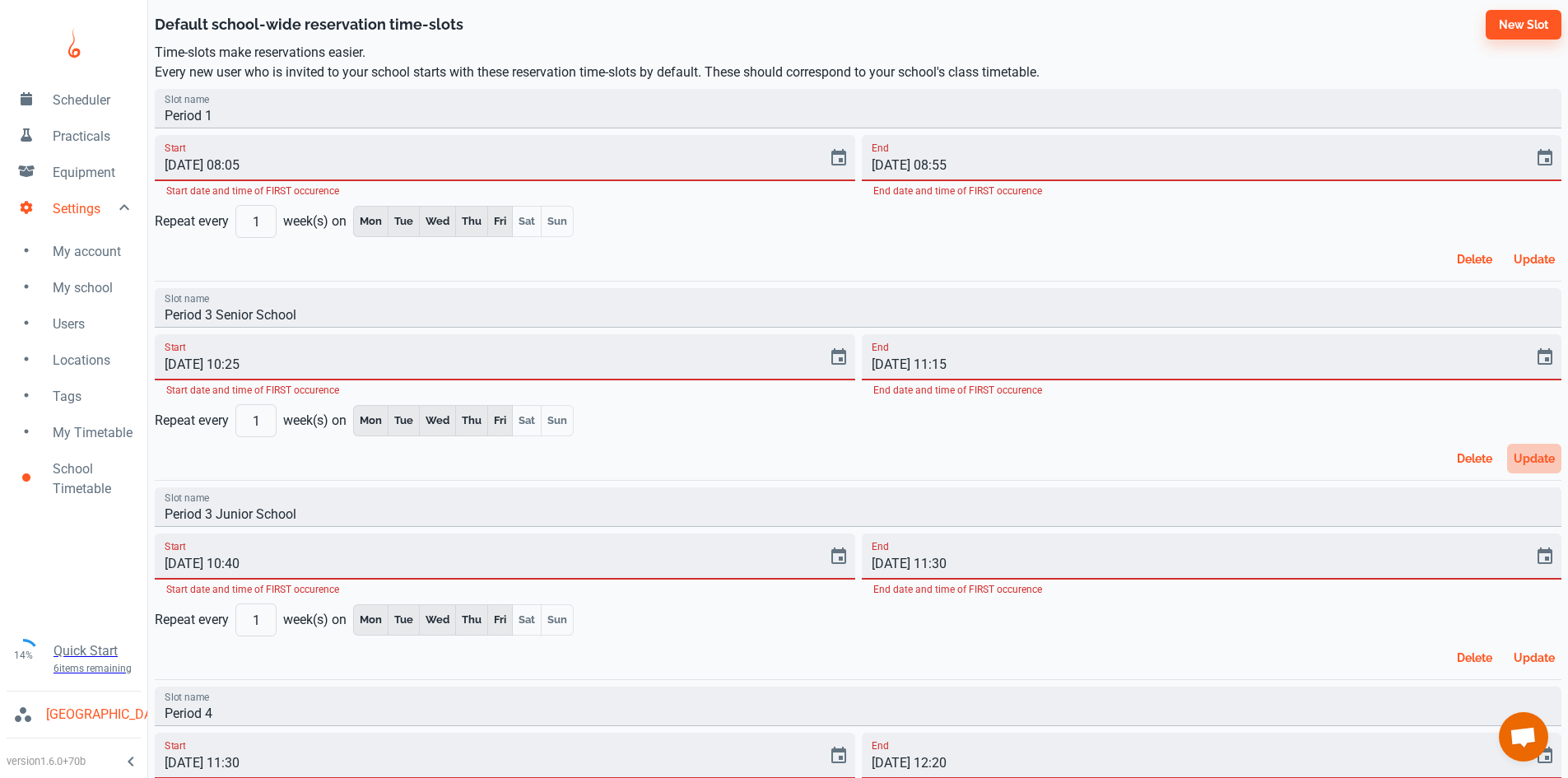
click at [1536, 464] on button "Update" at bounding box center [1535, 458] width 54 height 30
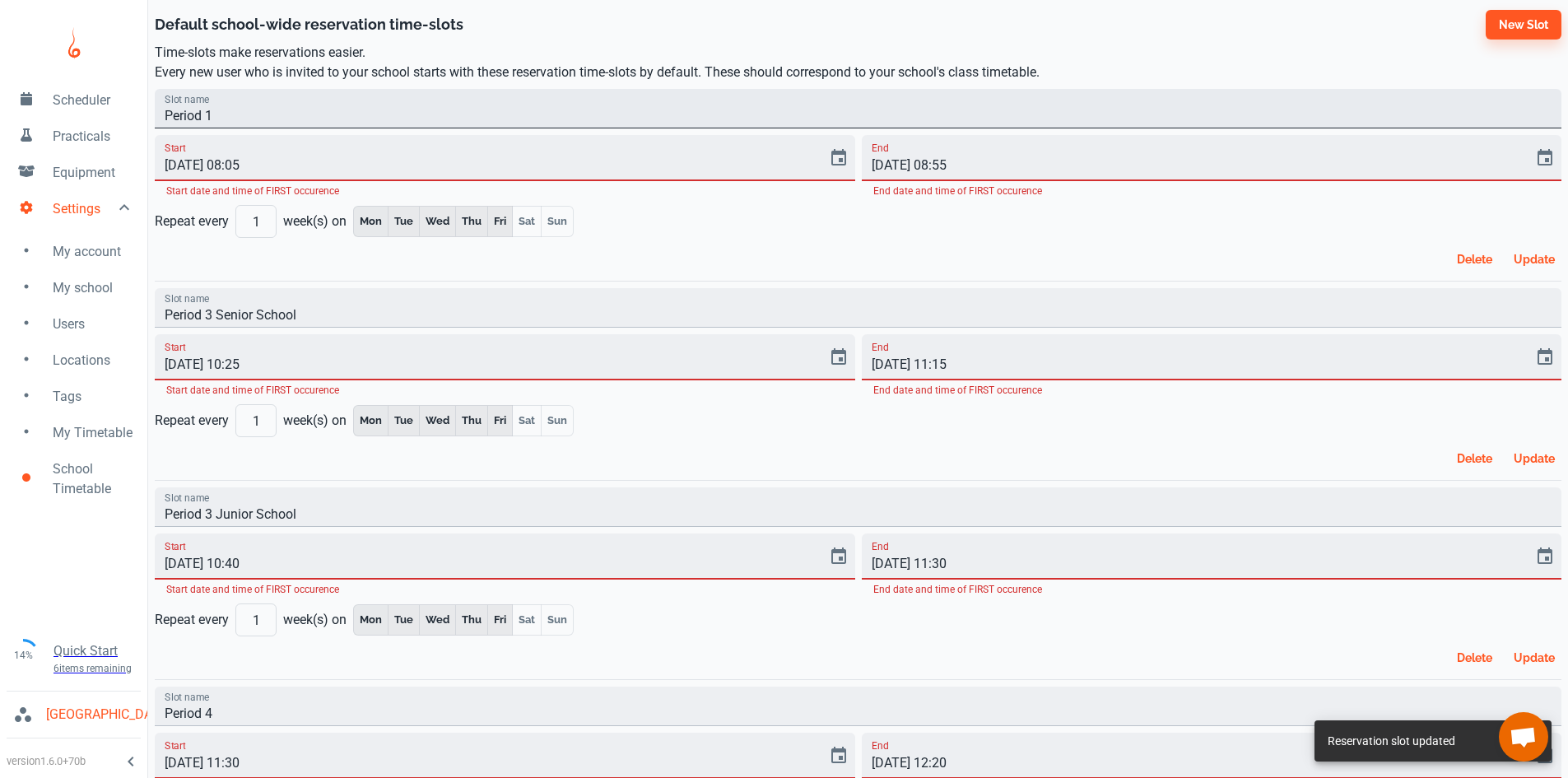
click at [218, 106] on input "Period 1" at bounding box center [858, 108] width 1406 height 40
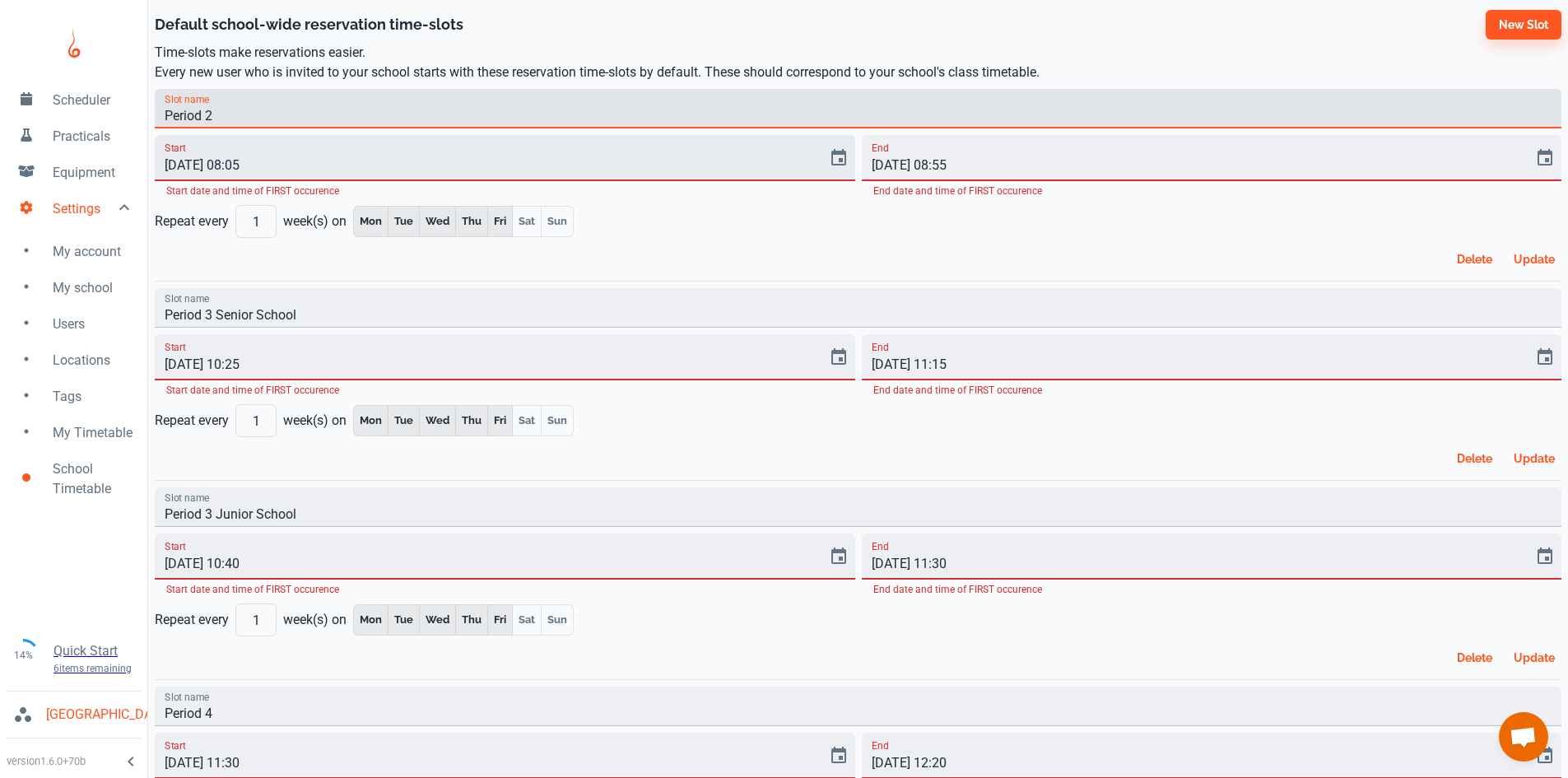
type input "Period 2"
click at [238, 162] on input "[DATE] 08:05" at bounding box center [485, 158] width 661 height 47
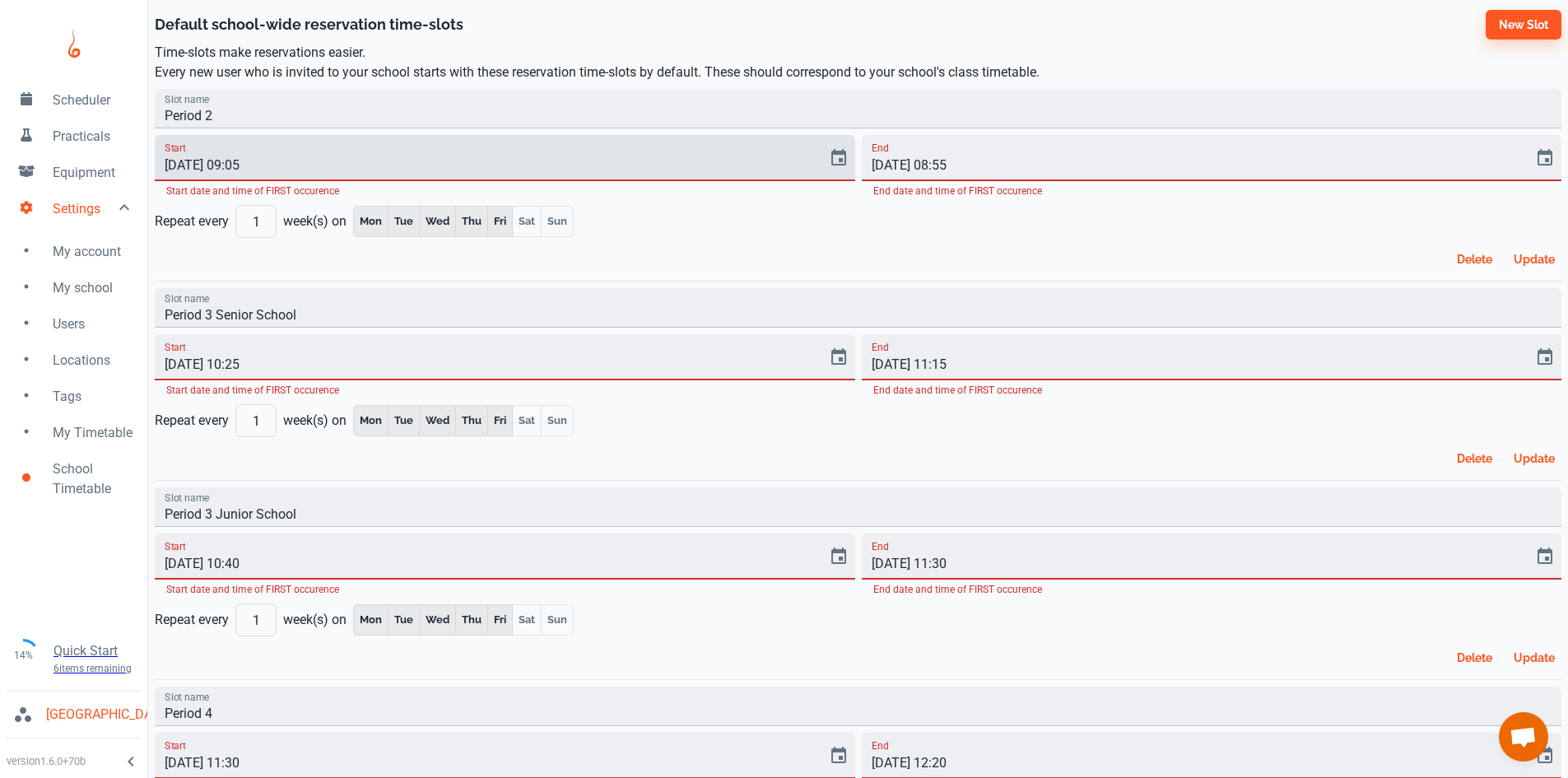
click at [249, 164] on input "[DATE] 09:05" at bounding box center [485, 158] width 661 height 47
type input "[DATE] 09:35"
click at [946, 165] on input "[DATE] 08:55" at bounding box center [1192, 158] width 661 height 47
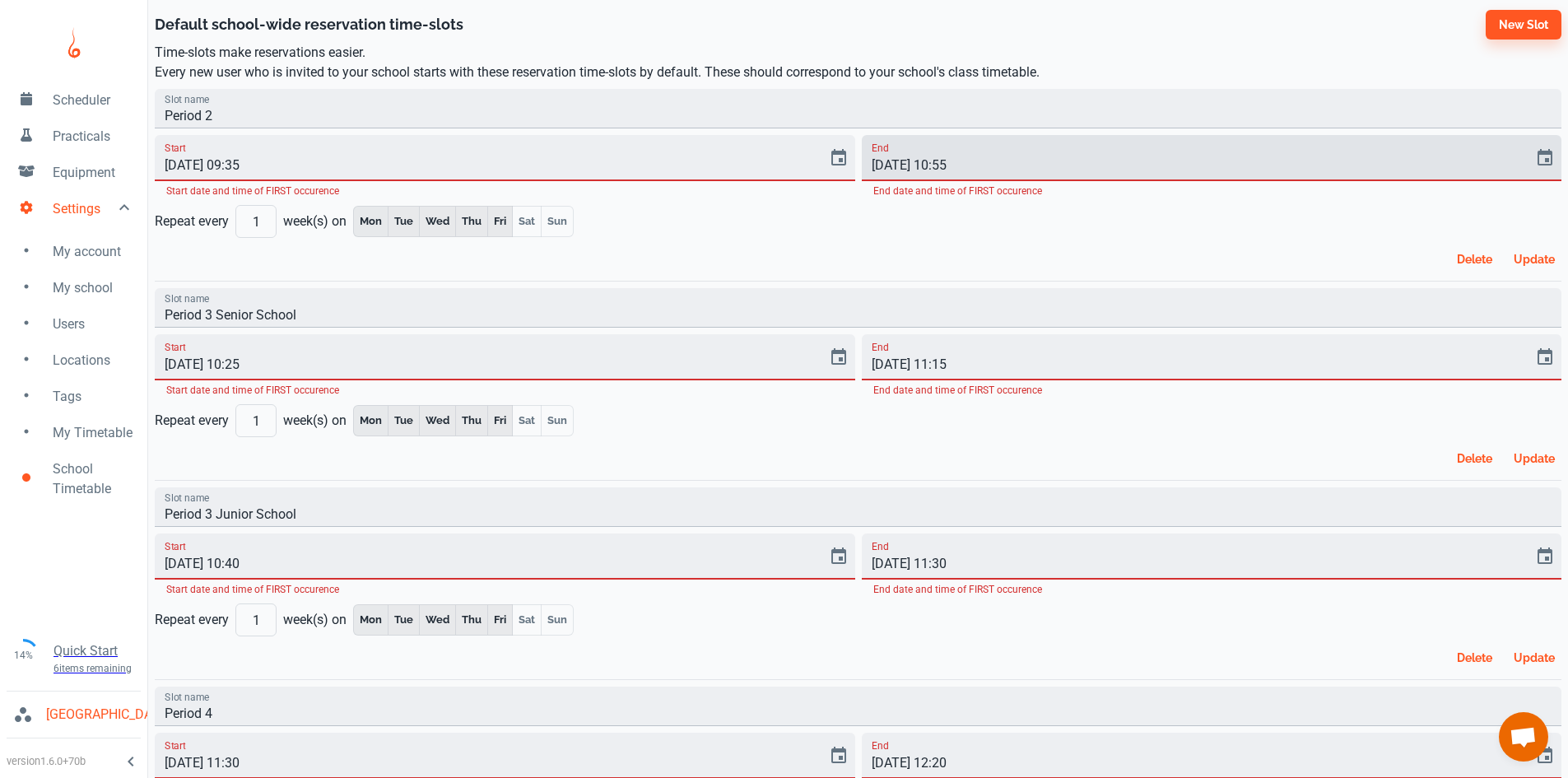
click at [957, 161] on input "[DATE] 10:55" at bounding box center [1192, 158] width 661 height 47
type input "[DATE] 10:25"
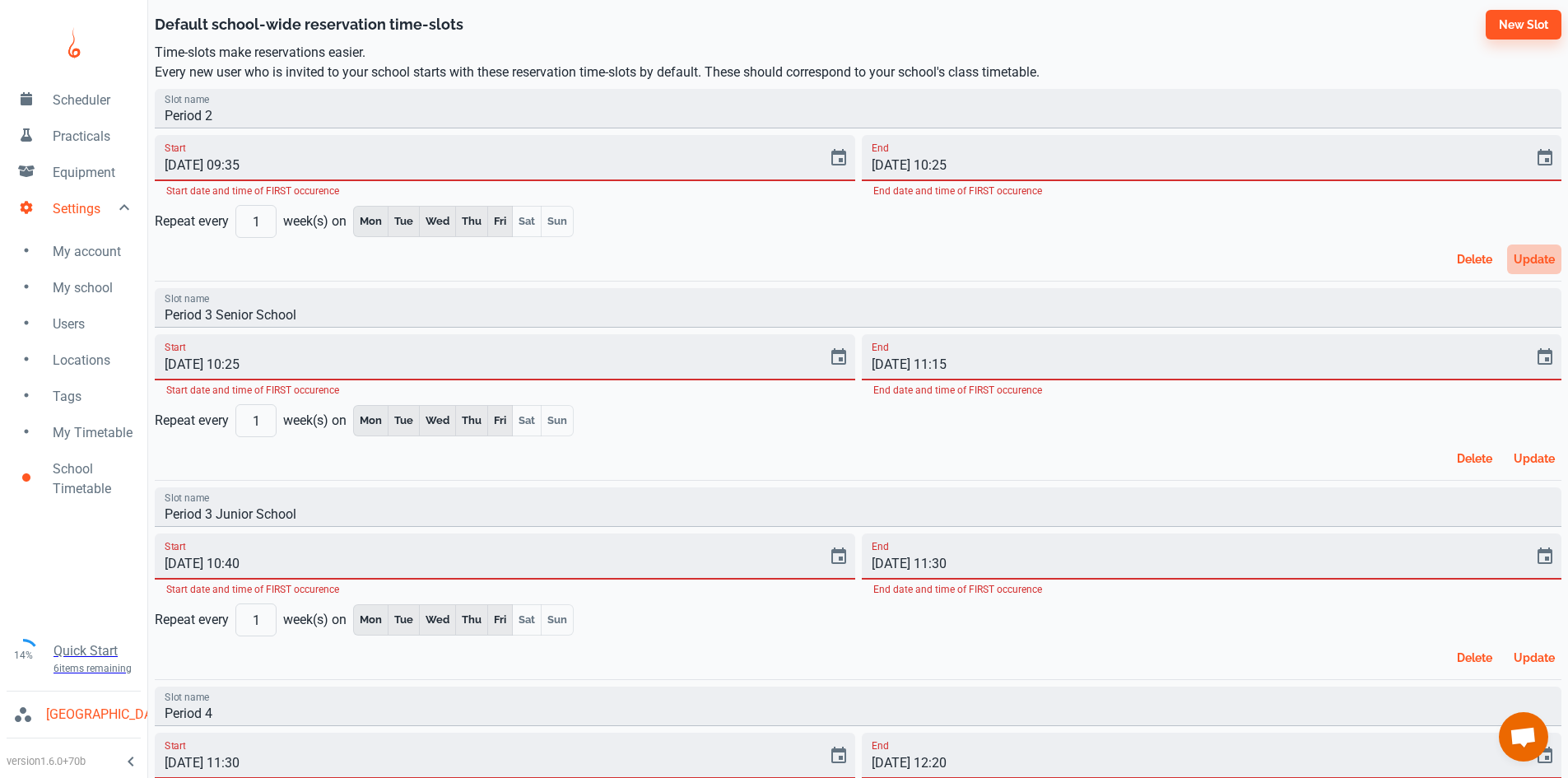
click at [1548, 261] on button "Update" at bounding box center [1535, 259] width 54 height 30
click at [468, 131] on div "Start [DATE] 09:35 Start date and time of FIRST occurence" at bounding box center [501, 163] width 707 height 70
click at [473, 116] on input "Period 2" at bounding box center [858, 108] width 1406 height 40
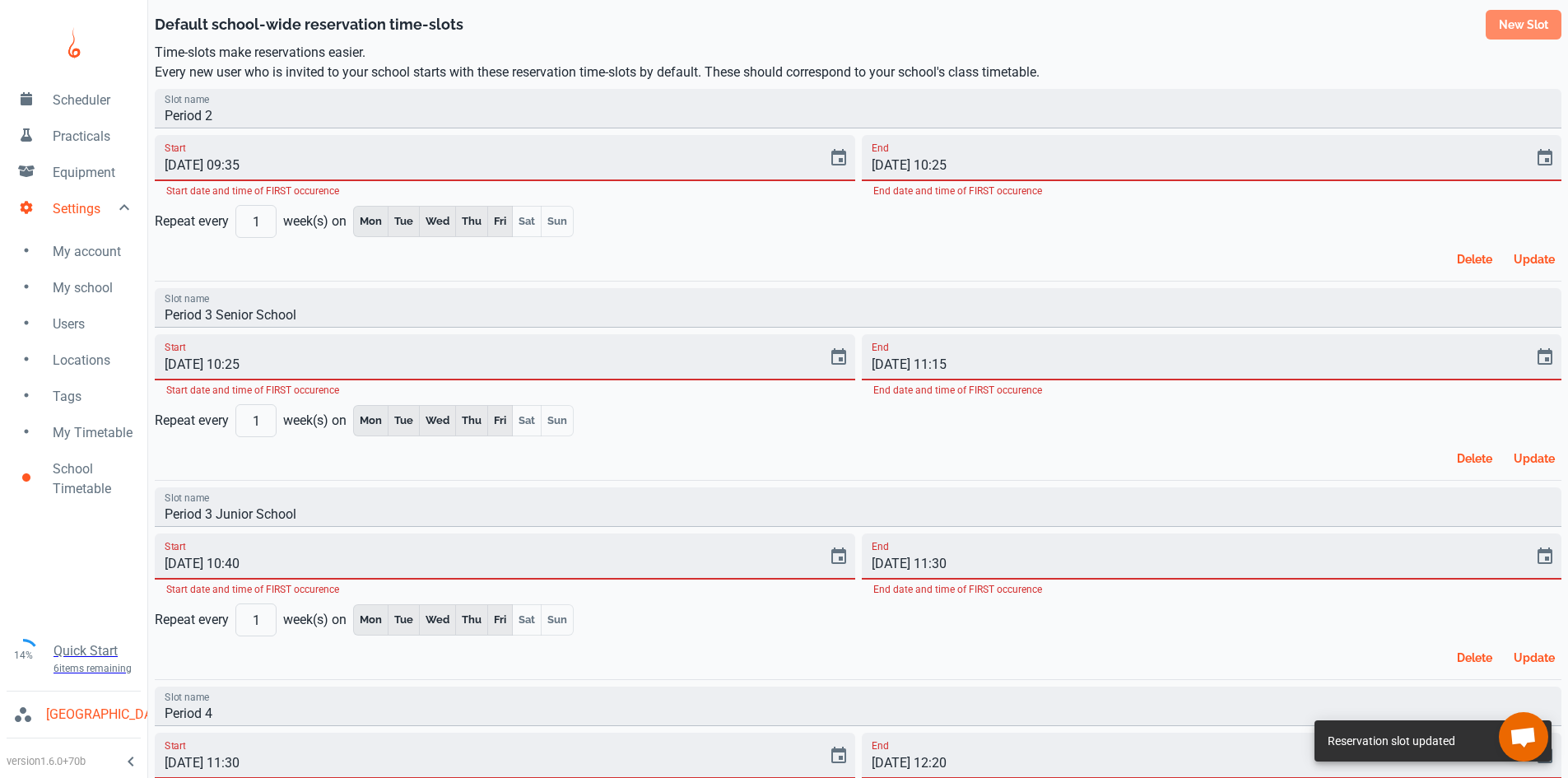
click at [1543, 17] on button "New slot" at bounding box center [1523, 25] width 76 height 30
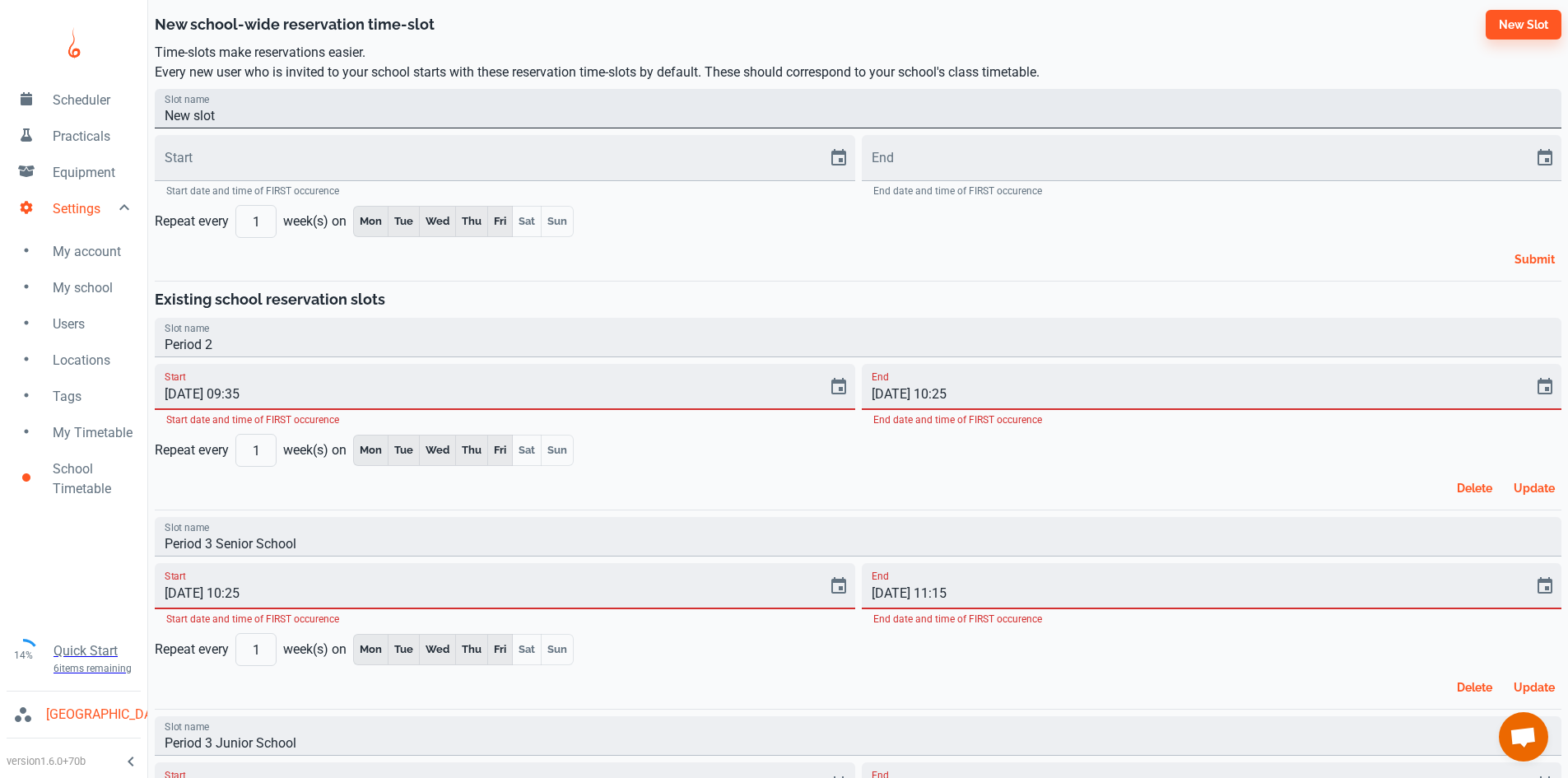
click at [334, 120] on input "New slot" at bounding box center [858, 108] width 1406 height 40
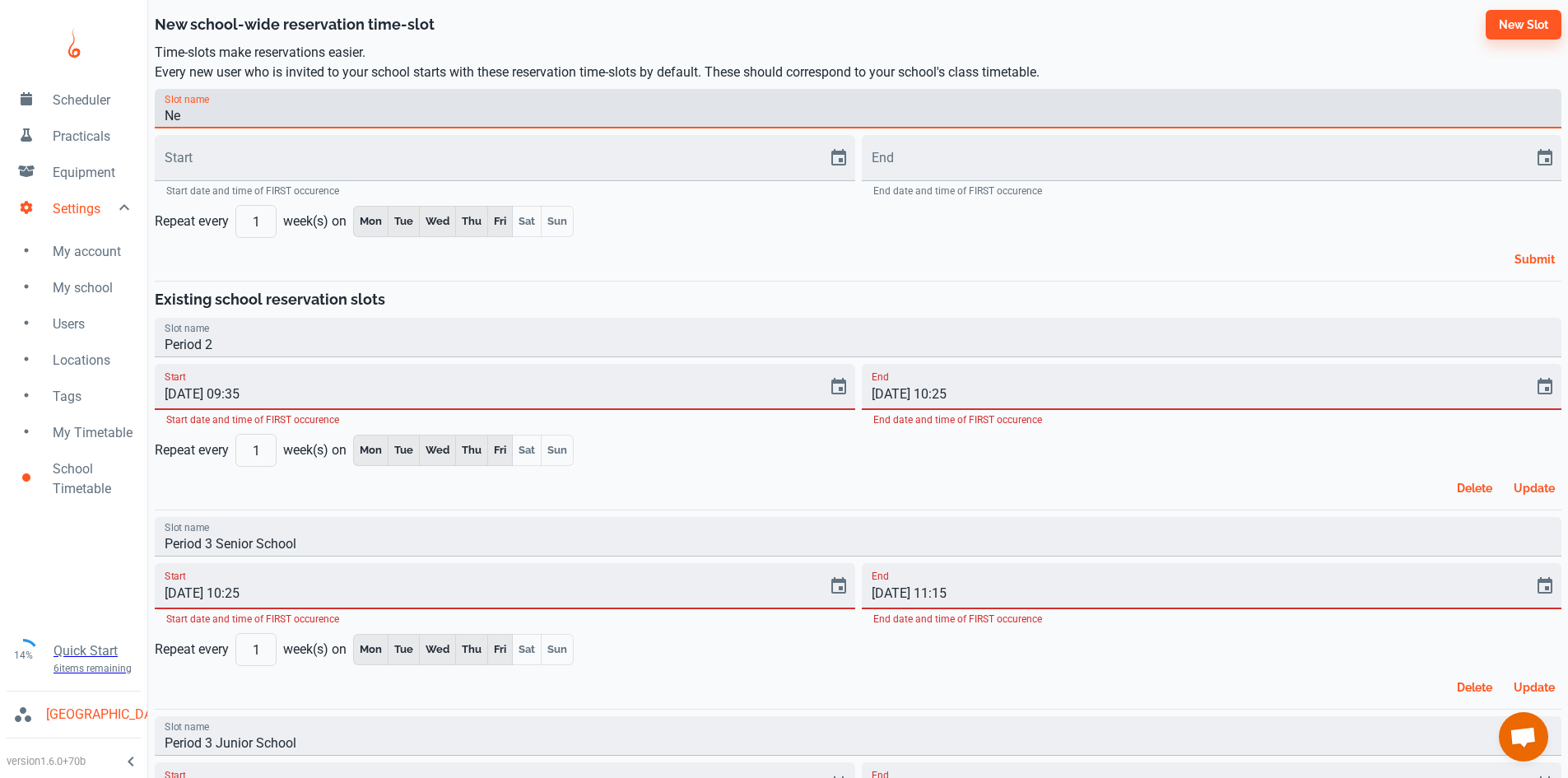
type input "N"
type input "Period 1"
click at [293, 157] on input "Start" at bounding box center [485, 158] width 661 height 47
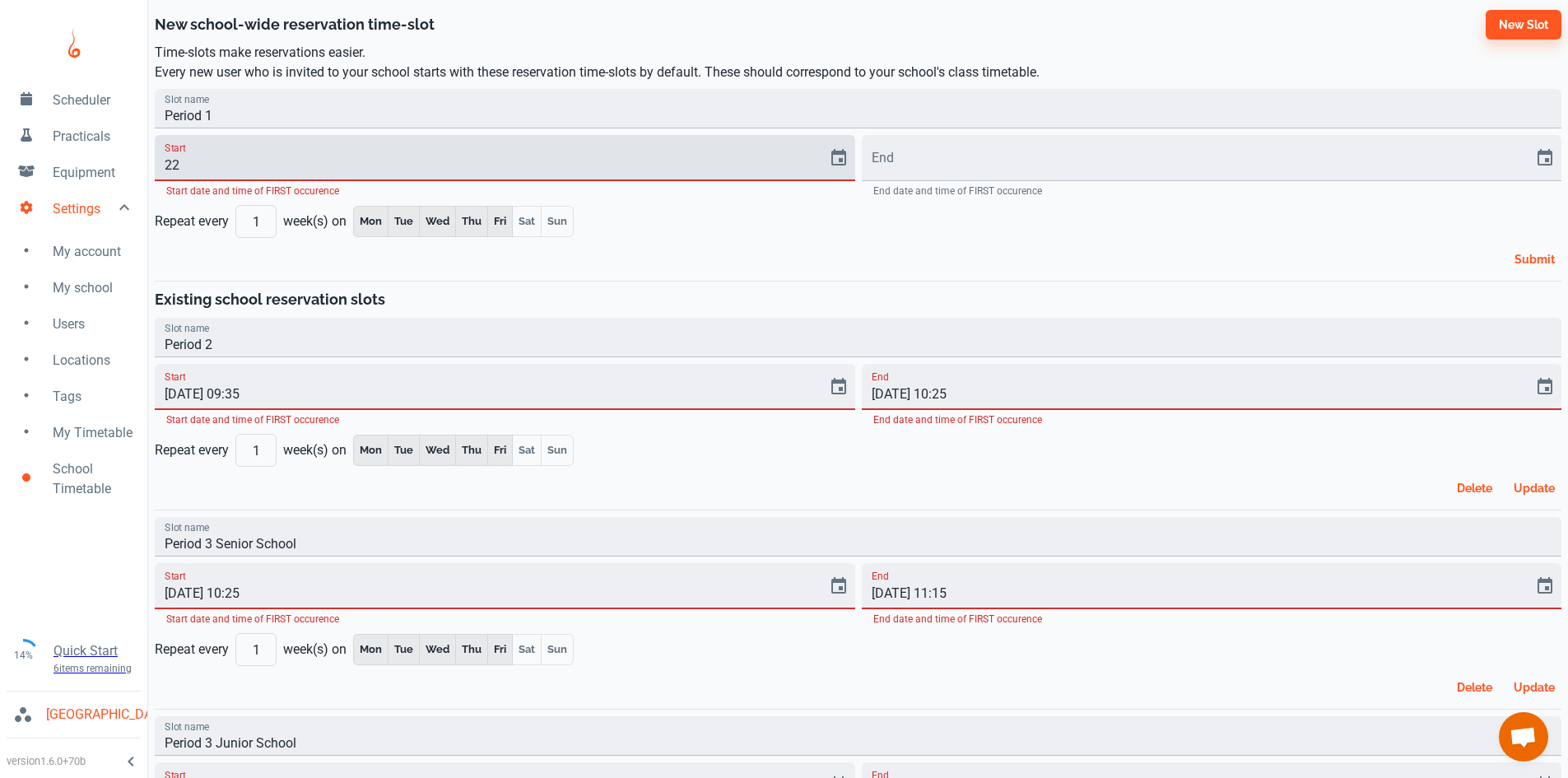
type input "2"
type input "[DATE] 08:45"
click at [901, 156] on input "End" at bounding box center [1192, 158] width 661 height 47
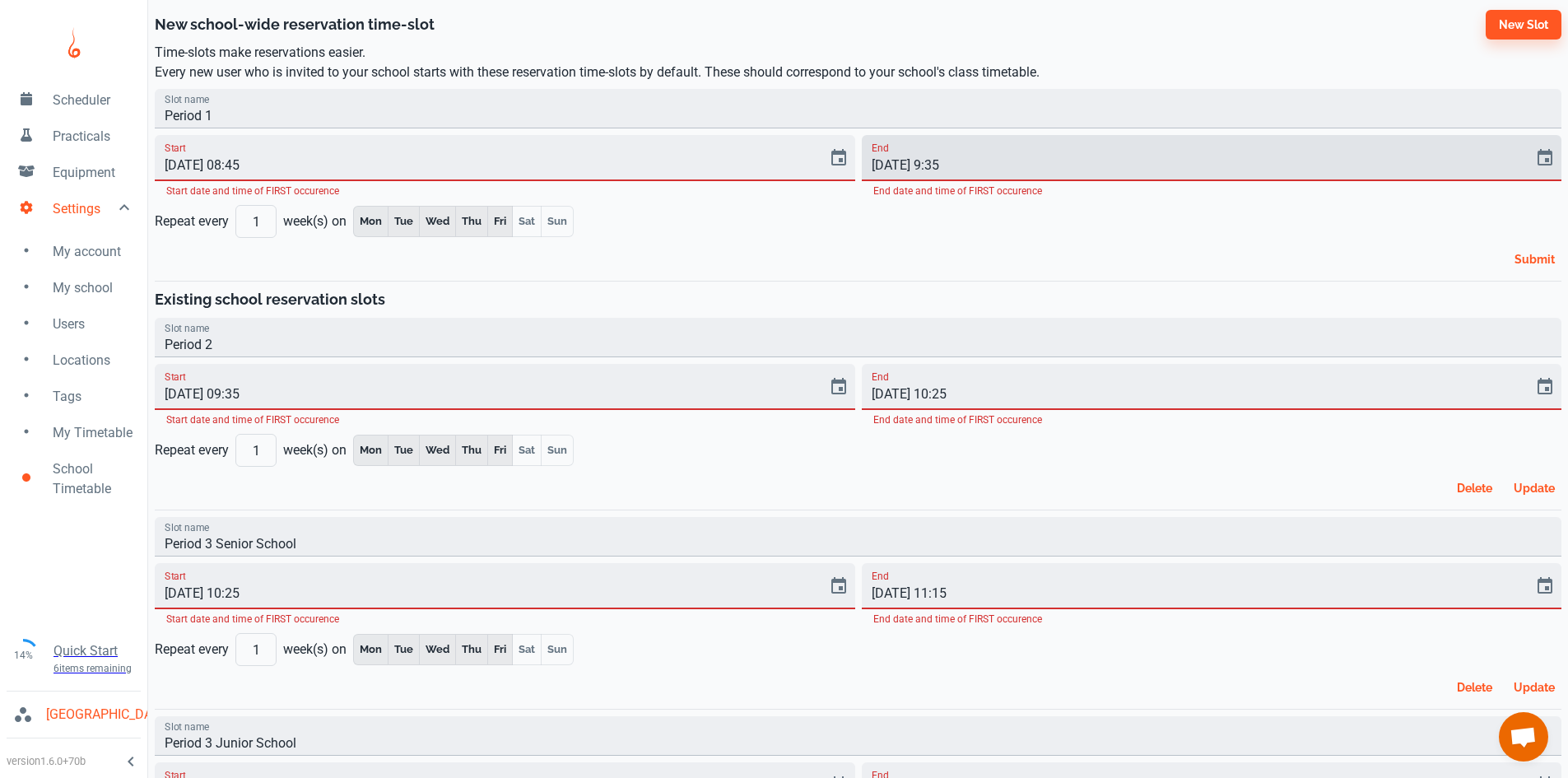
type input "[DATE] 9:35"
click at [1517, 257] on button "Submit" at bounding box center [1535, 259] width 54 height 30
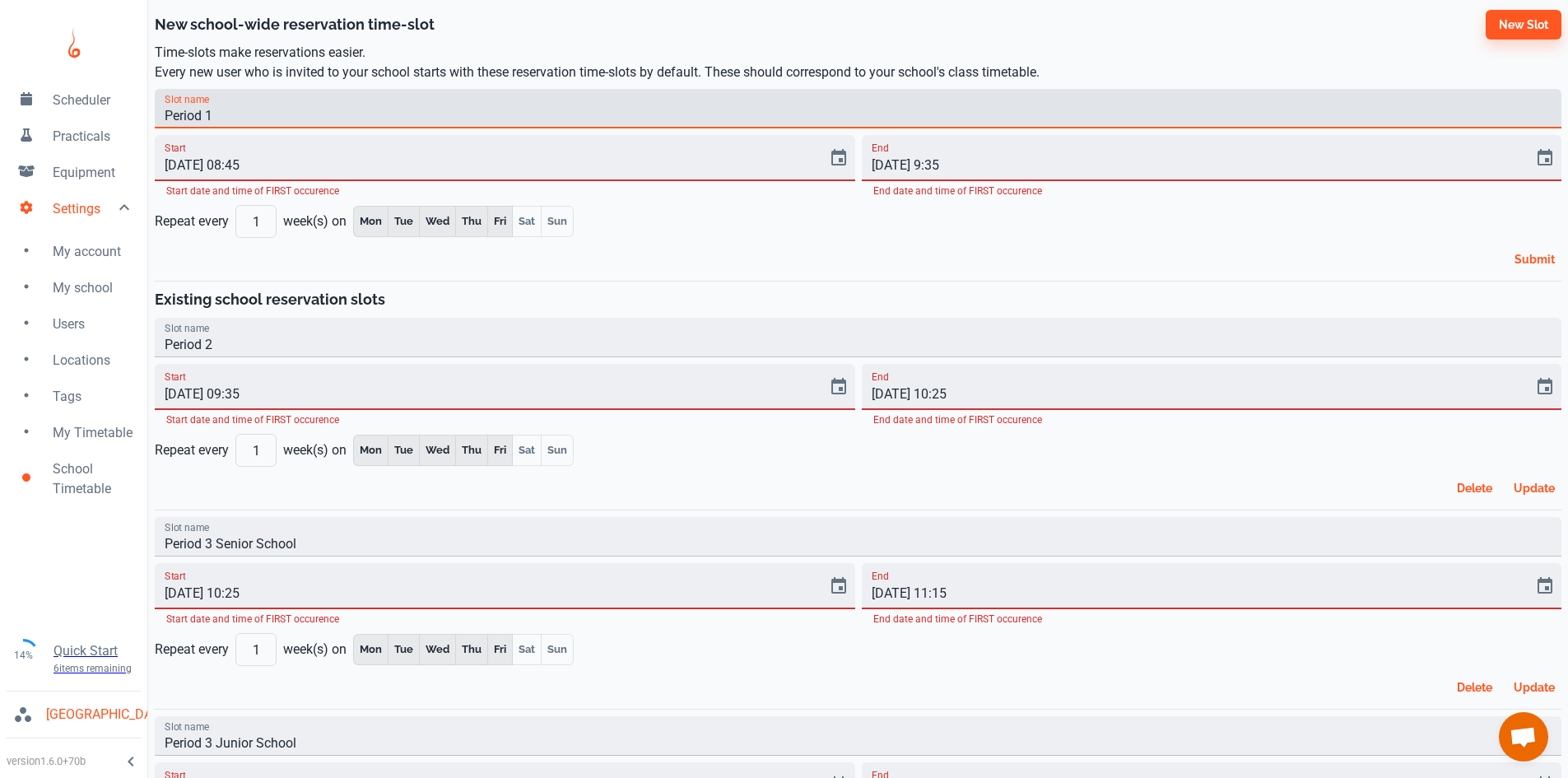
click at [391, 121] on input "Period 1" at bounding box center [858, 108] width 1406 height 40
click at [406, 162] on input "[DATE] 08:45" at bounding box center [485, 158] width 661 height 47
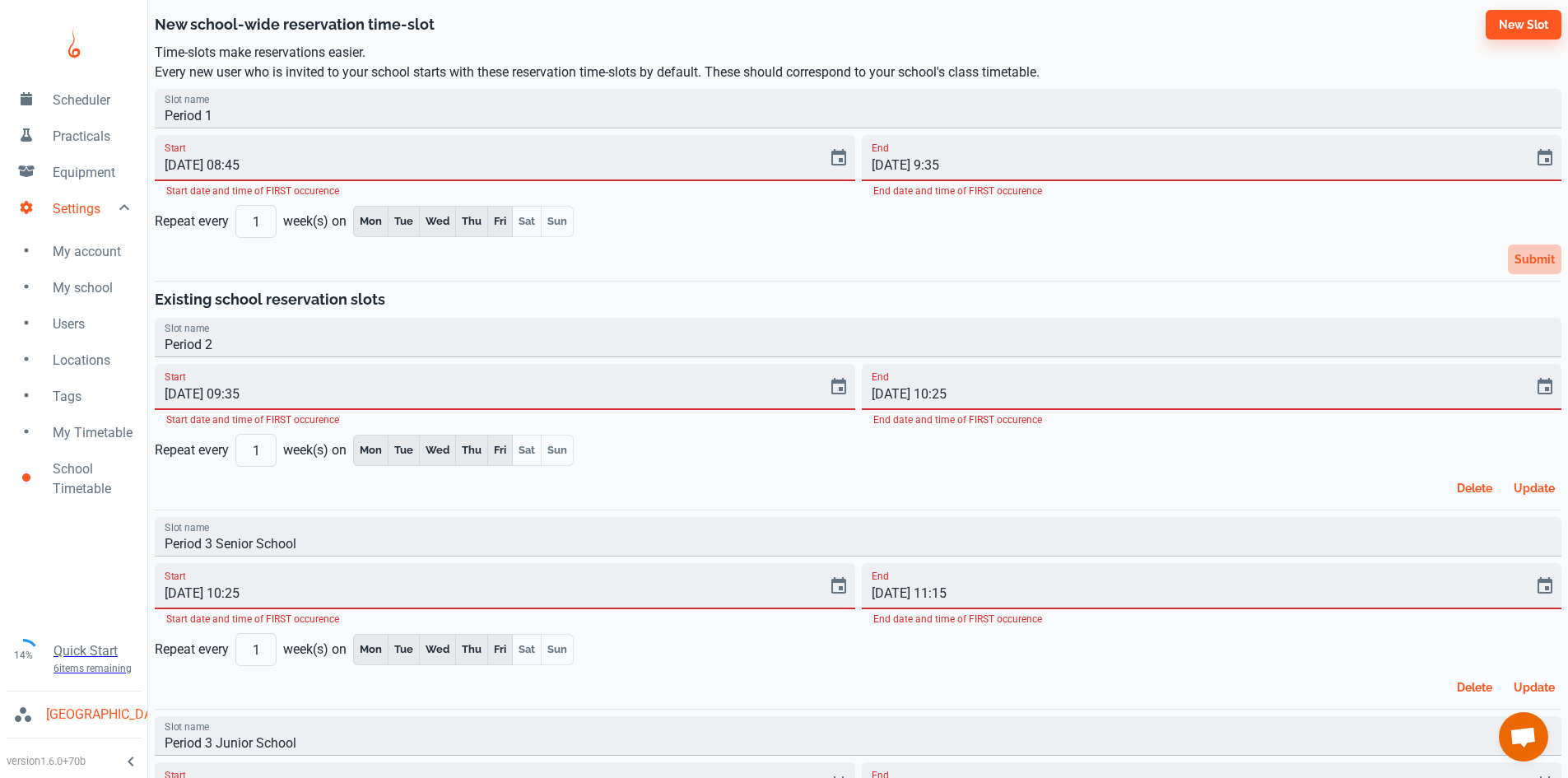
click at [1535, 251] on button "Submit" at bounding box center [1535, 259] width 54 height 30
click at [1536, 265] on button "Submit" at bounding box center [1535, 259] width 54 height 30
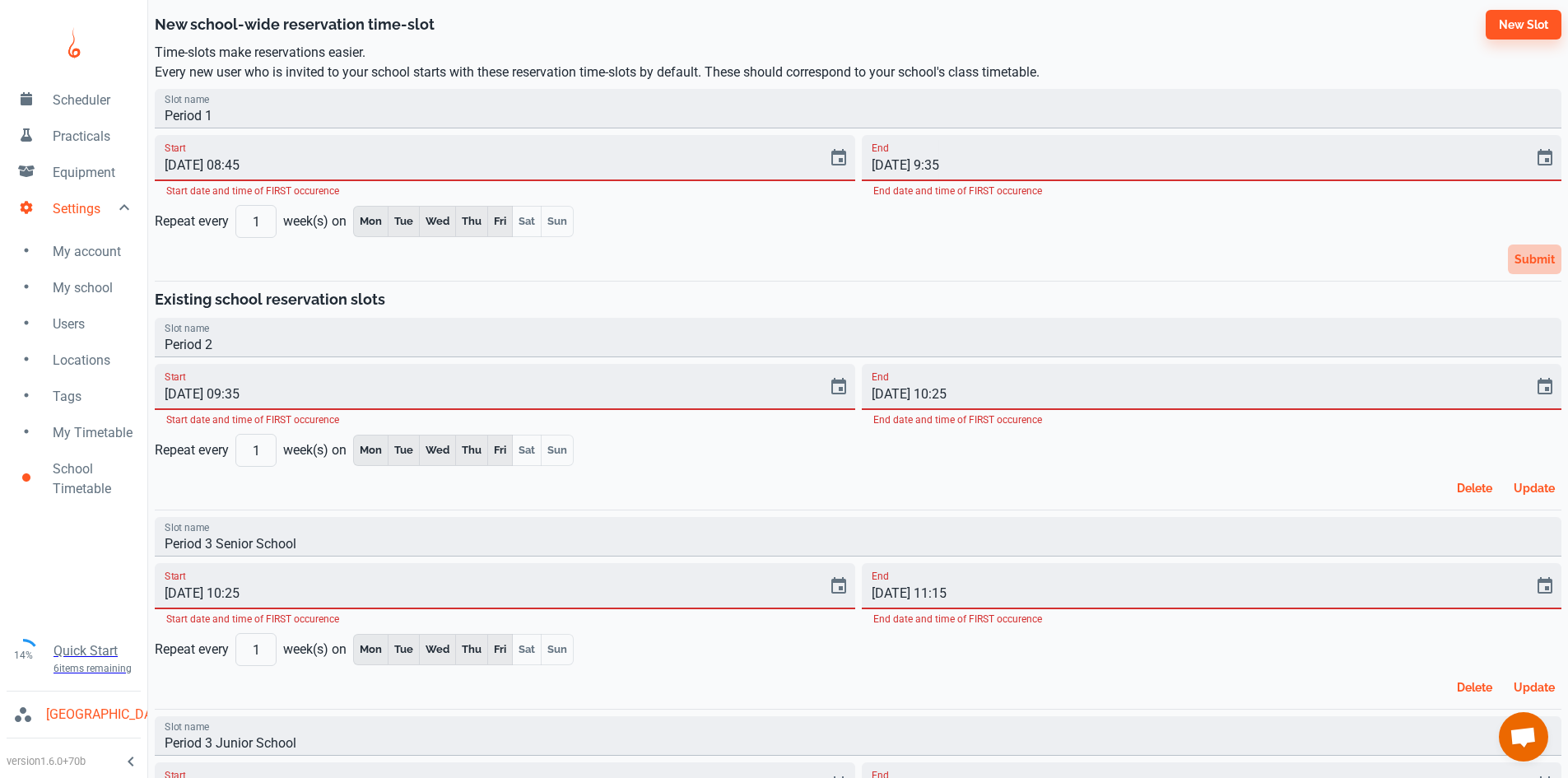
click at [1536, 265] on button "Submit" at bounding box center [1535, 259] width 54 height 30
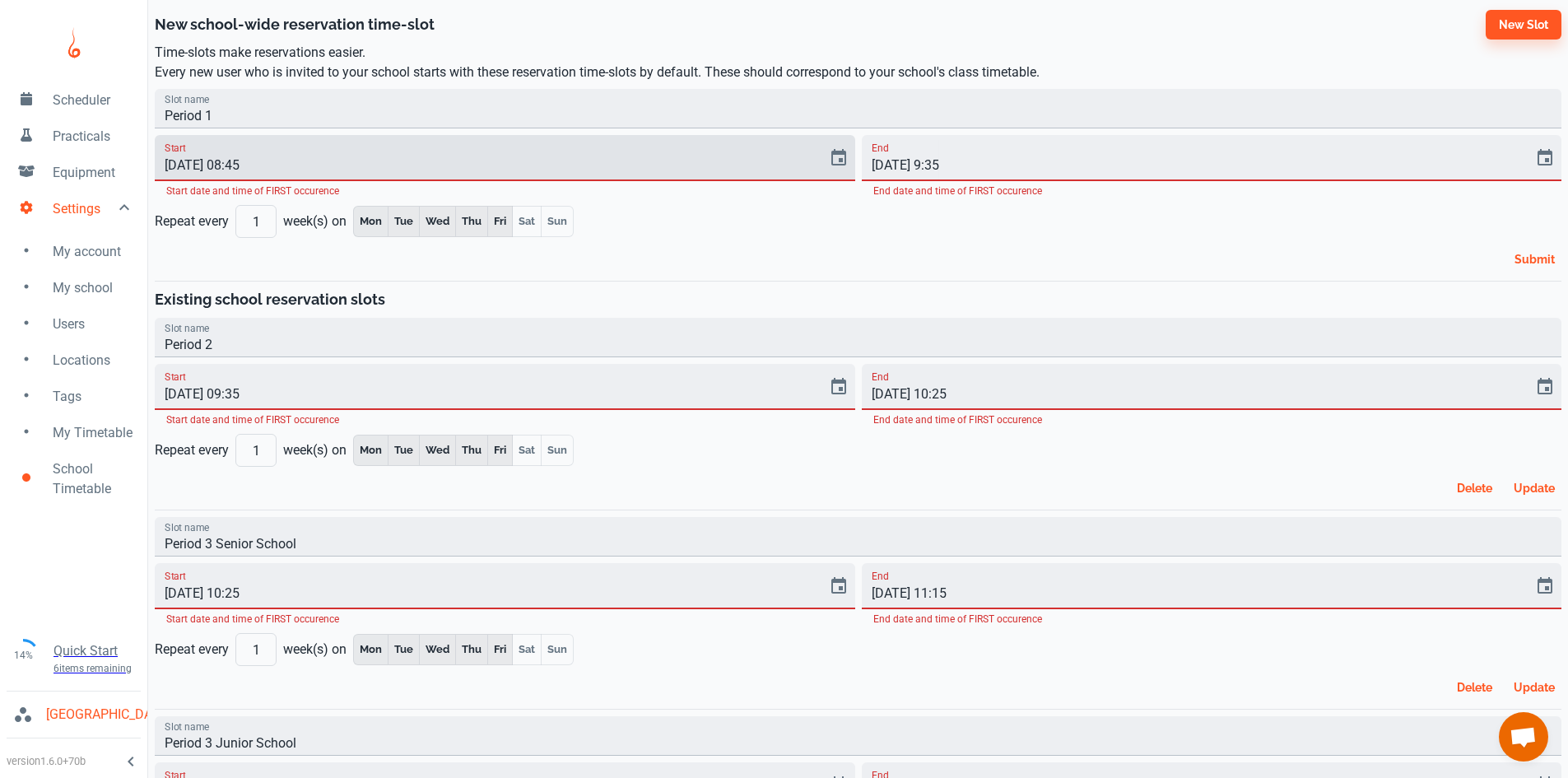
click at [284, 167] on input "[DATE] 08:45" at bounding box center [485, 158] width 661 height 47
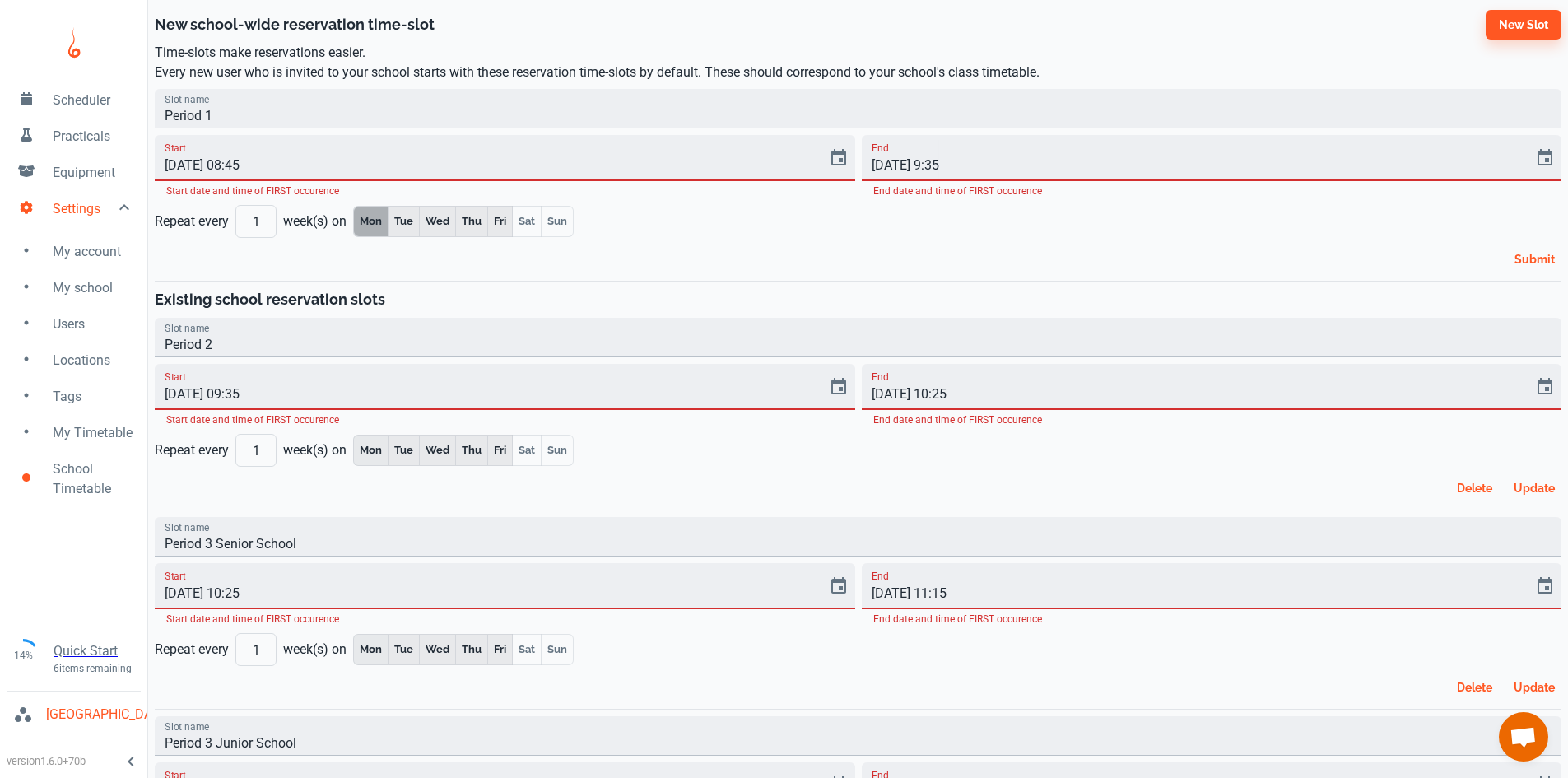
click at [372, 207] on button "Mon" at bounding box center [370, 221] width 35 height 32
click at [376, 227] on button "Mon" at bounding box center [370, 221] width 35 height 32
click at [1531, 258] on button "Submit" at bounding box center [1535, 259] width 54 height 30
click at [1532, 489] on button "Update" at bounding box center [1535, 488] width 54 height 30
click at [1528, 244] on div "Submit" at bounding box center [855, 256] width 1413 height 36
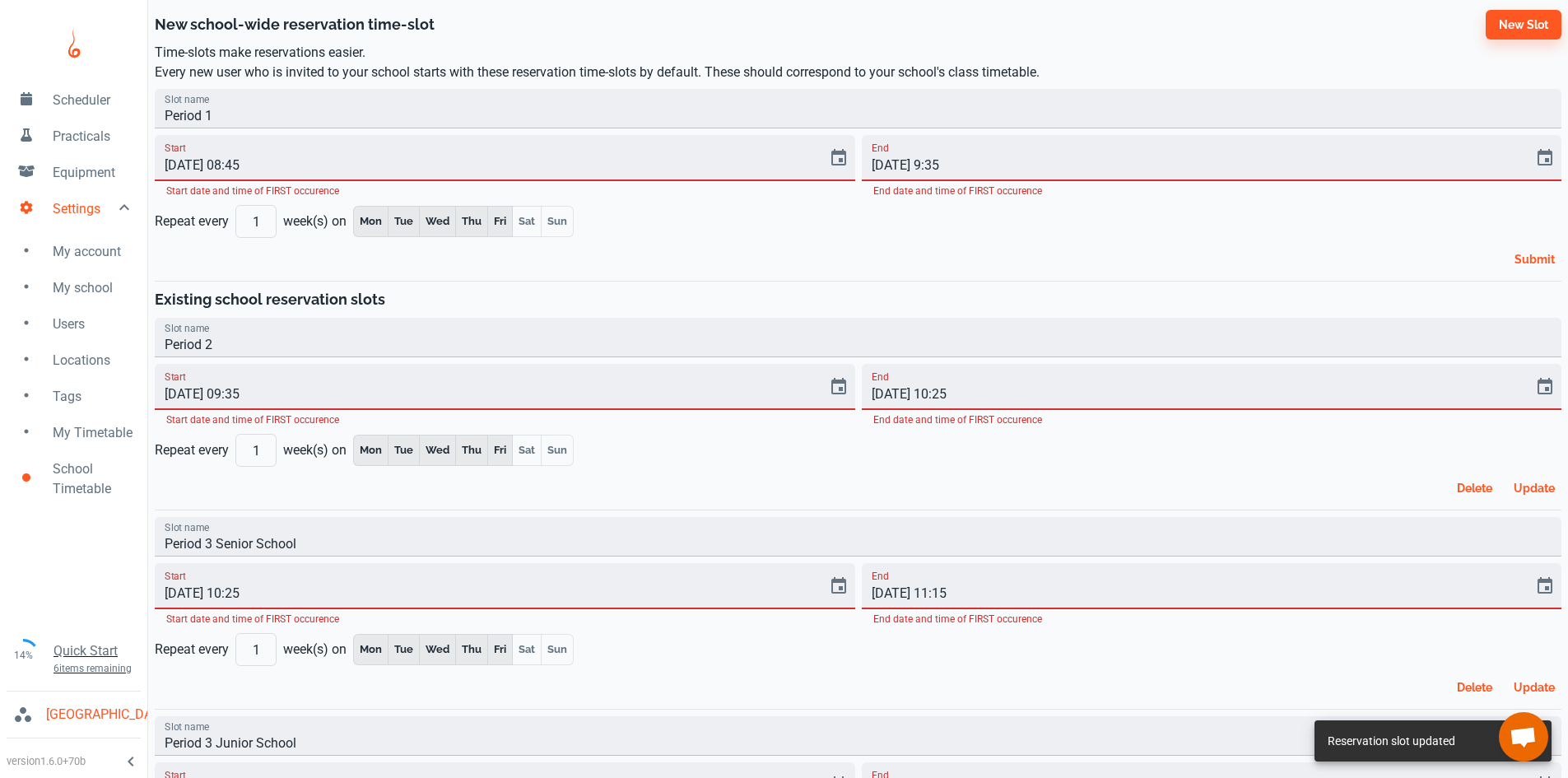
click at [1530, 260] on button "Submit" at bounding box center [1535, 259] width 54 height 30
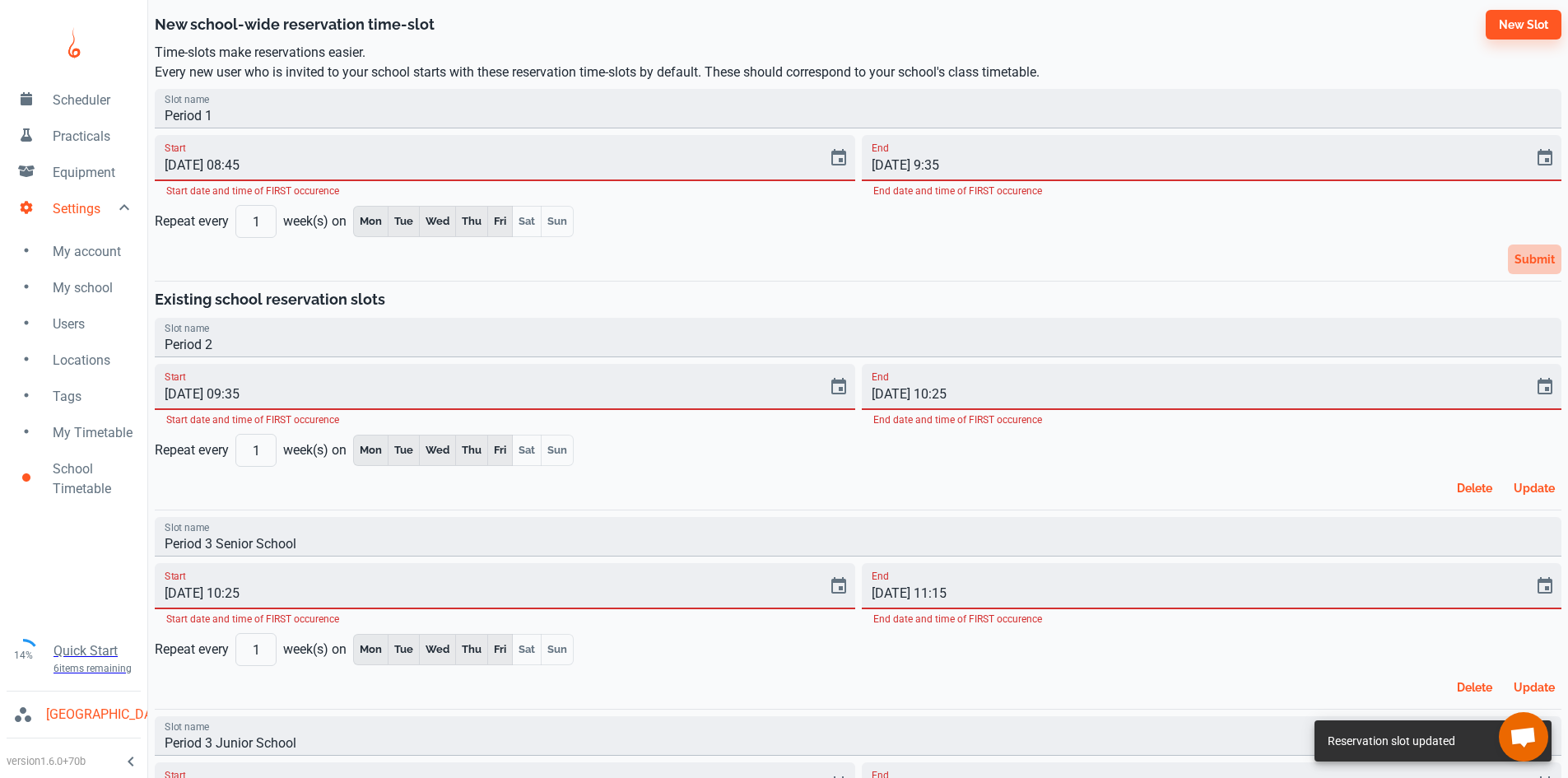
click at [1530, 260] on button "Submit" at bounding box center [1535, 259] width 54 height 30
click at [314, 119] on input "Period 1" at bounding box center [858, 108] width 1406 height 40
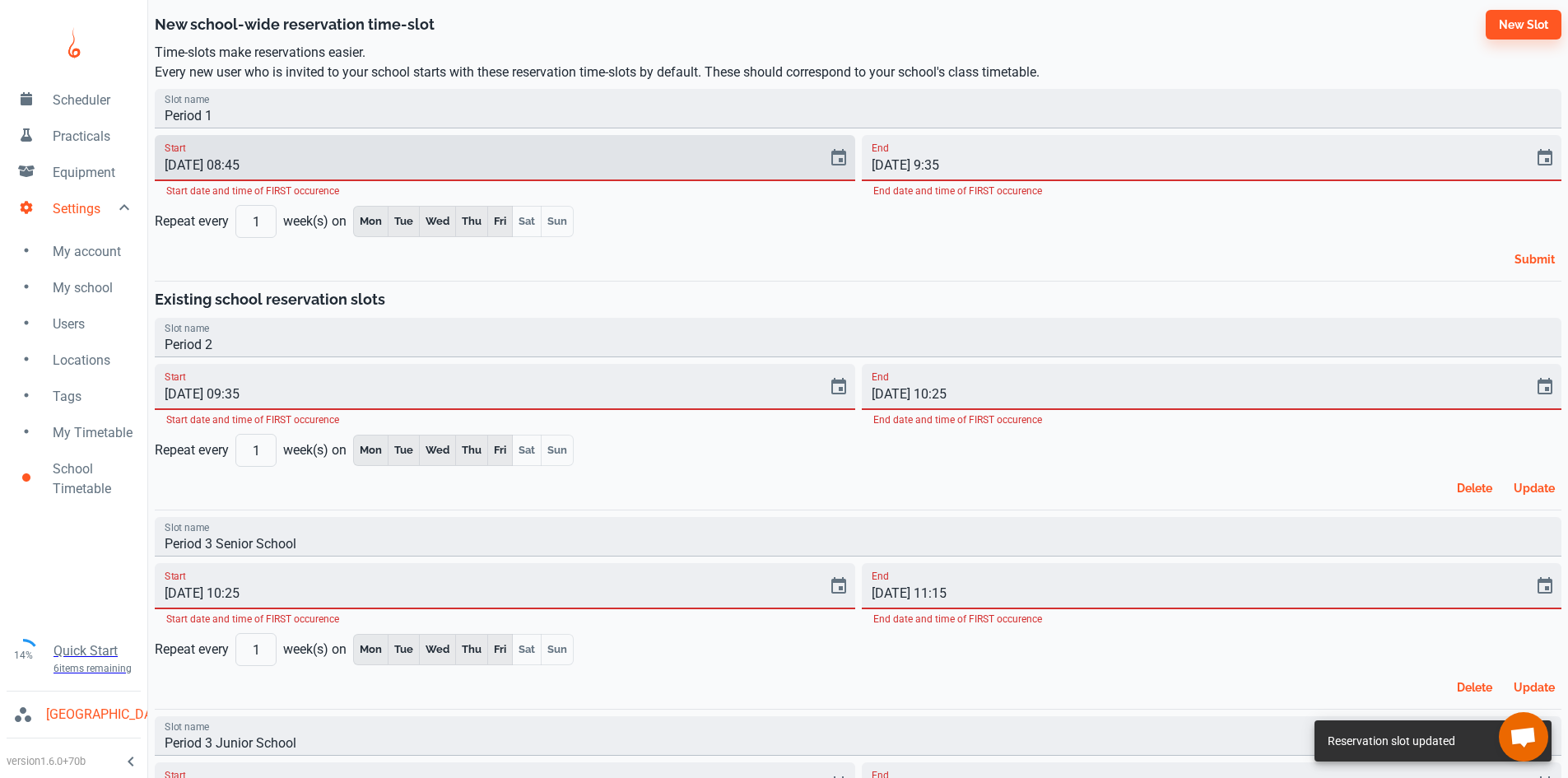
click at [348, 157] on input "[DATE] 08:45" at bounding box center [485, 158] width 661 height 47
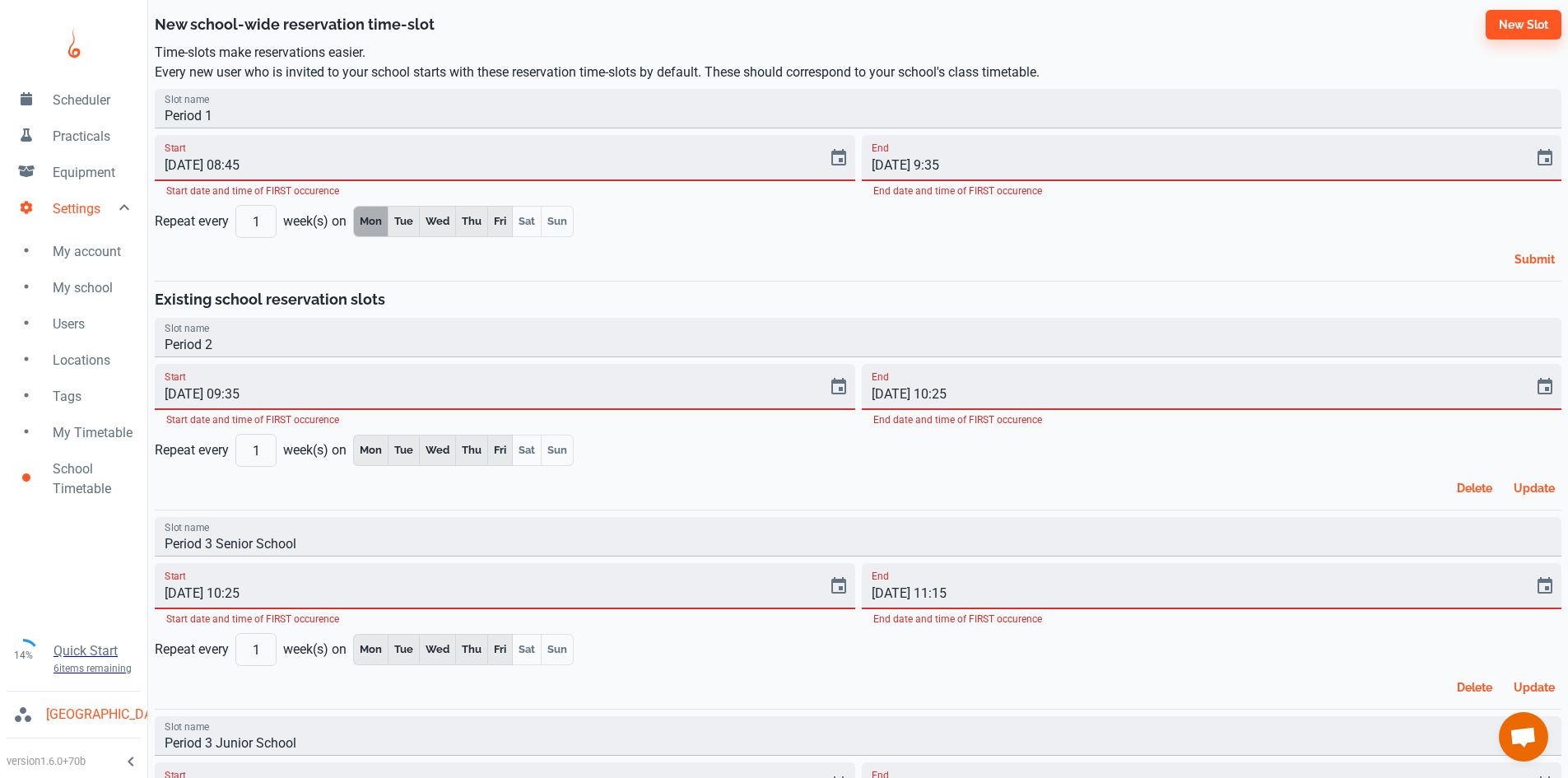
click at [383, 216] on button "Mon" at bounding box center [370, 221] width 35 height 32
click at [413, 223] on button "Tue" at bounding box center [404, 221] width 32 height 32
click at [428, 225] on button "Wed" at bounding box center [437, 221] width 37 height 32
click at [479, 219] on button "Thu" at bounding box center [471, 221] width 33 height 32
click at [507, 220] on button "Fri" at bounding box center [500, 221] width 25 height 32
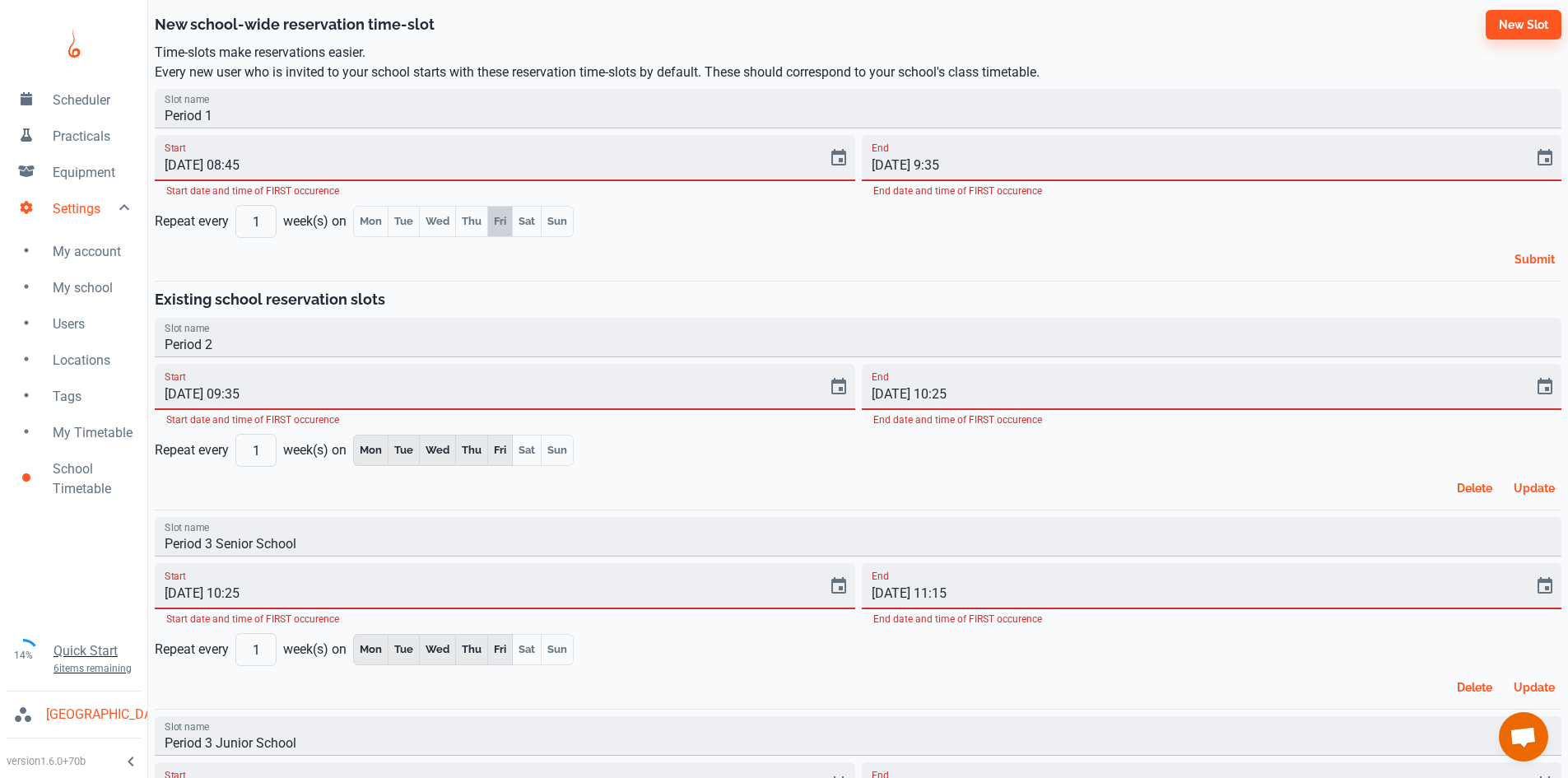
click at [502, 225] on button "Fri" at bounding box center [500, 221] width 25 height 32
click at [474, 228] on button "Thu" at bounding box center [471, 221] width 33 height 32
click at [442, 226] on button "Wed" at bounding box center [437, 221] width 37 height 32
click at [396, 225] on button "Tue" at bounding box center [404, 221] width 32 height 32
click at [382, 226] on button "Mon" at bounding box center [370, 221] width 35 height 32
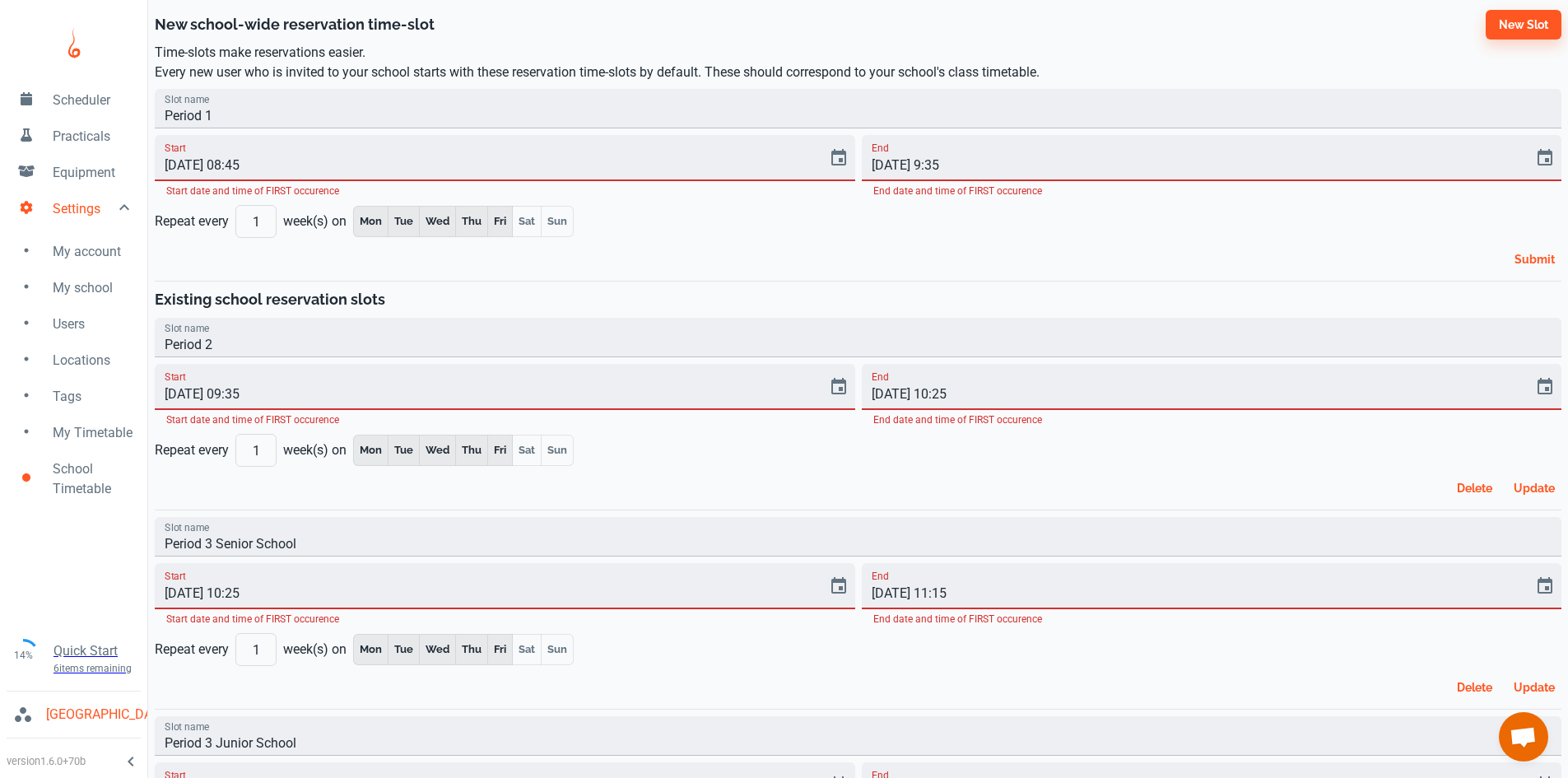
click at [202, 227] on div "Repeat every 1 ​ week(s) [DATE] Tue Wed Thu Fri Sat Sun" at bounding box center [361, 218] width 426 height 40
click at [246, 217] on input "1" at bounding box center [255, 221] width 41 height 33
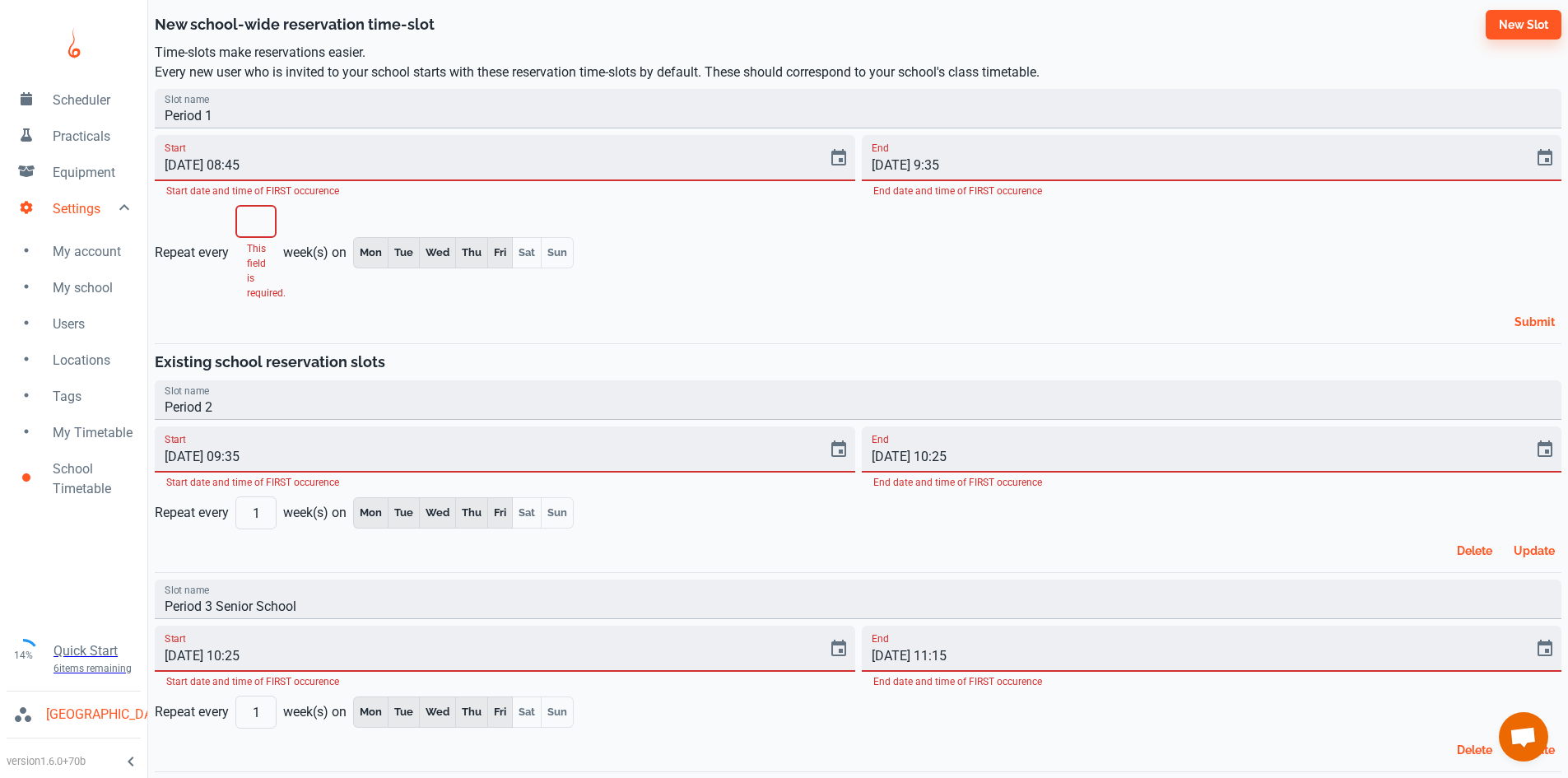
type input "1"
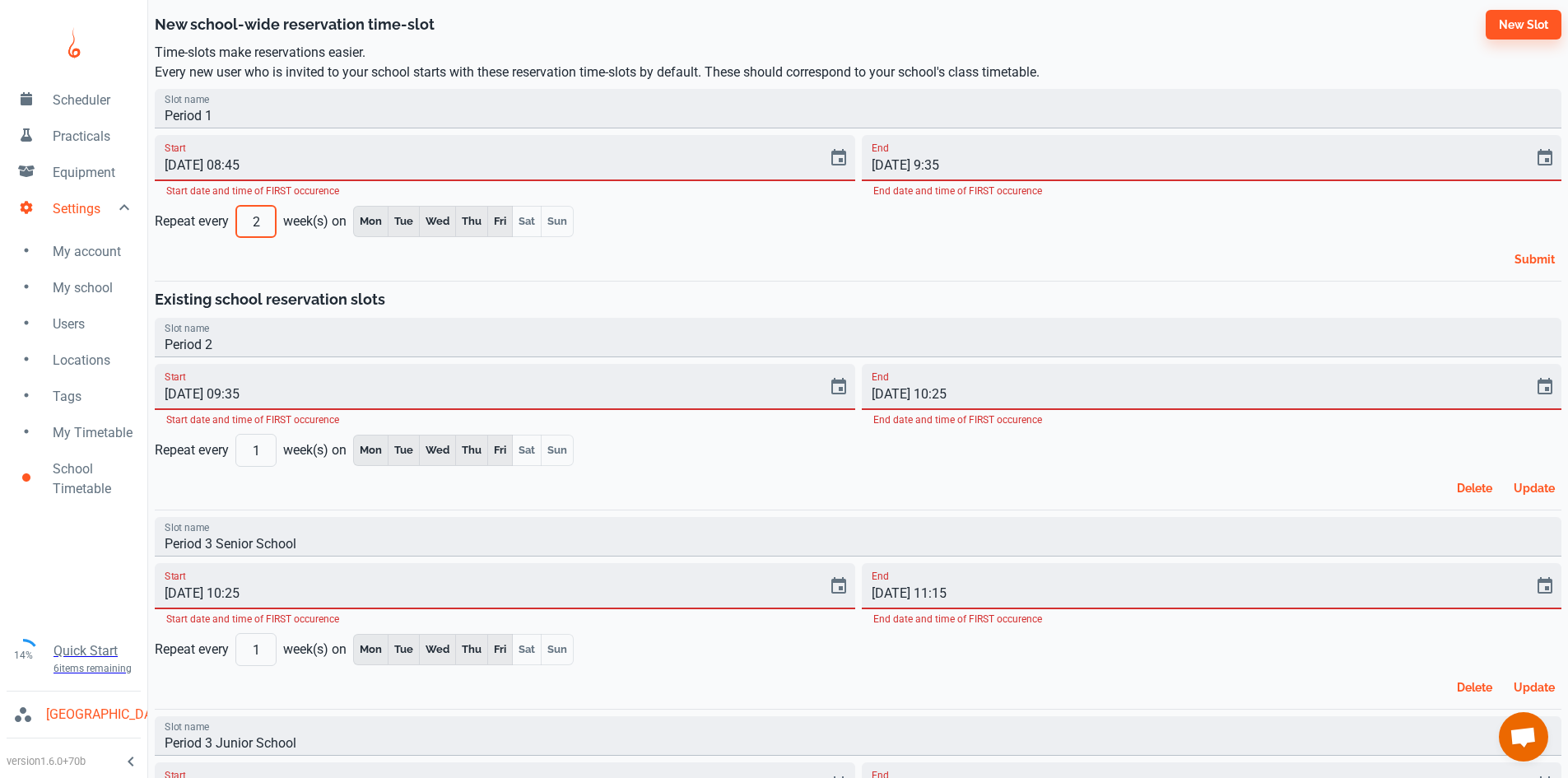
type input "2"
click at [441, 287] on div "Slot name Period 1 Start [DATE] 08:45 Start date and time of FIRST occurence En…" at bounding box center [858, 197] width 1406 height 229
click at [258, 212] on input "2" at bounding box center [255, 221] width 41 height 33
type input "1"
click at [507, 248] on div "Submit" at bounding box center [855, 256] width 1413 height 36
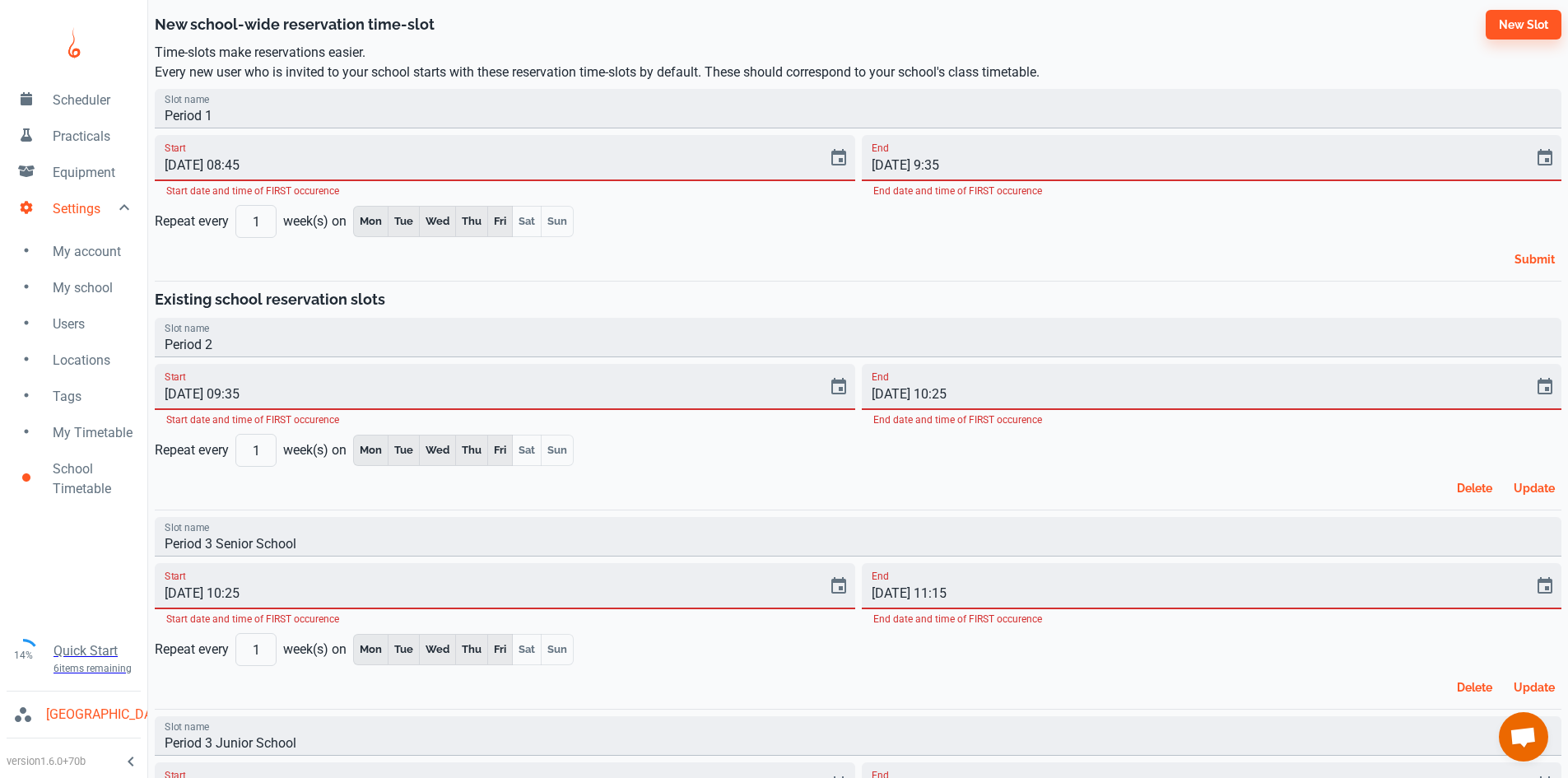
click at [1544, 256] on button "Submit" at bounding box center [1535, 259] width 54 height 30
click at [1531, 270] on button "Submit" at bounding box center [1535, 259] width 54 height 30
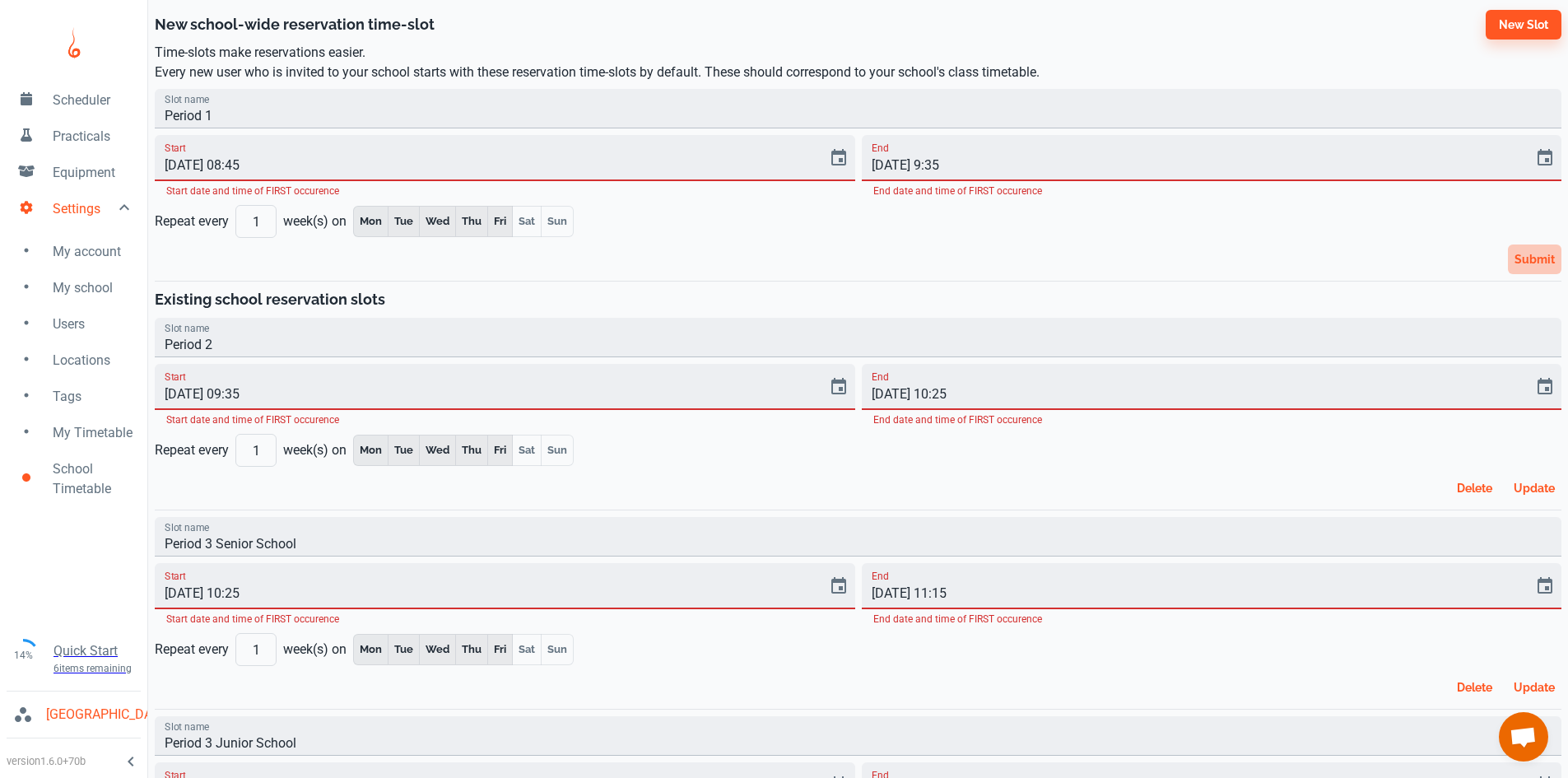
click at [1531, 270] on button "Submit" at bounding box center [1535, 259] width 54 height 30
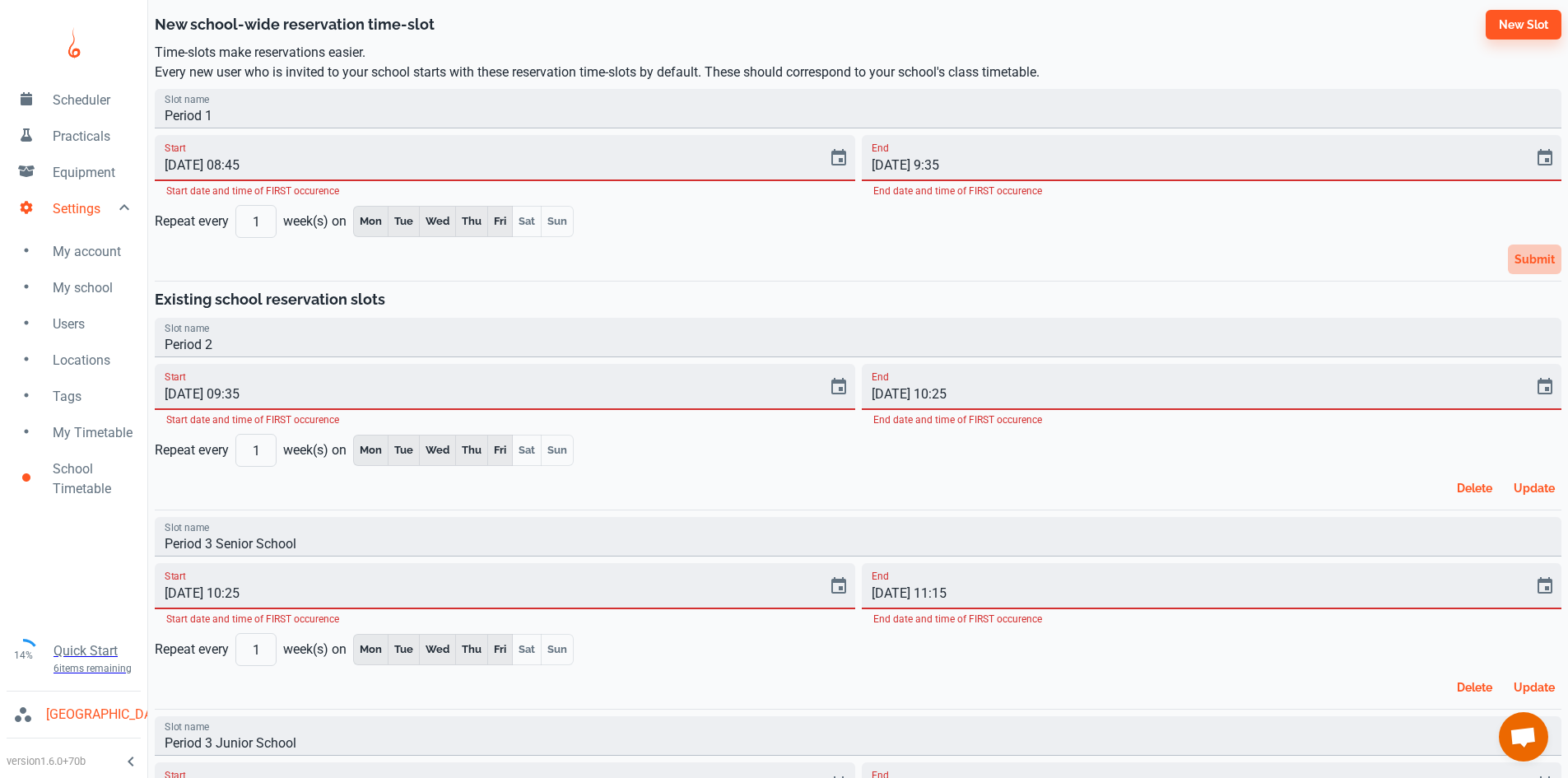
click at [1531, 270] on button "Submit" at bounding box center [1535, 259] width 54 height 30
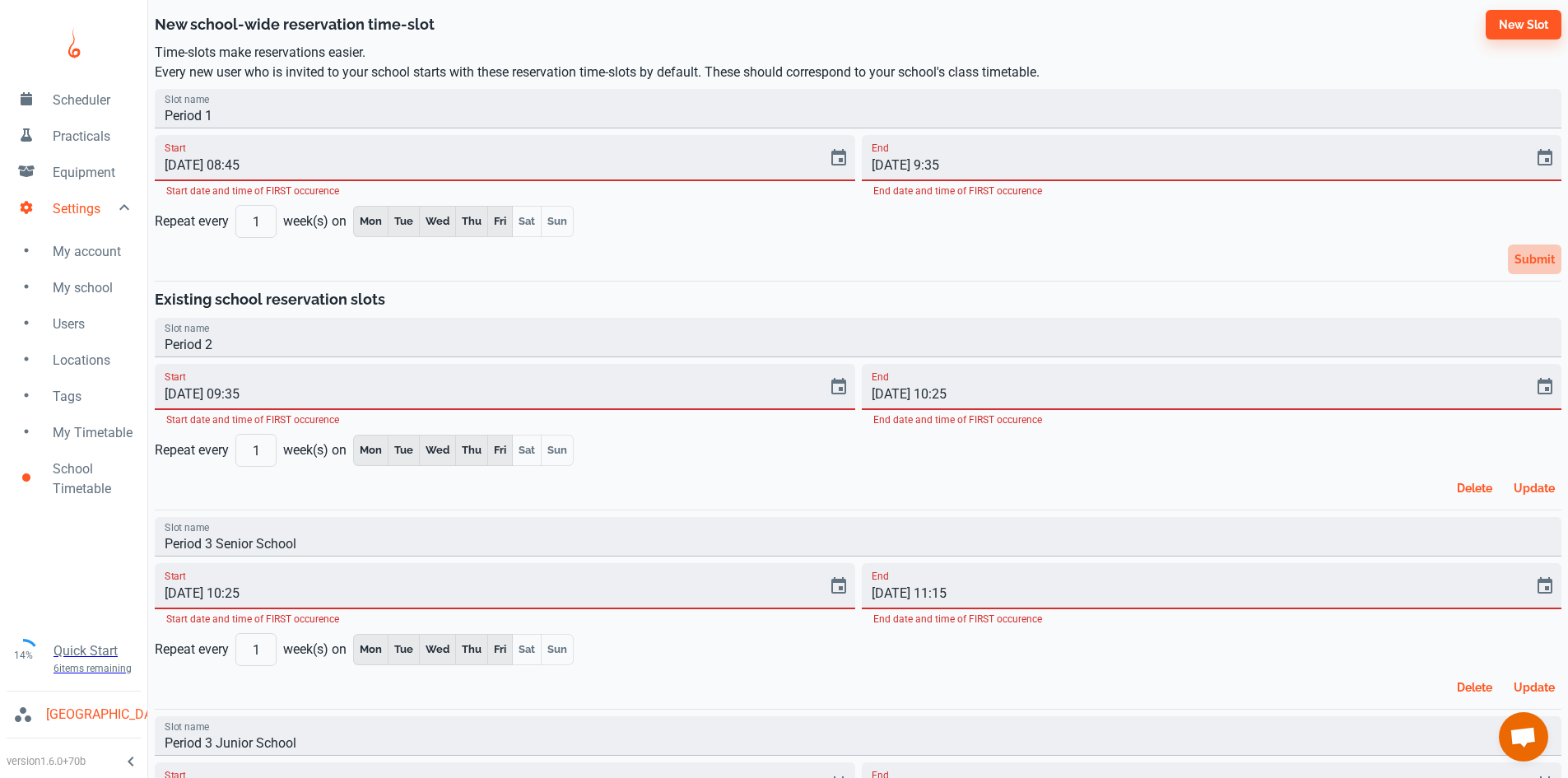
click at [1531, 270] on button "Submit" at bounding box center [1535, 259] width 54 height 30
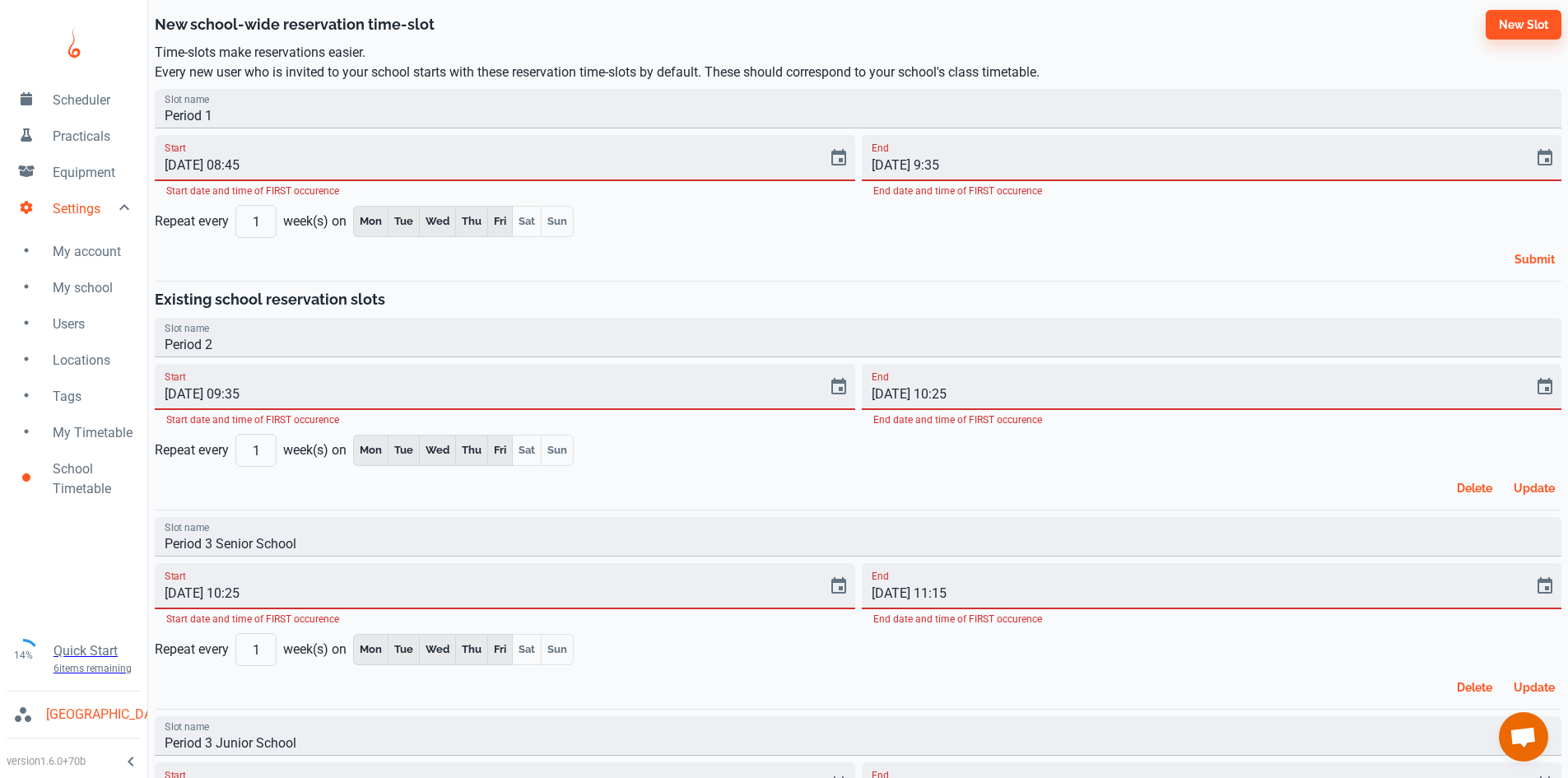
click at [1531, 270] on button "Submit" at bounding box center [1535, 259] width 54 height 30
click at [1540, 162] on icon "Choose date" at bounding box center [1544, 158] width 20 height 20
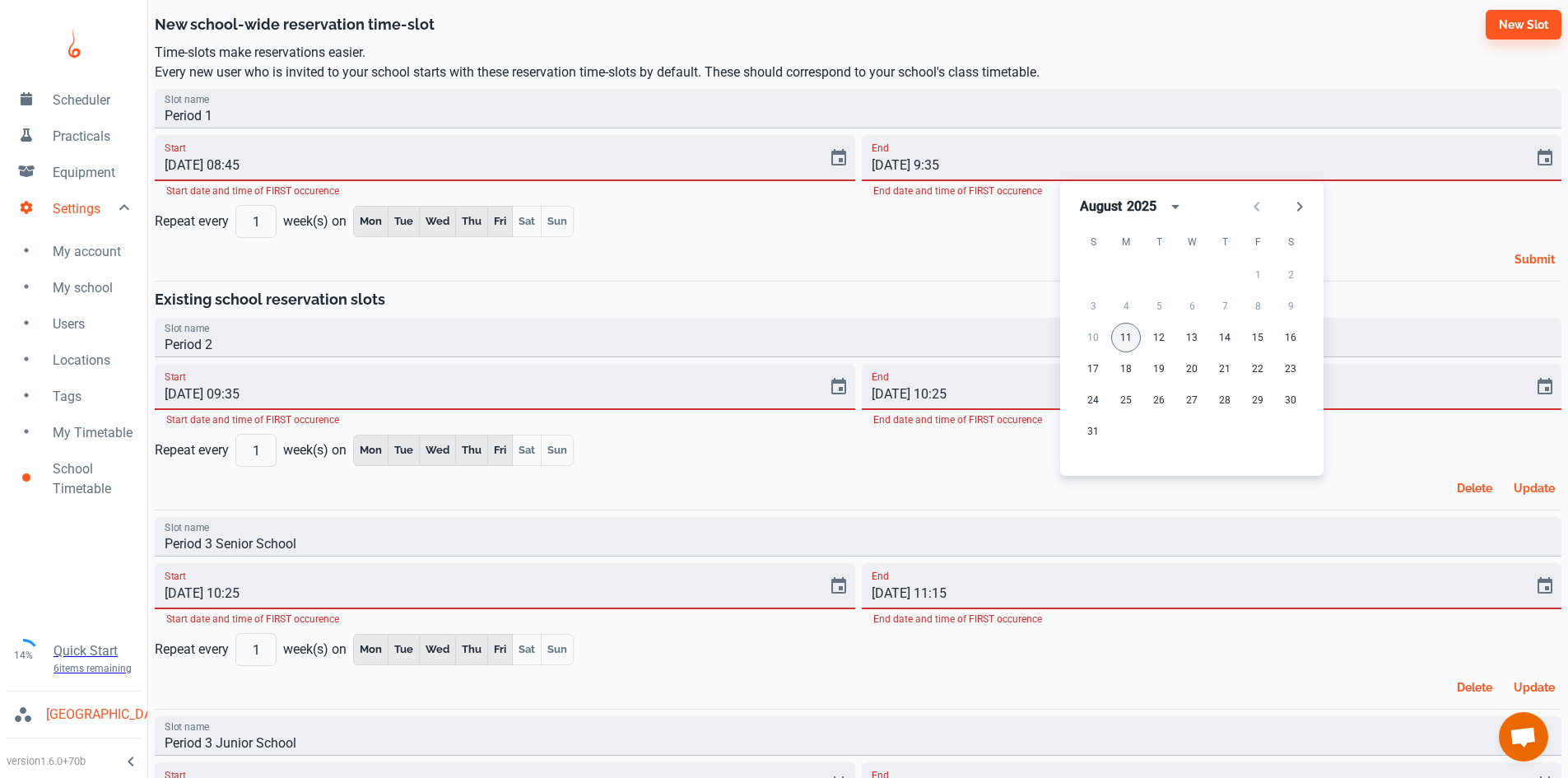
click at [1126, 336] on button "11" at bounding box center [1126, 338] width 30 height 30
type input "[DATE] 15:41"
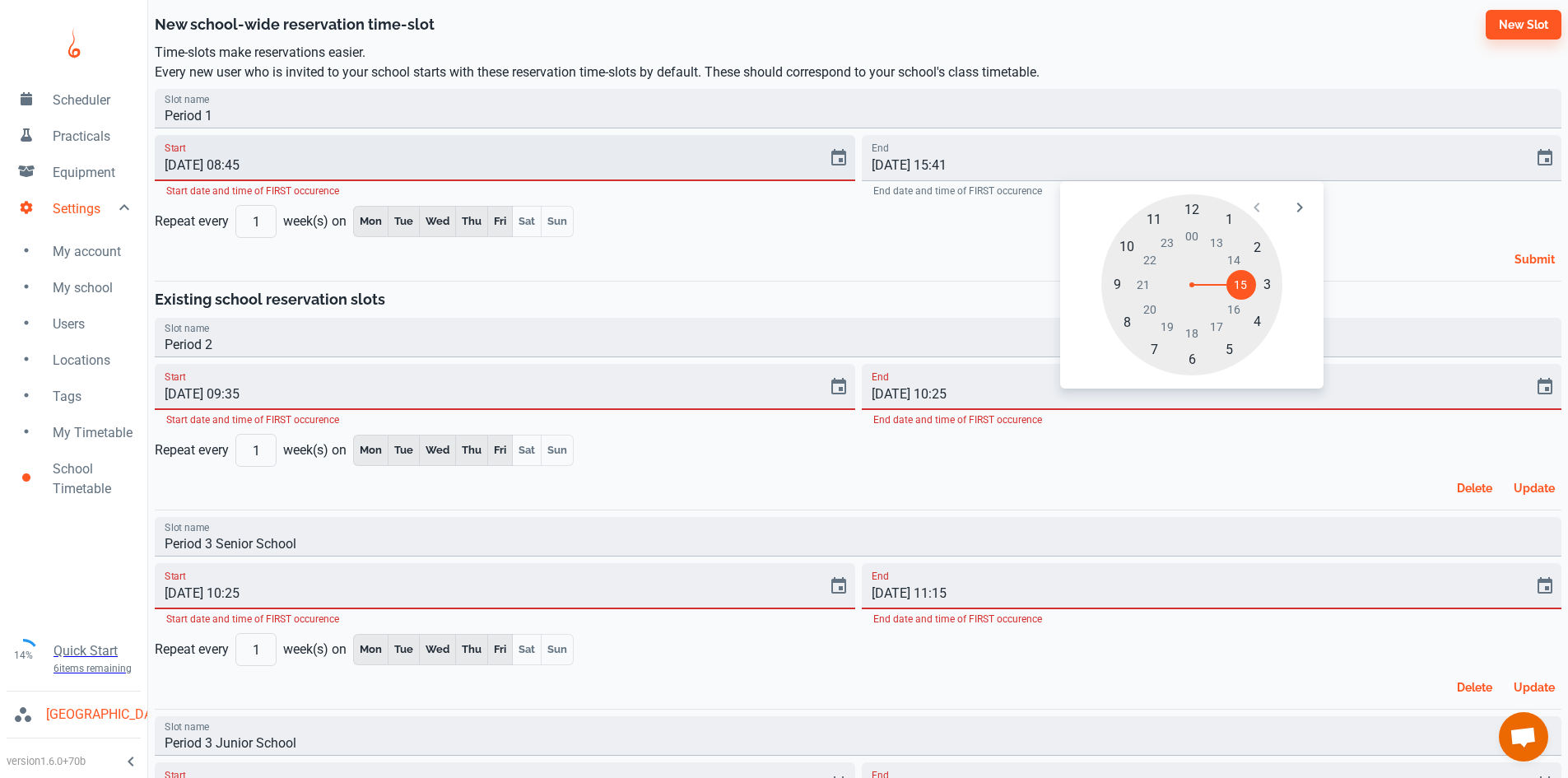
click at [831, 157] on icon "Choose date, selected date is Jan 1, 2022" at bounding box center [838, 157] width 15 height 17
type input "[DATE] 00:00"
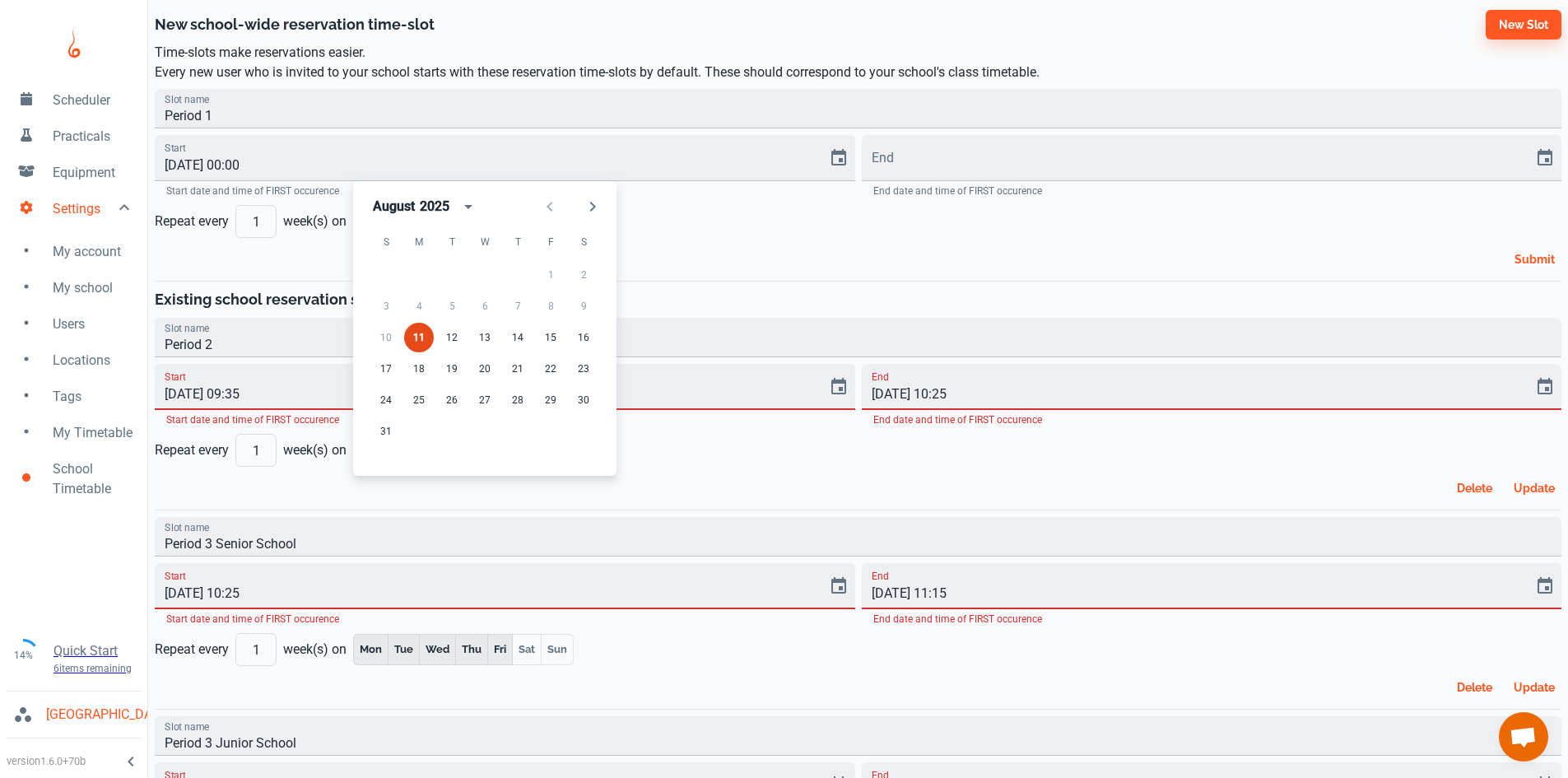
click at [427, 335] on button "11" at bounding box center [419, 338] width 30 height 30
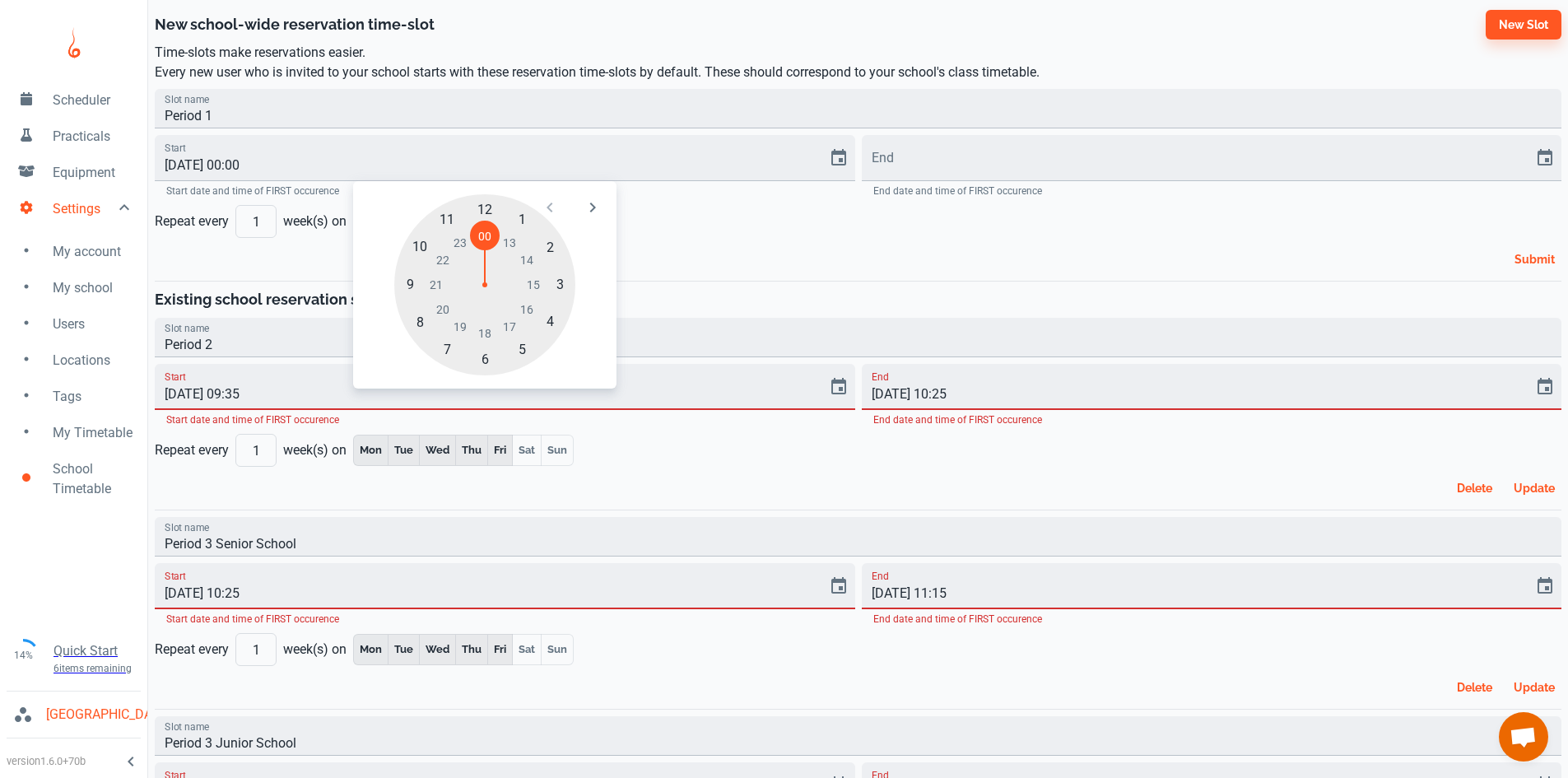
click at [494, 210] on div at bounding box center [485, 285] width 181 height 181
click at [493, 217] on div at bounding box center [485, 285] width 181 height 181
type input "[DATE] 12:01"
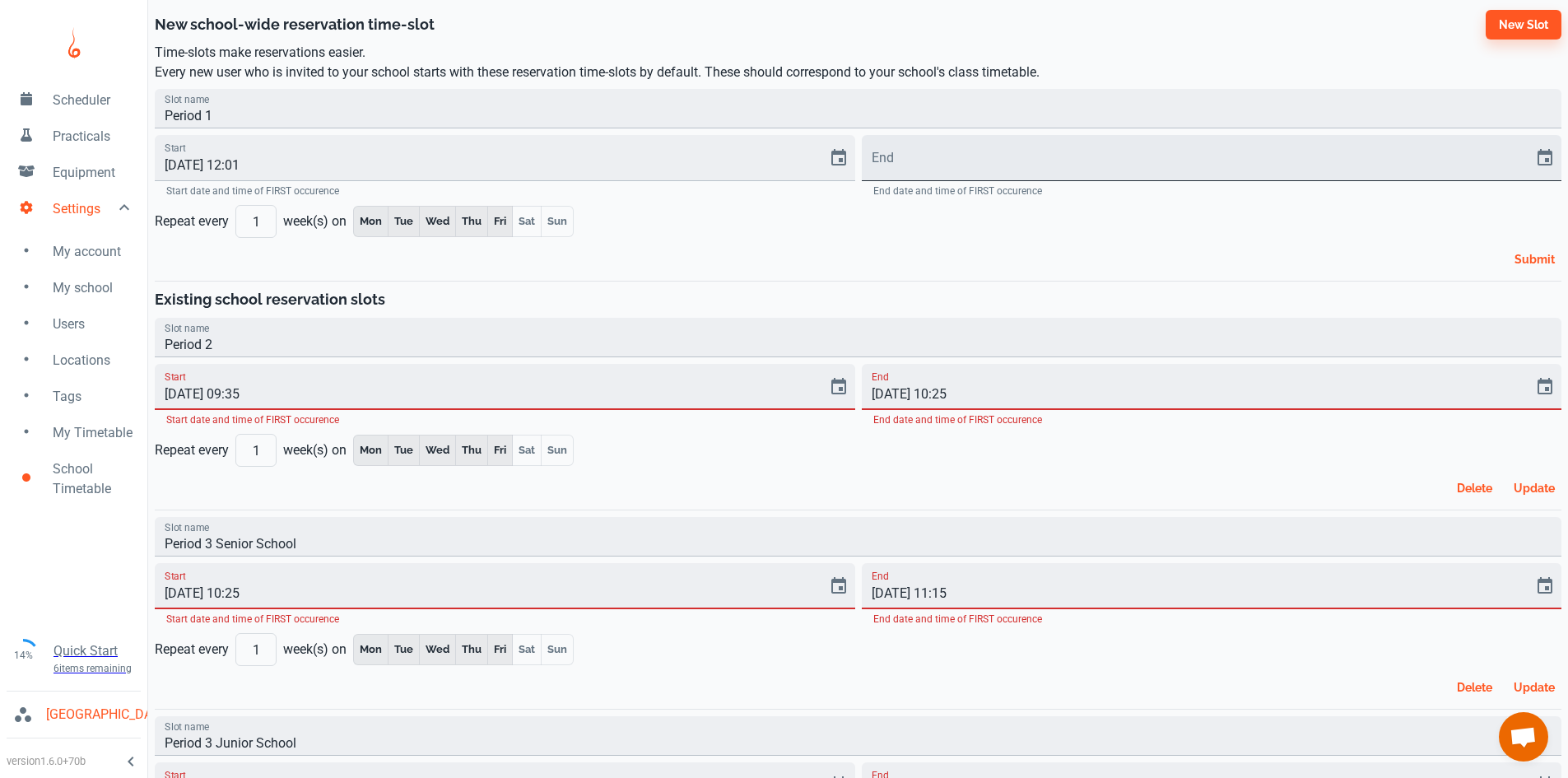
click at [886, 165] on input "End" at bounding box center [1192, 158] width 661 height 47
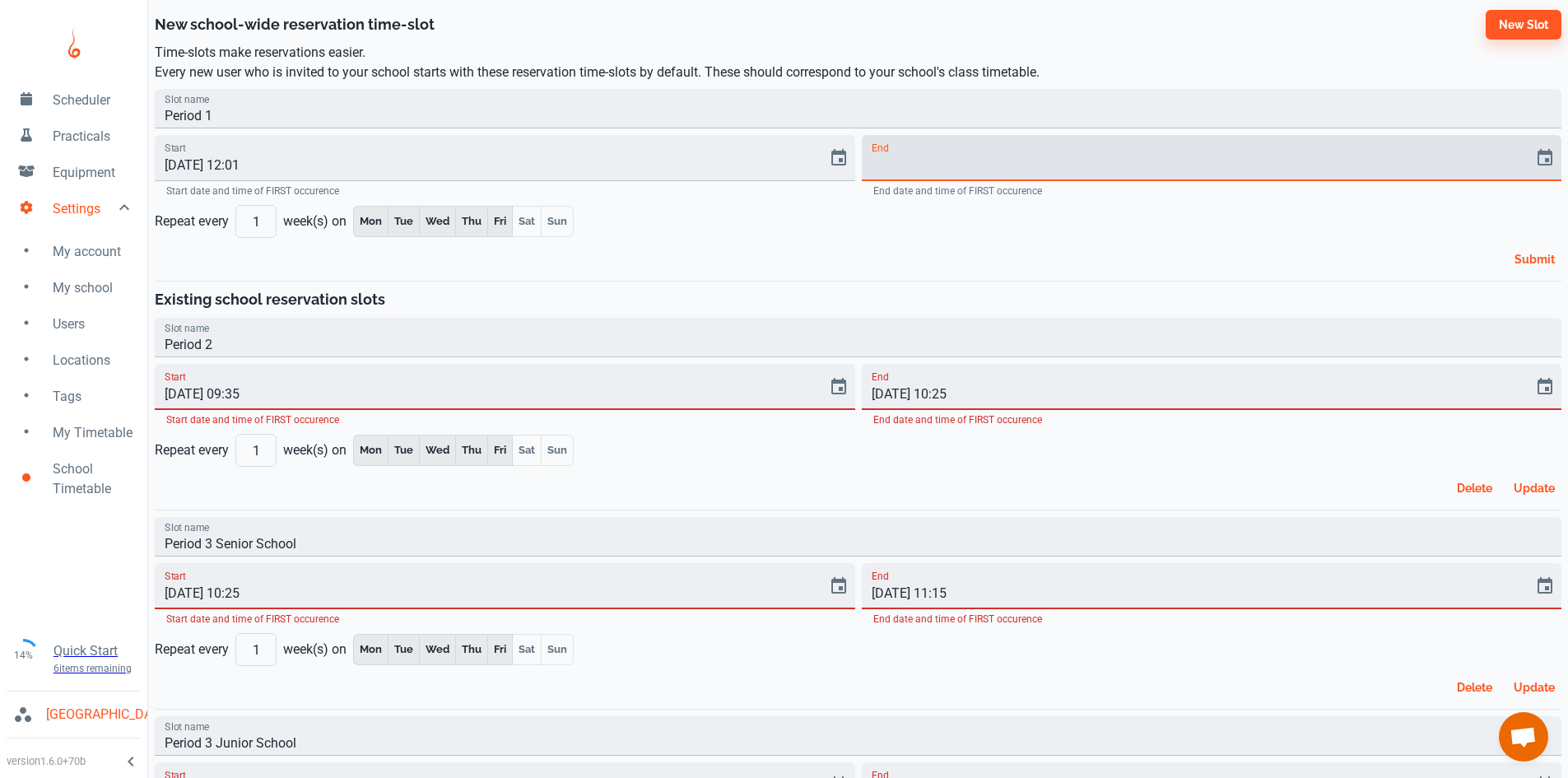
click at [1543, 148] on icon "Choose date" at bounding box center [1544, 158] width 20 height 20
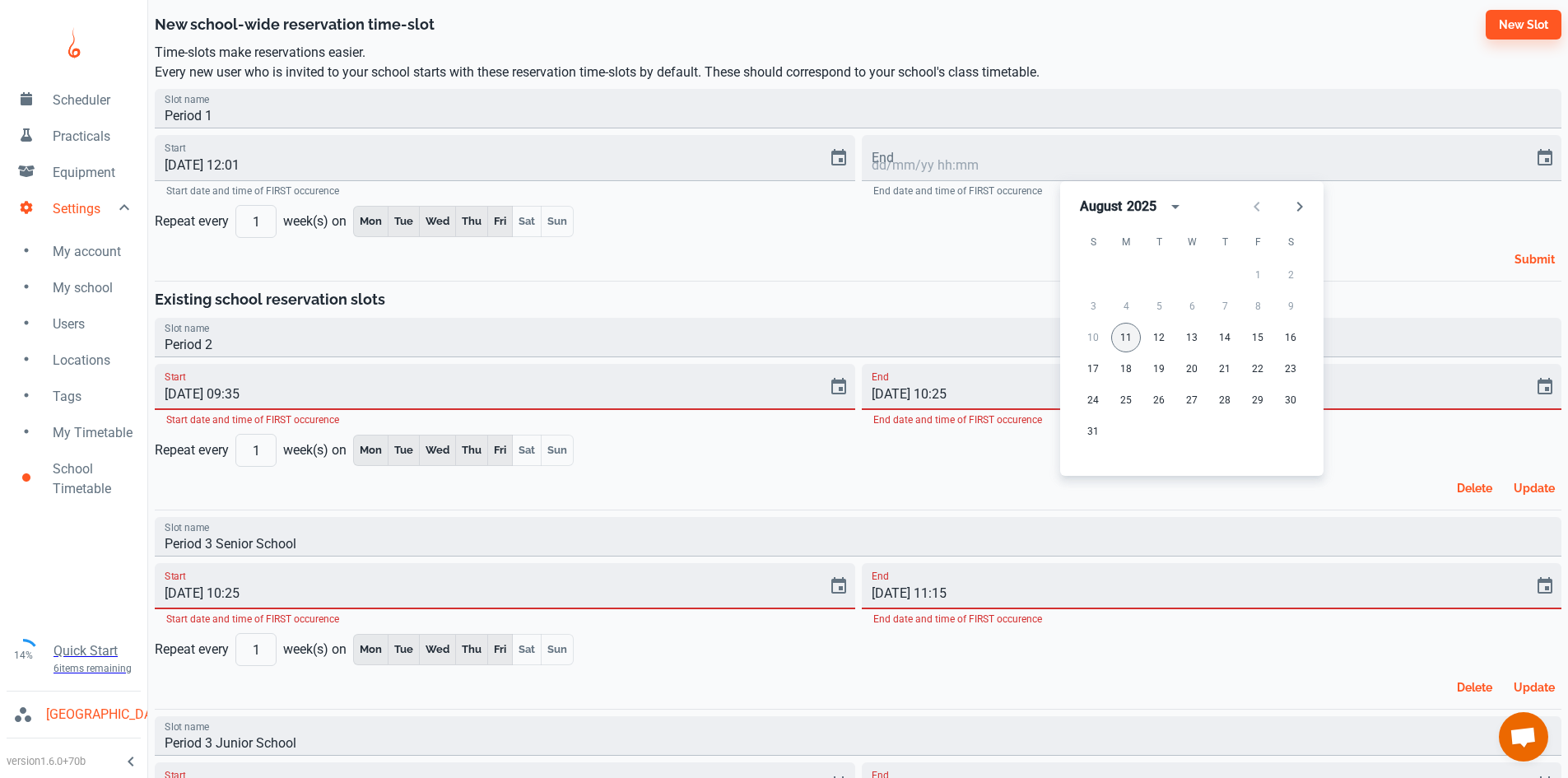
click at [1120, 344] on button "11" at bounding box center [1126, 338] width 30 height 30
type input "[DATE] 15:42"
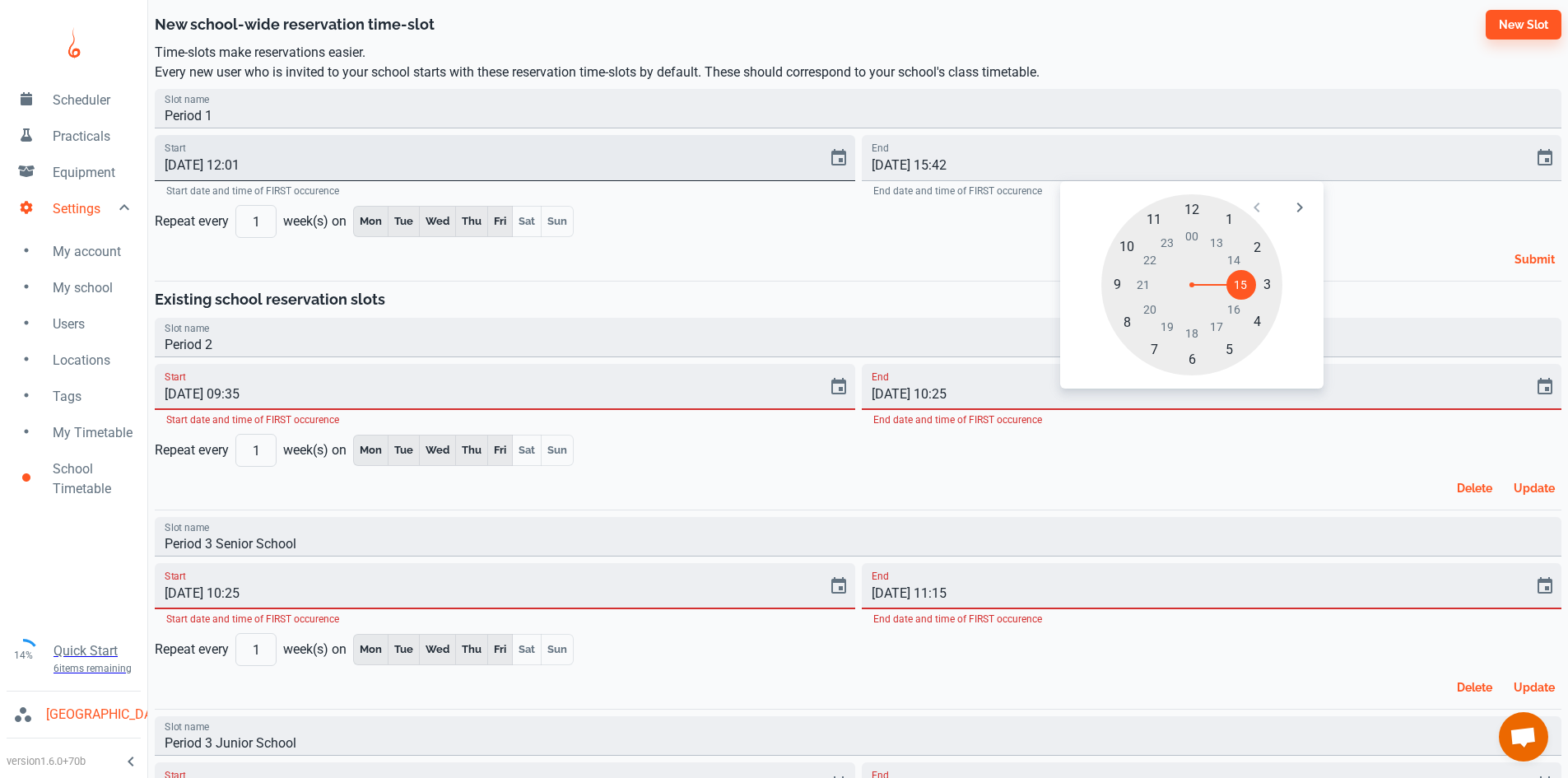
click at [244, 167] on input "[DATE] 12:01" at bounding box center [485, 158] width 661 height 47
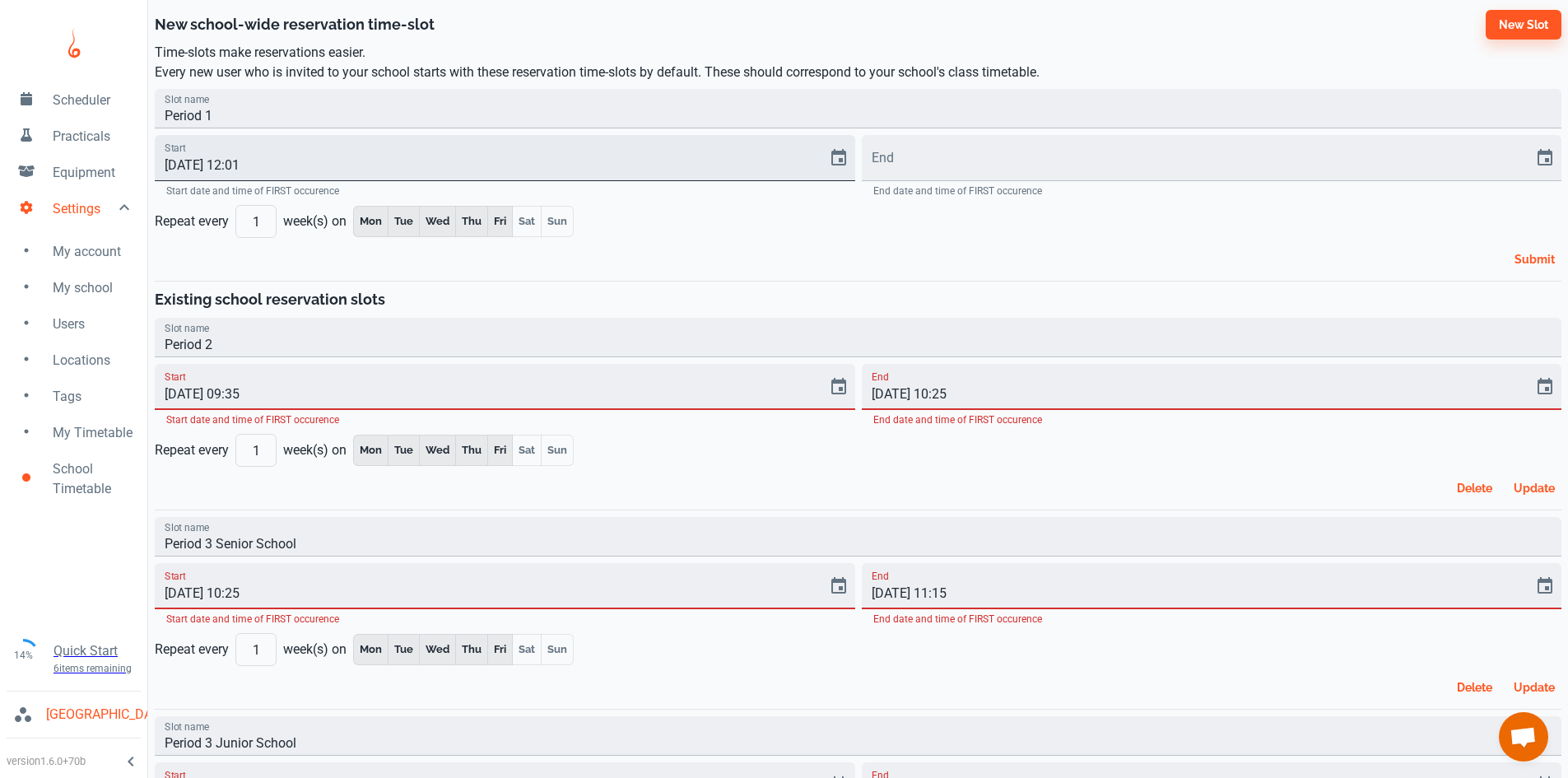
click at [239, 165] on input "[DATE] 12:01" at bounding box center [485, 158] width 661 height 47
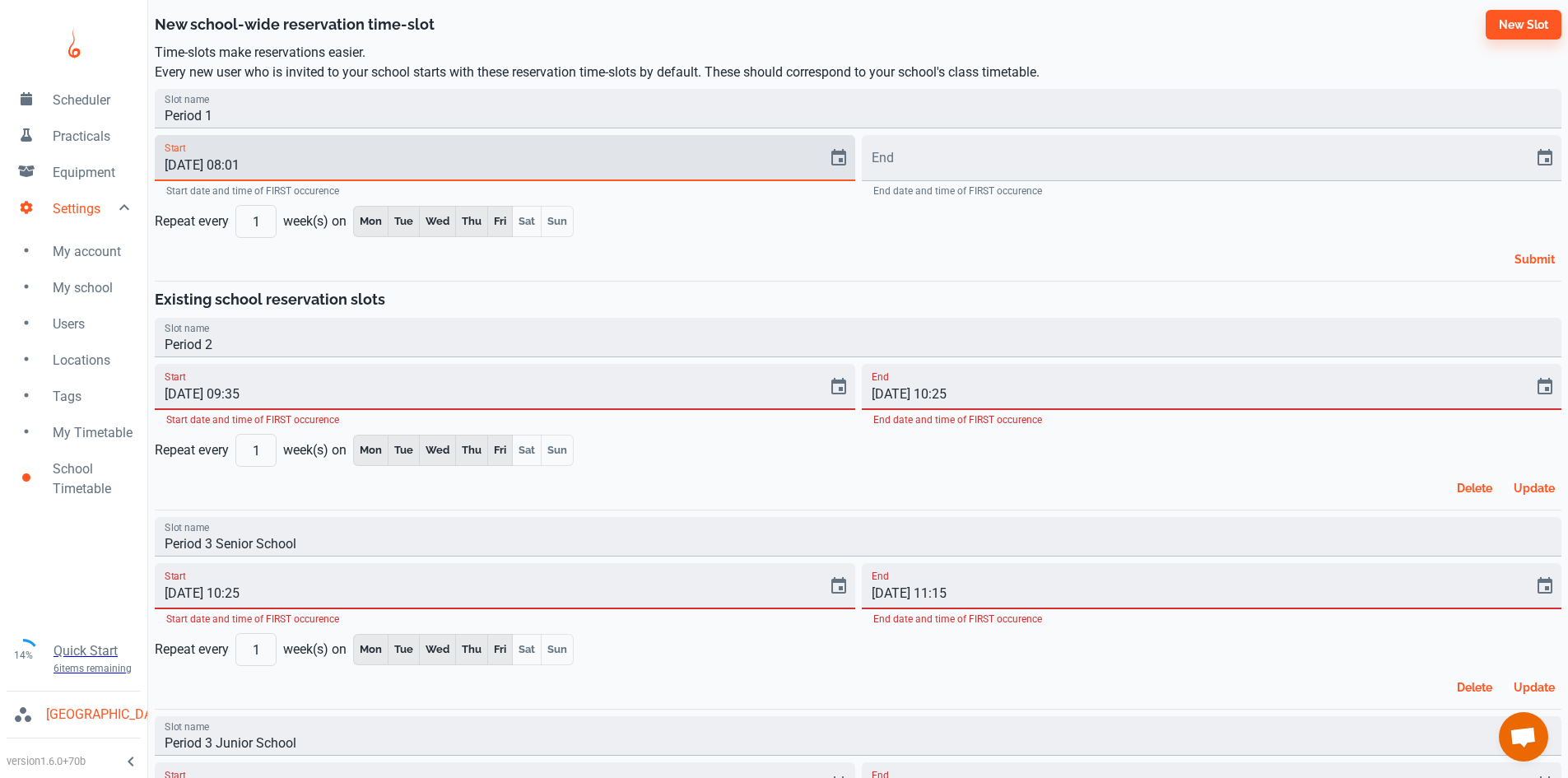
click at [260, 172] on input "[DATE] 08:01" at bounding box center [485, 158] width 661 height 47
type input "[DATE] 08:45"
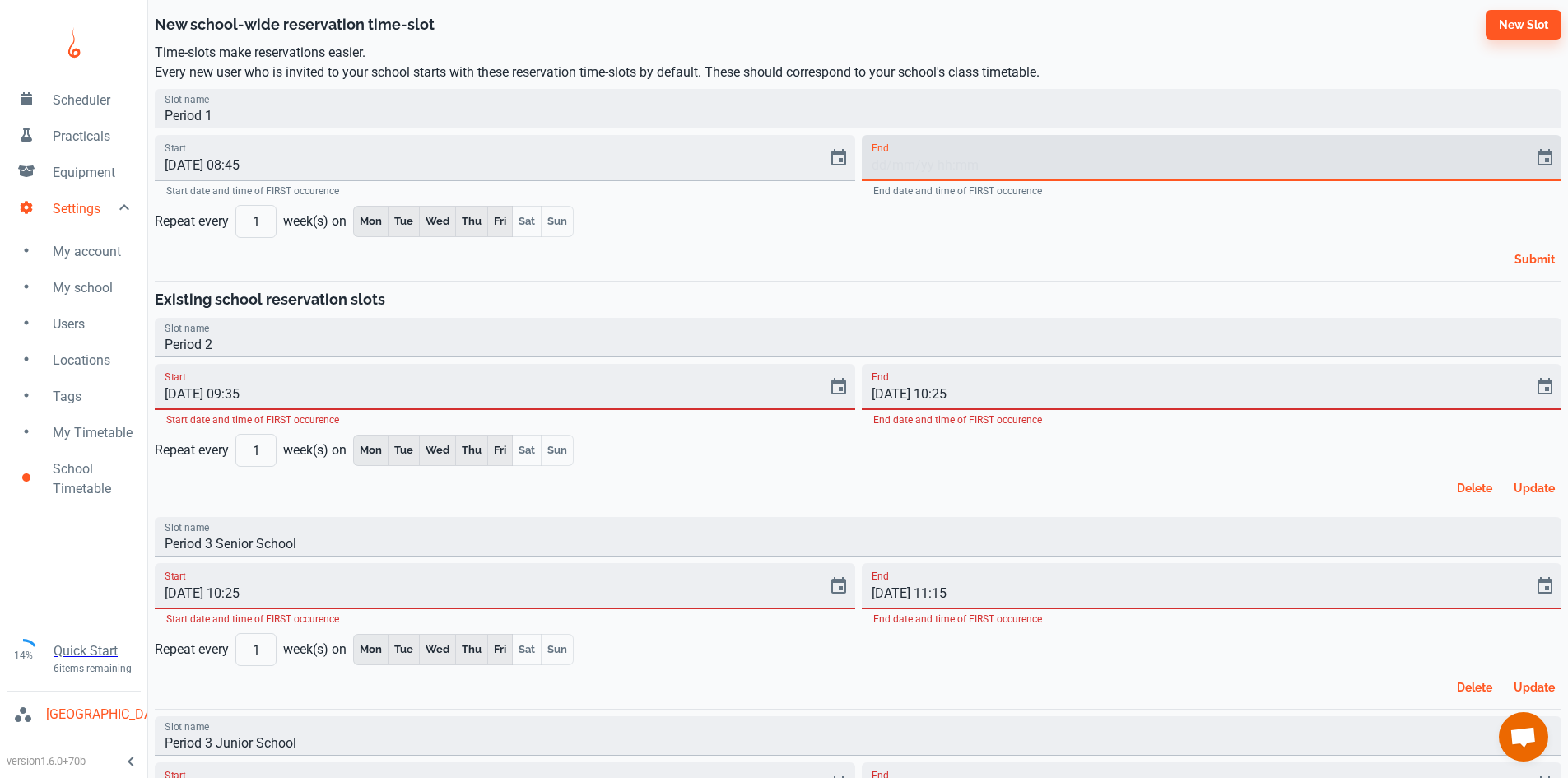
click at [917, 163] on input "End" at bounding box center [1192, 158] width 661 height 47
click at [1552, 160] on icon "Choose date" at bounding box center [1544, 157] width 15 height 17
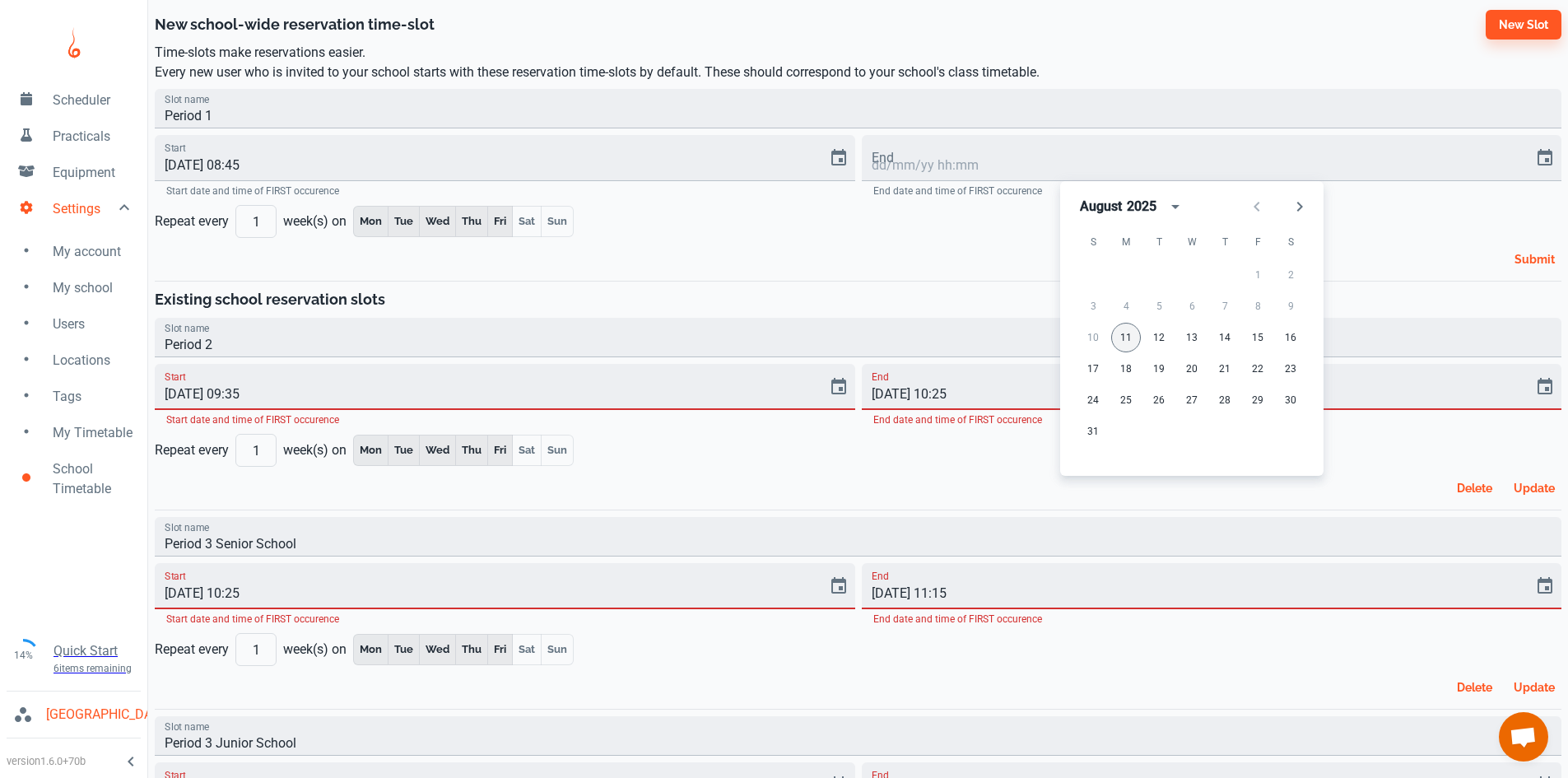
click at [1122, 339] on button "11" at bounding box center [1126, 338] width 30 height 30
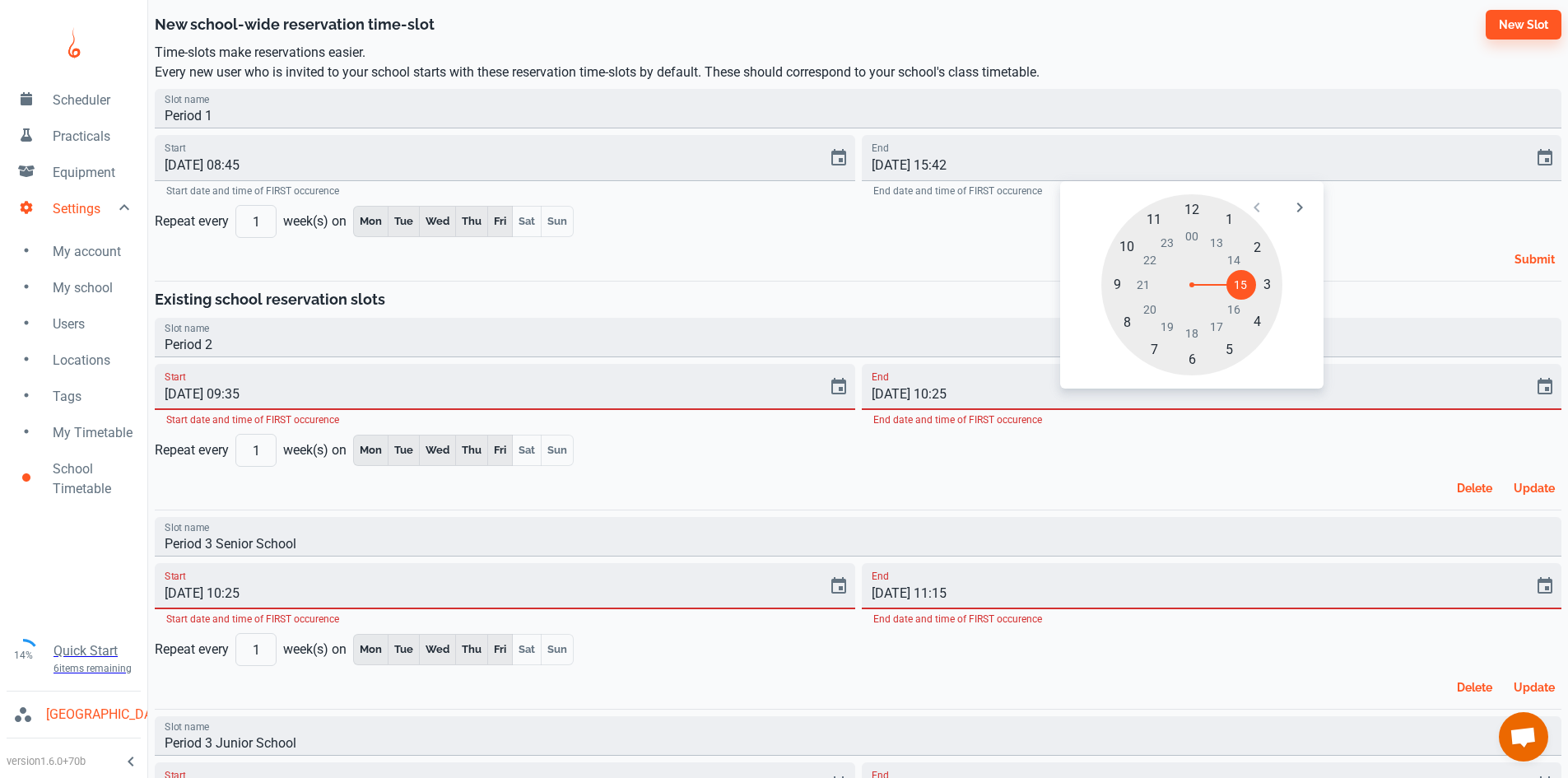
click at [1117, 285] on div at bounding box center [1191, 285] width 181 height 181
click at [1166, 352] on div at bounding box center [1191, 285] width 181 height 181
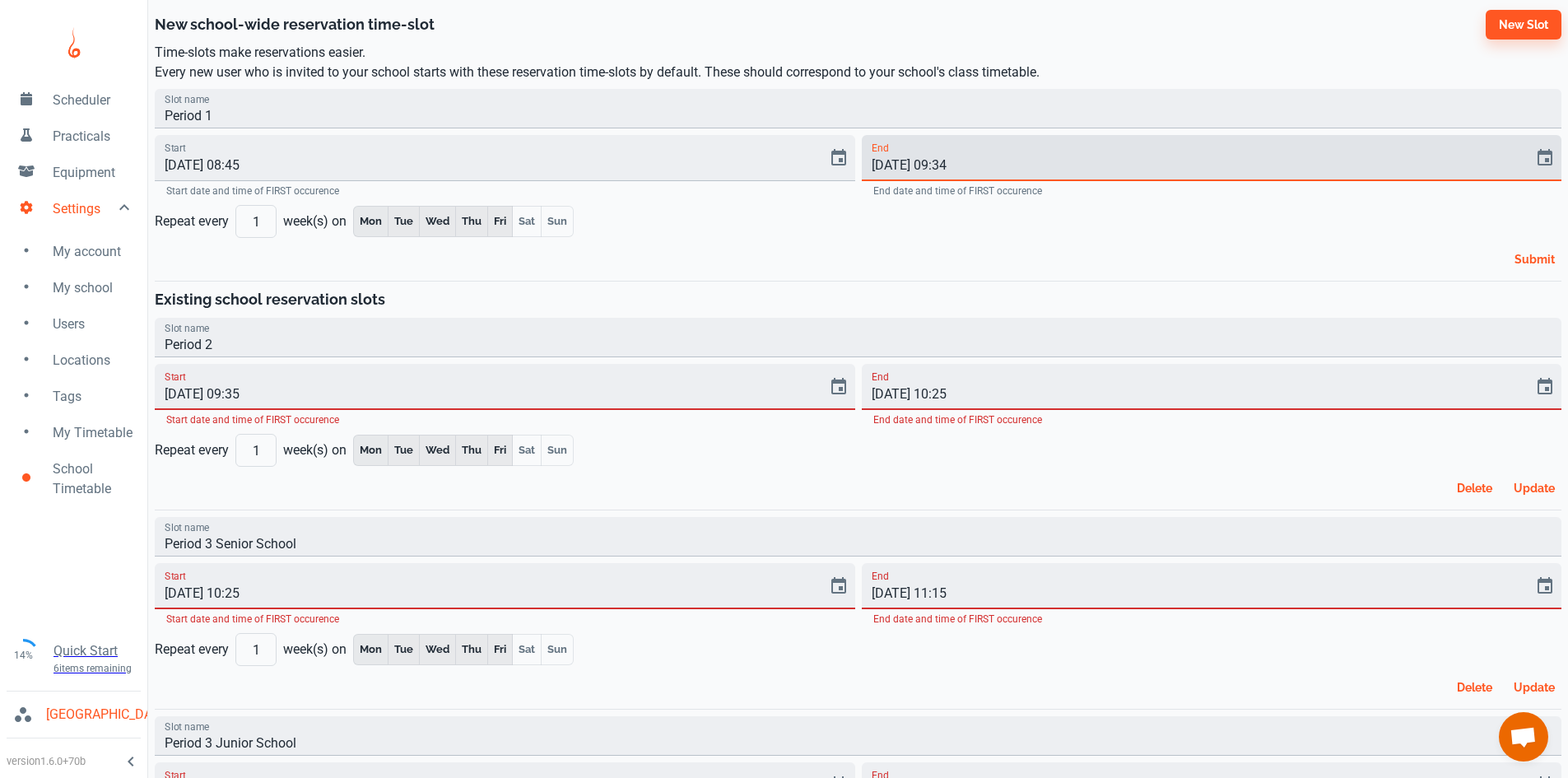
click at [993, 168] on input "[DATE] 09:34" at bounding box center [1192, 158] width 661 height 47
type input "[DATE] 09:35"
click at [1005, 256] on div "Submit" at bounding box center [855, 256] width 1413 height 36
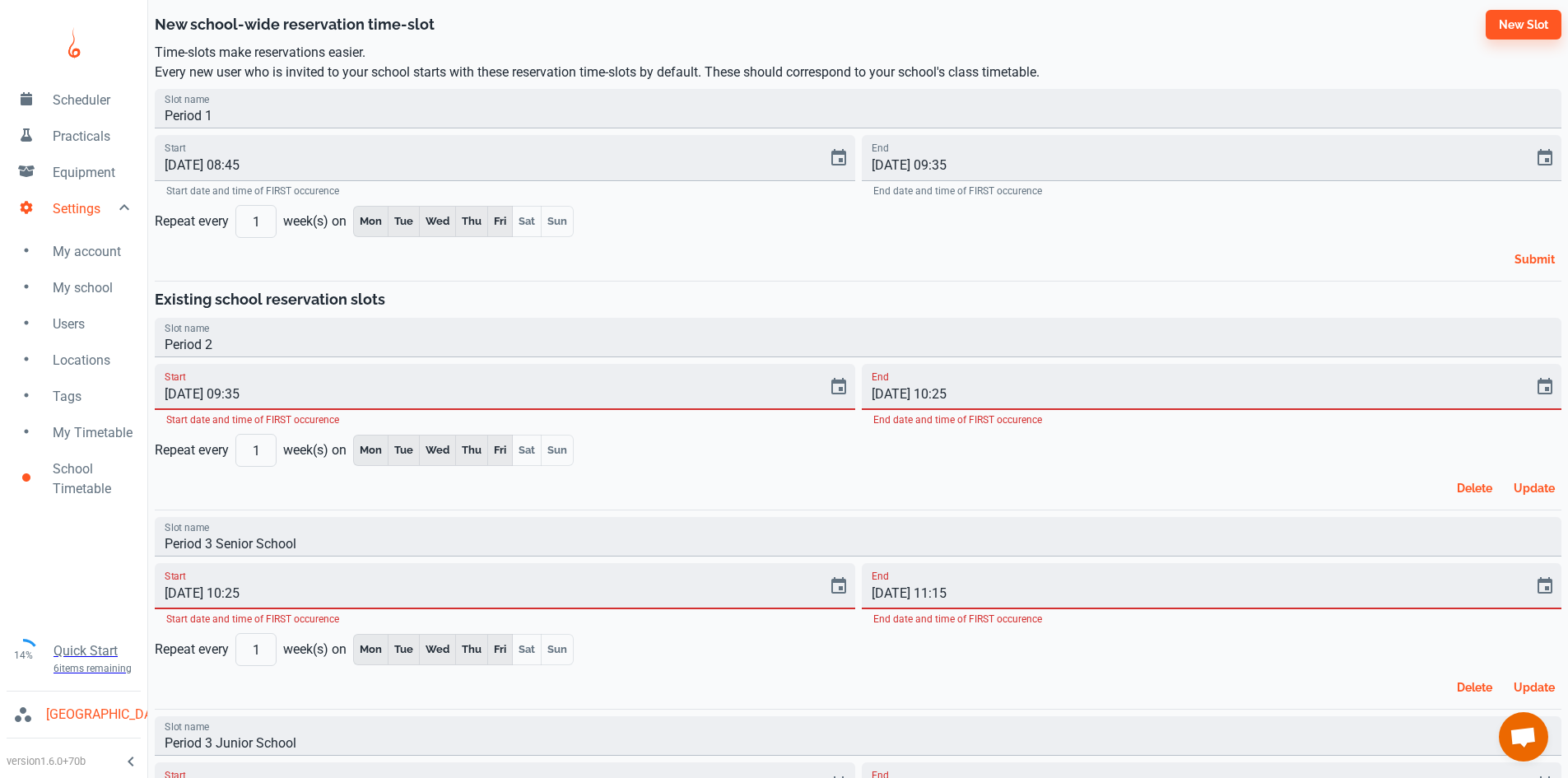
click at [1528, 258] on button "Submit" at bounding box center [1535, 259] width 54 height 30
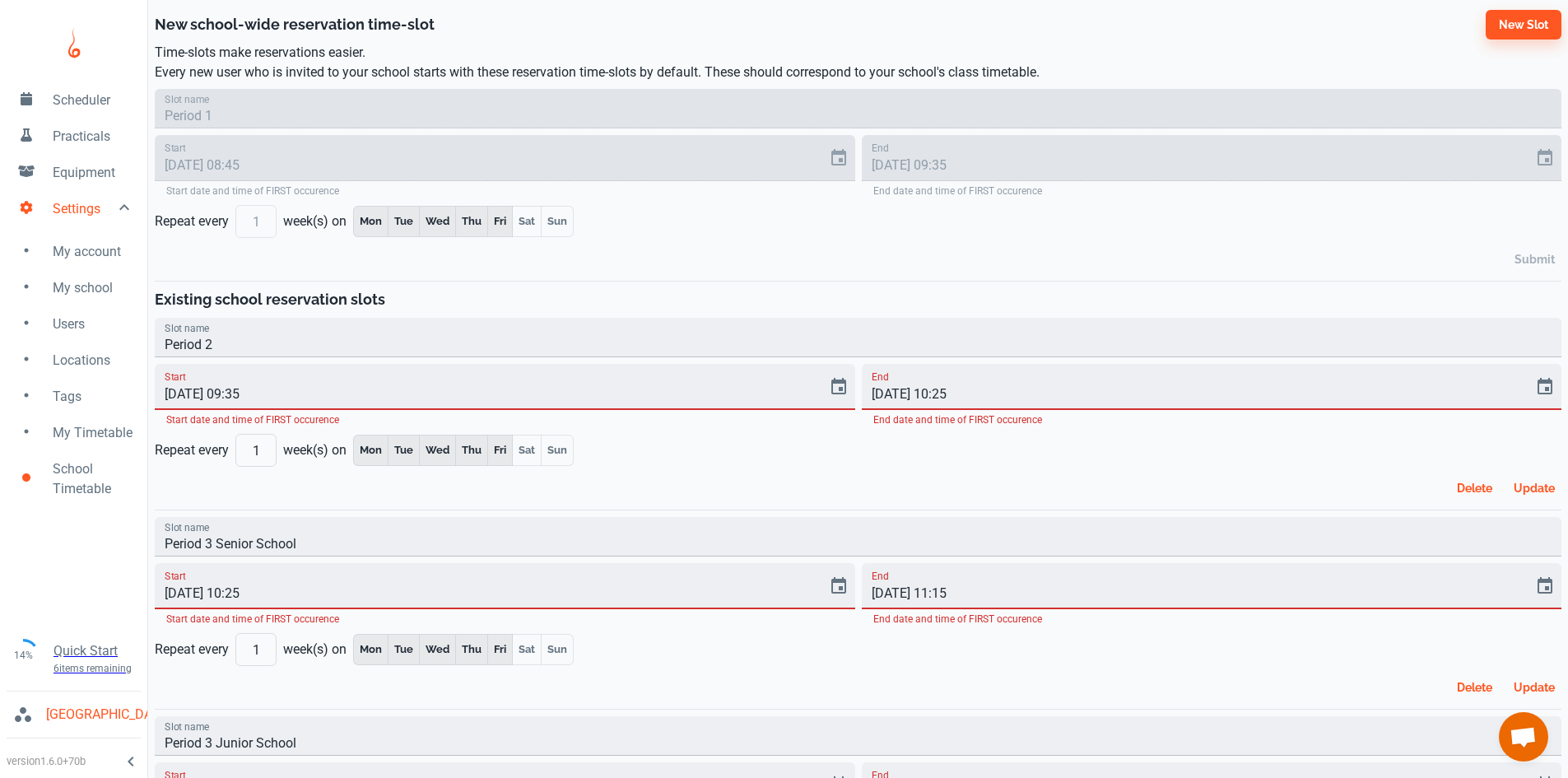
type input "New slot"
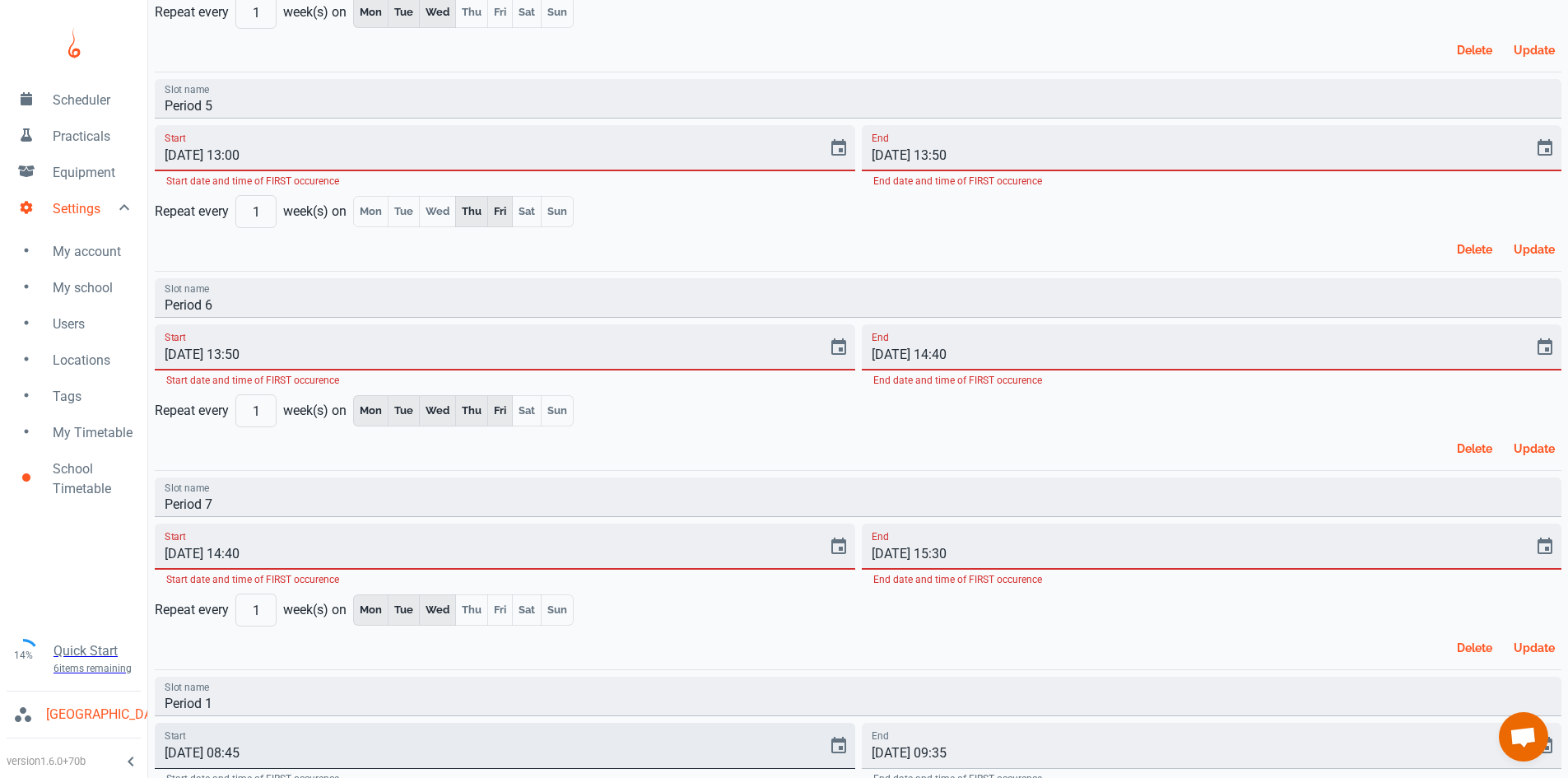
scroll to position [1326, 0]
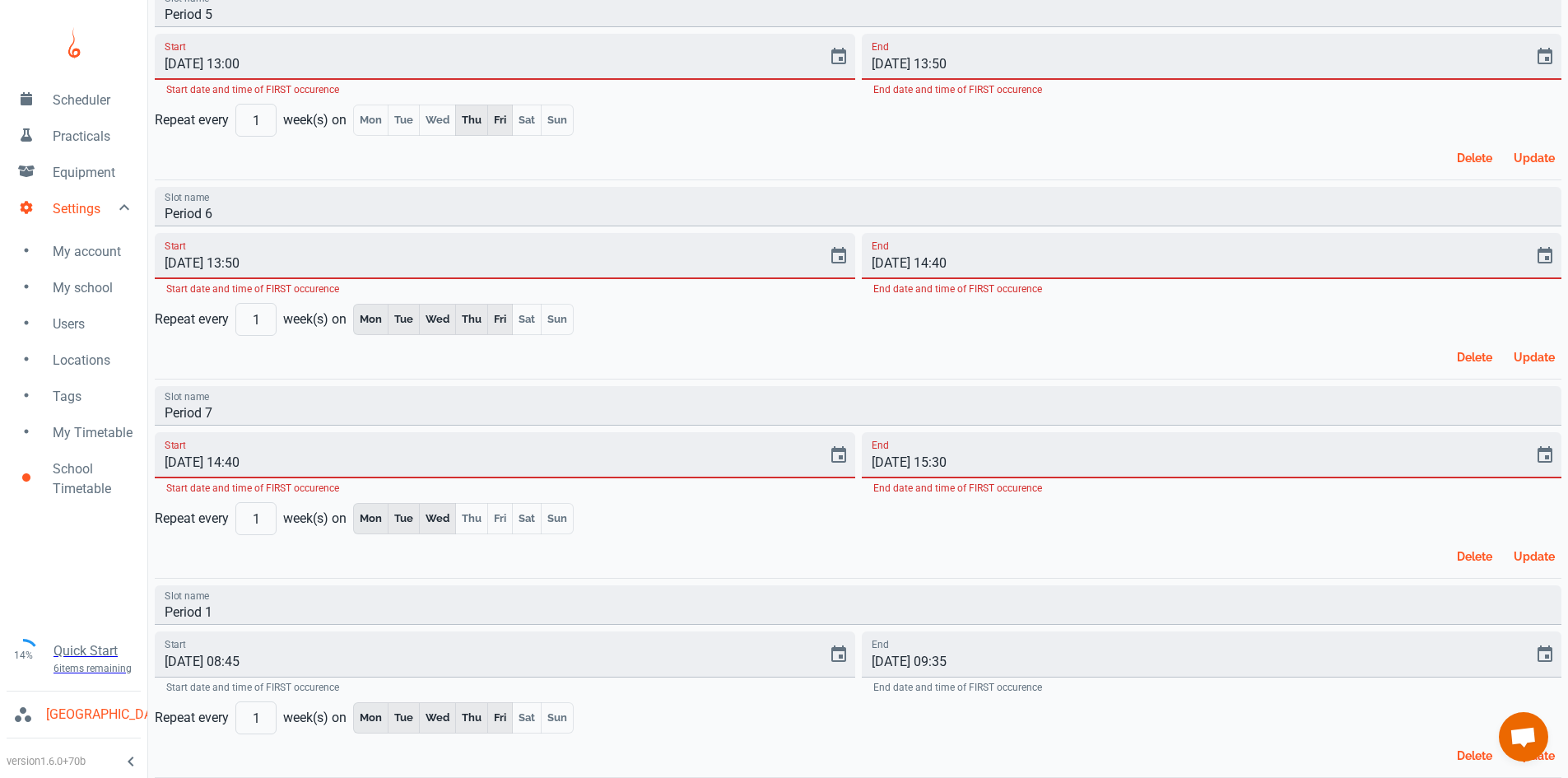
click at [1520, 563] on button "Update" at bounding box center [1535, 557] width 54 height 30
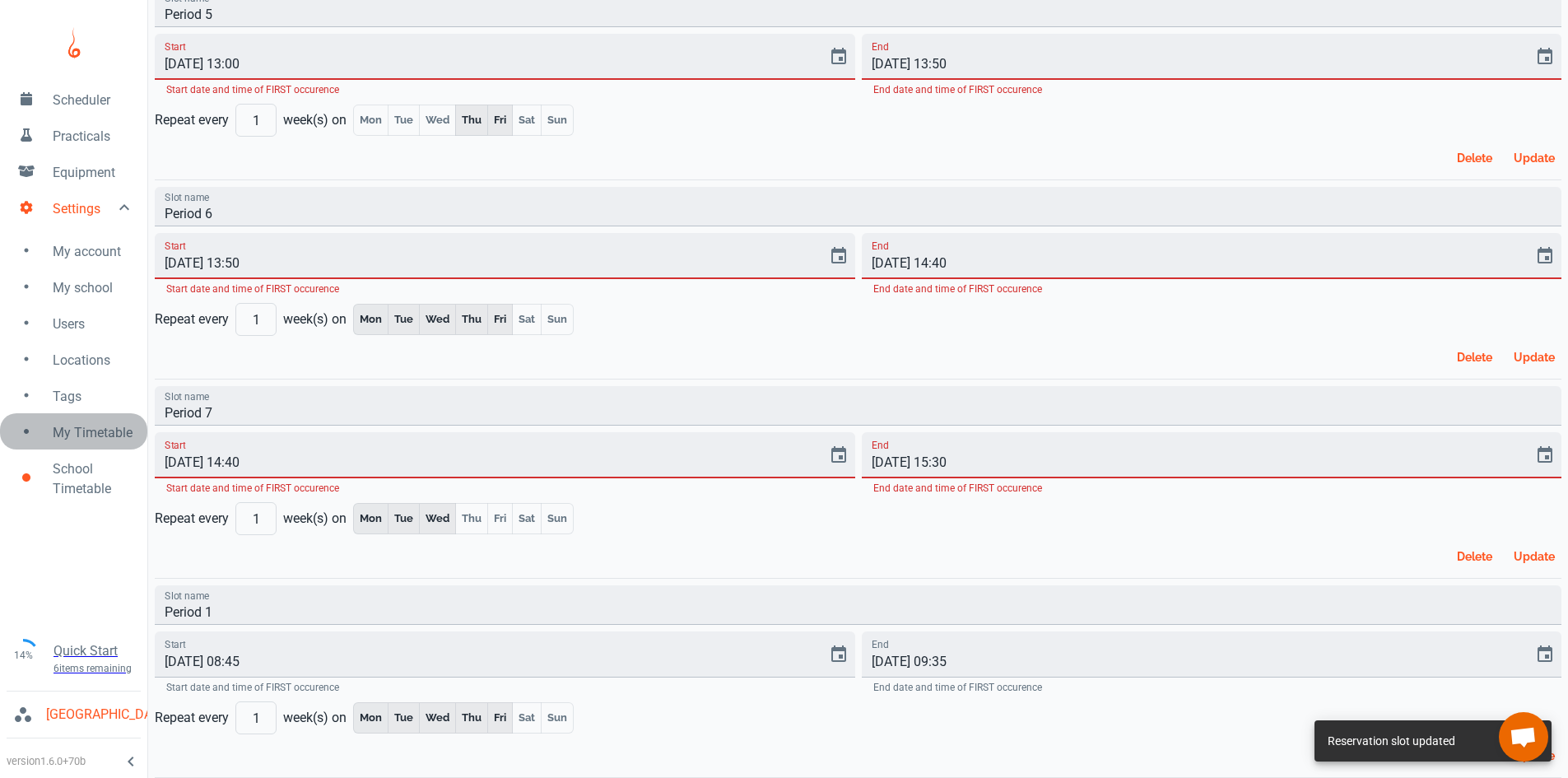
click at [108, 431] on span "My Timetable" at bounding box center [93, 433] width 82 height 20
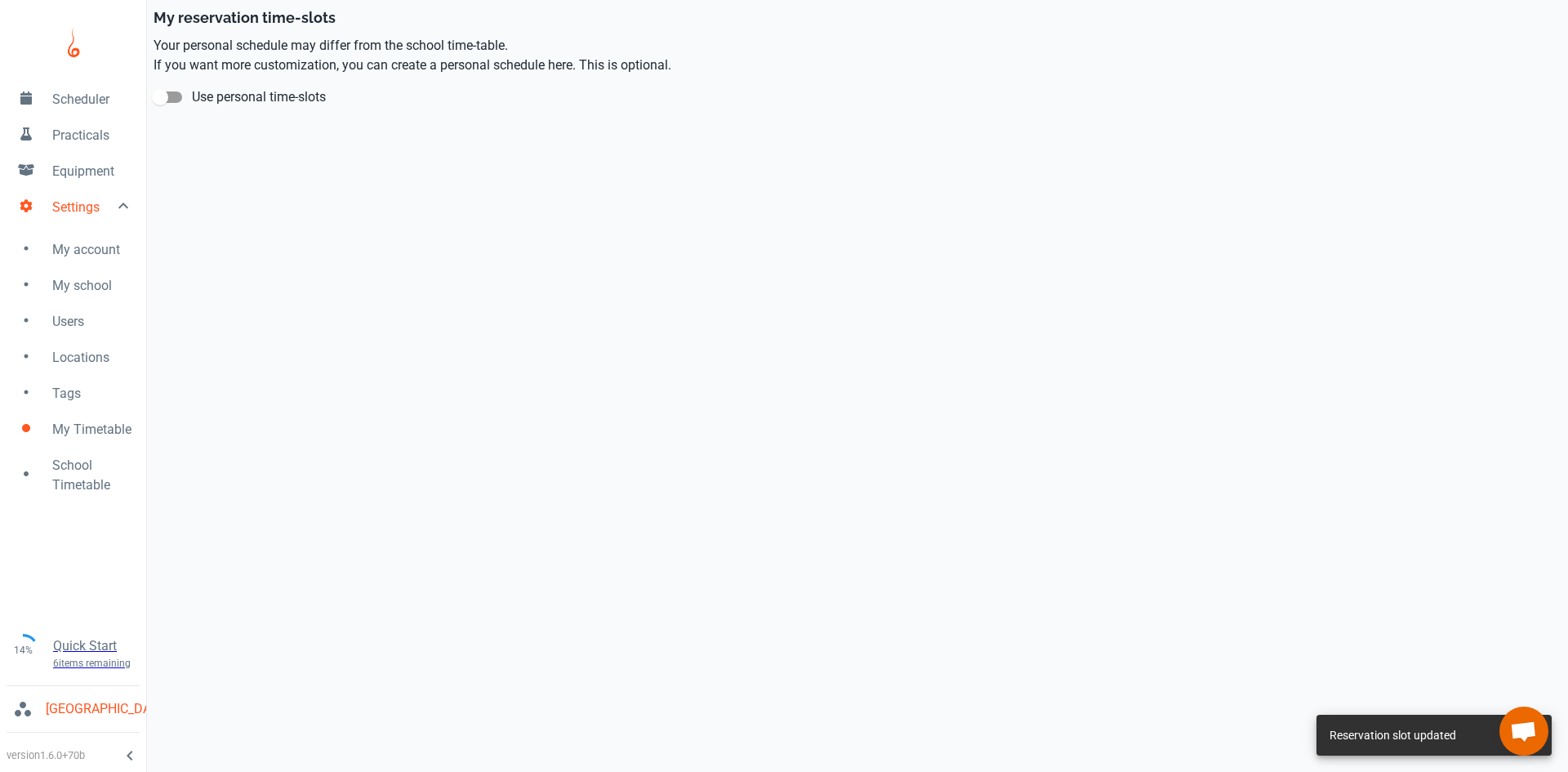
click at [86, 477] on span "School Timetable" at bounding box center [92, 475] width 81 height 39
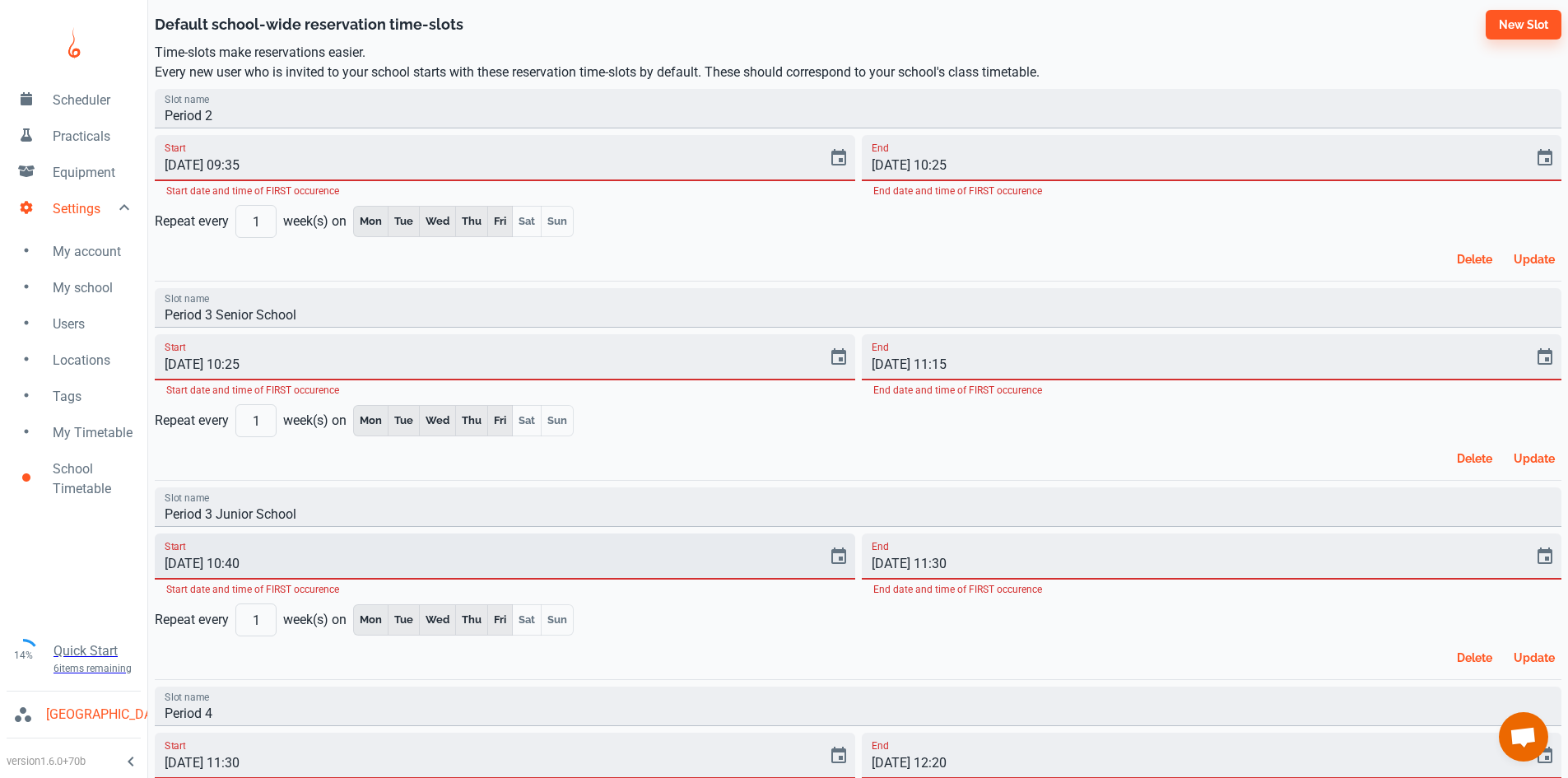
scroll to position [329, 0]
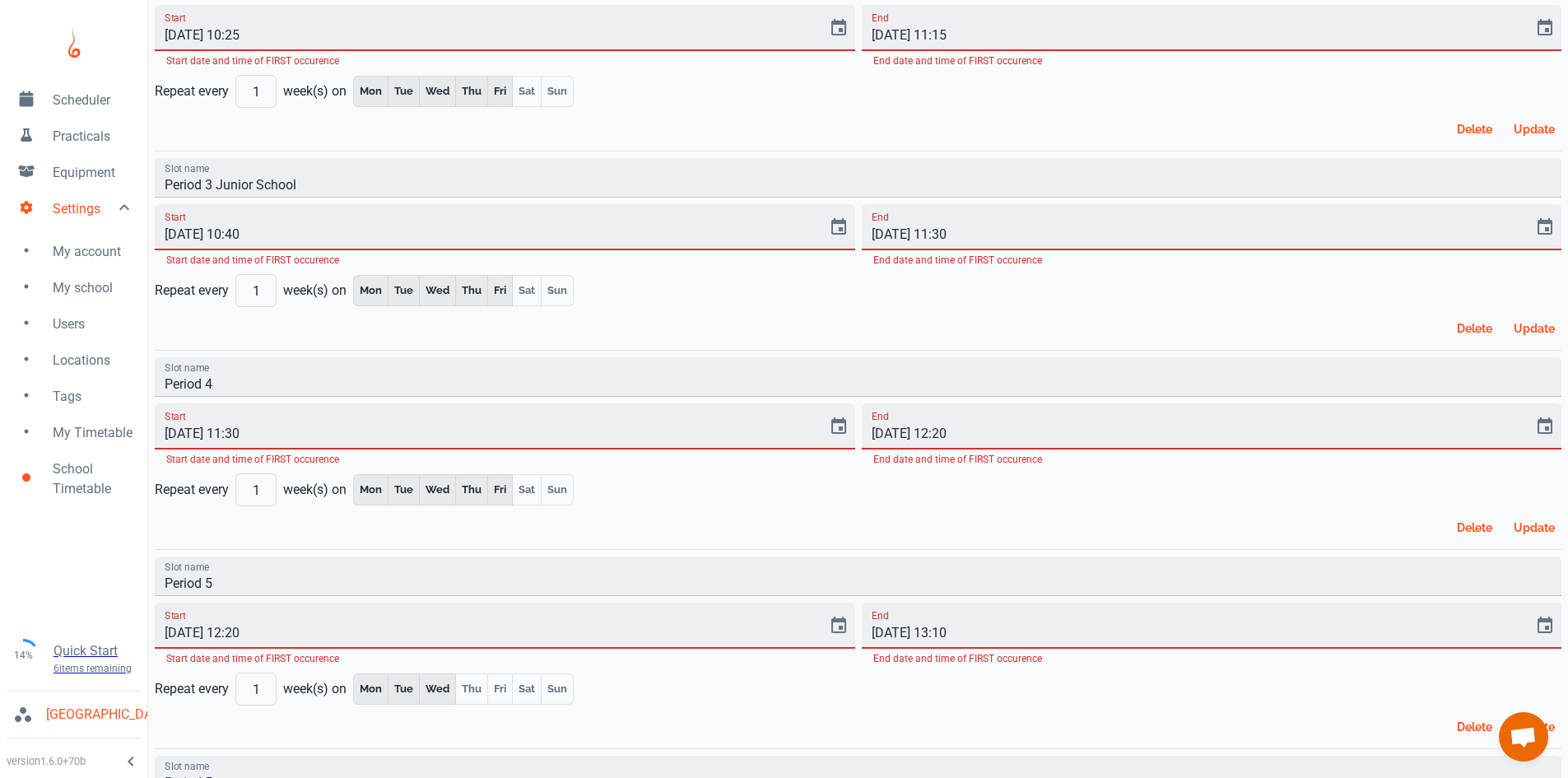
click at [73, 106] on span "Scheduler" at bounding box center [93, 100] width 82 height 20
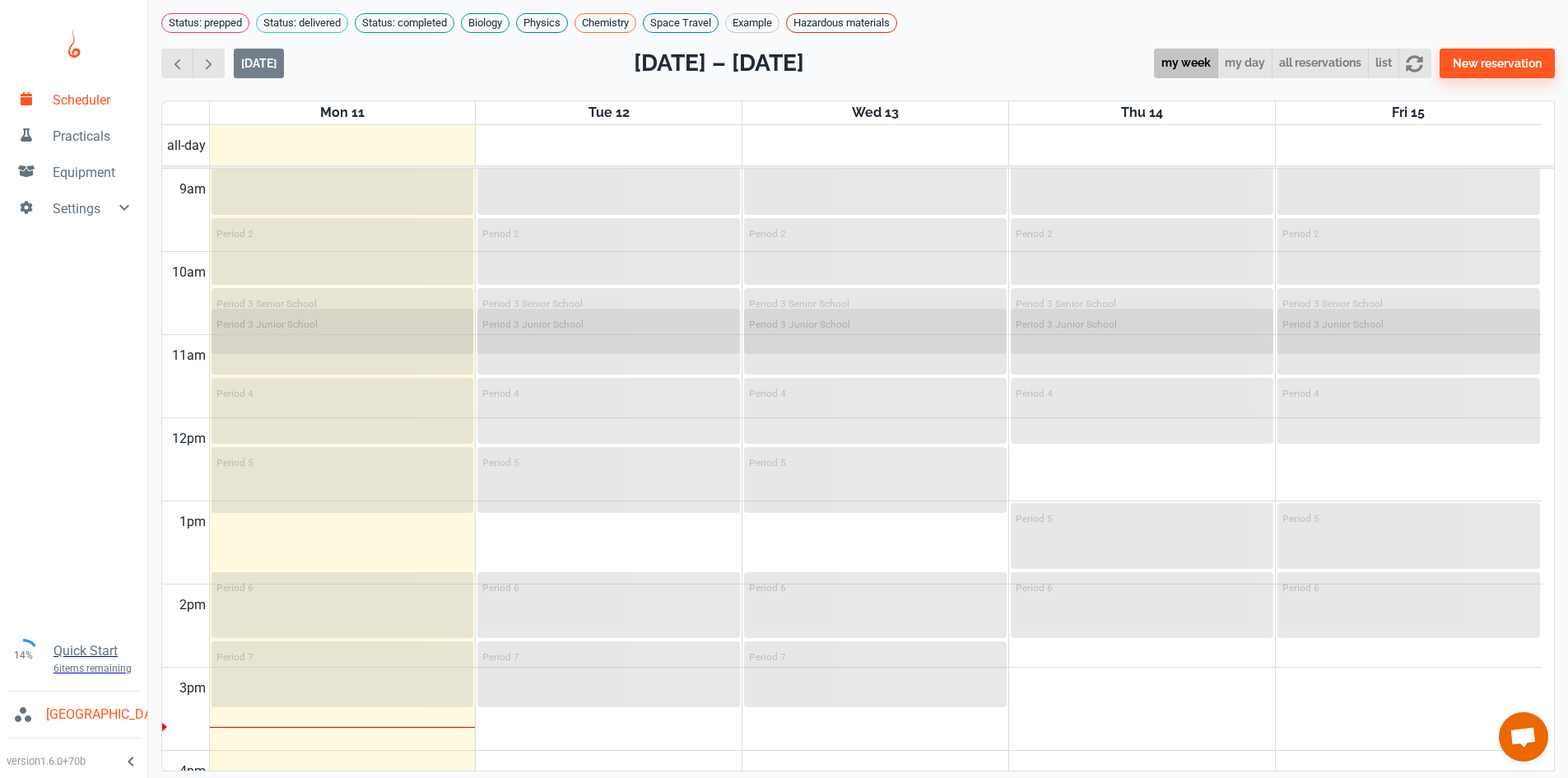
scroll to position [831, 0]
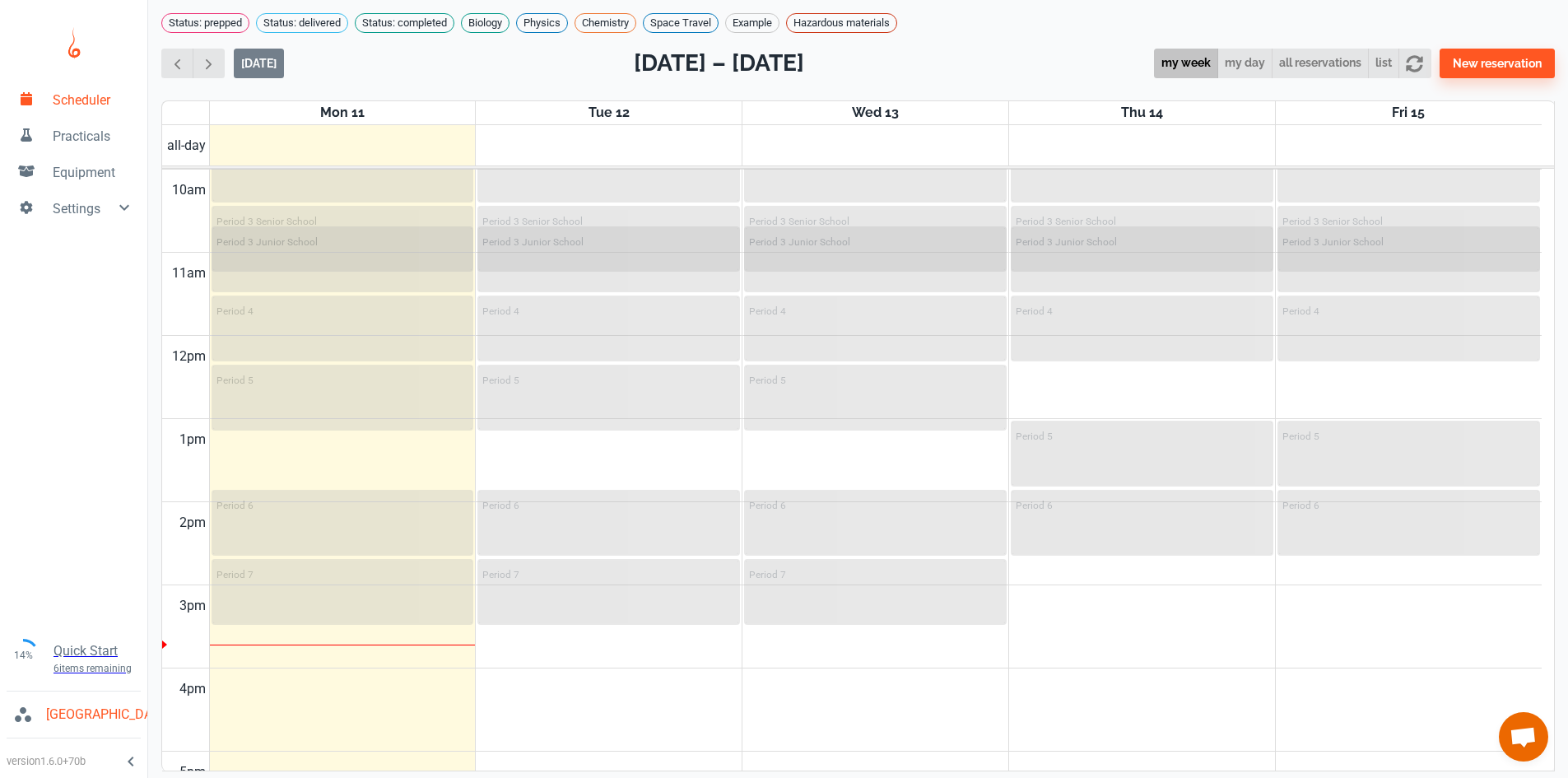
drag, startPoint x: 172, startPoint y: 551, endPoint x: 176, endPoint y: 589, distance: 38.2
click at [176, 586] on td at bounding box center [185, 565] width 47 height 42
click at [181, 550] on td at bounding box center [185, 565] width 47 height 42
click at [198, 153] on span "all-day" at bounding box center [187, 146] width 46 height 20
click at [191, 218] on td at bounding box center [185, 232] width 47 height 42
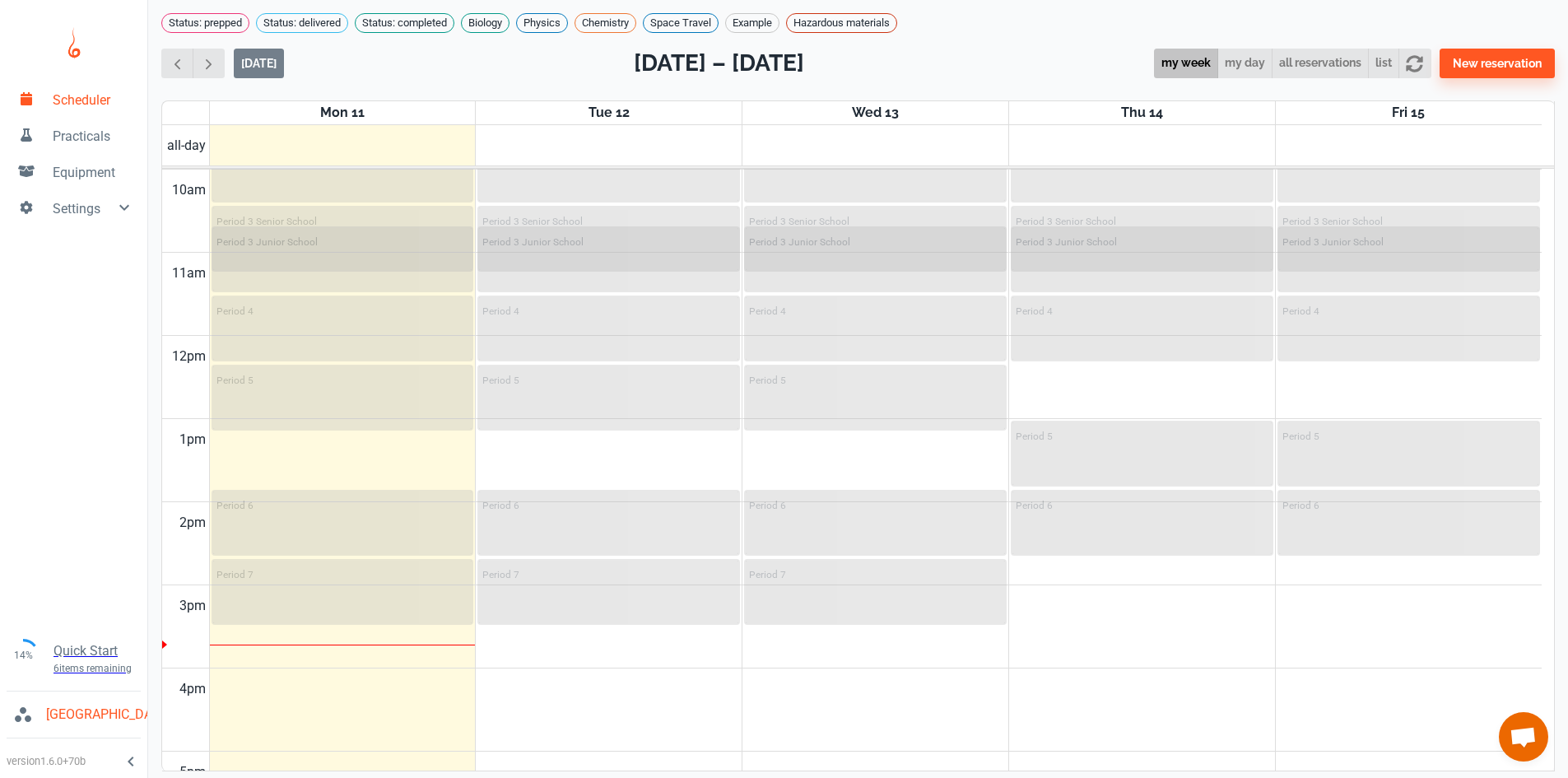
click at [179, 322] on td at bounding box center [185, 315] width 47 height 42
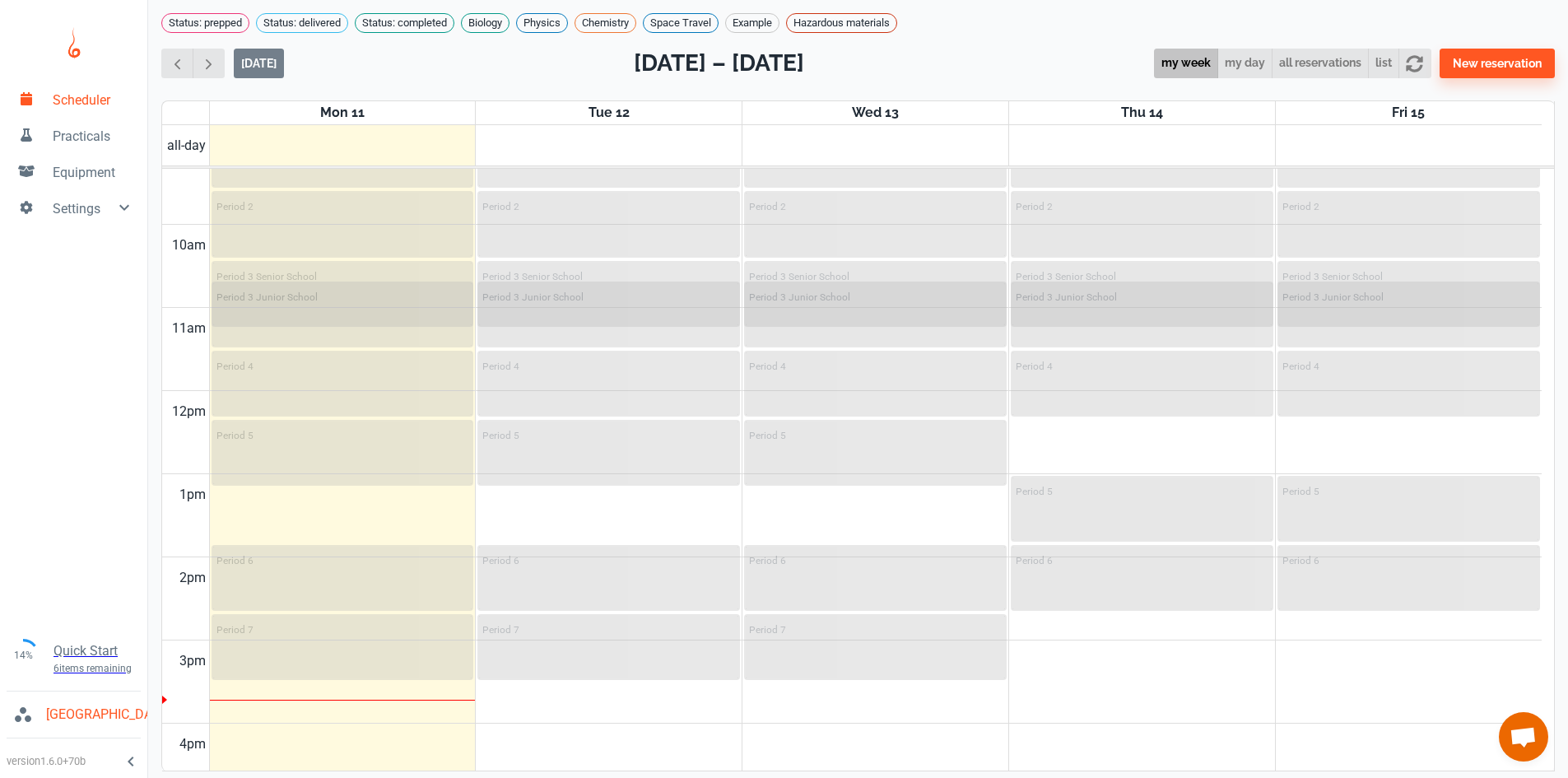
scroll to position [782, 0]
click at [1039, 67] on div "[DATE] [DATE] – [DATE] my week my day all reservations list New reservation" at bounding box center [858, 63] width 1393 height 34
